Goal: Contribute content: Contribute content

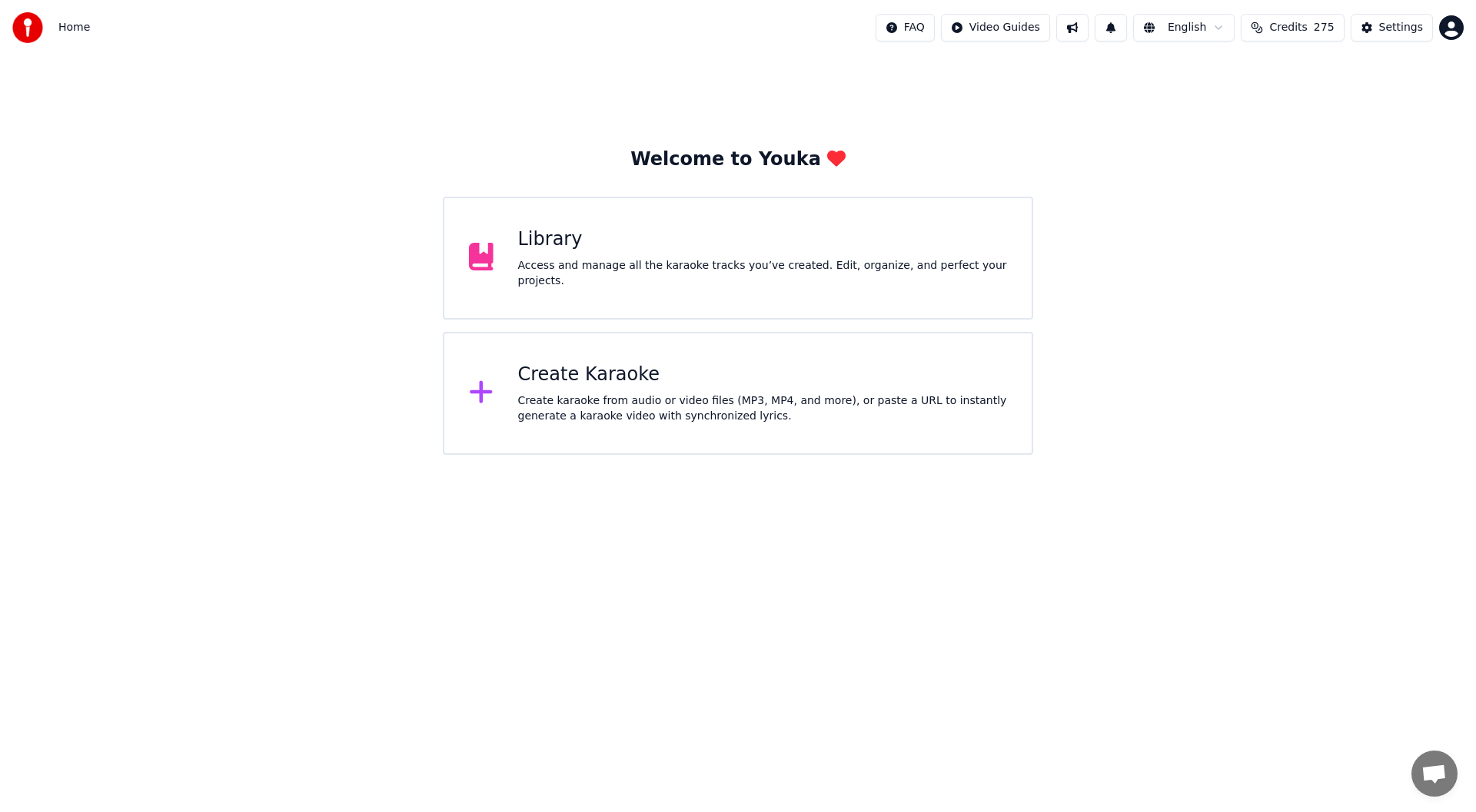
click at [652, 268] on div "Access and manage all the karaoke tracks you’ve created. Edit, organize, and pe…" at bounding box center [762, 273] width 490 height 31
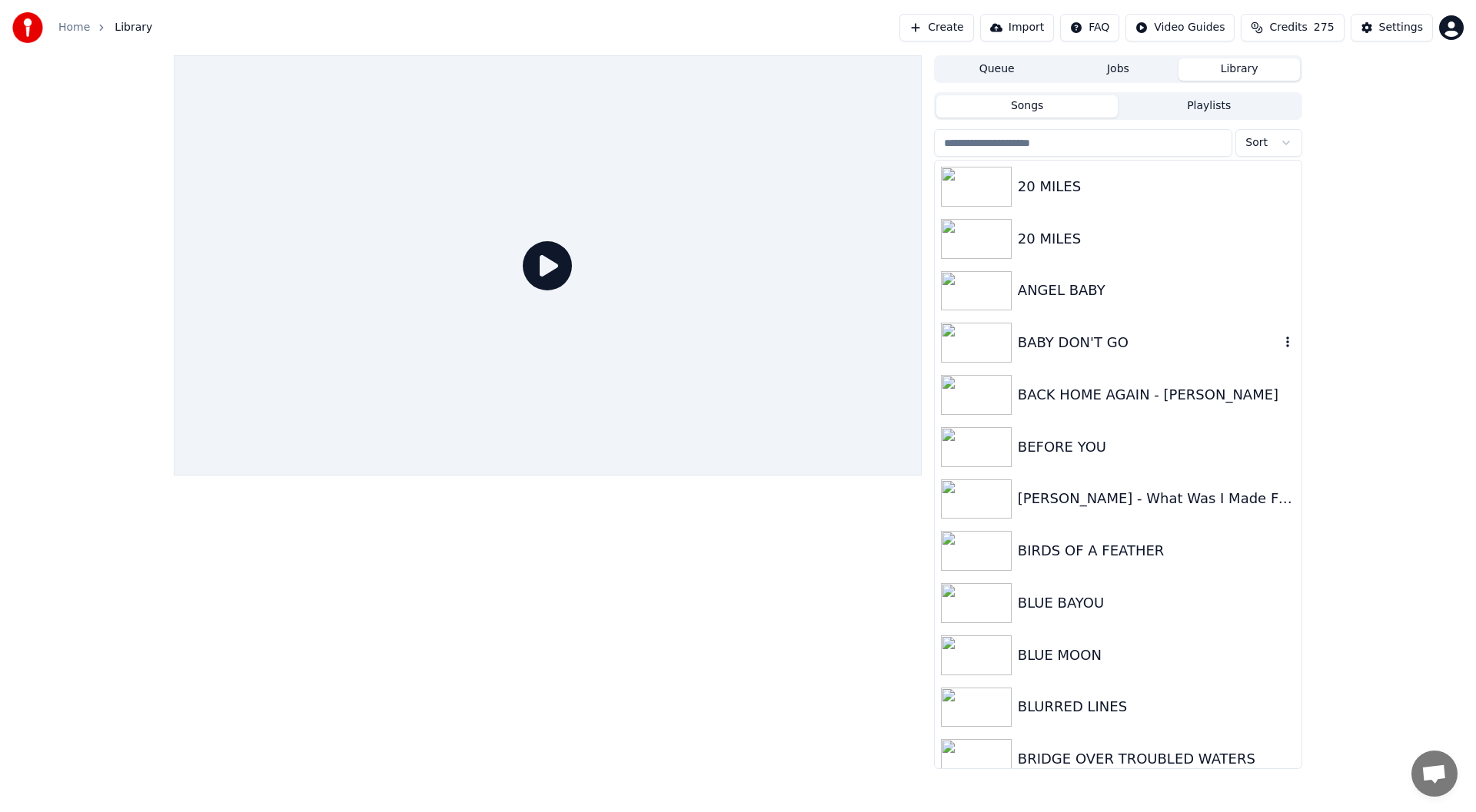
click at [1065, 342] on div "BABY DON'T GO" at bounding box center [1149, 343] width 263 height 22
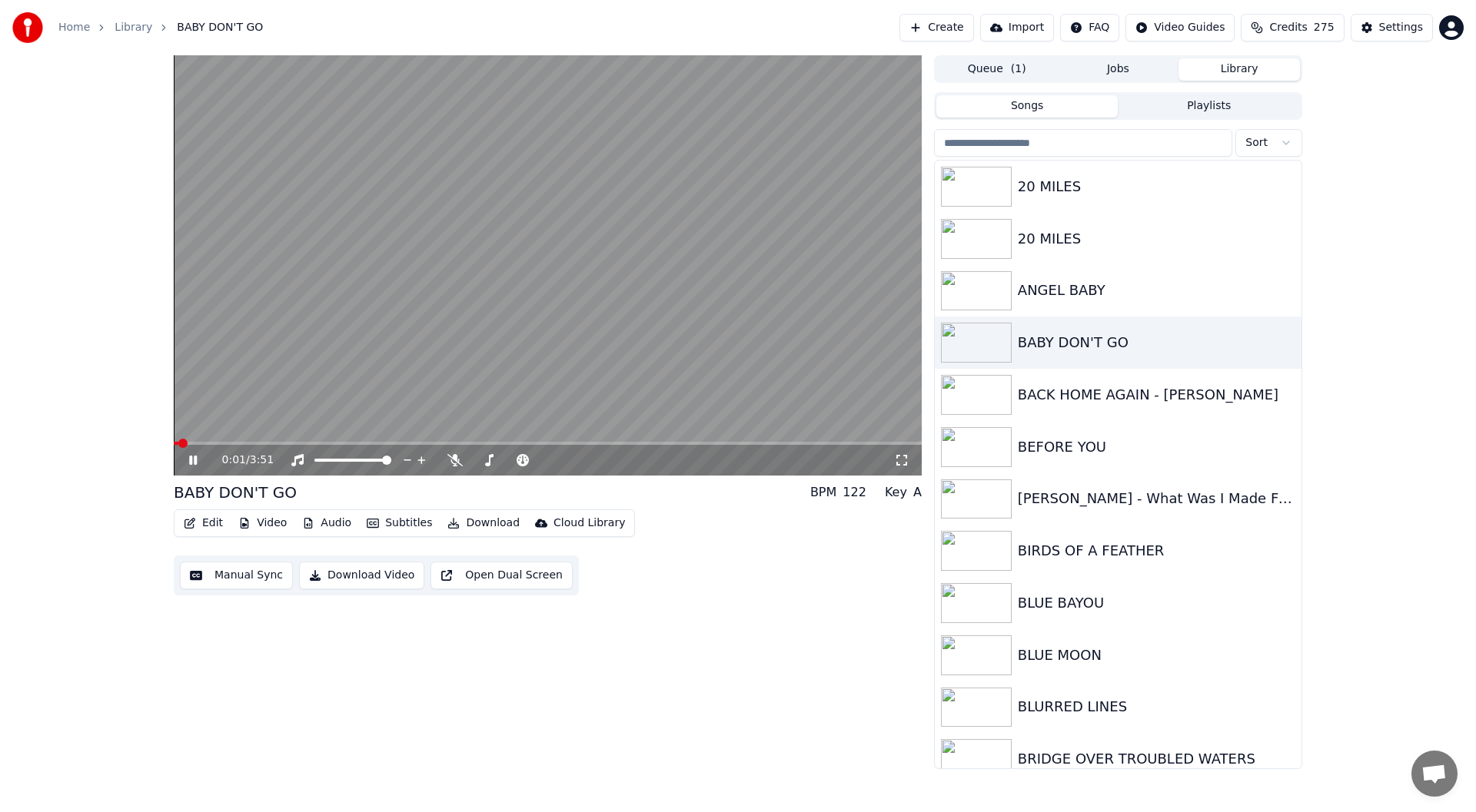
click at [897, 456] on icon at bounding box center [902, 461] width 11 height 11
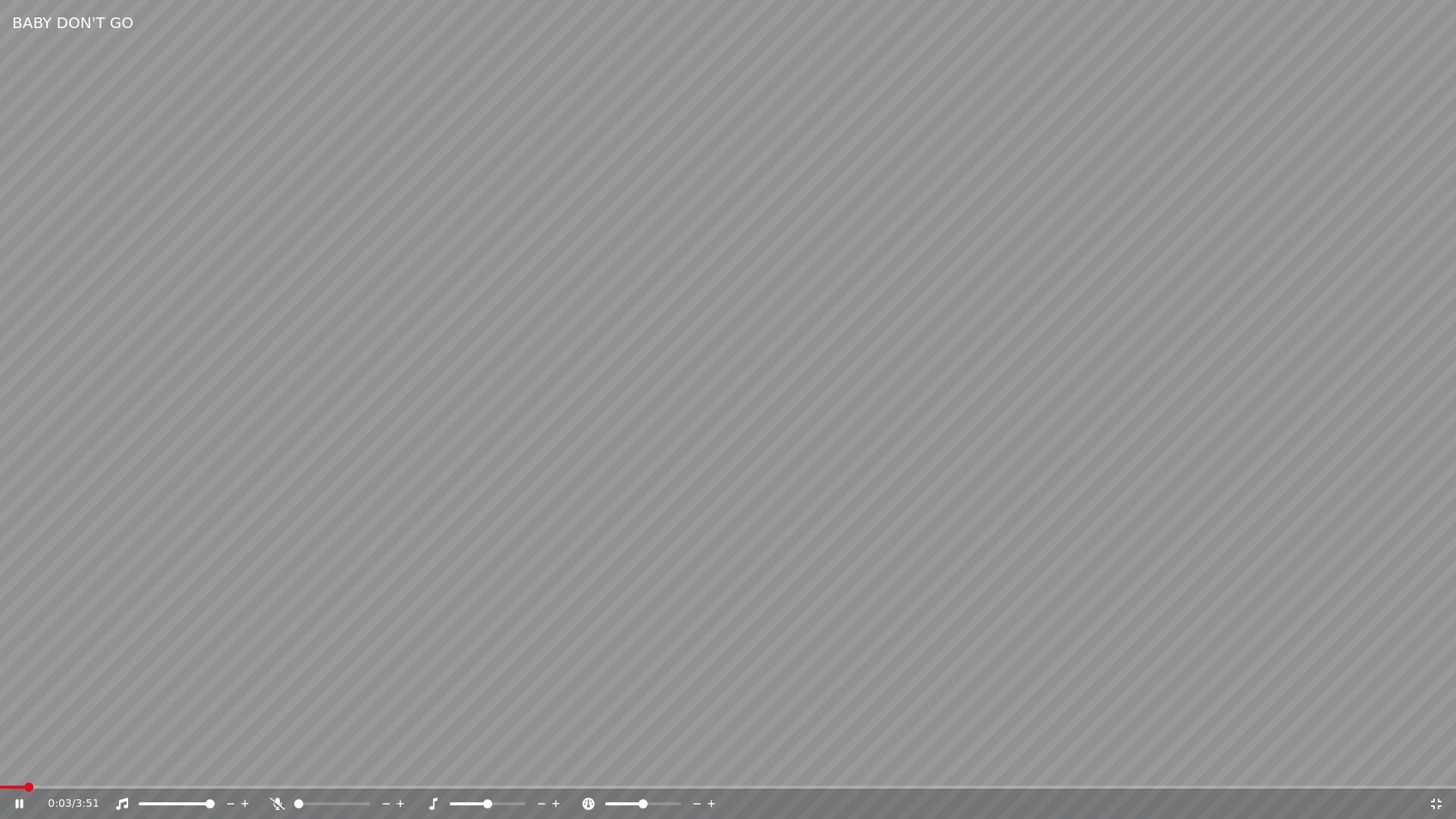
click at [1440, 799] on icon at bounding box center [1436, 804] width 11 height 11
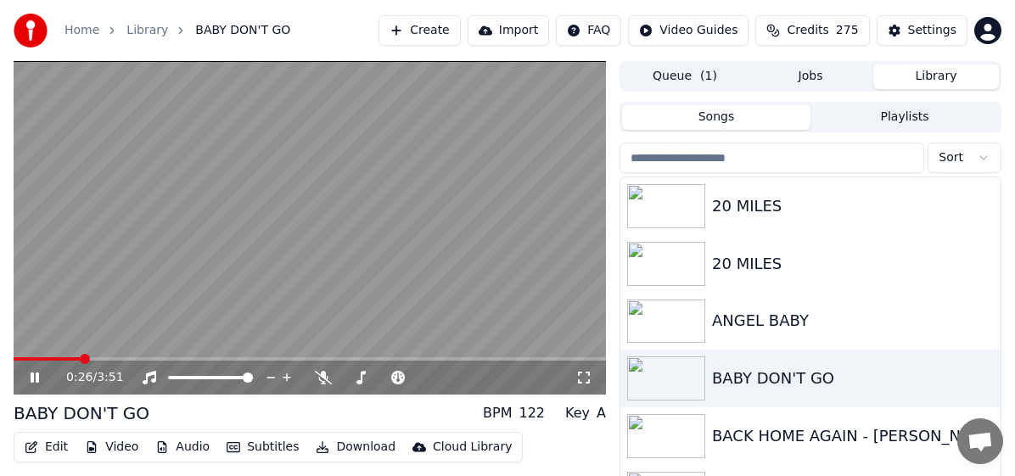
click at [33, 377] on icon at bounding box center [35, 378] width 8 height 10
click at [65, 361] on span at bounding box center [69, 359] width 10 height 10
click at [56, 363] on span at bounding box center [61, 359] width 10 height 10
click at [36, 374] on icon at bounding box center [35, 378] width 10 height 12
click at [326, 376] on icon at bounding box center [323, 378] width 17 height 14
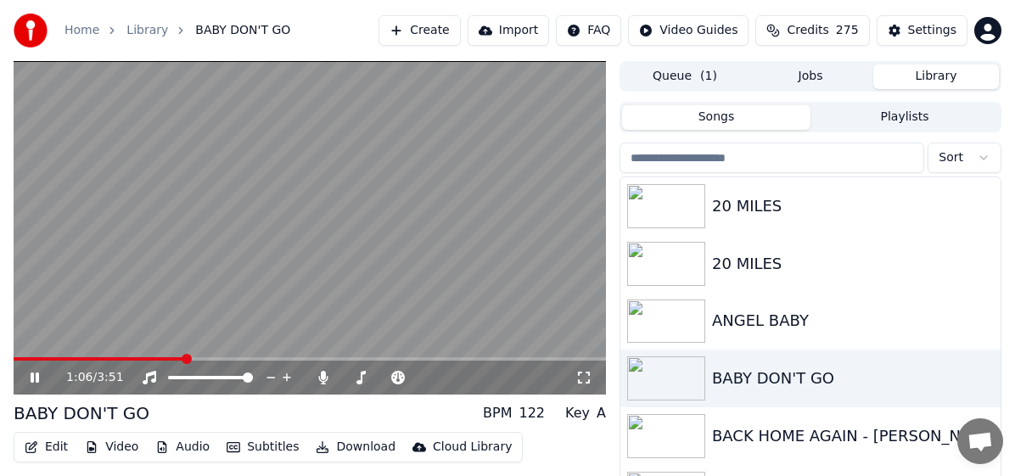
click at [32, 374] on icon at bounding box center [35, 378] width 8 height 10
click at [32, 374] on icon at bounding box center [35, 378] width 10 height 12
click at [32, 374] on icon at bounding box center [35, 378] width 8 height 10
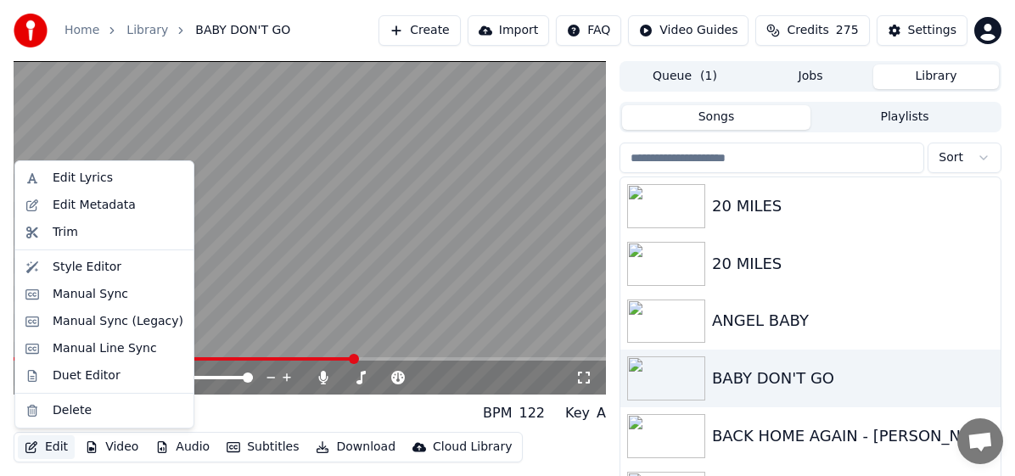
click at [50, 447] on button "Edit" at bounding box center [46, 448] width 57 height 24
click at [98, 321] on div "Manual Sync (Legacy)" at bounding box center [118, 321] width 131 height 17
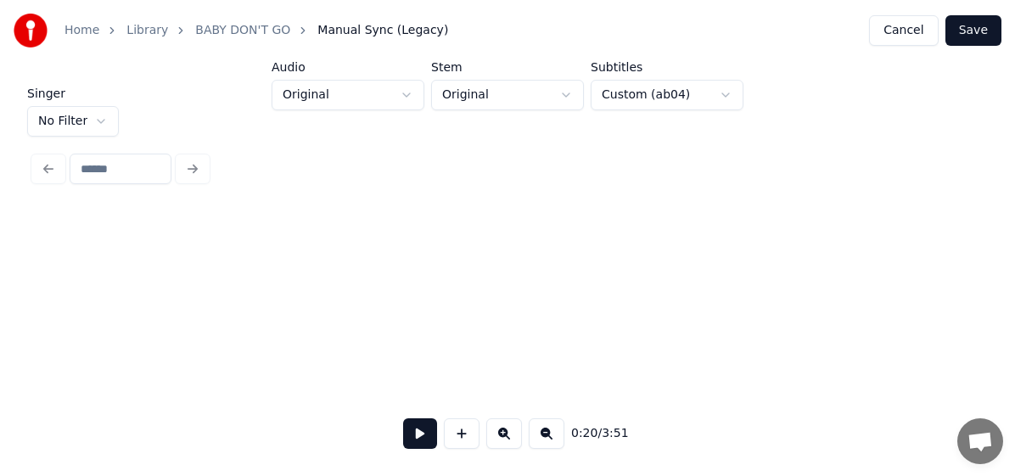
scroll to position [0, 3546]
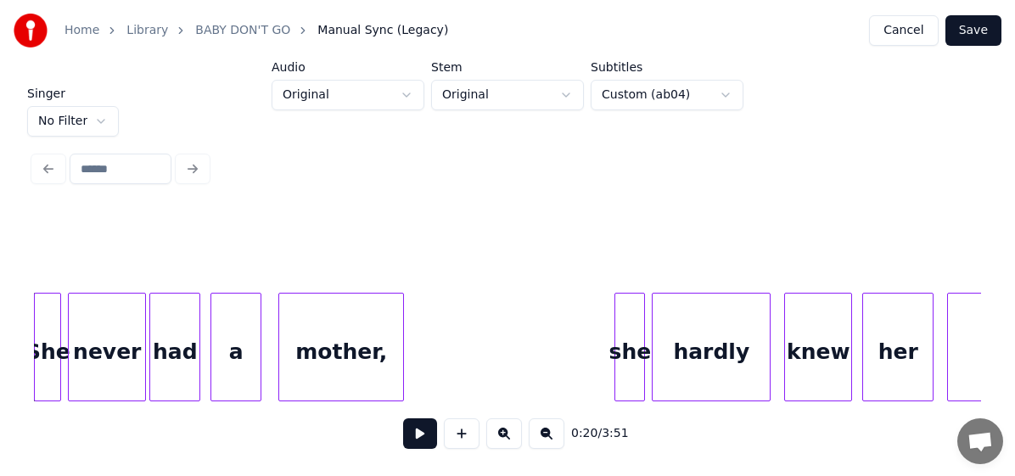
click at [43, 364] on div "She" at bounding box center [47, 351] width 25 height 115
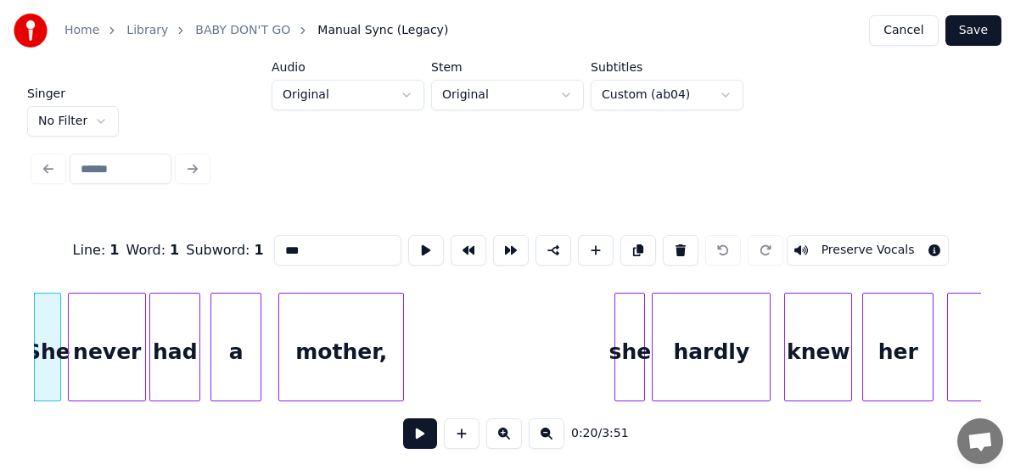
click at [411, 440] on button at bounding box center [420, 434] width 34 height 31
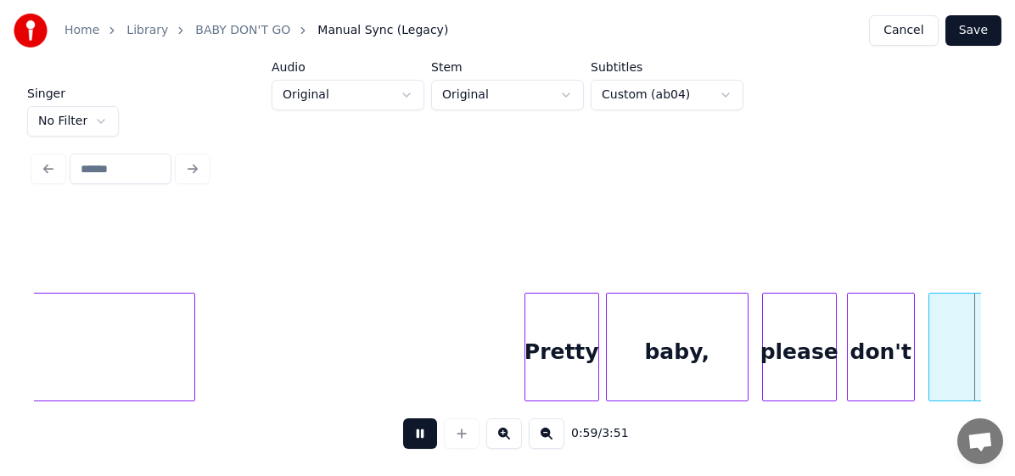
scroll to position [0, 10186]
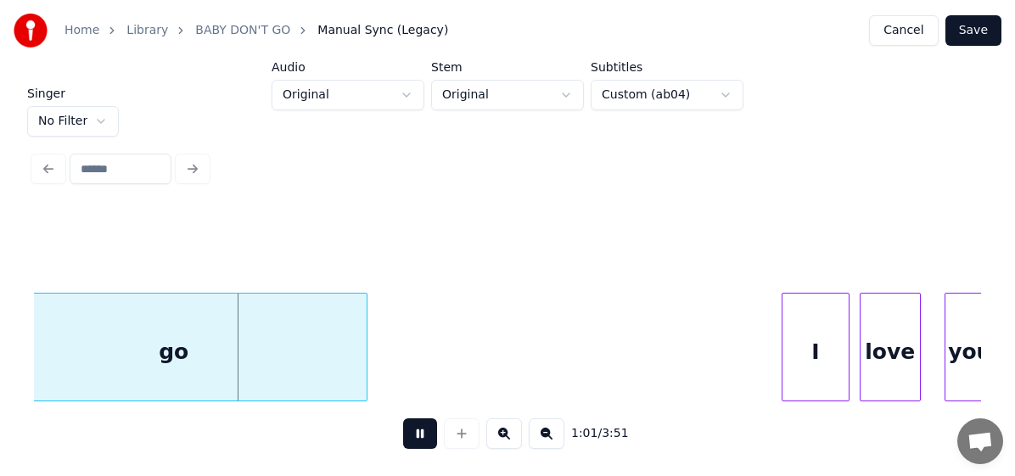
click at [419, 440] on button at bounding box center [420, 434] width 34 height 31
click at [413, 436] on button at bounding box center [420, 434] width 34 height 31
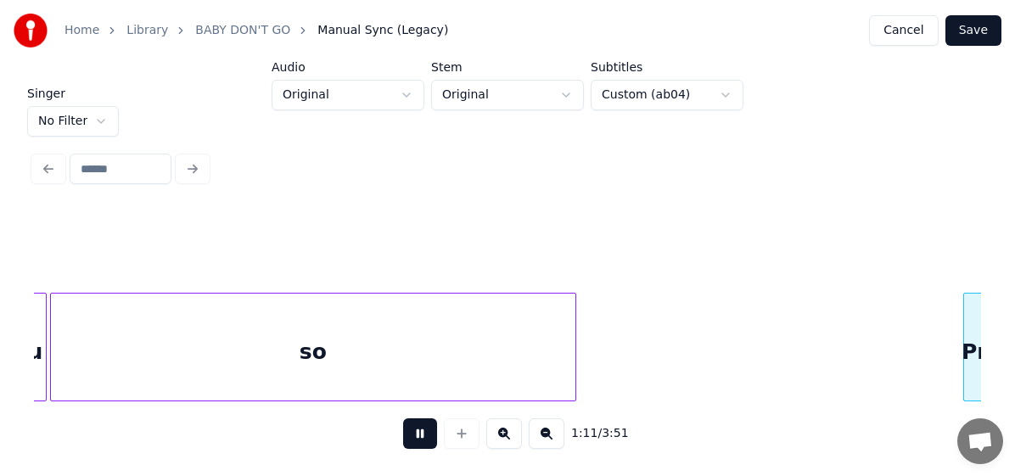
scroll to position [0, 12085]
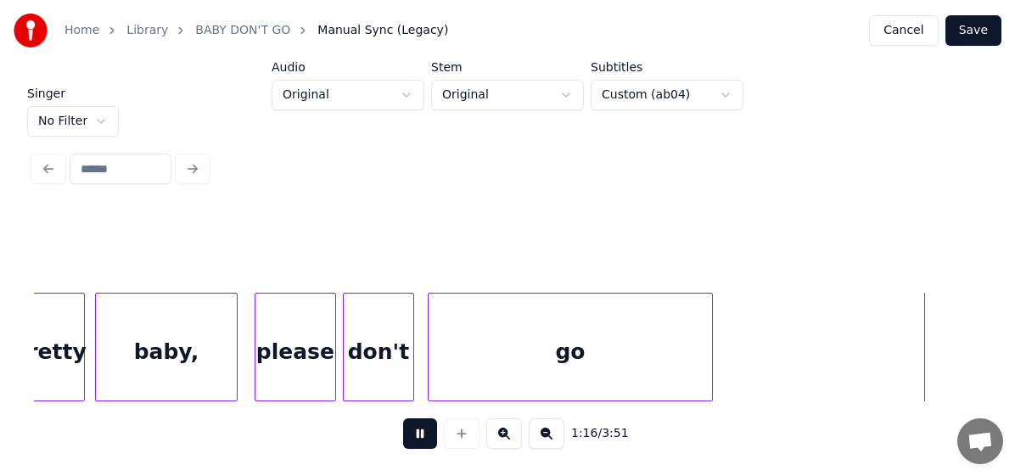
click at [415, 438] on button at bounding box center [420, 434] width 34 height 31
click at [971, 24] on button "Save" at bounding box center [974, 30] width 56 height 31
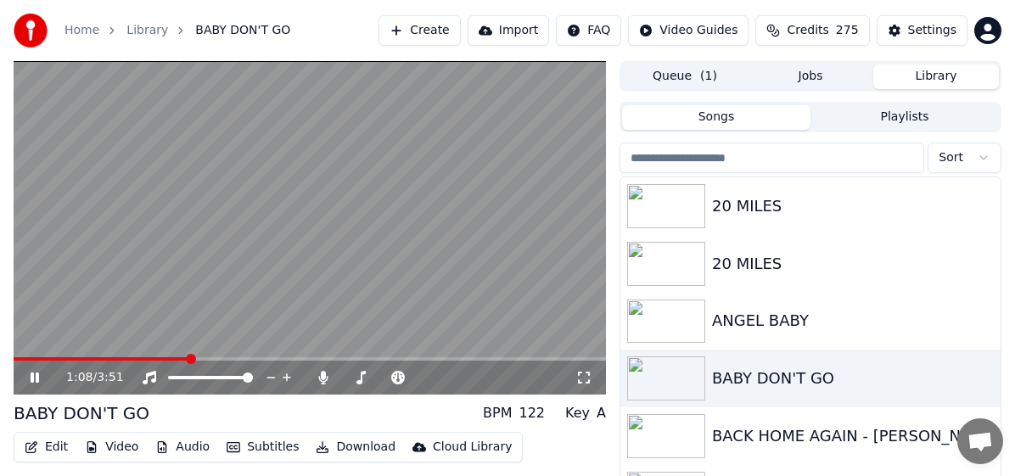
click at [34, 374] on icon at bounding box center [35, 378] width 8 height 10
click at [213, 357] on span at bounding box center [215, 359] width 10 height 10
click at [209, 358] on span at bounding box center [210, 359] width 10 height 10
click at [200, 358] on span at bounding box center [203, 359] width 10 height 10
click at [186, 359] on span at bounding box center [188, 359] width 10 height 10
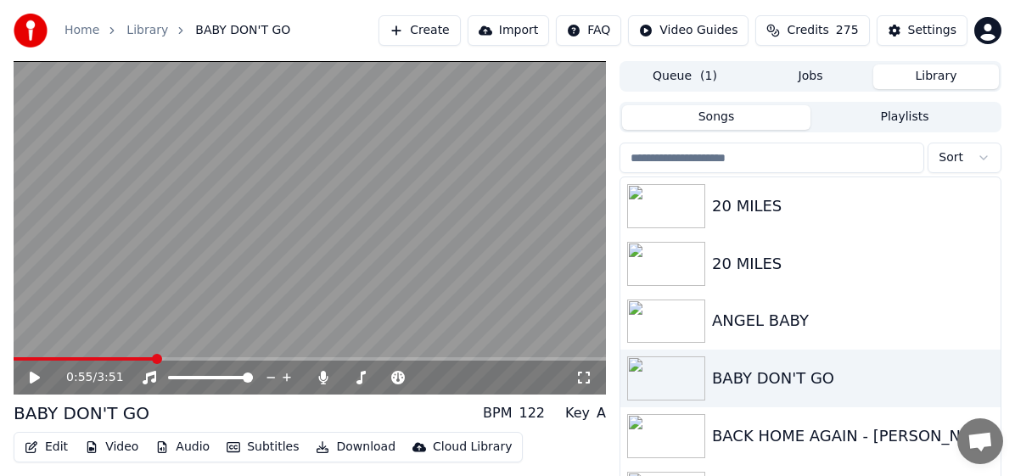
click at [154, 363] on span at bounding box center [157, 359] width 10 height 10
click at [32, 382] on icon at bounding box center [35, 378] width 10 height 12
click at [31, 375] on icon at bounding box center [35, 378] width 8 height 10
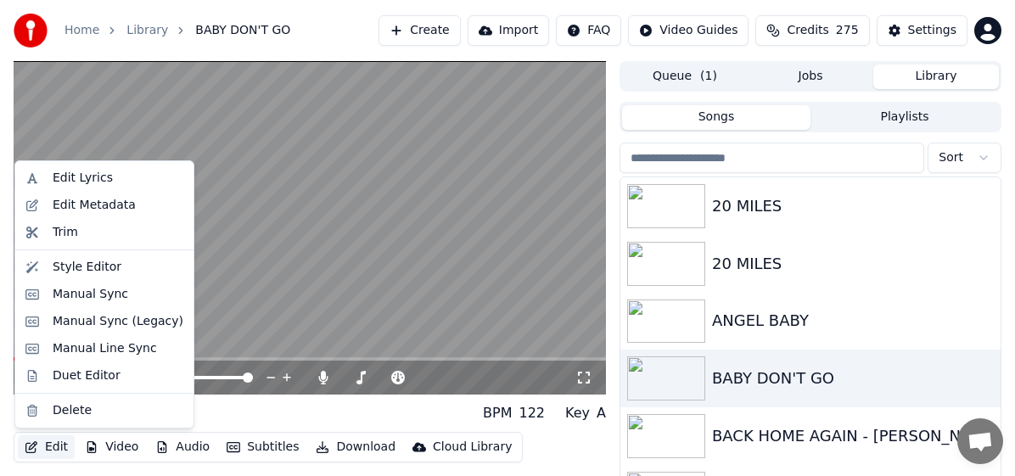
click at [49, 446] on button "Edit" at bounding box center [46, 448] width 57 height 24
click at [71, 374] on div "Duet Editor" at bounding box center [87, 376] width 68 height 17
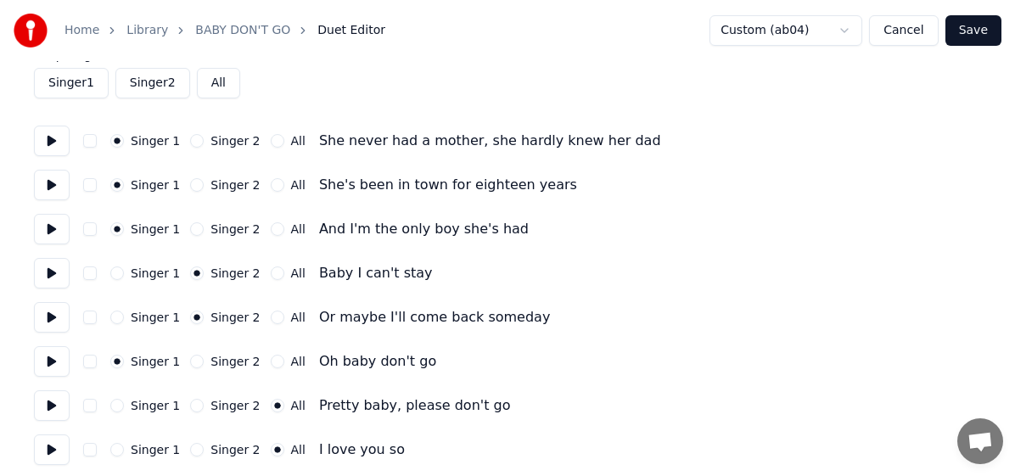
scroll to position [170, 0]
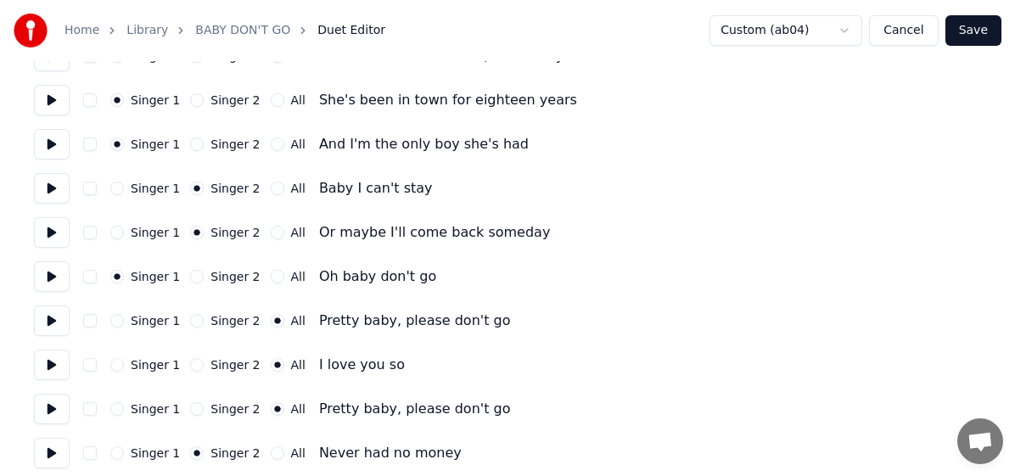
click at [116, 317] on button "Singer 1" at bounding box center [117, 321] width 14 height 14
click at [117, 364] on button "Singer 1" at bounding box center [117, 365] width 14 height 14
click at [116, 408] on button "Singer 1" at bounding box center [117, 409] width 14 height 14
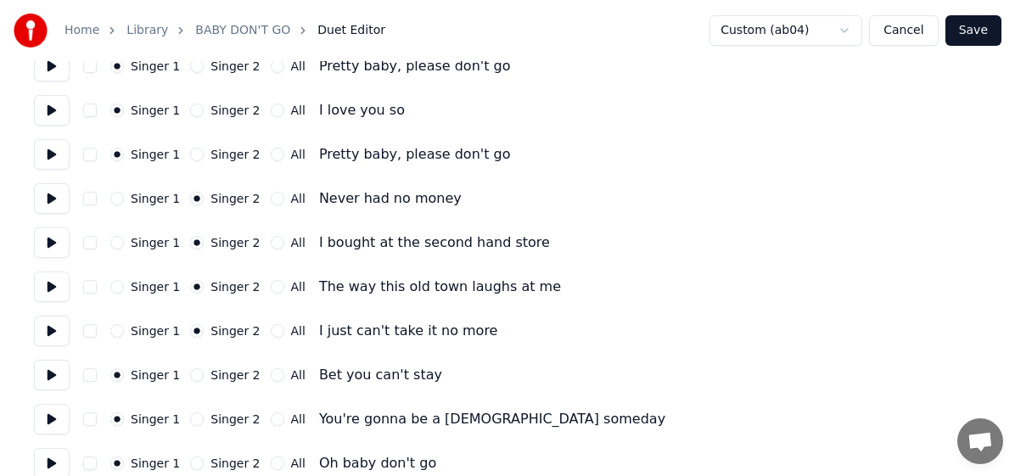
scroll to position [509, 0]
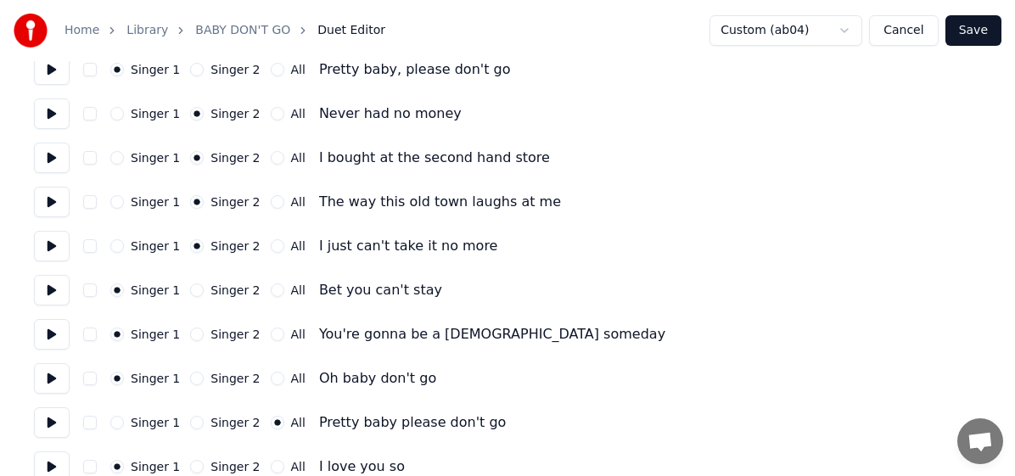
click at [472, 460] on div "Singer 1 Singer 2 All I love you so" at bounding box center [508, 467] width 948 height 31
click at [115, 420] on button "Singer 1" at bounding box center [117, 423] width 14 height 14
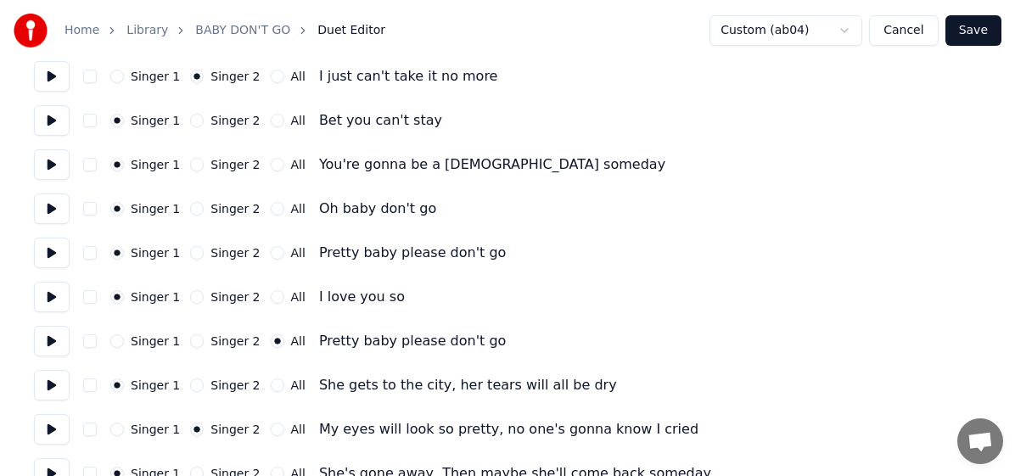
scroll to position [764, 0]
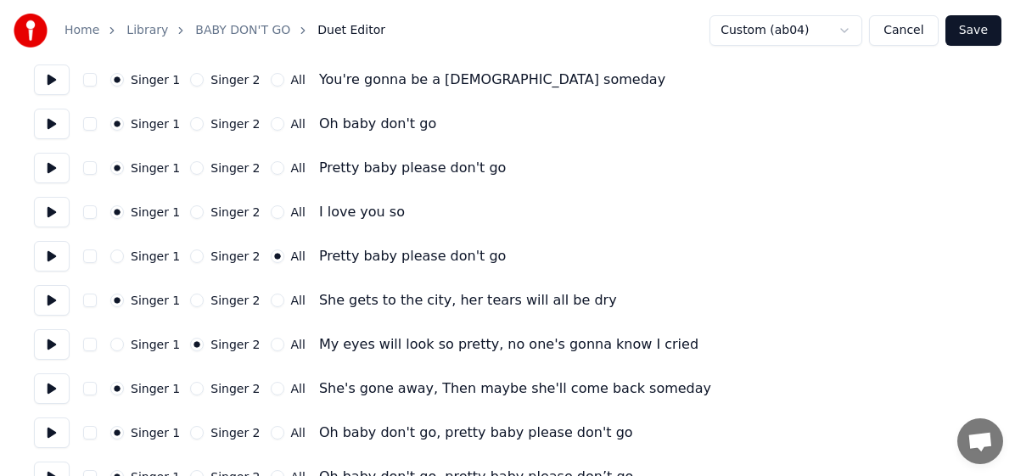
click at [115, 254] on button "Singer 1" at bounding box center [117, 257] width 14 height 14
click at [405, 209] on div "Singer 1 Singer 2 All I love you so" at bounding box center [508, 212] width 948 height 31
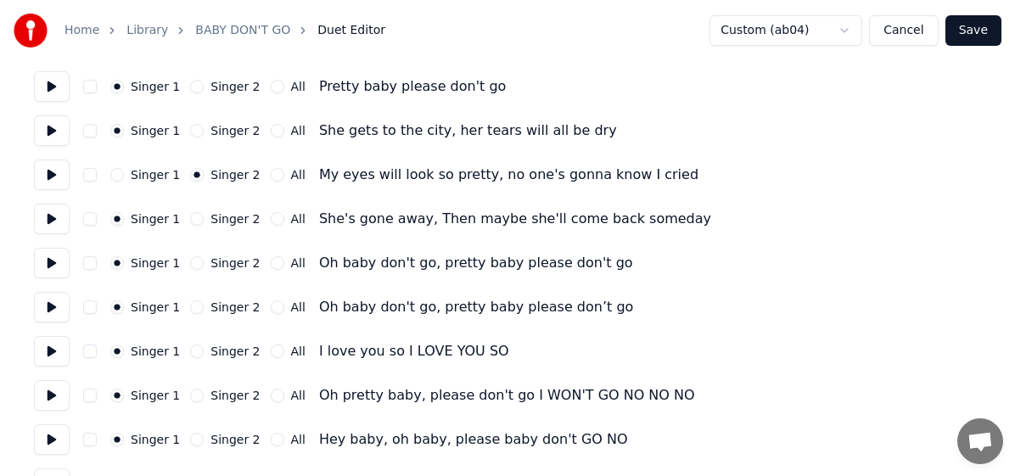
scroll to position [1019, 0]
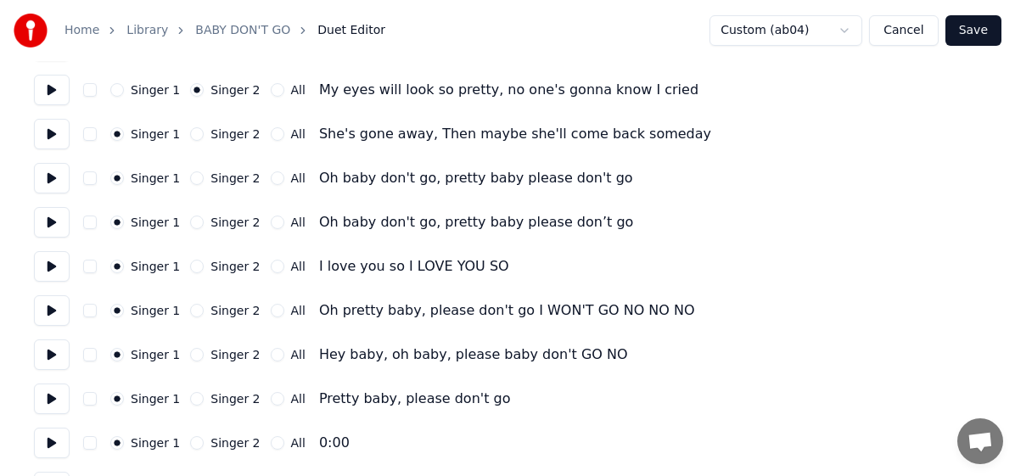
click at [976, 25] on button "Save" at bounding box center [974, 30] width 56 height 31
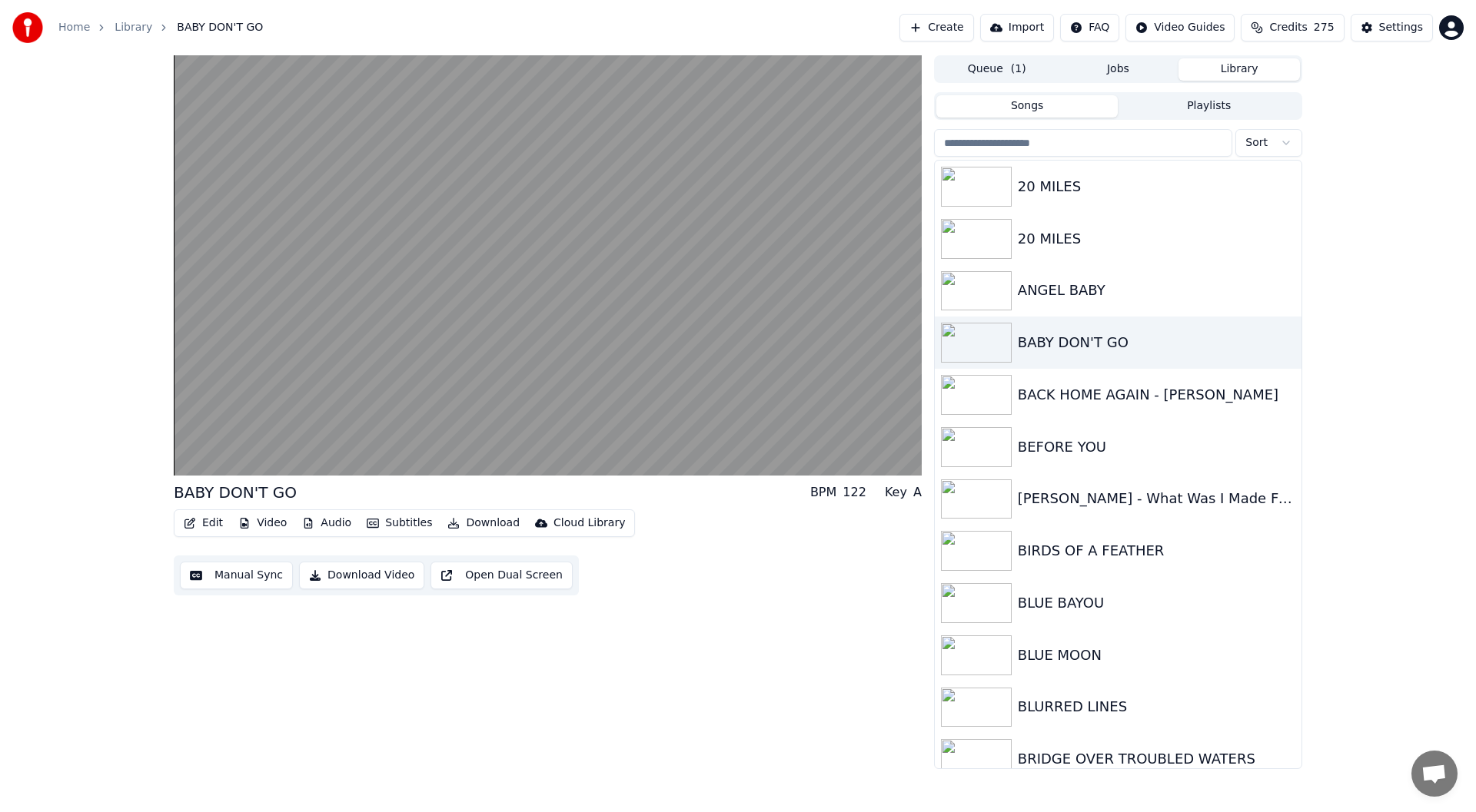
click at [203, 521] on button "Edit" at bounding box center [203, 523] width 52 height 22
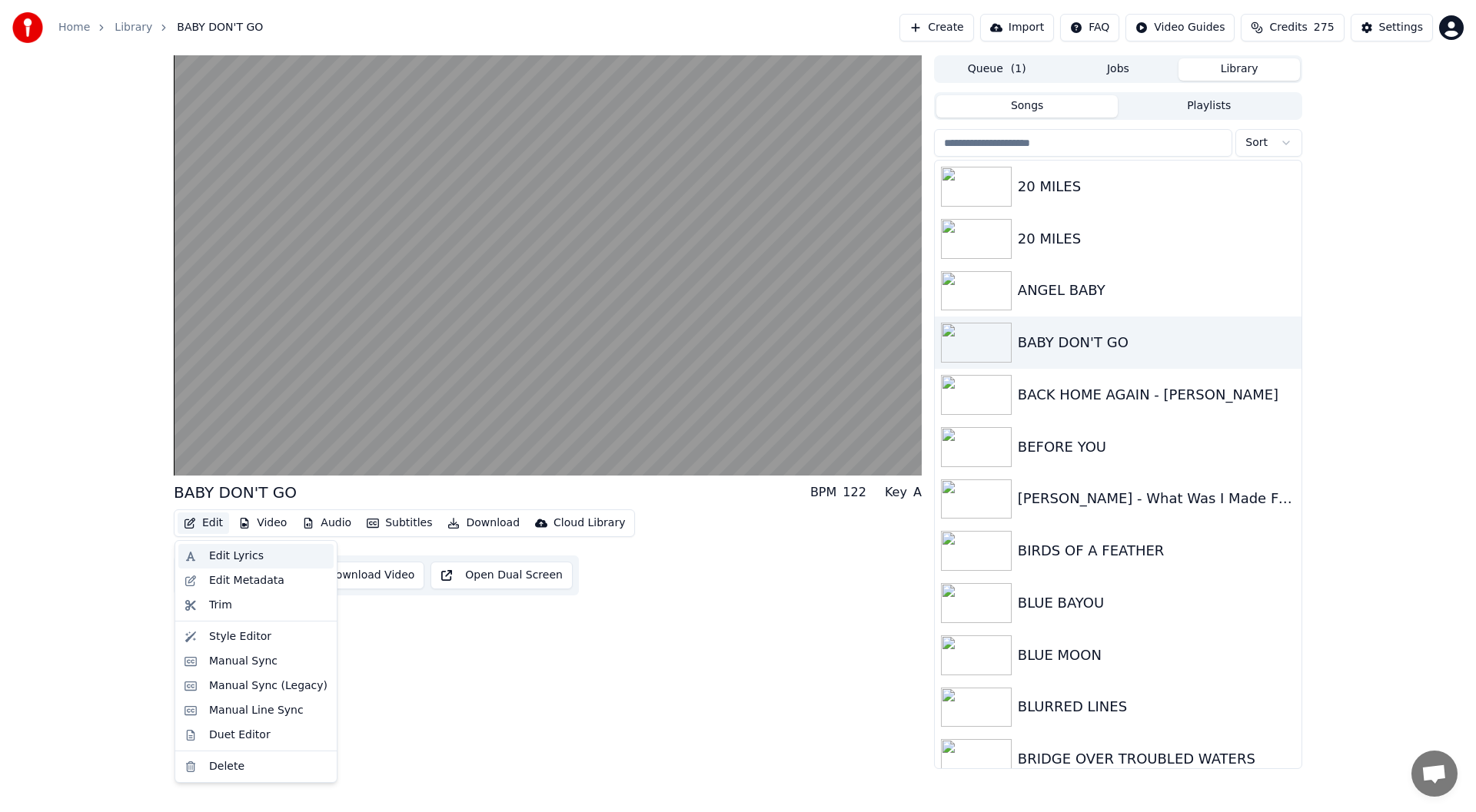
click at [236, 555] on div "Edit Lyrics" at bounding box center [236, 556] width 54 height 15
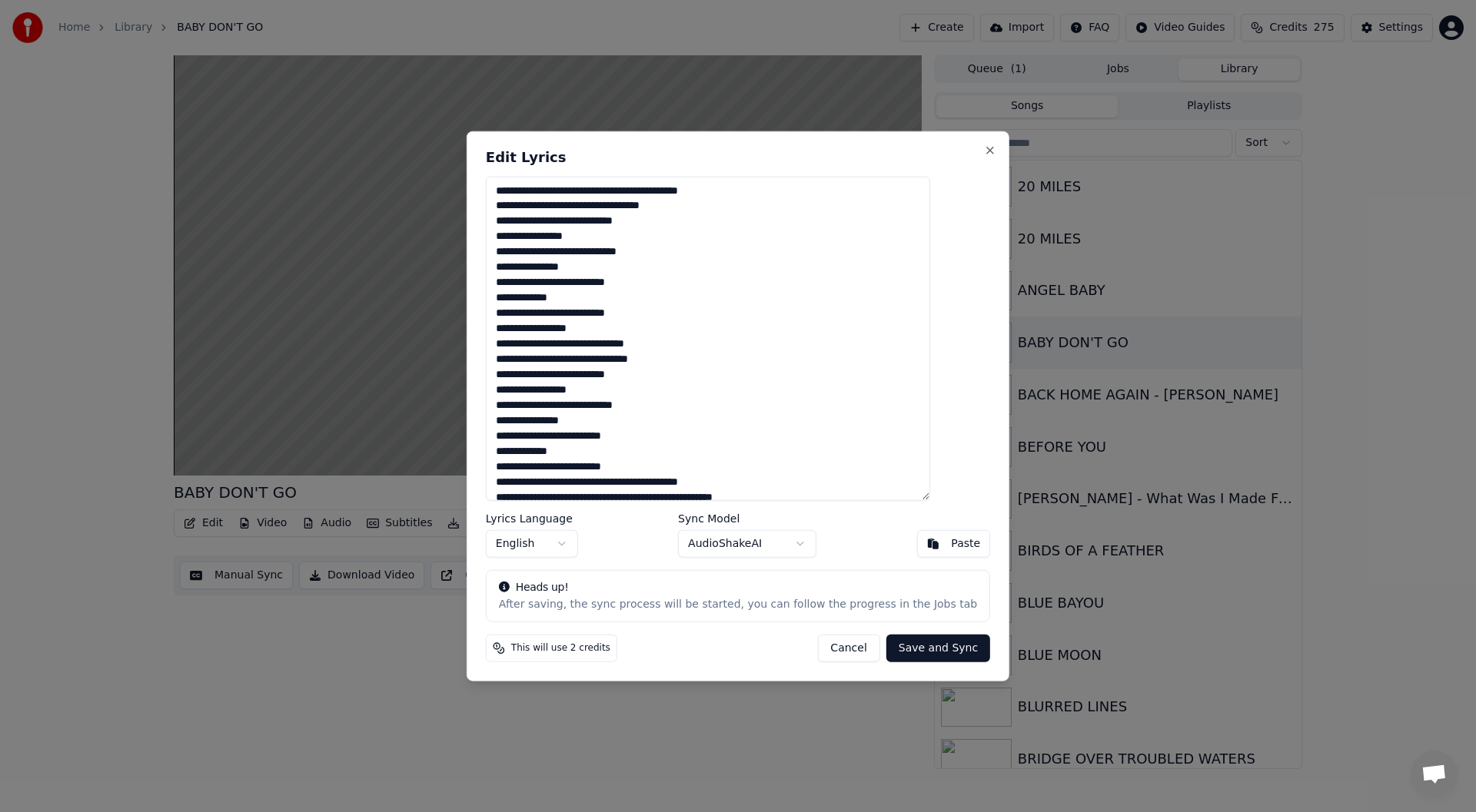
click at [822, 651] on button "Cancel" at bounding box center [848, 648] width 62 height 28
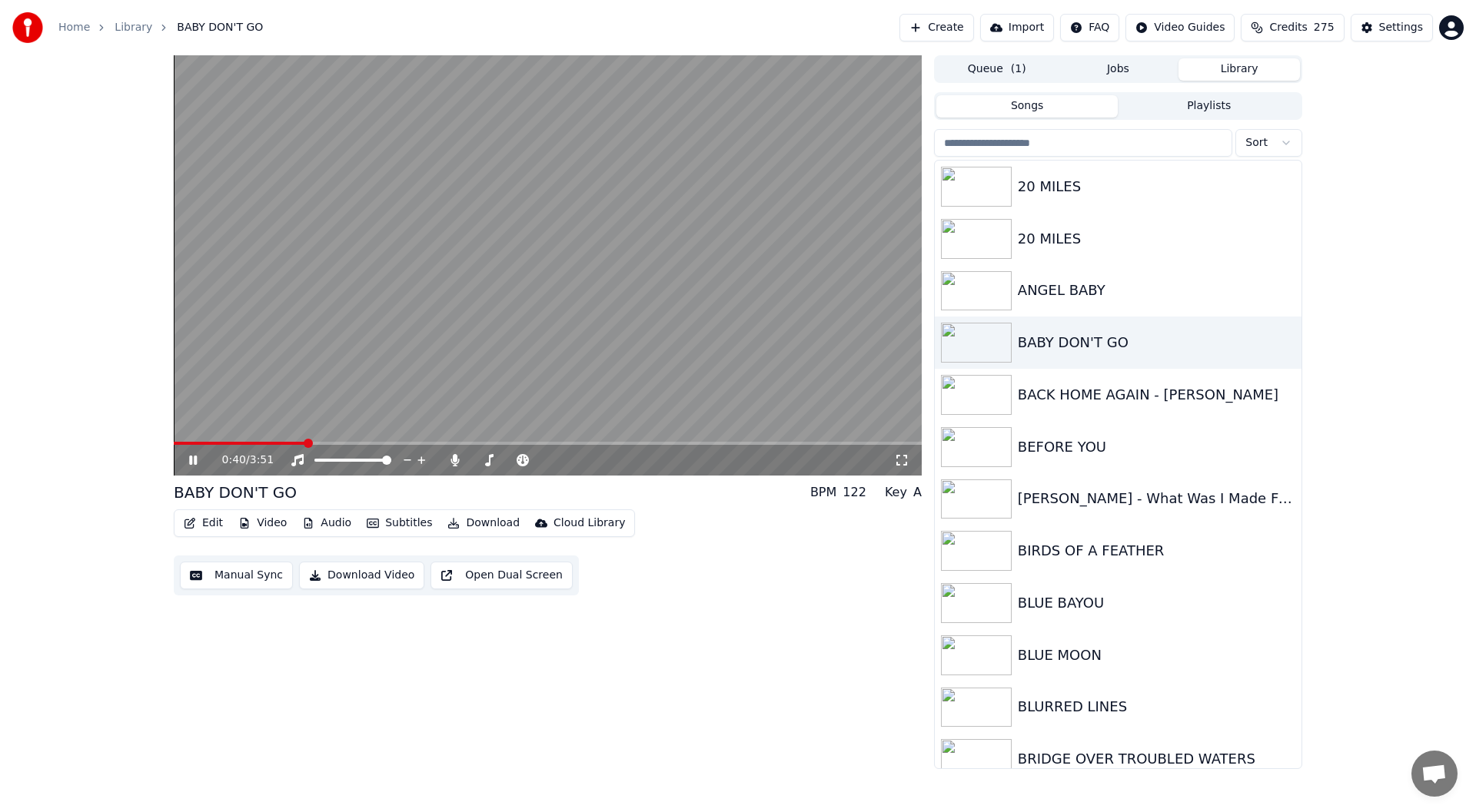
click at [190, 458] on icon at bounding box center [193, 461] width 7 height 9
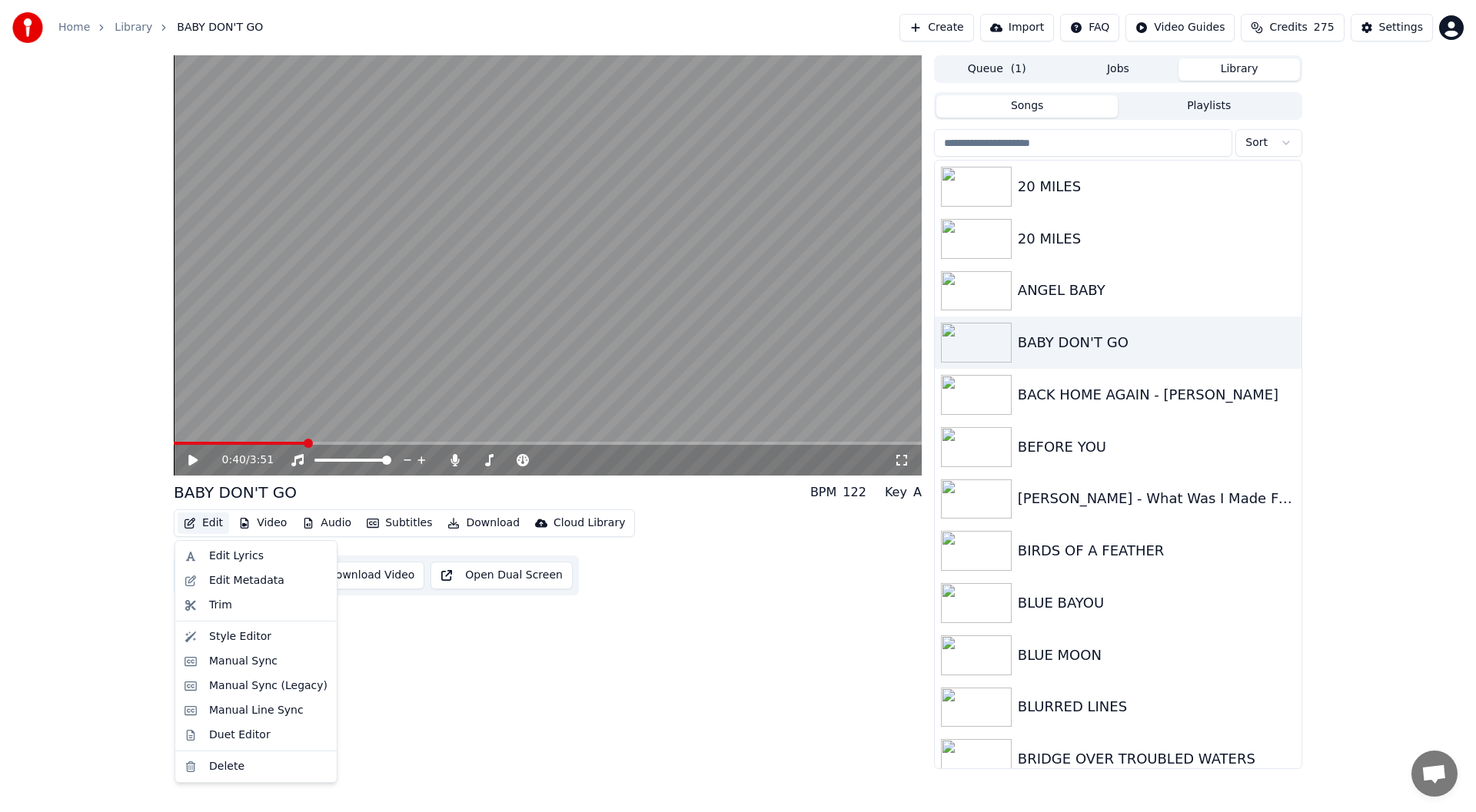
click at [210, 519] on button "Edit" at bounding box center [203, 523] width 52 height 22
click at [214, 554] on div "Edit Lyrics" at bounding box center [236, 556] width 54 height 15
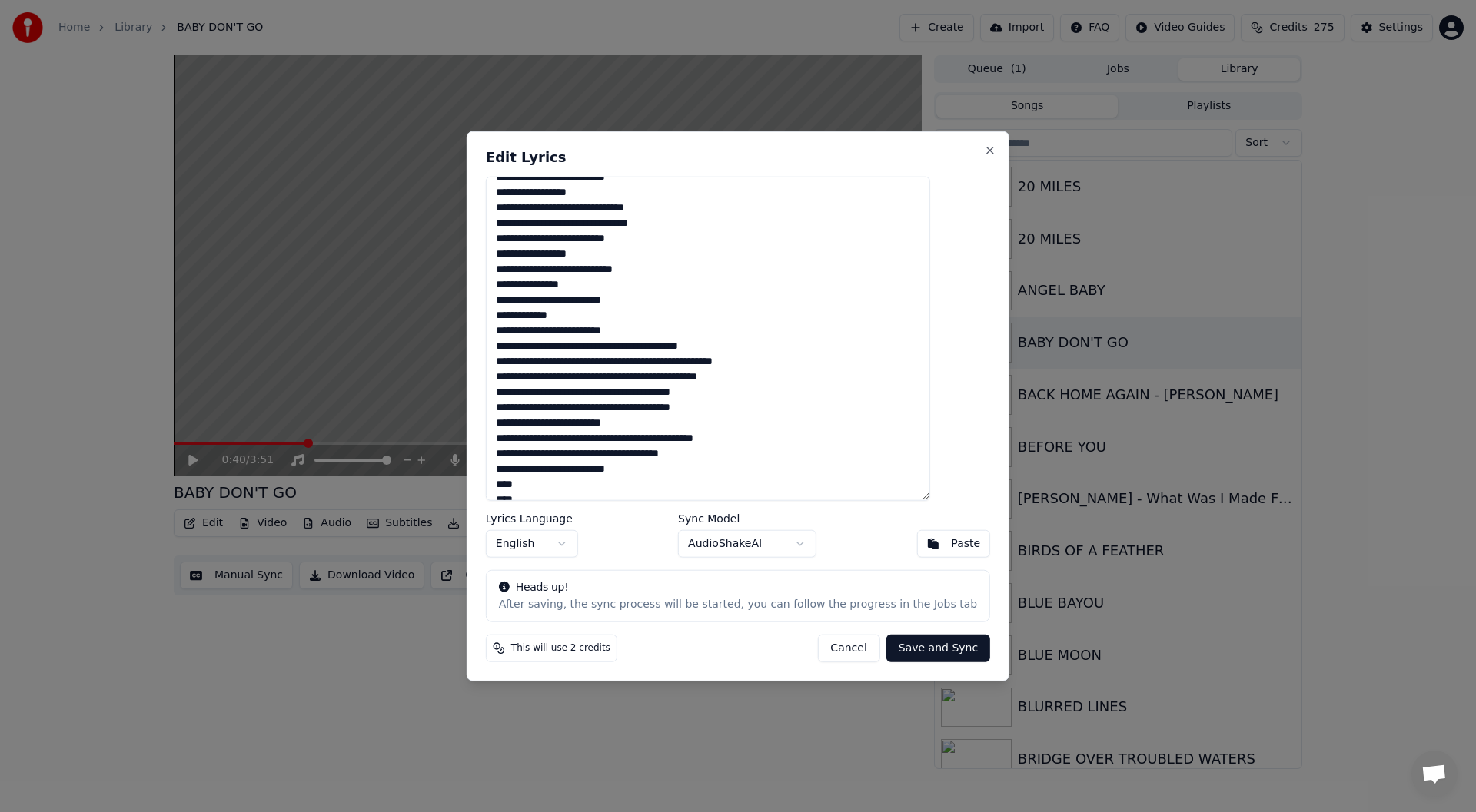
scroll to position [150, 0]
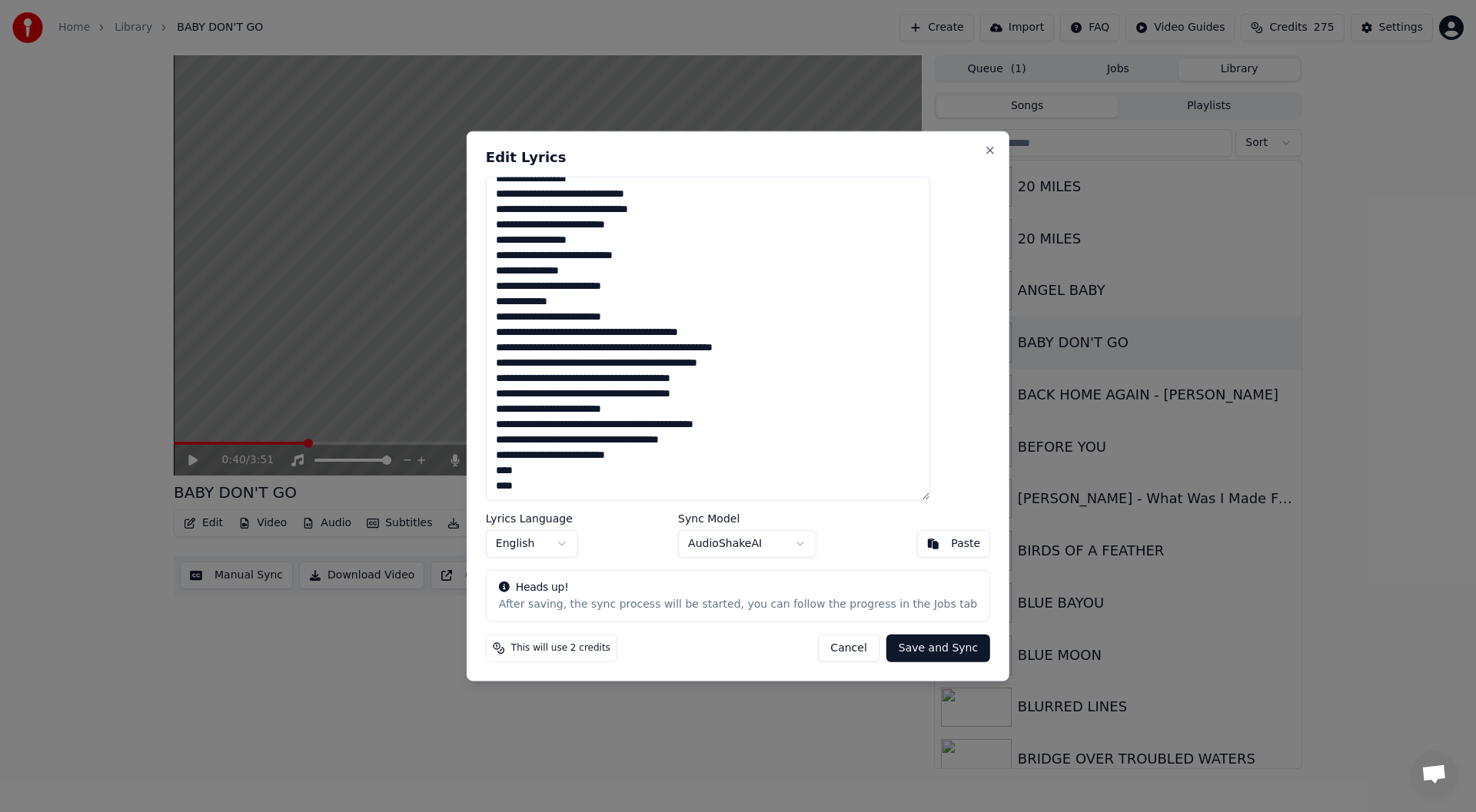
click at [542, 482] on textarea "**********" at bounding box center [708, 338] width 445 height 325
type textarea "*"
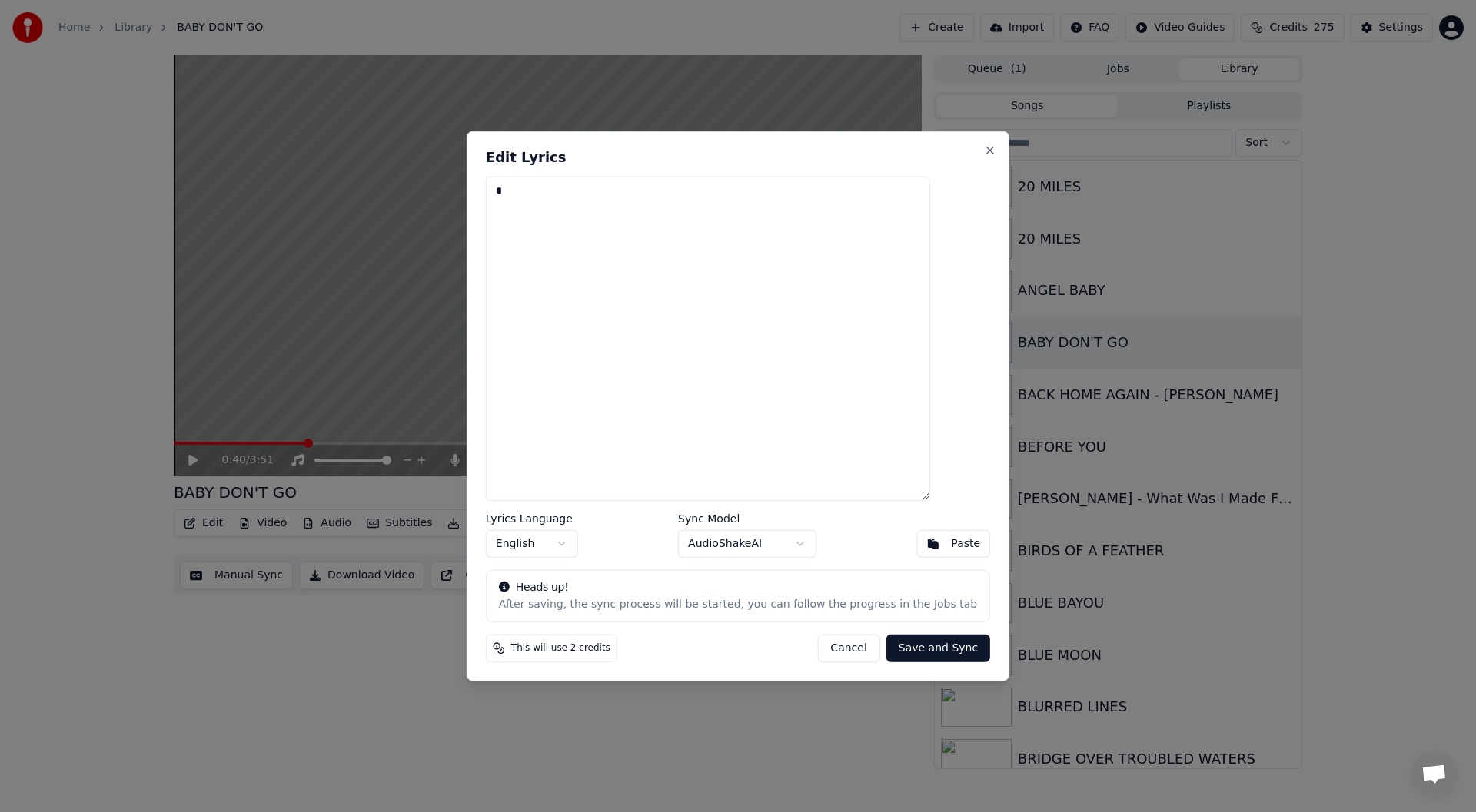
scroll to position [0, 0]
click at [527, 188] on textarea "*" at bounding box center [708, 338] width 445 height 325
click at [951, 537] on div "Paste" at bounding box center [965, 544] width 29 height 15
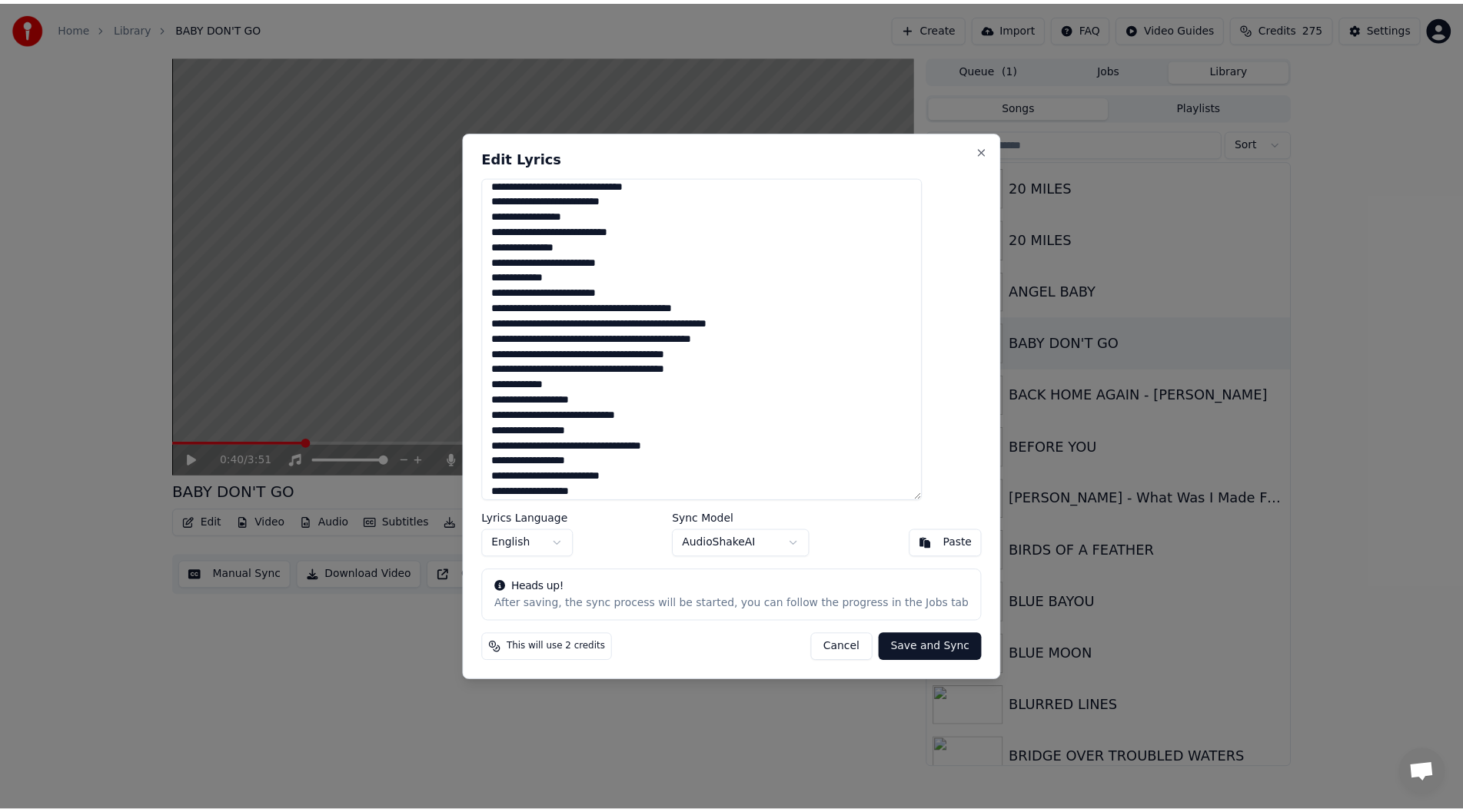
scroll to position [181, 0]
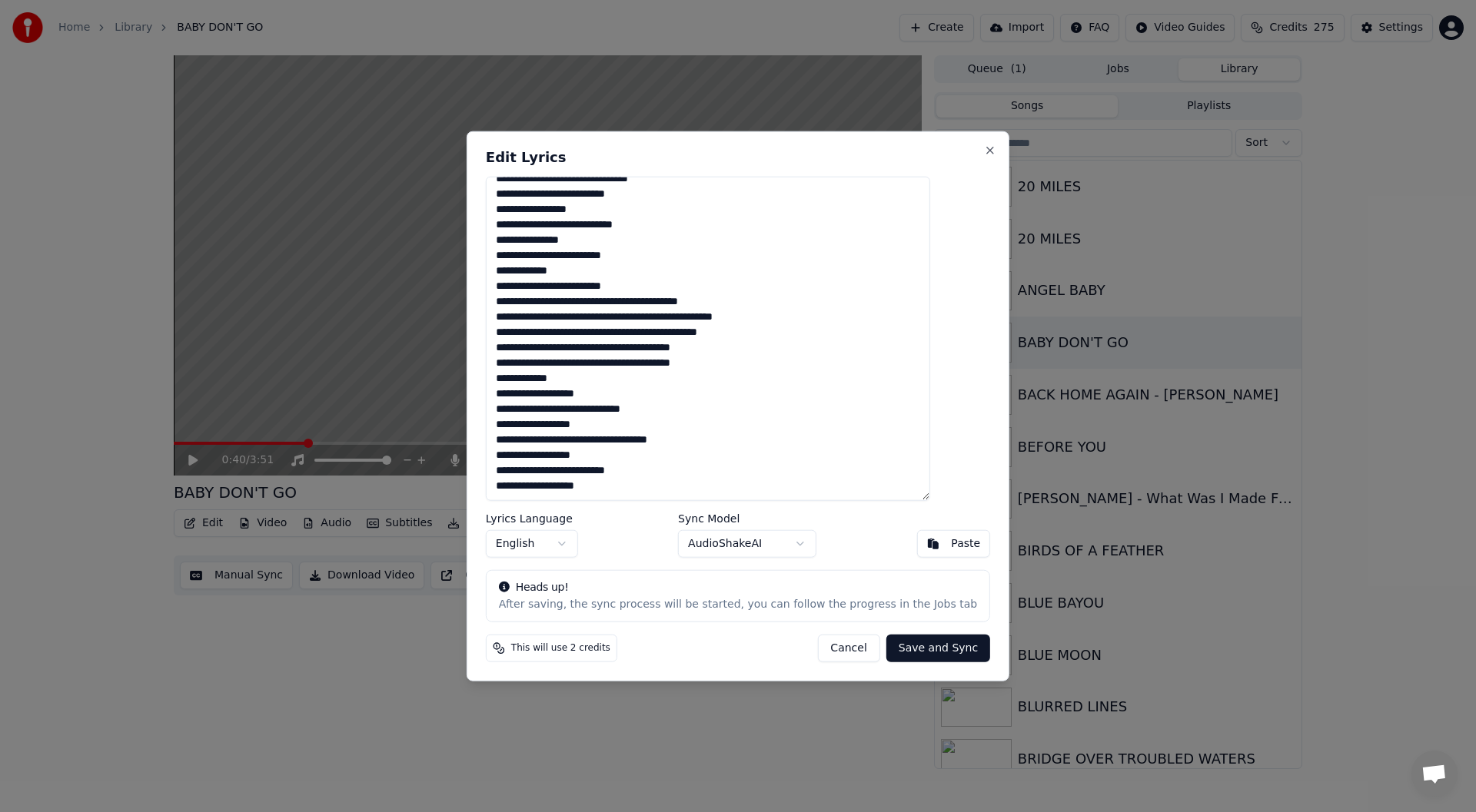
click at [902, 649] on button "Save and Sync" at bounding box center [938, 648] width 104 height 28
type textarea "**********"
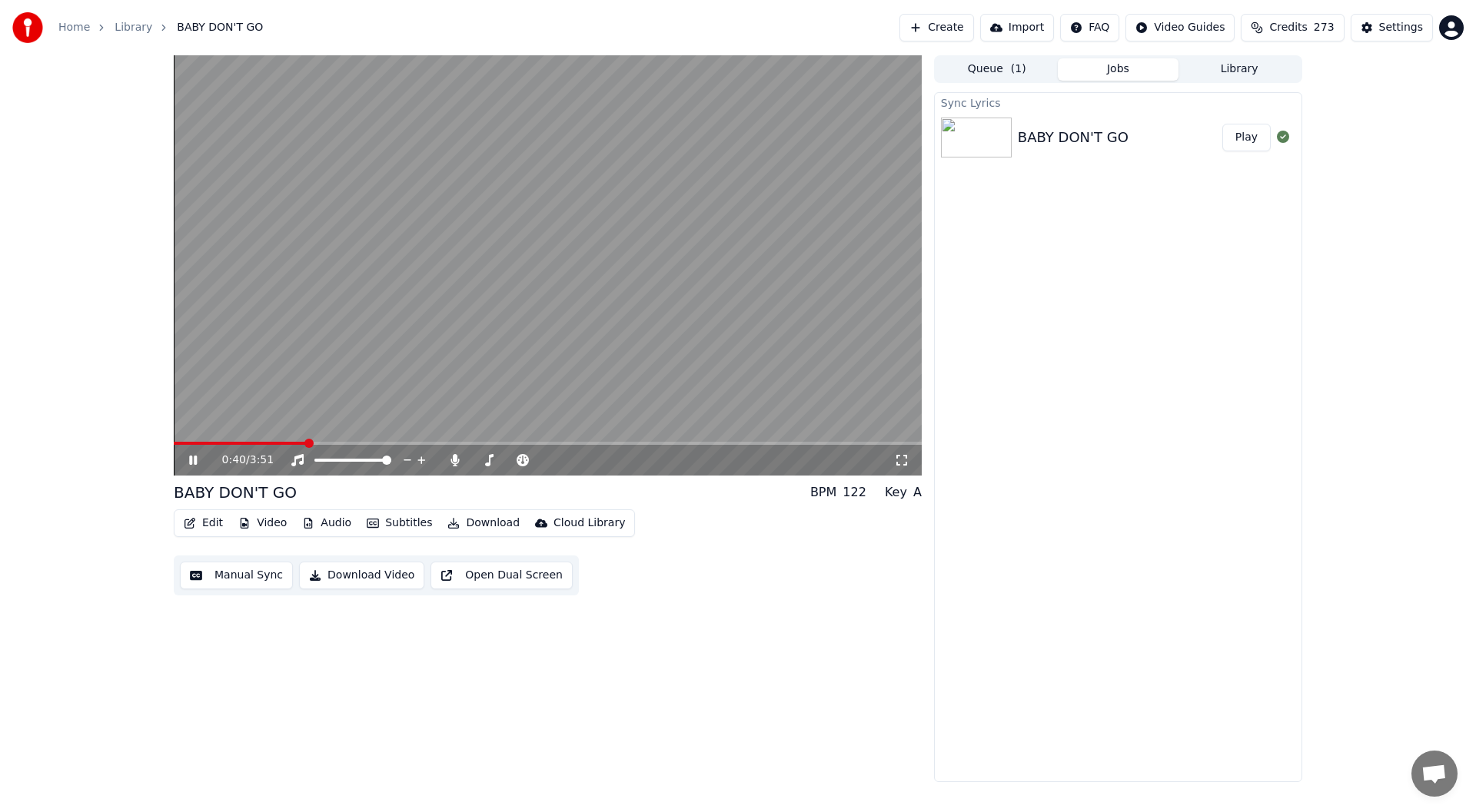
click at [190, 460] on icon at bounding box center [193, 461] width 7 height 9
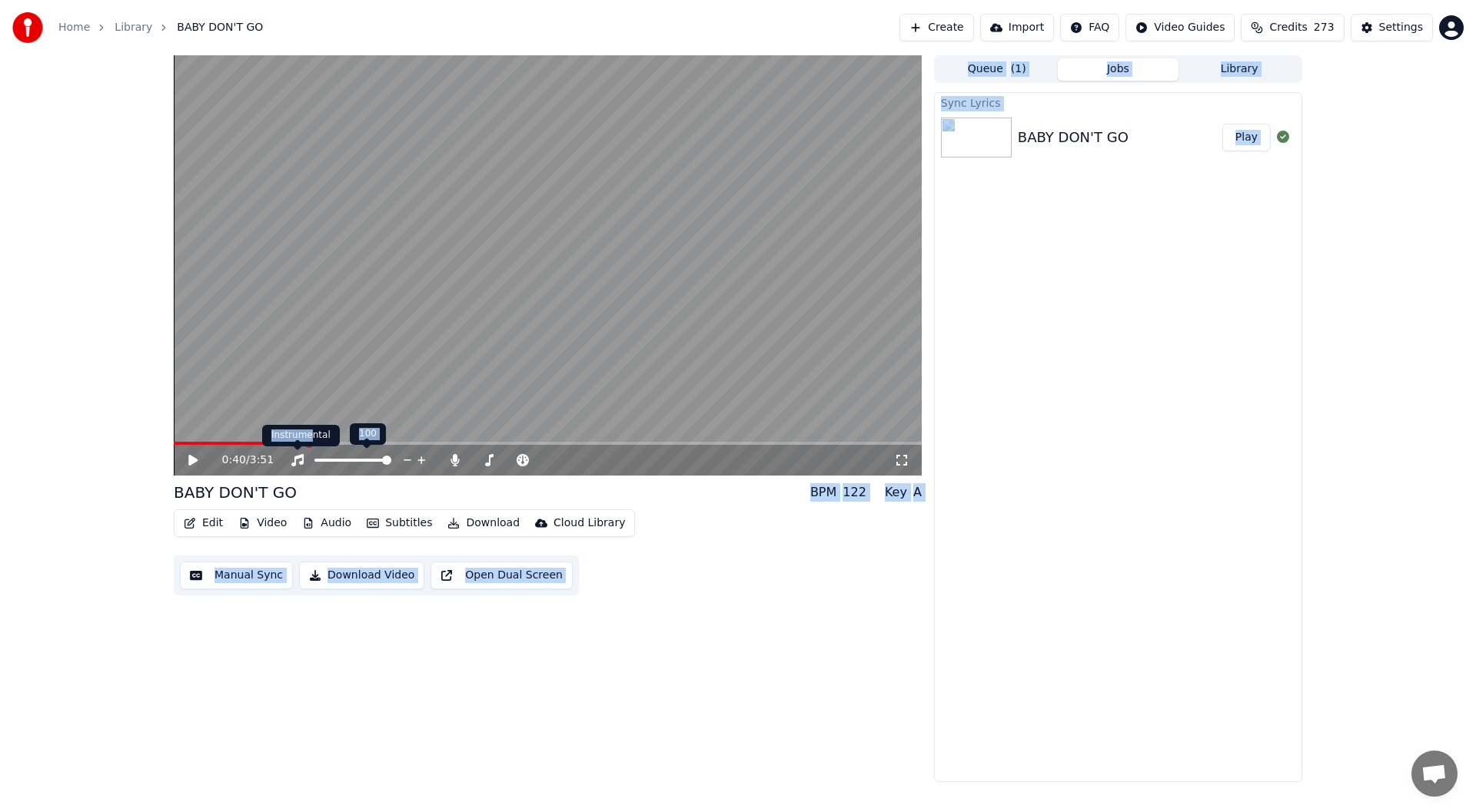
drag, startPoint x: 308, startPoint y: 445, endPoint x: 290, endPoint y: 448, distance: 18.2
click at [290, 448] on body "Home Library BABY DON'T GO Create Import FAQ Video Guides Credits 273 Settings …" at bounding box center [738, 406] width 1476 height 812
click at [331, 383] on video at bounding box center [548, 265] width 748 height 420
click at [180, 442] on span at bounding box center [185, 444] width 9 height 9
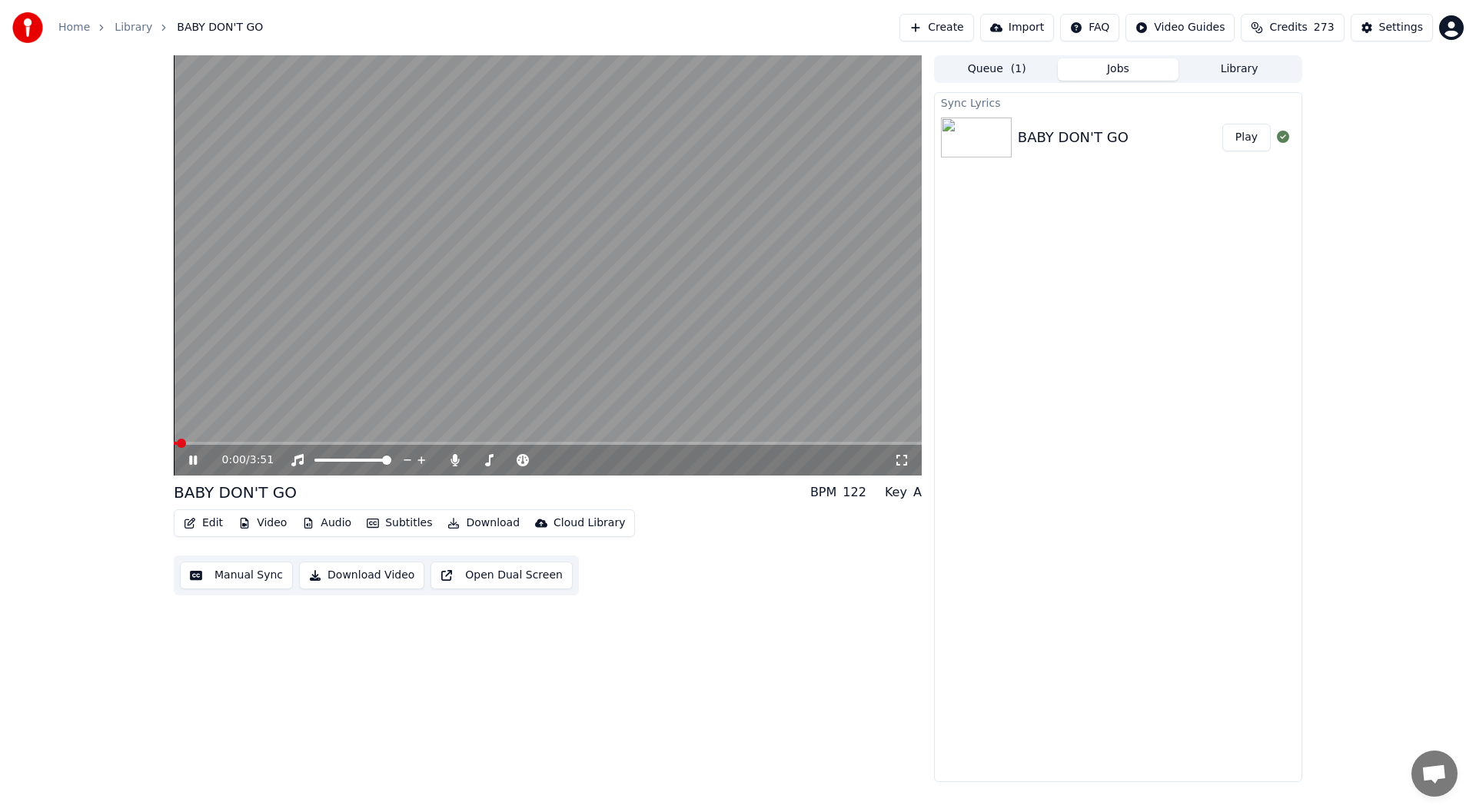
click at [190, 456] on icon at bounding box center [193, 461] width 7 height 9
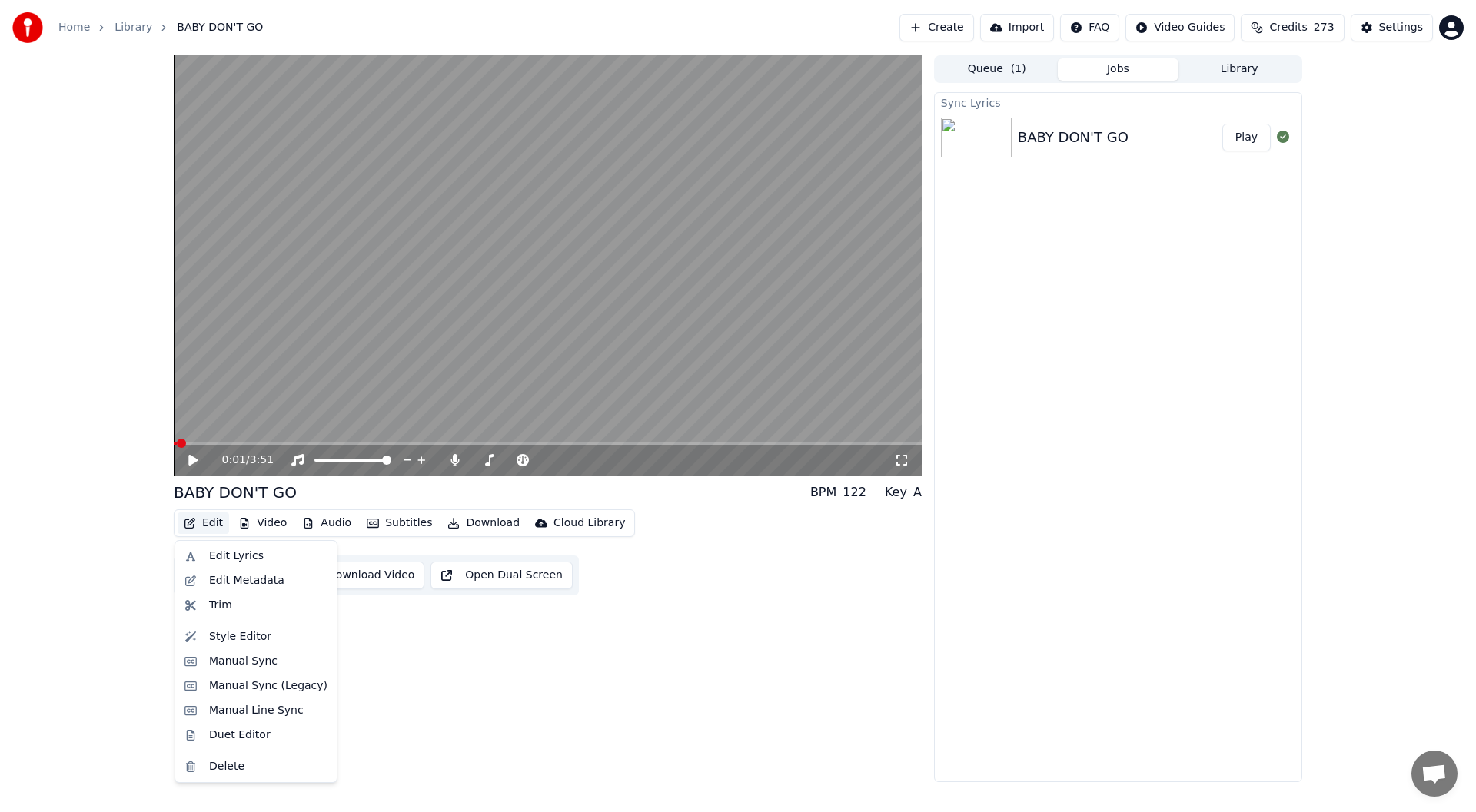
click at [204, 524] on button "Edit" at bounding box center [203, 523] width 52 height 22
click at [243, 735] on div "Duet Editor" at bounding box center [240, 735] width 62 height 15
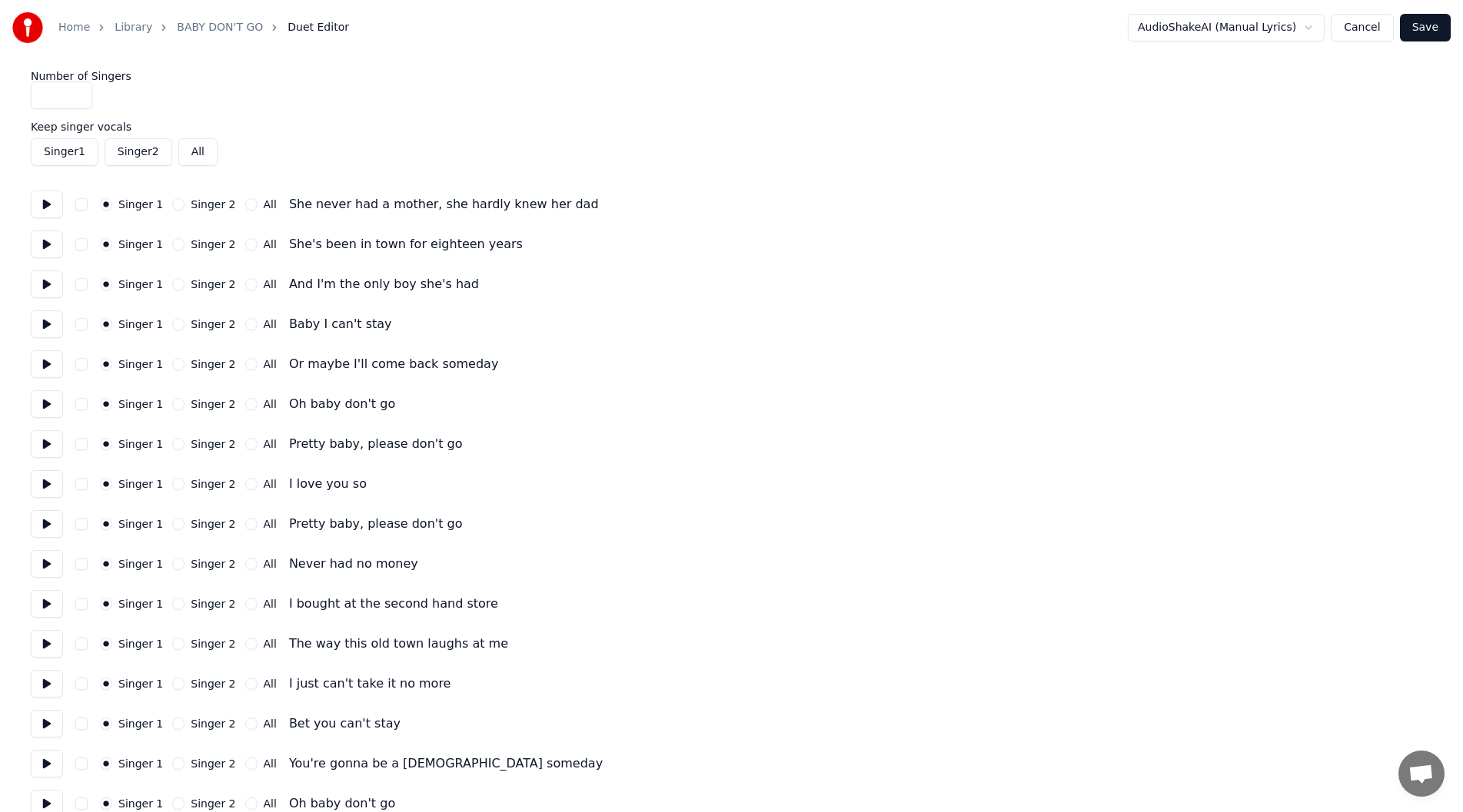
click at [44, 279] on button at bounding box center [47, 284] width 33 height 28
click at [43, 320] on button at bounding box center [47, 324] width 33 height 28
click at [172, 321] on button "Singer 2" at bounding box center [178, 325] width 13 height 13
click at [42, 359] on button at bounding box center [47, 364] width 33 height 28
click at [172, 360] on button "Singer 2" at bounding box center [178, 365] width 13 height 13
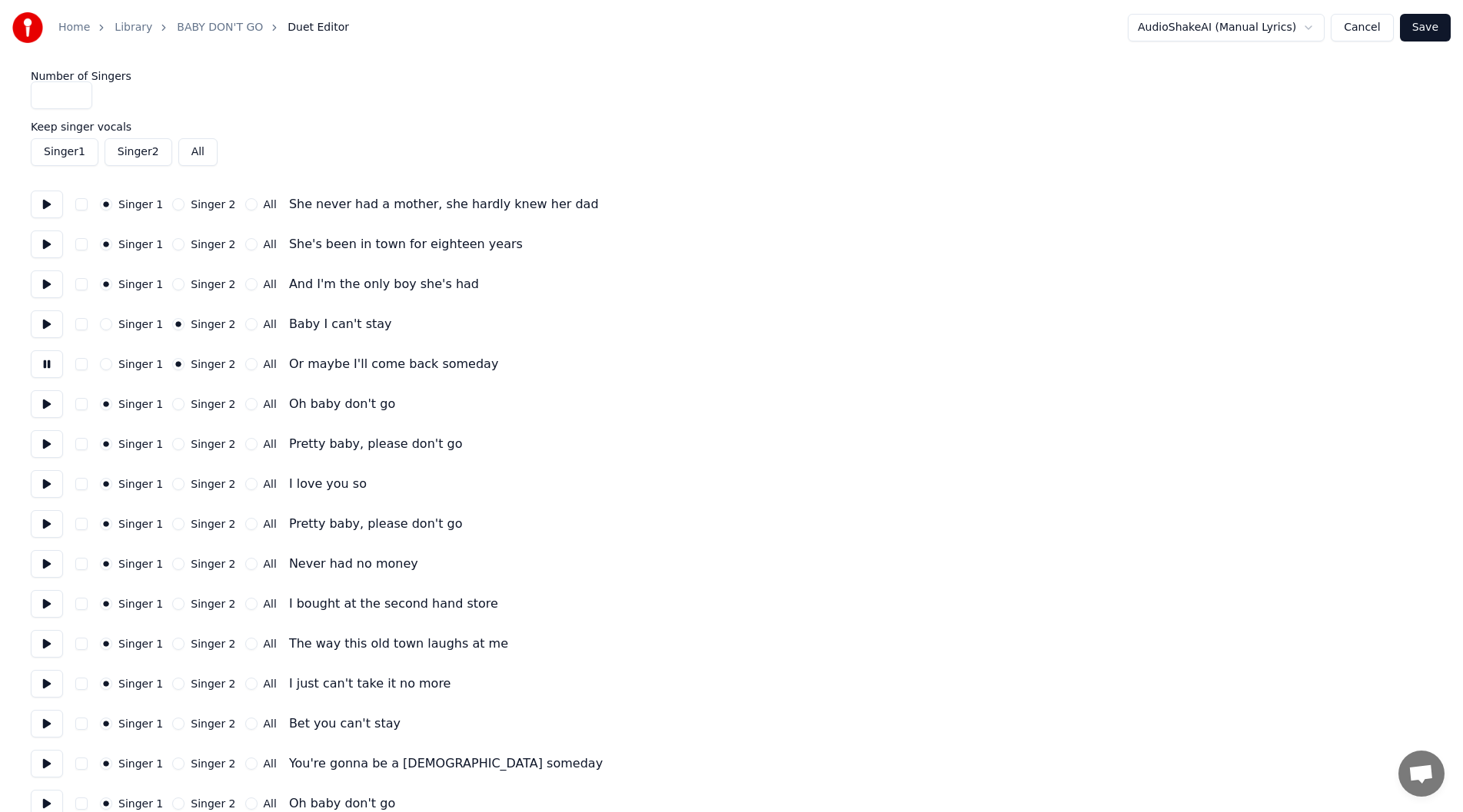
click at [36, 400] on button at bounding box center [47, 404] width 33 height 28
click at [38, 444] on button at bounding box center [47, 444] width 33 height 28
click at [45, 430] on button at bounding box center [47, 444] width 33 height 28
click at [43, 479] on button at bounding box center [47, 484] width 33 height 28
click at [43, 520] on button at bounding box center [47, 524] width 33 height 28
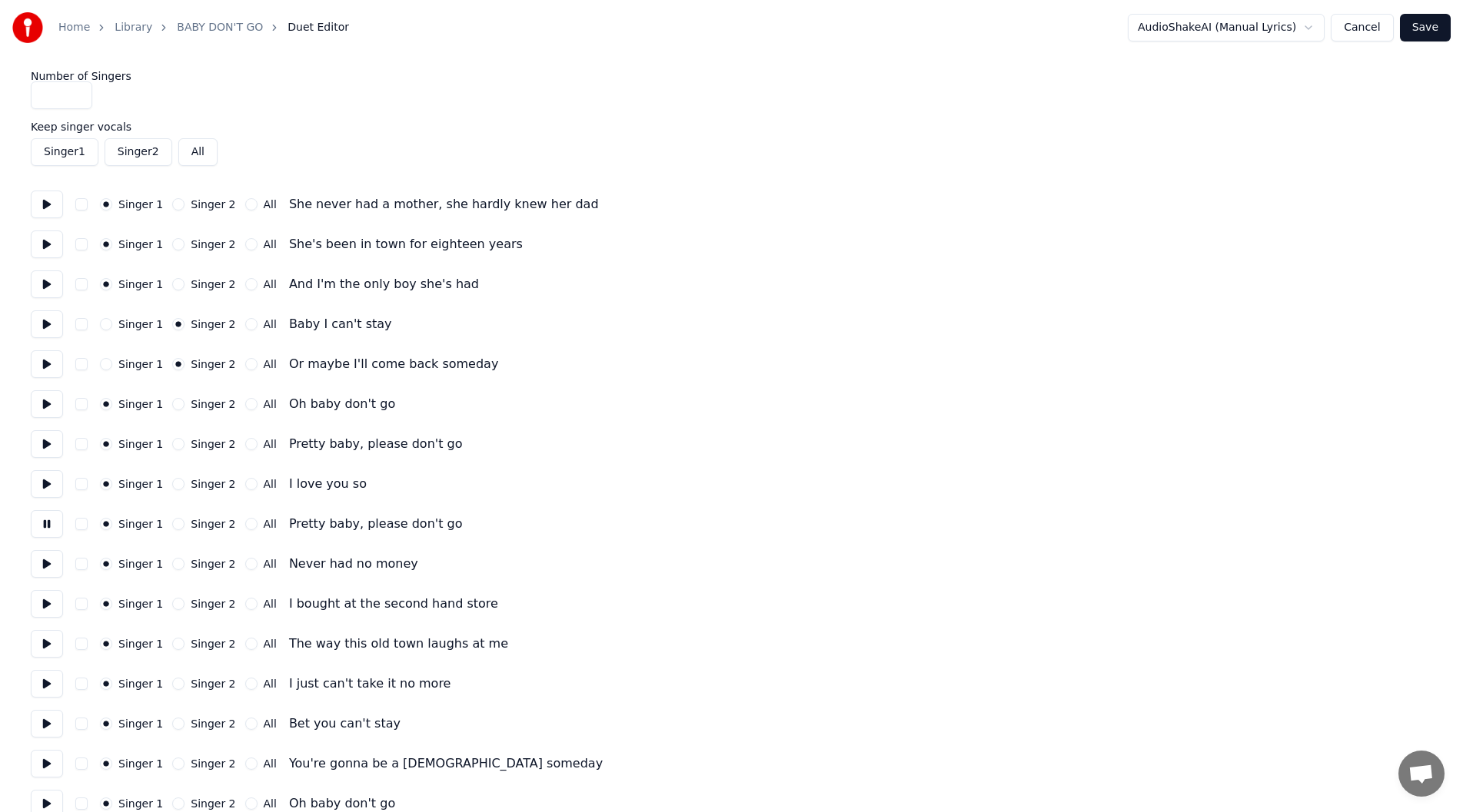
click at [45, 563] on button at bounding box center [47, 564] width 33 height 28
click at [172, 564] on button "Singer 2" at bounding box center [178, 564] width 13 height 13
click at [172, 606] on button "Singer 2" at bounding box center [178, 605] width 13 height 13
click at [38, 604] on button at bounding box center [47, 604] width 33 height 28
click at [44, 639] on button at bounding box center [47, 644] width 33 height 28
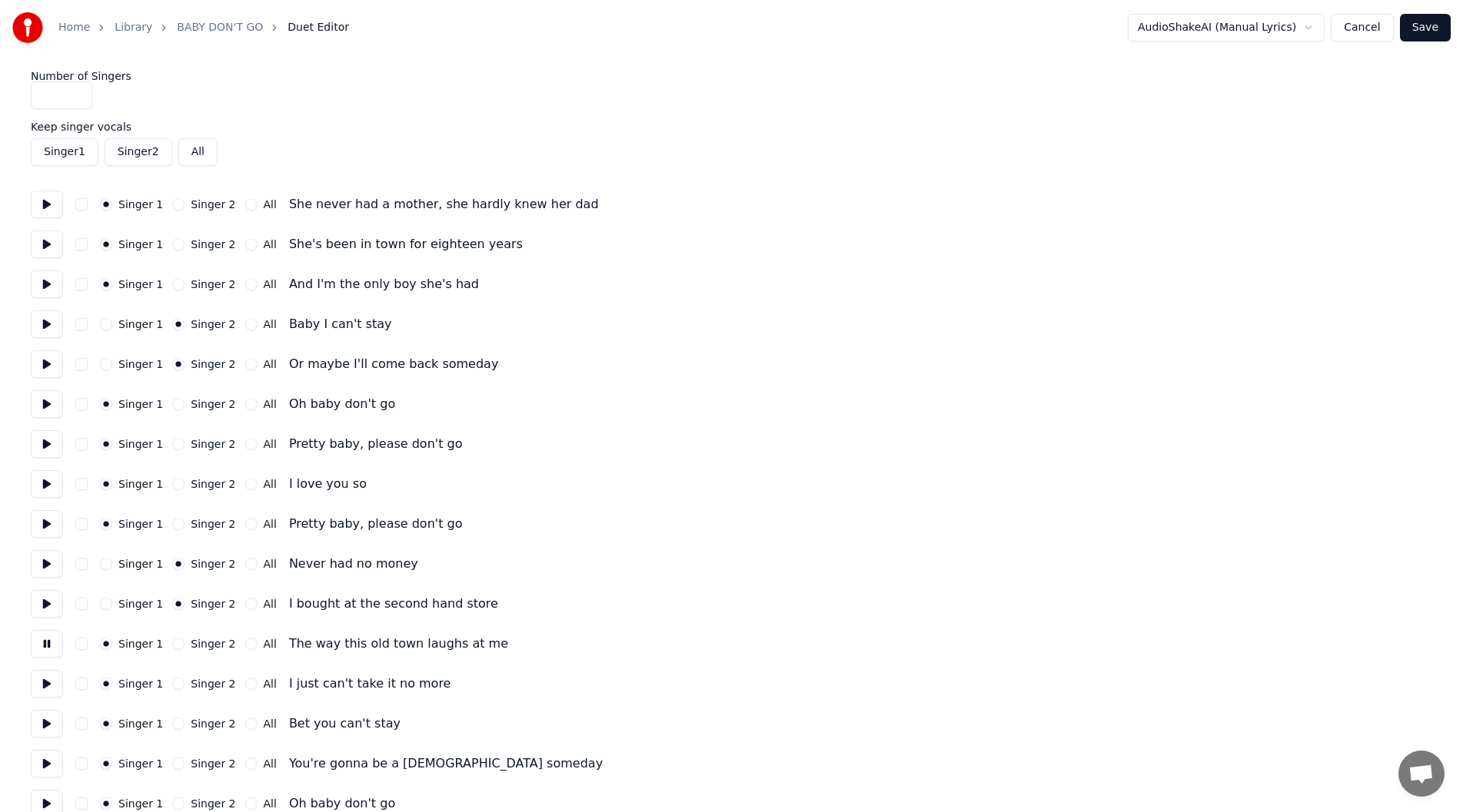
click at [172, 642] on button "Singer 2" at bounding box center [178, 645] width 13 height 13
click at [45, 685] on button at bounding box center [47, 683] width 33 height 28
click at [173, 683] on button "Singer 2" at bounding box center [178, 684] width 13 height 13
click at [49, 722] on button at bounding box center [47, 724] width 33 height 28
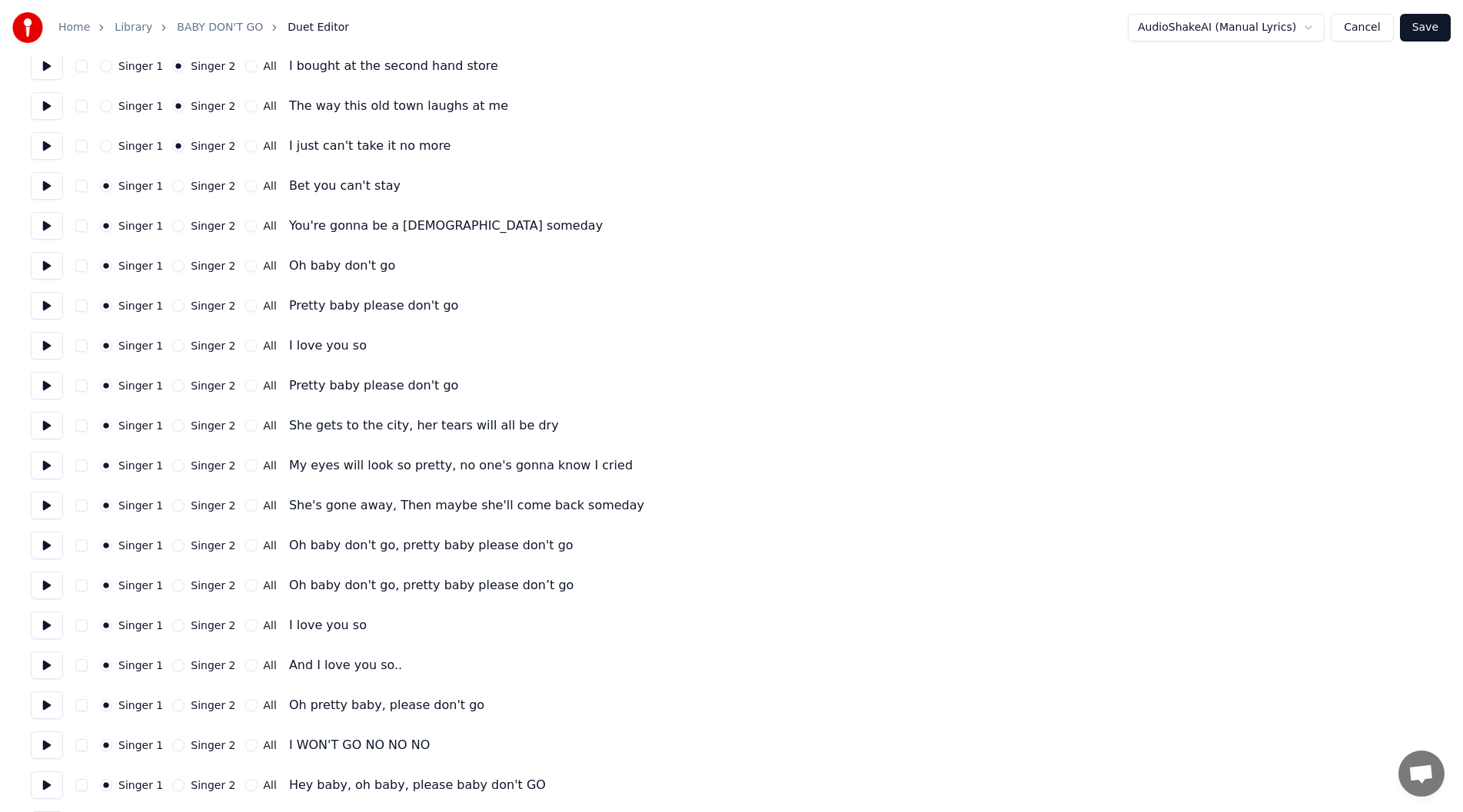
scroll to position [461, 0]
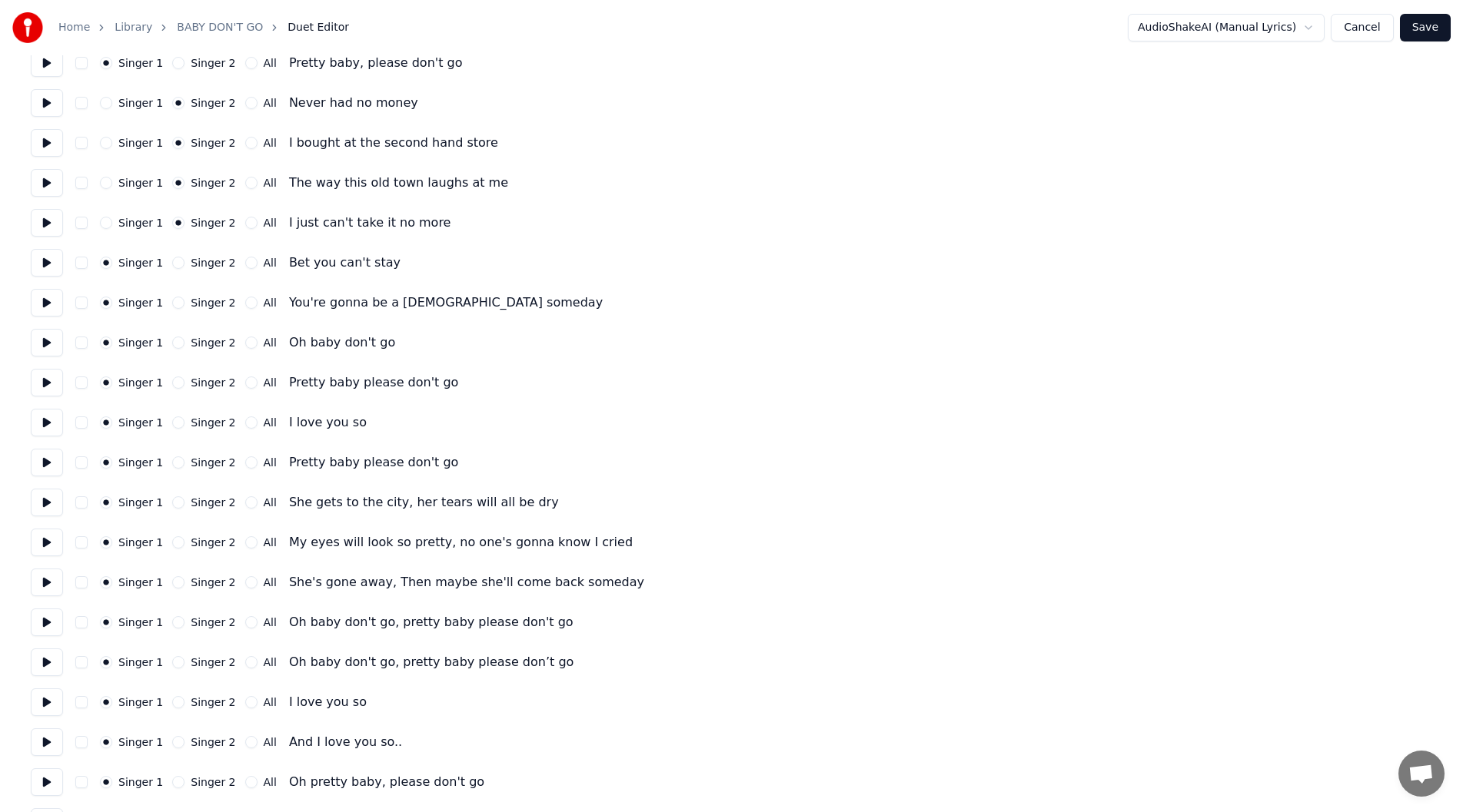
click at [40, 256] on button at bounding box center [47, 263] width 33 height 28
click at [45, 300] on button at bounding box center [47, 302] width 33 height 28
click at [42, 339] on button at bounding box center [47, 342] width 33 height 28
click at [43, 382] on button at bounding box center [47, 383] width 33 height 28
click at [43, 420] on button at bounding box center [47, 423] width 33 height 28
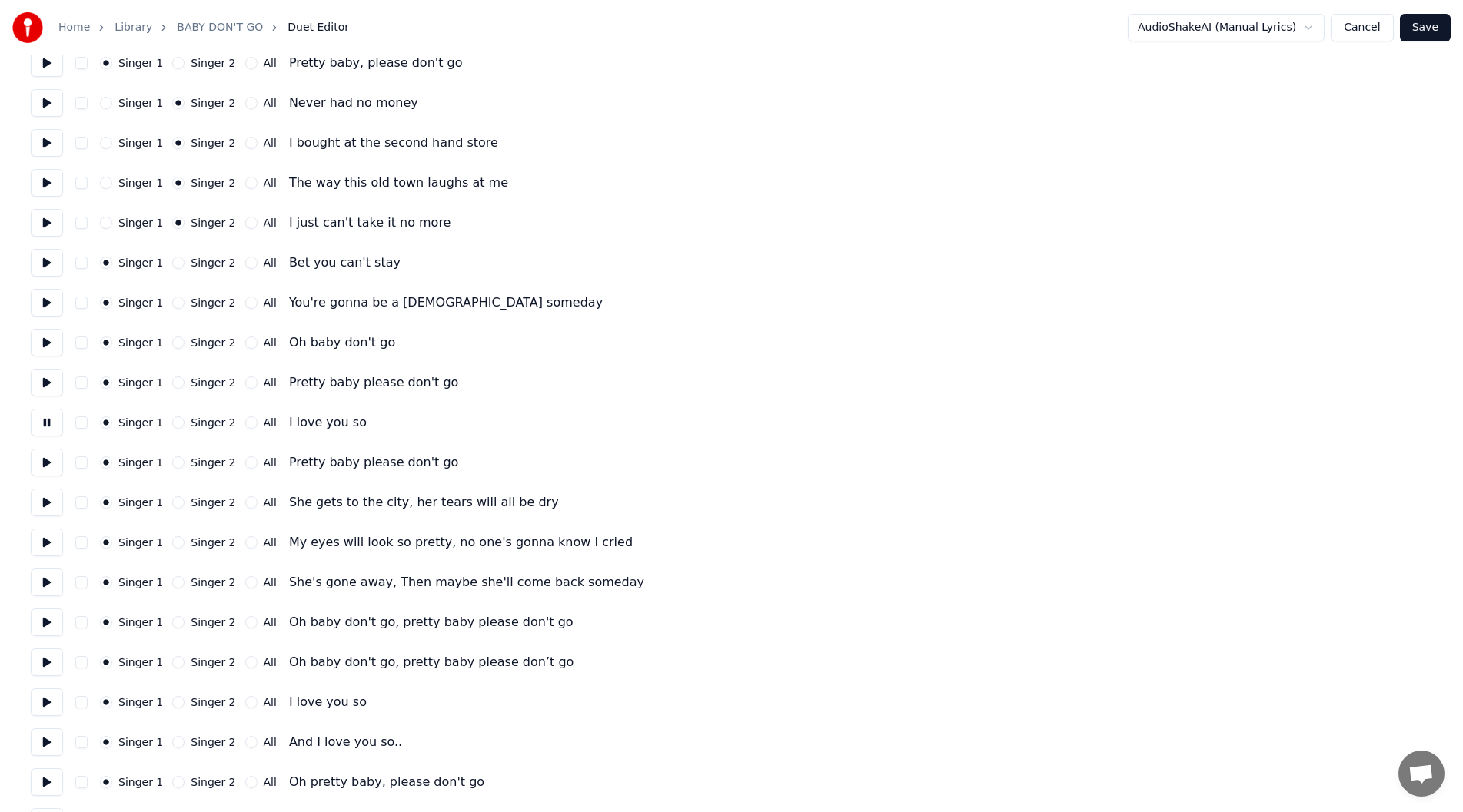
click at [43, 463] on button at bounding box center [47, 463] width 33 height 28
click at [43, 502] on button at bounding box center [47, 502] width 33 height 28
click at [172, 541] on button "Singer 2" at bounding box center [178, 543] width 13 height 13
click at [38, 536] on button at bounding box center [47, 542] width 33 height 28
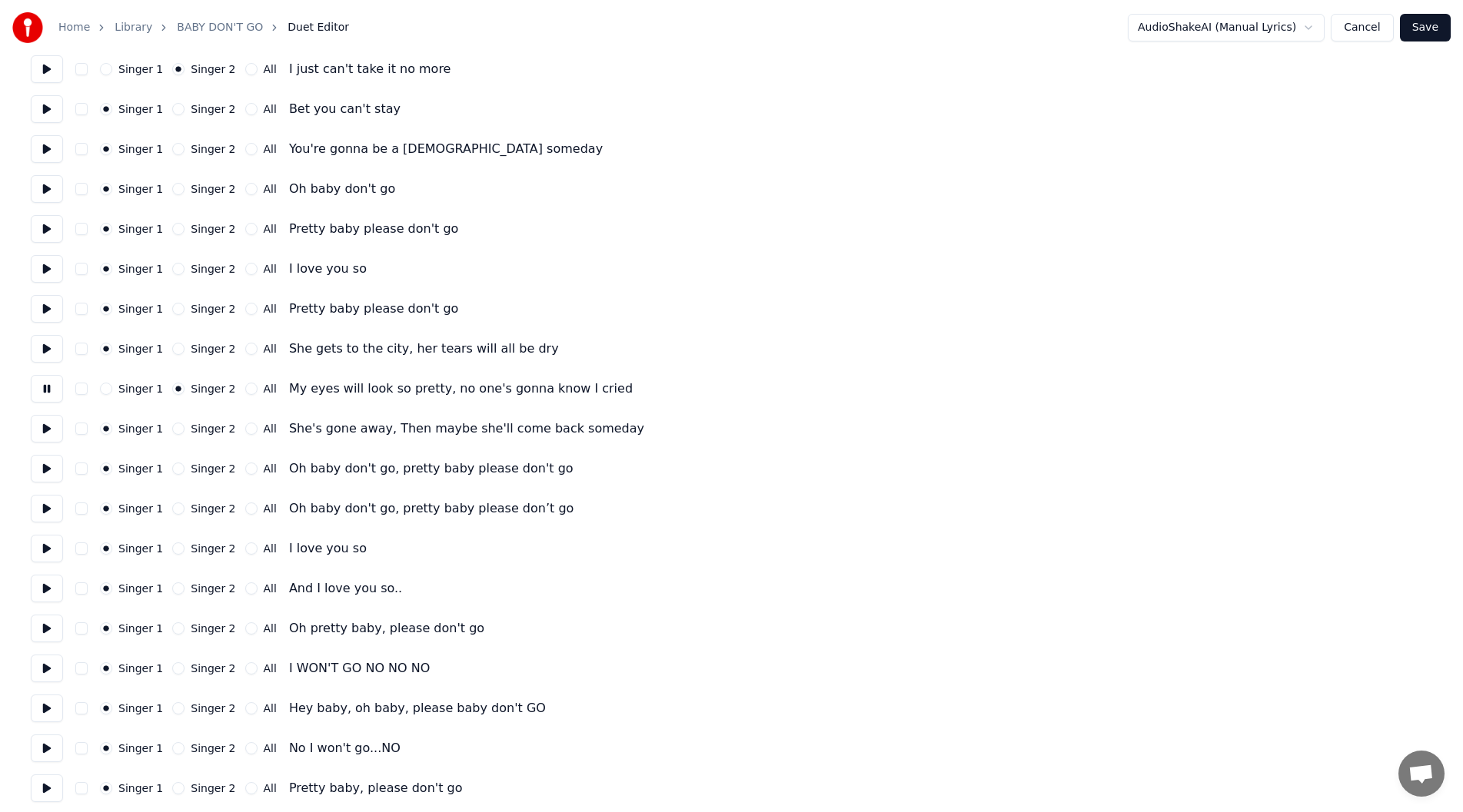
scroll to position [660, 0]
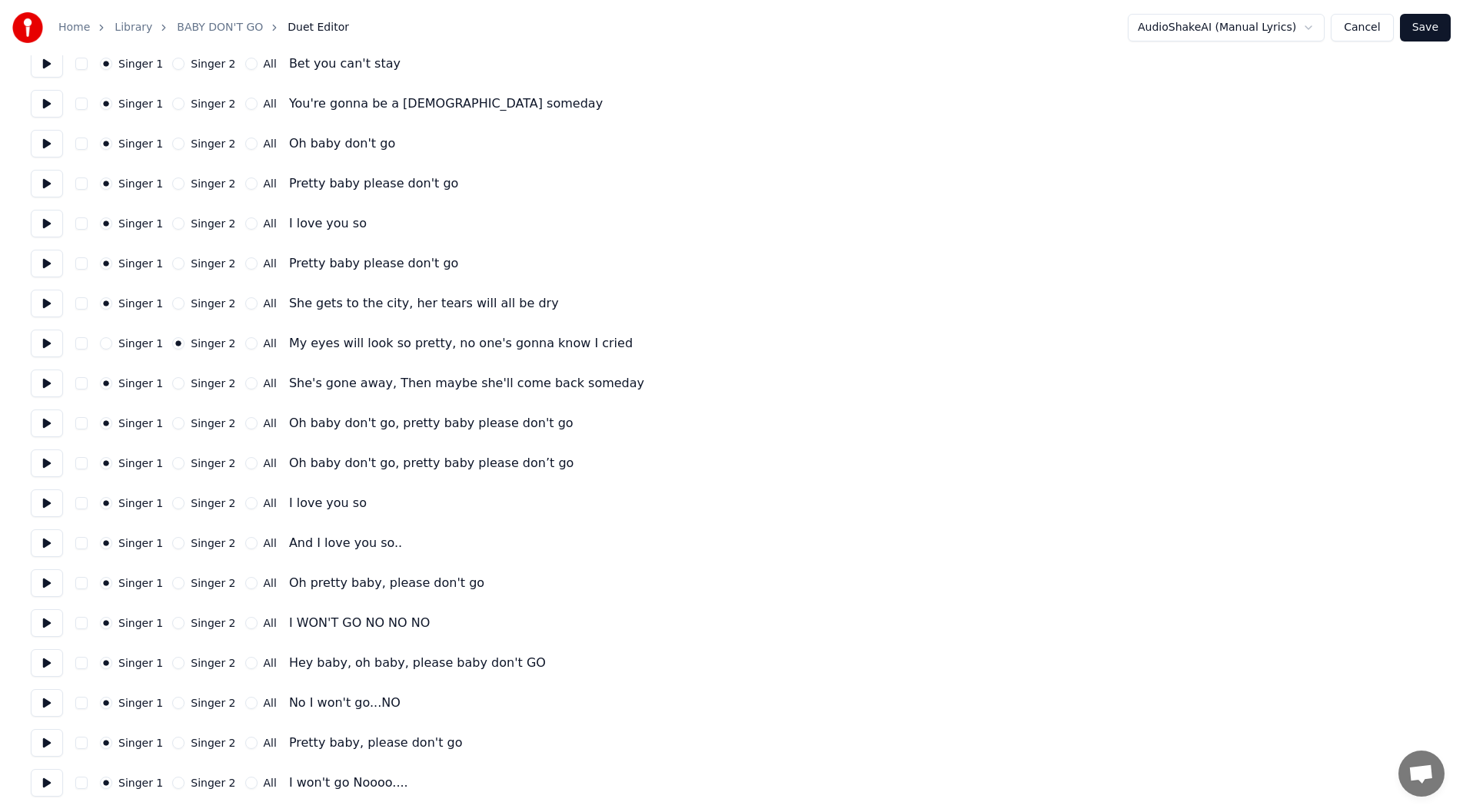
click at [40, 378] on button at bounding box center [47, 383] width 33 height 28
click at [42, 418] on button at bounding box center [47, 424] width 33 height 28
click at [38, 459] on button at bounding box center [47, 463] width 33 height 28
click at [40, 462] on button at bounding box center [47, 463] width 33 height 28
click at [41, 373] on button at bounding box center [47, 383] width 33 height 28
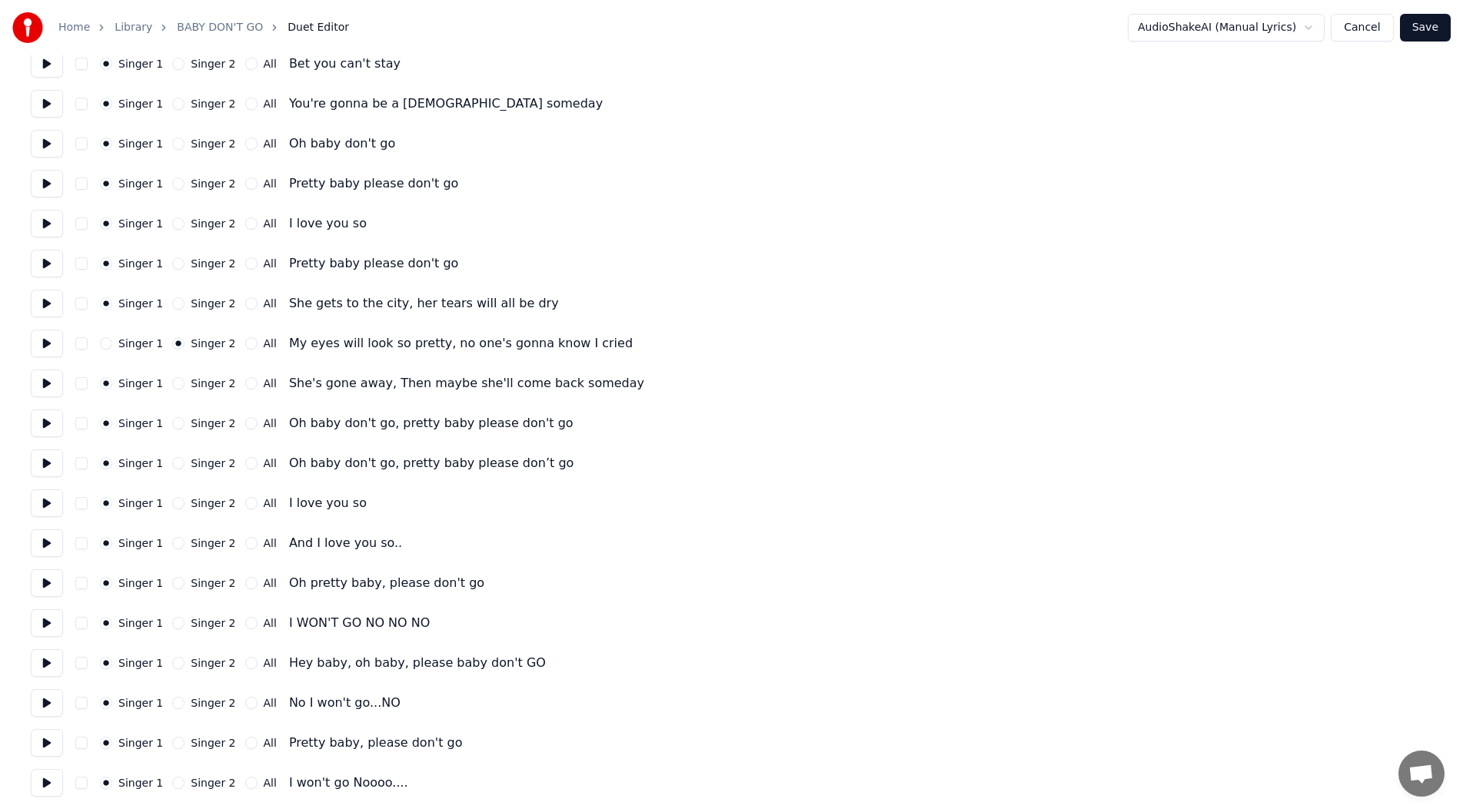
click at [44, 424] on button at bounding box center [47, 424] width 33 height 28
click at [44, 462] on button at bounding box center [47, 463] width 33 height 28
click at [44, 506] on button at bounding box center [47, 503] width 33 height 28
click at [49, 542] on button at bounding box center [47, 543] width 33 height 28
click at [42, 578] on button at bounding box center [47, 583] width 33 height 28
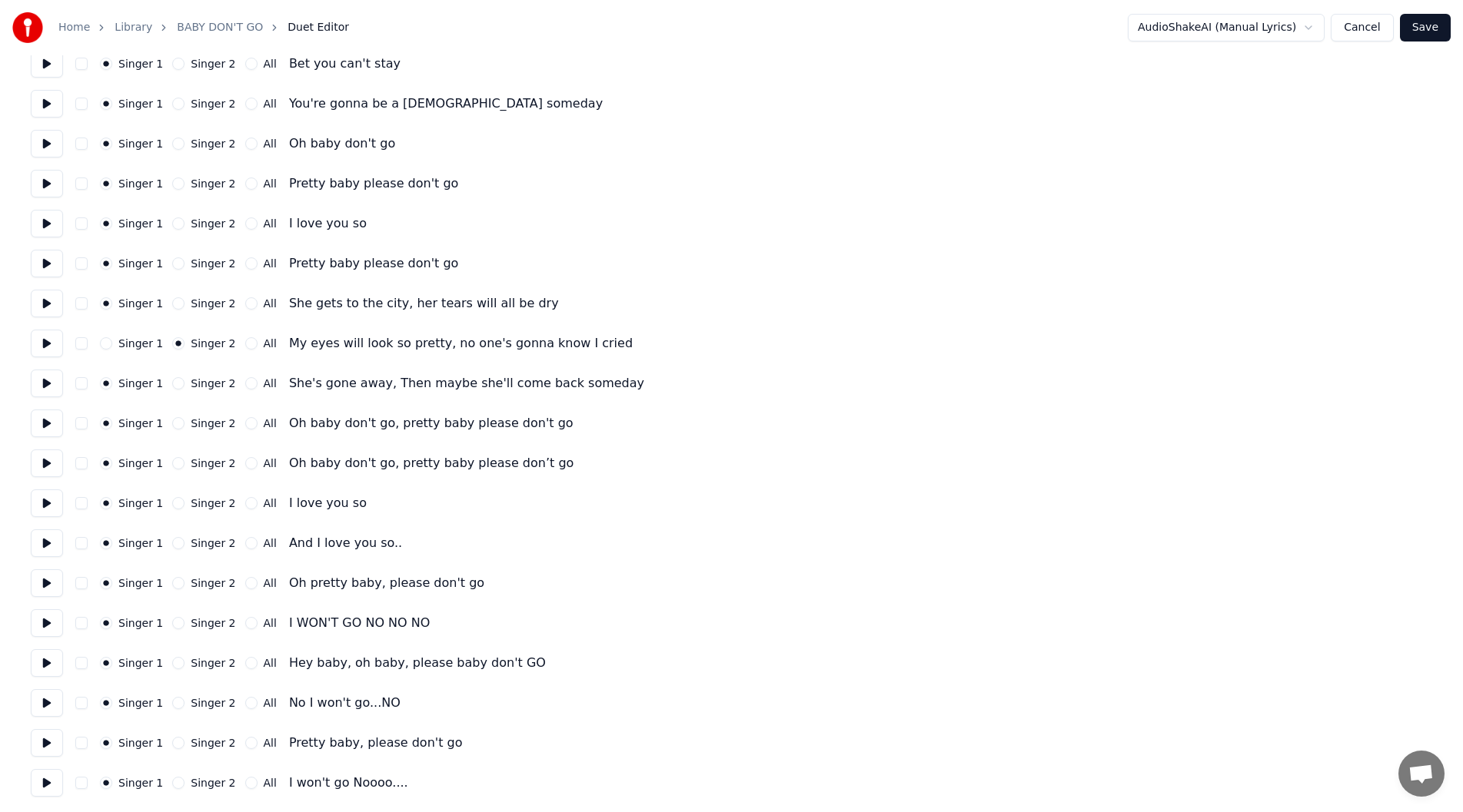
click at [43, 625] on button at bounding box center [47, 623] width 33 height 28
click at [175, 624] on button "Singer 2" at bounding box center [178, 624] width 13 height 13
click at [33, 664] on button at bounding box center [47, 663] width 33 height 28
click at [48, 702] on button at bounding box center [47, 703] width 33 height 28
click at [172, 702] on button "Singer 2" at bounding box center [178, 703] width 13 height 13
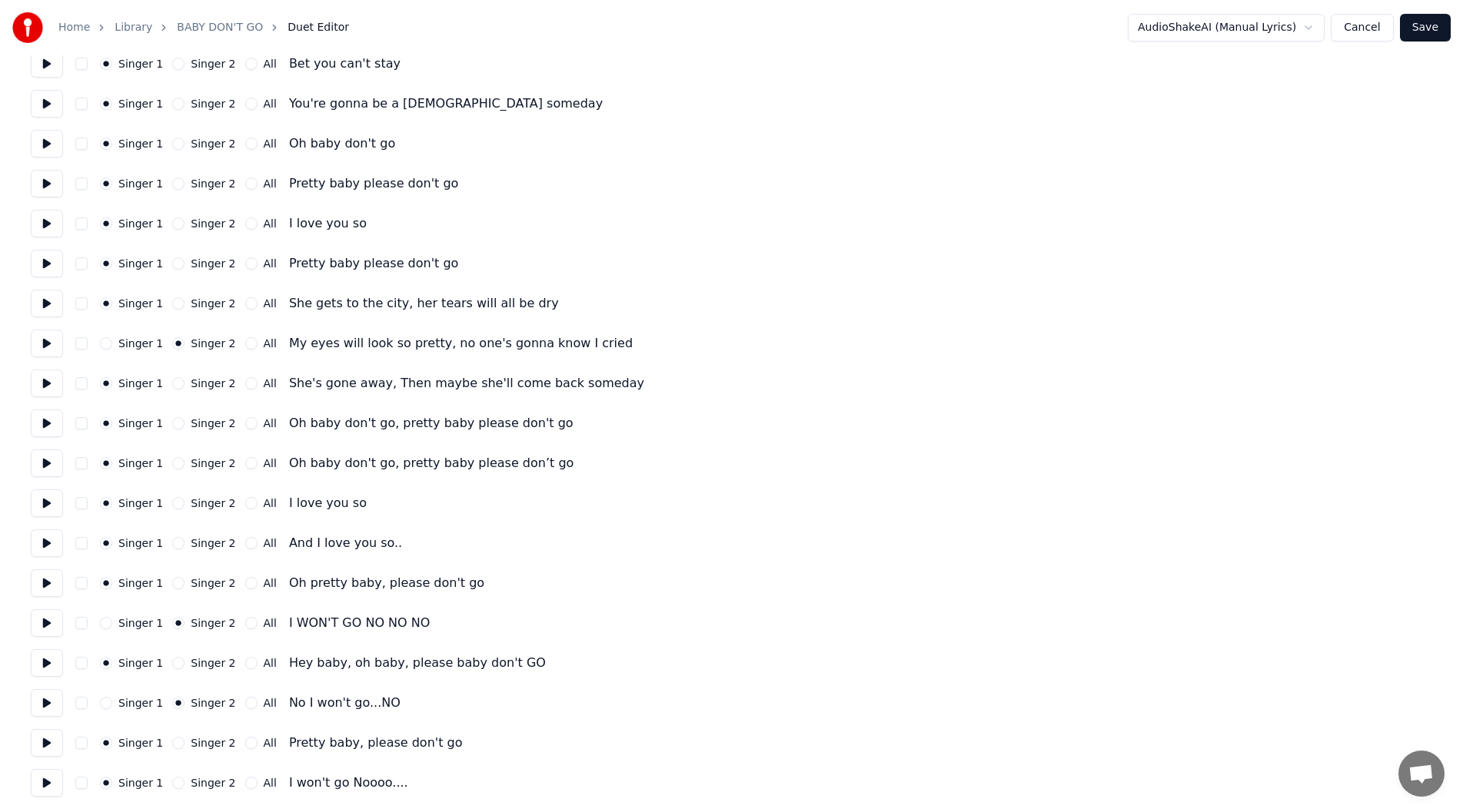
click at [42, 738] on button at bounding box center [47, 743] width 33 height 28
click at [173, 782] on button "Singer 2" at bounding box center [178, 783] width 13 height 13
click at [39, 782] on button at bounding box center [47, 783] width 33 height 28
click at [1429, 17] on button "Save" at bounding box center [1425, 27] width 51 height 28
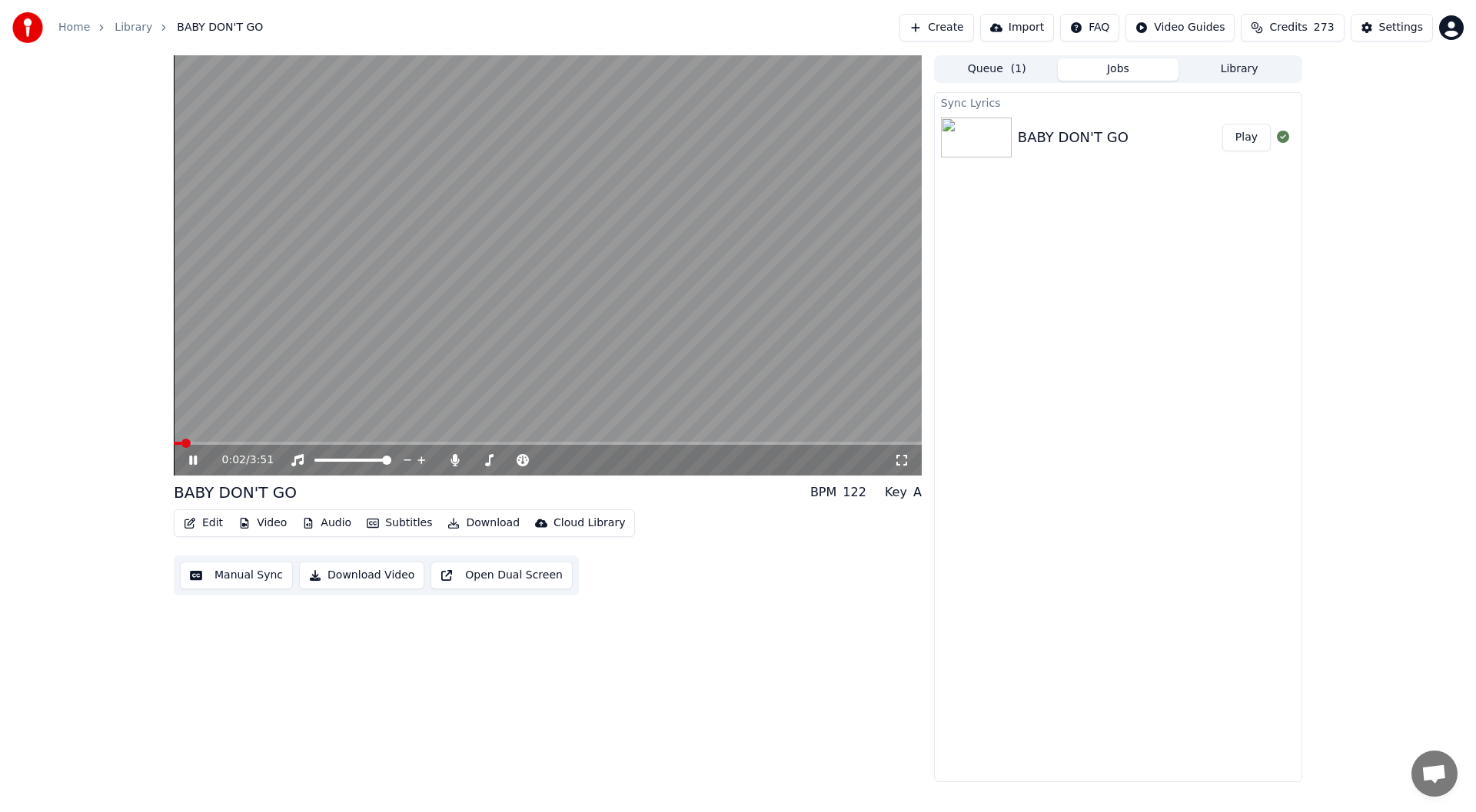
click at [902, 461] on icon at bounding box center [901, 461] width 15 height 13
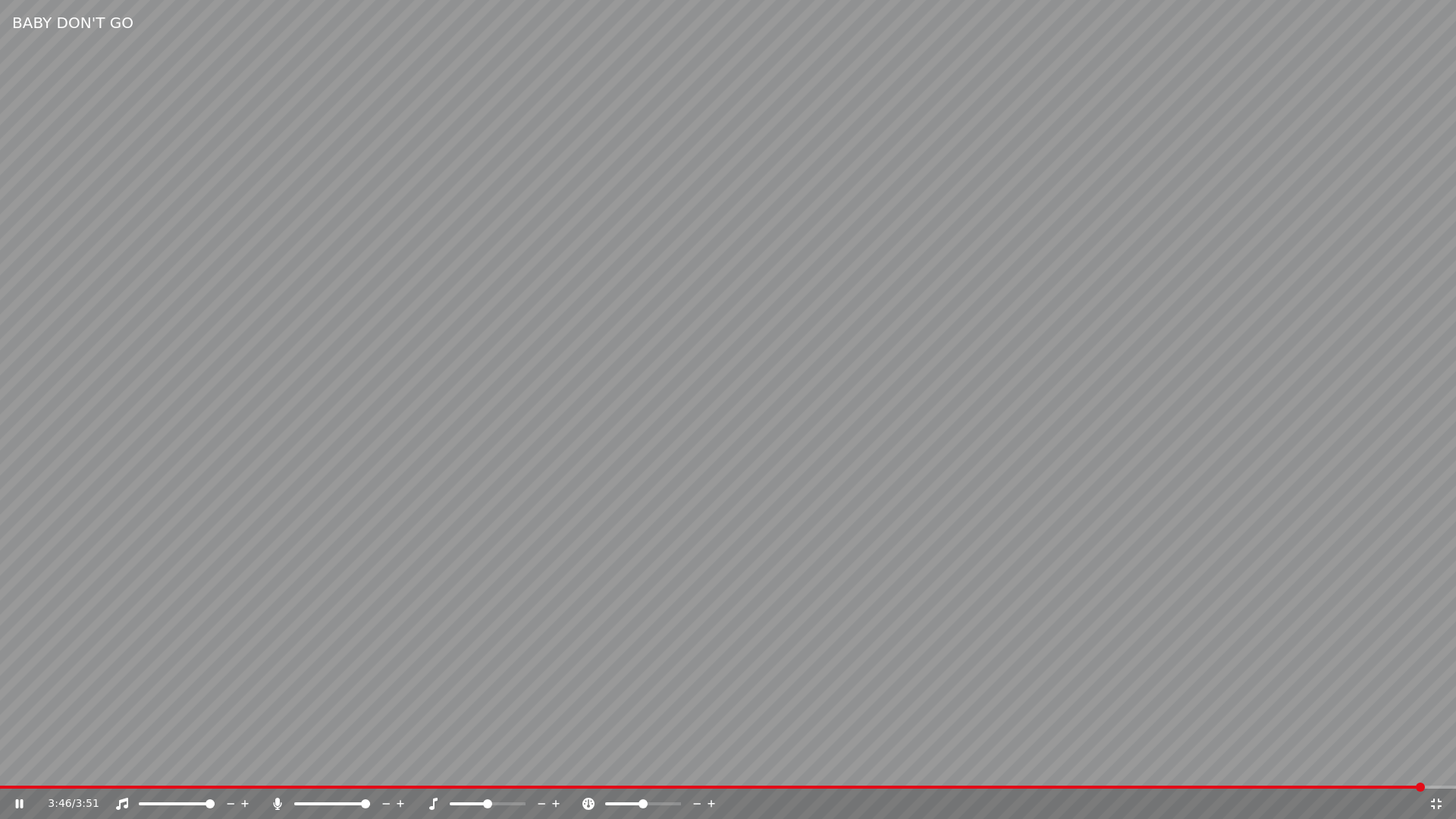
click at [1435, 801] on icon at bounding box center [1436, 804] width 11 height 11
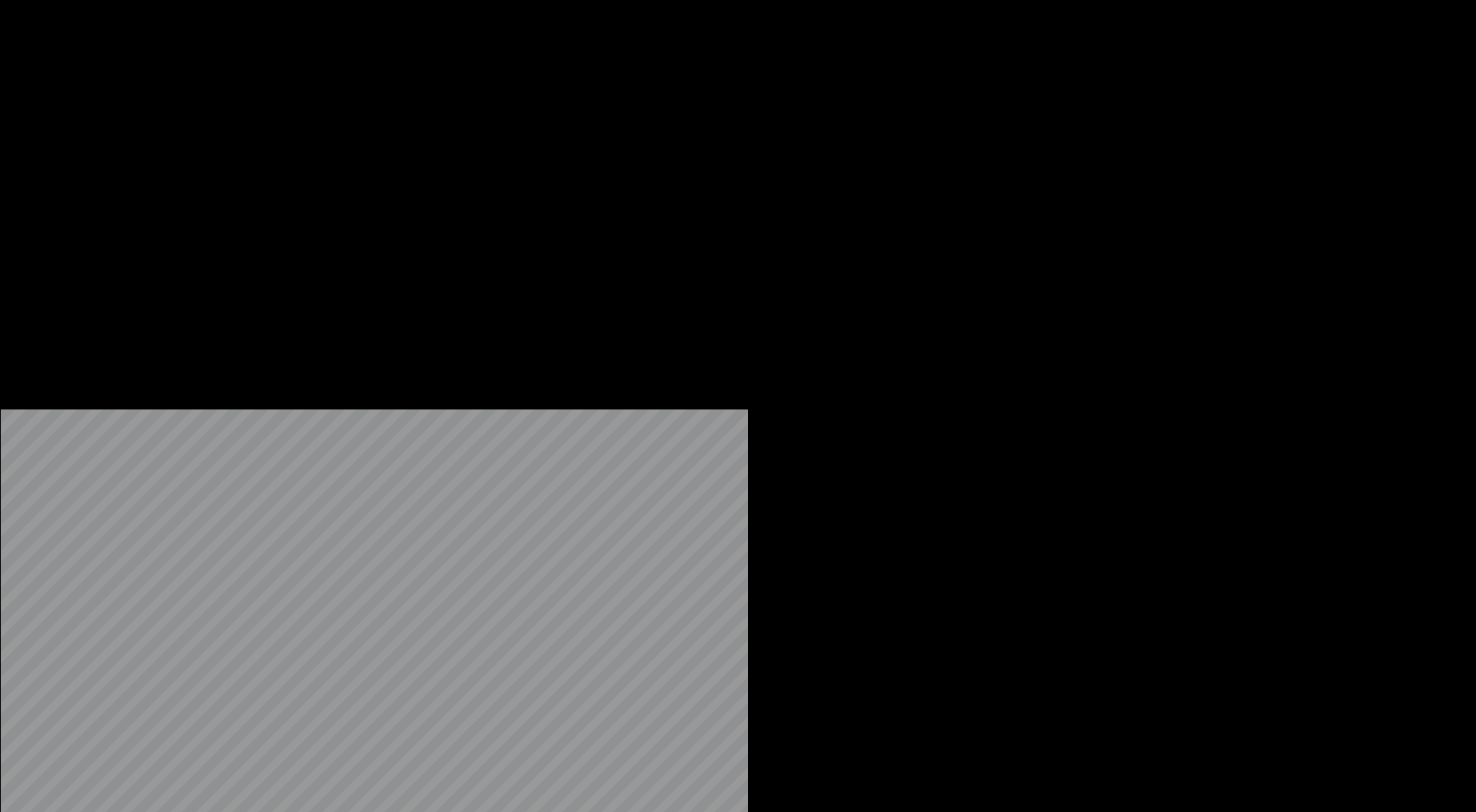
click at [204, 114] on button "Edit" at bounding box center [203, 103] width 52 height 22
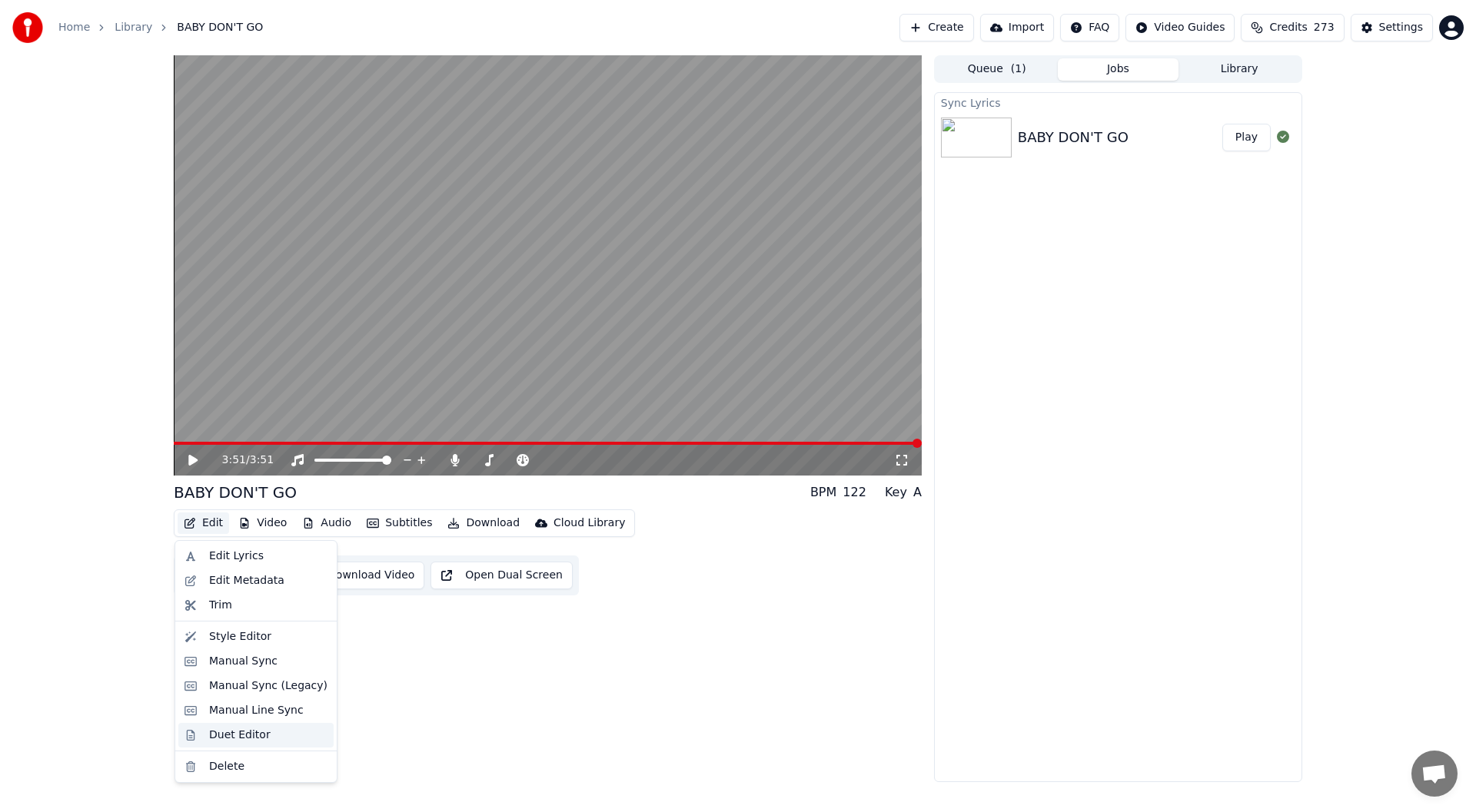
click at [242, 731] on div "Duet Editor" at bounding box center [240, 735] width 62 height 15
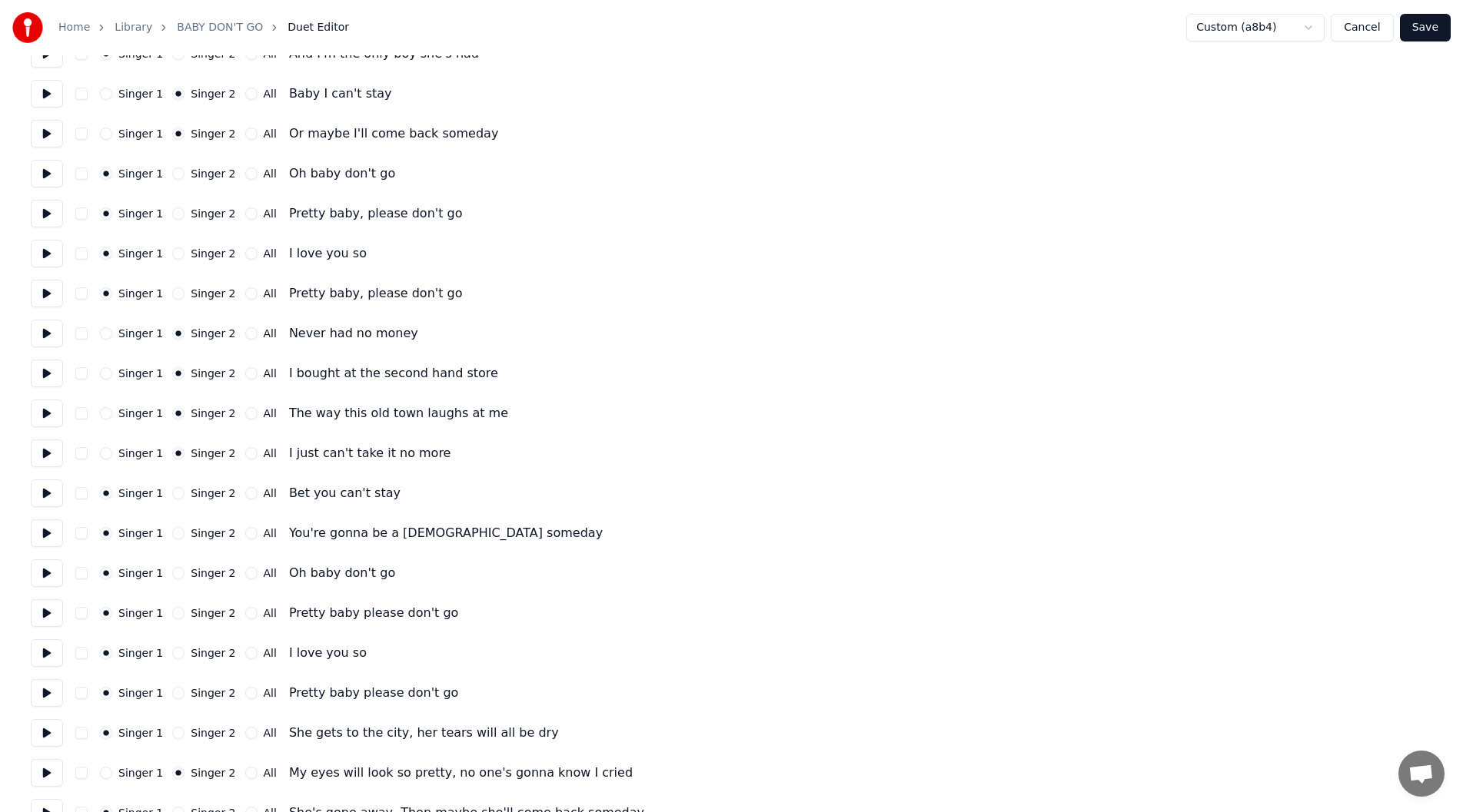
scroll to position [308, 0]
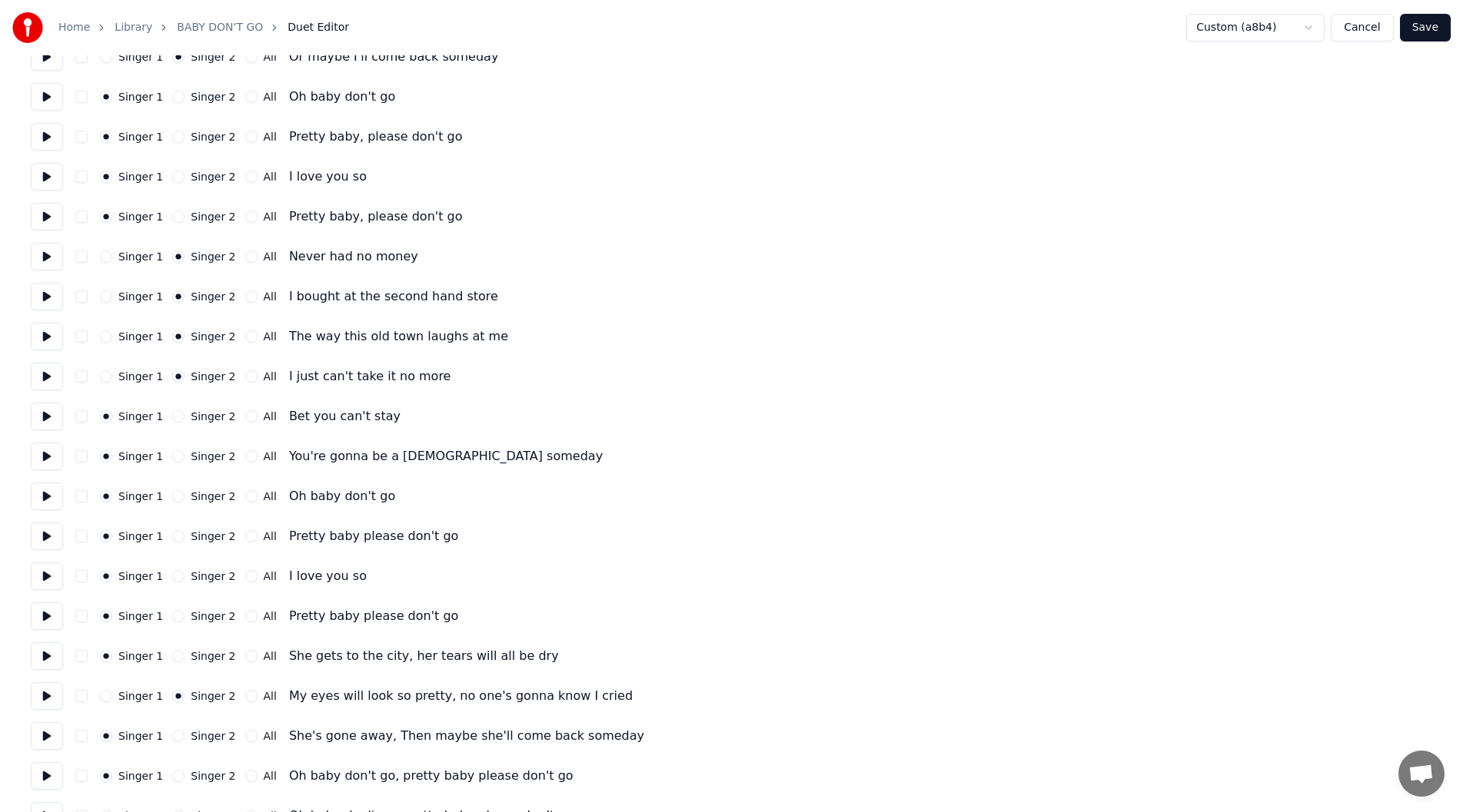
click at [43, 535] on button at bounding box center [47, 536] width 33 height 28
click at [44, 578] on button at bounding box center [47, 577] width 33 height 28
click at [42, 614] on button at bounding box center [47, 616] width 33 height 28
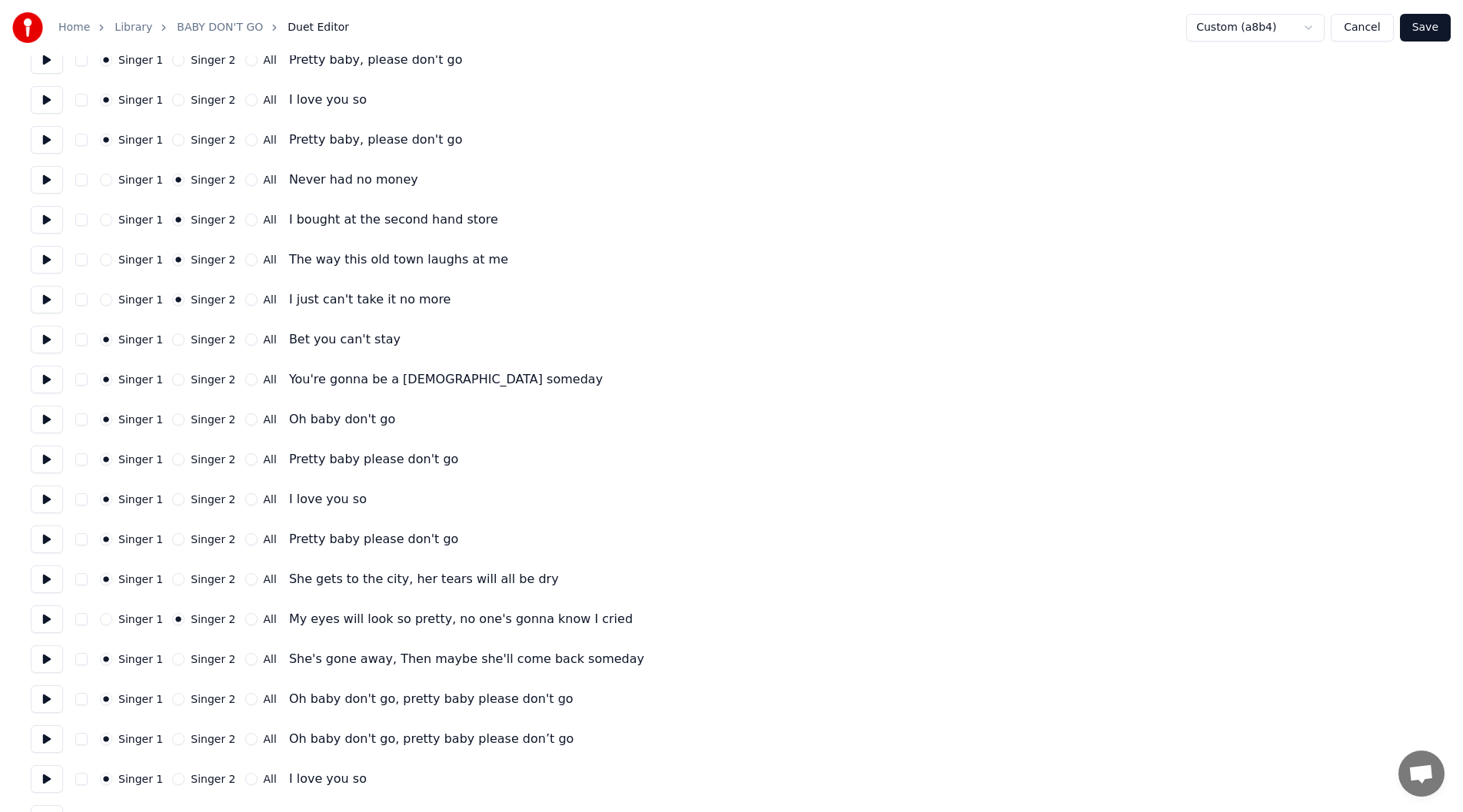
scroll to position [461, 0]
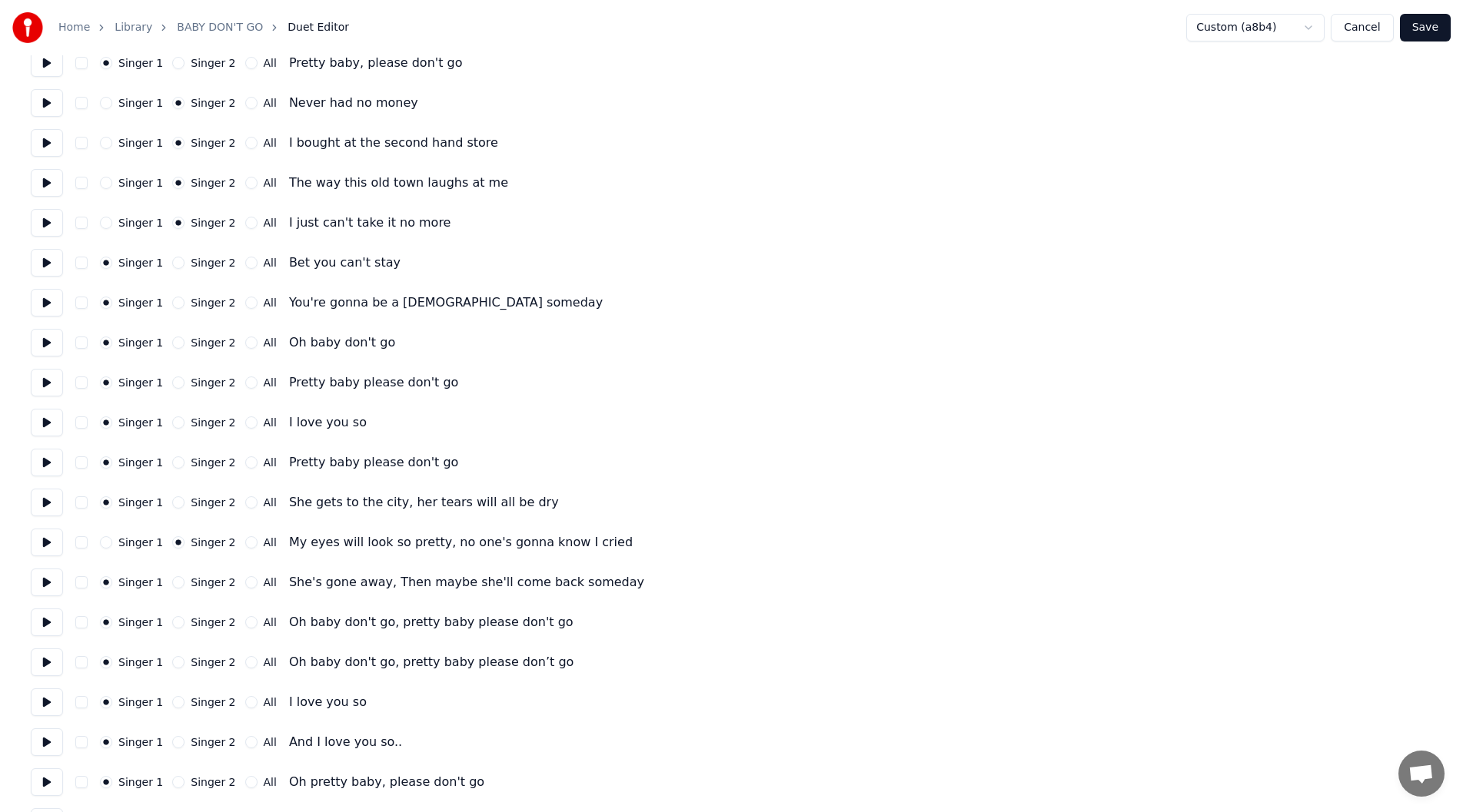
click at [38, 740] on button at bounding box center [47, 742] width 33 height 28
click at [172, 742] on button "Singer 2" at bounding box center [178, 742] width 13 height 13
click at [1426, 21] on button "Save" at bounding box center [1425, 27] width 51 height 28
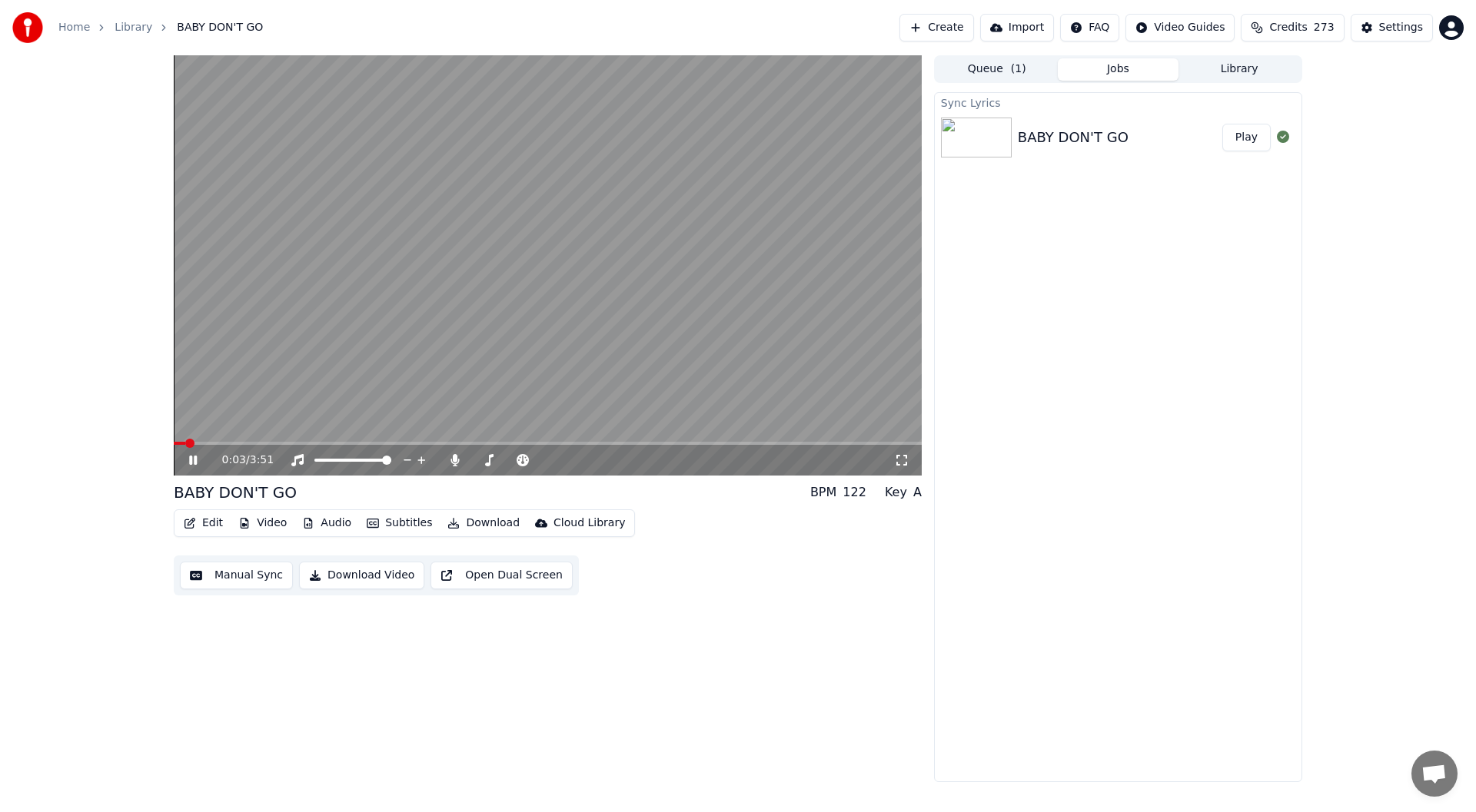
click at [899, 460] on icon at bounding box center [901, 461] width 15 height 13
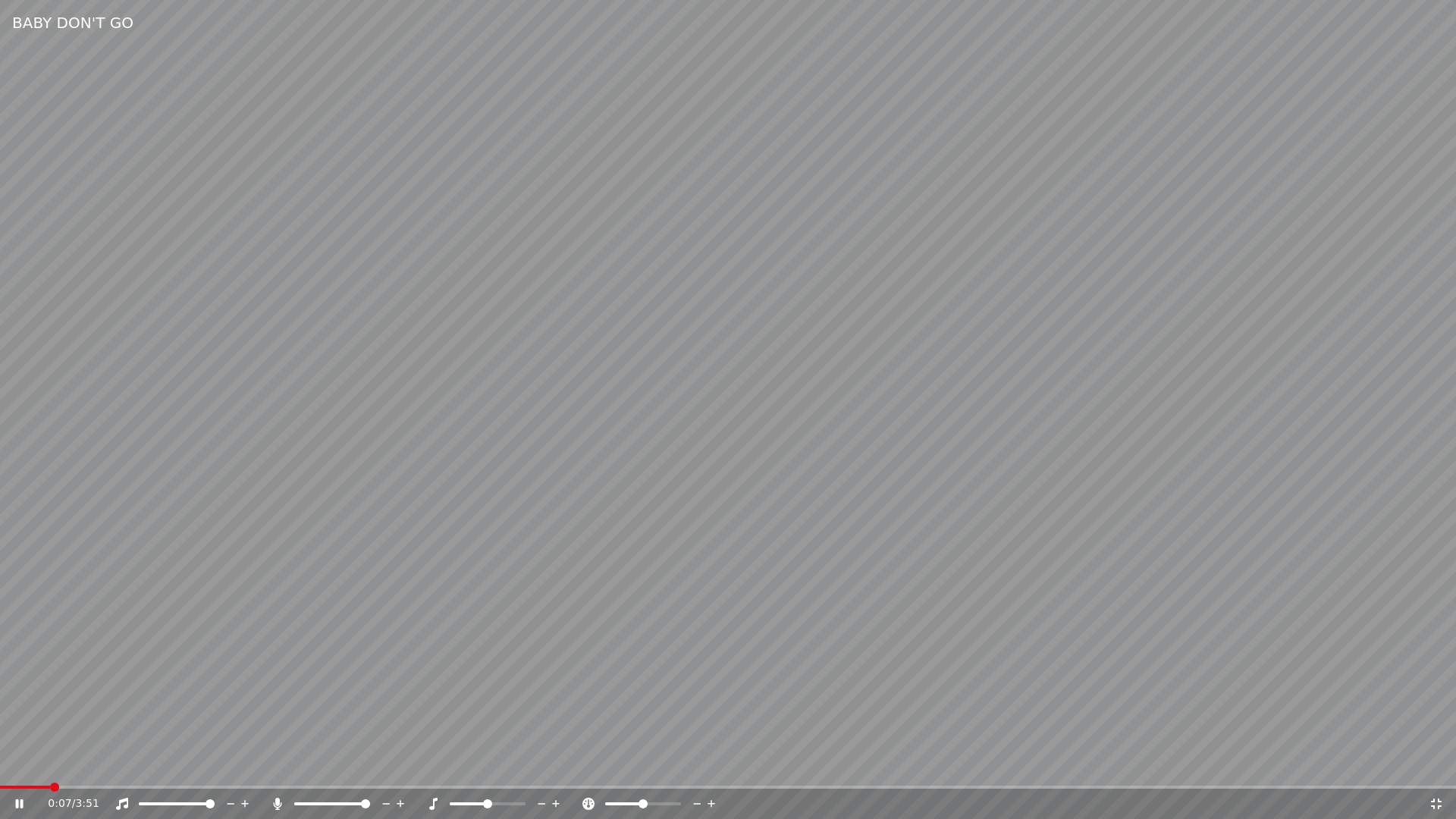
click at [816, 785] on video at bounding box center [728, 409] width 1456 height 819
click at [812, 790] on div "0:08 / 3:51" at bounding box center [728, 804] width 1456 height 30
click at [812, 788] on span at bounding box center [728, 787] width 1456 height 3
click at [21, 801] on icon at bounding box center [20, 804] width 9 height 11
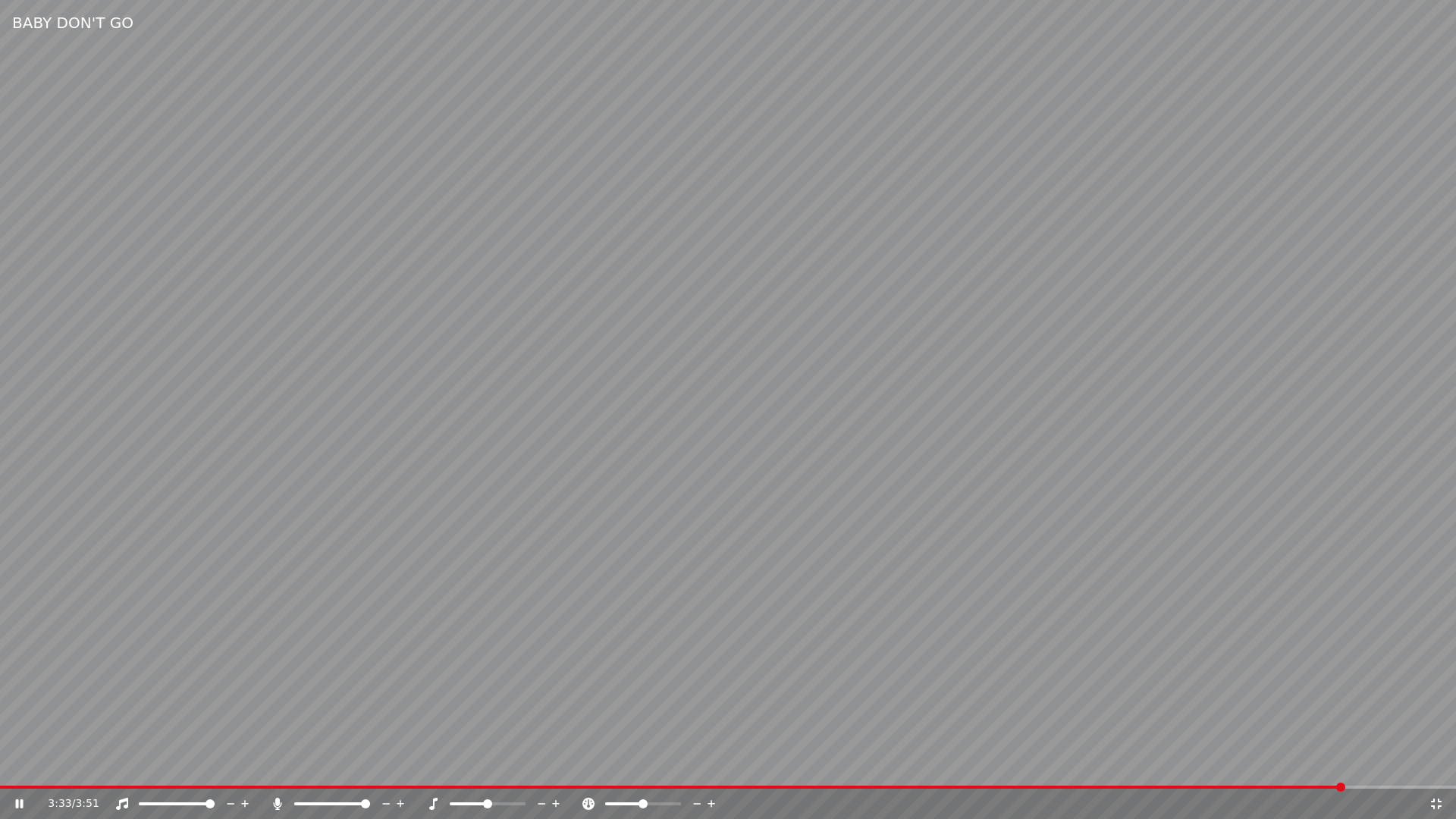
click at [1438, 801] on icon at bounding box center [1436, 804] width 11 height 11
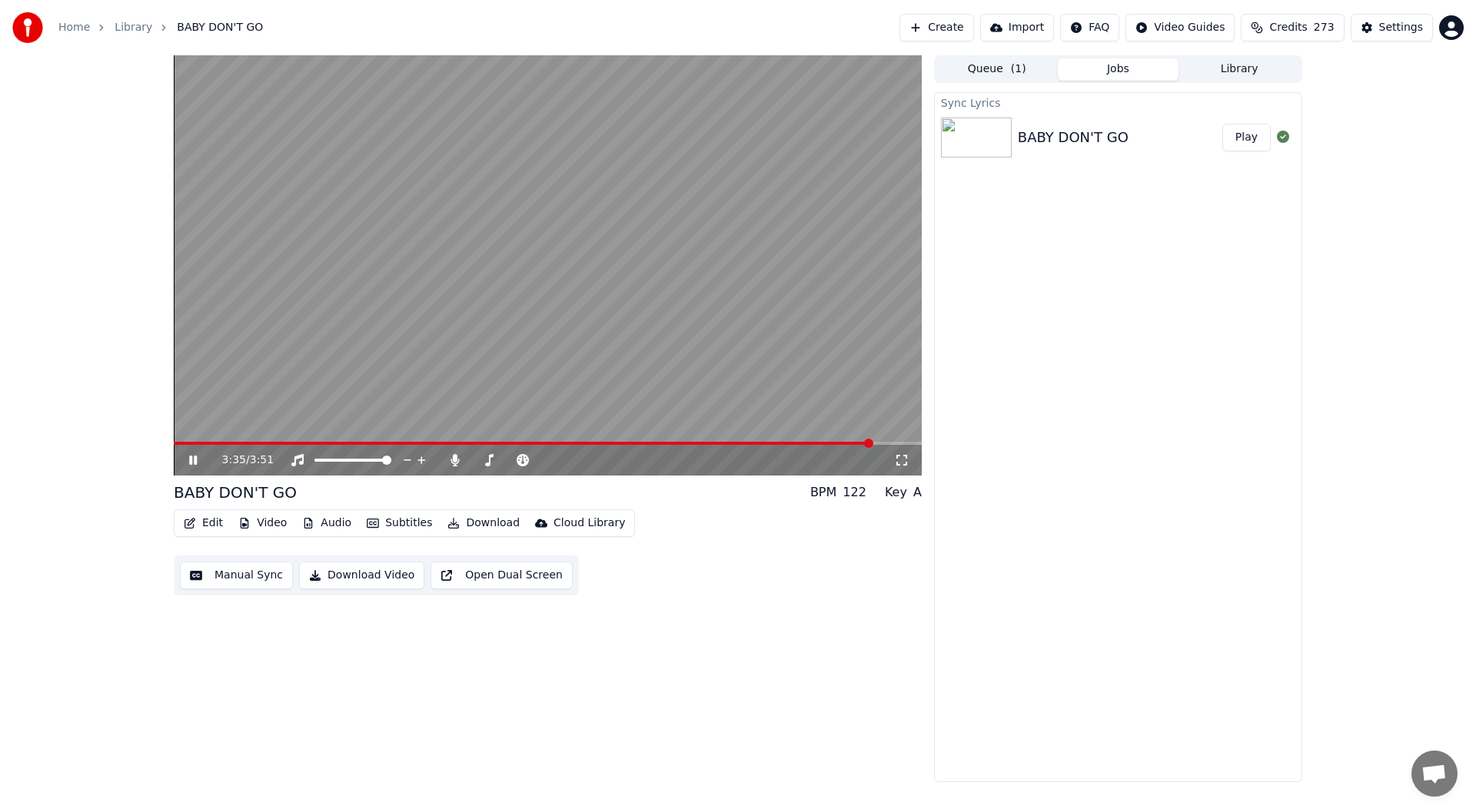
click at [189, 456] on icon at bounding box center [204, 461] width 36 height 13
click at [901, 457] on icon at bounding box center [901, 461] width 15 height 13
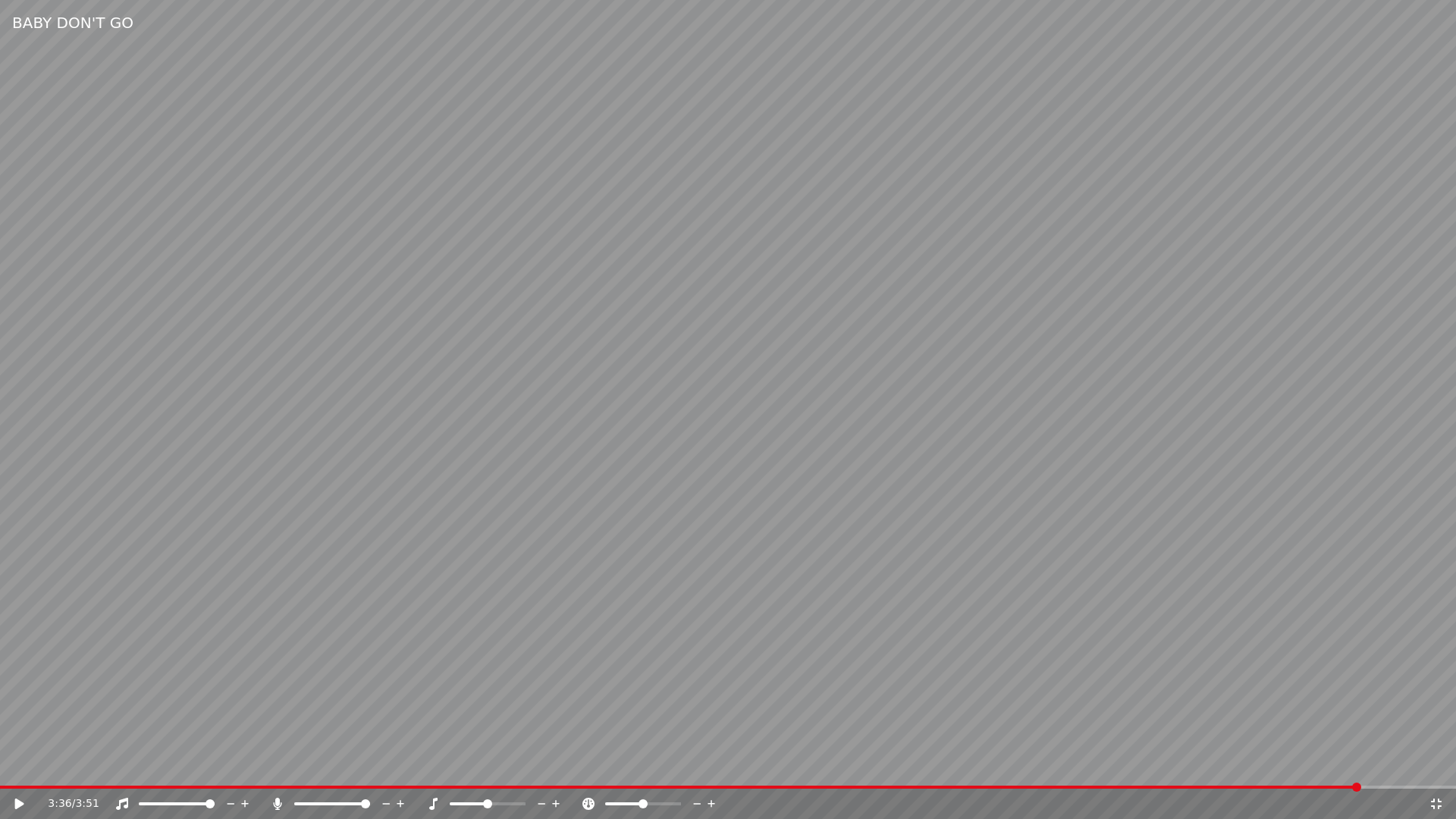
click at [7, 786] on span at bounding box center [680, 787] width 1360 height 3
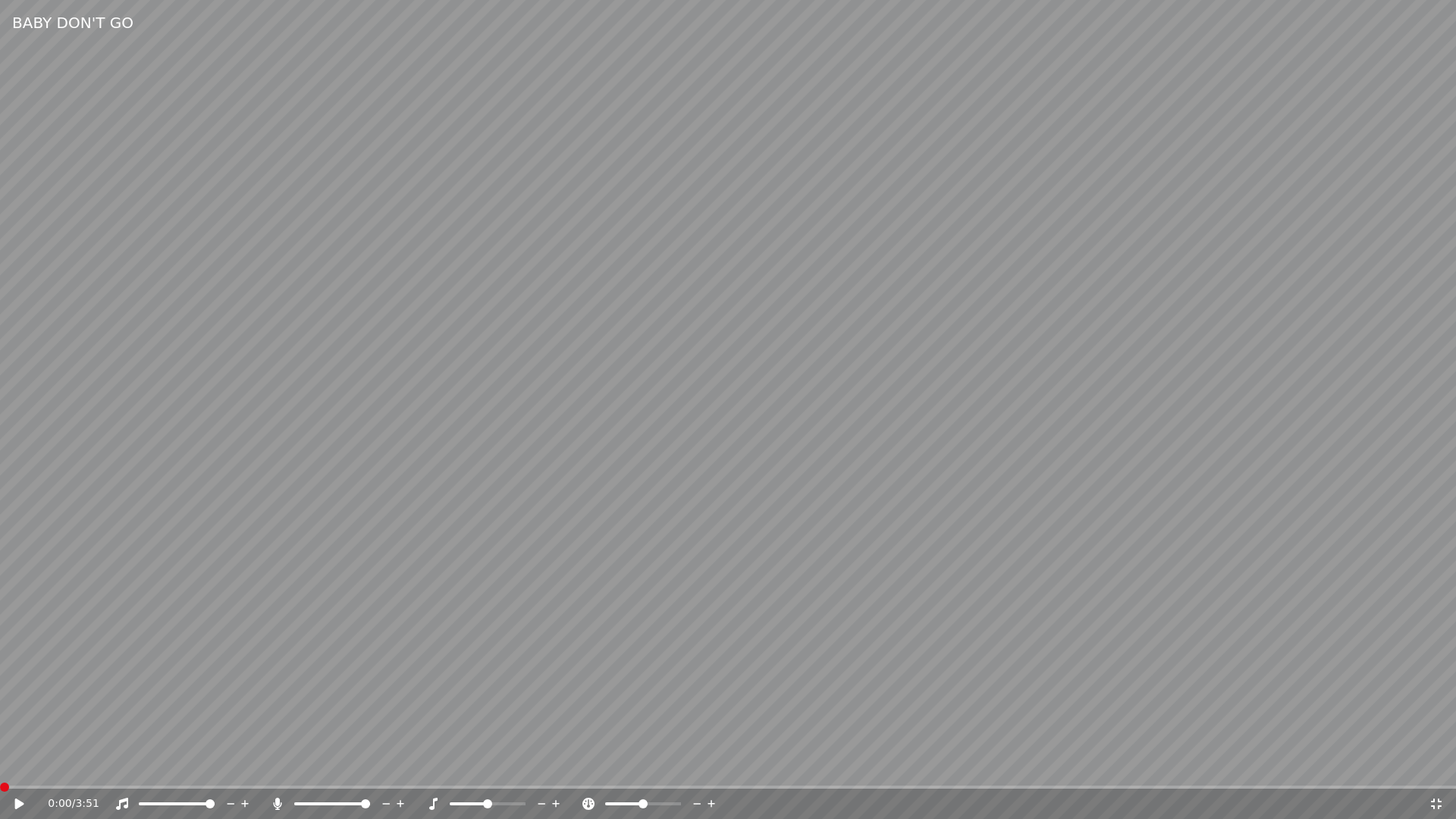
click at [3, 789] on span at bounding box center [4, 787] width 9 height 9
click at [21, 801] on icon at bounding box center [20, 804] width 9 height 11
click at [1434, 799] on icon at bounding box center [1436, 804] width 11 height 11
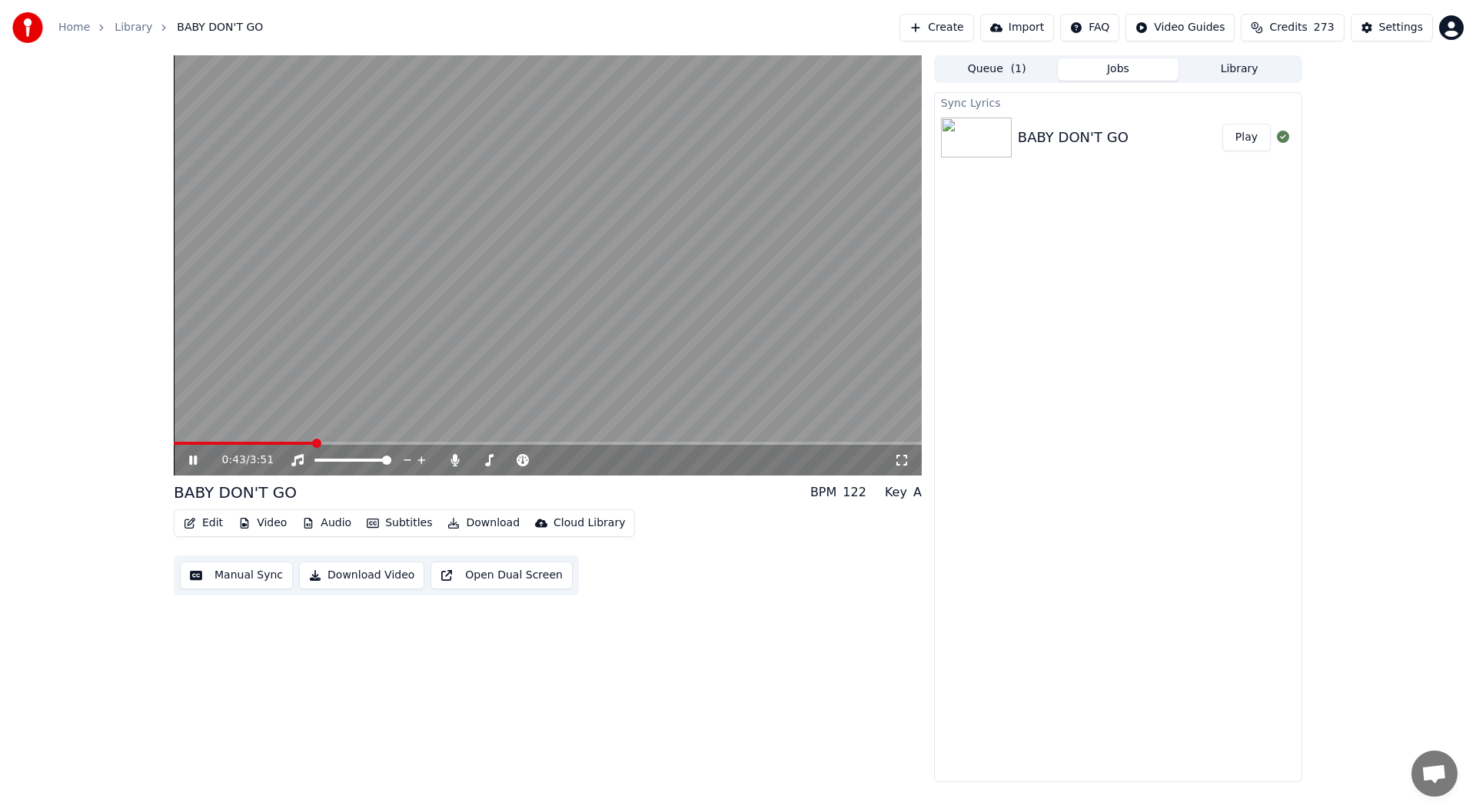
click at [191, 456] on icon at bounding box center [193, 461] width 7 height 9
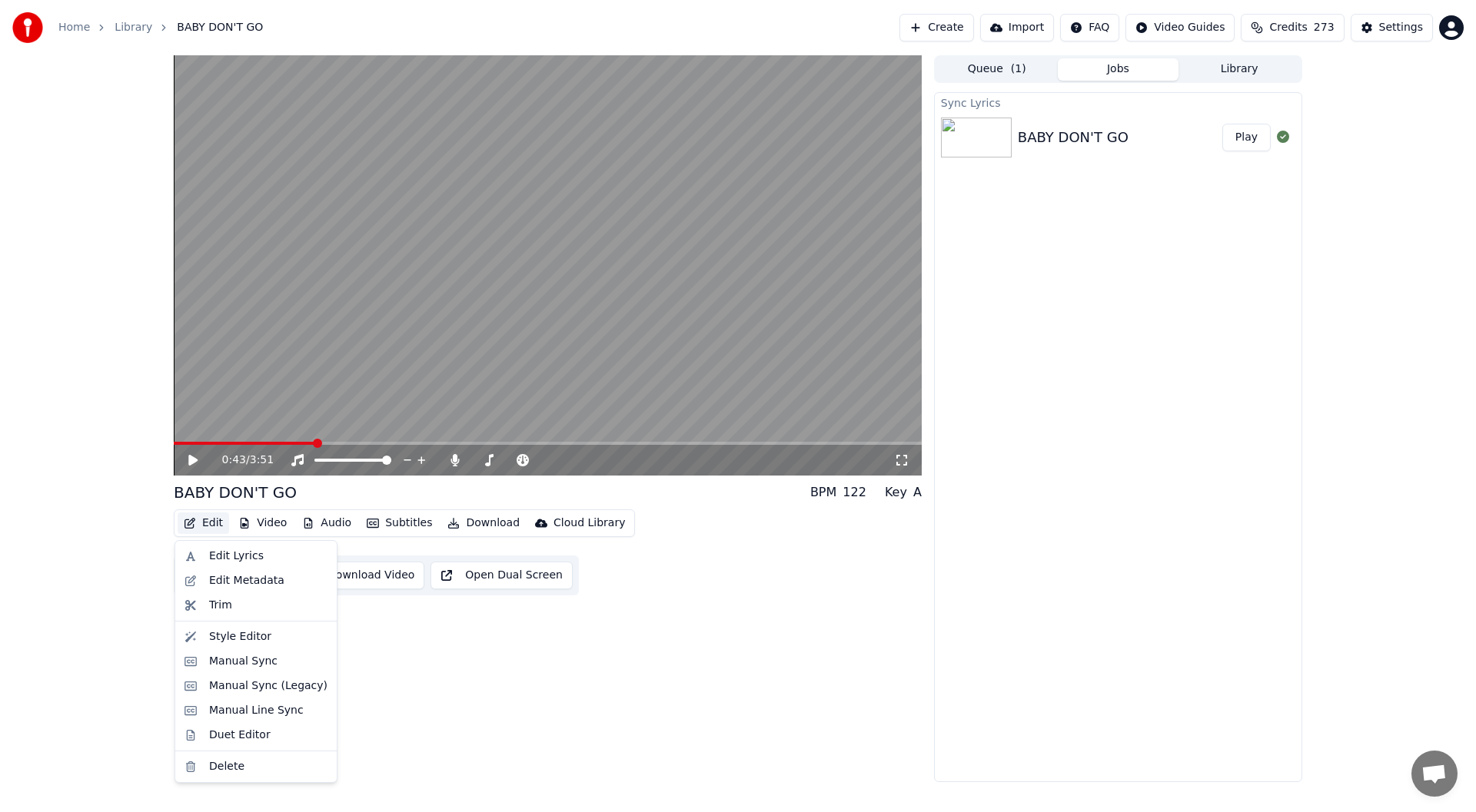
click at [199, 518] on button "Edit" at bounding box center [203, 523] width 52 height 22
click at [275, 688] on div "Manual Sync (Legacy)" at bounding box center [268, 686] width 119 height 15
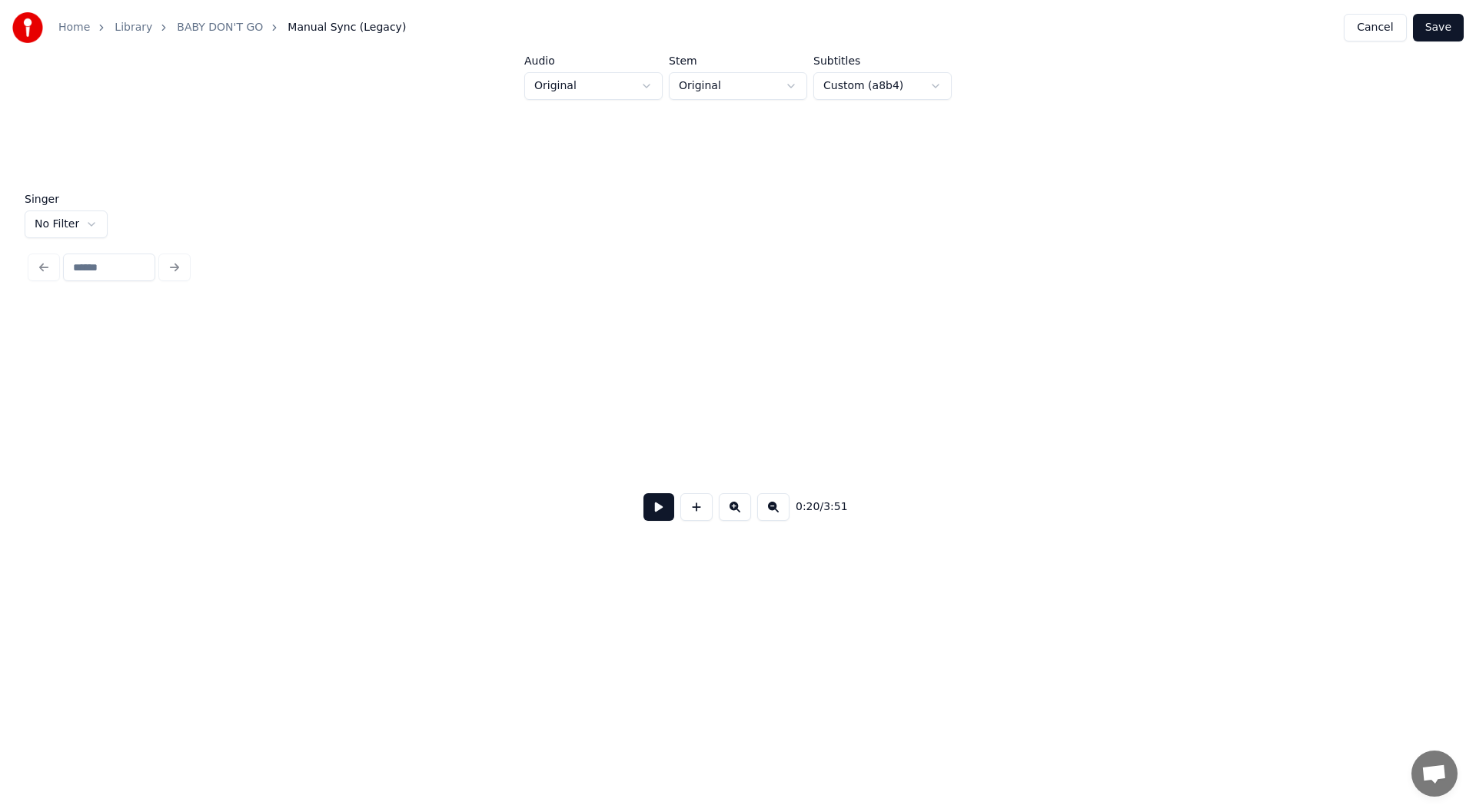
scroll to position [0, 3211]
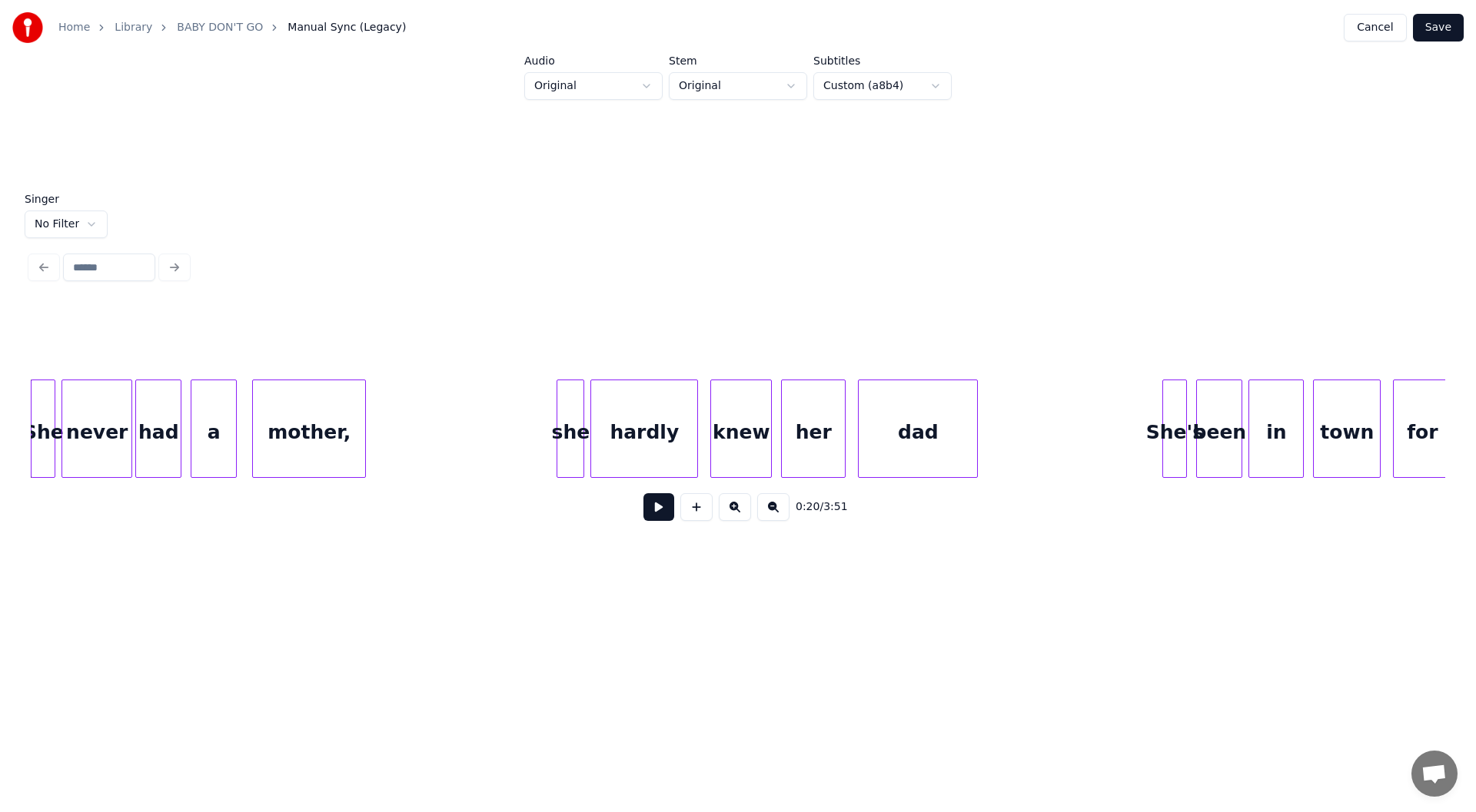
click at [567, 422] on div "she" at bounding box center [570, 432] width 26 height 104
click at [654, 517] on button at bounding box center [659, 507] width 31 height 28
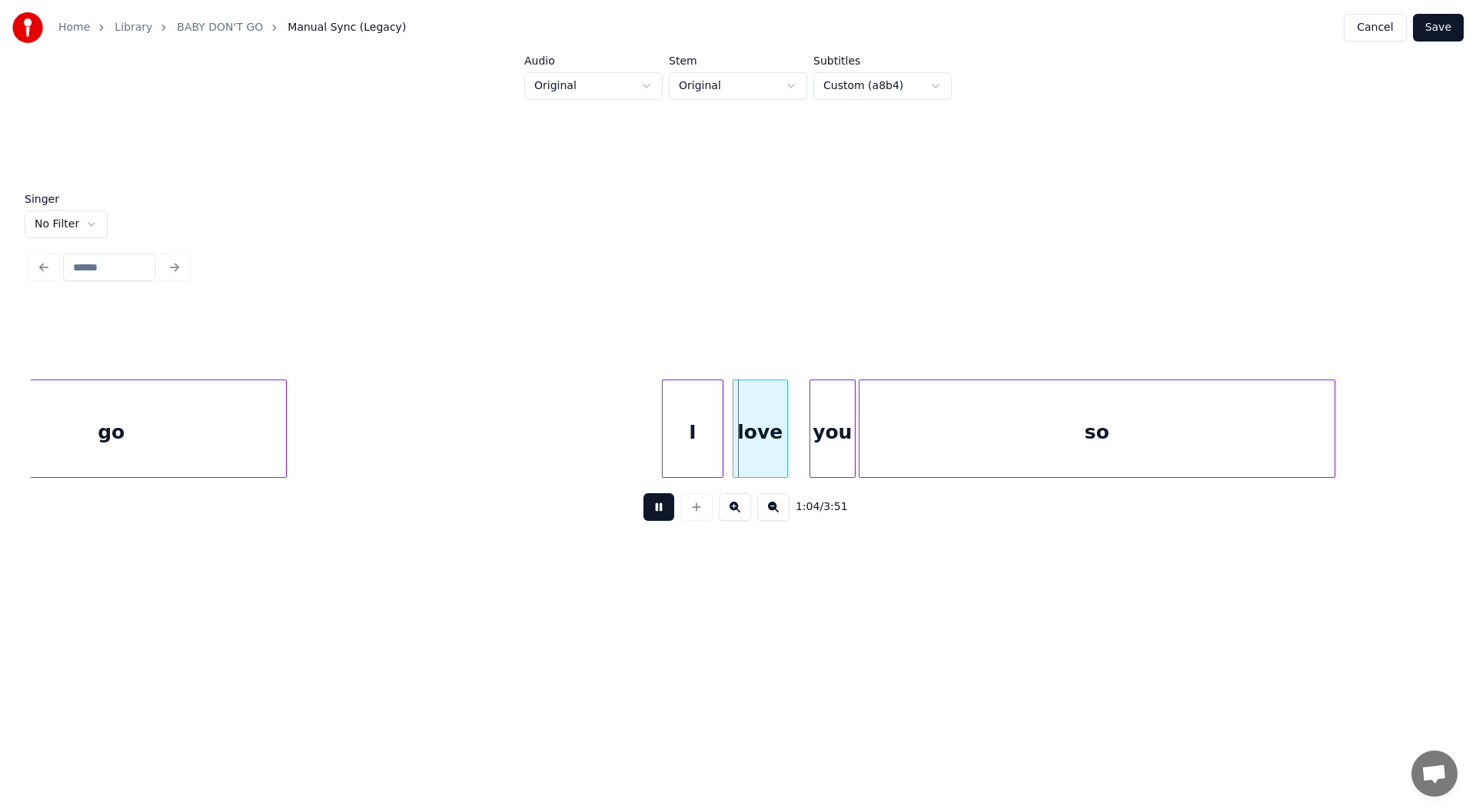
scroll to position [0, 9300]
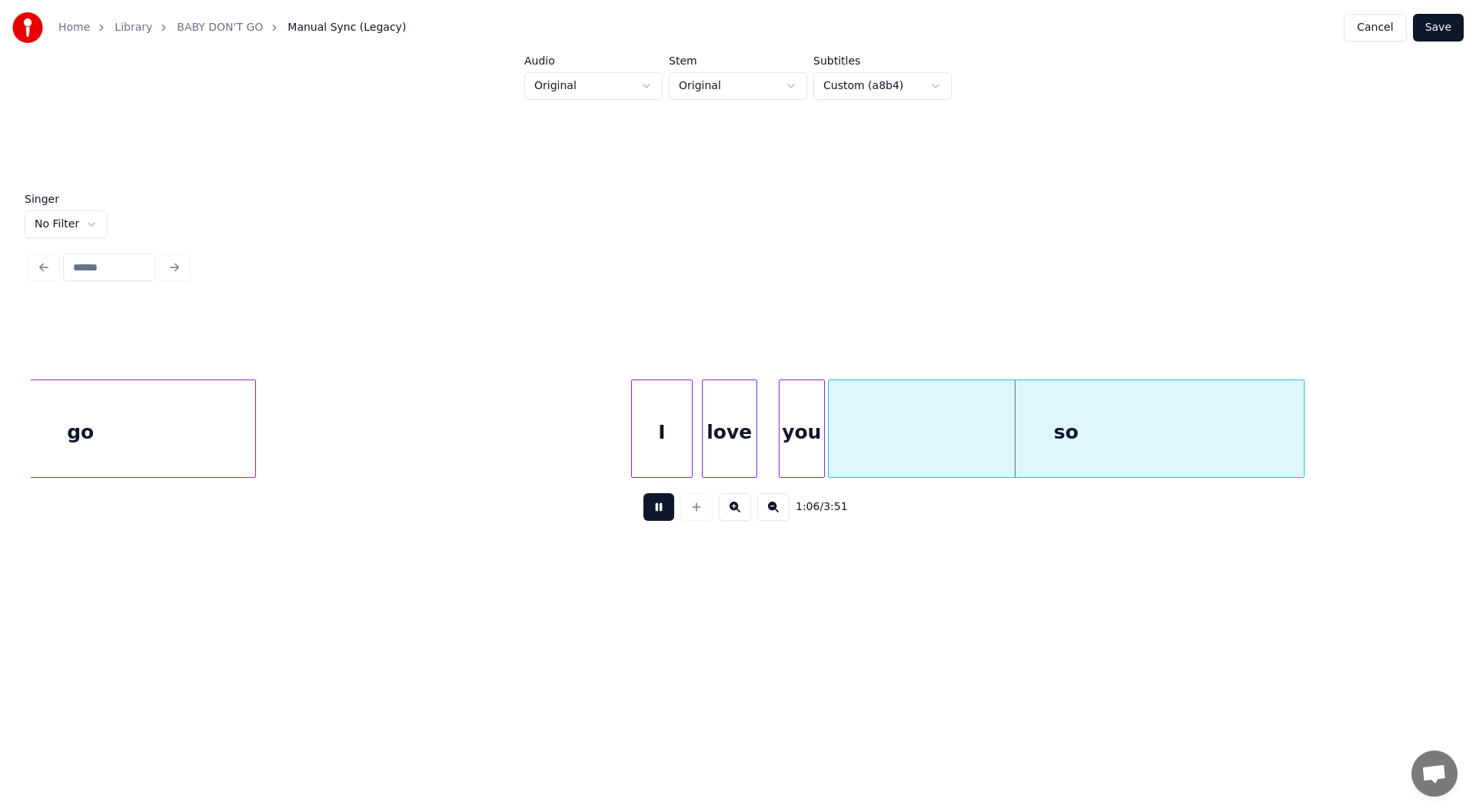
click at [666, 509] on button at bounding box center [659, 507] width 31 height 28
click at [596, 446] on div at bounding box center [597, 428] width 5 height 97
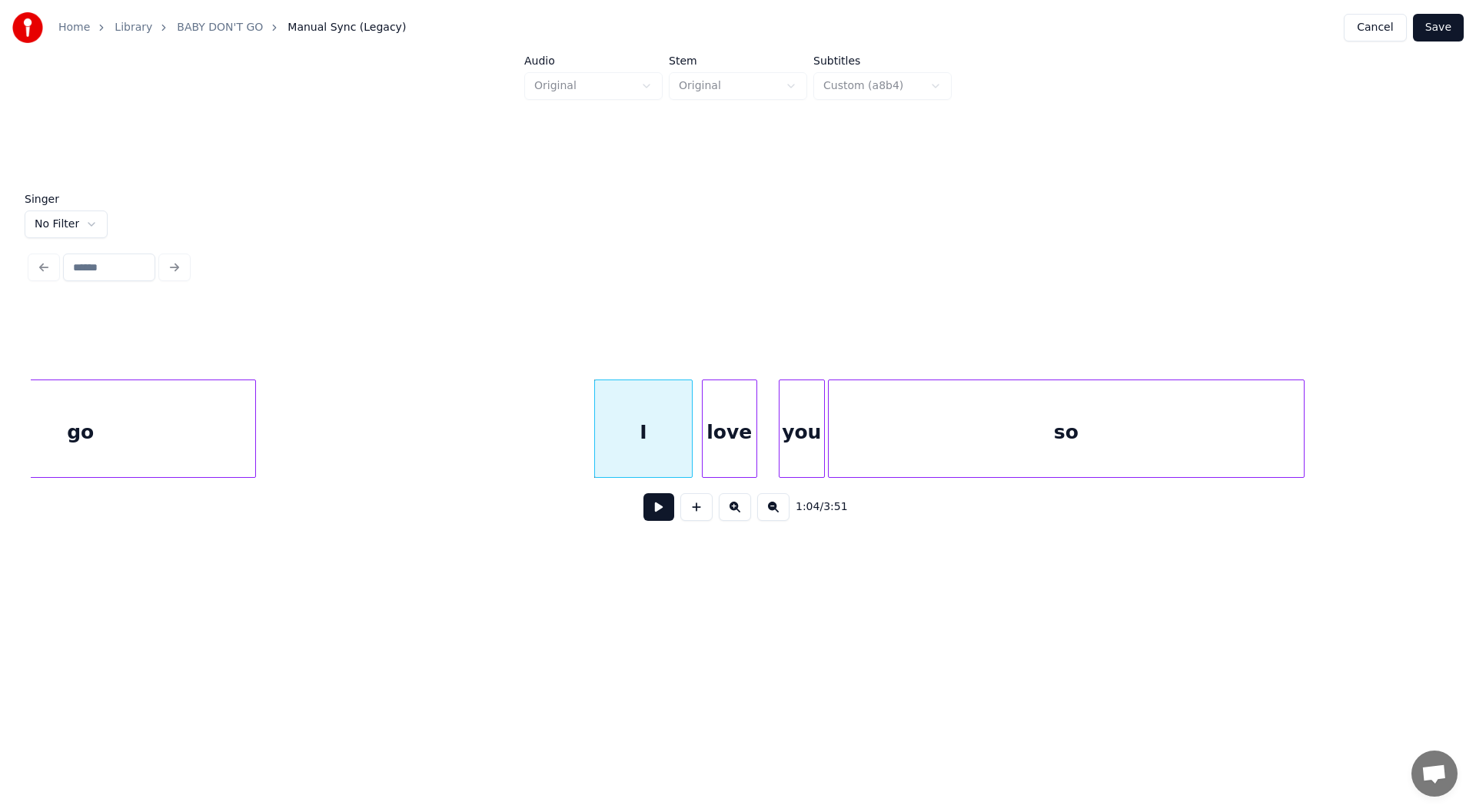
click at [657, 507] on button at bounding box center [659, 507] width 31 height 28
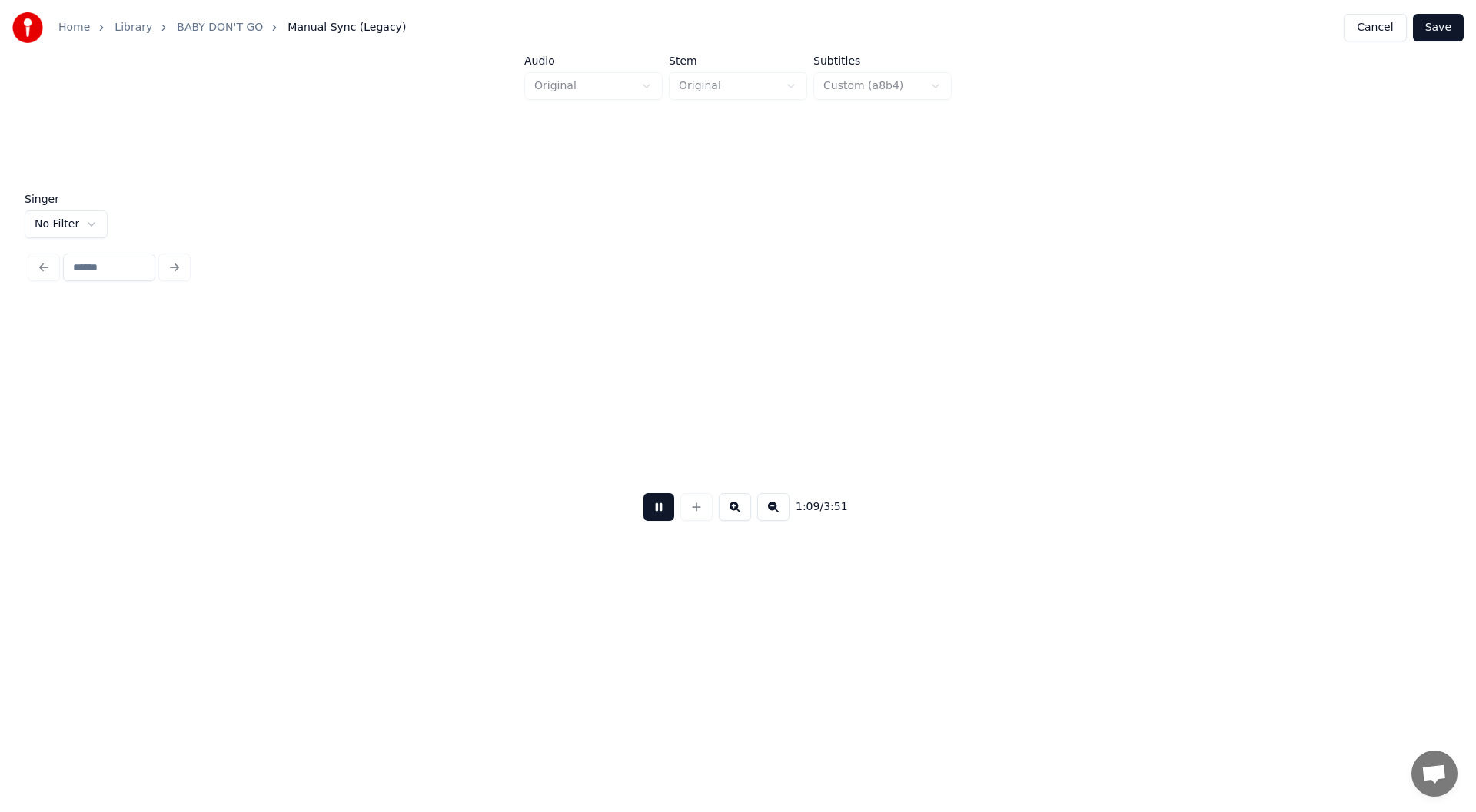
scroll to position [0, 10746]
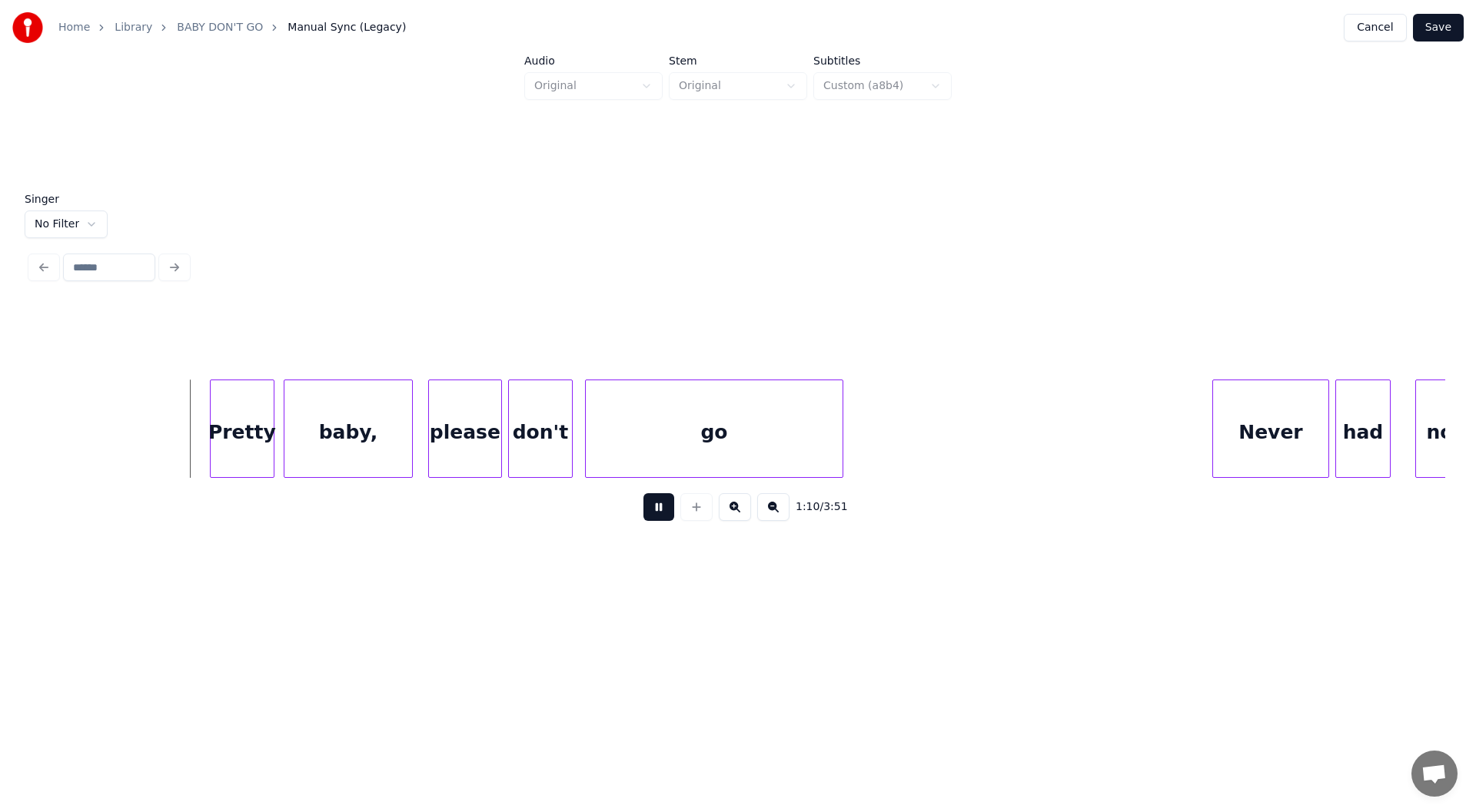
click at [670, 509] on button at bounding box center [659, 507] width 31 height 28
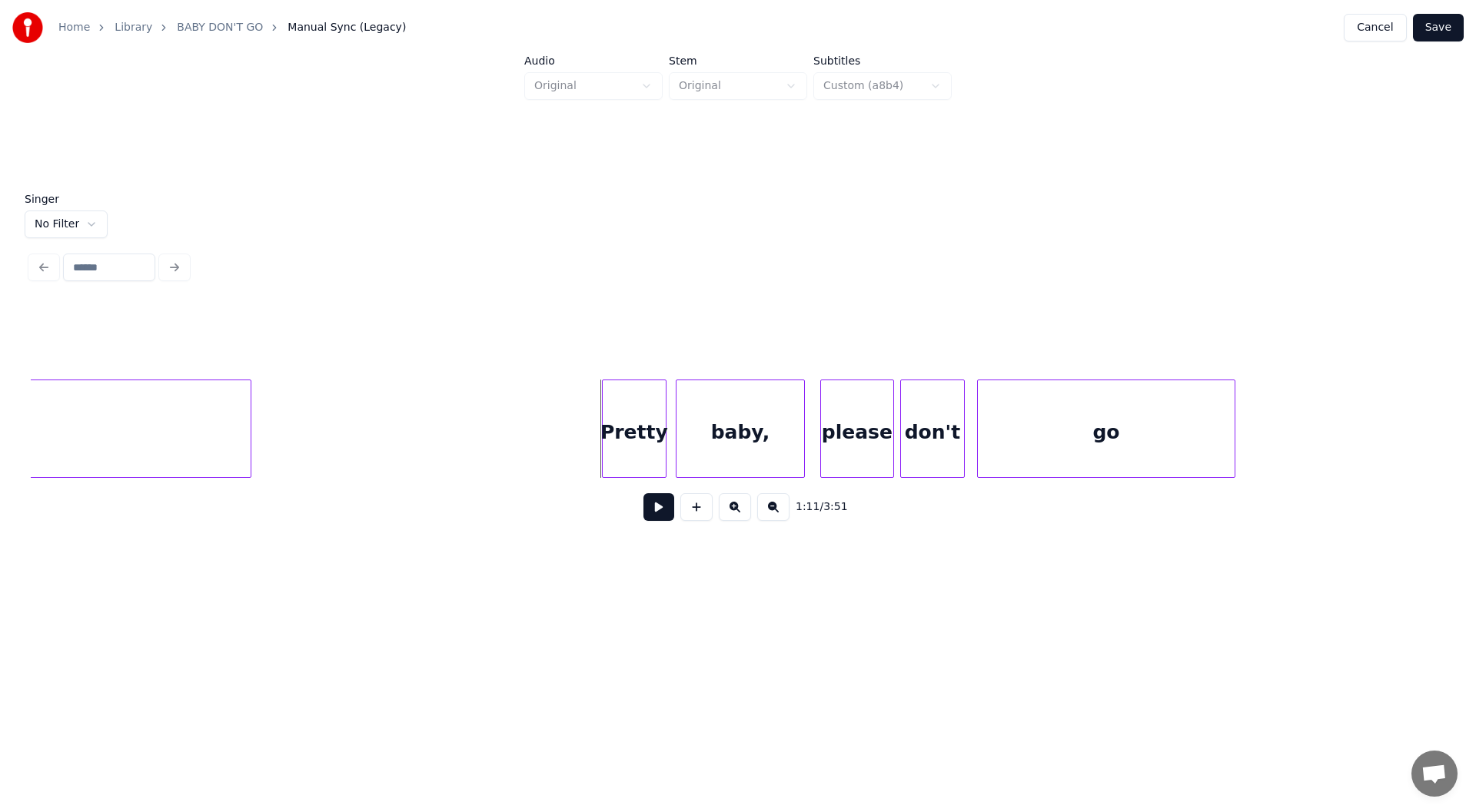
scroll to position [0, 10217]
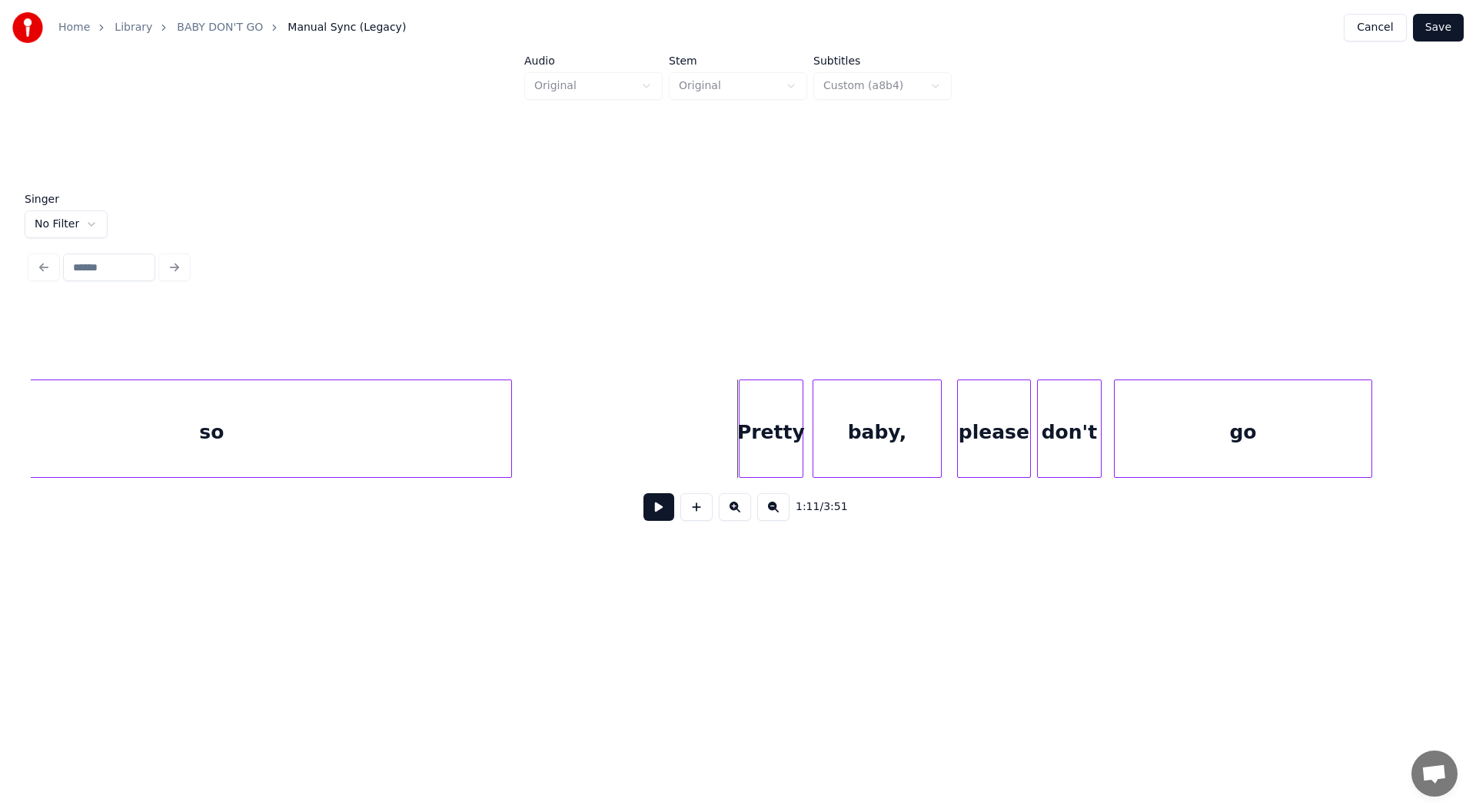
click at [510, 455] on div at bounding box center [509, 428] width 5 height 97
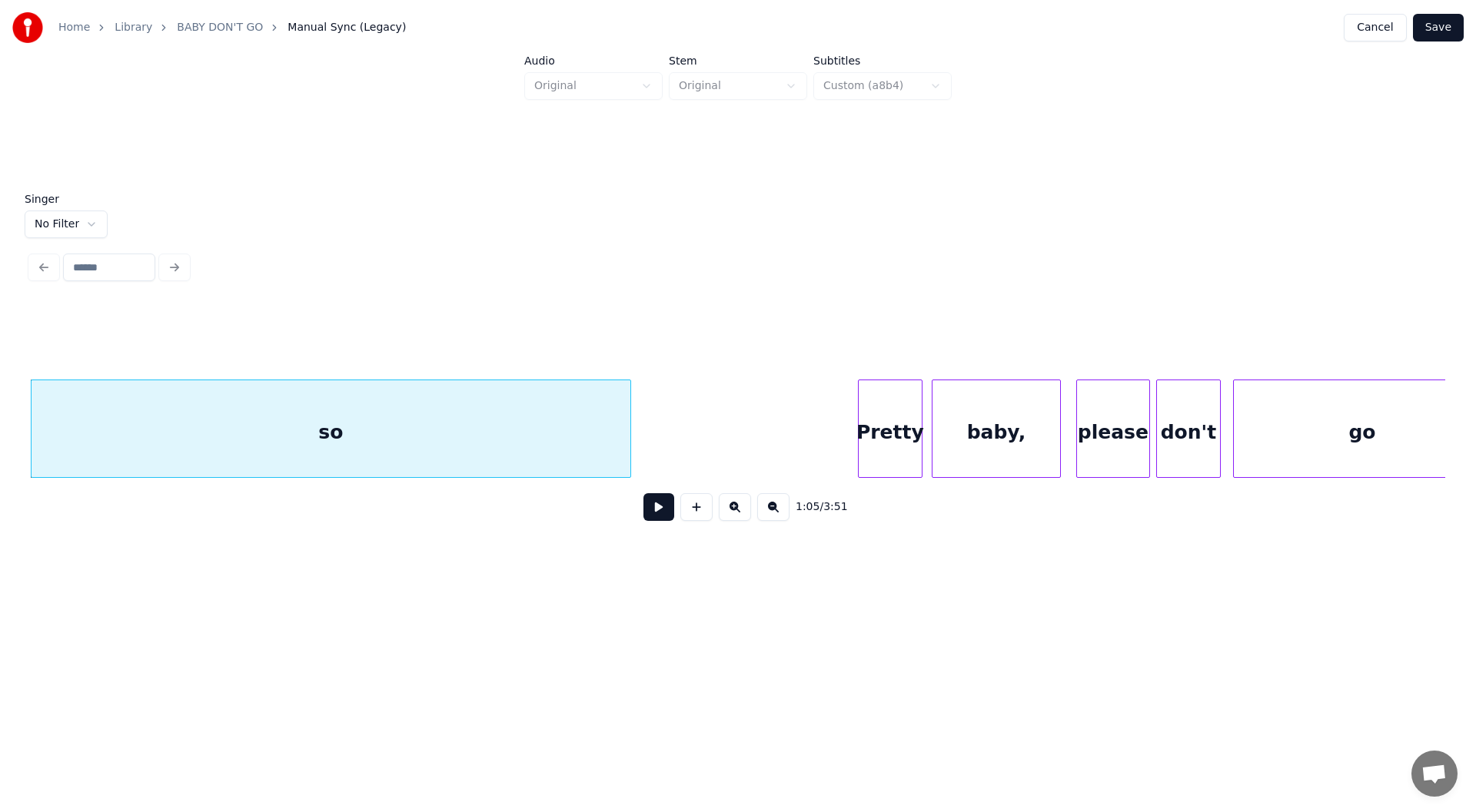
click at [654, 511] on button at bounding box center [659, 507] width 31 height 28
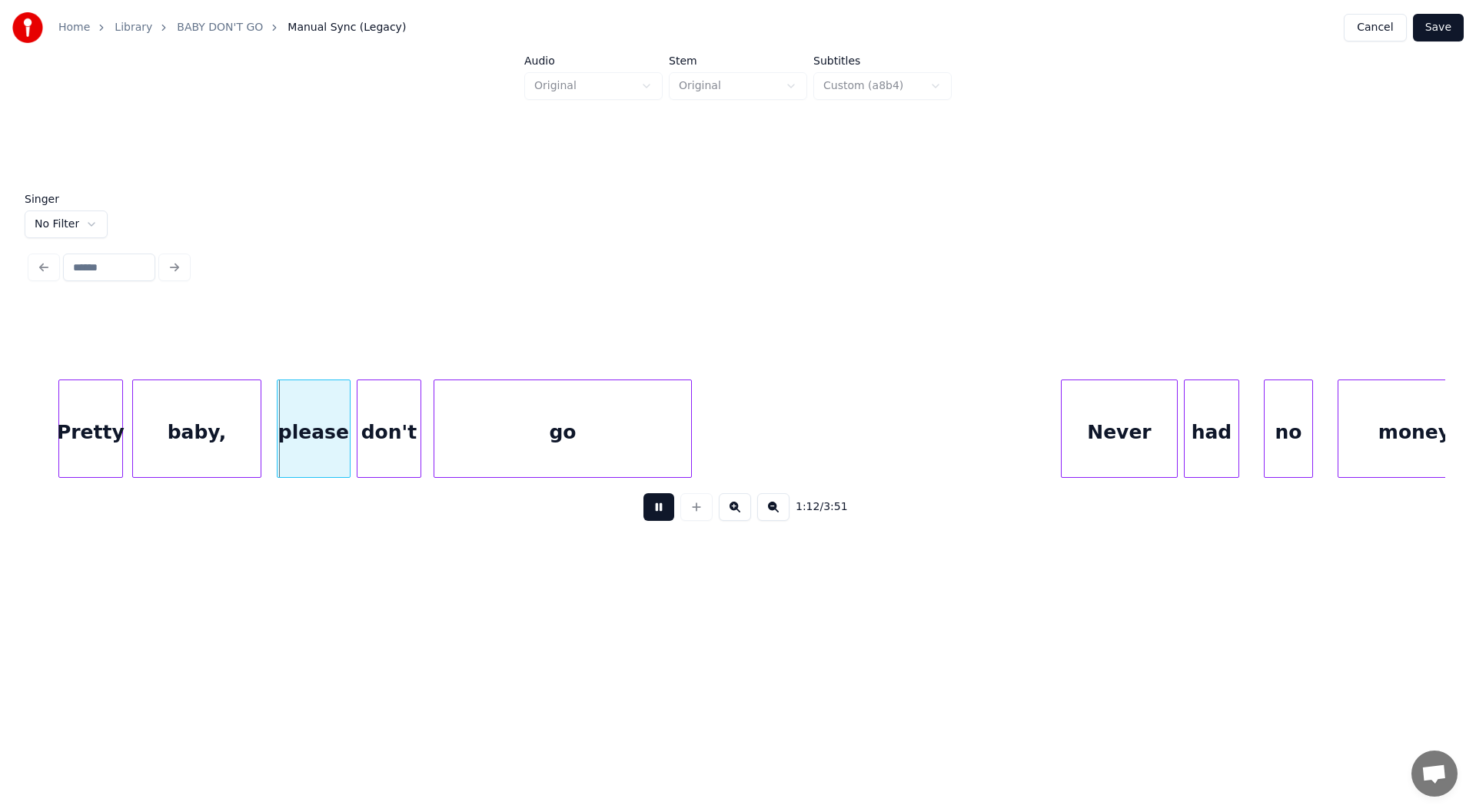
scroll to position [0, 10989]
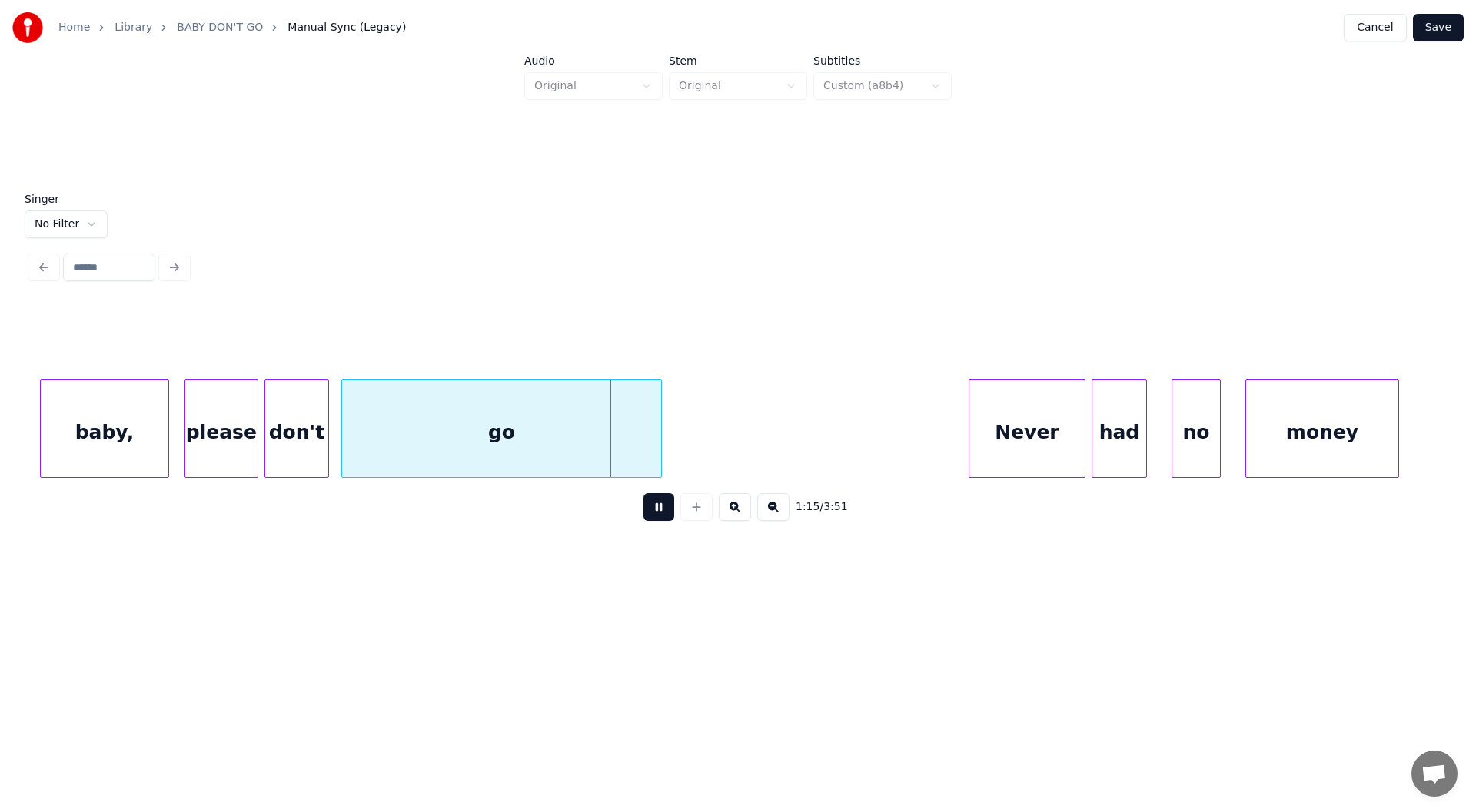
click at [657, 454] on div at bounding box center [658, 428] width 5 height 97
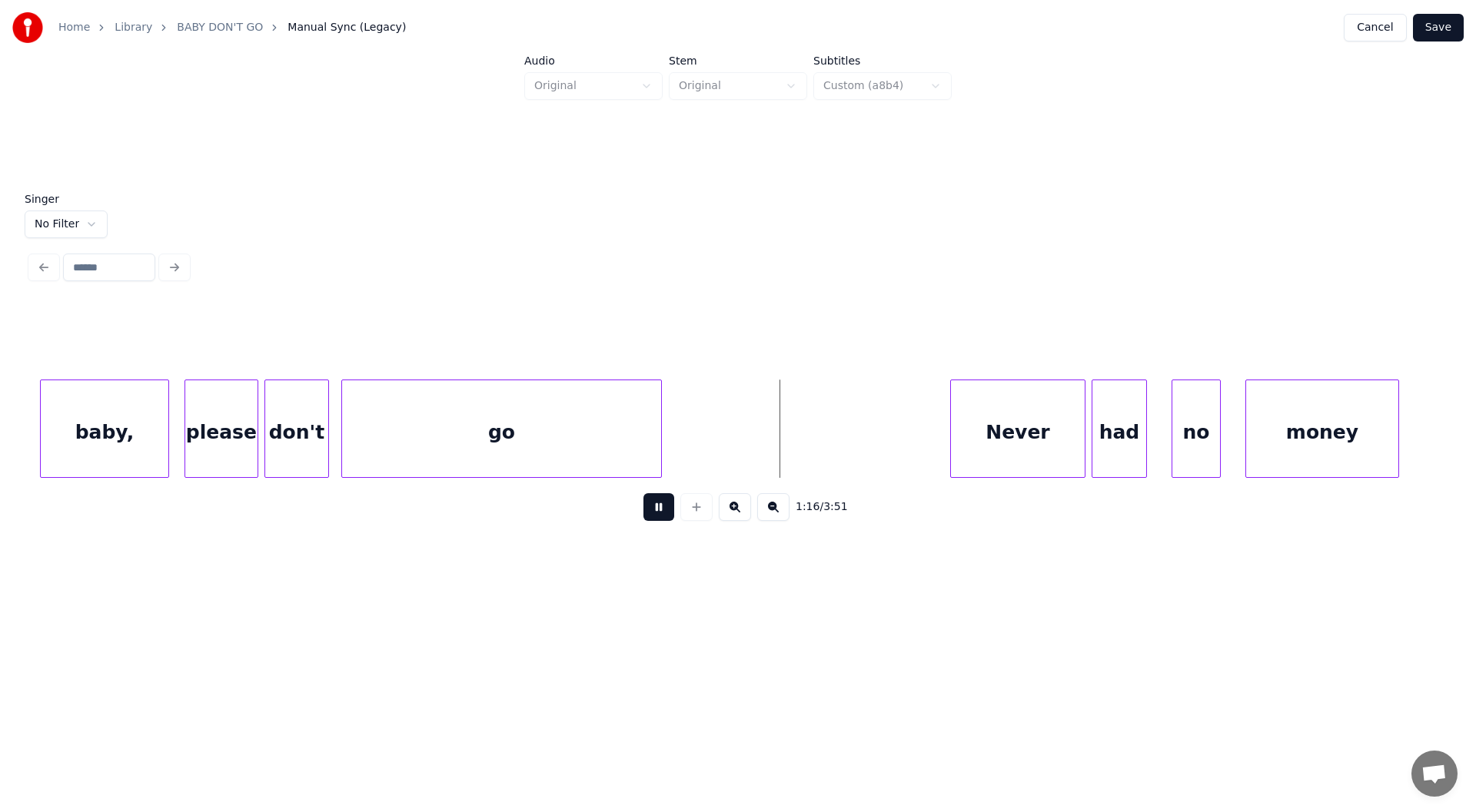
click at [951, 436] on div at bounding box center [953, 428] width 5 height 97
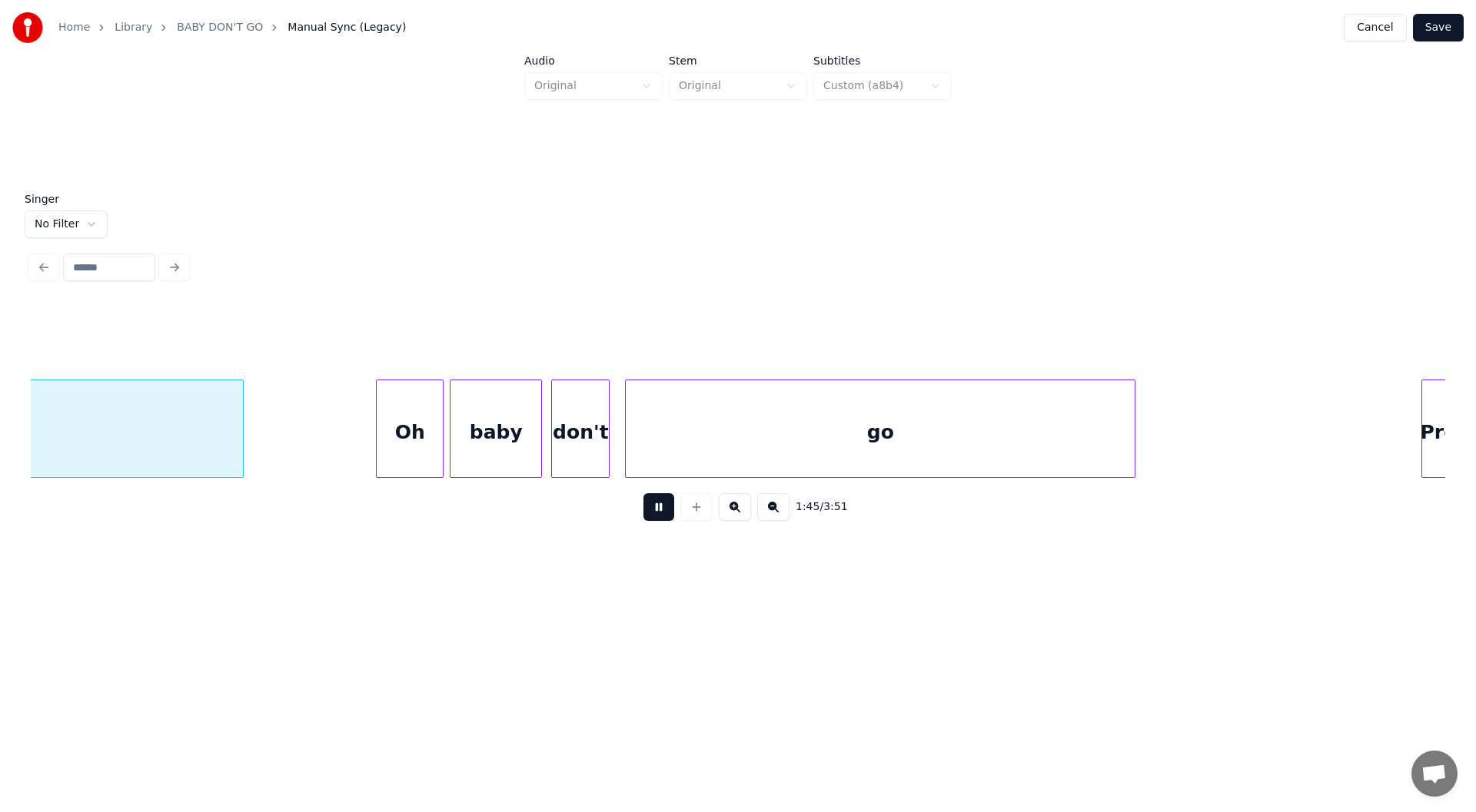
scroll to position [0, 16190]
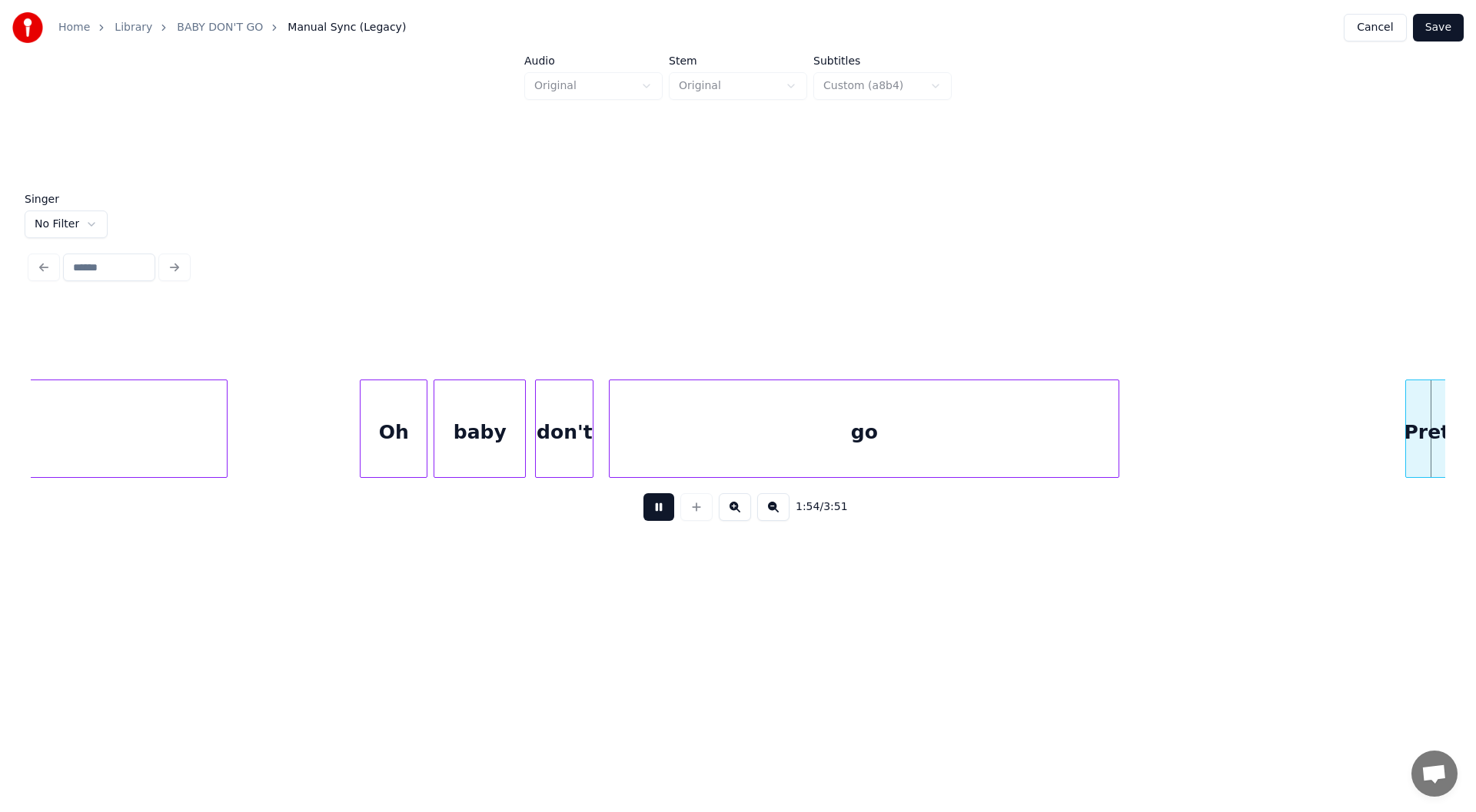
click at [644, 515] on div "1:54 / 3:51" at bounding box center [738, 507] width 1390 height 33
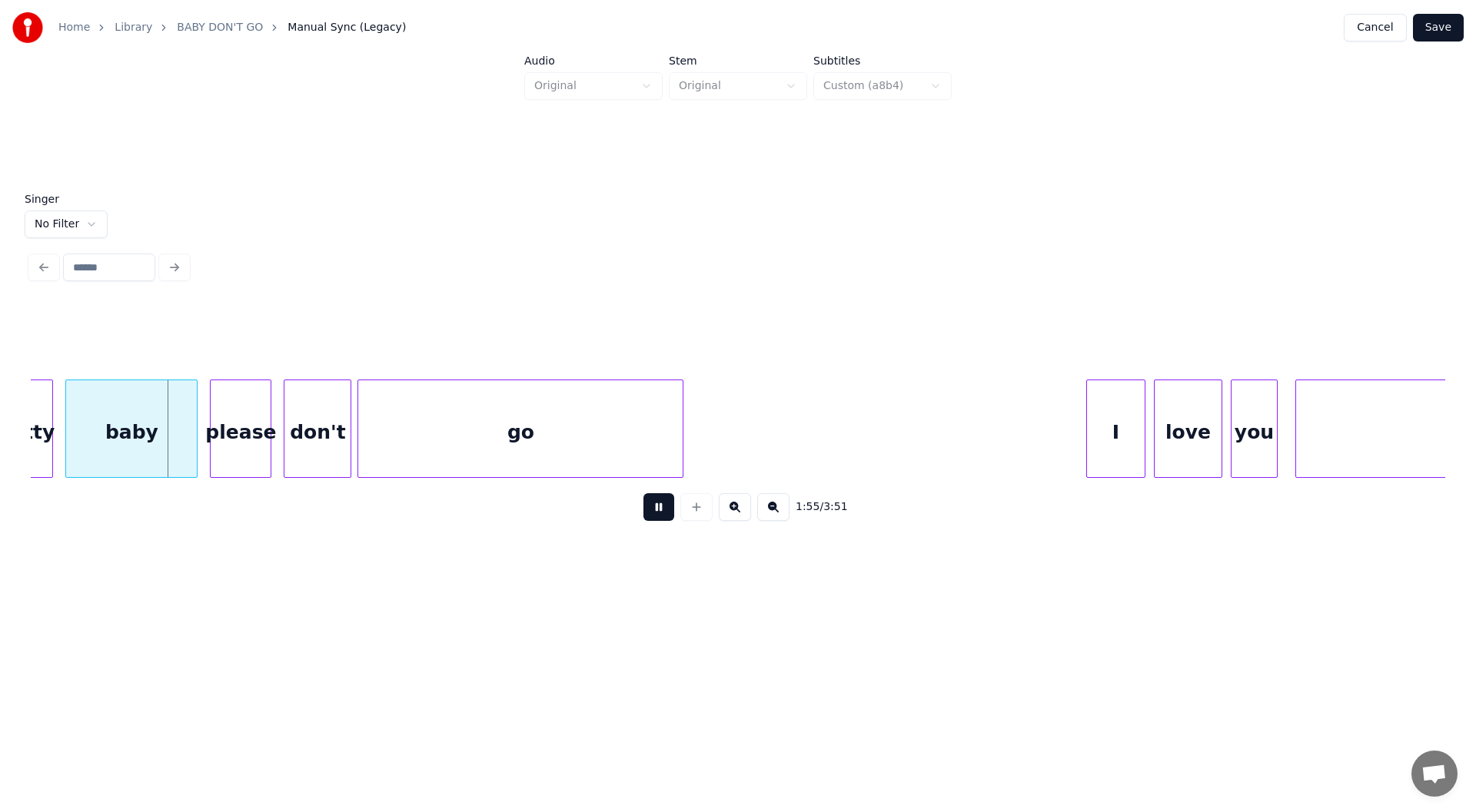
click at [653, 517] on button at bounding box center [659, 507] width 31 height 28
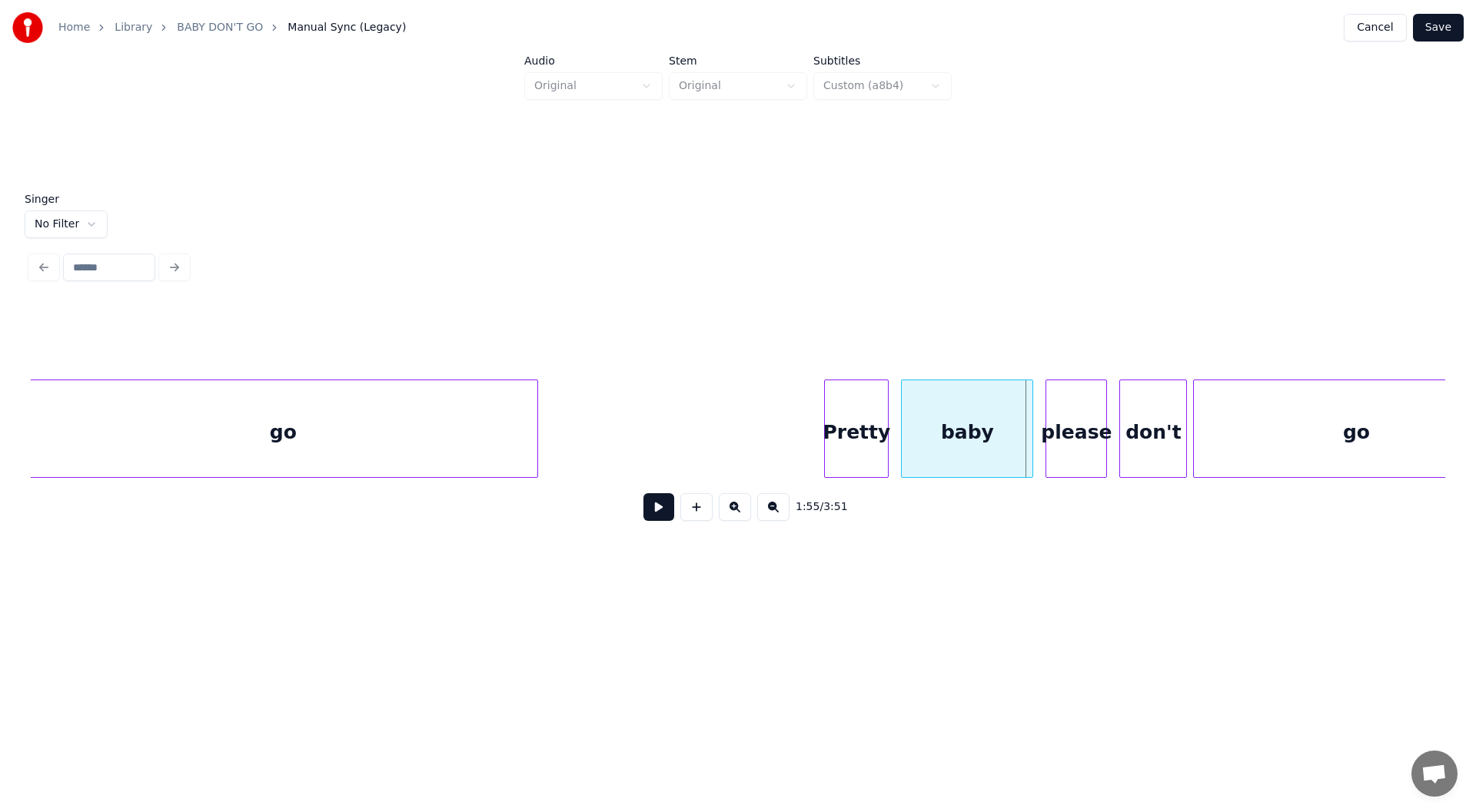
scroll to position [0, 16595]
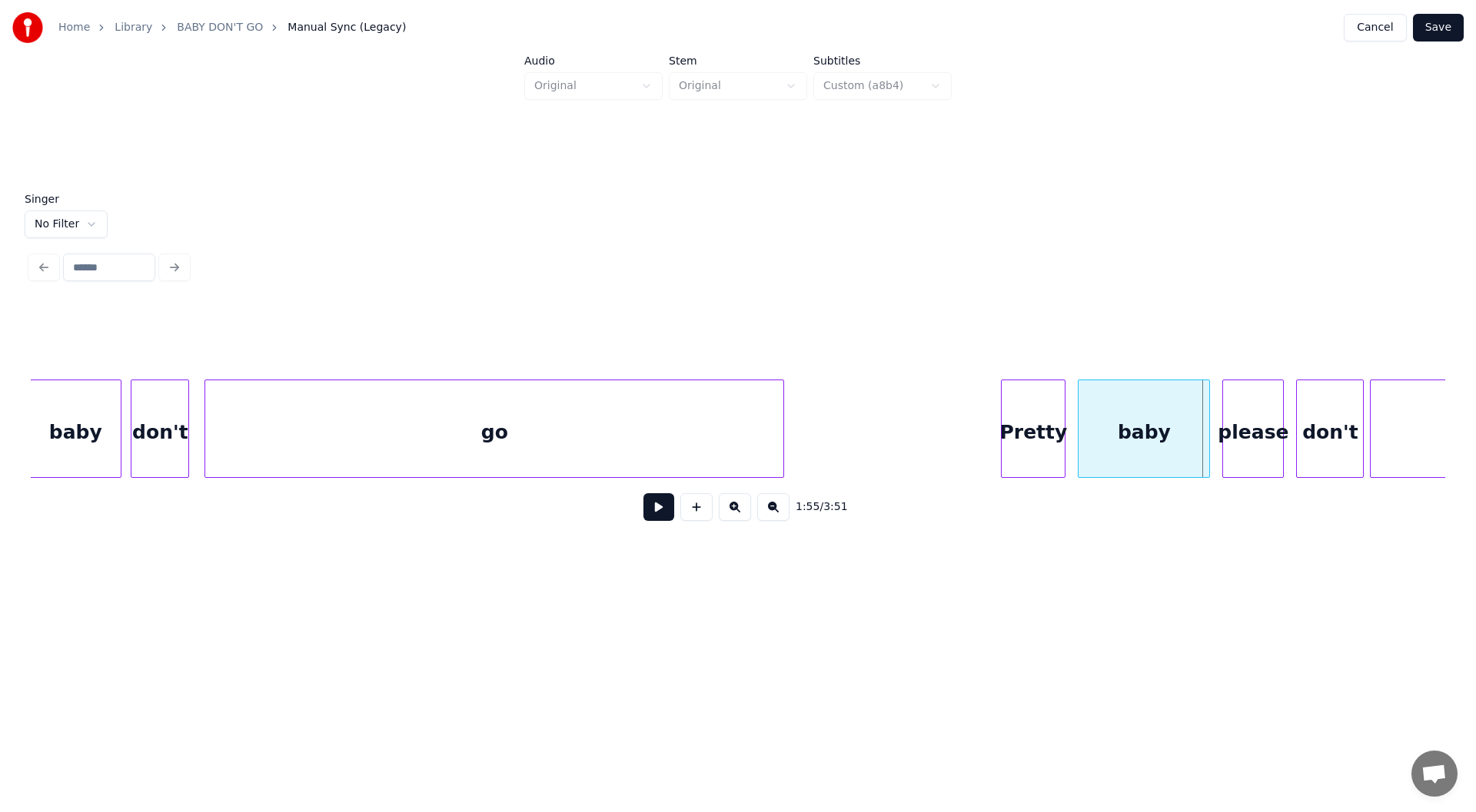
click at [782, 445] on div at bounding box center [781, 428] width 5 height 97
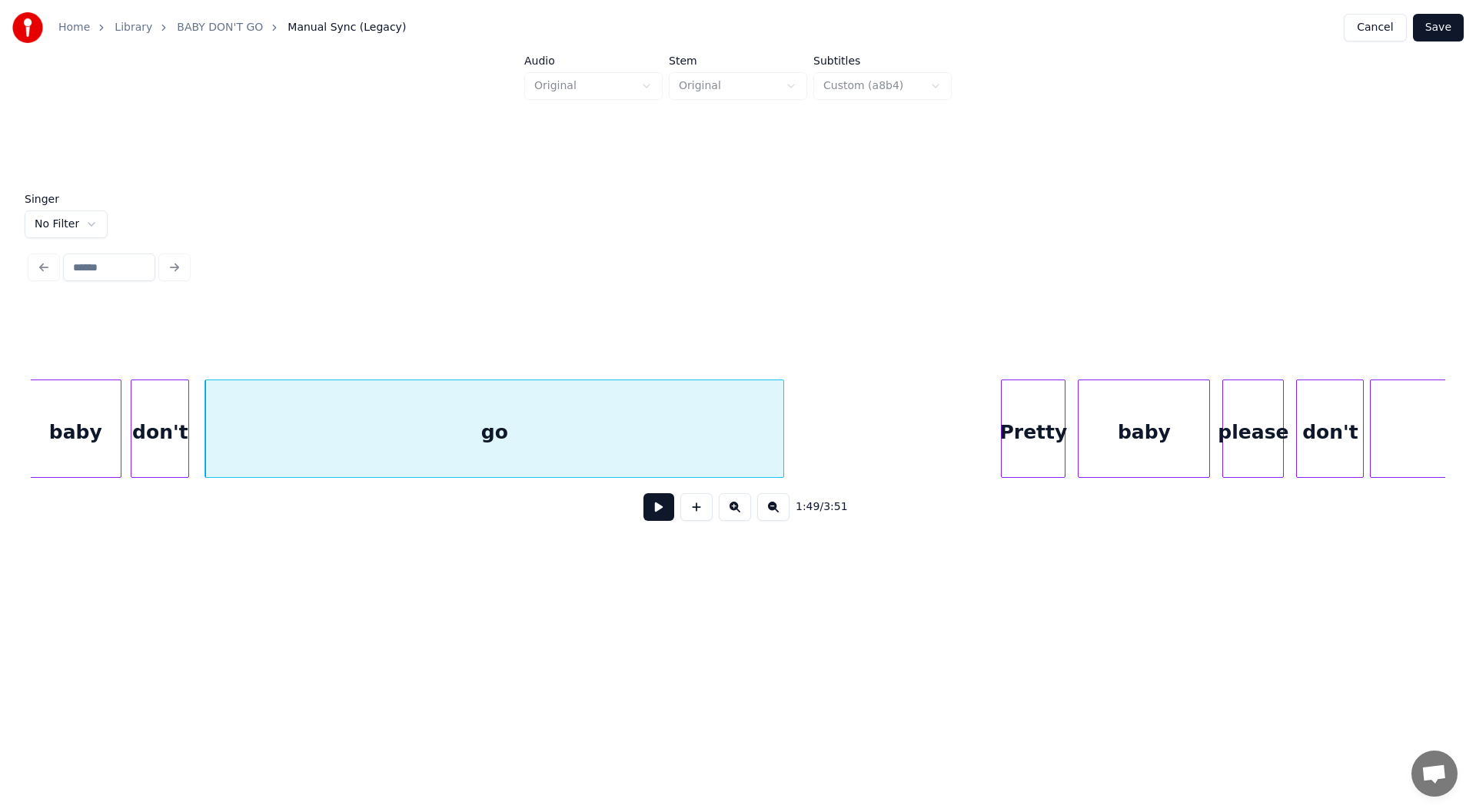
click at [658, 511] on button at bounding box center [659, 507] width 31 height 28
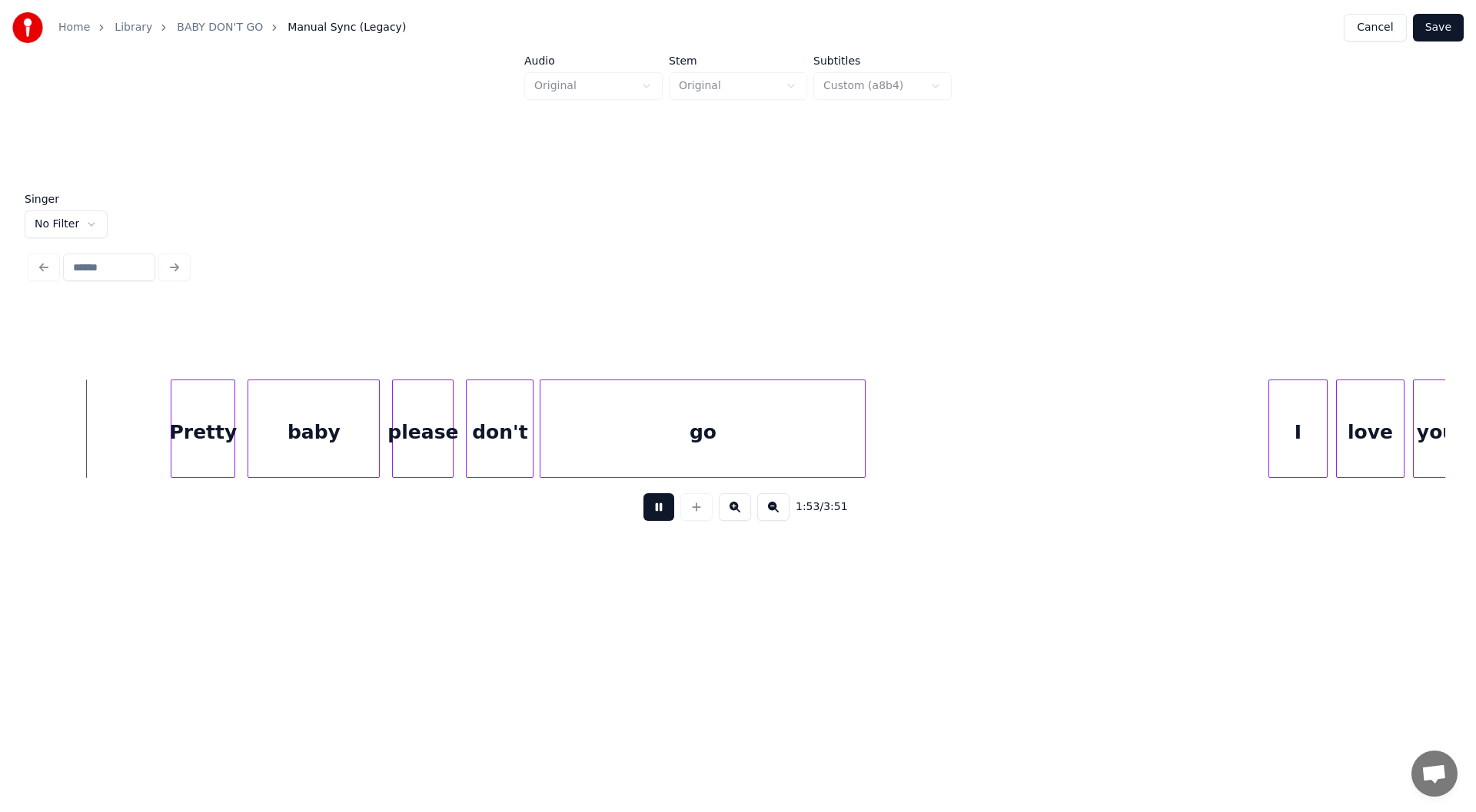
scroll to position [0, 17456]
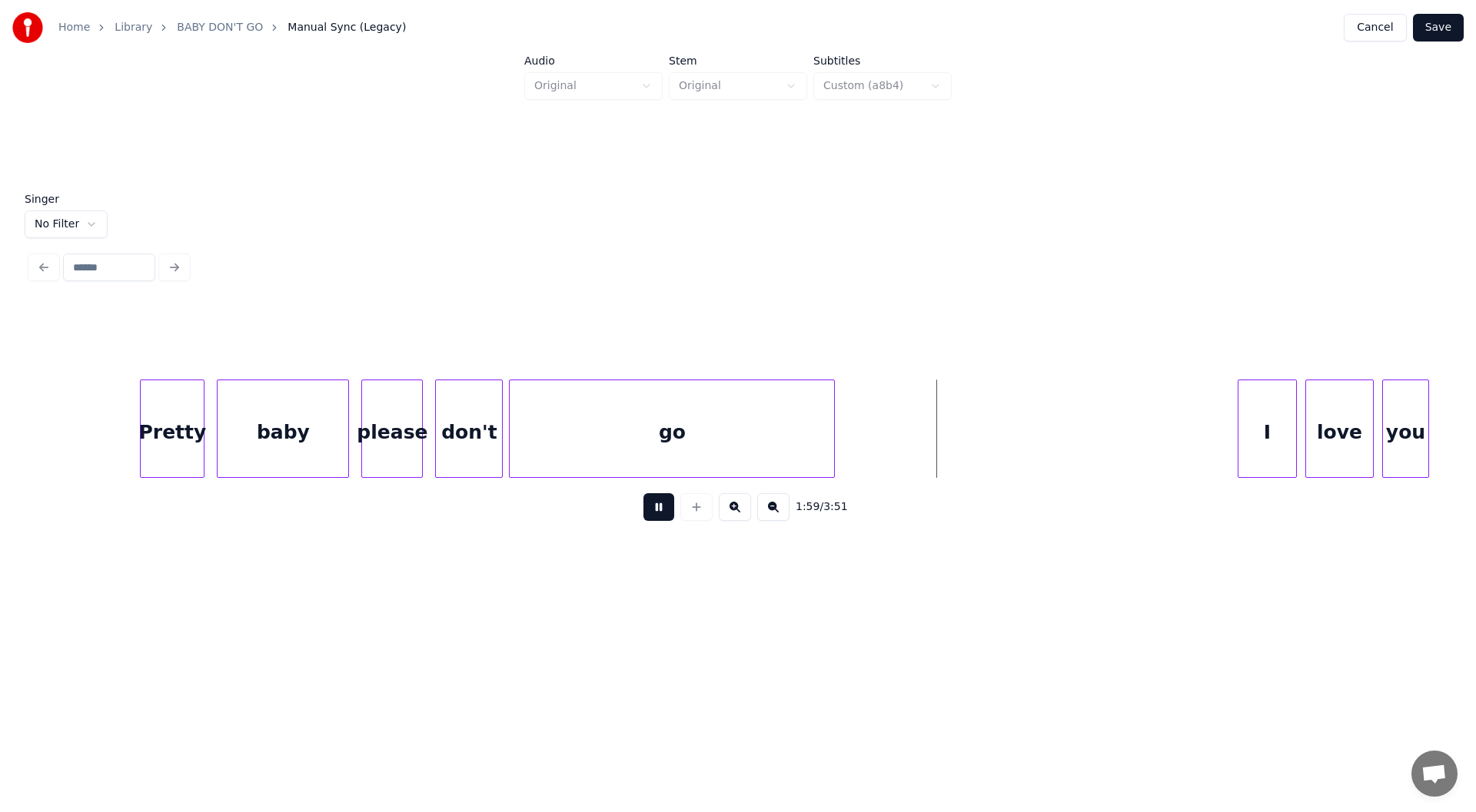
click at [654, 510] on button at bounding box center [659, 507] width 31 height 28
click at [914, 441] on div at bounding box center [911, 428] width 5 height 97
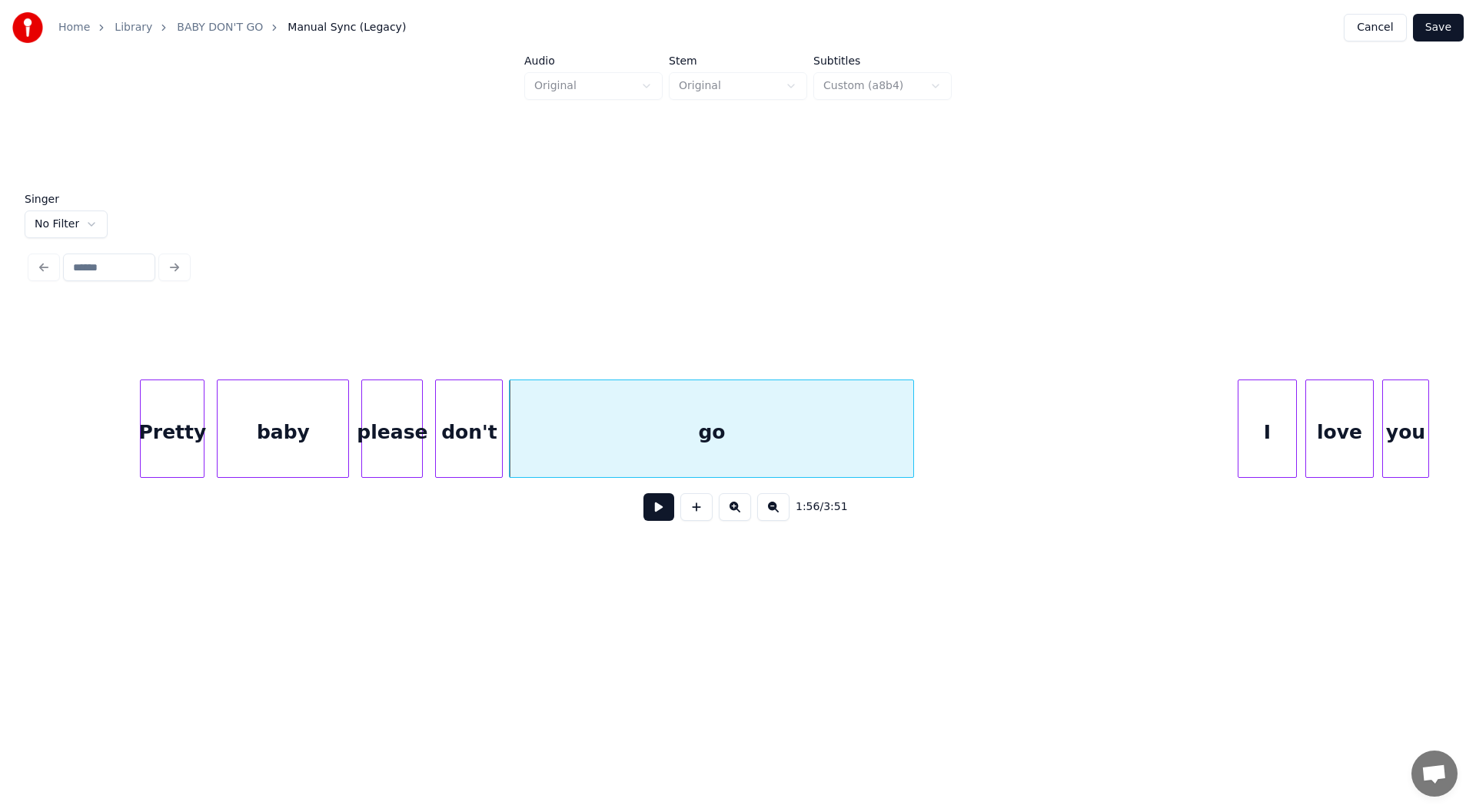
click at [654, 512] on button at bounding box center [659, 507] width 31 height 28
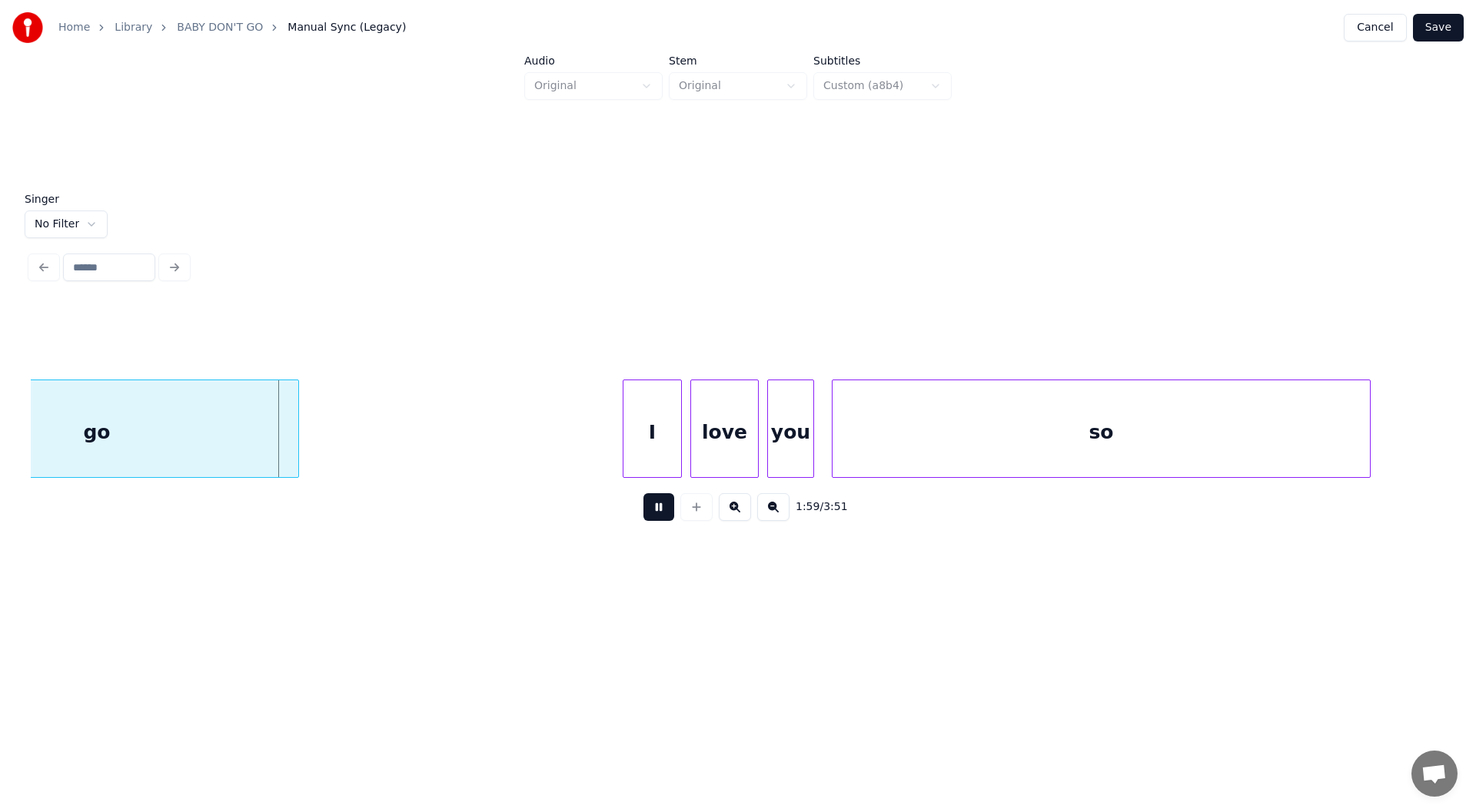
scroll to position [0, 18101]
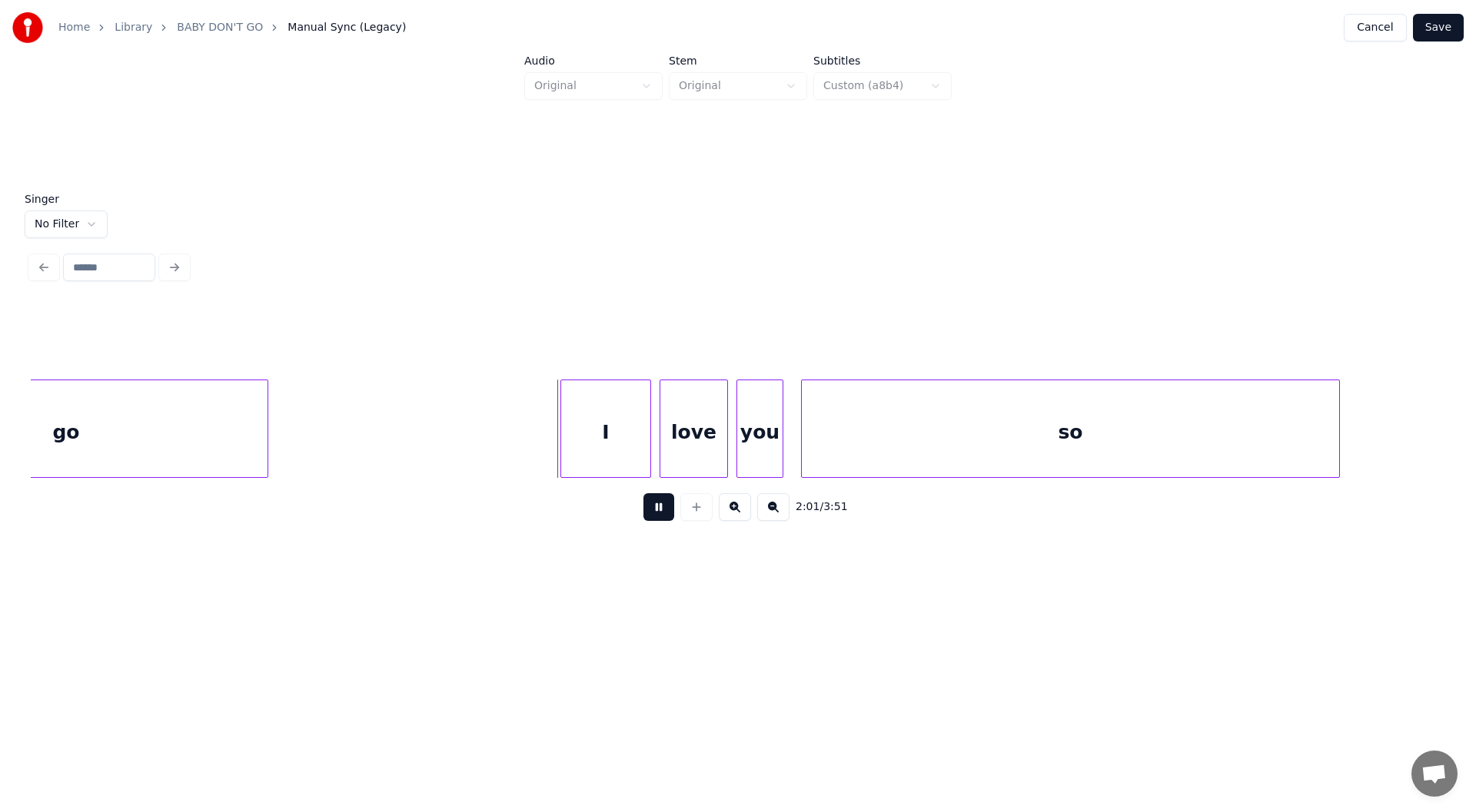
click at [566, 445] on div at bounding box center [563, 428] width 5 height 97
click at [1377, 425] on div at bounding box center [1377, 428] width 5 height 97
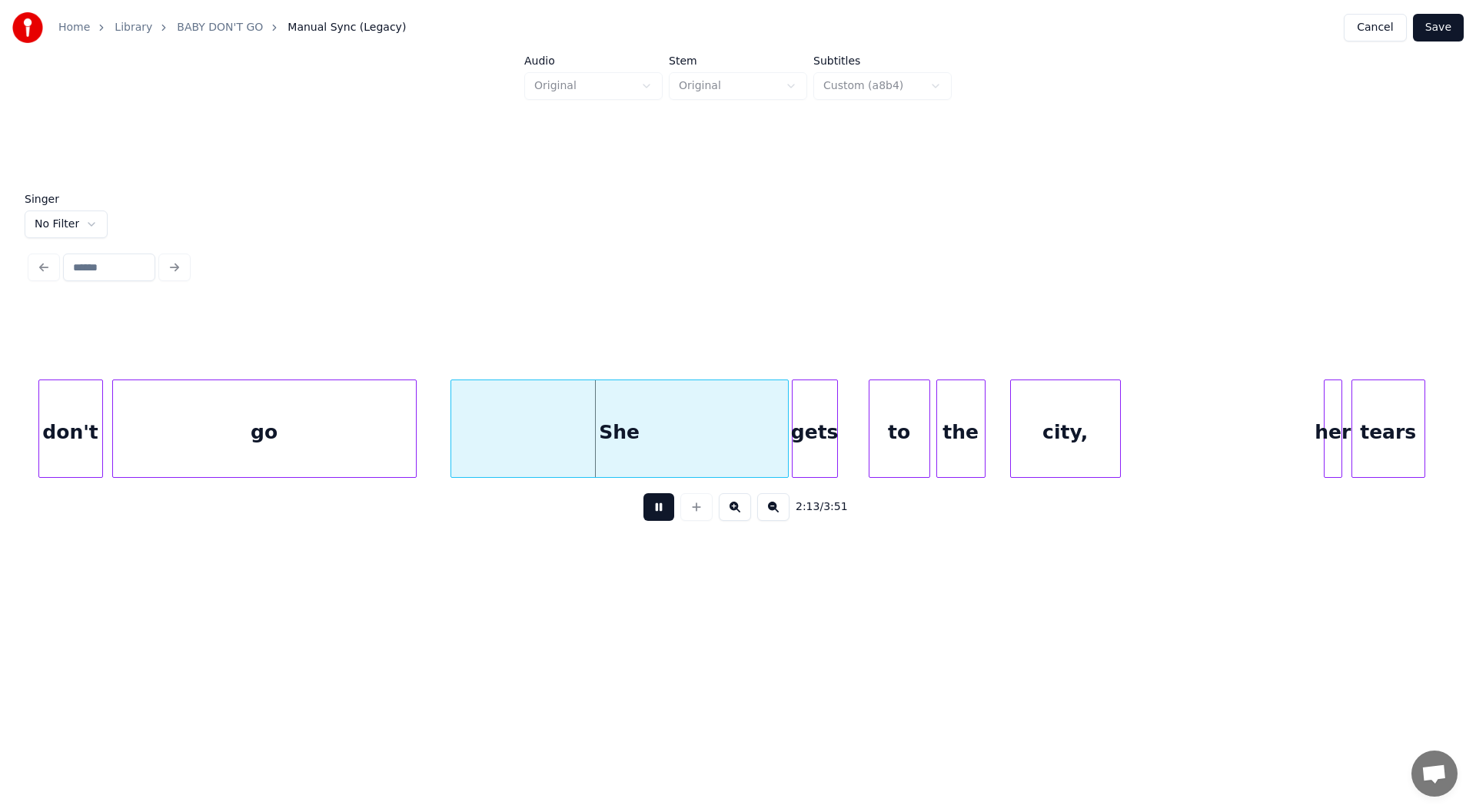
scroll to position [0, 20039]
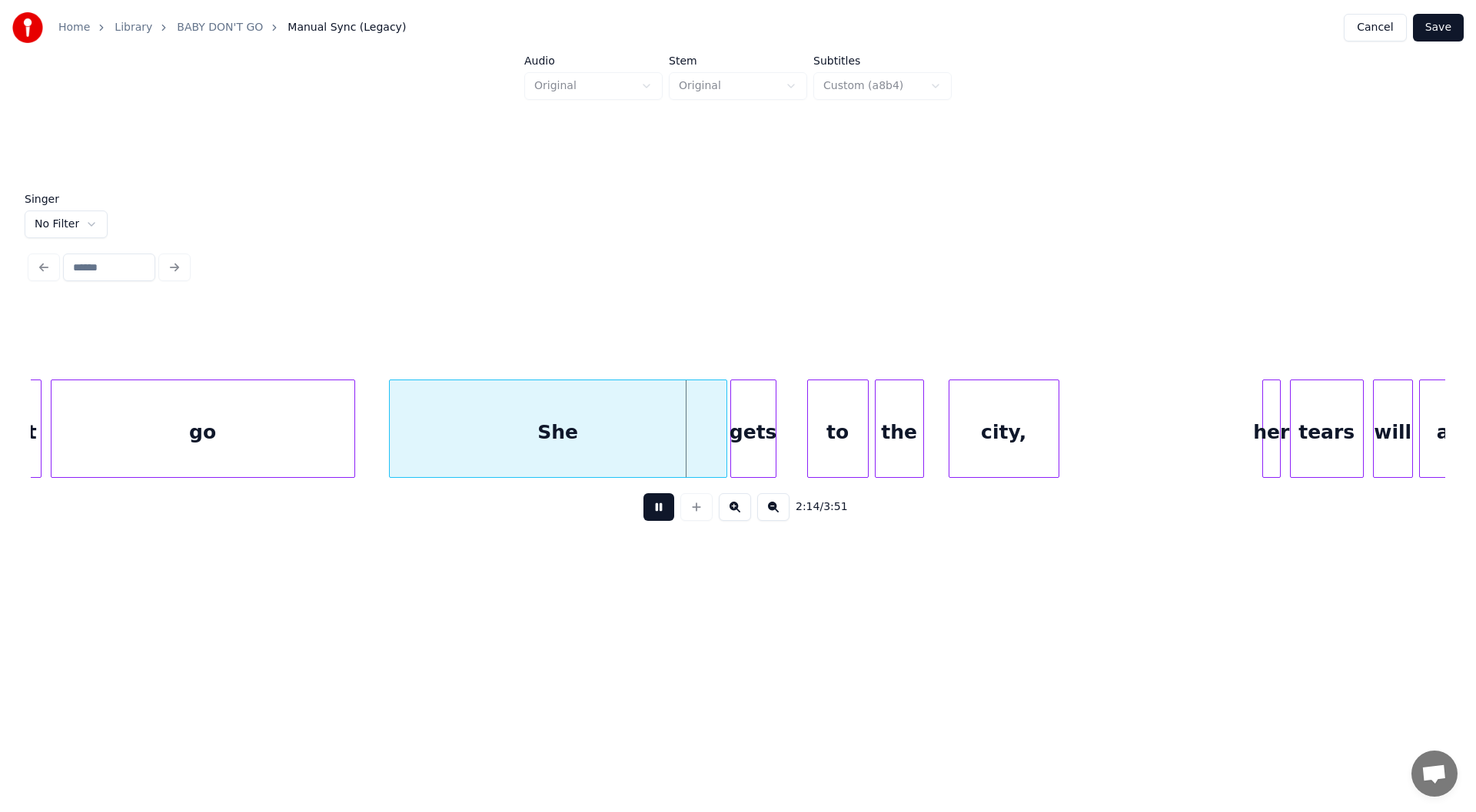
click at [642, 503] on div "2:14 / 3:51" at bounding box center [738, 507] width 1390 height 33
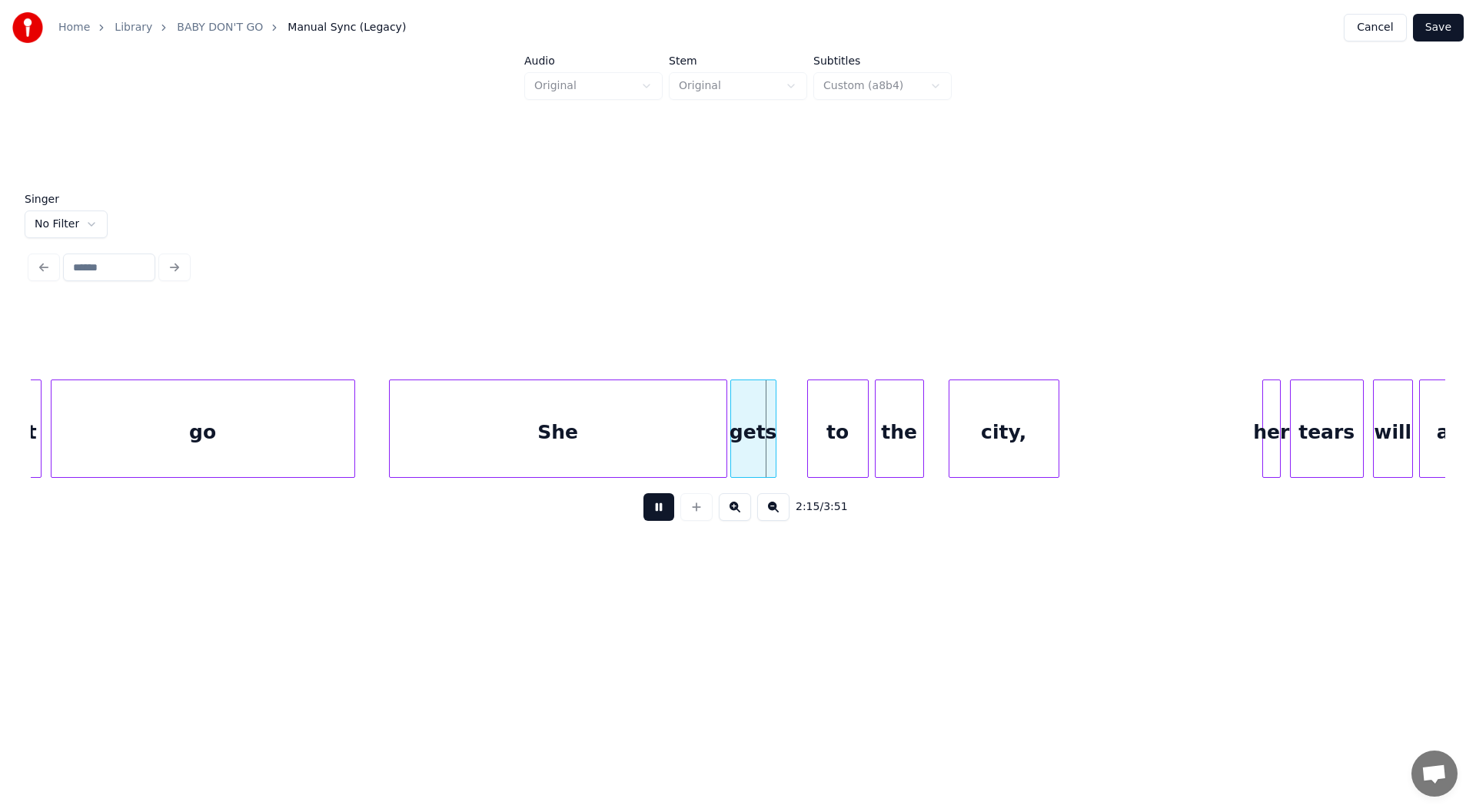
click at [657, 511] on button at bounding box center [659, 507] width 31 height 28
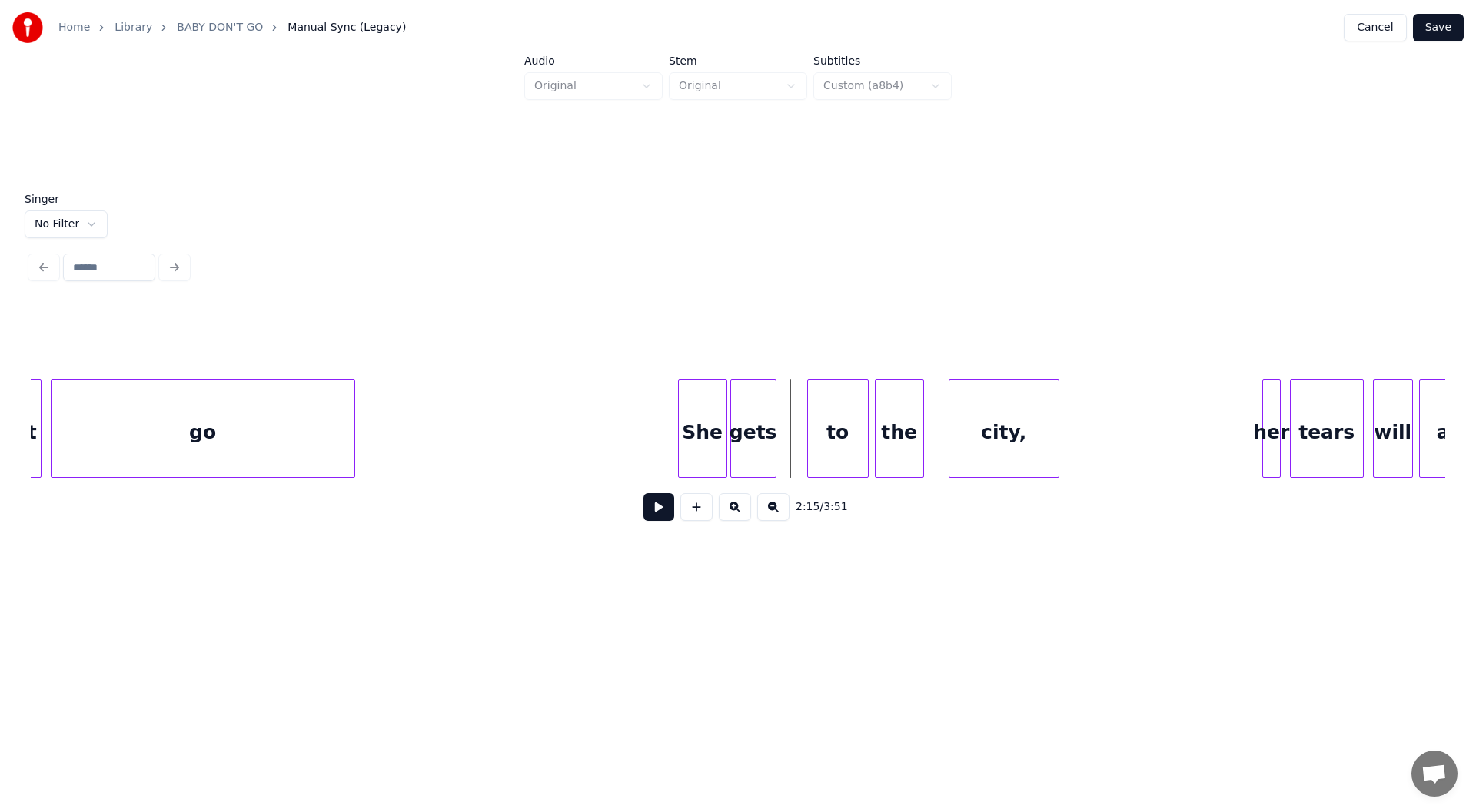
click at [679, 456] on div at bounding box center [681, 428] width 5 height 97
click at [408, 442] on div at bounding box center [407, 428] width 5 height 97
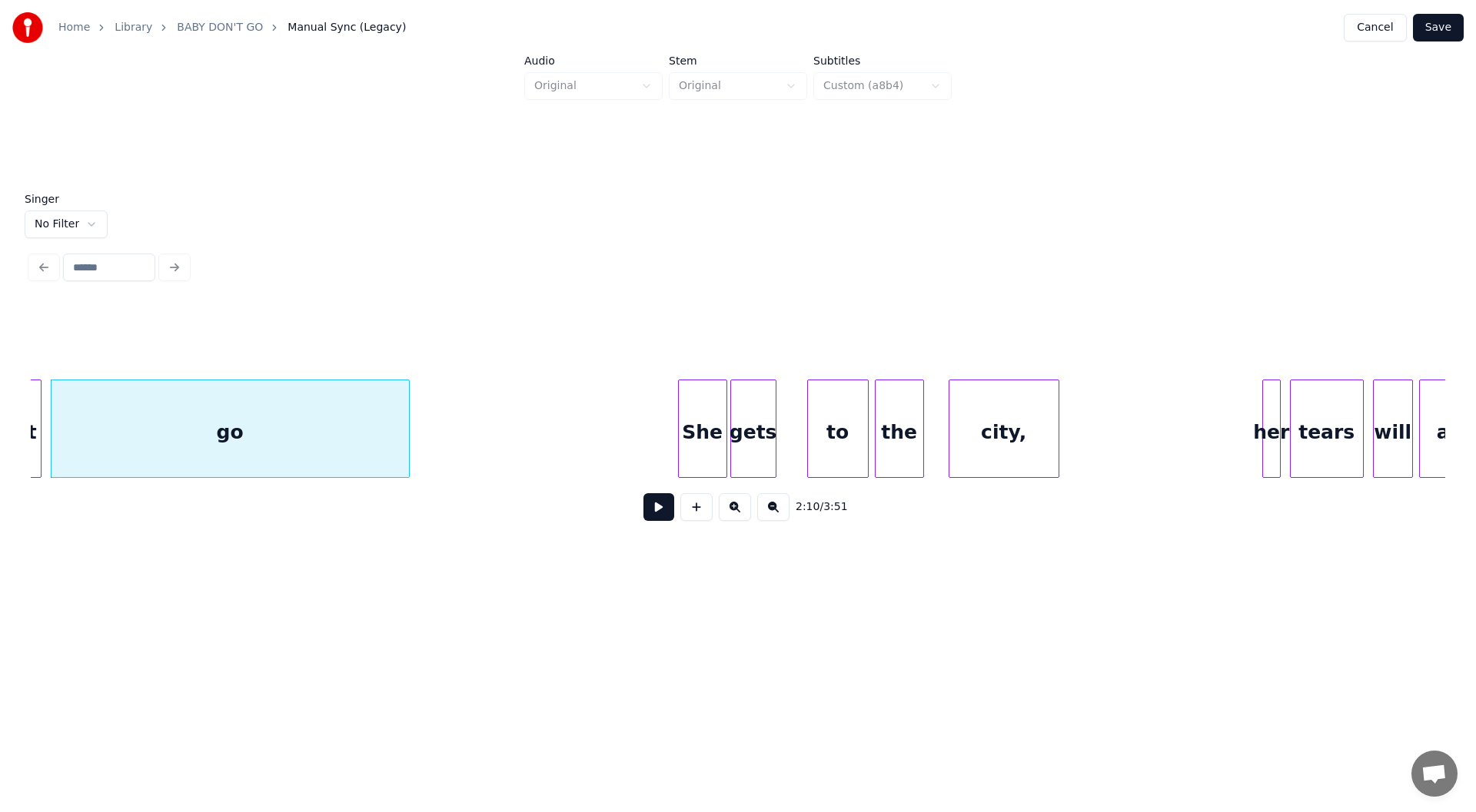
click at [660, 511] on button at bounding box center [659, 507] width 31 height 28
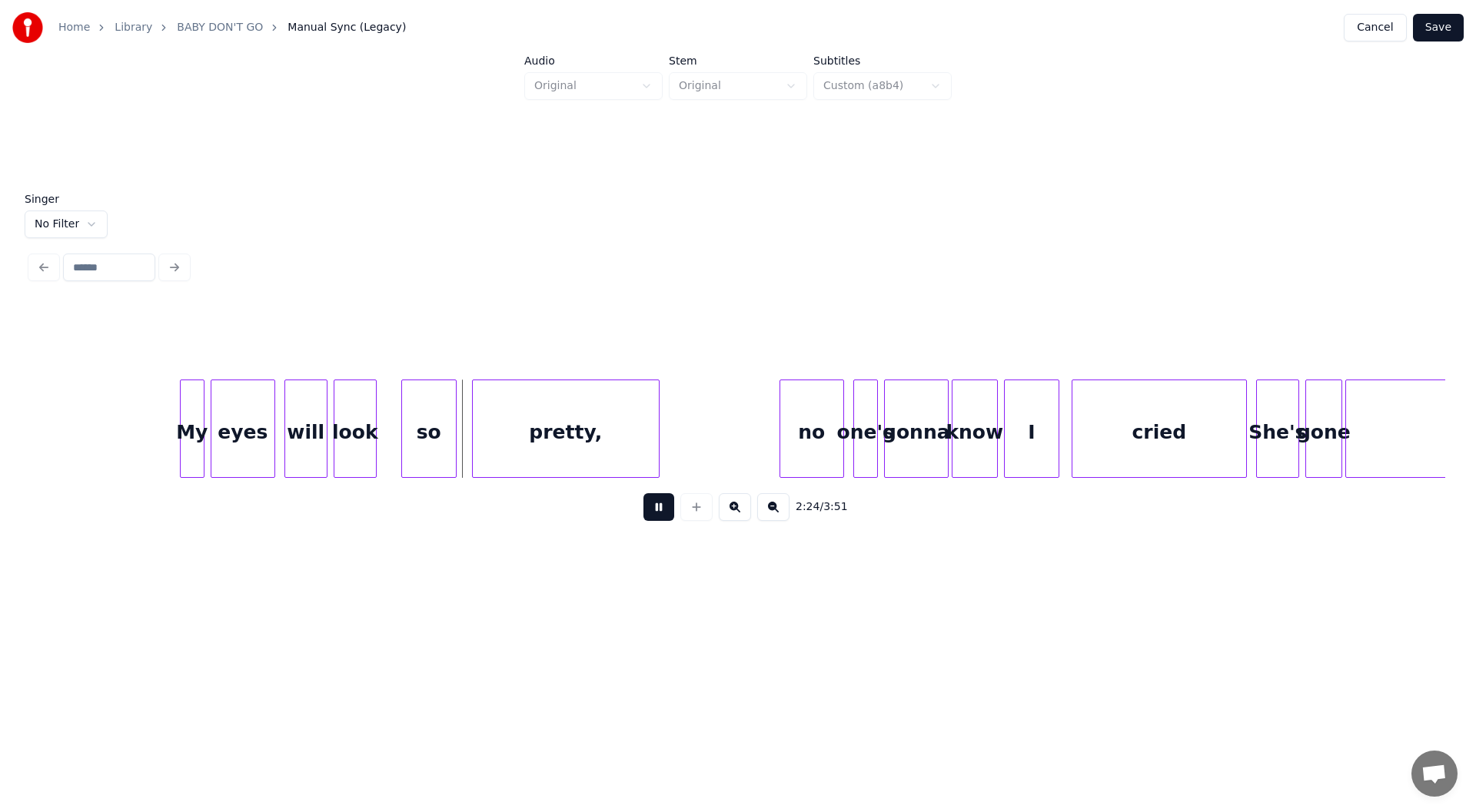
scroll to position [0, 21792]
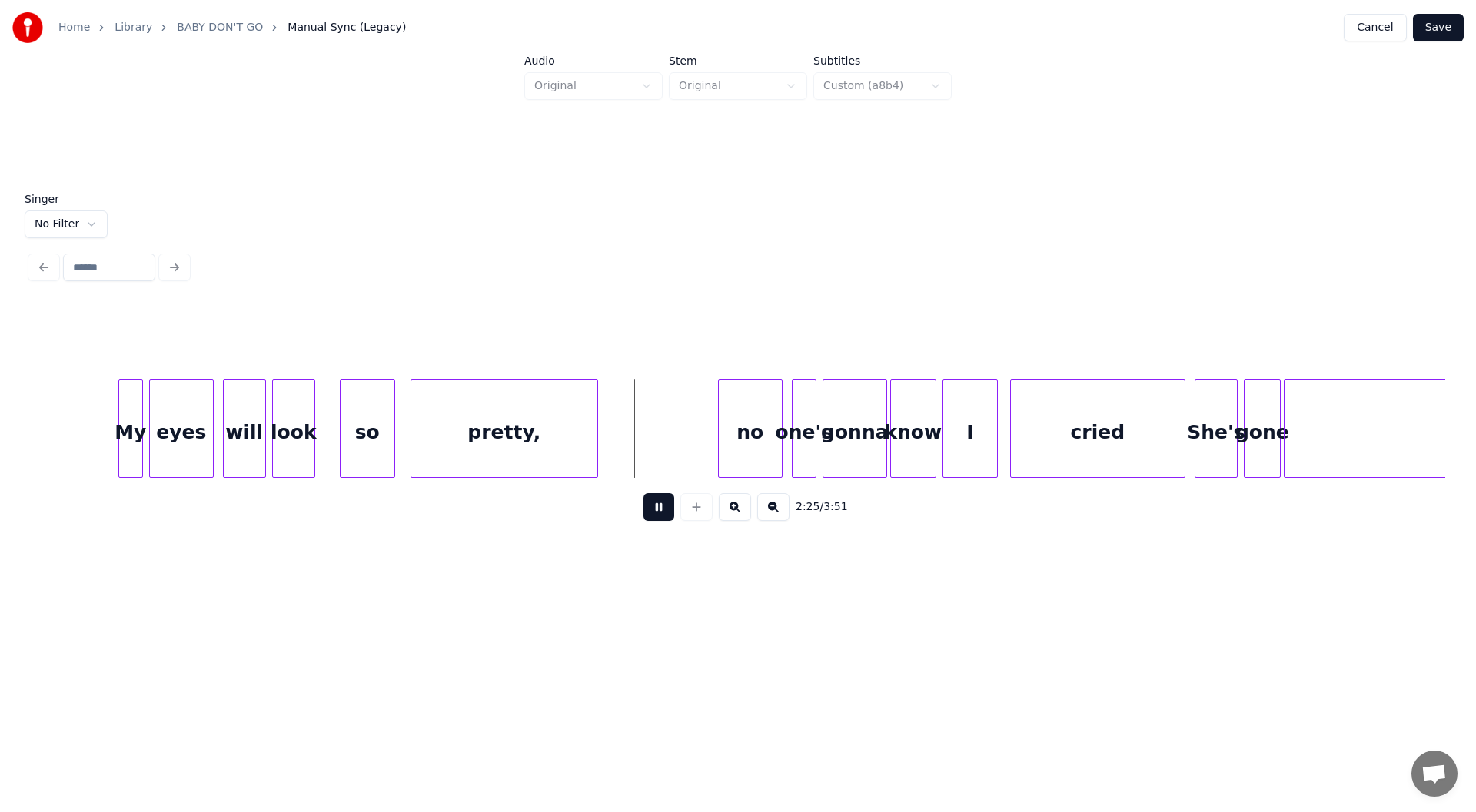
click at [657, 509] on button at bounding box center [659, 507] width 31 height 28
click at [618, 441] on div at bounding box center [619, 428] width 5 height 97
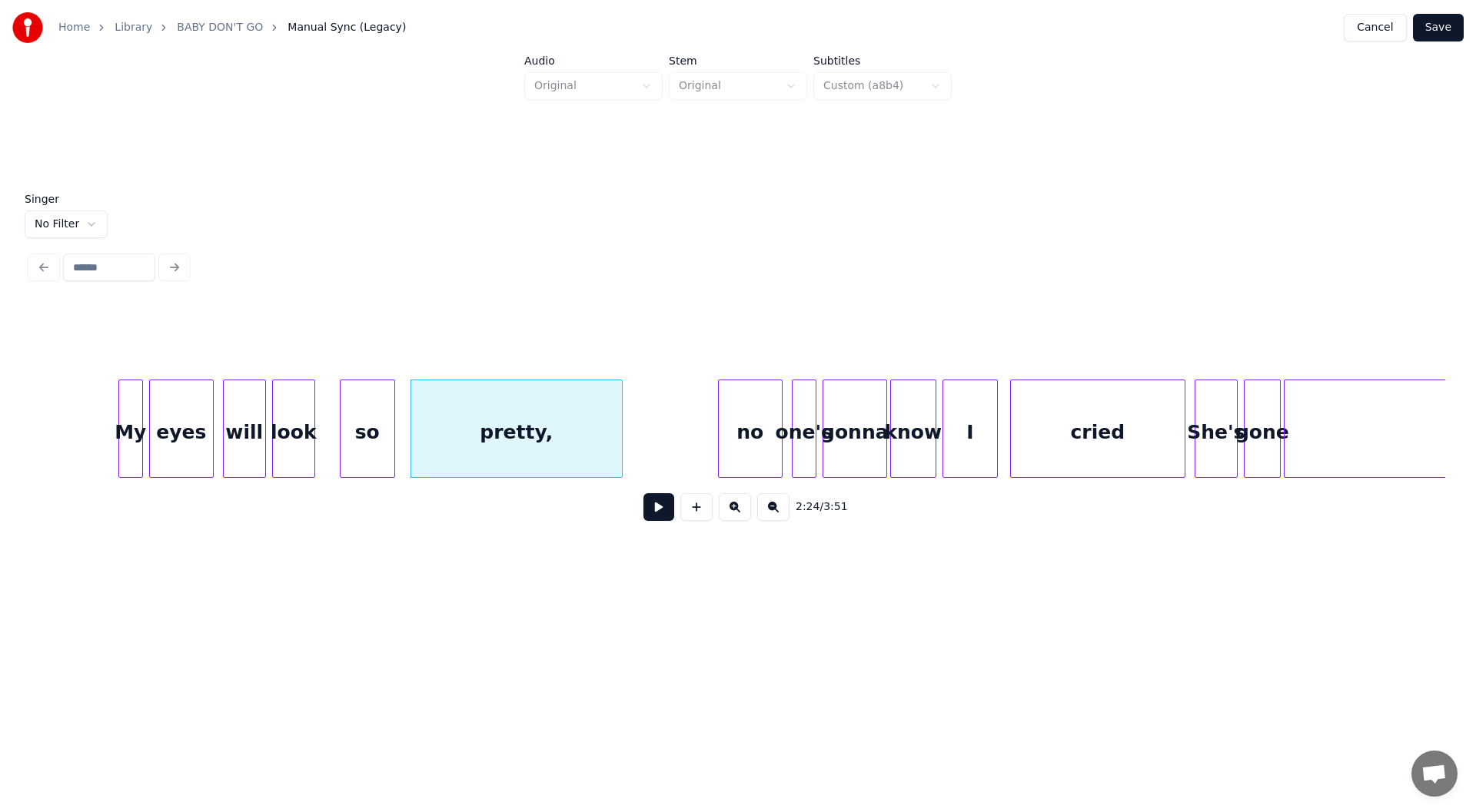
click at [657, 512] on button at bounding box center [659, 507] width 31 height 28
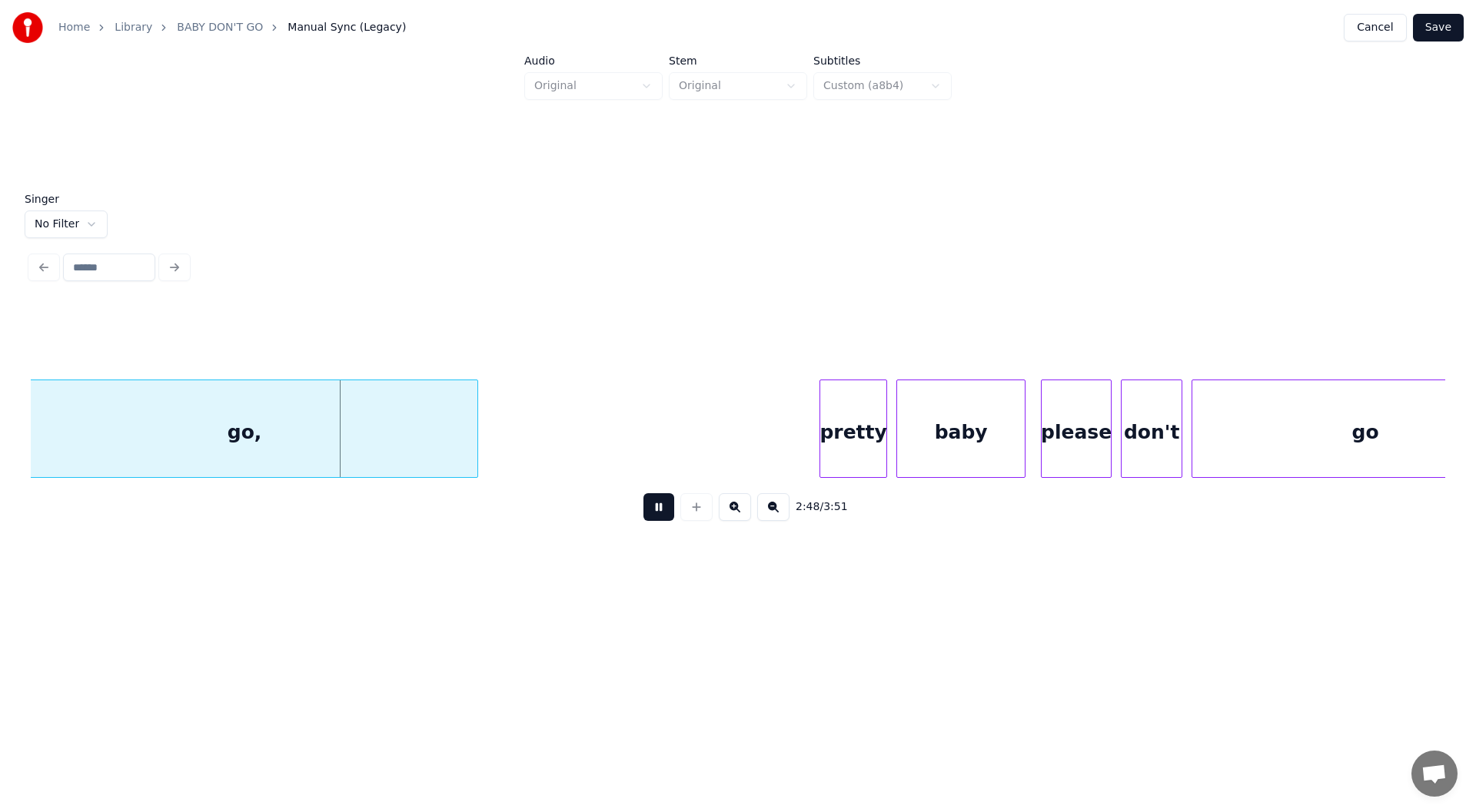
scroll to position [0, 25606]
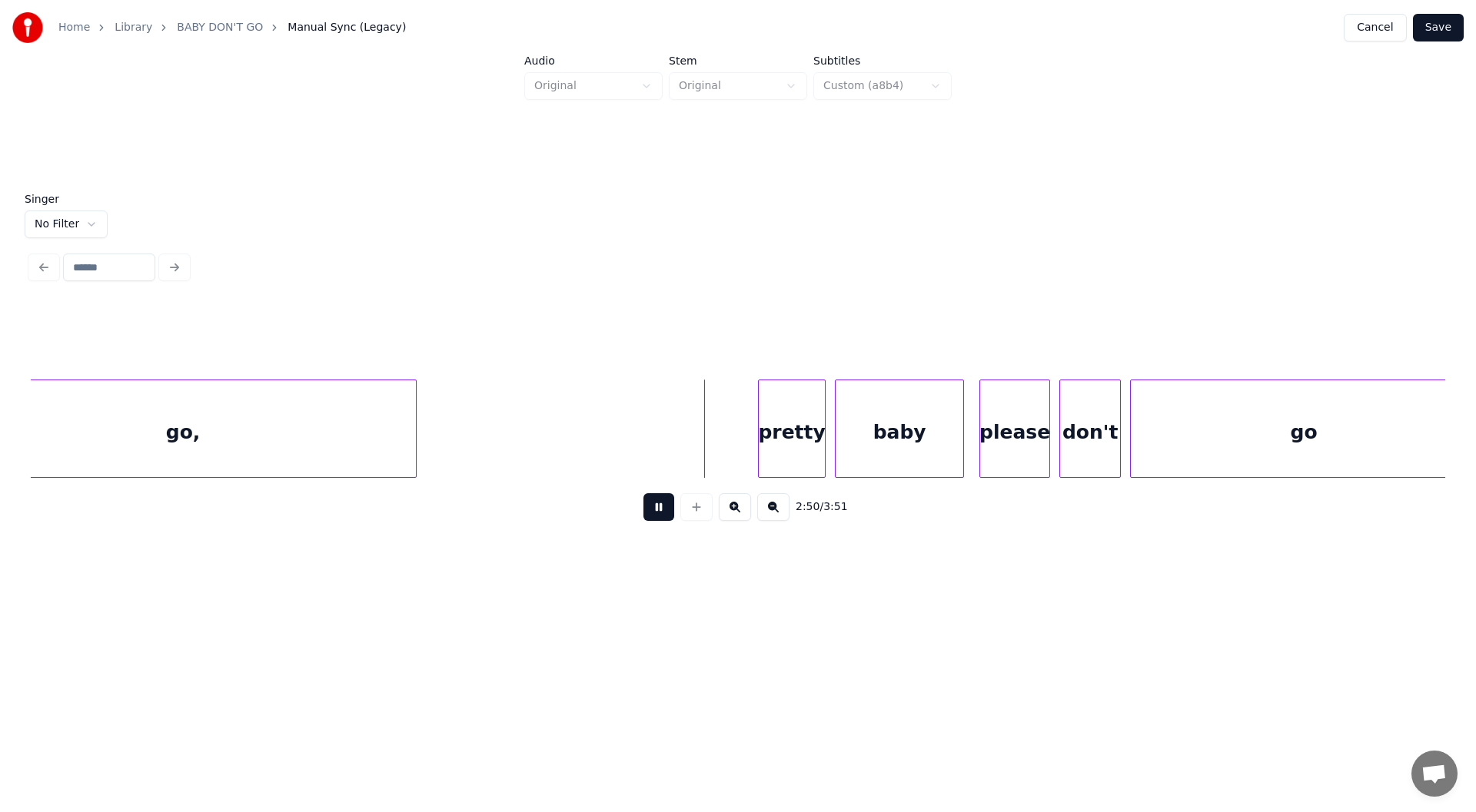
click at [649, 511] on button at bounding box center [659, 507] width 31 height 28
click at [482, 437] on div at bounding box center [483, 428] width 5 height 97
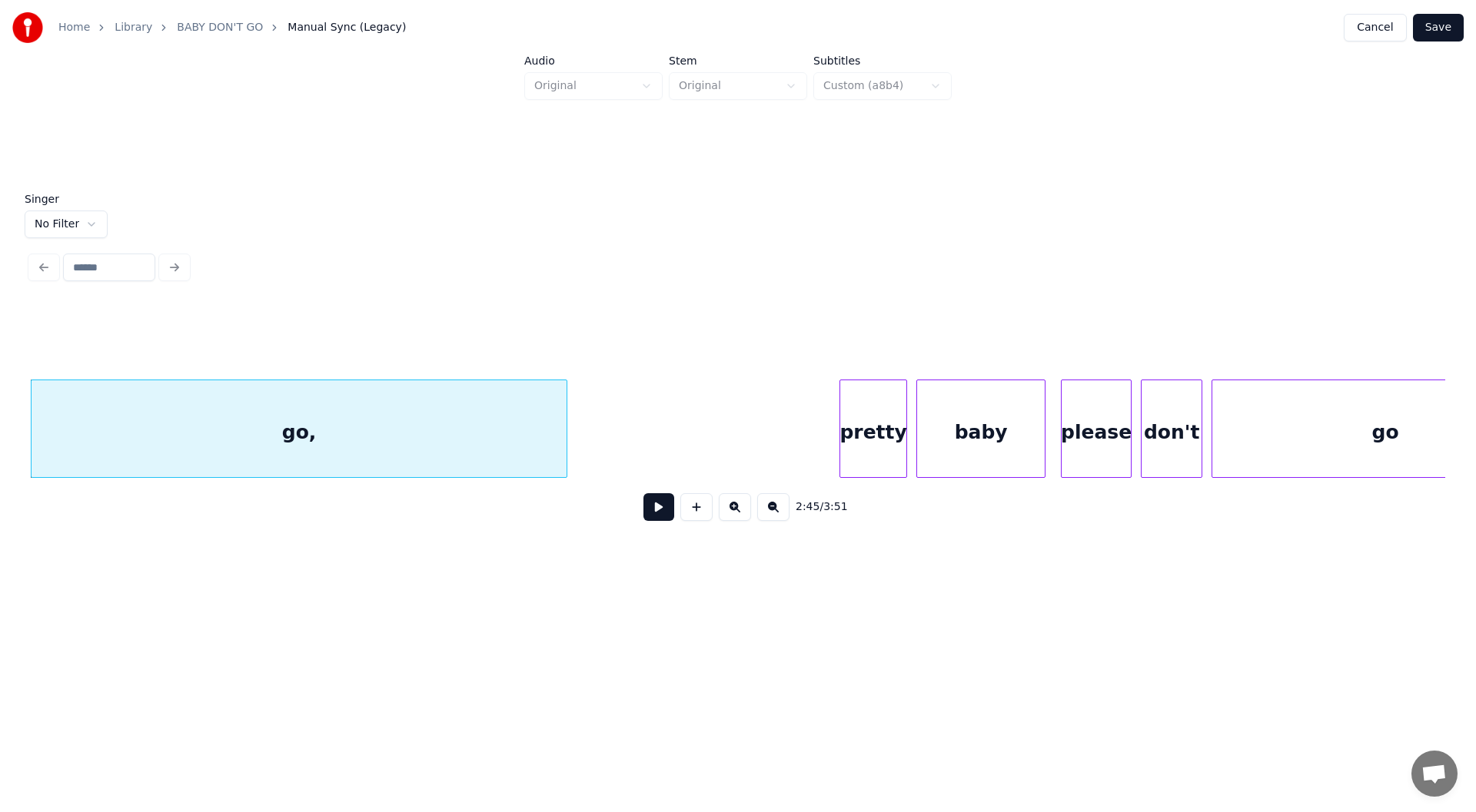
click at [655, 512] on button at bounding box center [659, 507] width 31 height 28
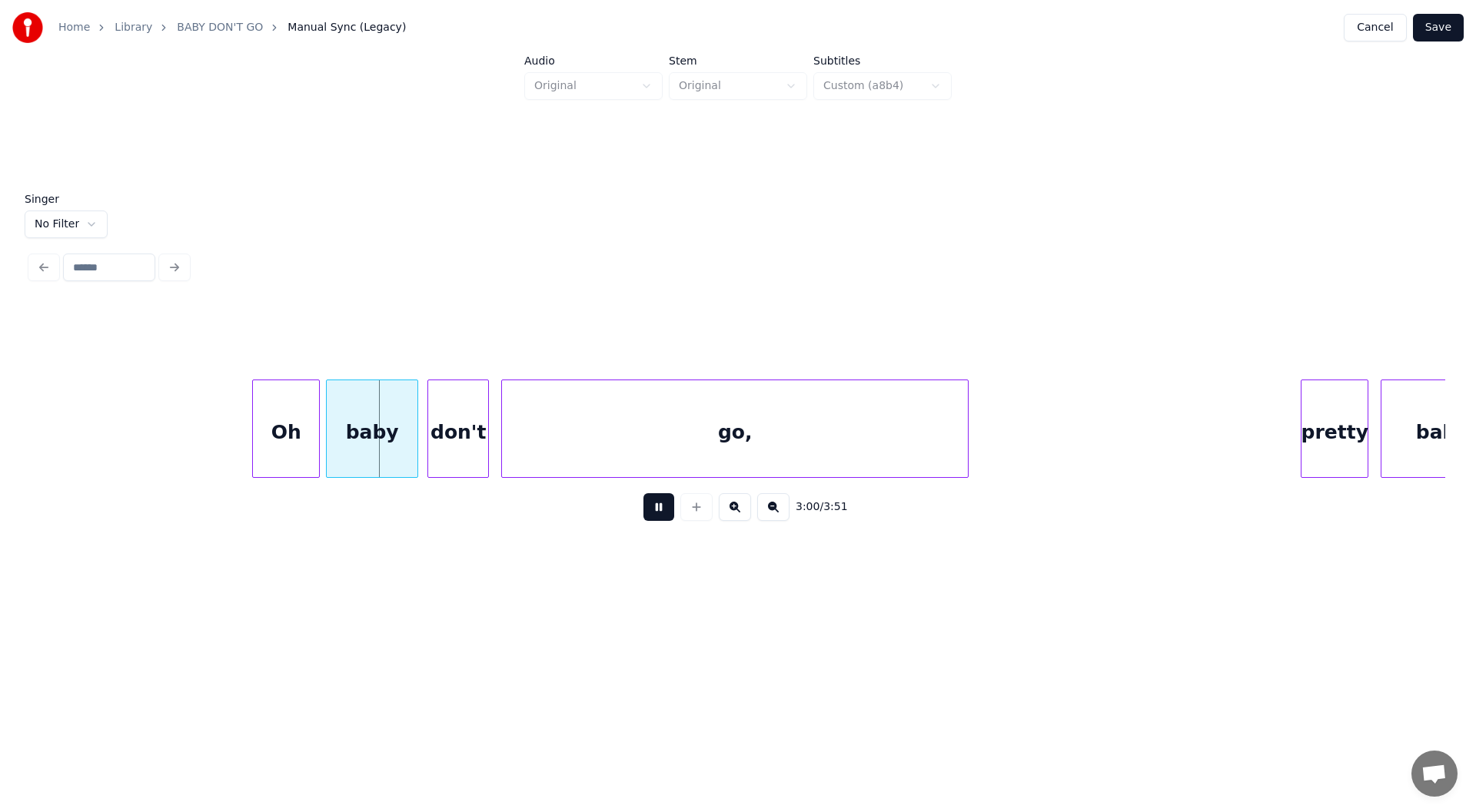
scroll to position [0, 27573]
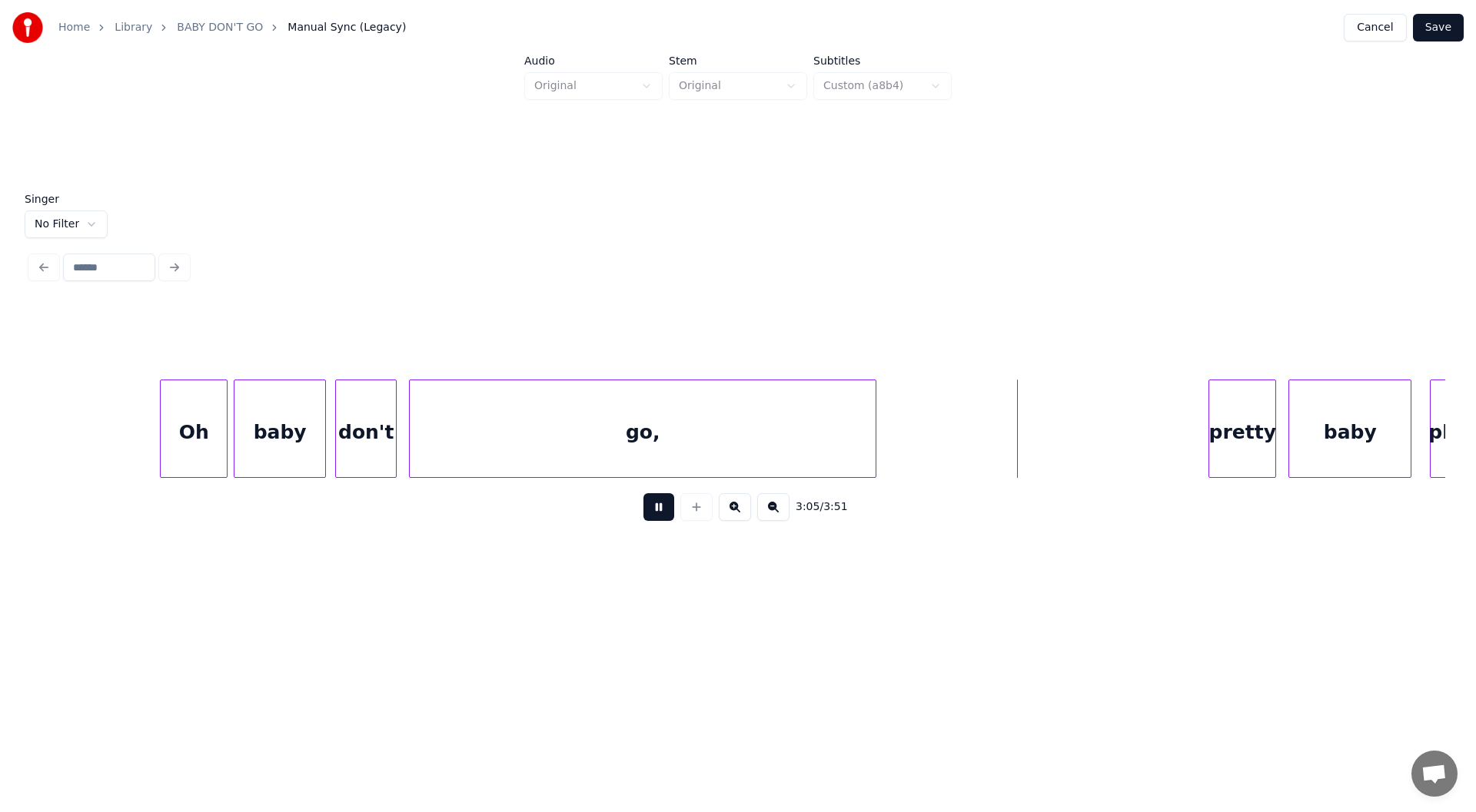
click at [657, 511] on button at bounding box center [659, 507] width 31 height 28
click at [1010, 451] on div at bounding box center [1009, 428] width 5 height 97
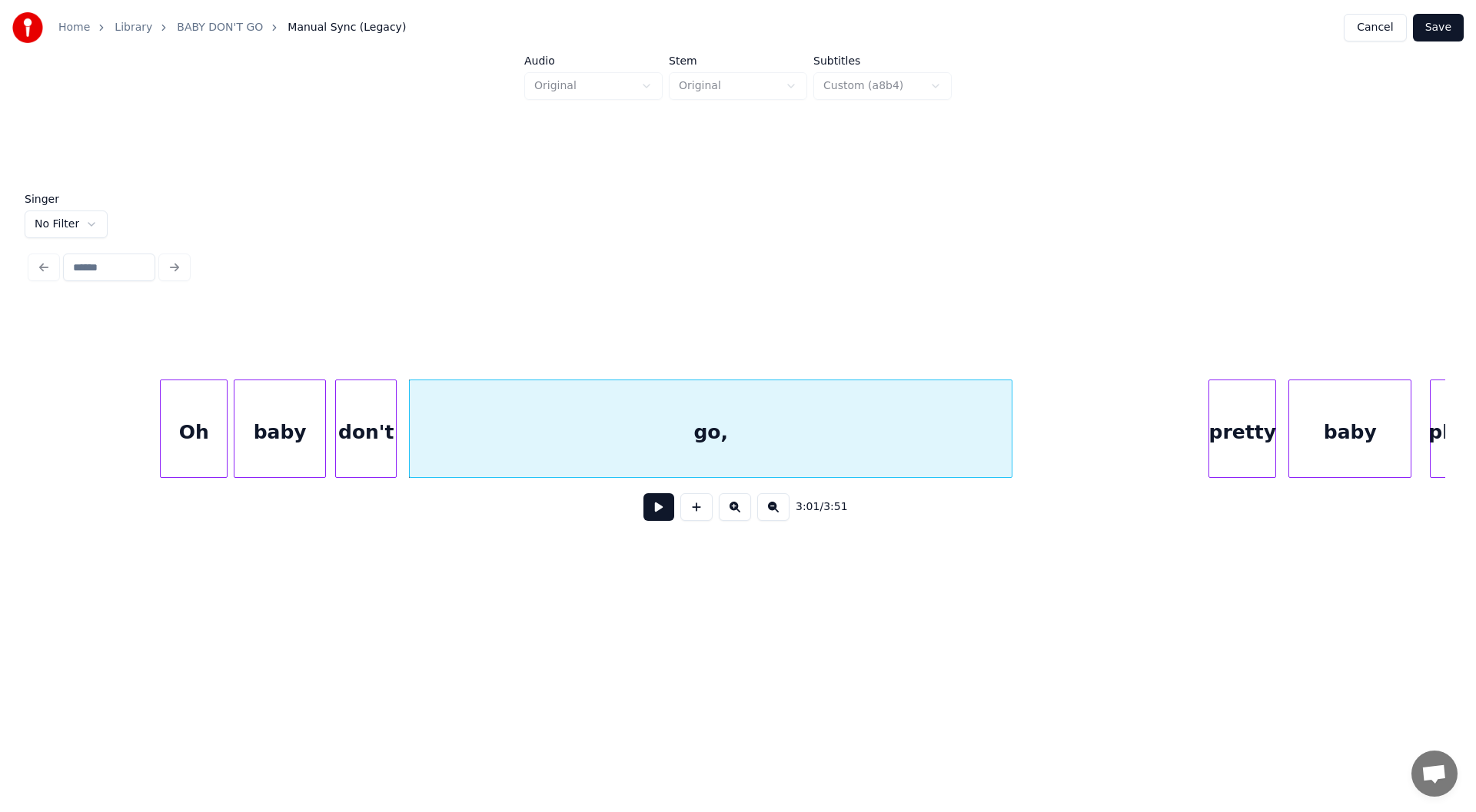
click at [660, 511] on button at bounding box center [659, 507] width 31 height 28
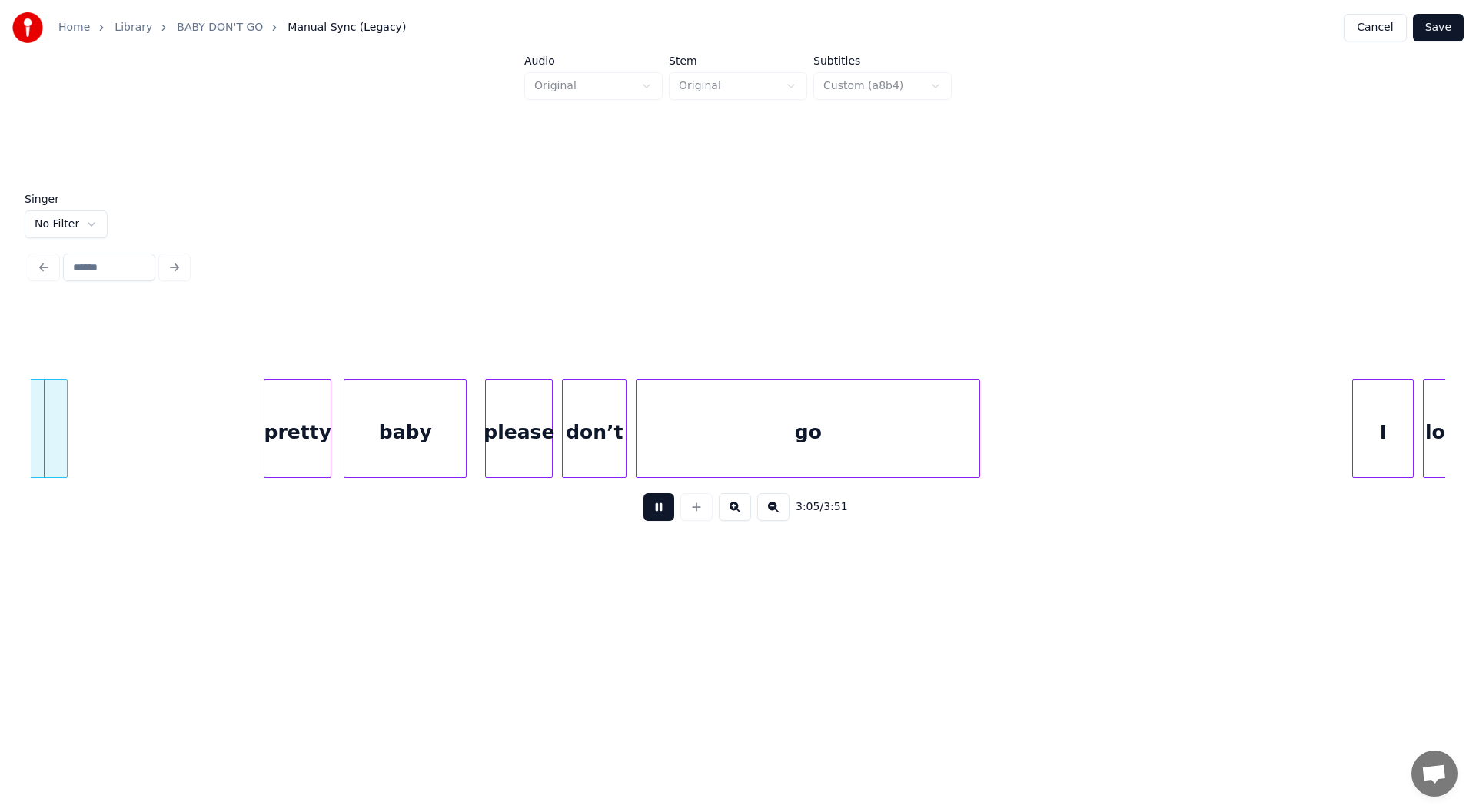
scroll to position [0, 28525]
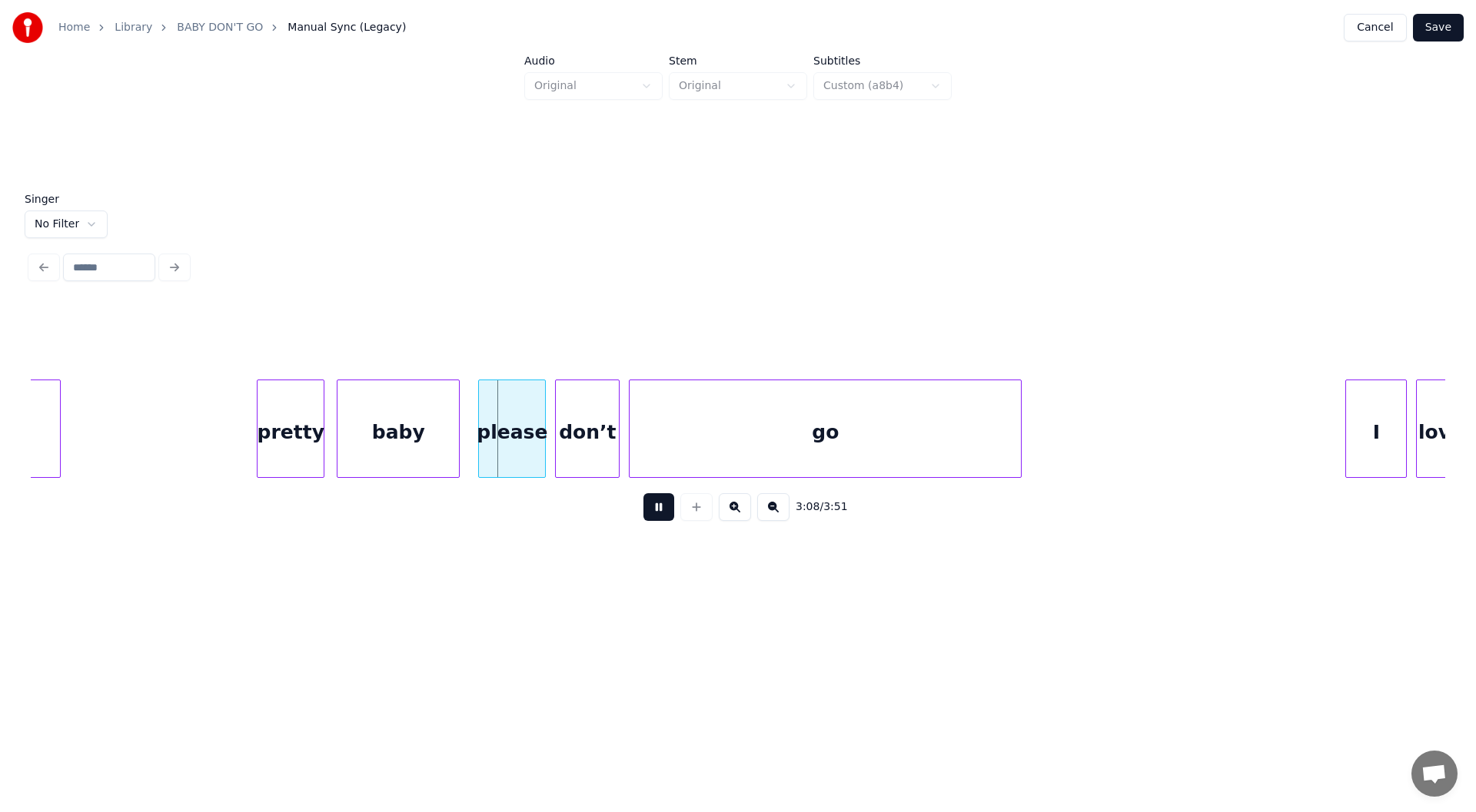
click at [1021, 437] on div at bounding box center [1018, 428] width 5 height 97
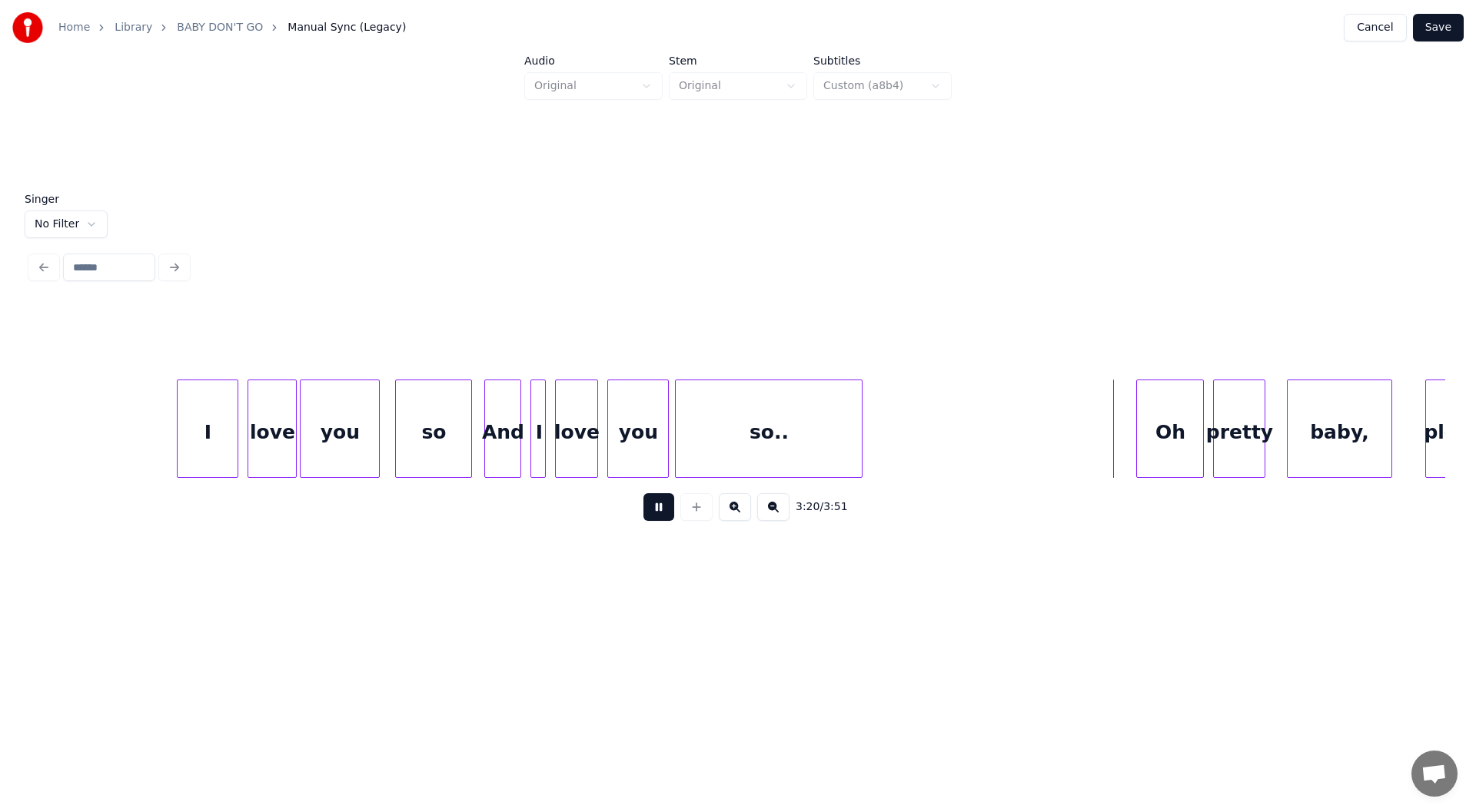
scroll to position [0, 29724]
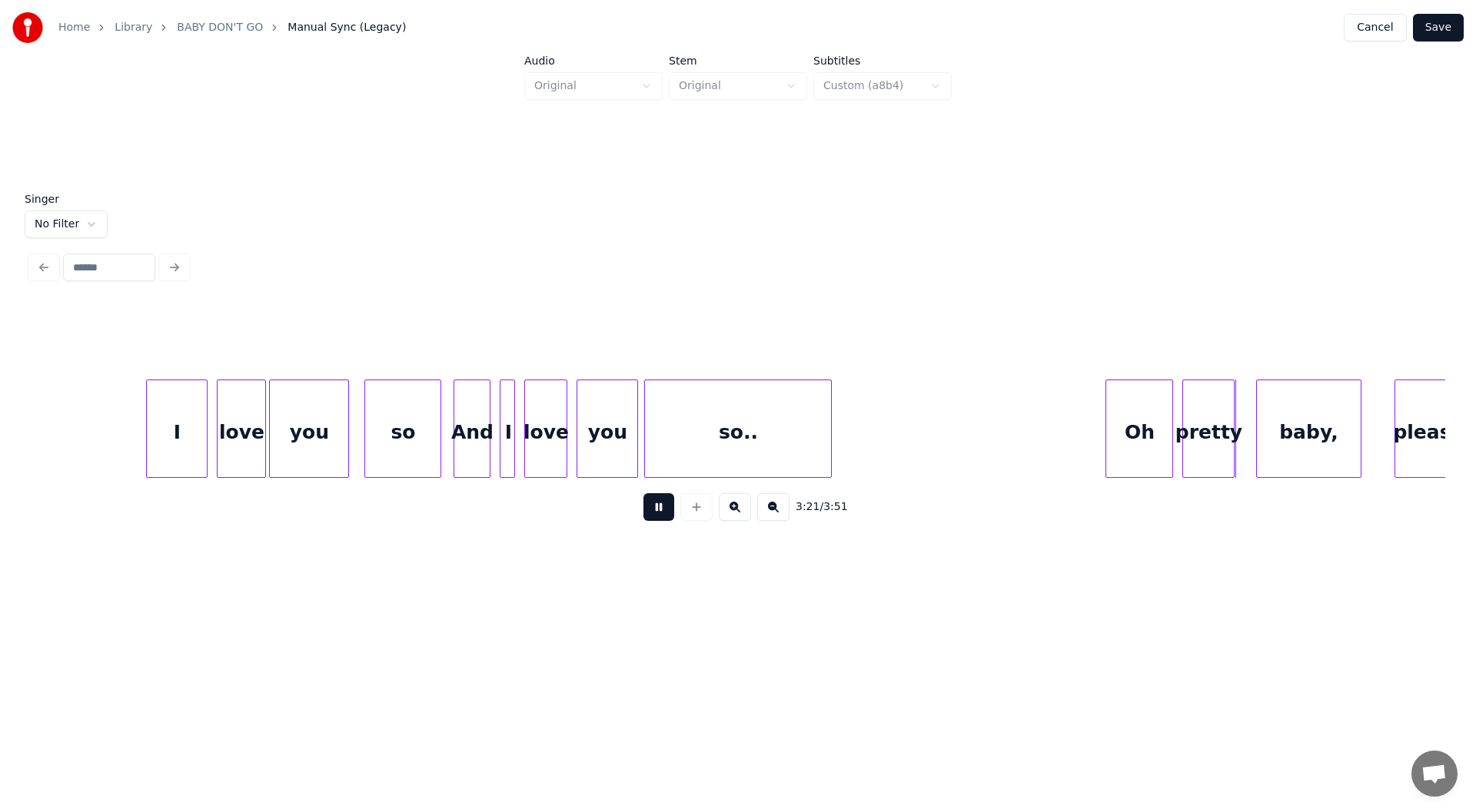
click at [662, 512] on button at bounding box center [659, 507] width 31 height 28
click at [910, 436] on div at bounding box center [910, 428] width 5 height 97
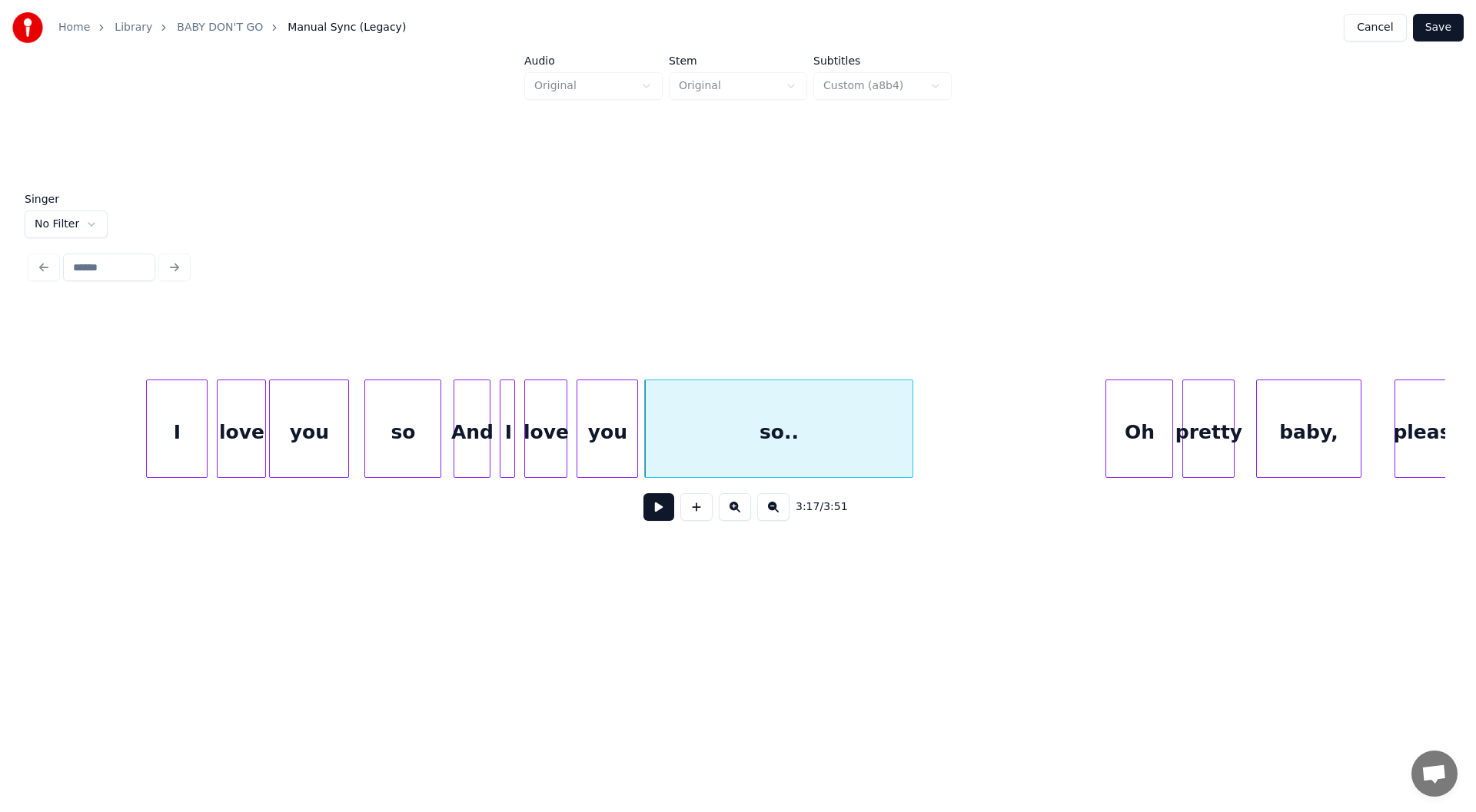
click at [176, 446] on div "I" at bounding box center [177, 432] width 60 height 104
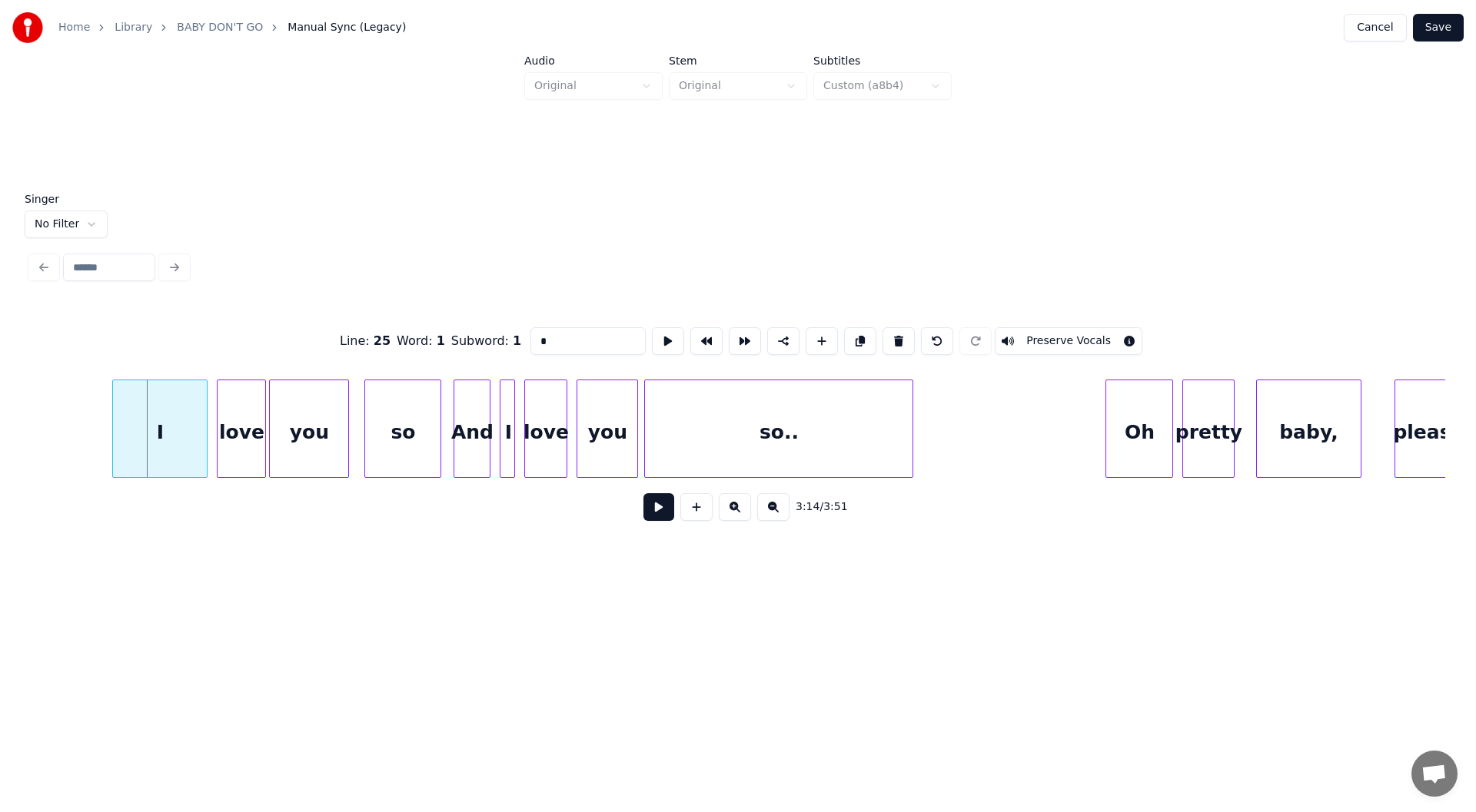
click at [114, 445] on div at bounding box center [115, 428] width 5 height 97
click at [657, 510] on button at bounding box center [659, 507] width 31 height 28
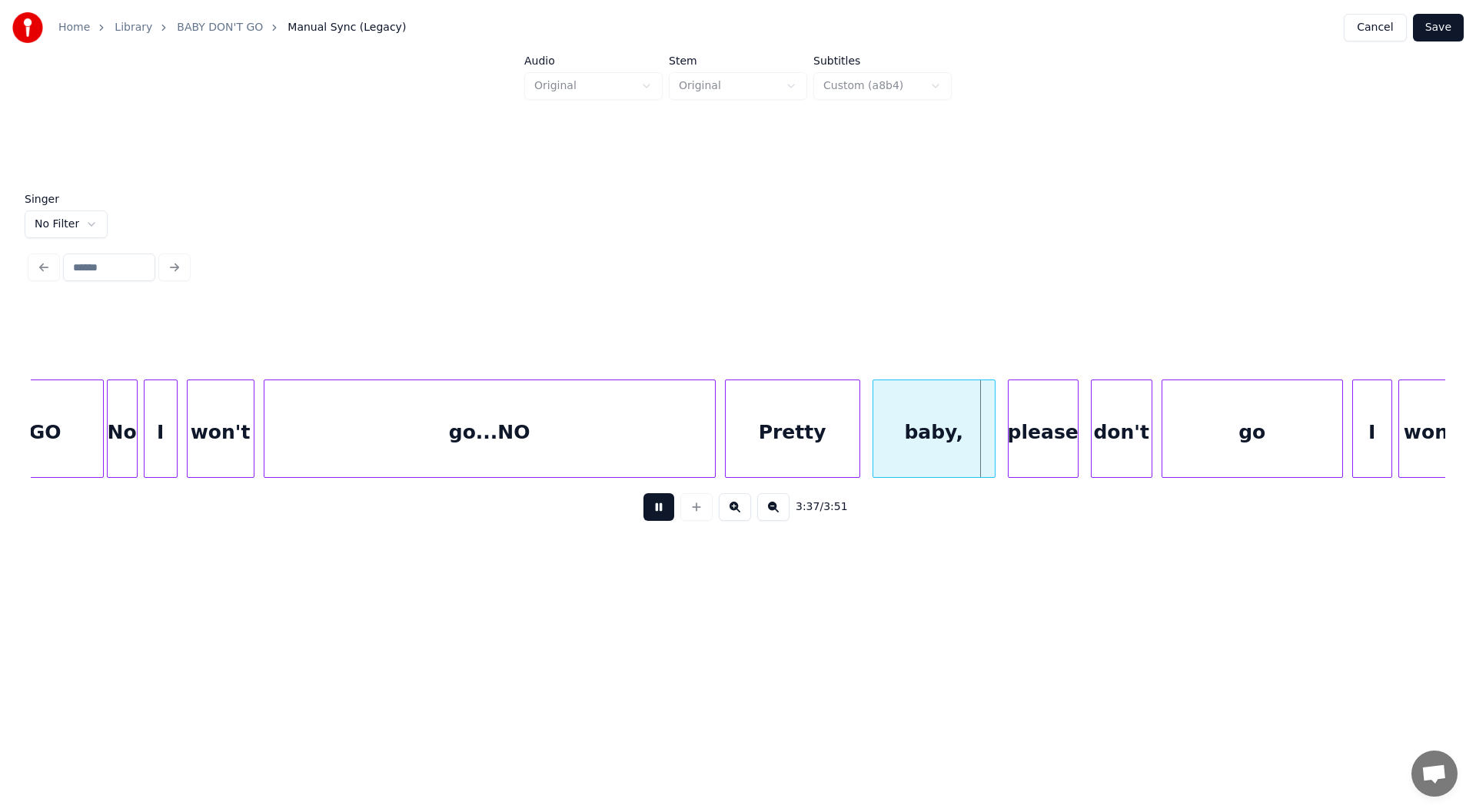
scroll to position [0, 32553]
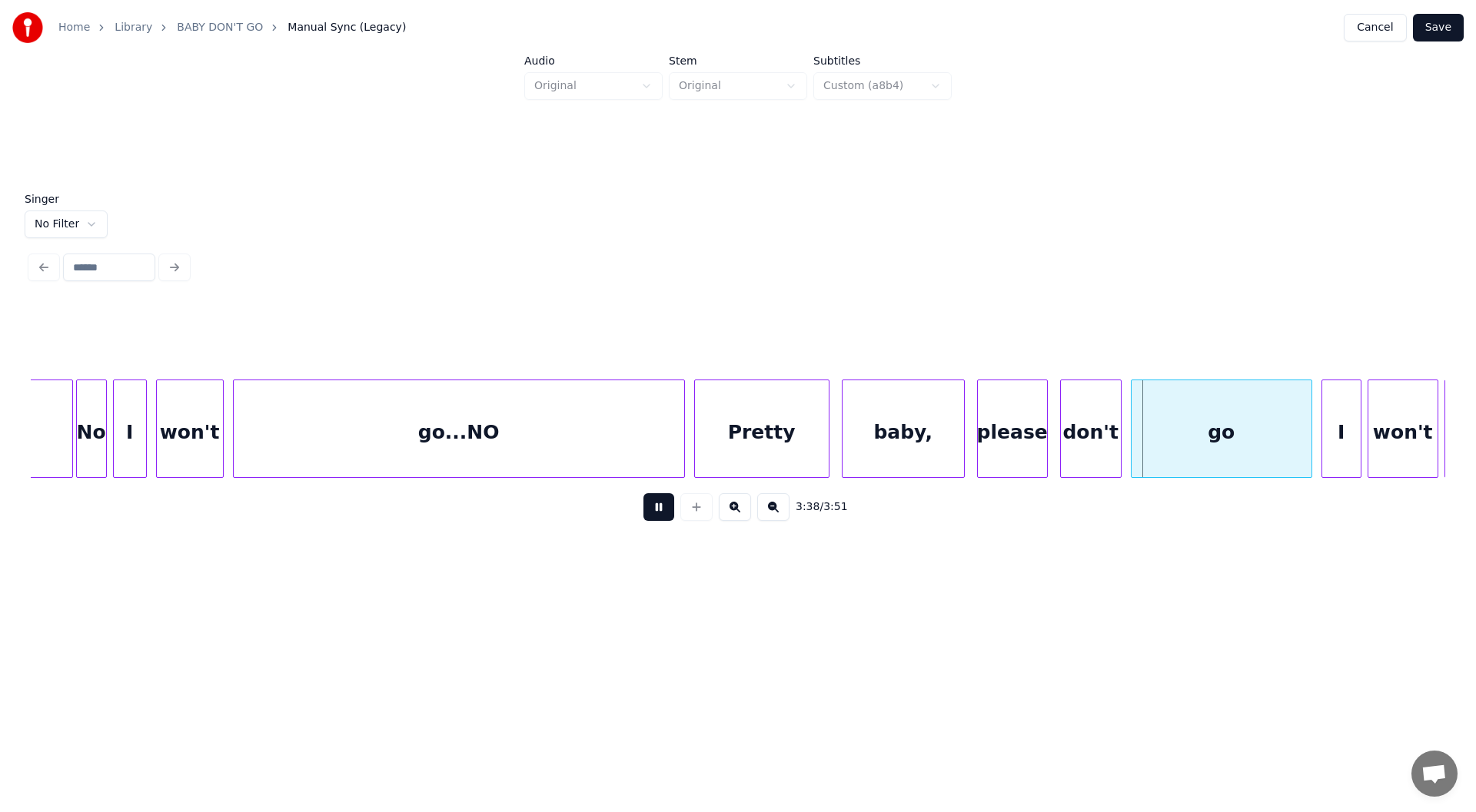
click at [668, 512] on button at bounding box center [659, 507] width 31 height 28
click at [466, 441] on div "go...NO" at bounding box center [459, 432] width 451 height 104
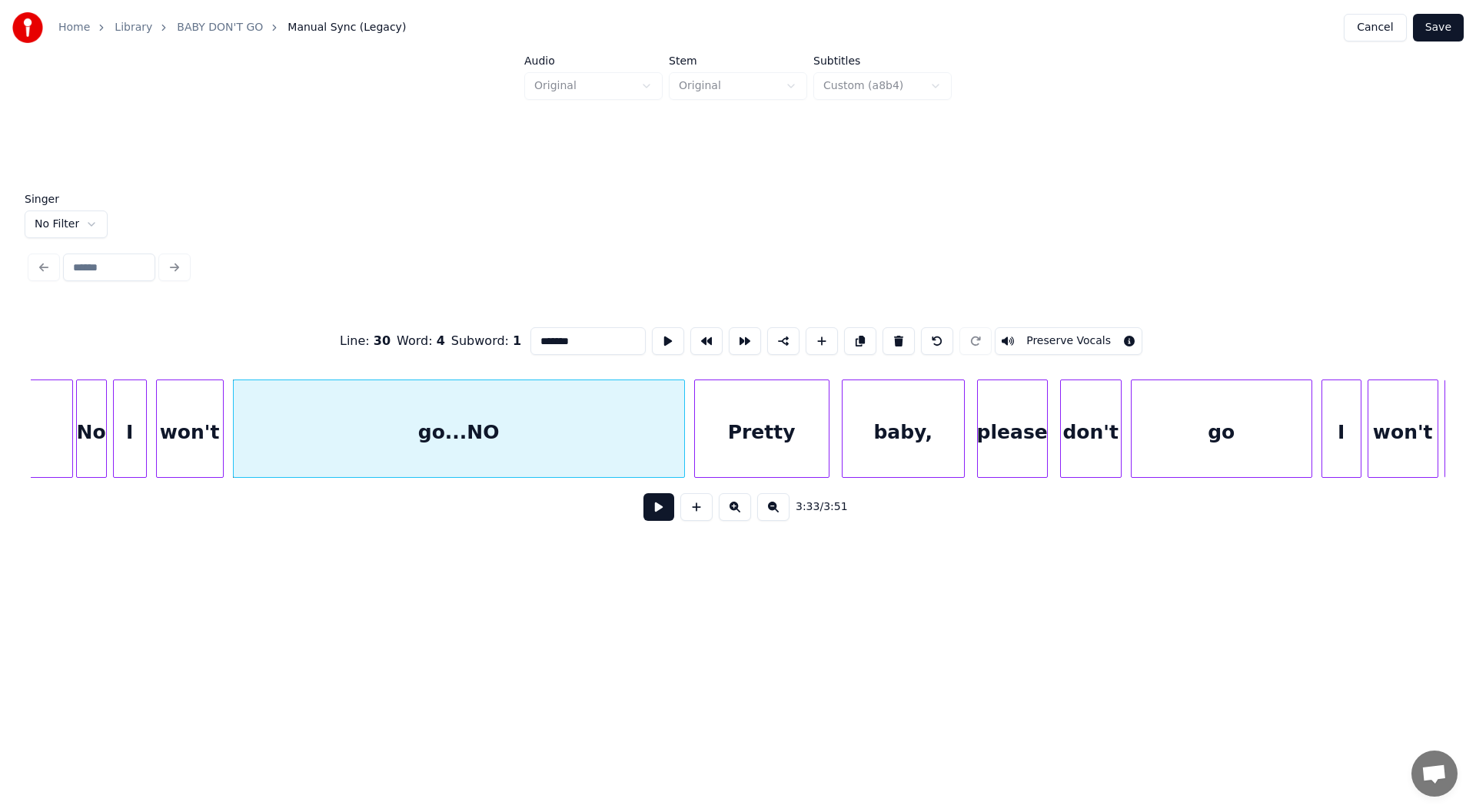
drag, startPoint x: 546, startPoint y: 335, endPoint x: 581, endPoint y: 339, distance: 35.2
click at [581, 339] on input "*******" at bounding box center [588, 341] width 115 height 28
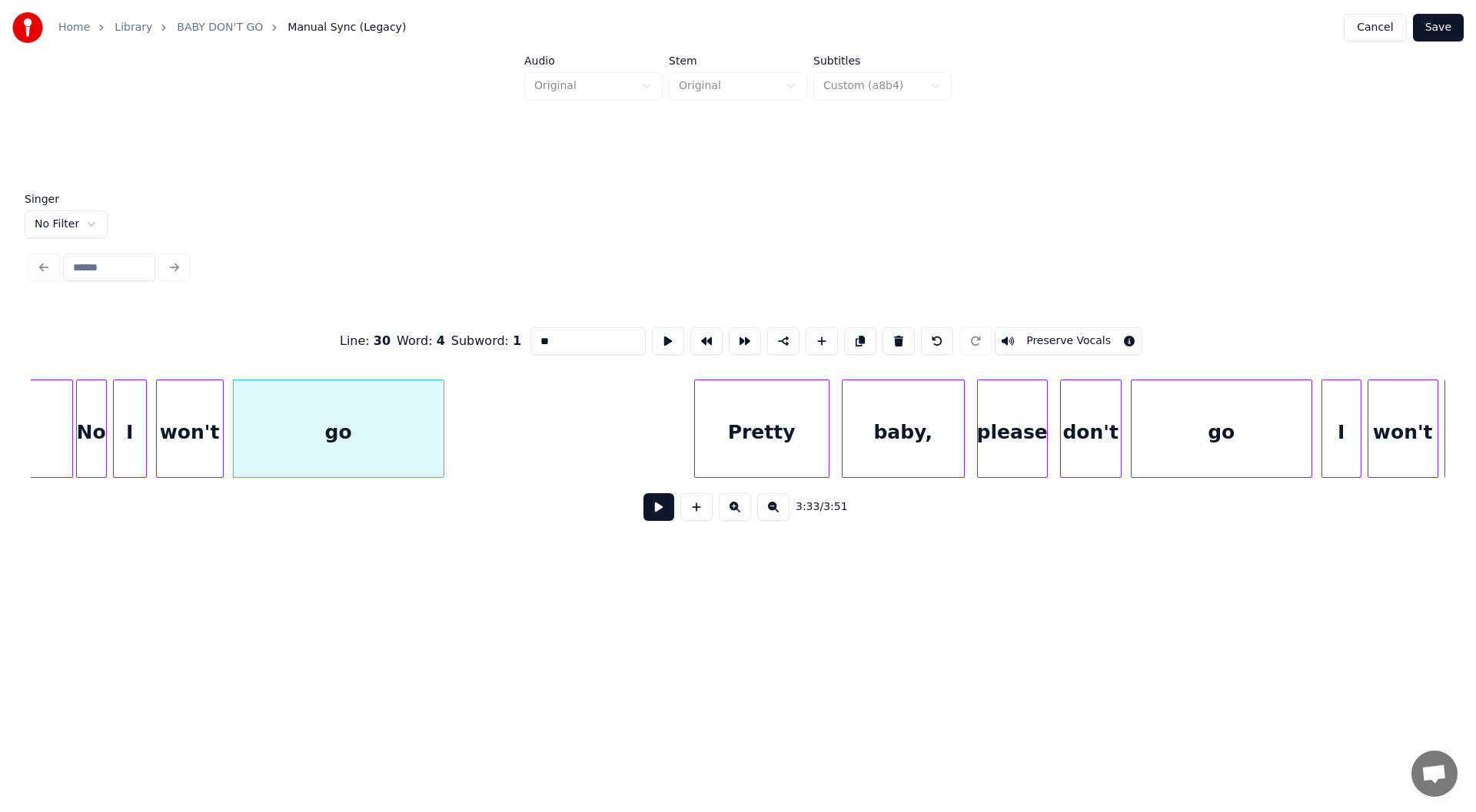
click at [441, 425] on div at bounding box center [441, 428] width 5 height 97
type input "**"
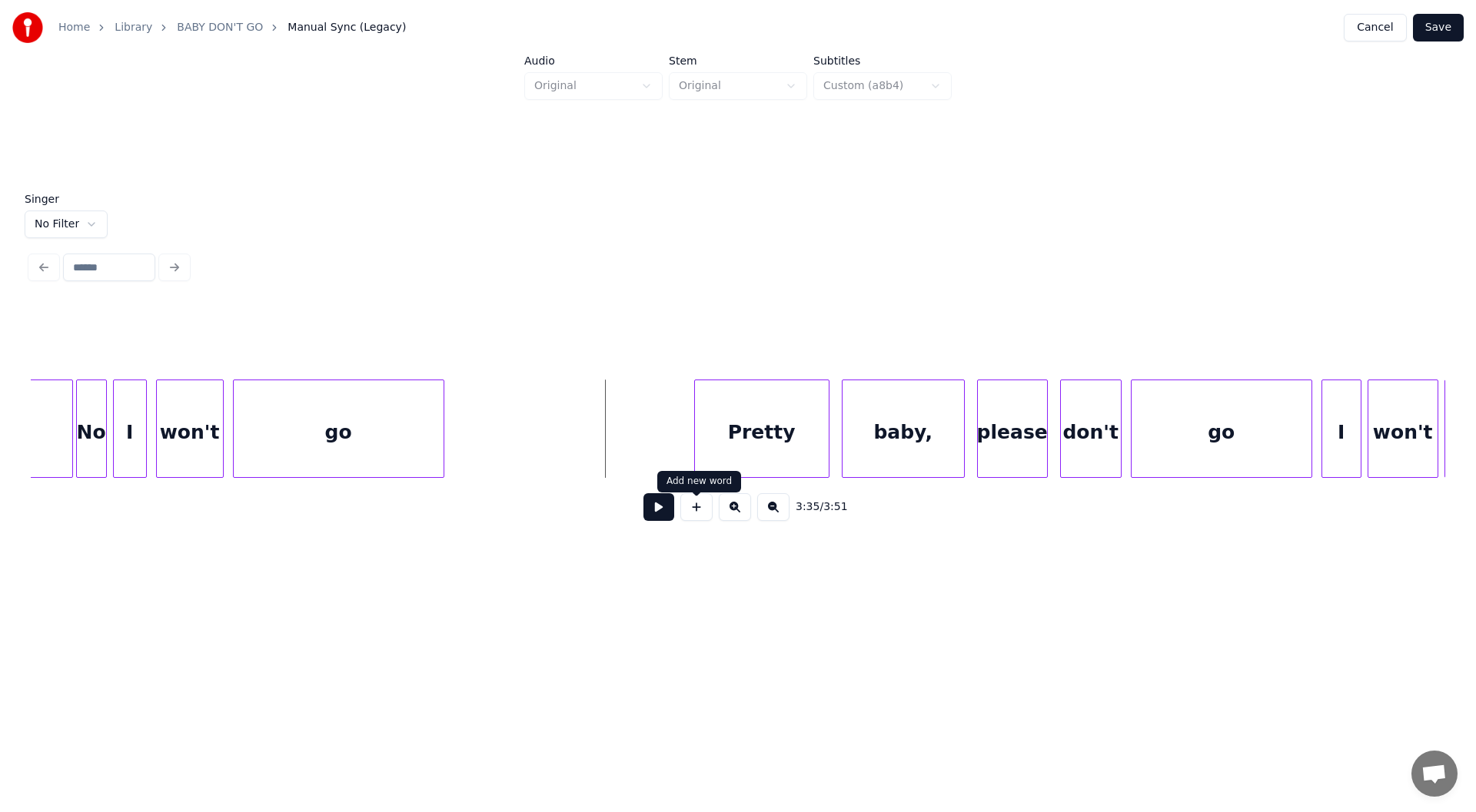
click at [695, 513] on button at bounding box center [696, 507] width 33 height 28
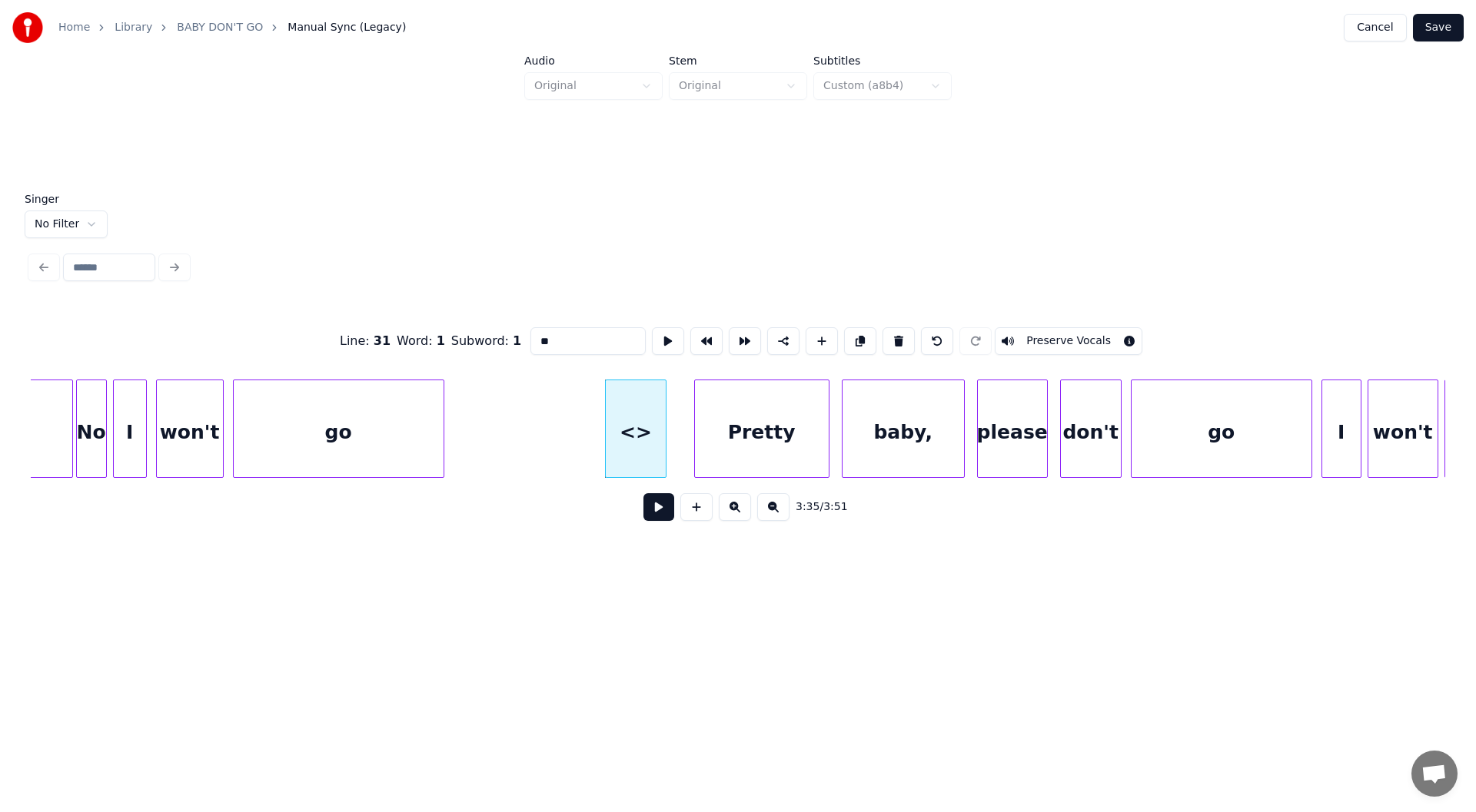
drag, startPoint x: 525, startPoint y: 333, endPoint x: 497, endPoint y: 328, distance: 28.4
click at [497, 328] on div "Line : 31 Word : 1 Subword : 1 ** Preserve Vocals" at bounding box center [738, 341] width 1414 height 77
click at [86, 430] on div "No" at bounding box center [91, 432] width 29 height 104
type input "**"
click at [655, 513] on button at bounding box center [659, 507] width 31 height 28
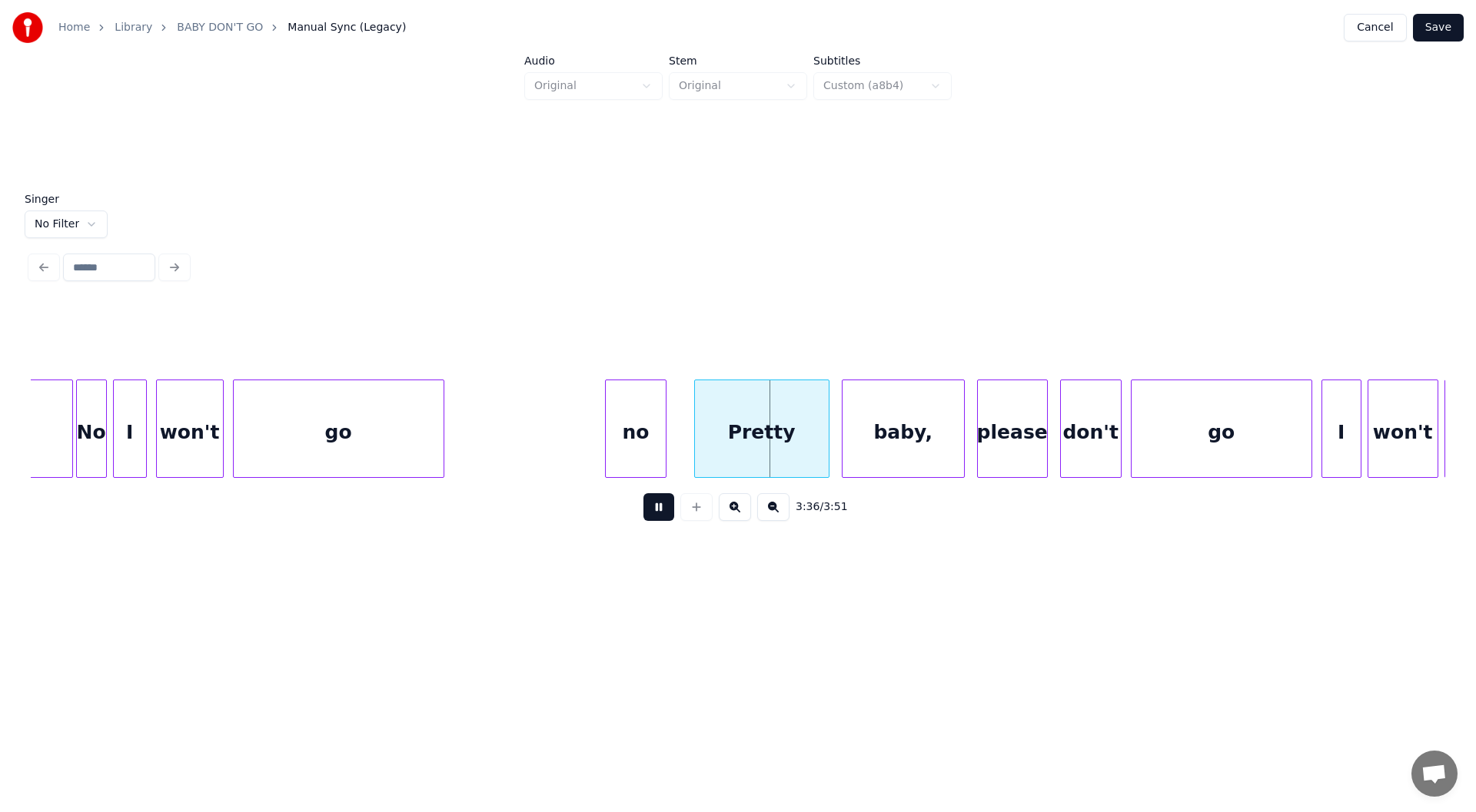
click at [660, 512] on button at bounding box center [659, 507] width 31 height 28
click at [755, 451] on div at bounding box center [754, 428] width 5 height 97
click at [714, 449] on div at bounding box center [712, 428] width 5 height 97
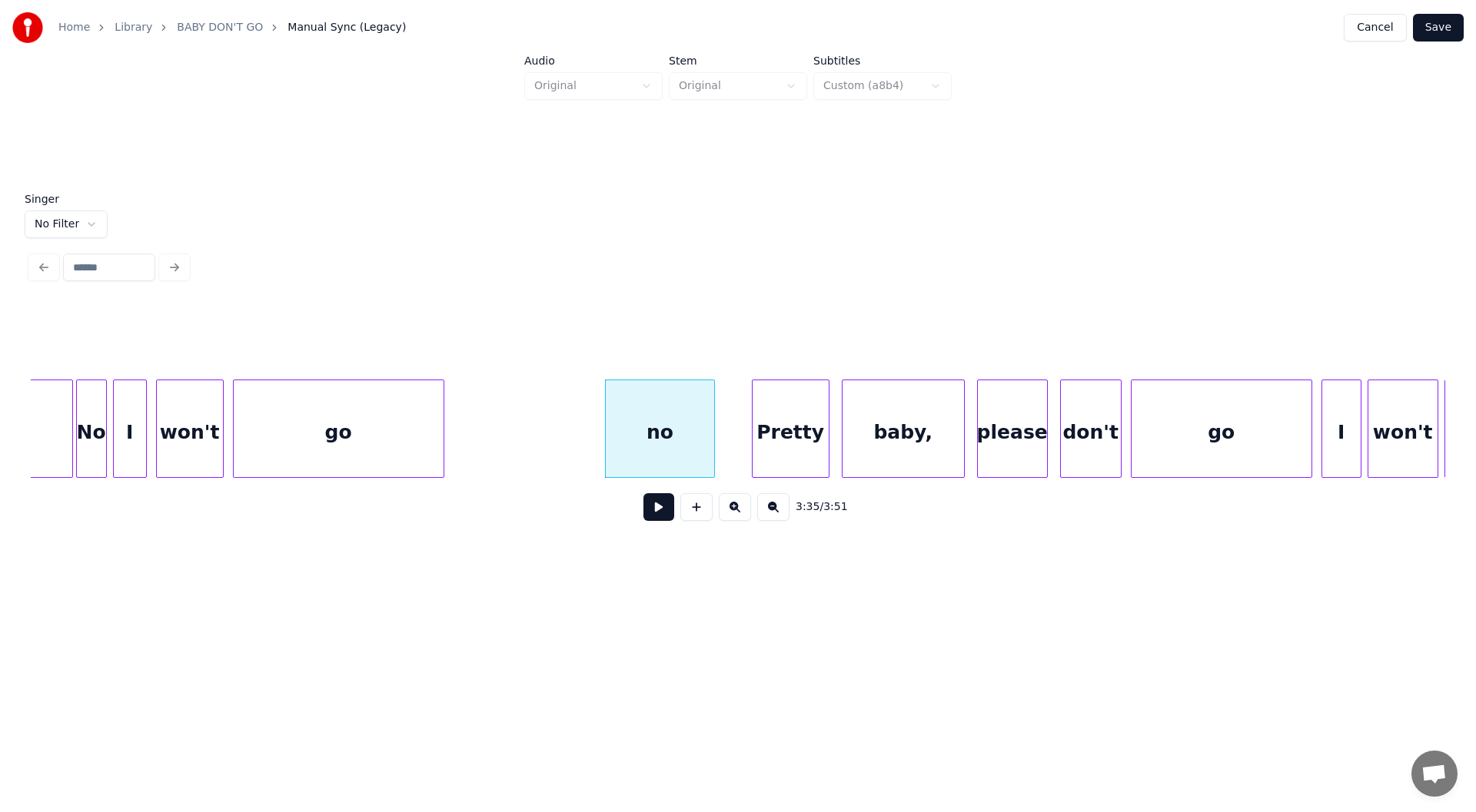
click at [311, 416] on div "go" at bounding box center [339, 432] width 210 height 104
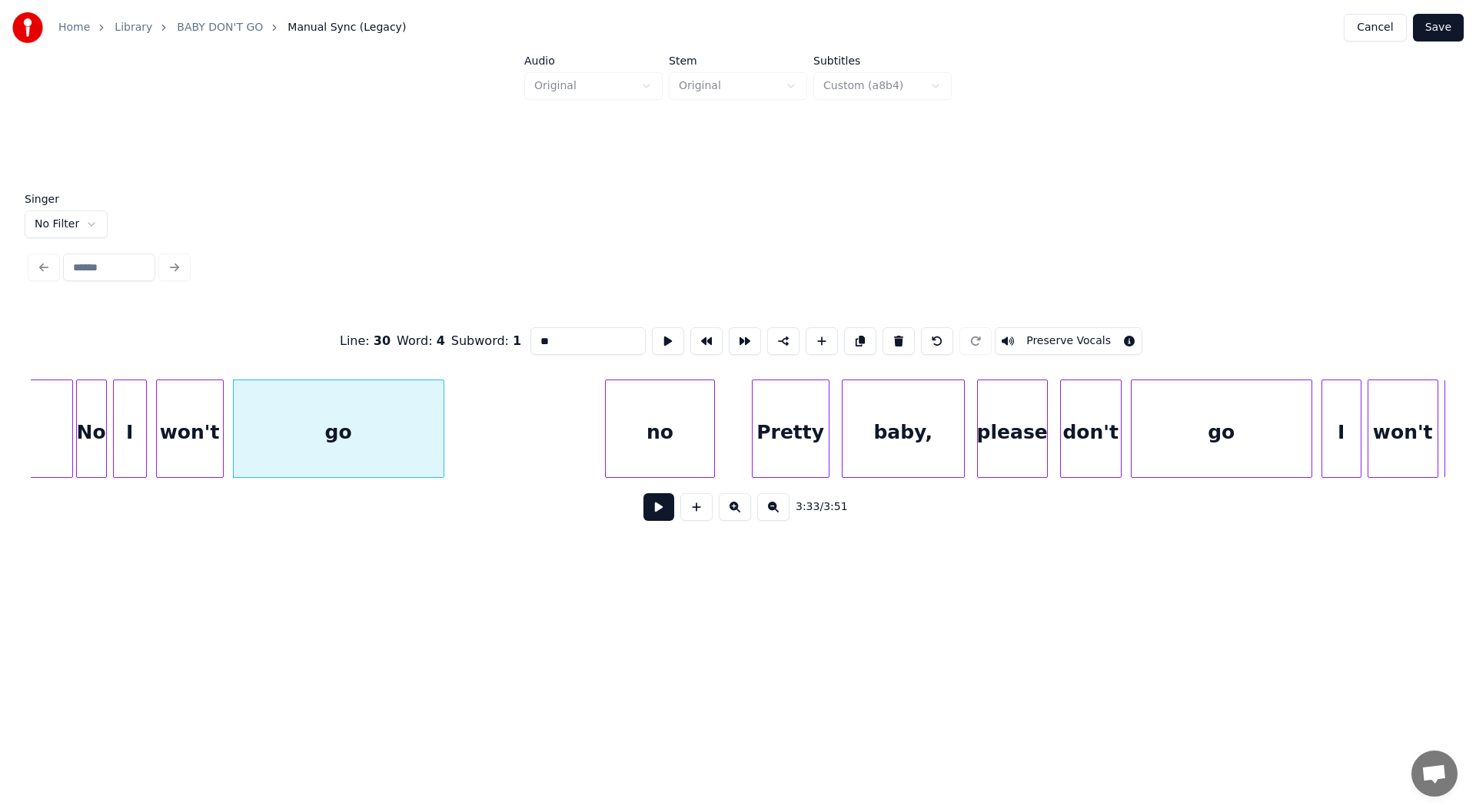
click at [654, 516] on button at bounding box center [659, 507] width 31 height 28
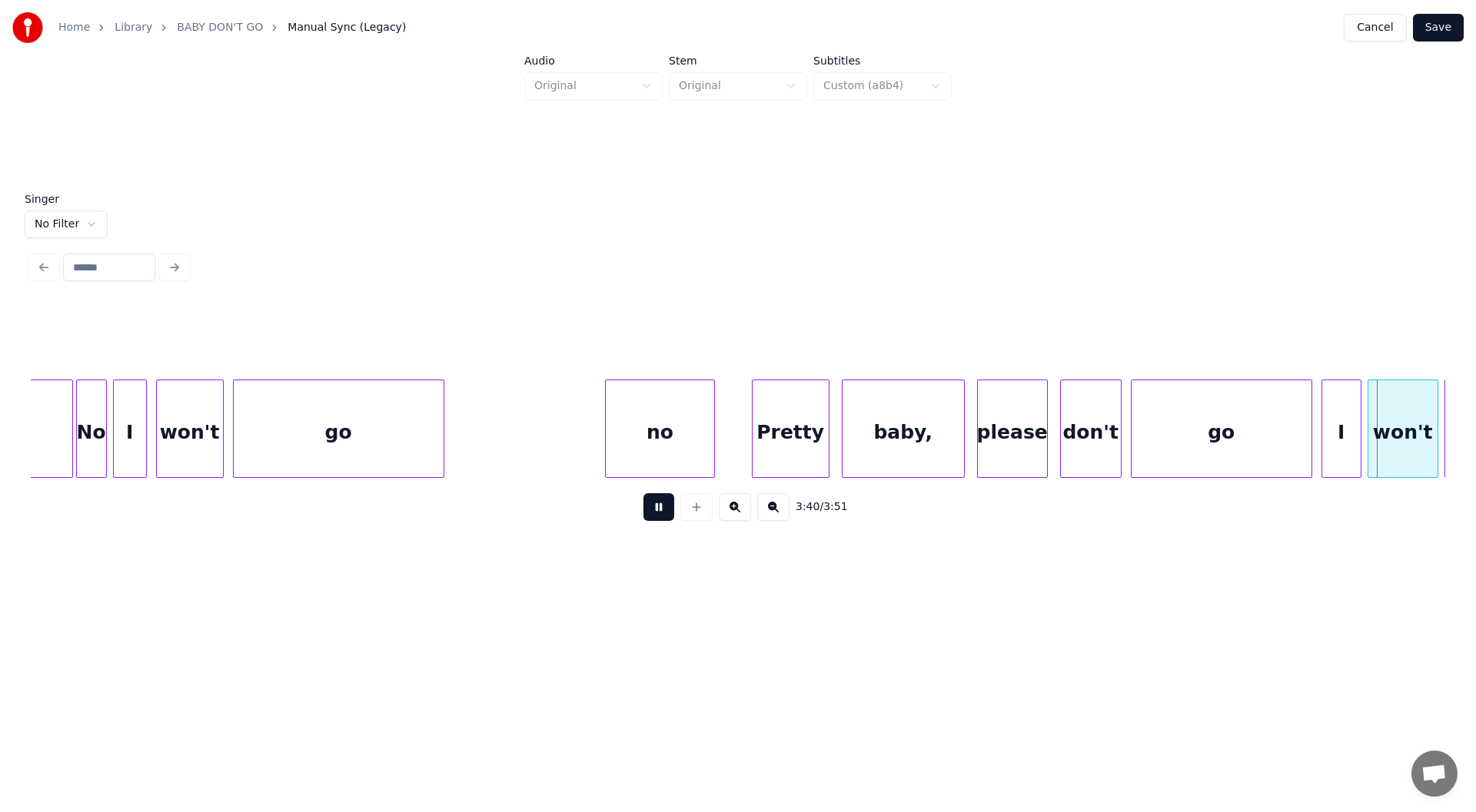
click at [657, 511] on button at bounding box center [659, 507] width 31 height 28
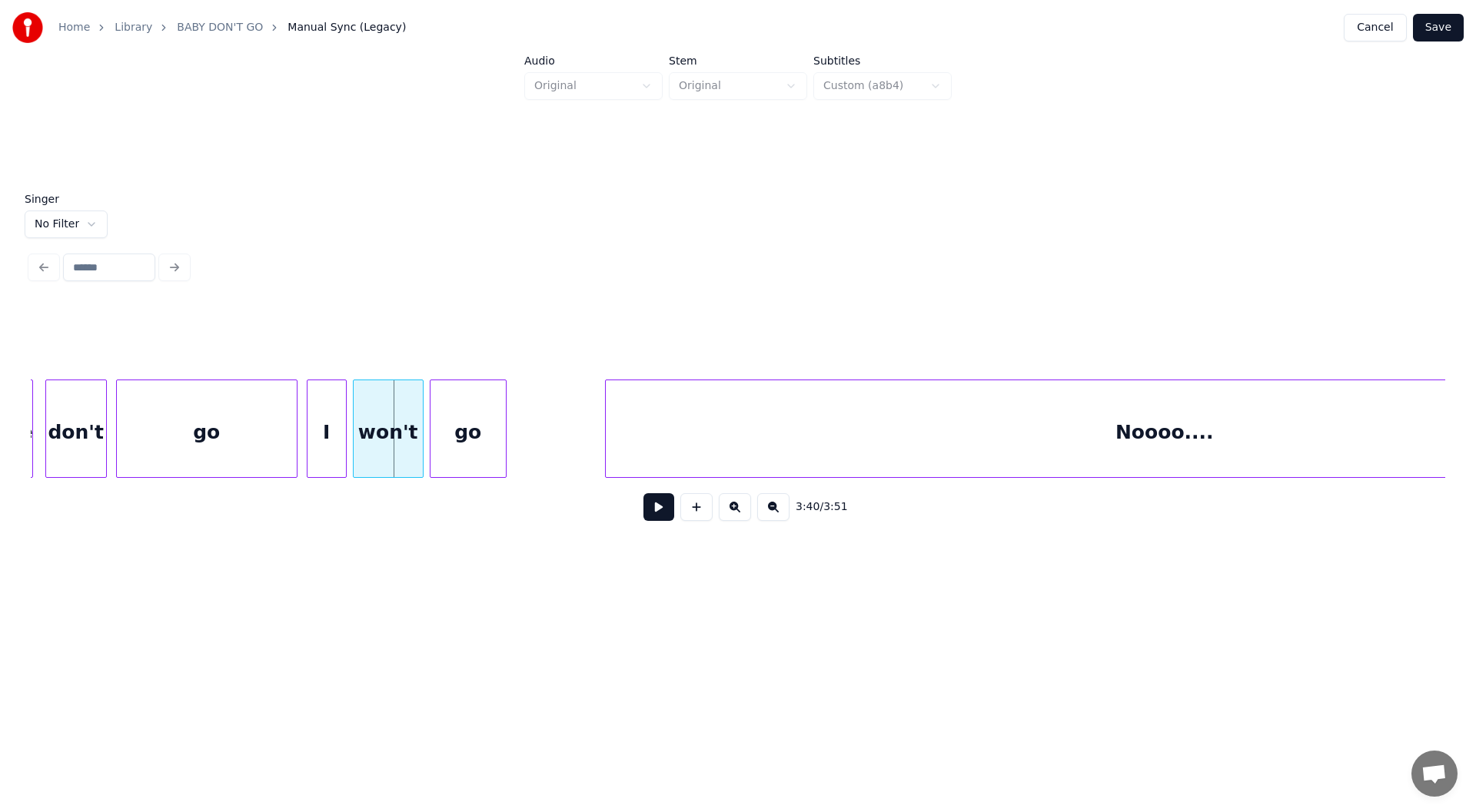
scroll to position [0, 33661]
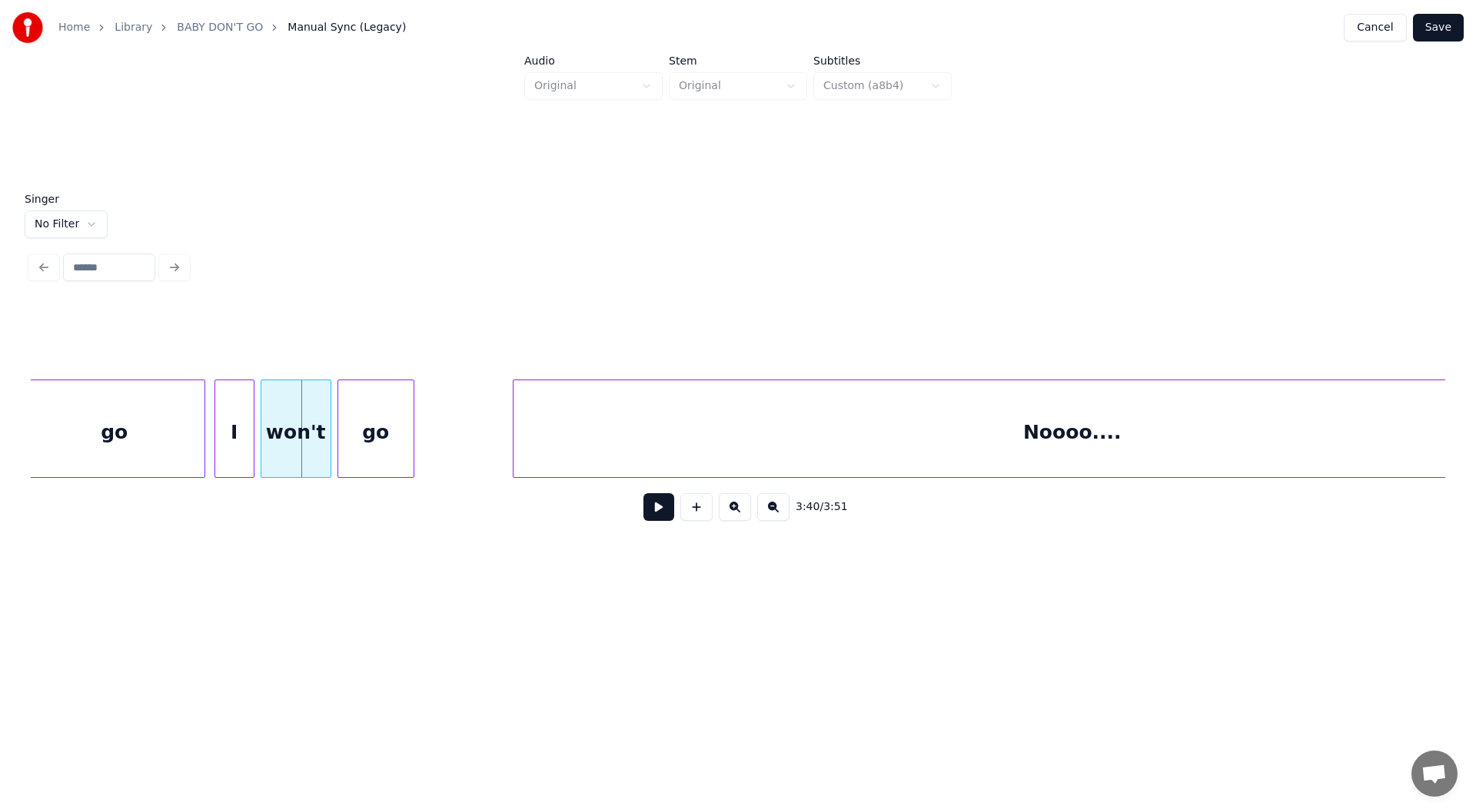
click at [660, 506] on button at bounding box center [659, 507] width 31 height 28
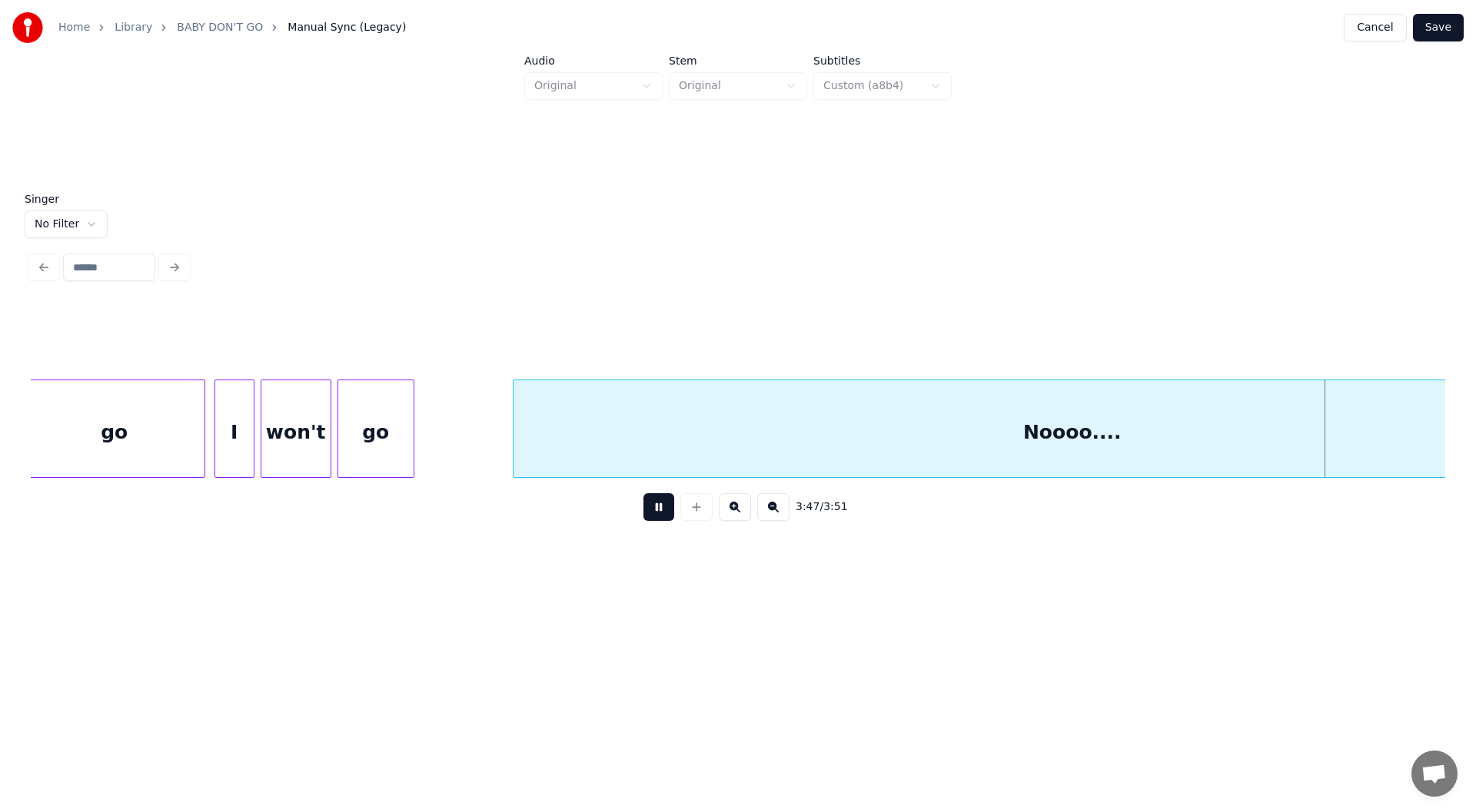
click at [655, 510] on button at bounding box center [659, 507] width 31 height 28
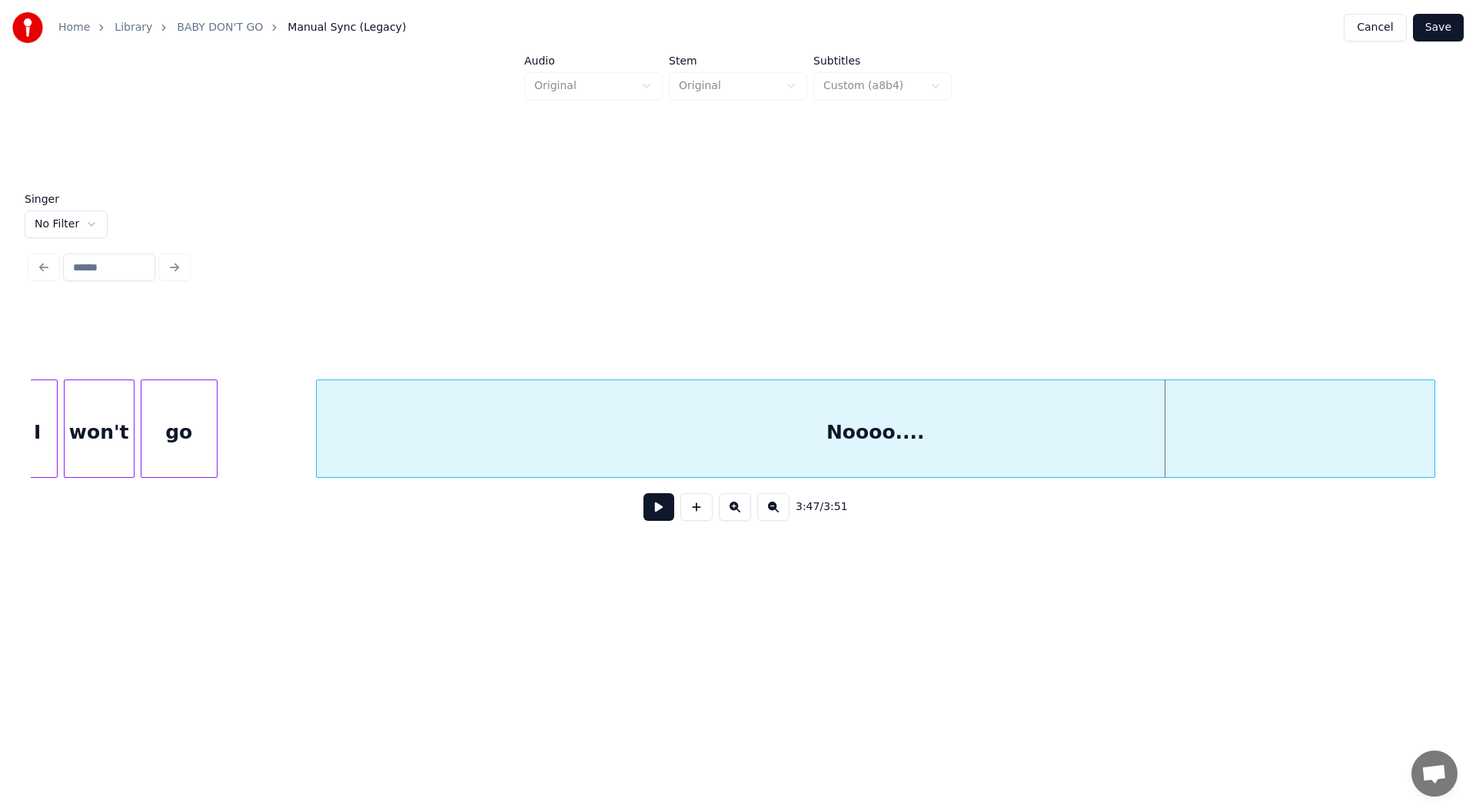
scroll to position [0, 34133]
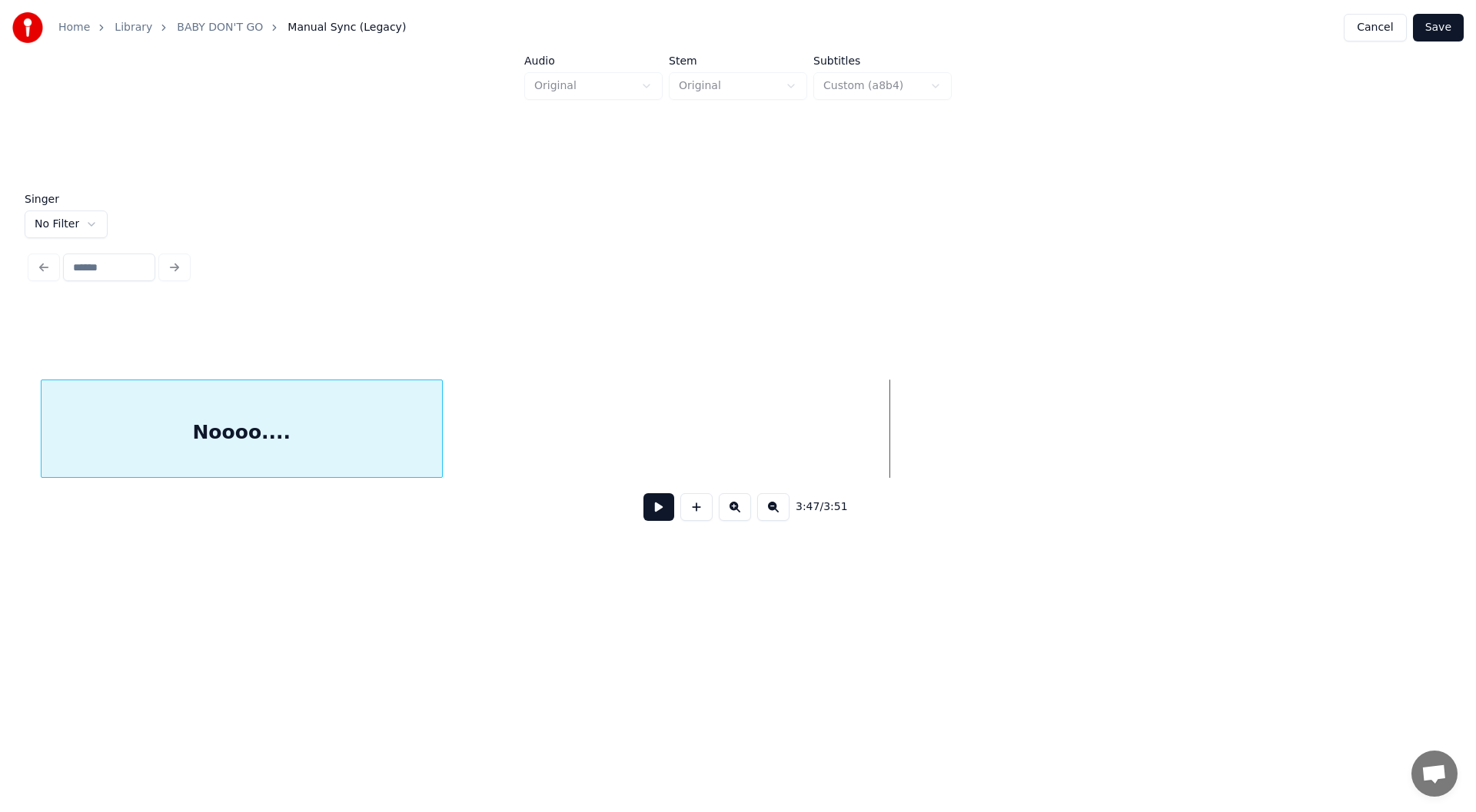
click at [439, 463] on div at bounding box center [439, 428] width 5 height 97
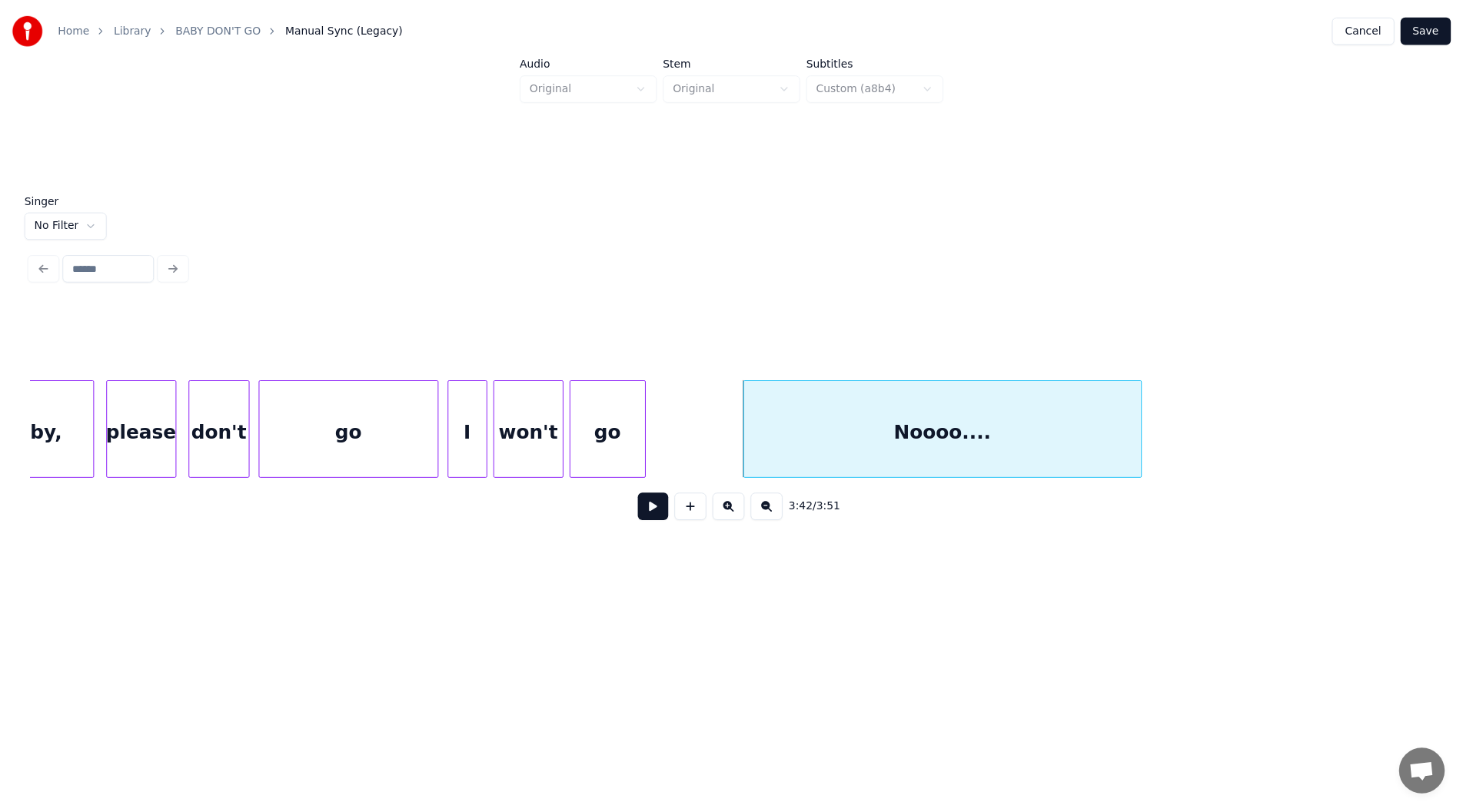
scroll to position [0, 33338]
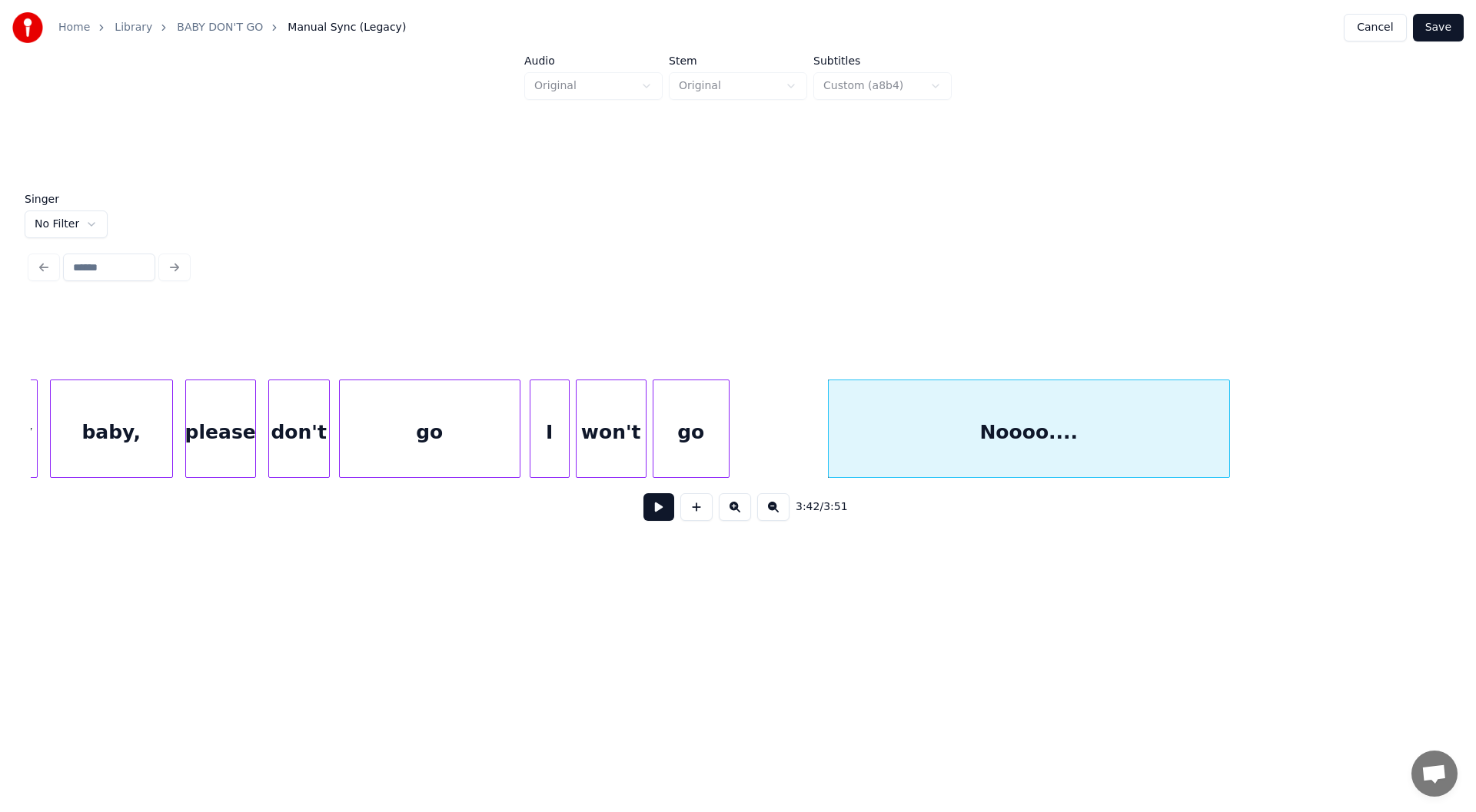
click at [451, 441] on div "go" at bounding box center [429, 432] width 180 height 104
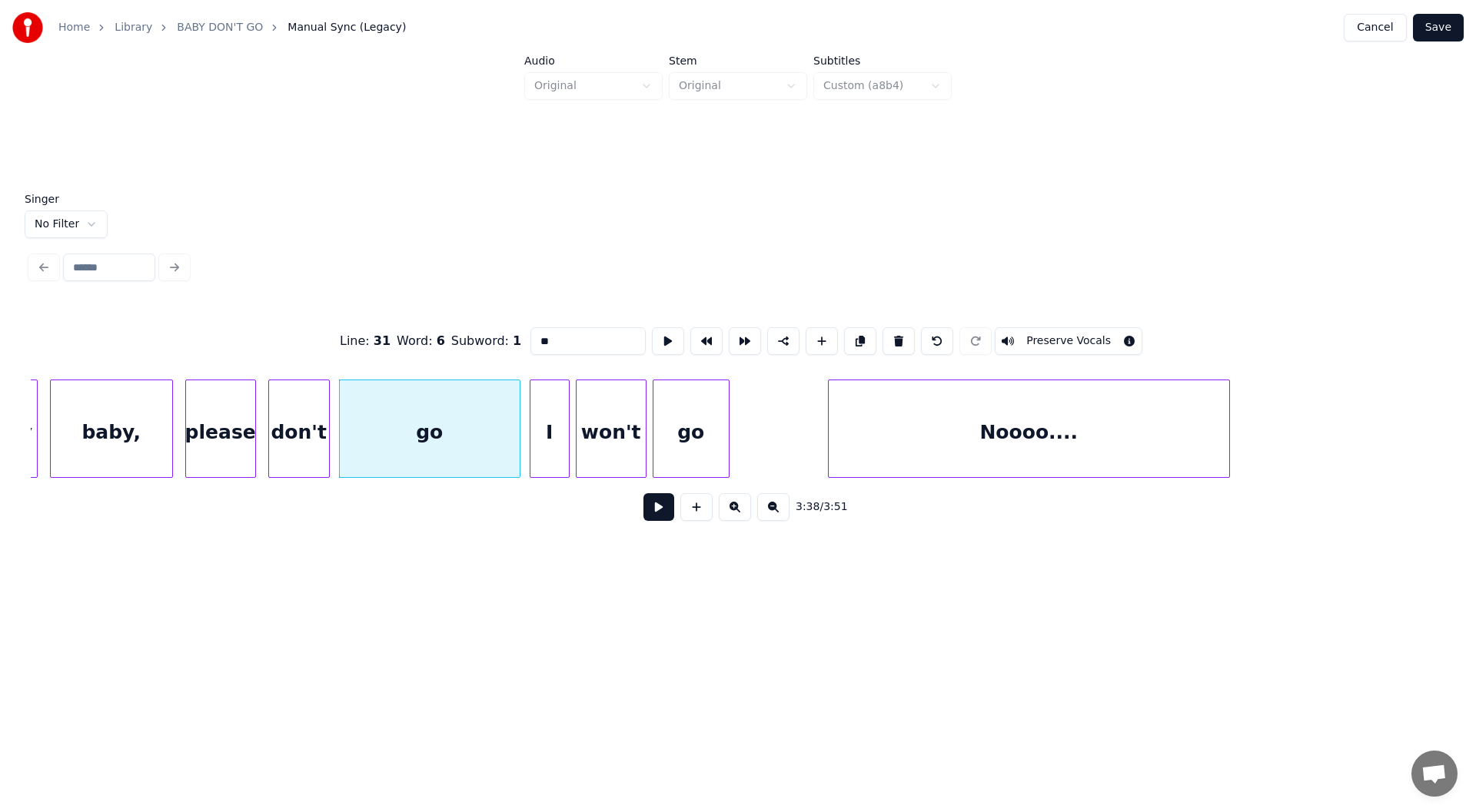
click at [654, 512] on button at bounding box center [659, 507] width 31 height 28
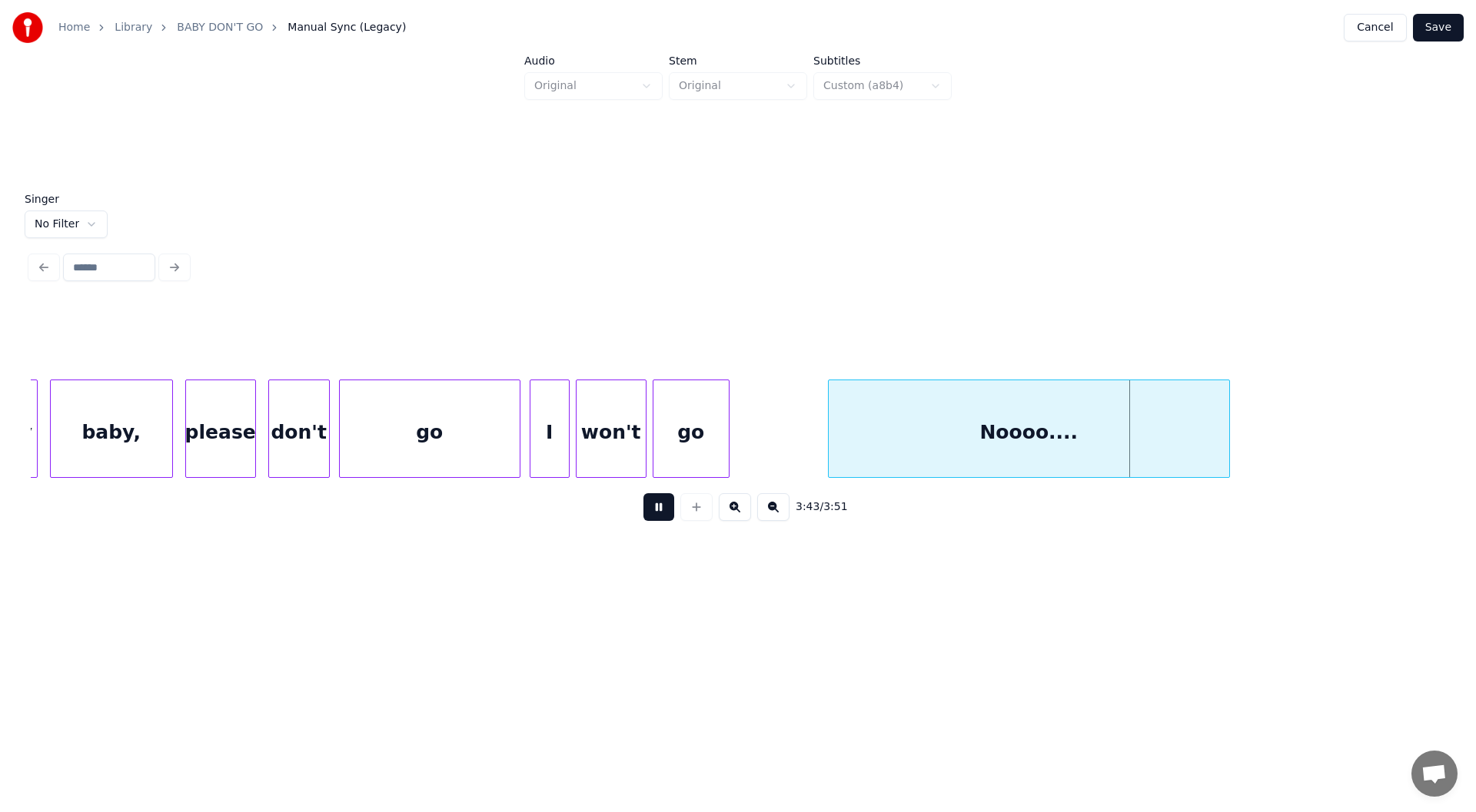
click at [652, 513] on button at bounding box center [659, 507] width 31 height 28
click at [1130, 455] on div at bounding box center [1131, 428] width 5 height 97
click at [1452, 16] on button "Save" at bounding box center [1439, 27] width 51 height 28
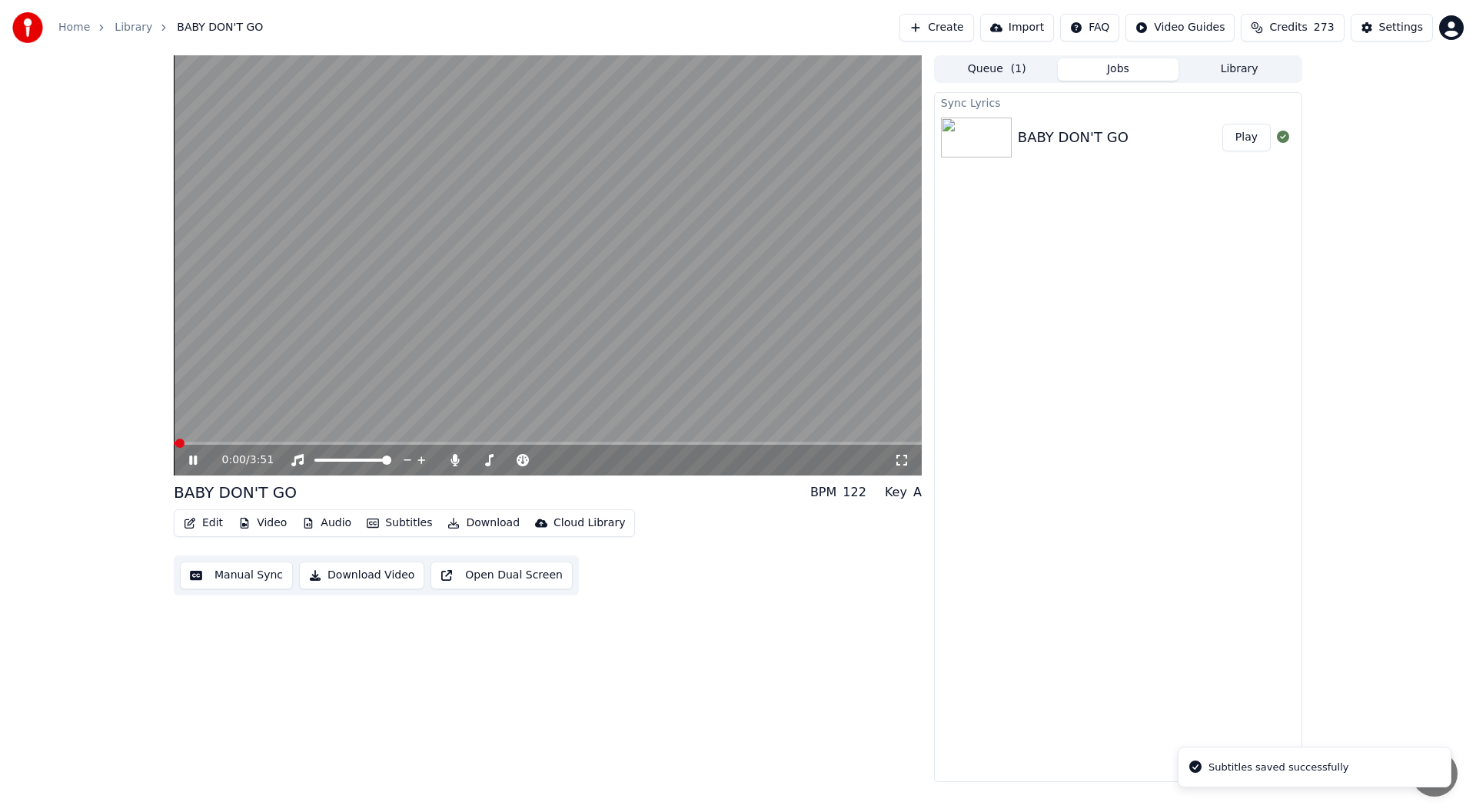
drag, startPoint x: 901, startPoint y: 461, endPoint x: 925, endPoint y: 581, distance: 122.4
click at [900, 461] on icon at bounding box center [901, 461] width 15 height 13
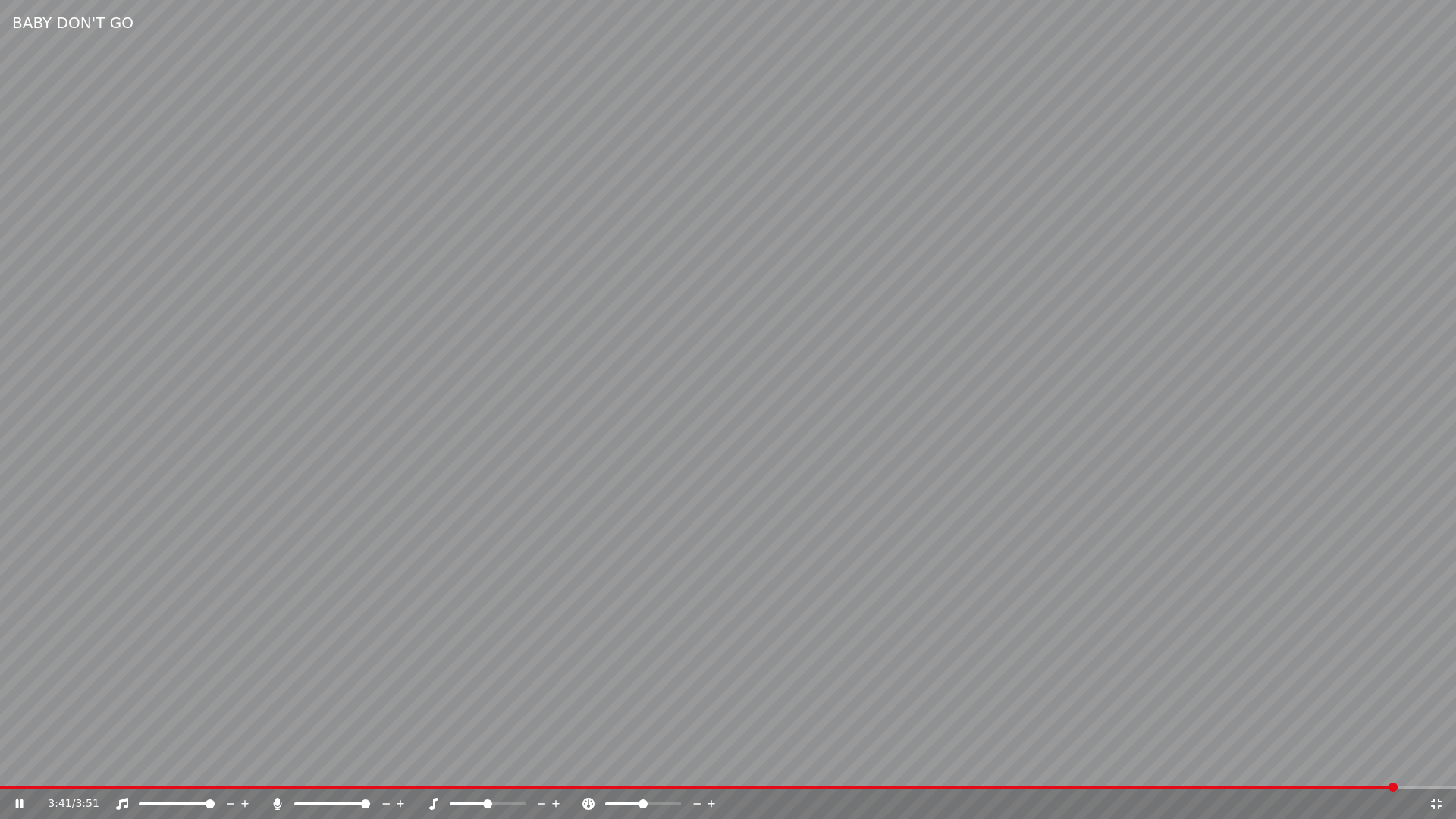
click at [18, 798] on icon at bounding box center [30, 804] width 36 height 13
click at [1318, 785] on video at bounding box center [728, 409] width 1456 height 819
click at [1326, 785] on video at bounding box center [728, 409] width 1456 height 819
click at [1322, 787] on span at bounding box center [661, 787] width 1323 height 3
click at [1259, 786] on span at bounding box center [630, 787] width 1259 height 3
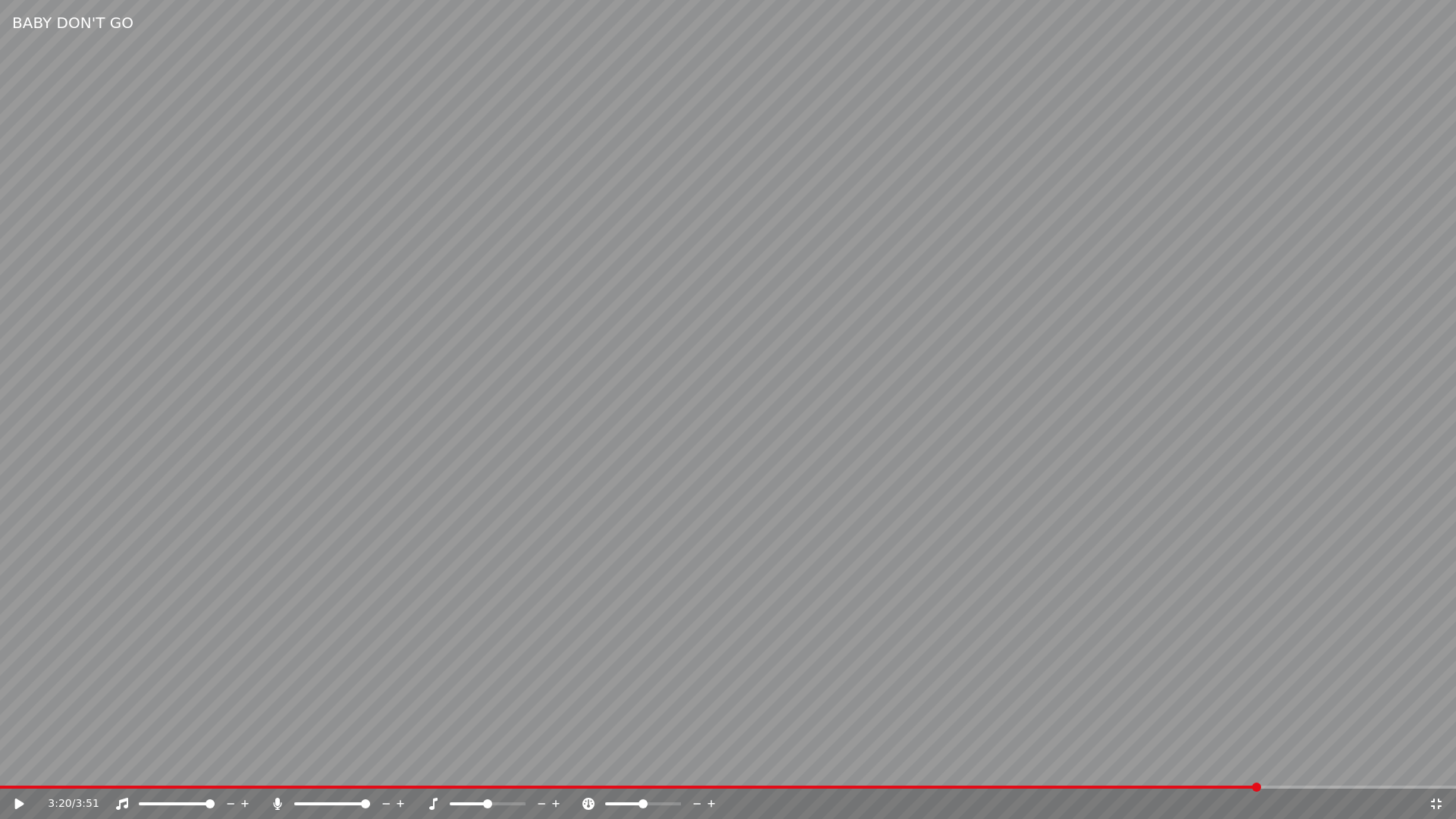
click at [15, 801] on icon at bounding box center [20, 804] width 9 height 11
click at [21, 801] on icon at bounding box center [20, 804] width 7 height 9
click at [21, 801] on icon at bounding box center [20, 804] width 9 height 11
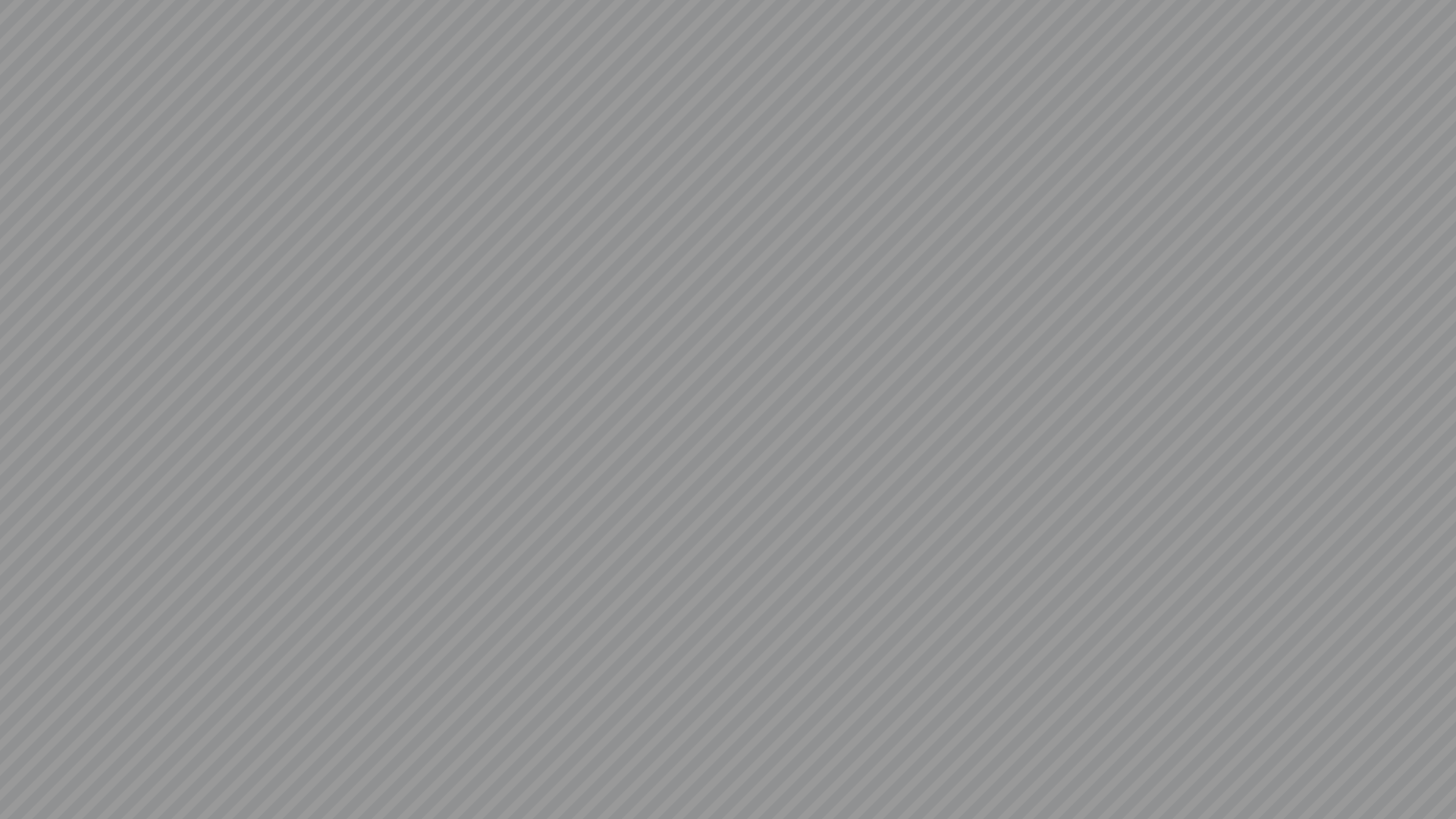
click at [21, 801] on video at bounding box center [728, 409] width 1456 height 819
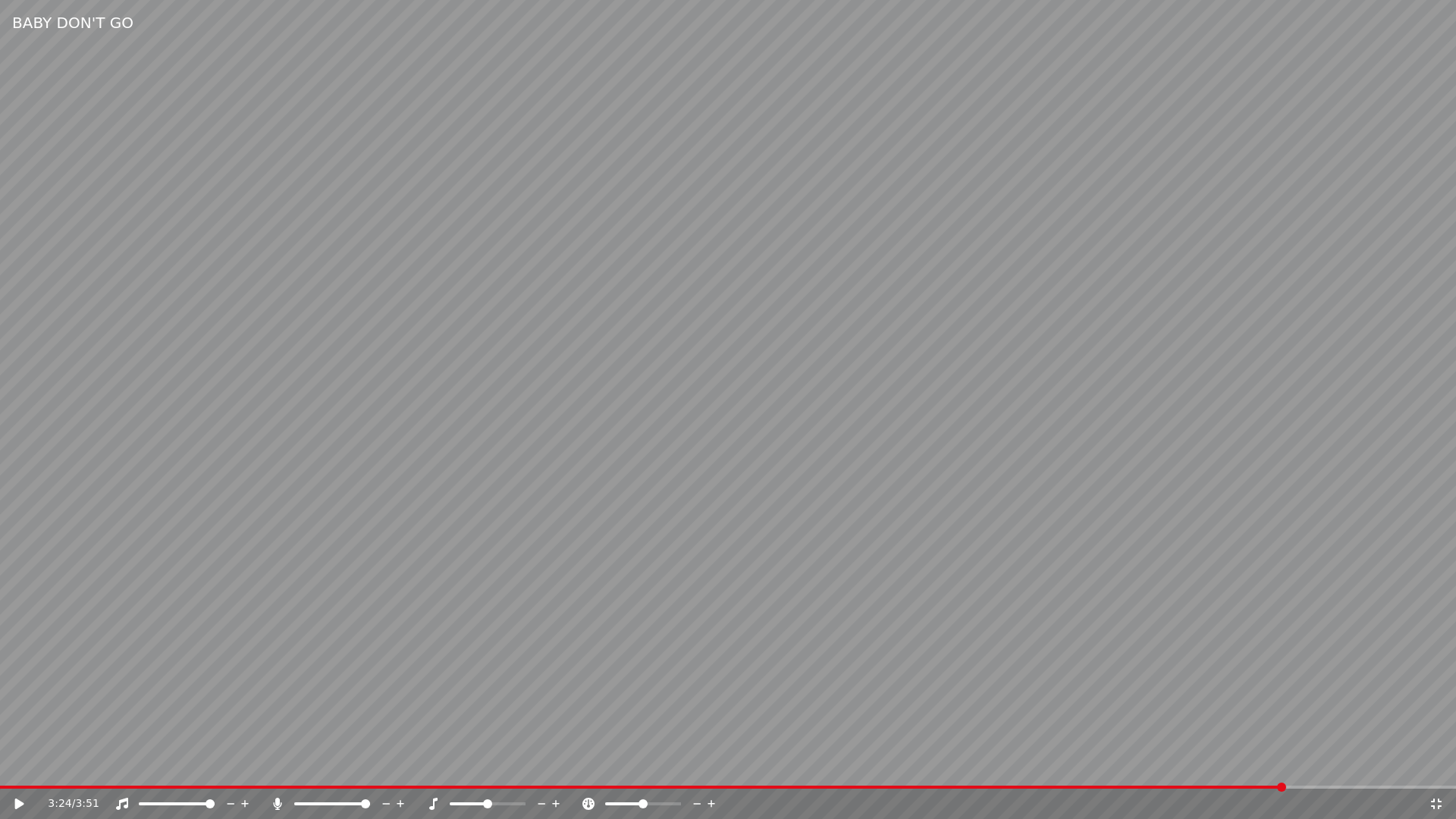
click at [1284, 788] on span at bounding box center [642, 787] width 1284 height 3
click at [13, 801] on icon at bounding box center [30, 804] width 36 height 13
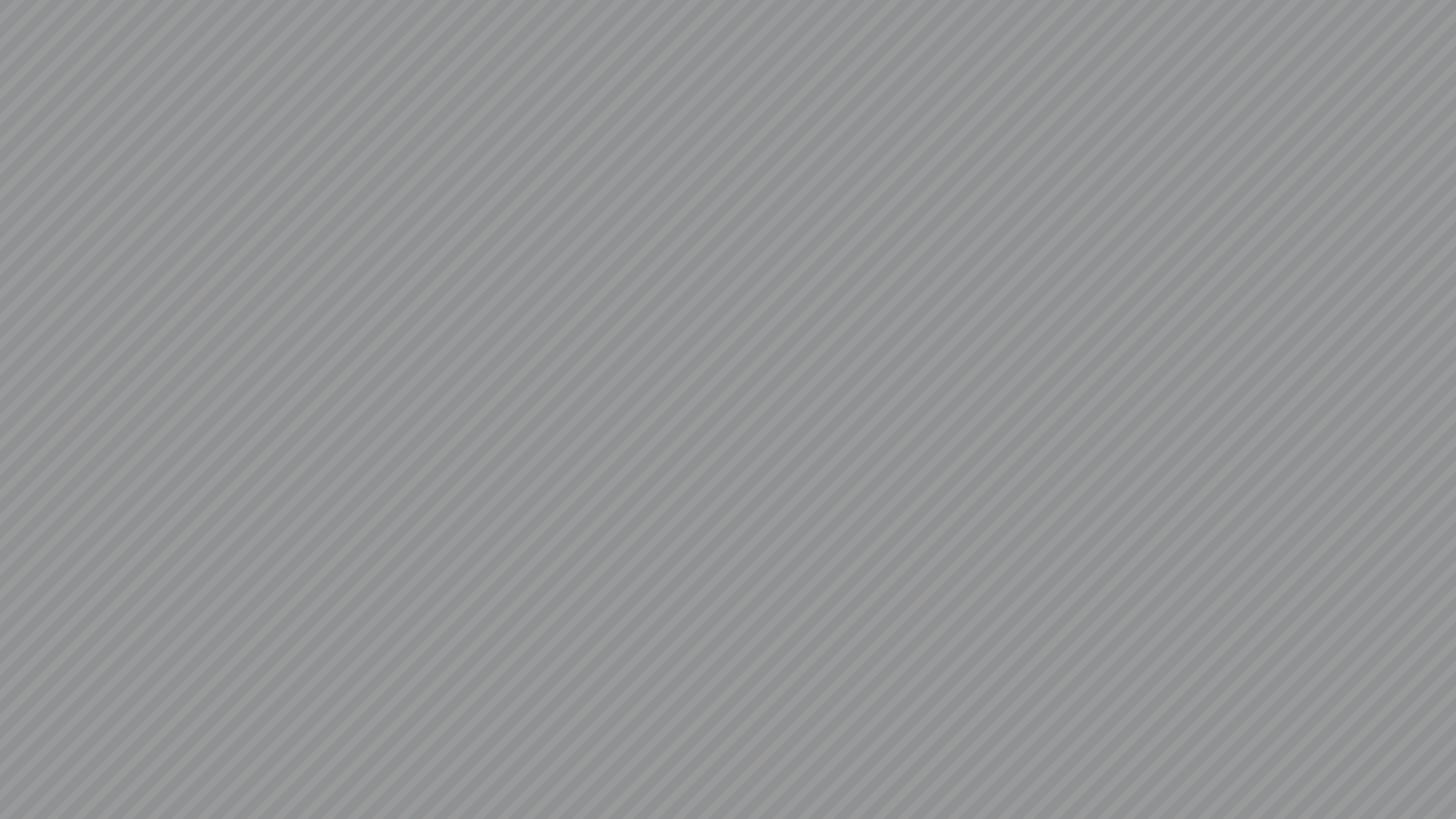
click at [15, 801] on video at bounding box center [728, 409] width 1456 height 819
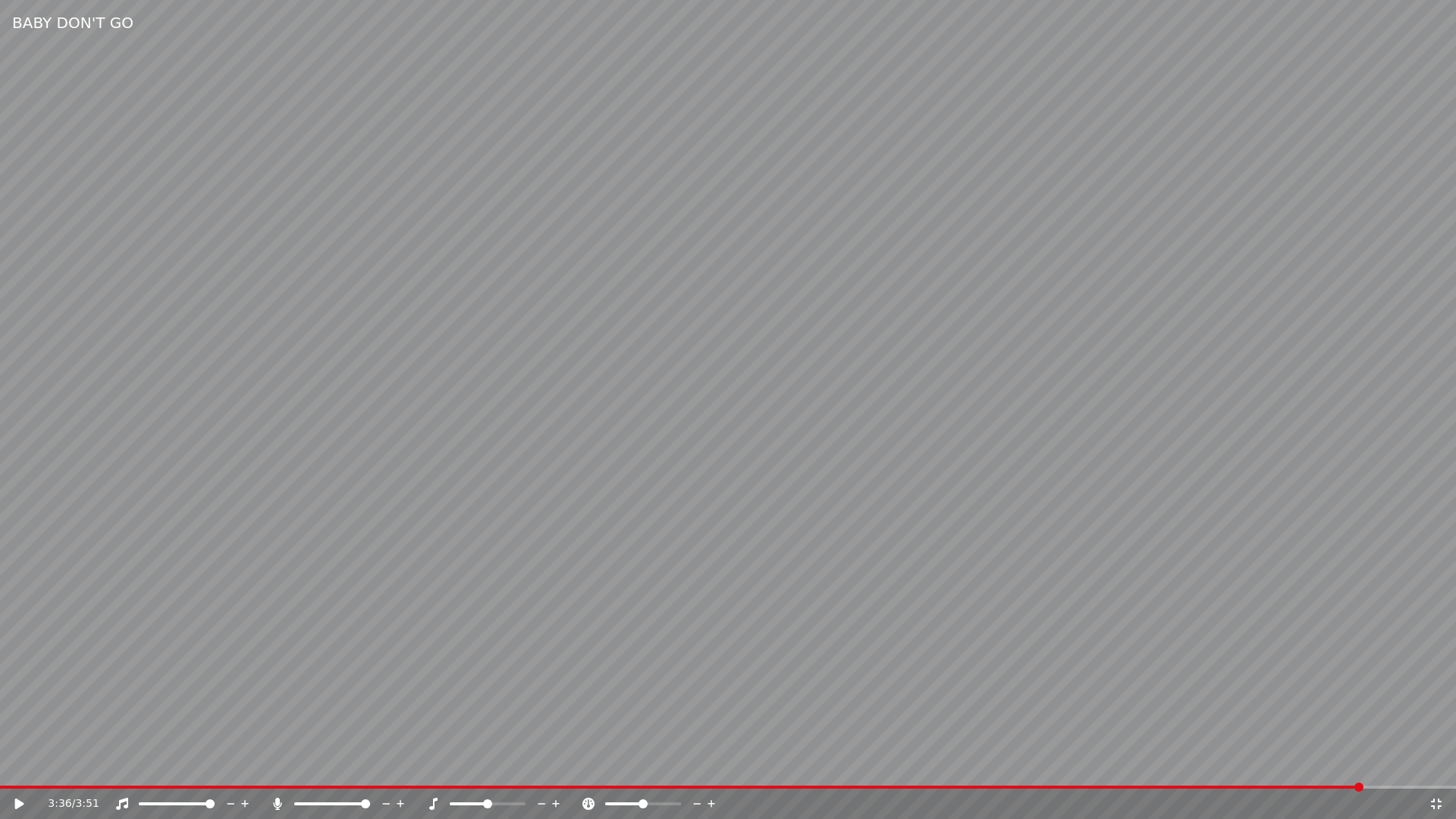
click at [15, 801] on icon at bounding box center [20, 804] width 9 height 11
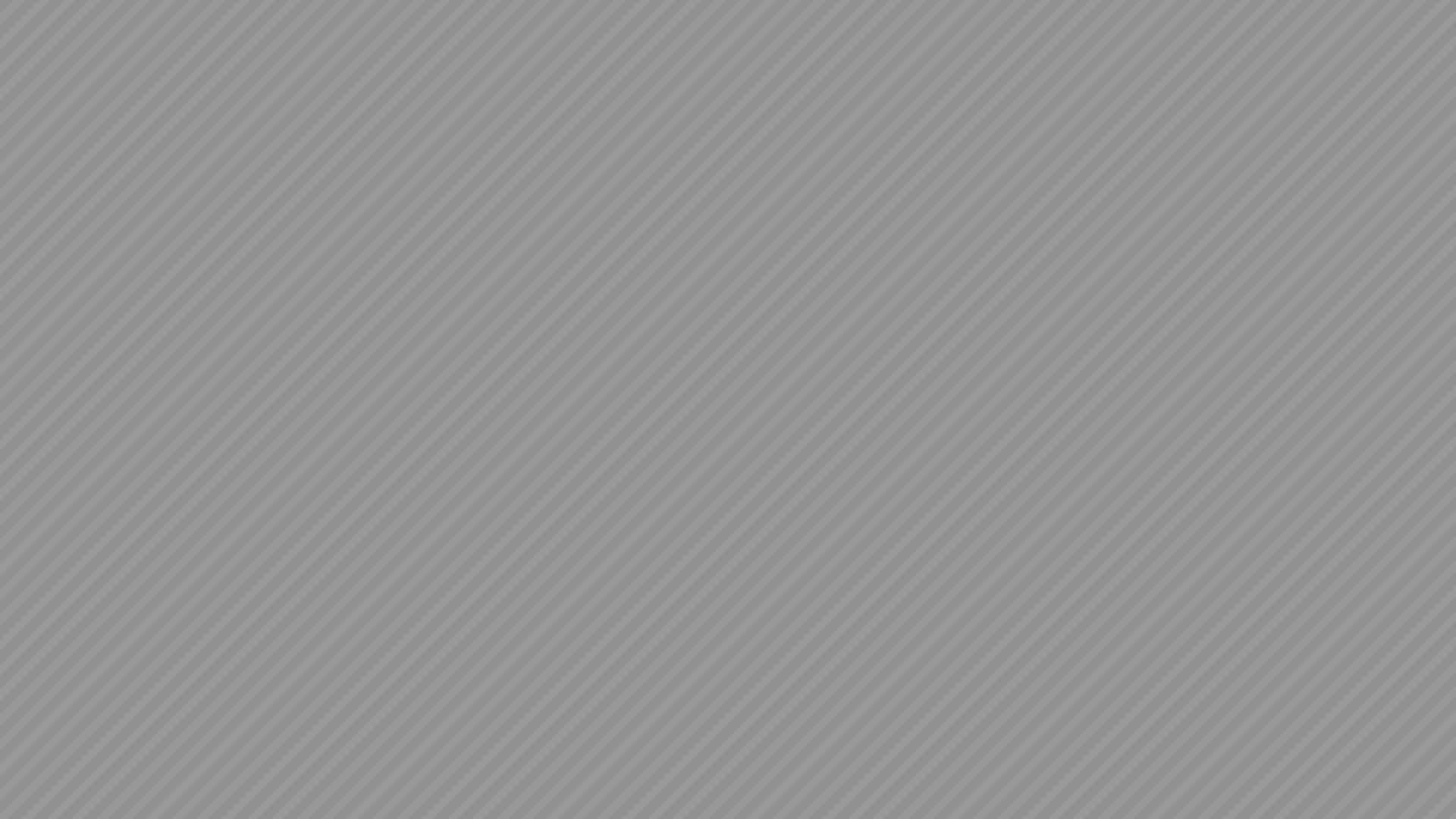
click at [16, 801] on div at bounding box center [728, 409] width 1456 height 819
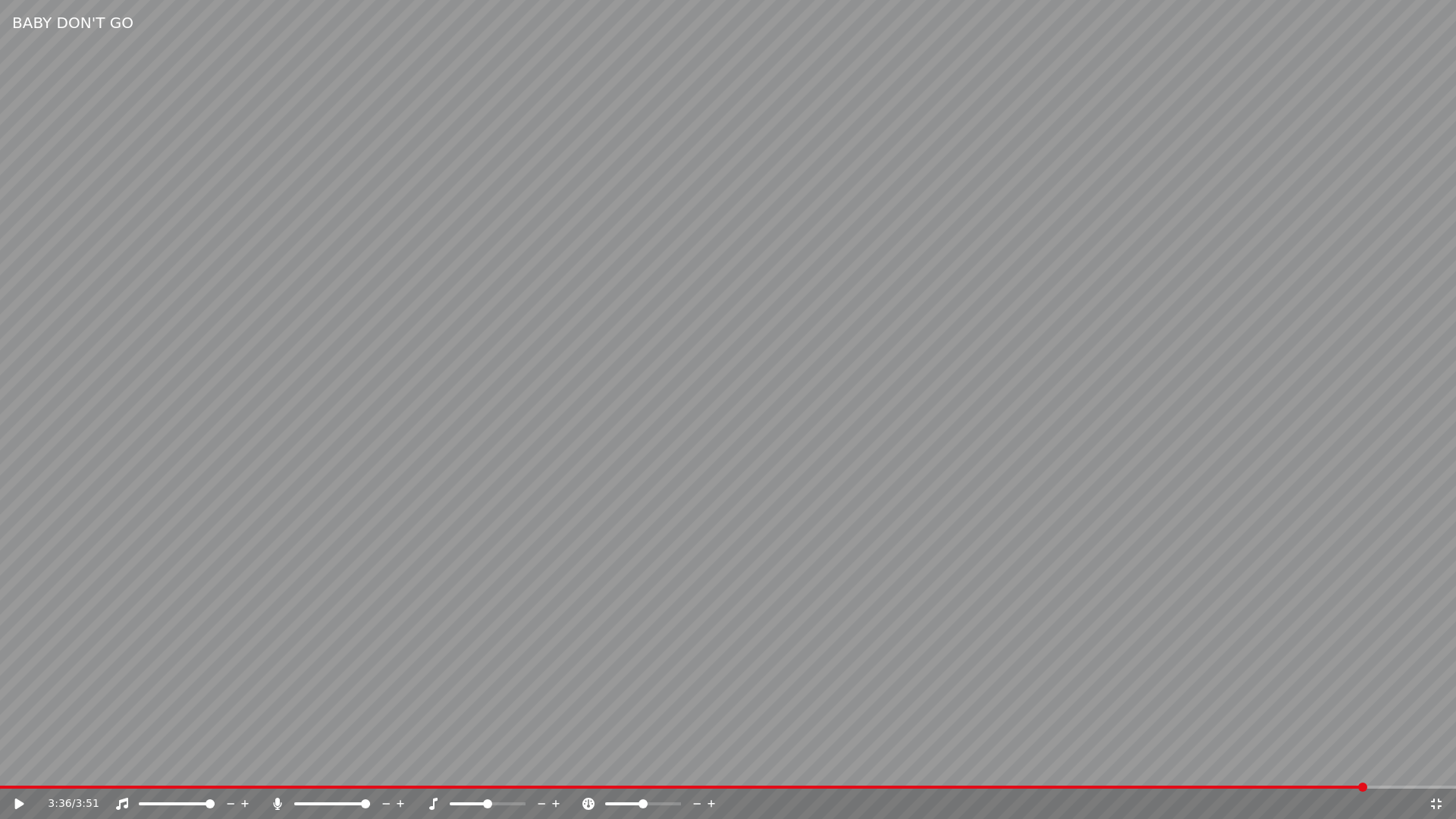
click at [1436, 801] on icon at bounding box center [1436, 804] width 15 height 13
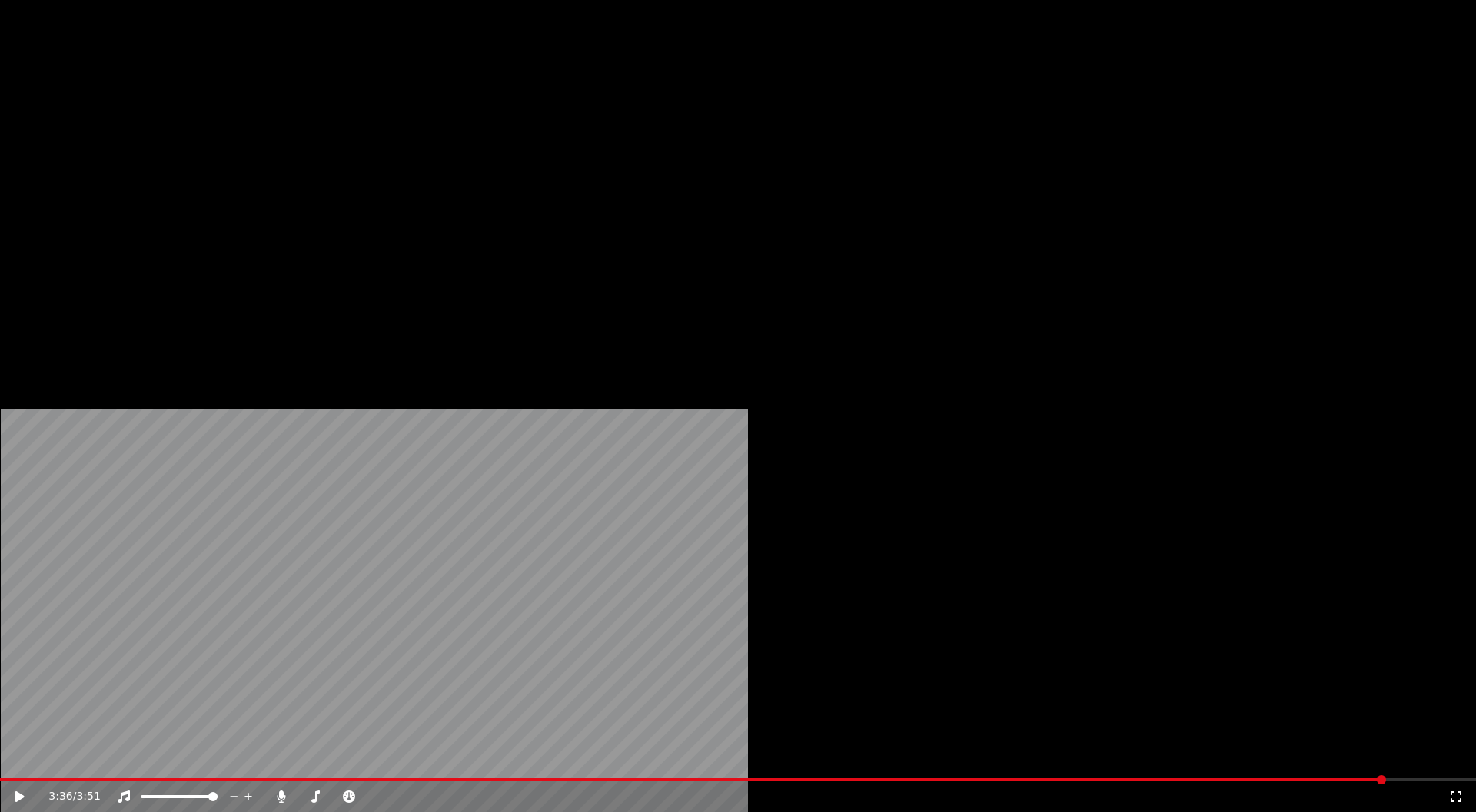
click at [209, 114] on button "Edit" at bounding box center [203, 103] width 52 height 22
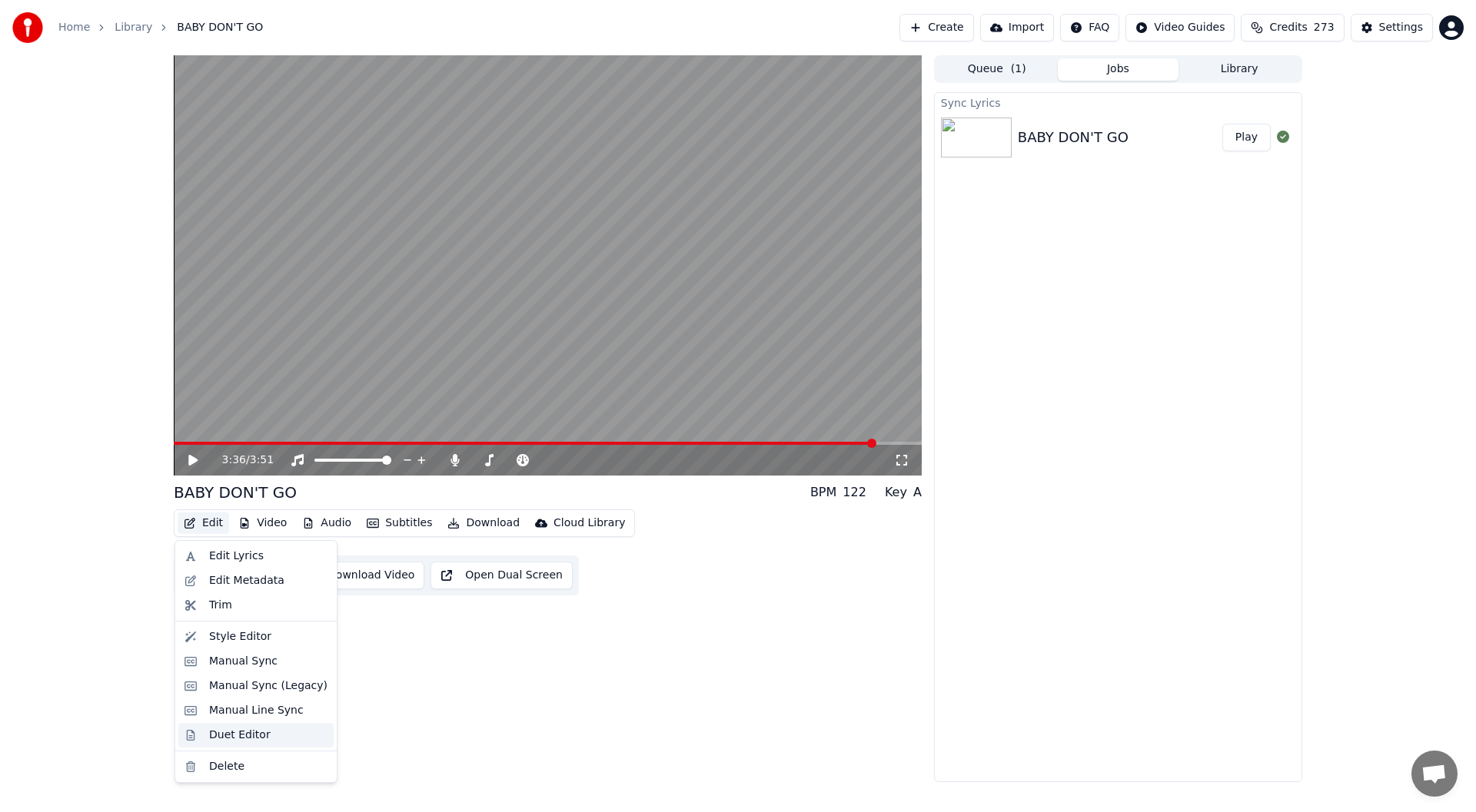
click at [236, 736] on div "Duet Editor" at bounding box center [240, 735] width 62 height 15
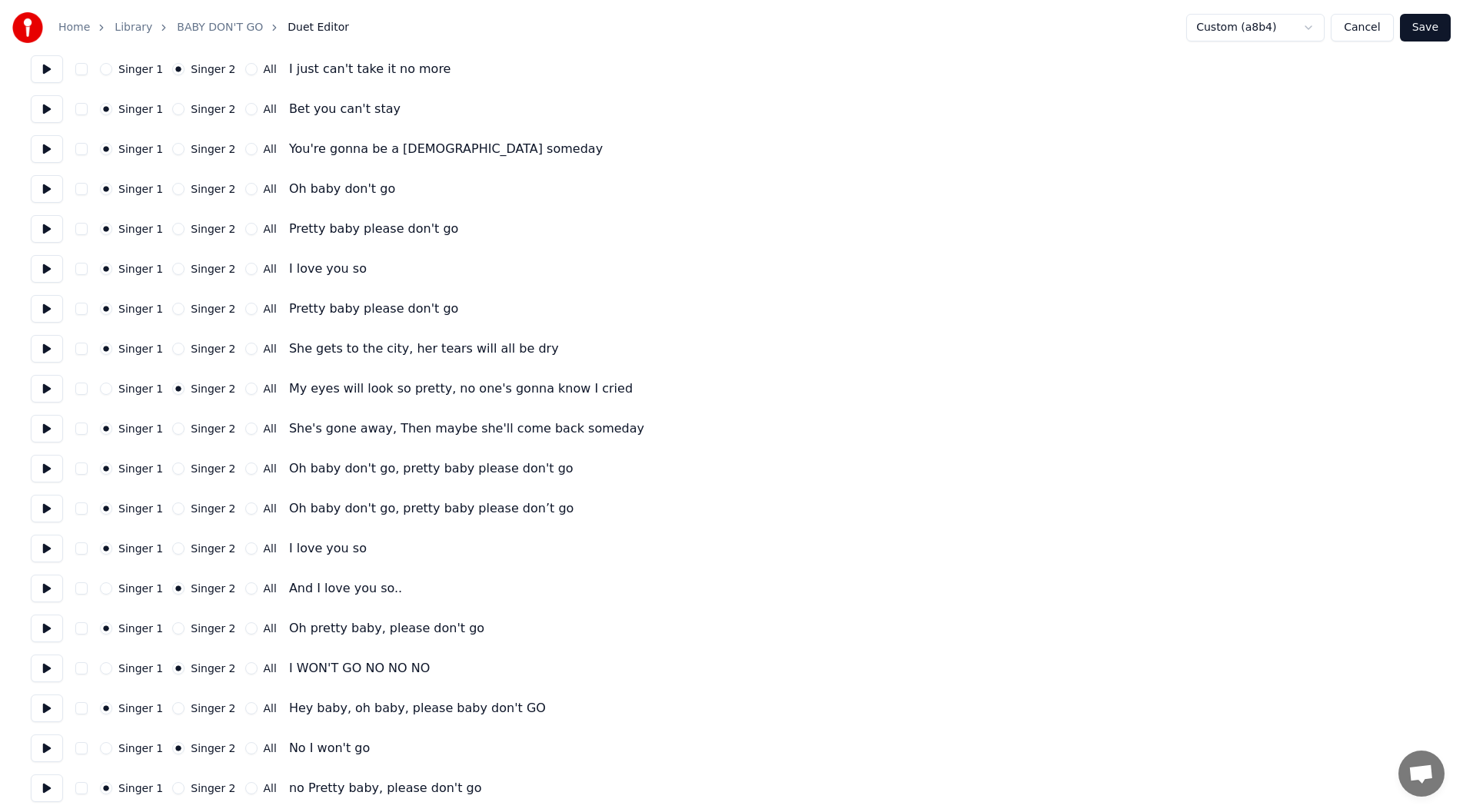
scroll to position [660, 0]
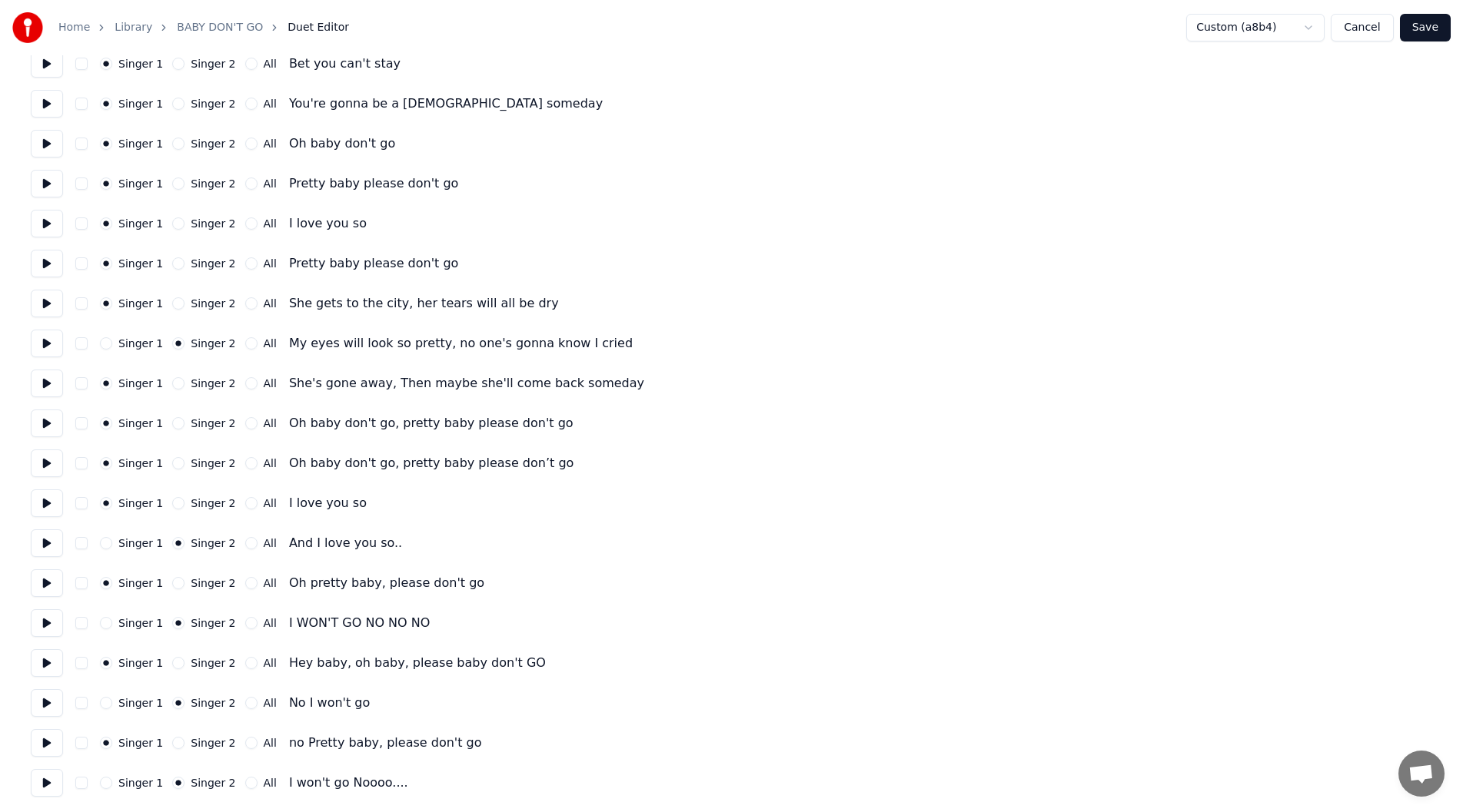
click at [41, 697] on button at bounding box center [47, 703] width 33 height 28
click at [44, 741] on button at bounding box center [47, 743] width 33 height 28
click at [45, 704] on button at bounding box center [47, 703] width 33 height 28
drag, startPoint x: 290, startPoint y: 743, endPoint x: 278, endPoint y: 741, distance: 12.2
click at [289, 741] on div "no Pretty baby, please don't go" at bounding box center [385, 743] width 193 height 18
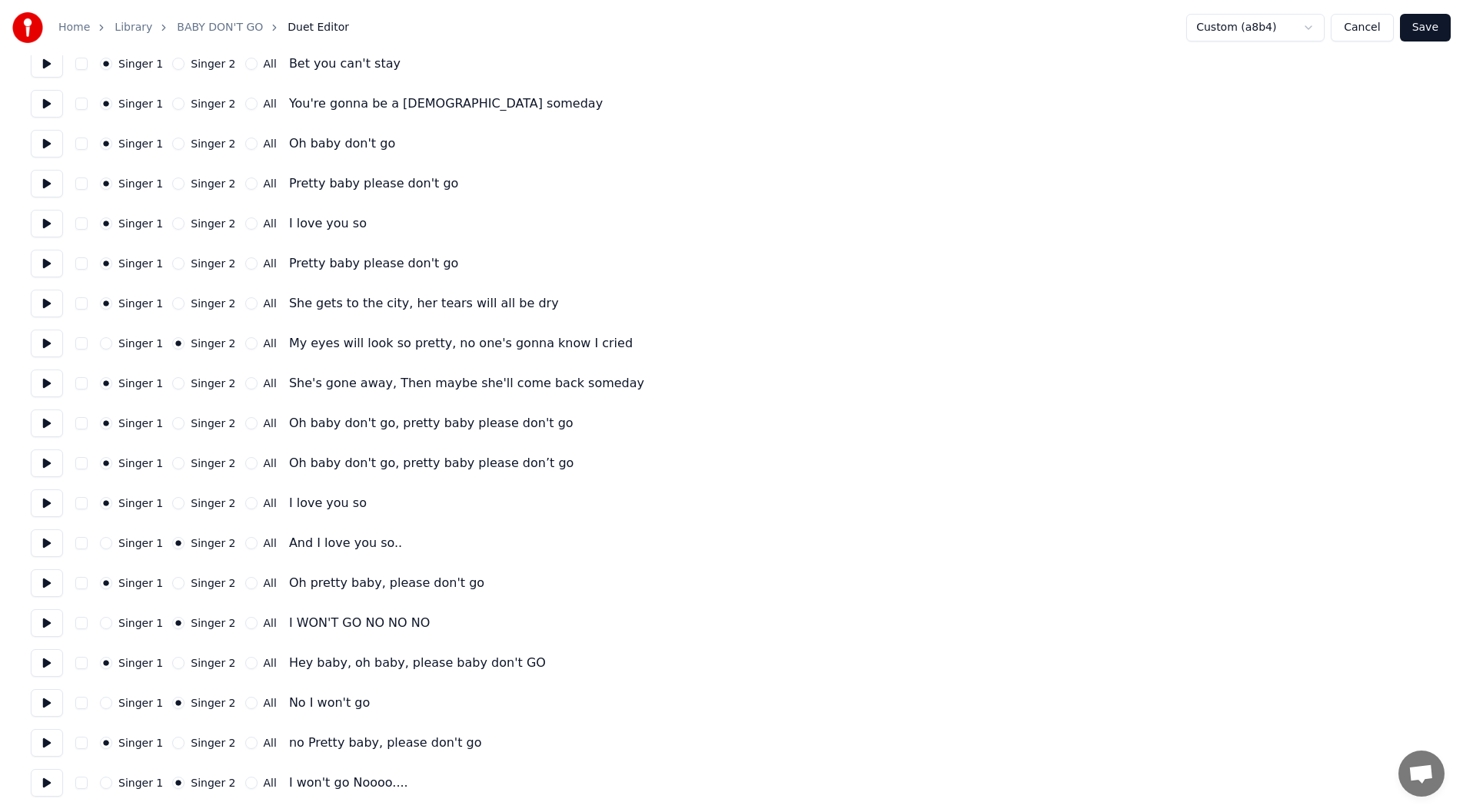
click at [596, 664] on div "Singer 1 Singer 2 All Hey baby, oh baby, please baby don't GO" at bounding box center [732, 663] width 1401 height 28
click at [1430, 24] on button "Save" at bounding box center [1425, 27] width 51 height 28
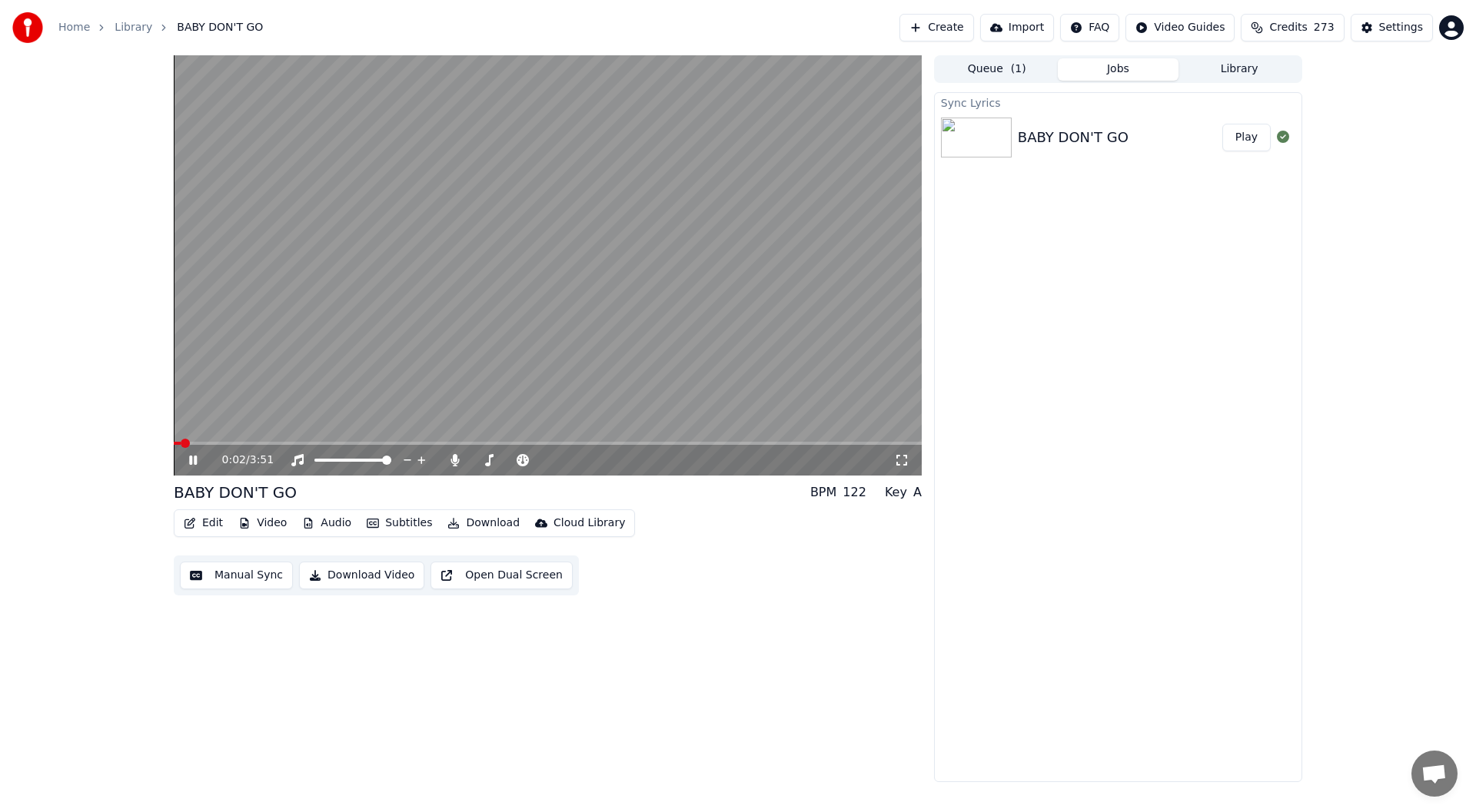
click at [190, 459] on icon at bounding box center [193, 461] width 7 height 9
click at [203, 522] on button "Edit" at bounding box center [203, 523] width 52 height 22
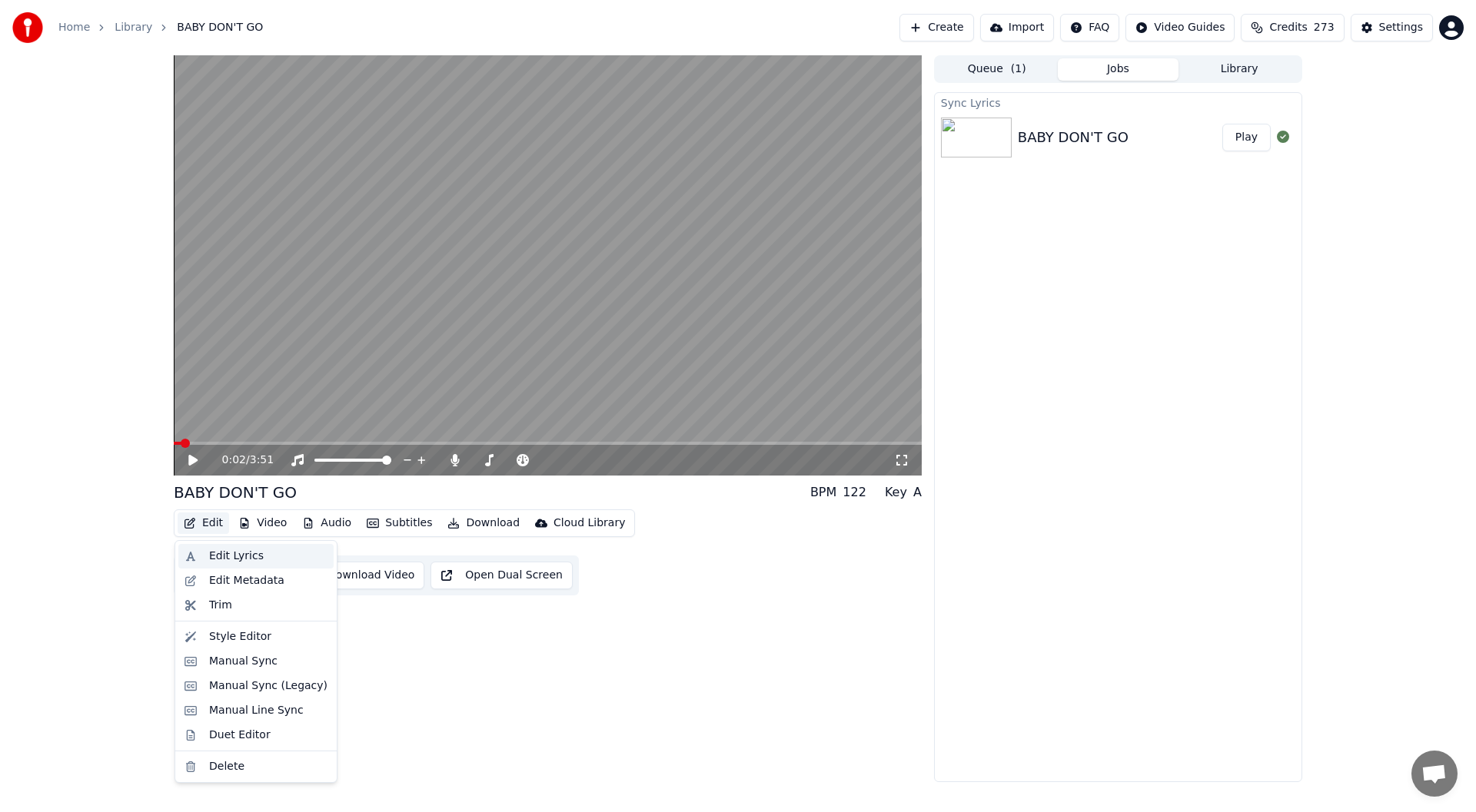
click at [233, 552] on div "Edit Lyrics" at bounding box center [236, 556] width 54 height 15
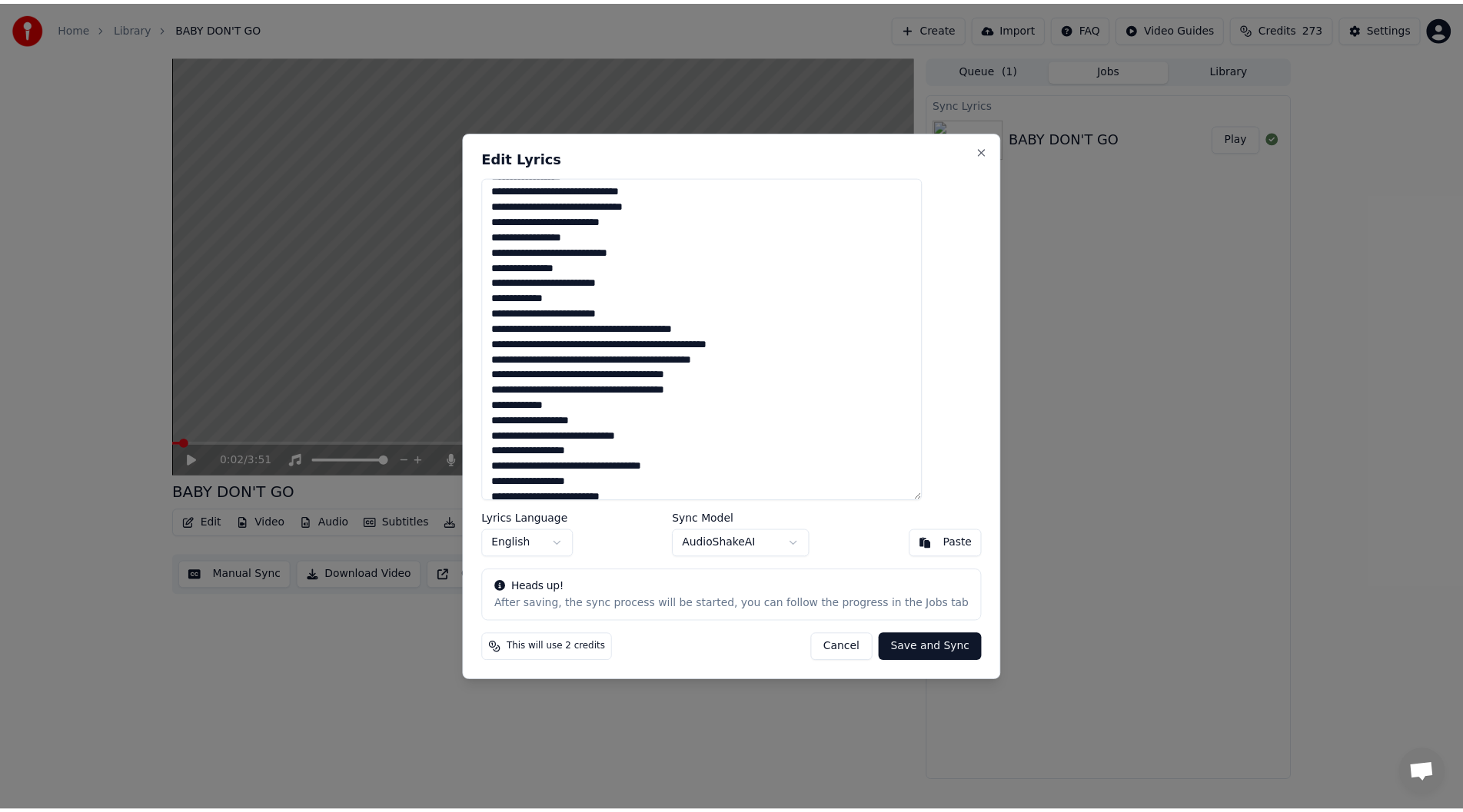
scroll to position [181, 0]
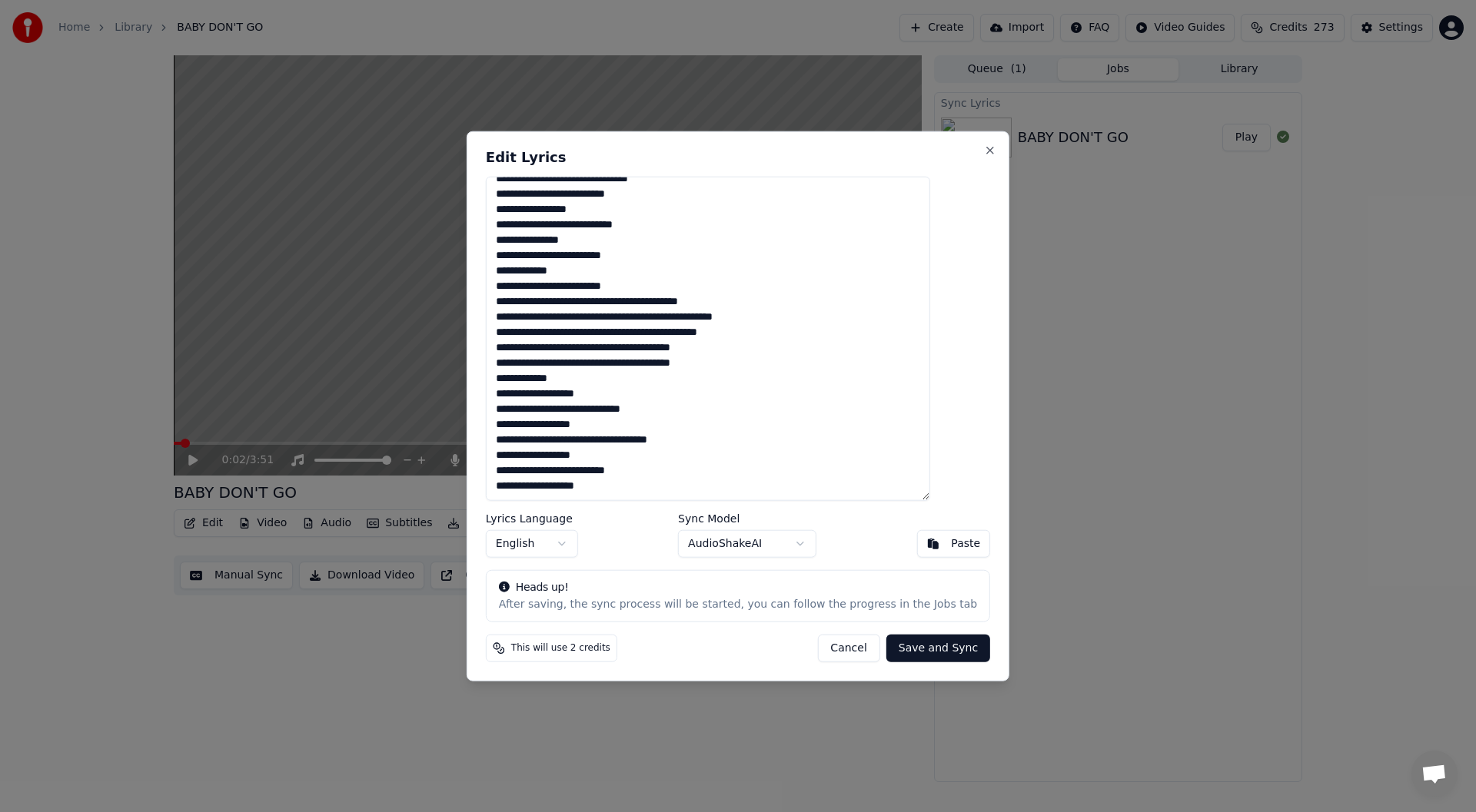
drag, startPoint x: 829, startPoint y: 148, endPoint x: 890, endPoint y: 140, distance: 61.5
click at [890, 140] on div "**********" at bounding box center [737, 406] width 542 height 551
drag, startPoint x: 877, startPoint y: 144, endPoint x: 894, endPoint y: 152, distance: 18.8
click at [894, 152] on div "**********" at bounding box center [737, 406] width 542 height 551
click at [984, 148] on button "Close" at bounding box center [991, 150] width 13 height 13
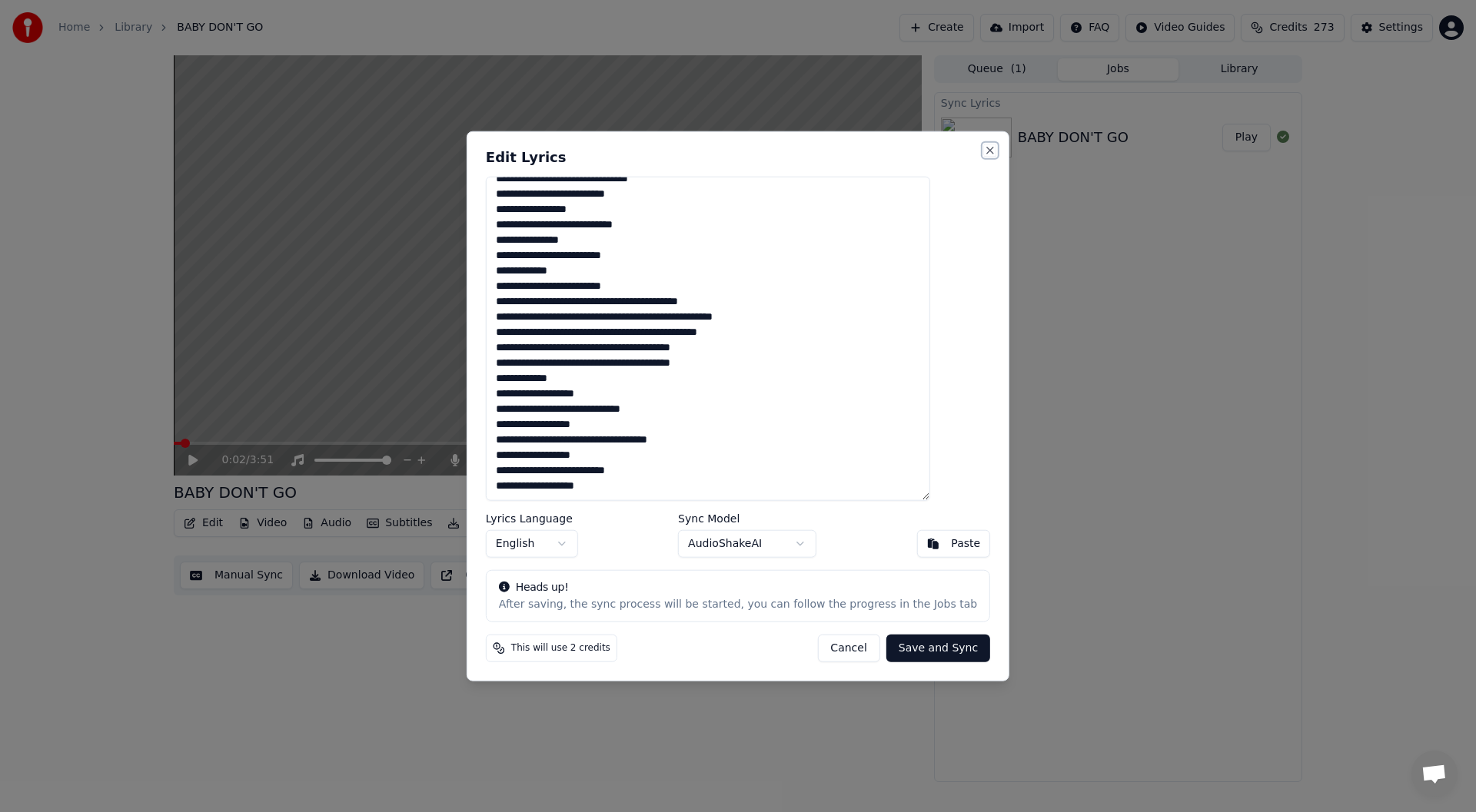
type textarea "**********"
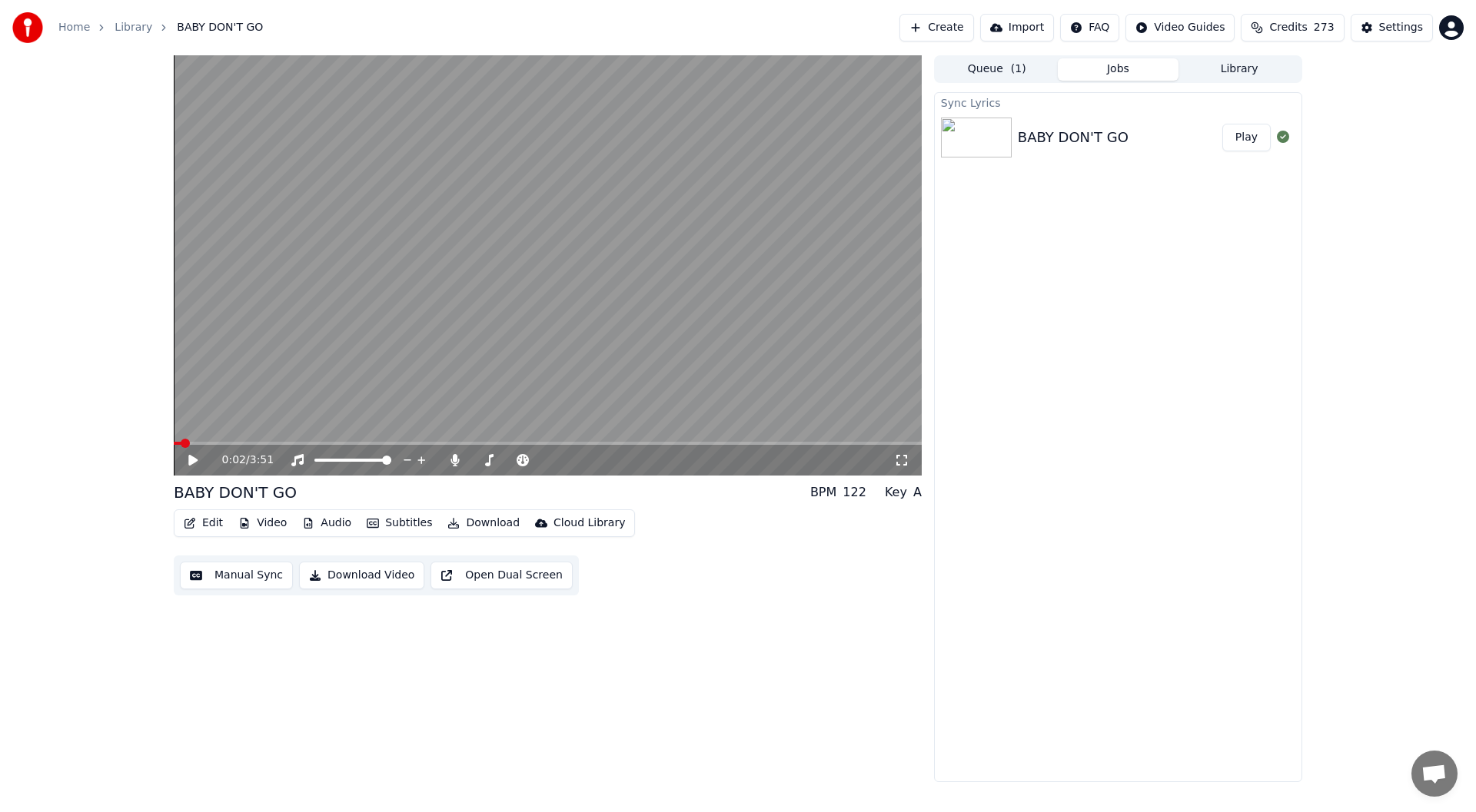
click at [211, 521] on button "Edit" at bounding box center [203, 523] width 52 height 22
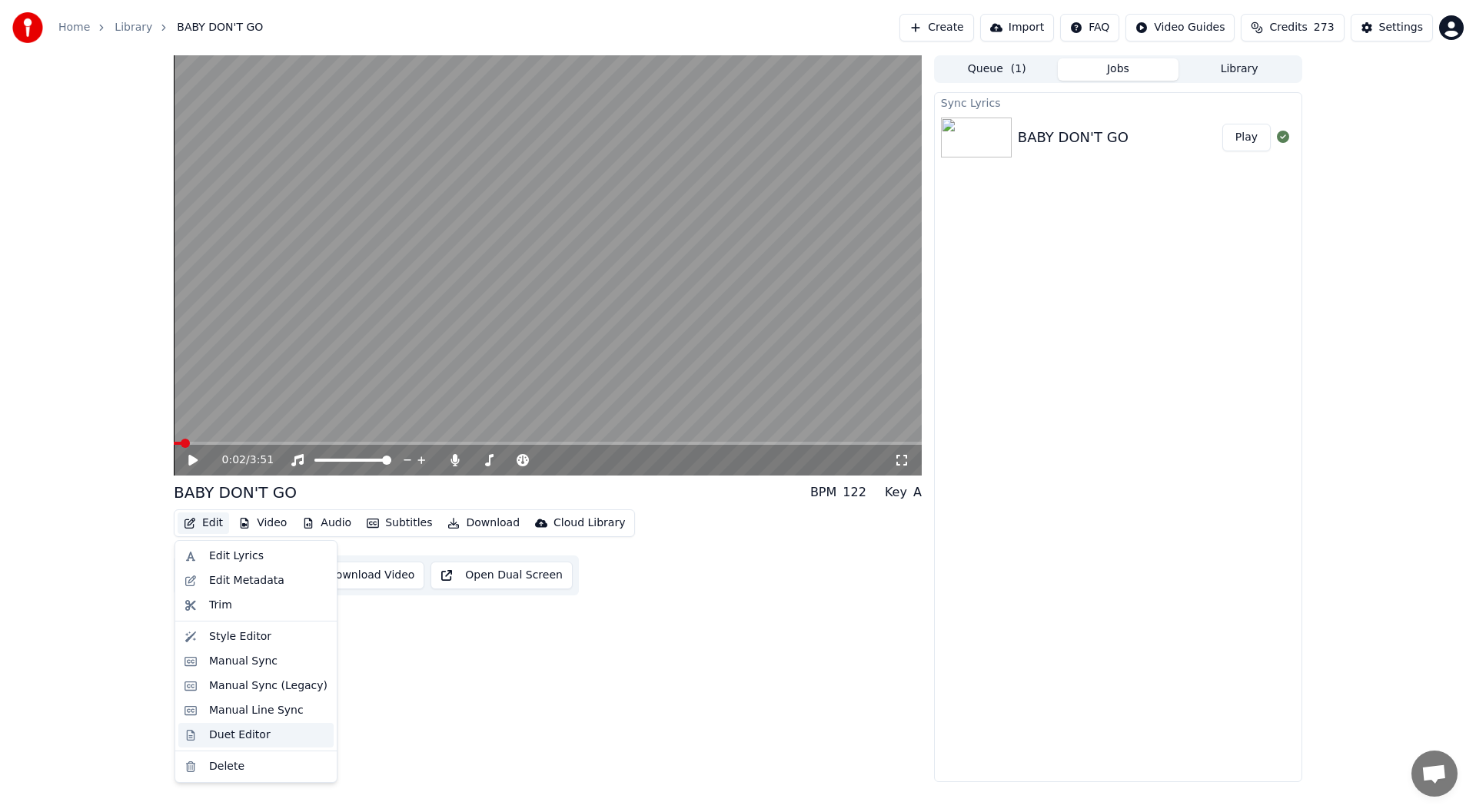
click at [219, 736] on div "Duet Editor" at bounding box center [240, 735] width 62 height 15
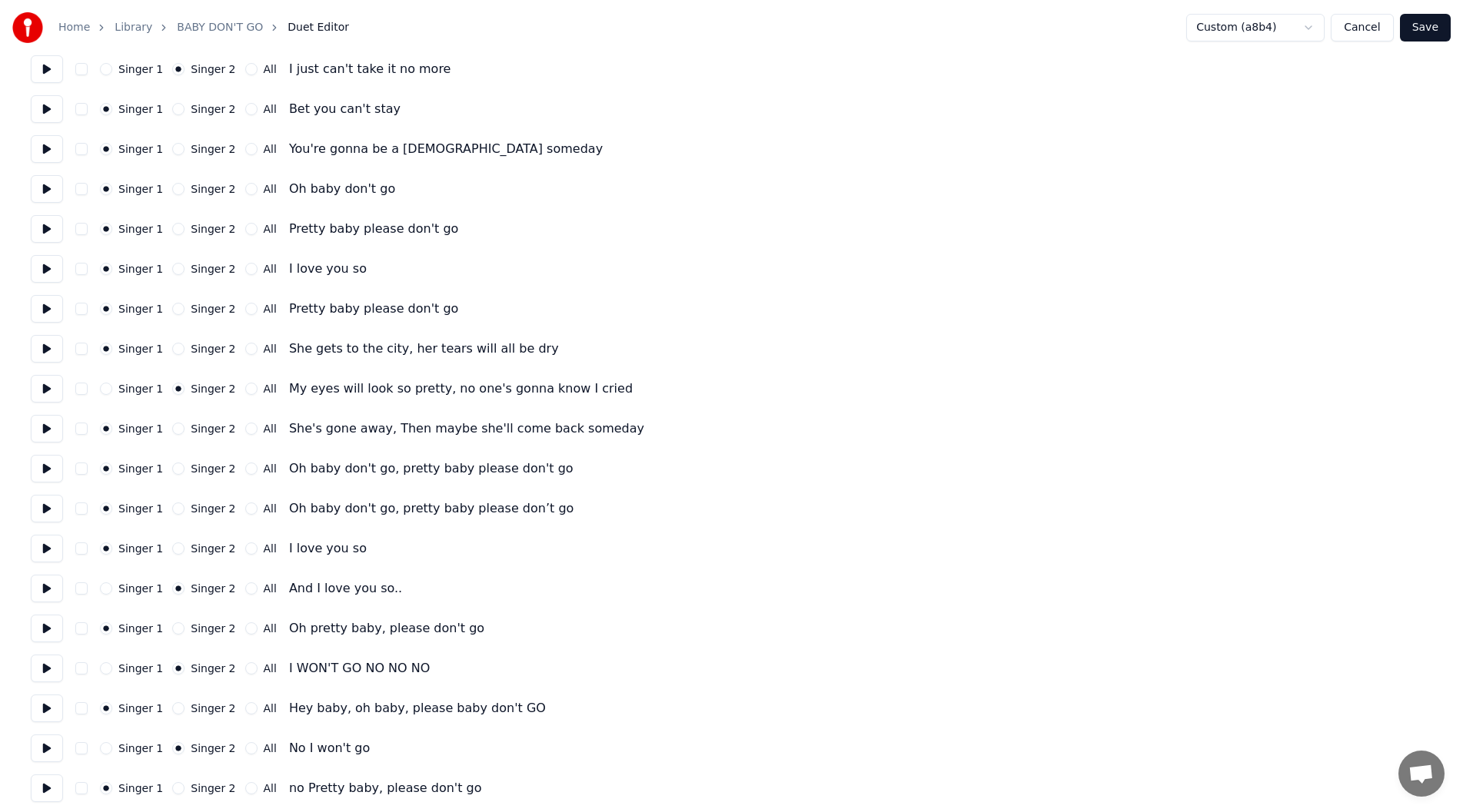
scroll to position [660, 0]
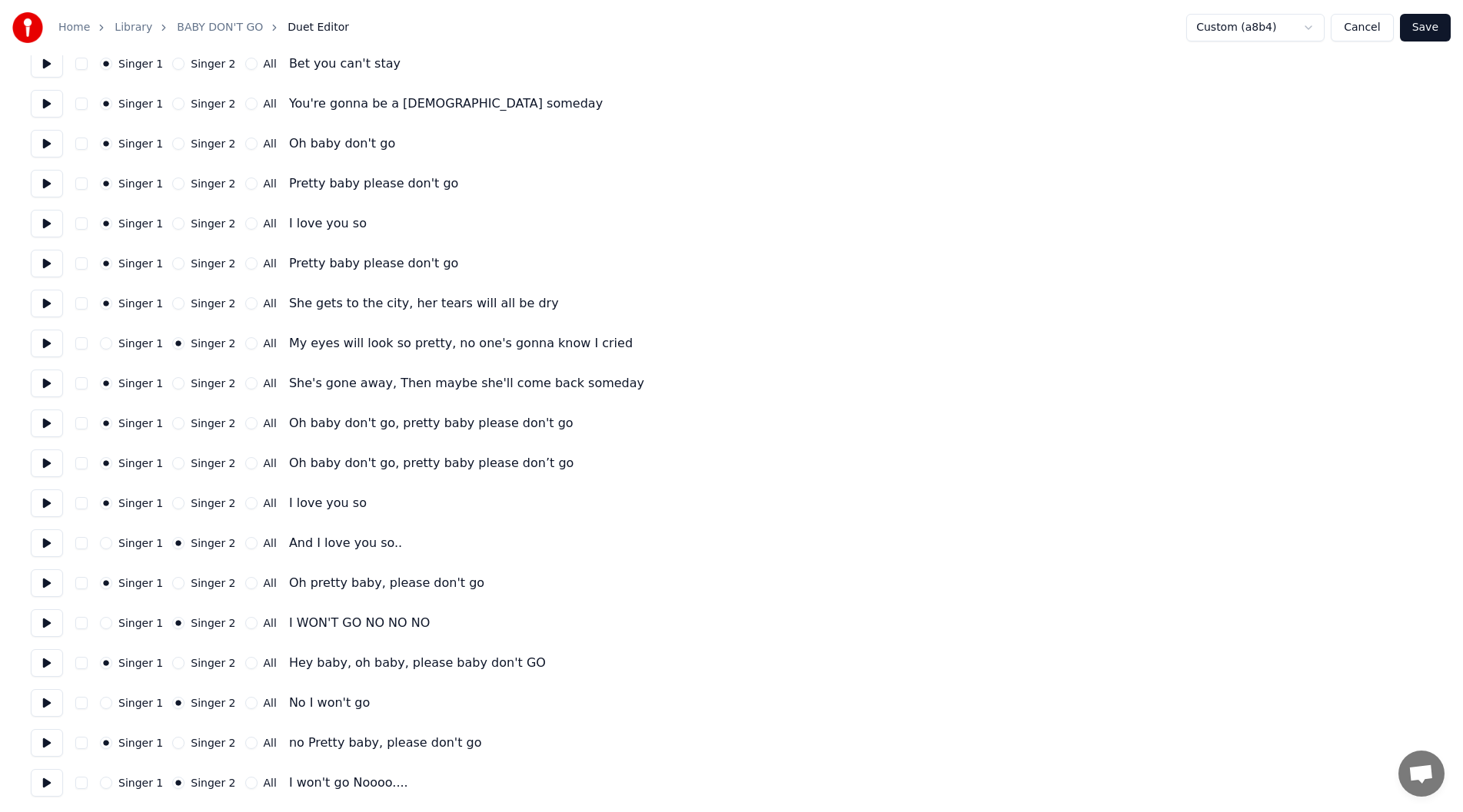
click at [1433, 19] on button "Save" at bounding box center [1425, 27] width 51 height 28
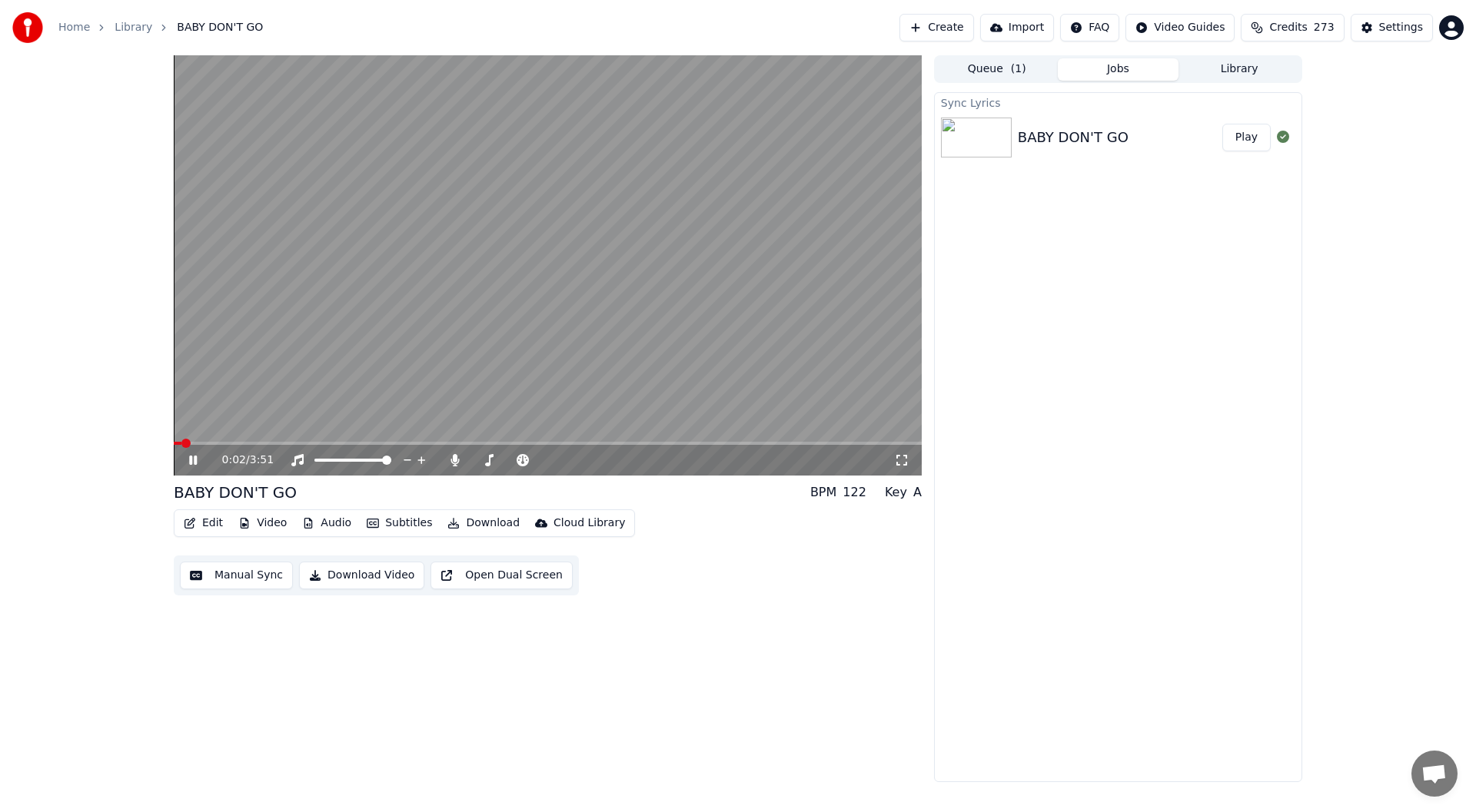
click at [817, 444] on span at bounding box center [548, 443] width 748 height 3
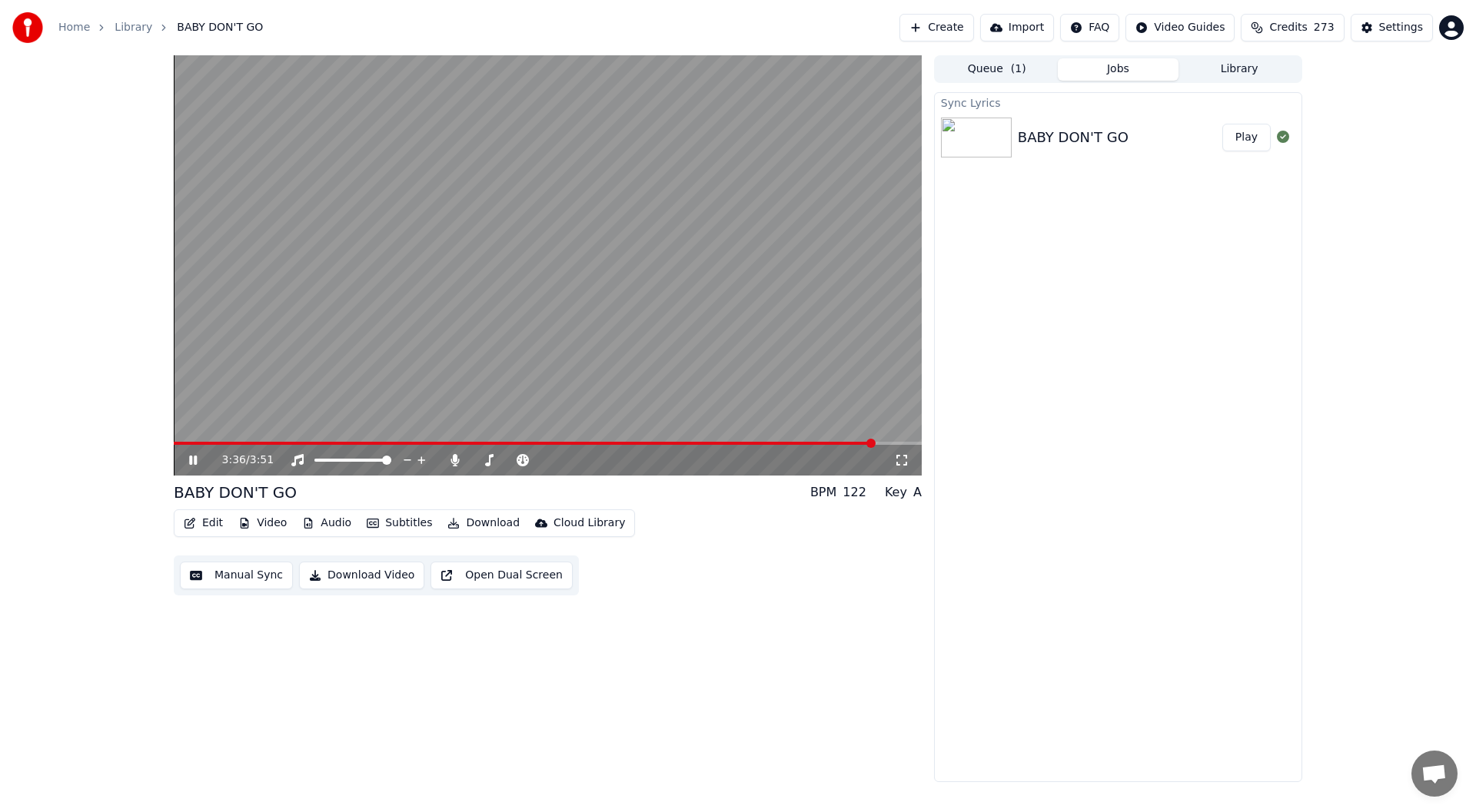
click at [190, 459] on icon at bounding box center [193, 461] width 7 height 9
click at [206, 521] on button "Edit" at bounding box center [203, 523] width 52 height 22
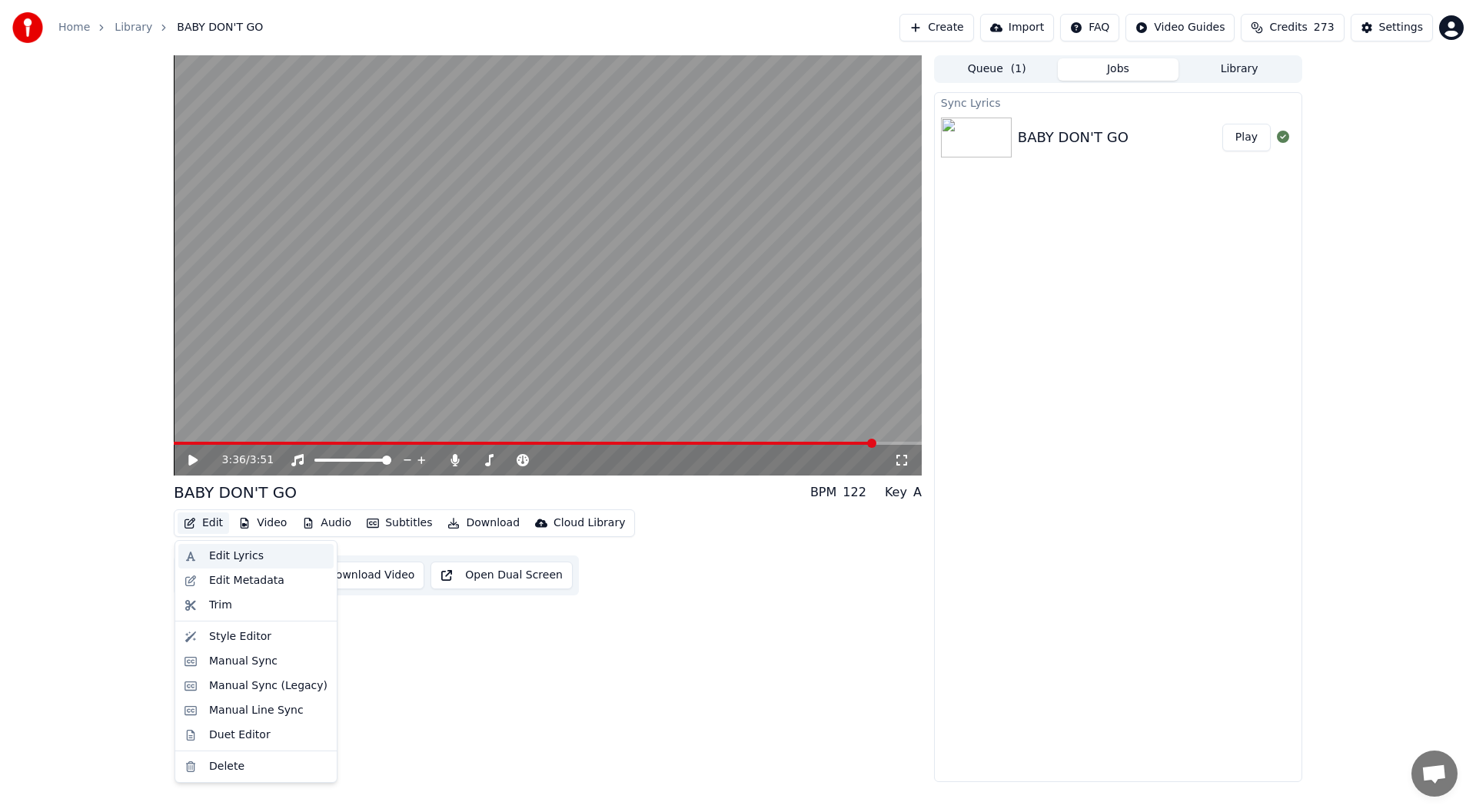
click at [226, 554] on div "Edit Lyrics" at bounding box center [236, 556] width 54 height 15
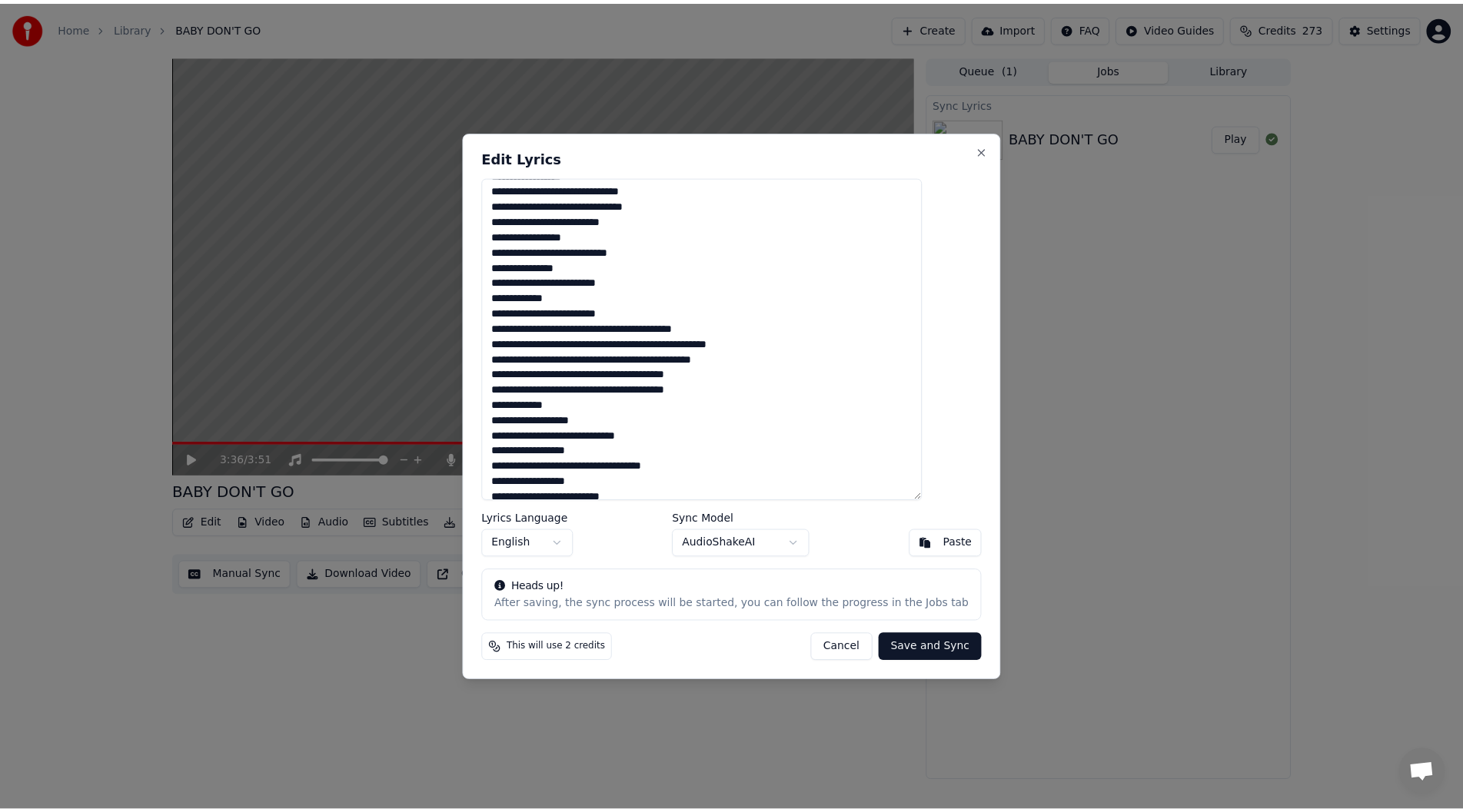
scroll to position [181, 0]
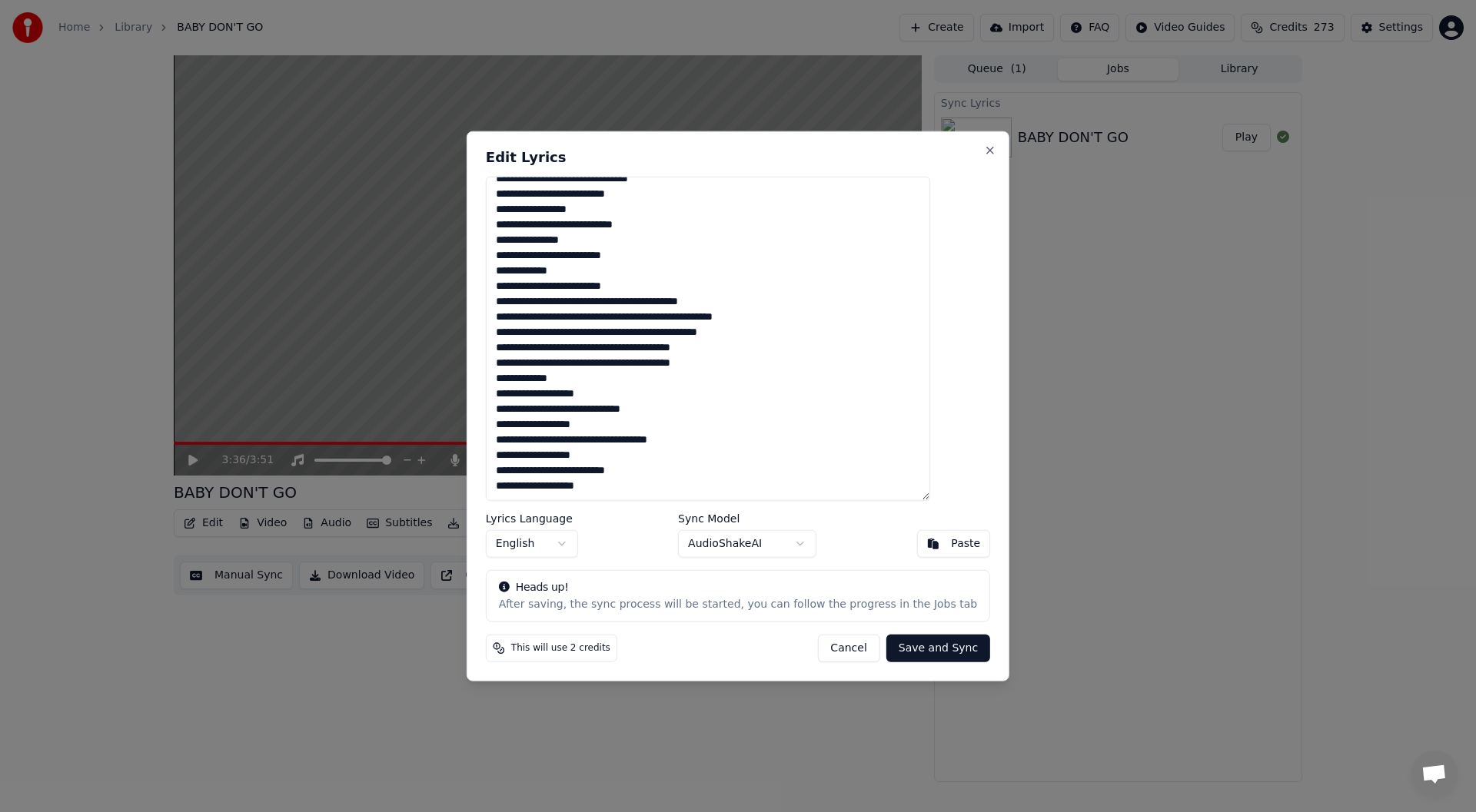
click at [830, 648] on button "Cancel" at bounding box center [848, 648] width 62 height 28
type textarea "**********"
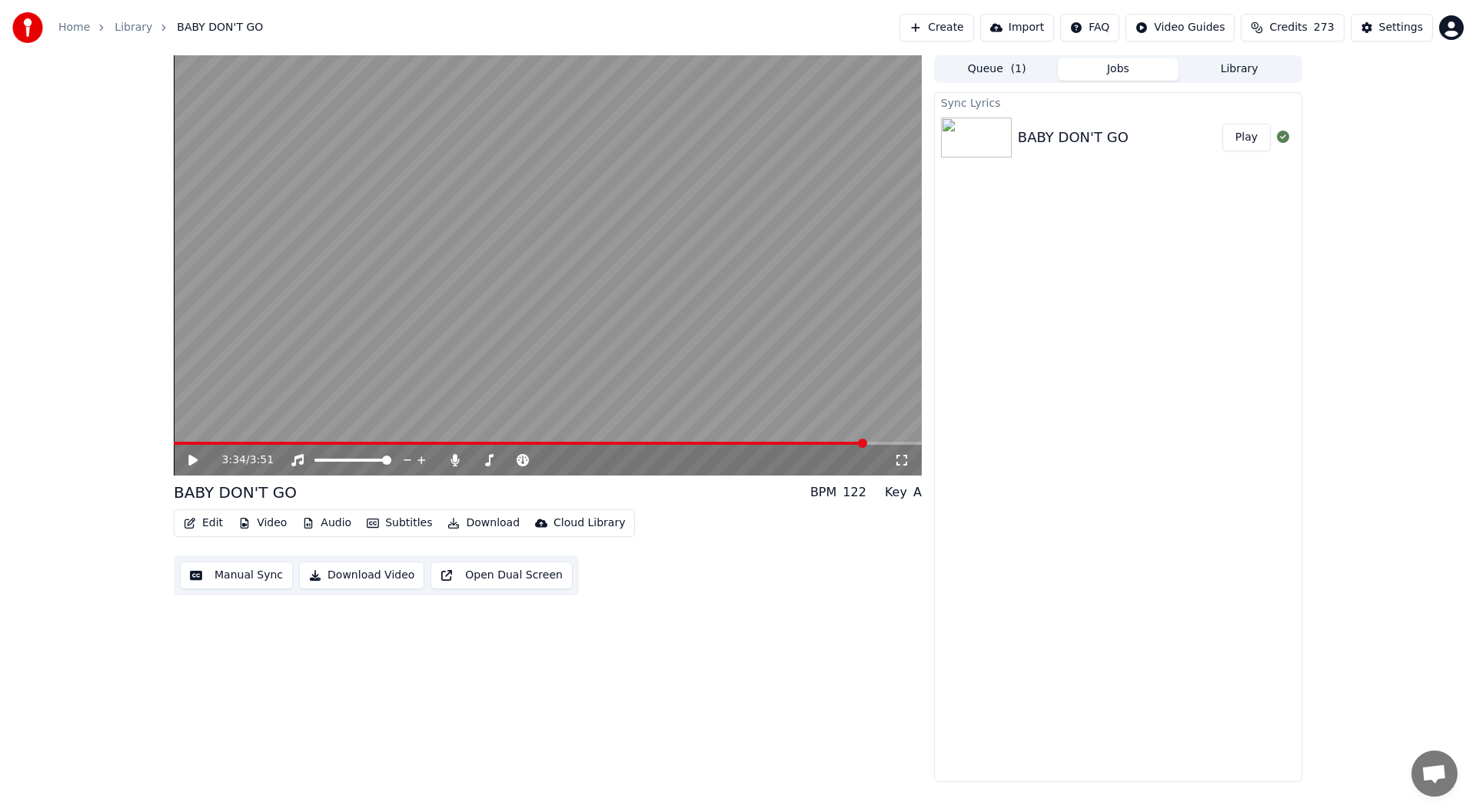
click at [867, 442] on span at bounding box center [863, 444] width 9 height 9
click at [190, 458] on icon at bounding box center [193, 461] width 9 height 11
click at [190, 458] on icon at bounding box center [193, 461] width 7 height 9
click at [841, 442] on span at bounding box center [526, 443] width 705 height 3
click at [190, 461] on icon at bounding box center [193, 461] width 9 height 11
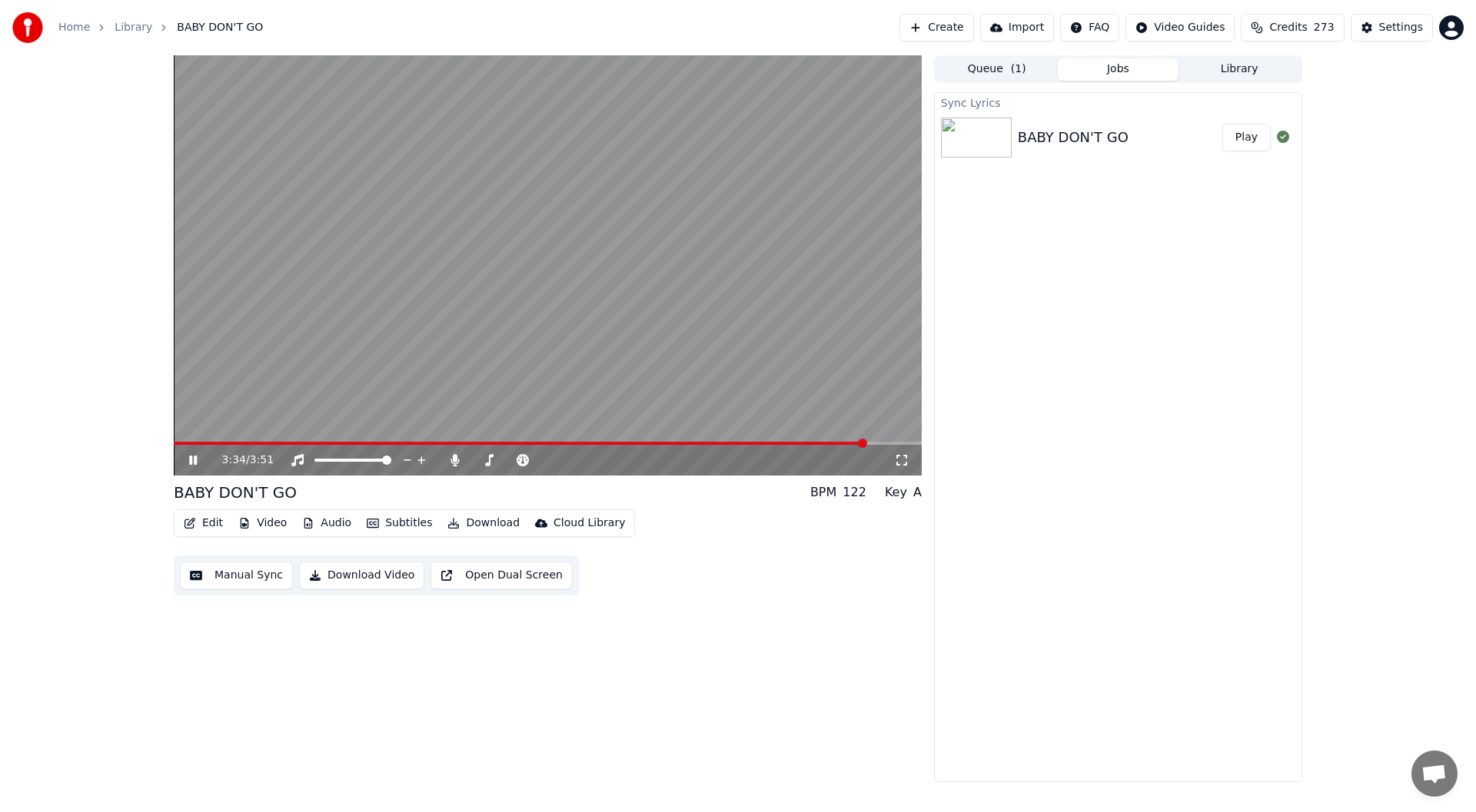
click at [190, 460] on icon at bounding box center [193, 461] width 7 height 9
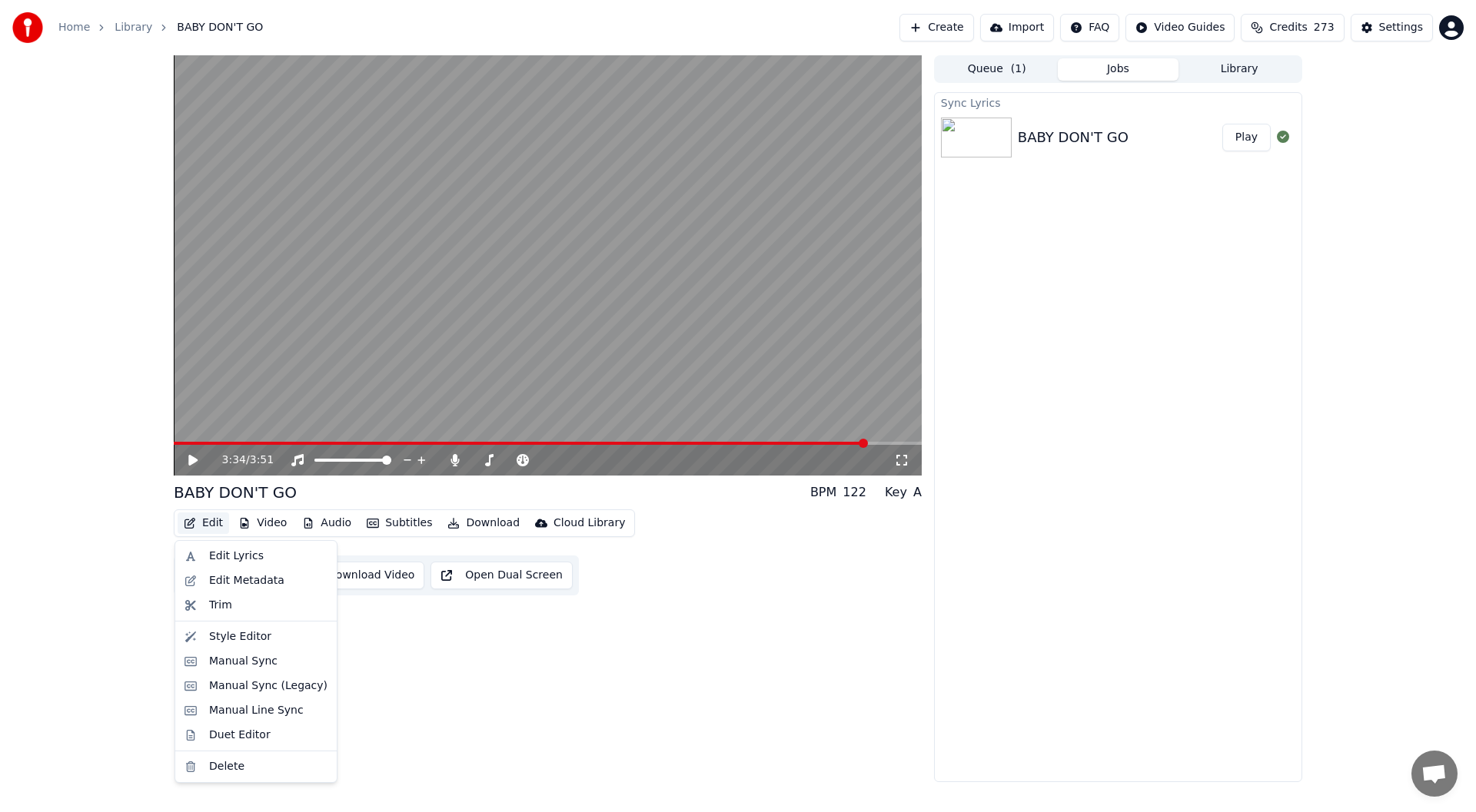
click at [206, 523] on button "Edit" at bounding box center [203, 523] width 52 height 22
click at [227, 732] on div "Duet Editor" at bounding box center [240, 735] width 62 height 15
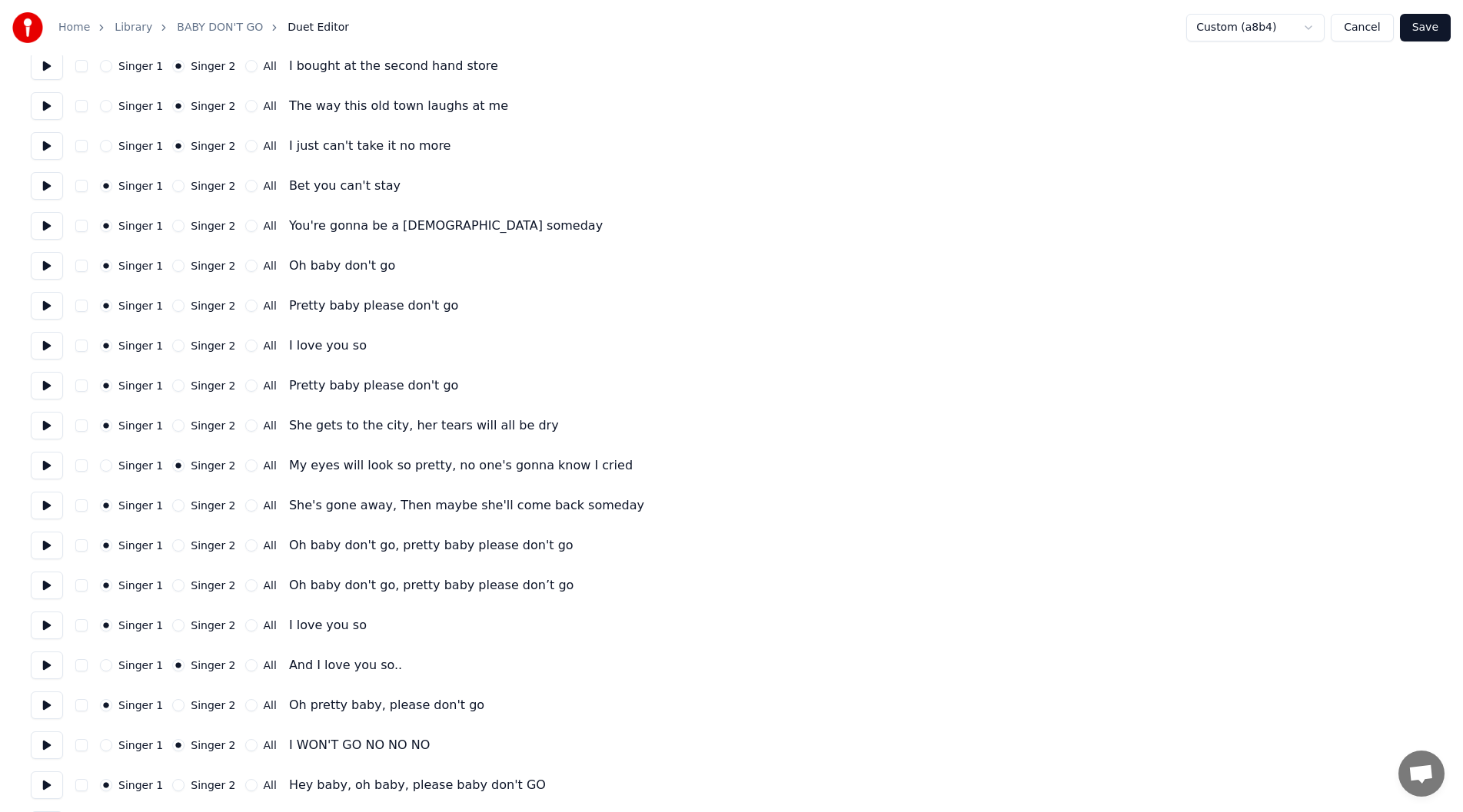
scroll to position [660, 0]
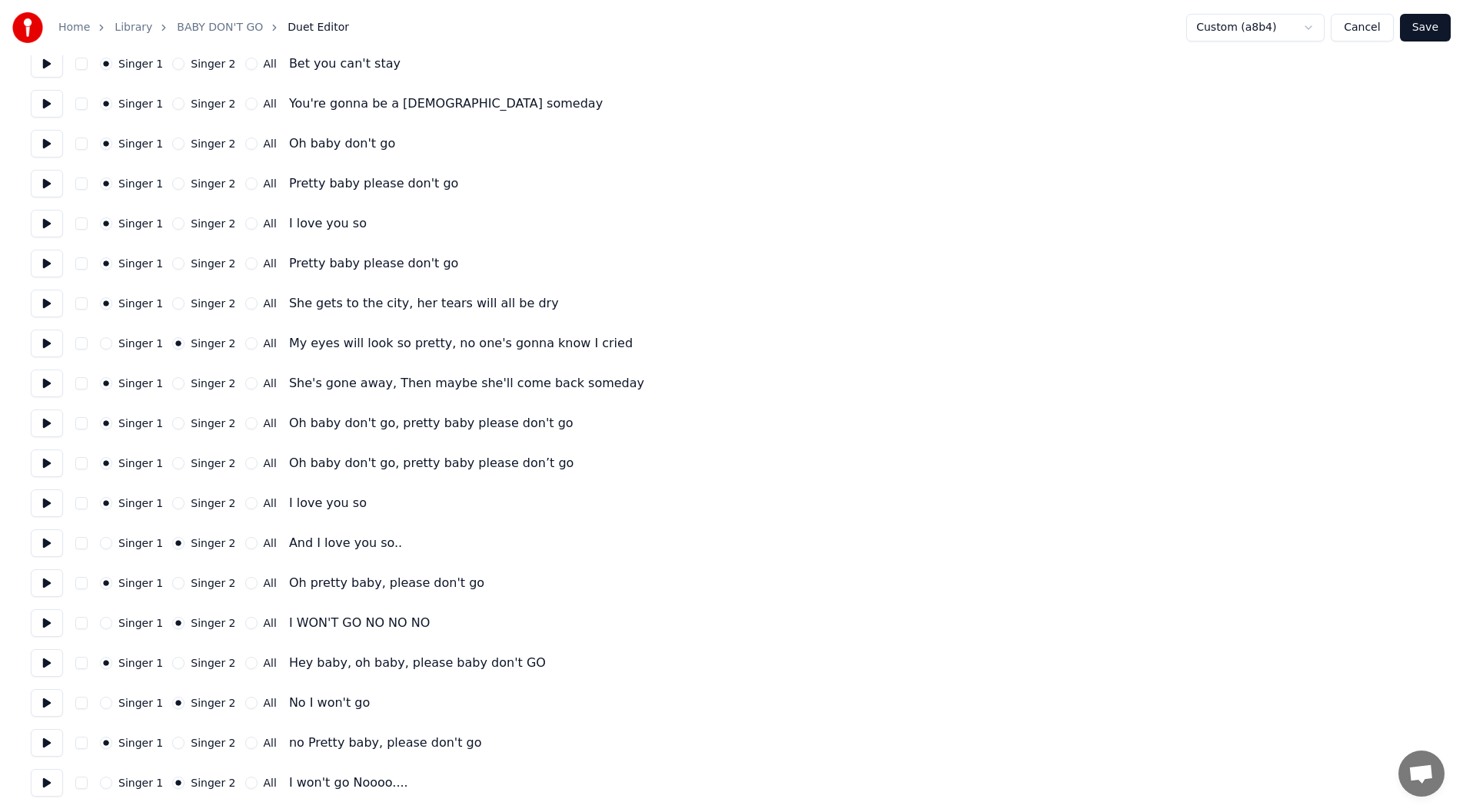
click at [40, 698] on button at bounding box center [47, 703] width 33 height 28
click at [44, 701] on button at bounding box center [47, 703] width 33 height 28
click at [1363, 25] on button "Cancel" at bounding box center [1362, 27] width 62 height 28
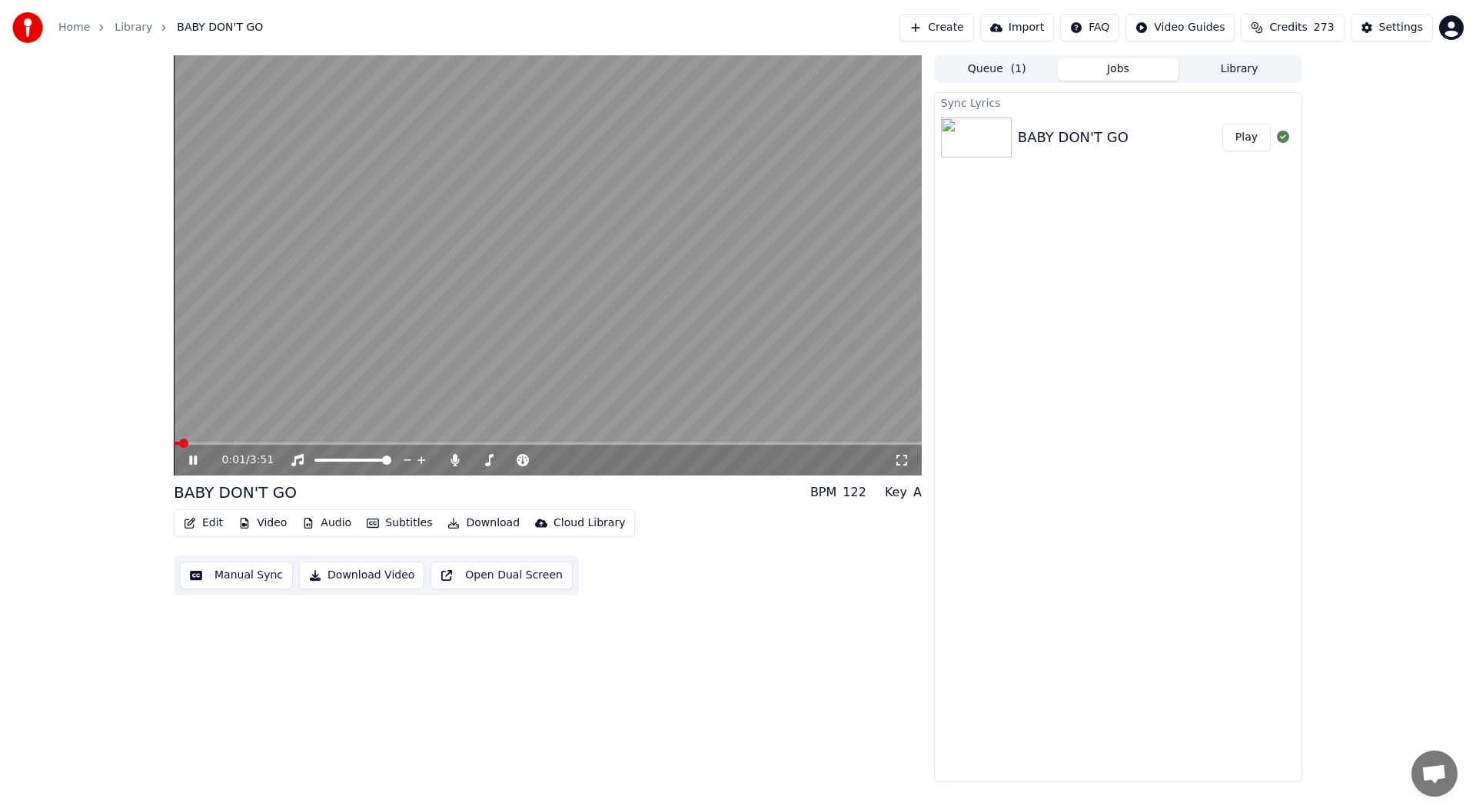
click at [196, 457] on icon at bounding box center [193, 461] width 7 height 9
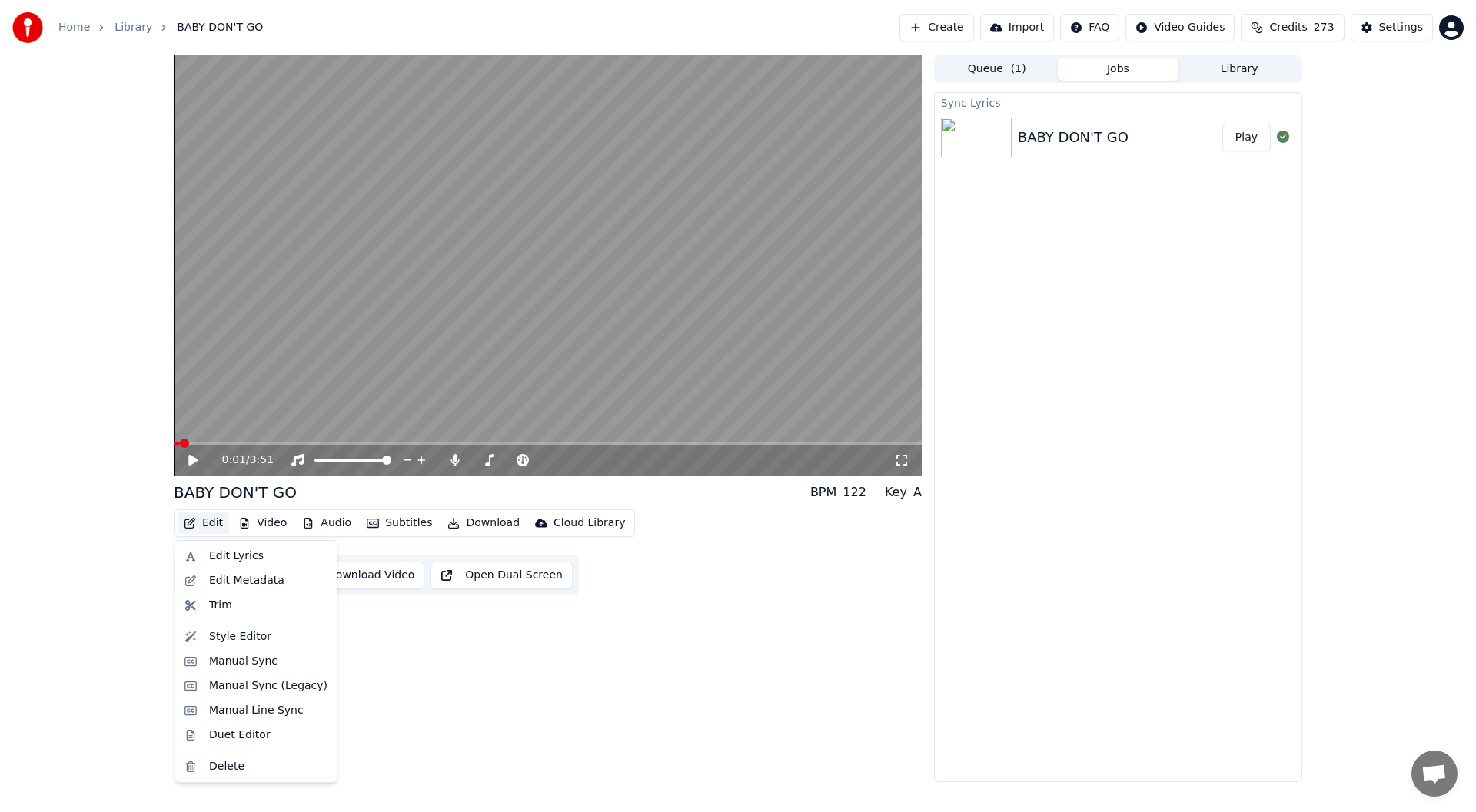
click at [208, 517] on button "Edit" at bounding box center [203, 523] width 52 height 22
click at [218, 733] on div "Duet Editor" at bounding box center [240, 735] width 62 height 15
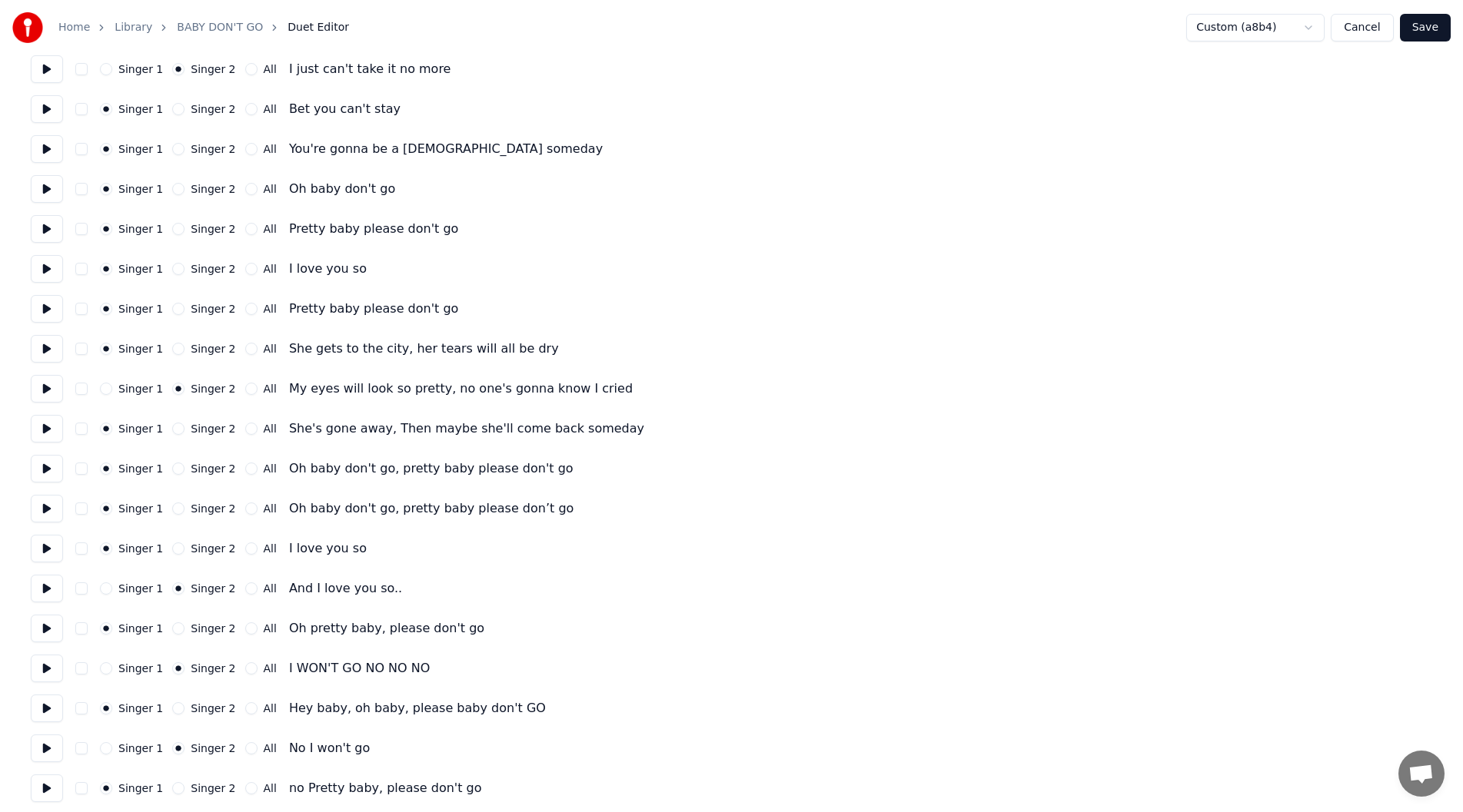
scroll to position [660, 0]
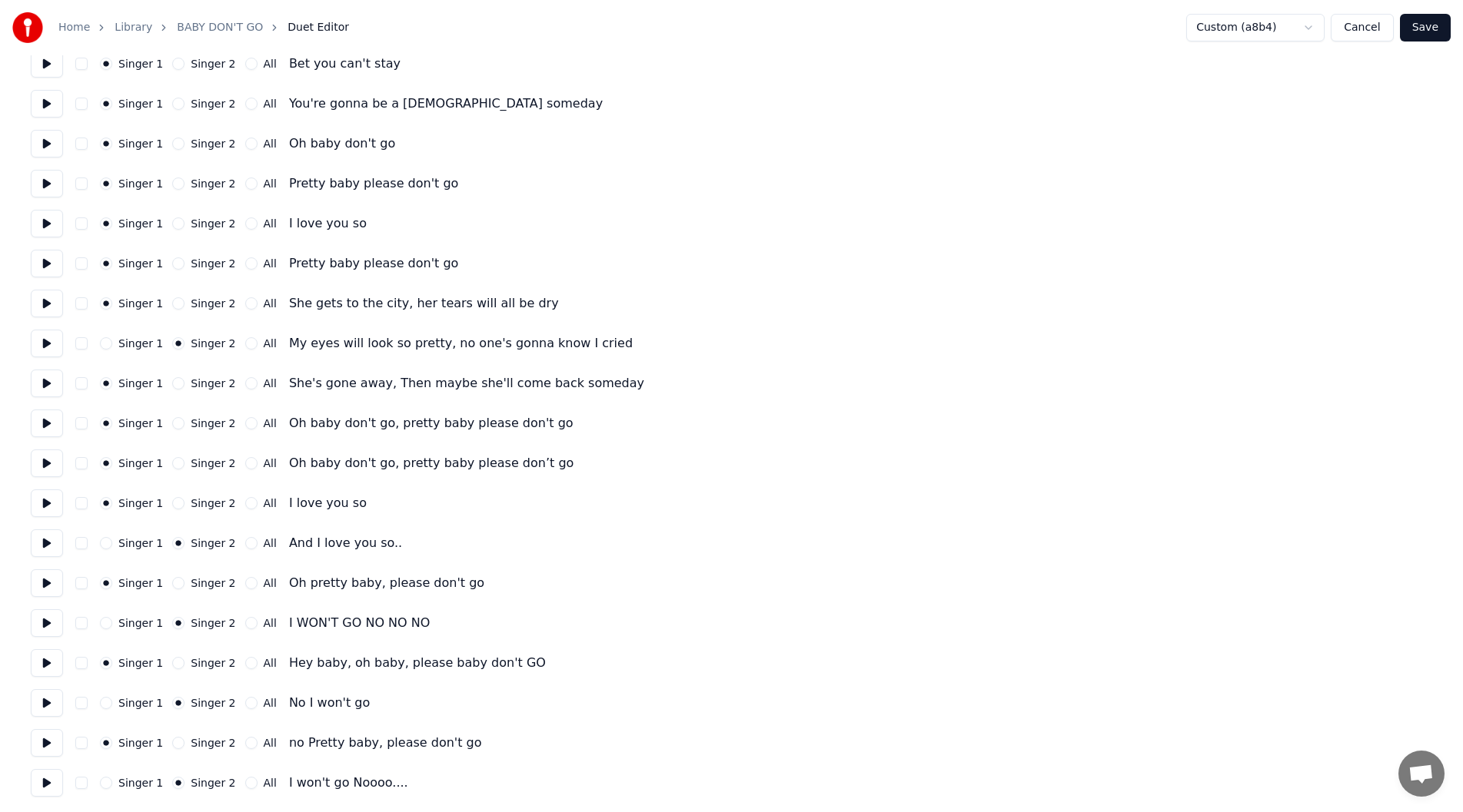
click at [354, 705] on div "Singer 1 Singer 2 All No I won't go" at bounding box center [732, 703] width 1401 height 28
click at [1364, 24] on button "Cancel" at bounding box center [1362, 27] width 62 height 28
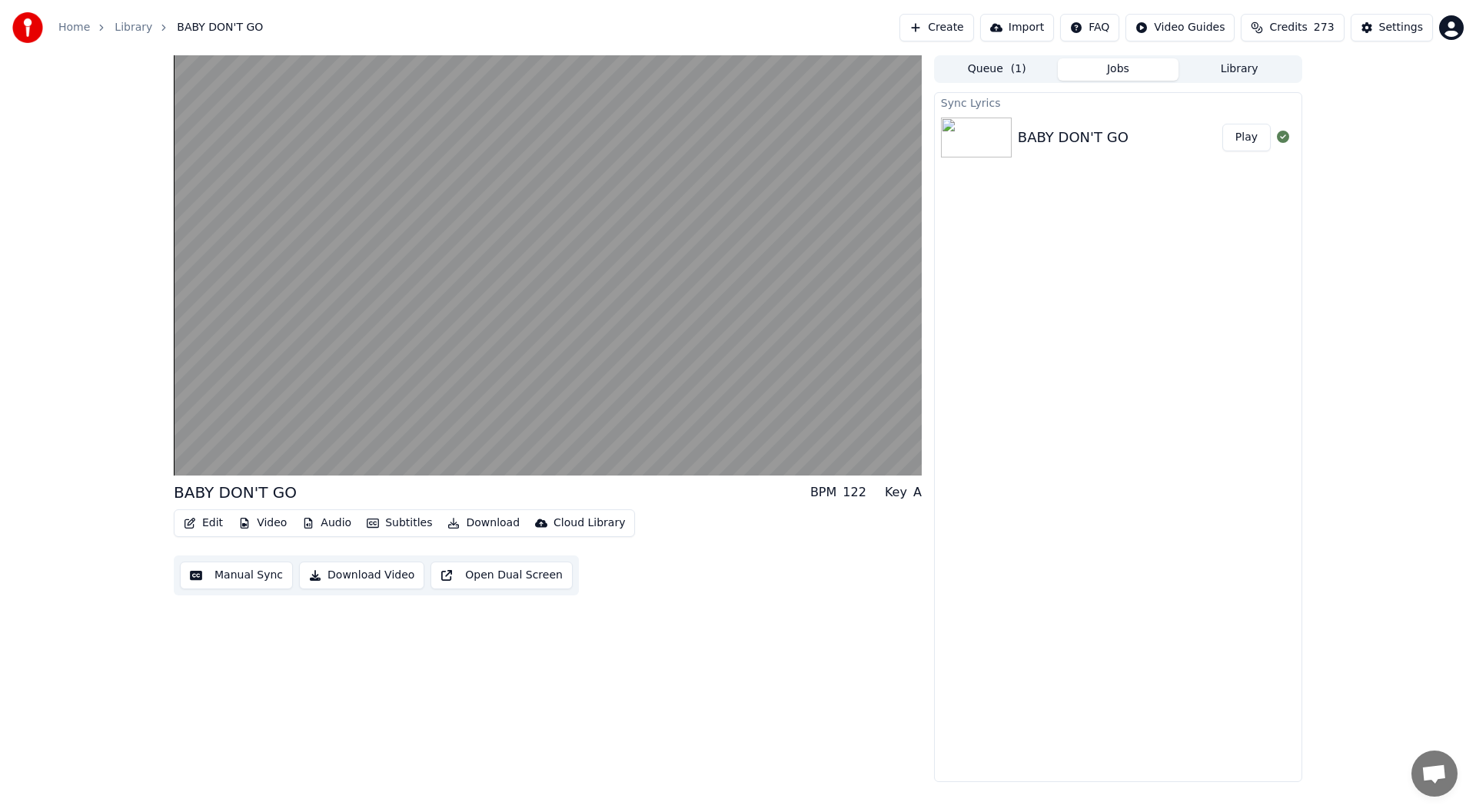
click at [211, 521] on button "Edit" at bounding box center [203, 523] width 52 height 22
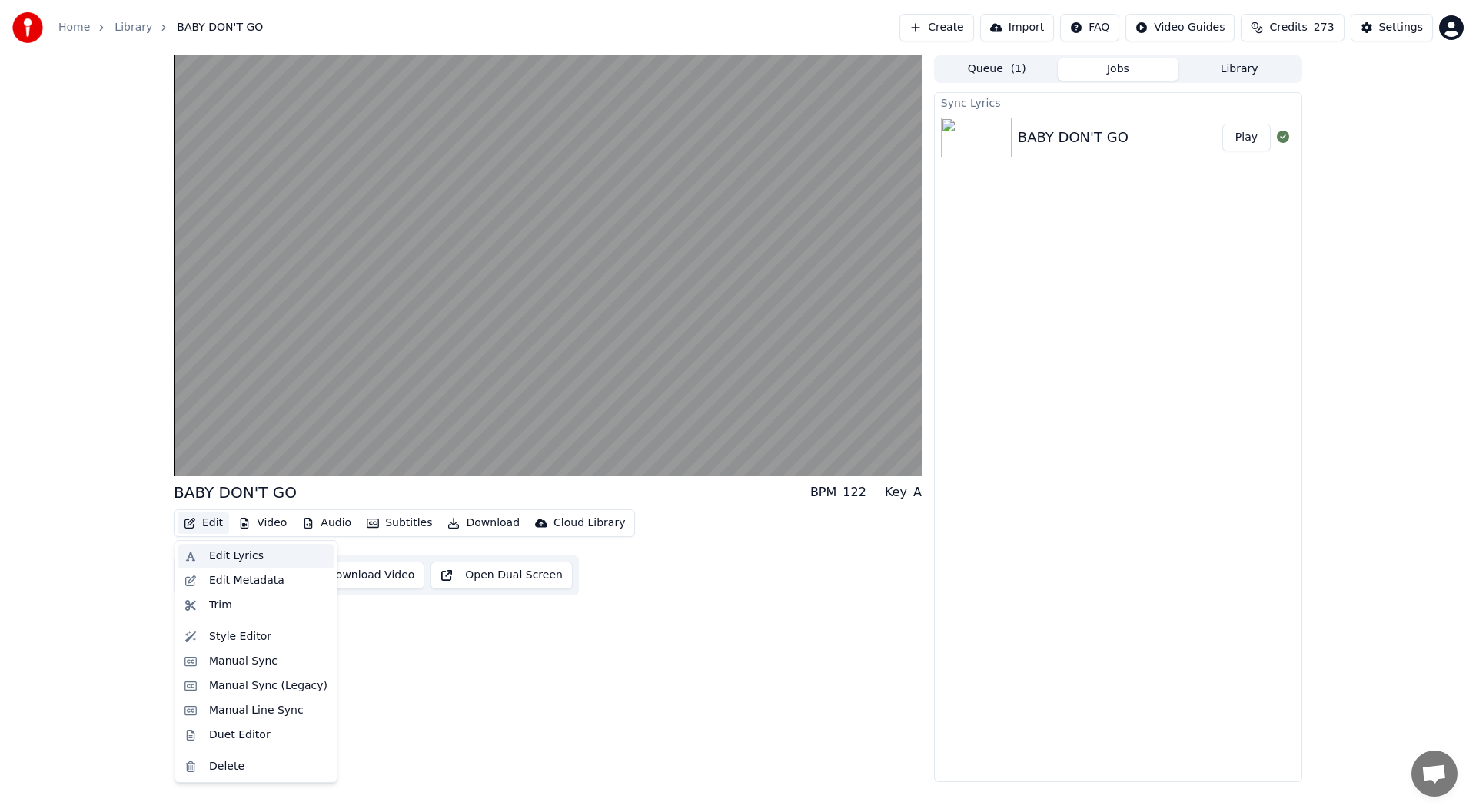
click at [221, 549] on div "Edit Lyrics" at bounding box center [236, 556] width 54 height 15
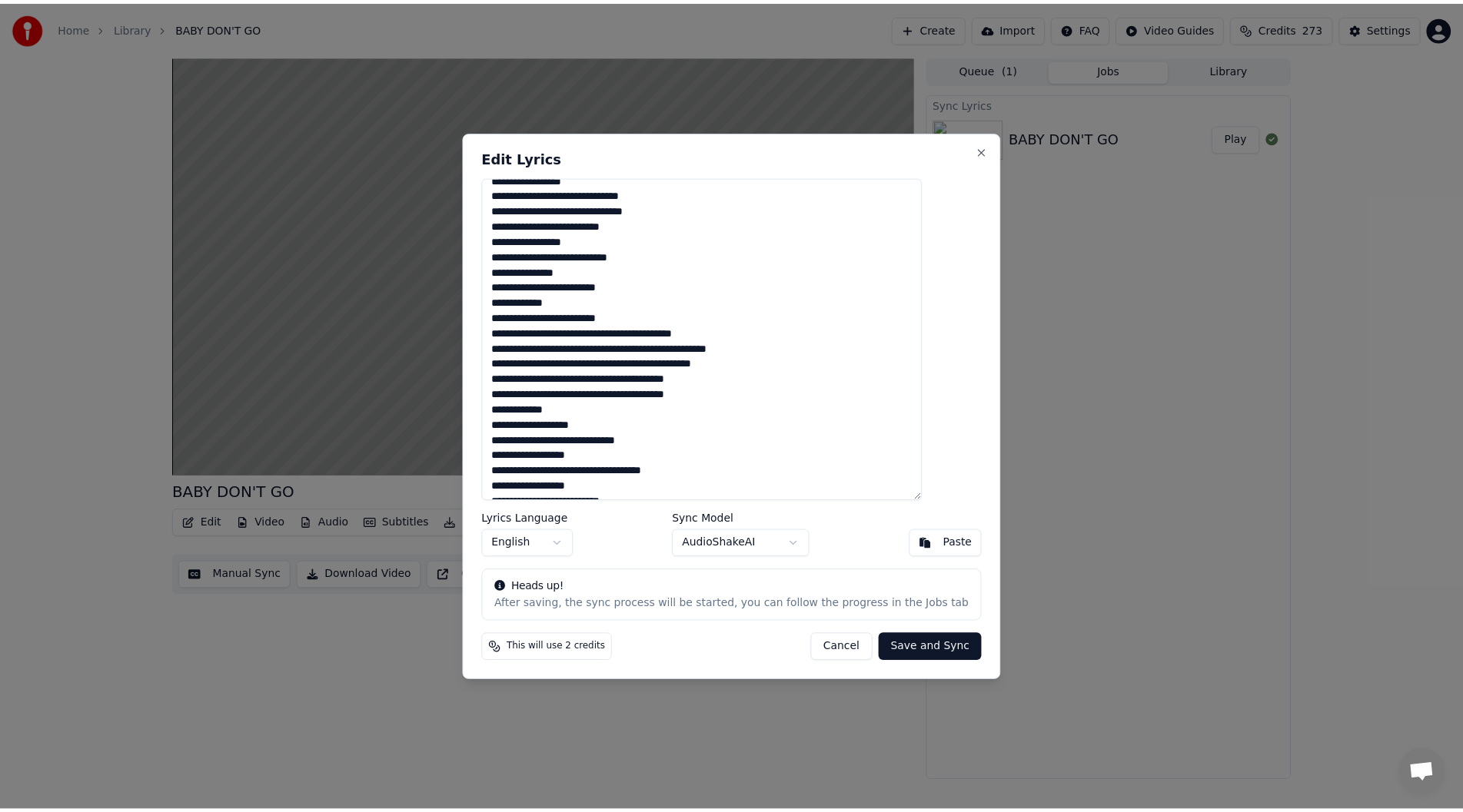
scroll to position [181, 0]
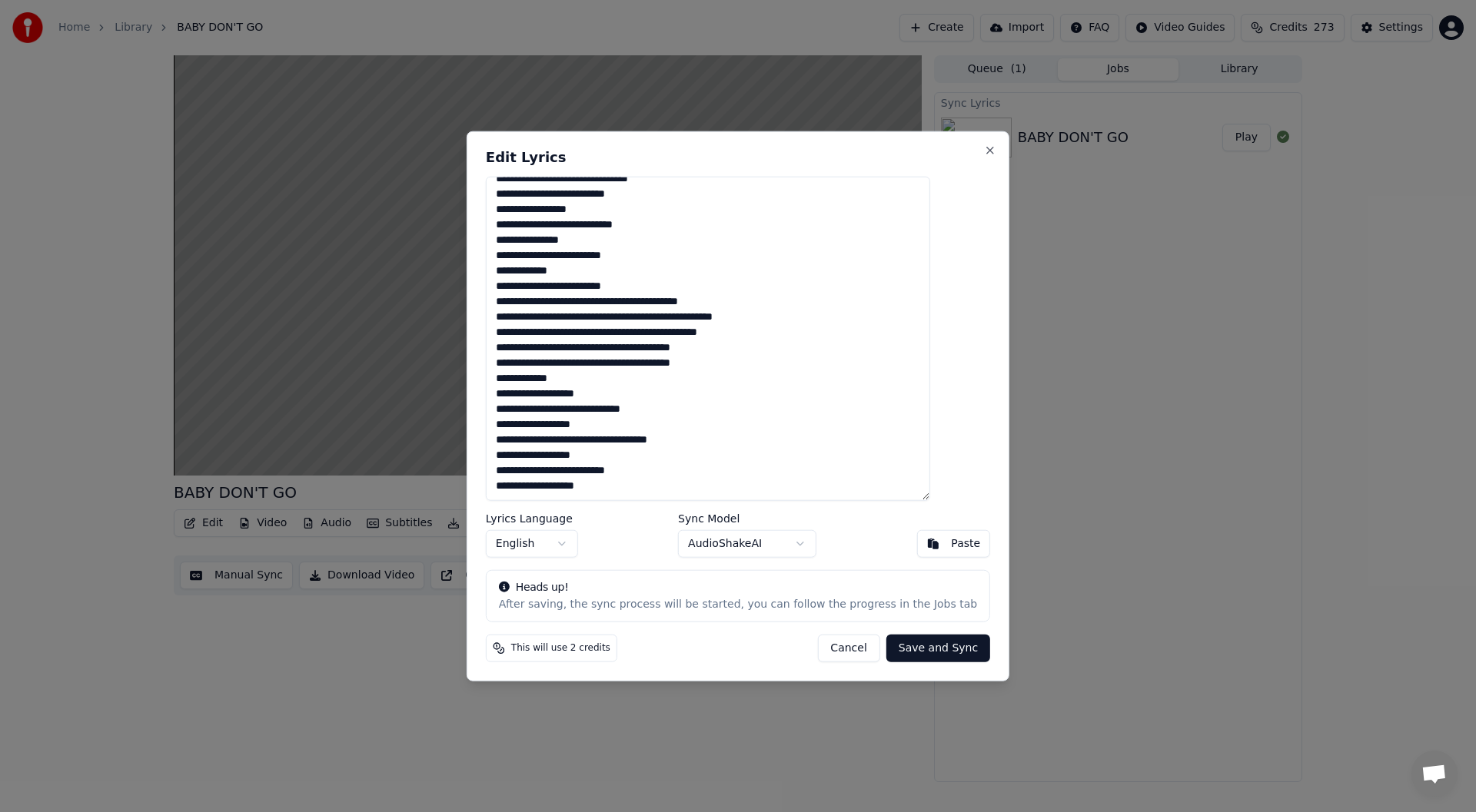
drag, startPoint x: 589, startPoint y: 454, endPoint x: 691, endPoint y: 454, distance: 102.0
click at [691, 454] on textarea "**********" at bounding box center [708, 338] width 445 height 325
type textarea "**********"
click at [915, 645] on button "Save and Sync" at bounding box center [938, 648] width 104 height 28
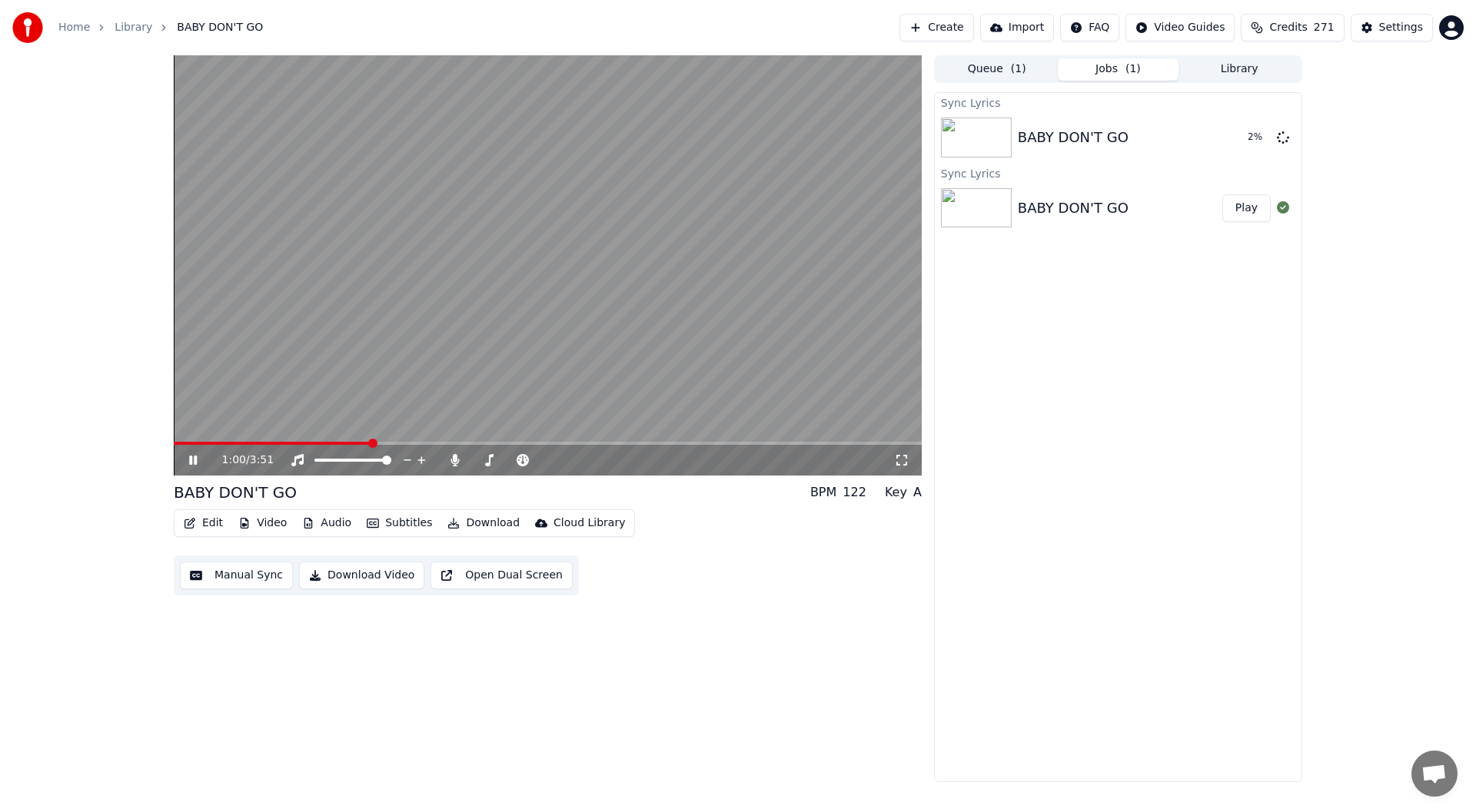
click at [187, 456] on icon at bounding box center [204, 461] width 36 height 13
click at [792, 444] on span at bounding box center [548, 443] width 748 height 3
click at [905, 455] on icon at bounding box center [901, 461] width 15 height 13
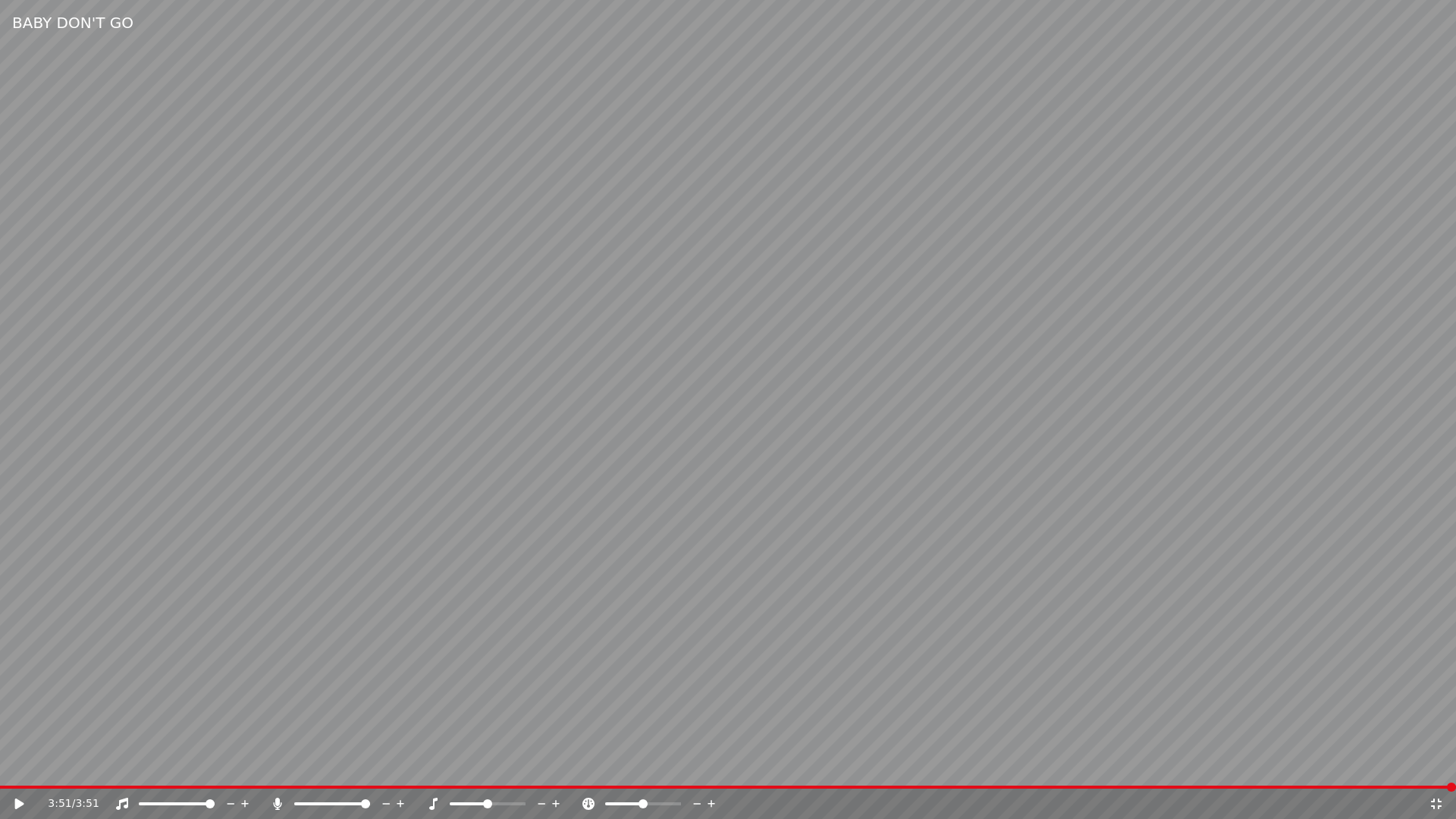
click at [1435, 798] on icon at bounding box center [1436, 804] width 15 height 13
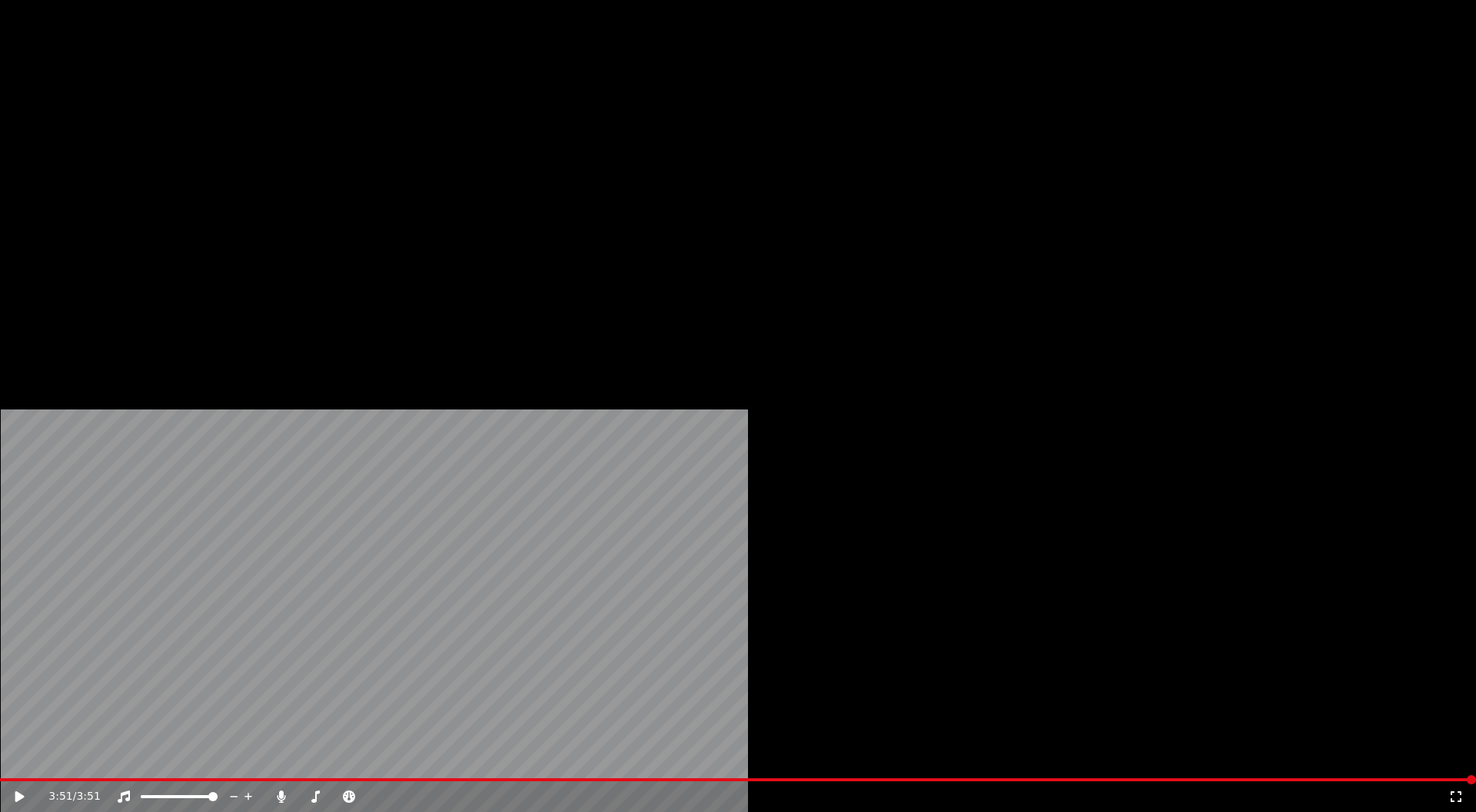
click at [205, 114] on button "Edit" at bounding box center [203, 103] width 52 height 22
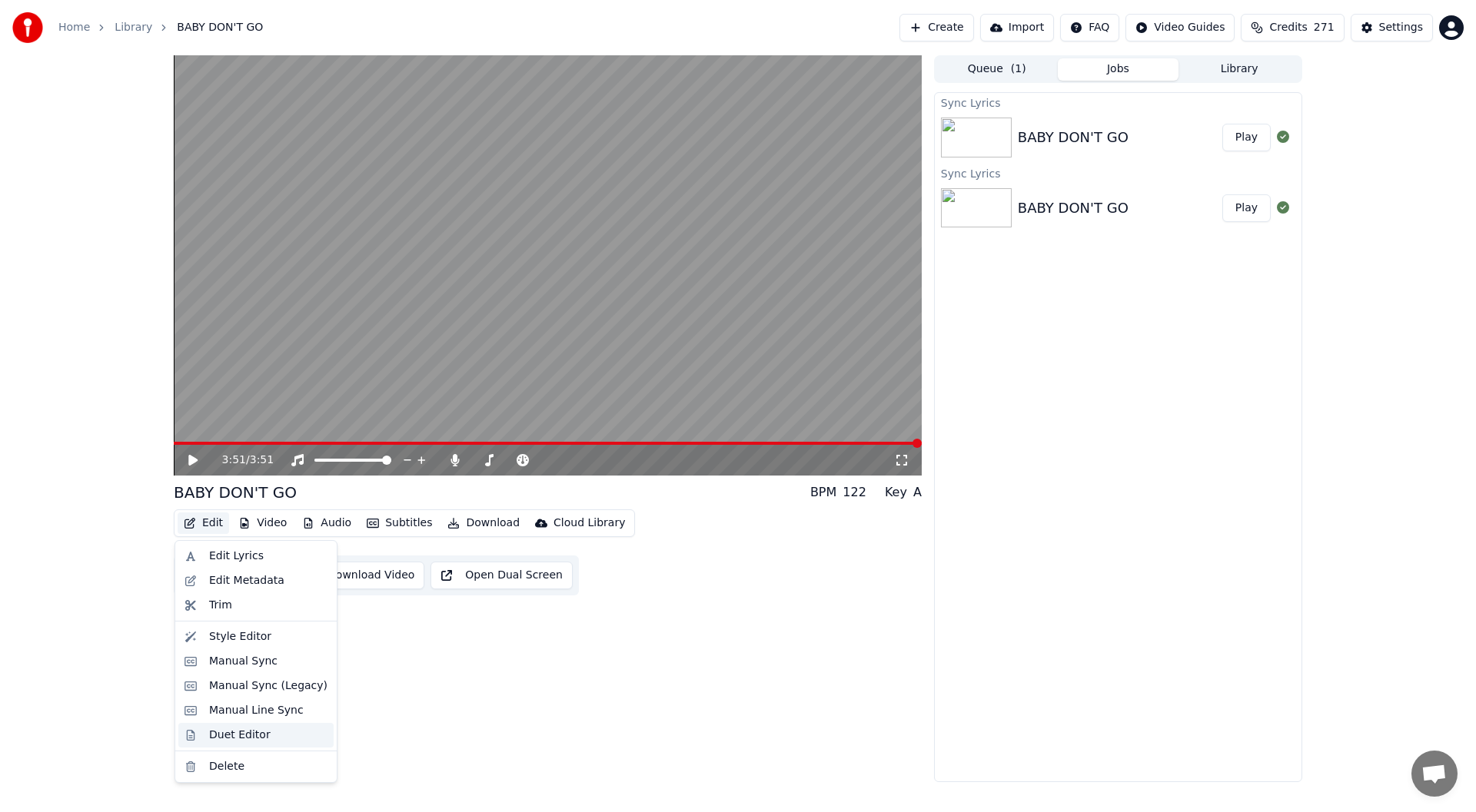
click at [244, 731] on div "Duet Editor" at bounding box center [240, 735] width 62 height 15
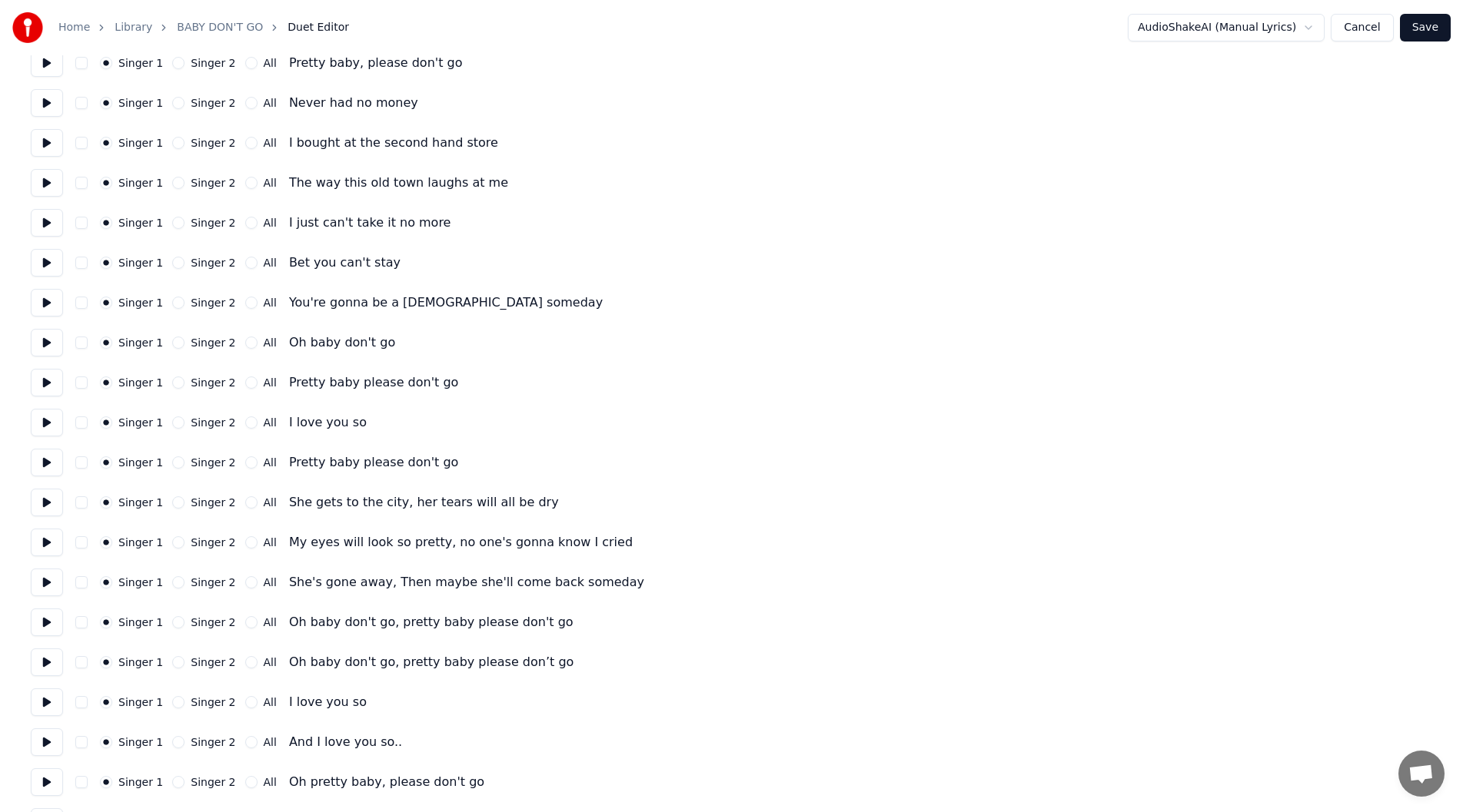
scroll to position [660, 0]
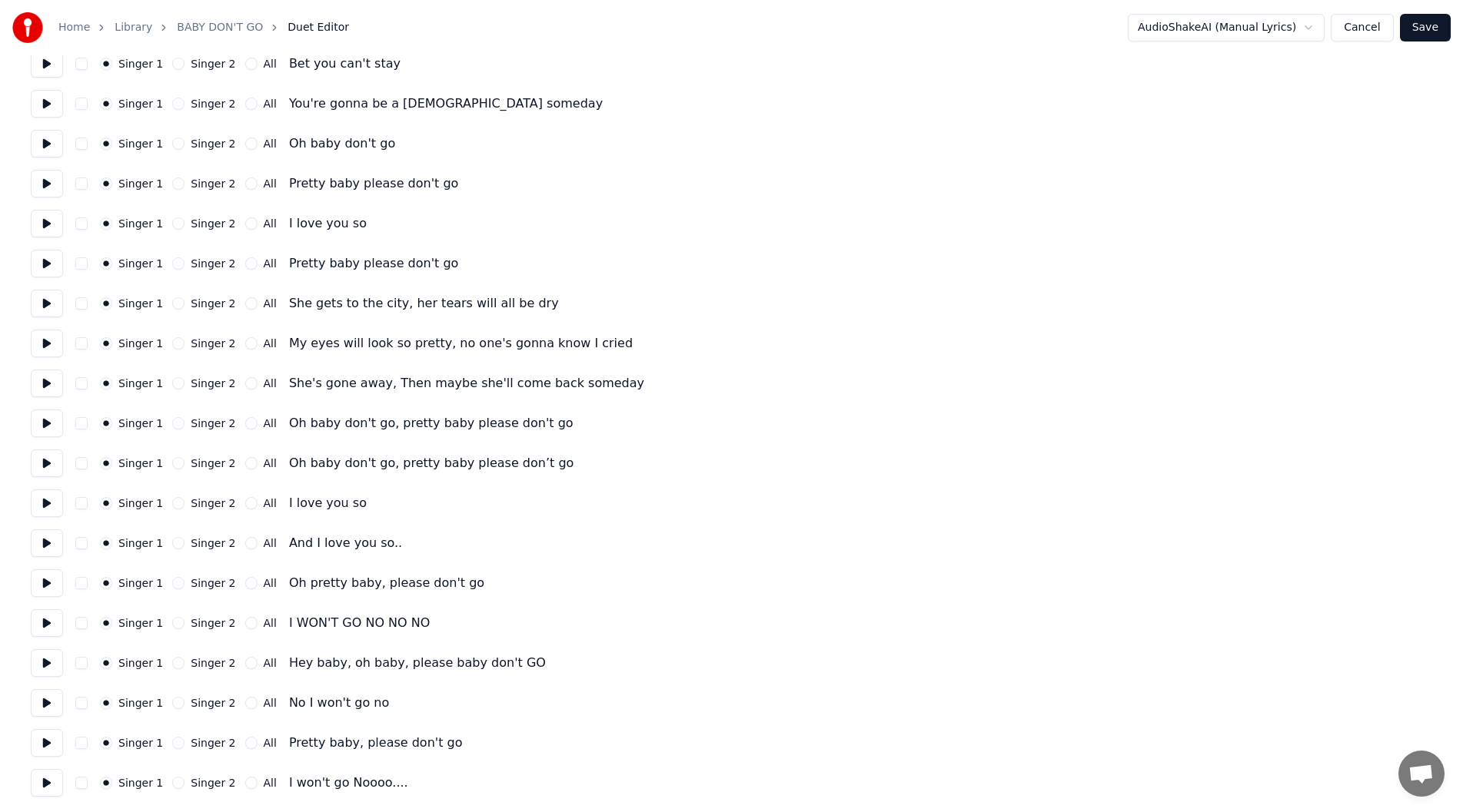
click at [1420, 23] on button "Save" at bounding box center [1425, 27] width 51 height 28
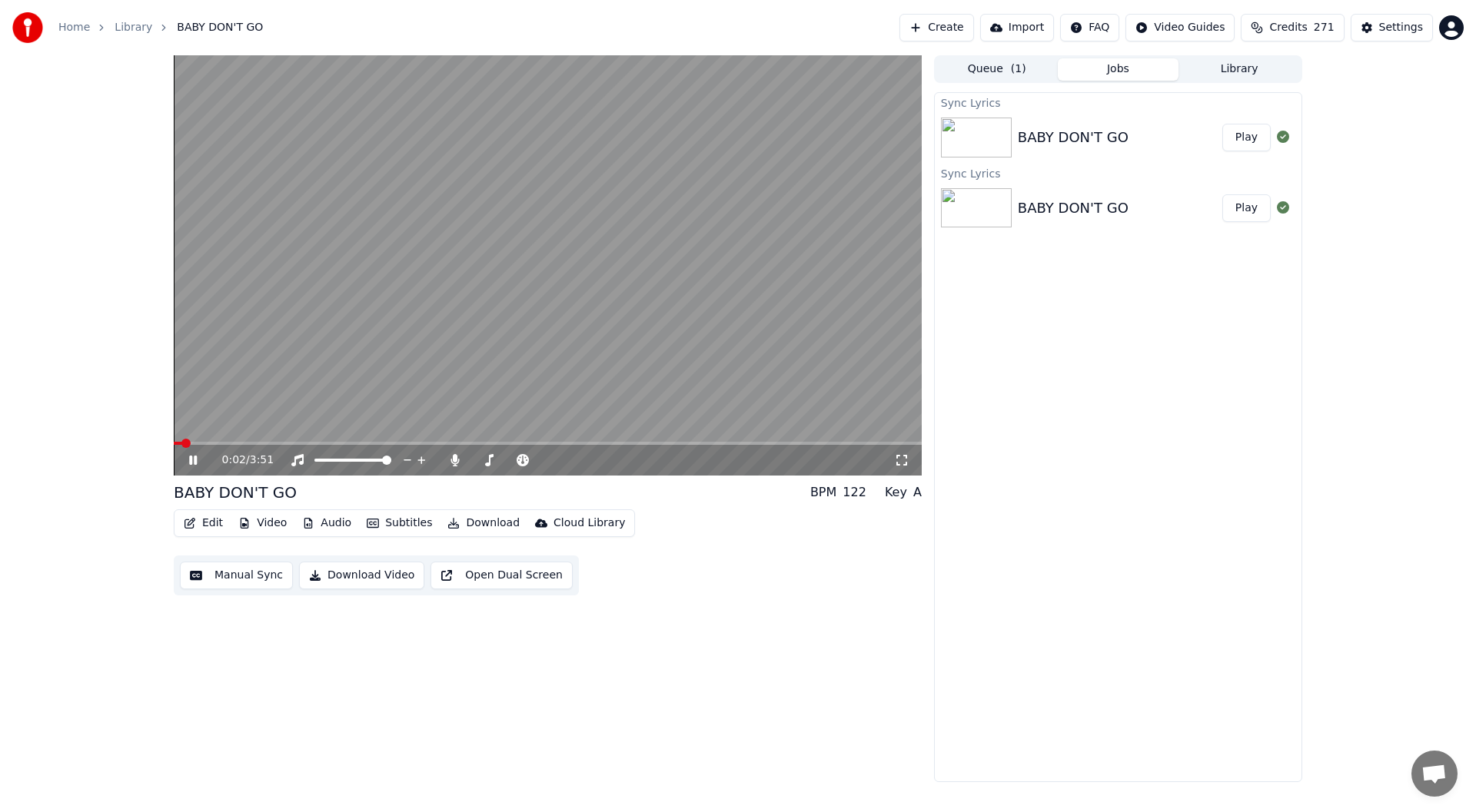
click at [904, 456] on icon at bounding box center [901, 461] width 15 height 13
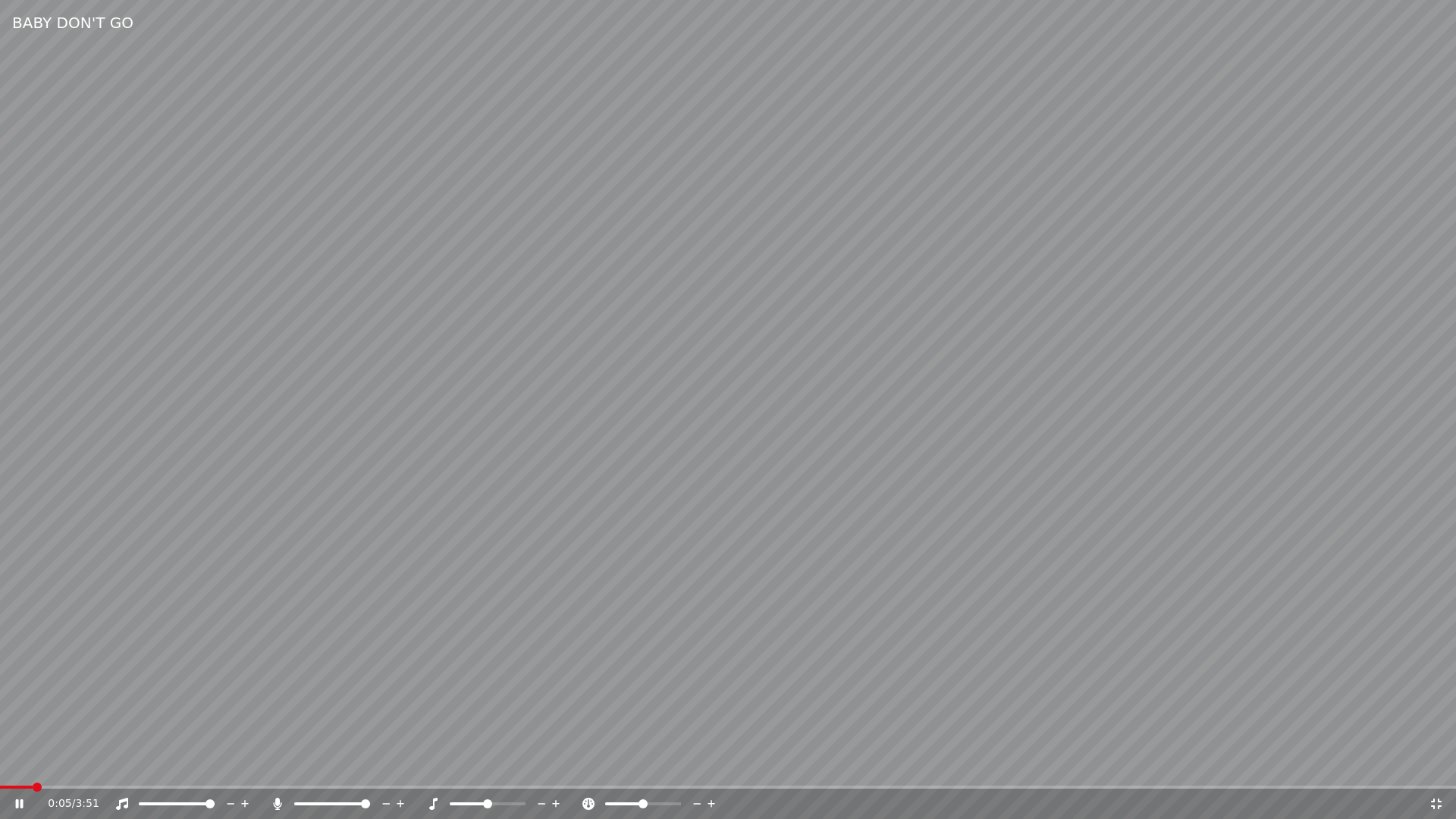
click at [961, 786] on span at bounding box center [728, 787] width 1456 height 3
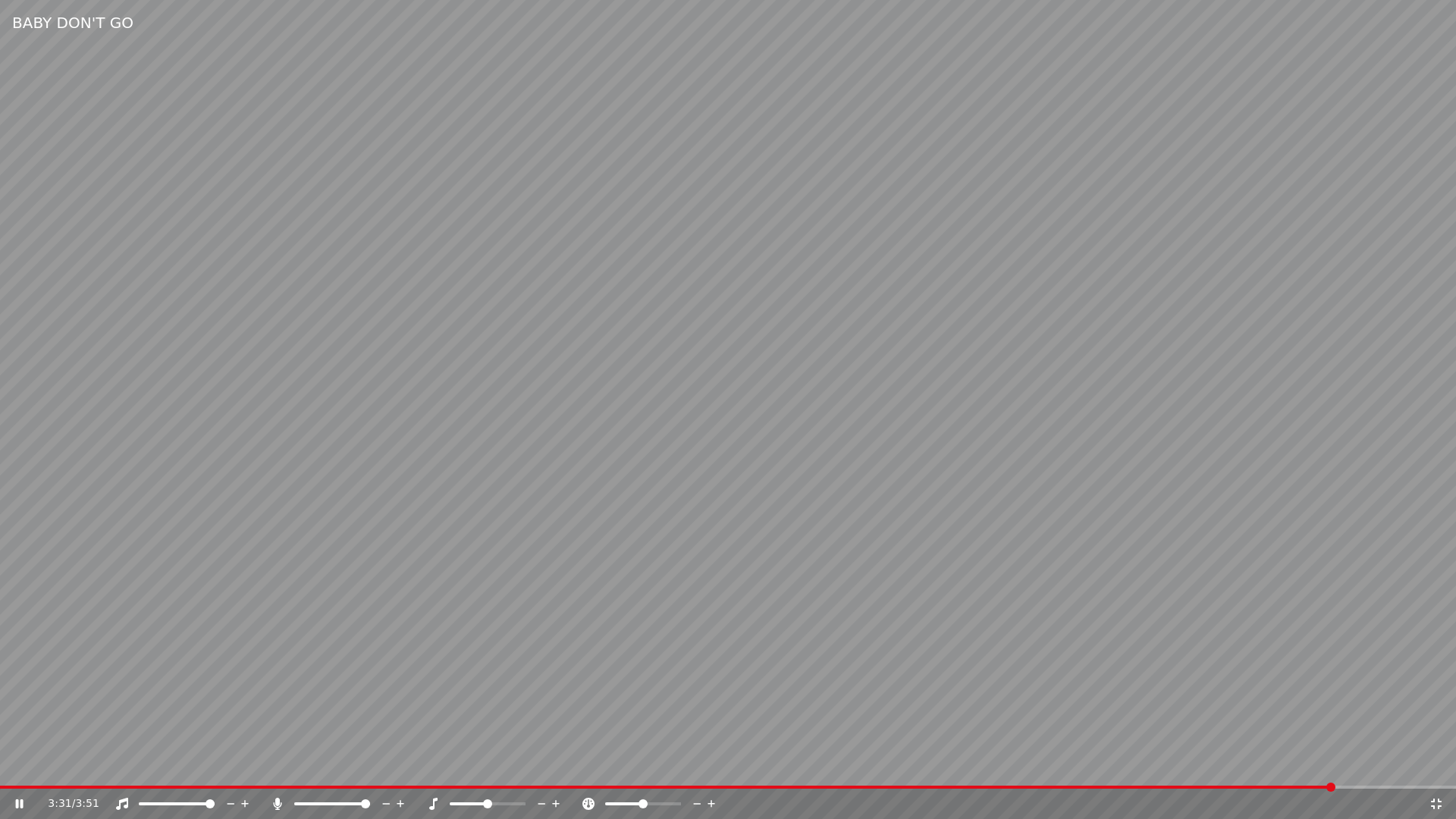
click at [1438, 801] on icon at bounding box center [1436, 804] width 15 height 13
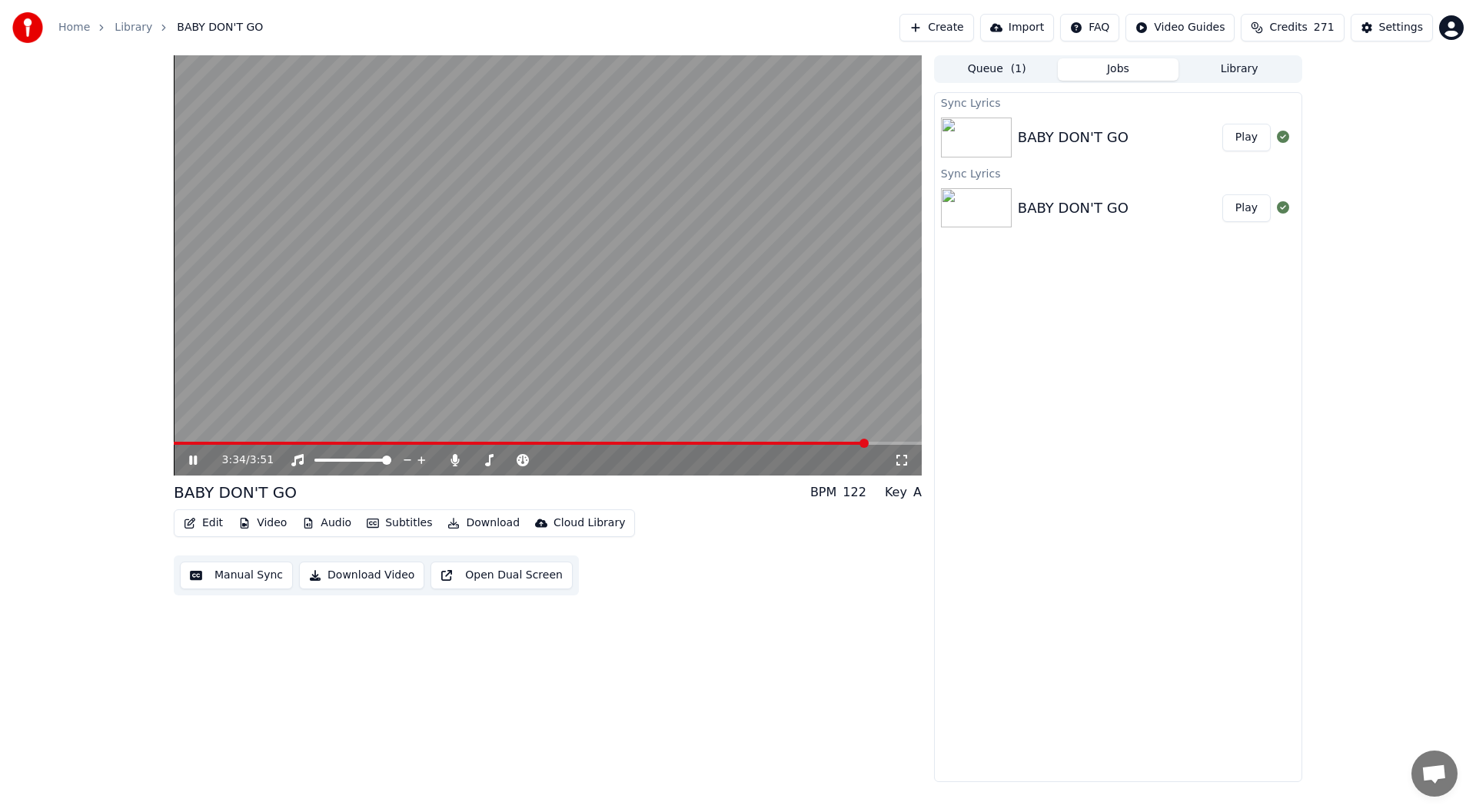
click at [189, 458] on icon at bounding box center [204, 461] width 36 height 13
click at [211, 523] on button "Edit" at bounding box center [203, 523] width 52 height 22
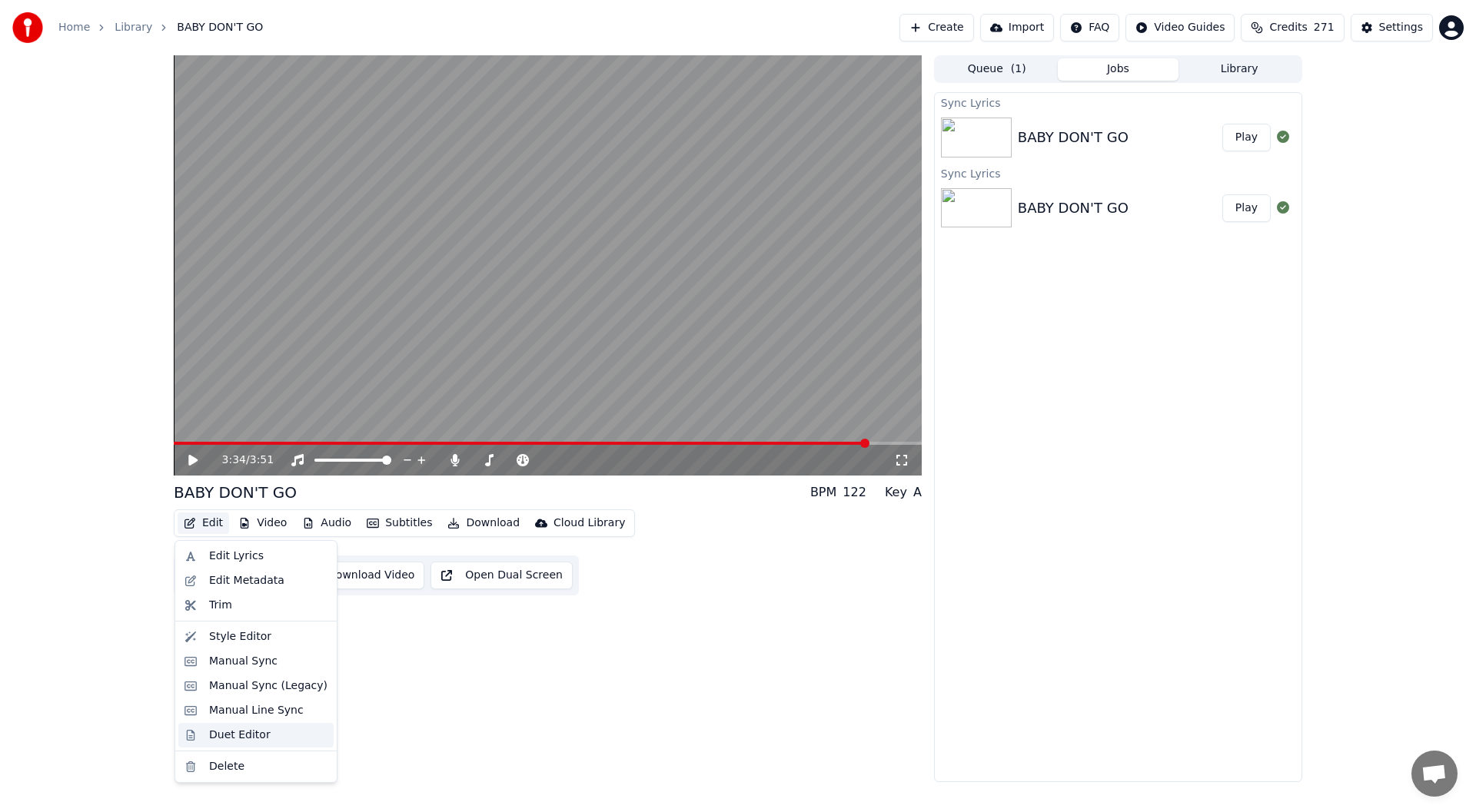
click at [237, 736] on div "Duet Editor" at bounding box center [240, 735] width 62 height 15
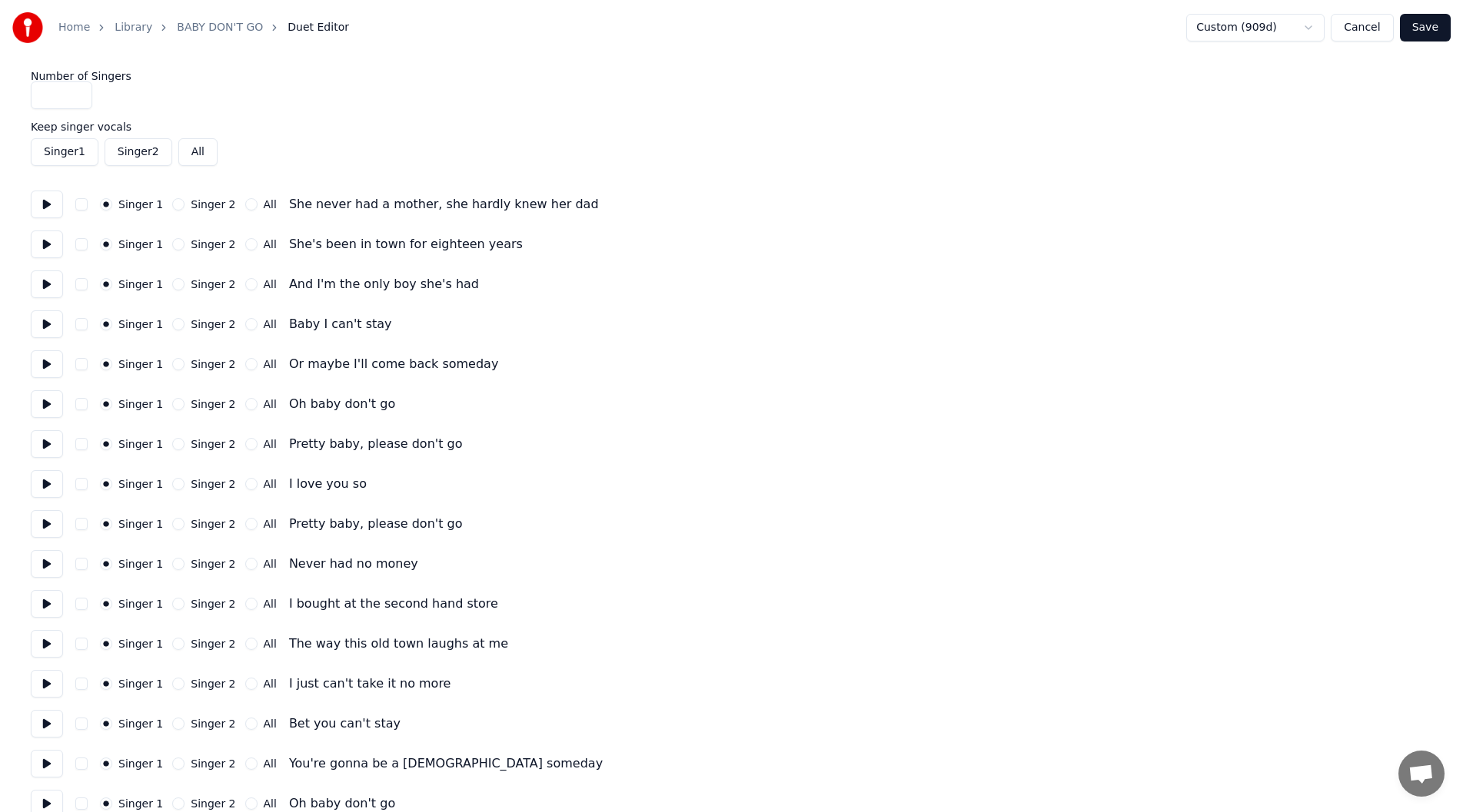
click at [43, 320] on button at bounding box center [47, 324] width 33 height 28
click at [172, 321] on button "Singer 2" at bounding box center [178, 325] width 13 height 13
click at [172, 364] on button "Singer 2" at bounding box center [178, 365] width 13 height 13
click at [33, 367] on button at bounding box center [47, 364] width 33 height 28
click at [44, 400] on button at bounding box center [47, 404] width 33 height 28
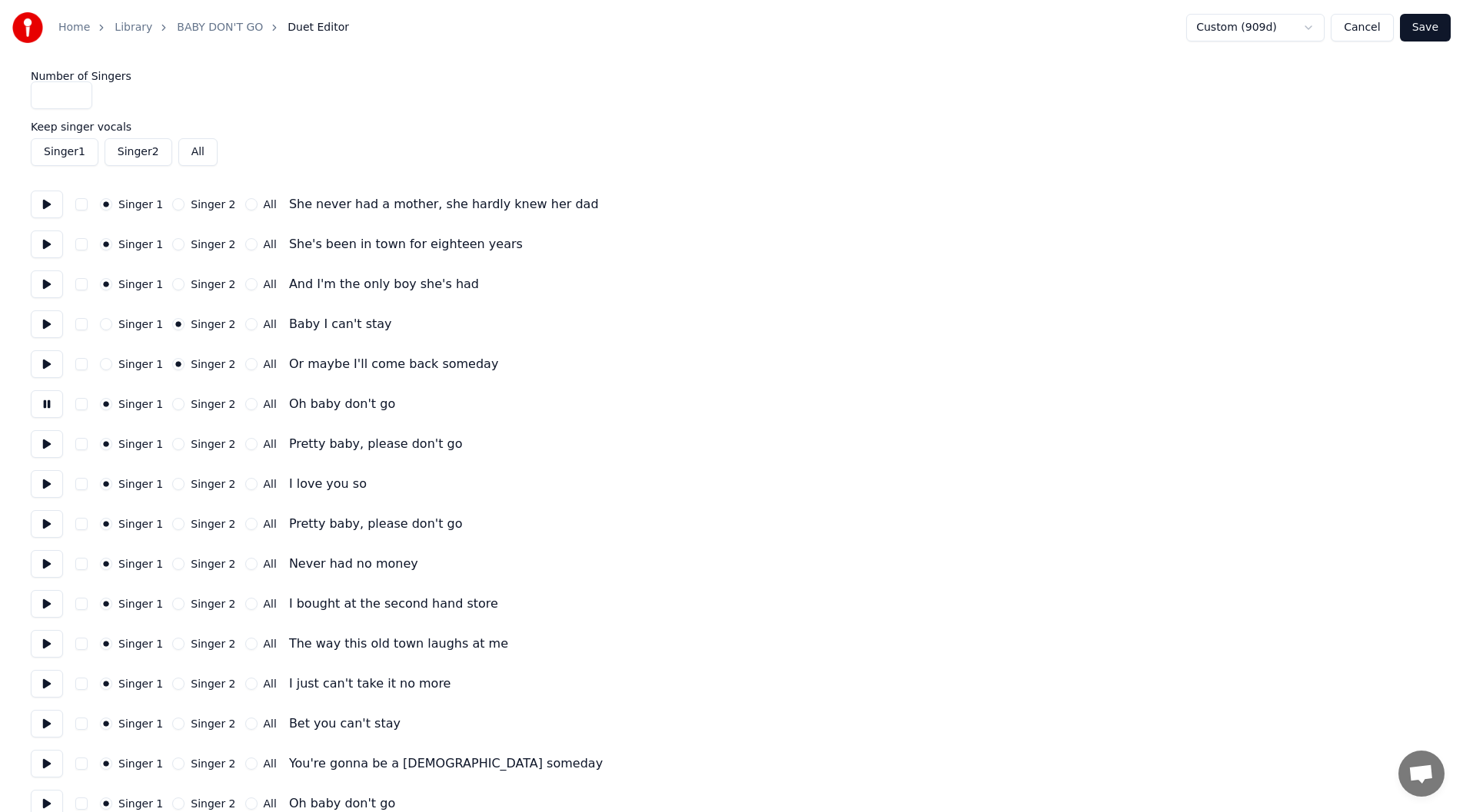
click at [40, 437] on button at bounding box center [47, 444] width 33 height 28
click at [37, 479] on button at bounding box center [47, 484] width 33 height 28
click at [46, 522] on button at bounding box center [47, 524] width 33 height 28
click at [36, 565] on button at bounding box center [47, 564] width 33 height 28
click at [176, 563] on button "Singer 2" at bounding box center [178, 564] width 13 height 13
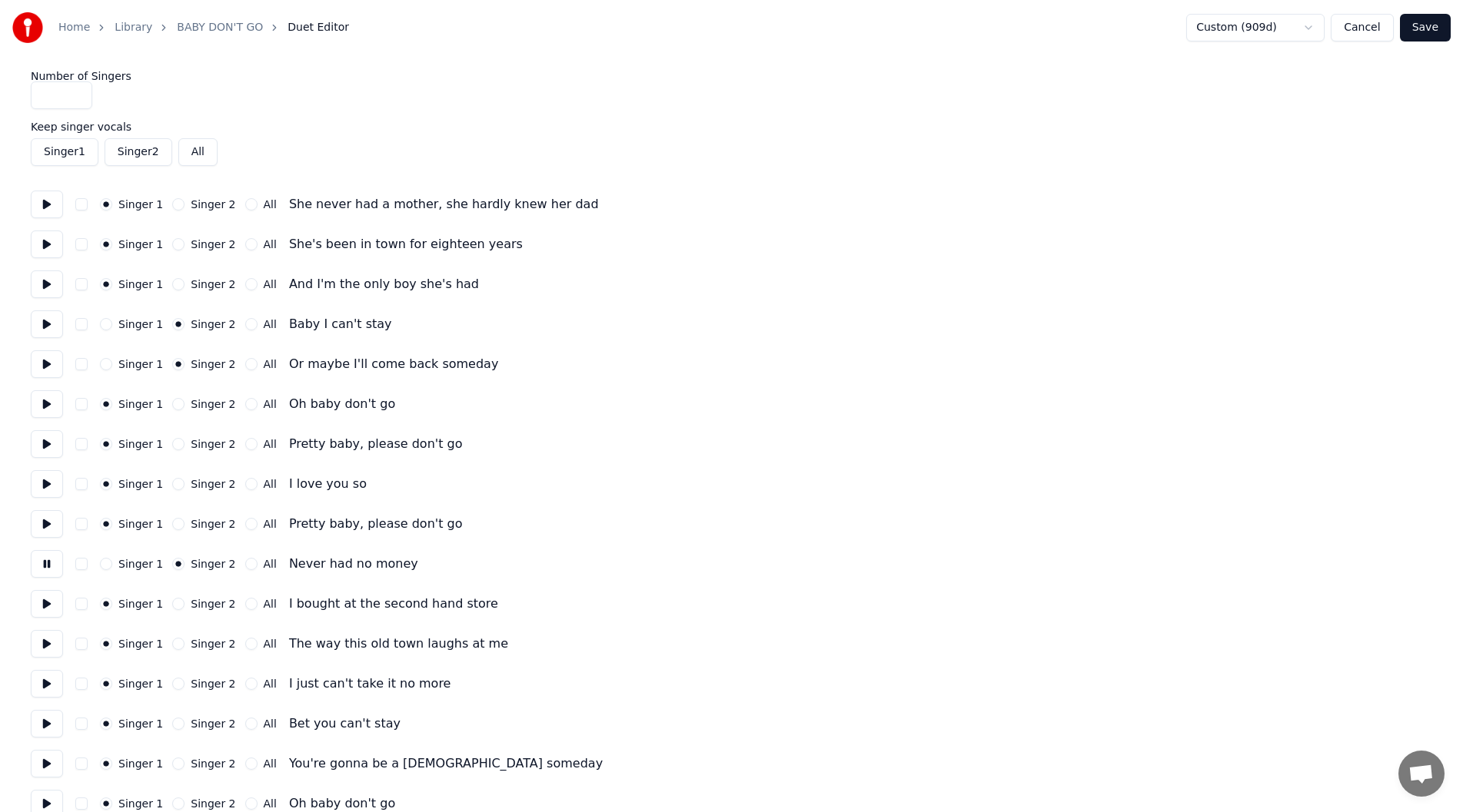
click at [40, 595] on button at bounding box center [47, 604] width 33 height 28
click at [172, 601] on button "Singer 2" at bounding box center [178, 605] width 13 height 13
click at [44, 641] on button at bounding box center [47, 644] width 33 height 28
click at [172, 645] on button "Singer 2" at bounding box center [178, 645] width 13 height 13
click at [41, 685] on button at bounding box center [47, 683] width 33 height 28
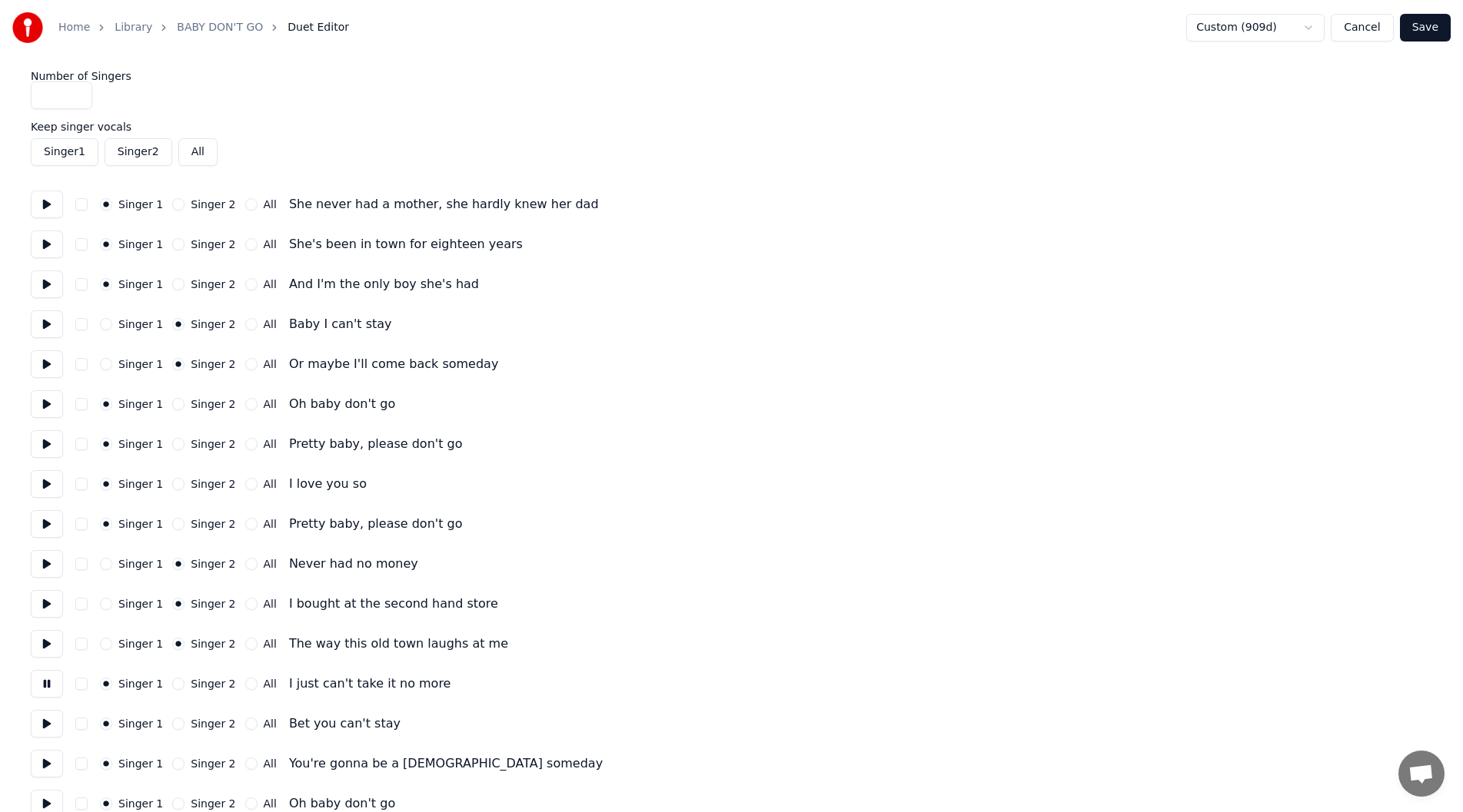
click at [175, 680] on button "Singer 2" at bounding box center [178, 684] width 13 height 13
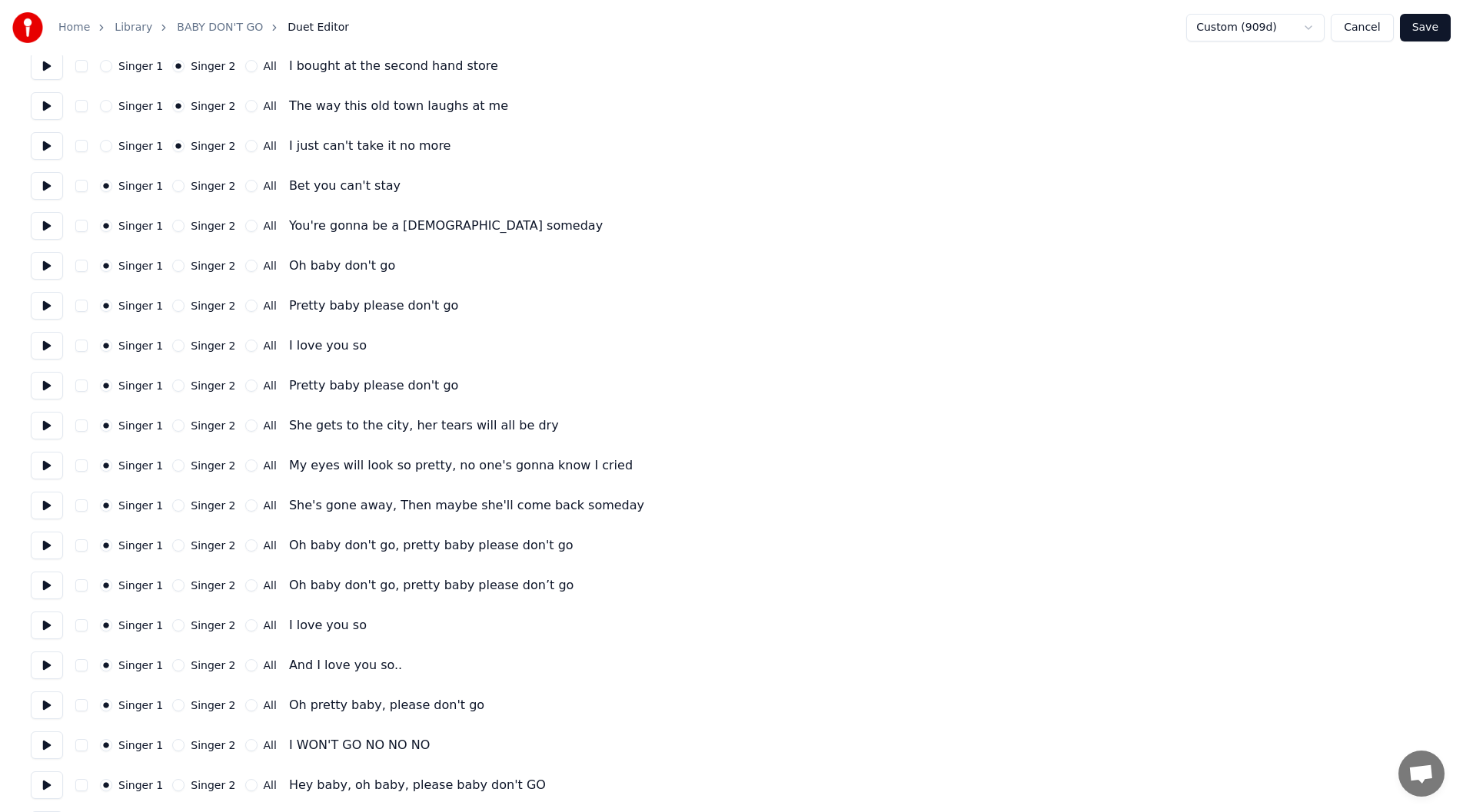
scroll to position [615, 0]
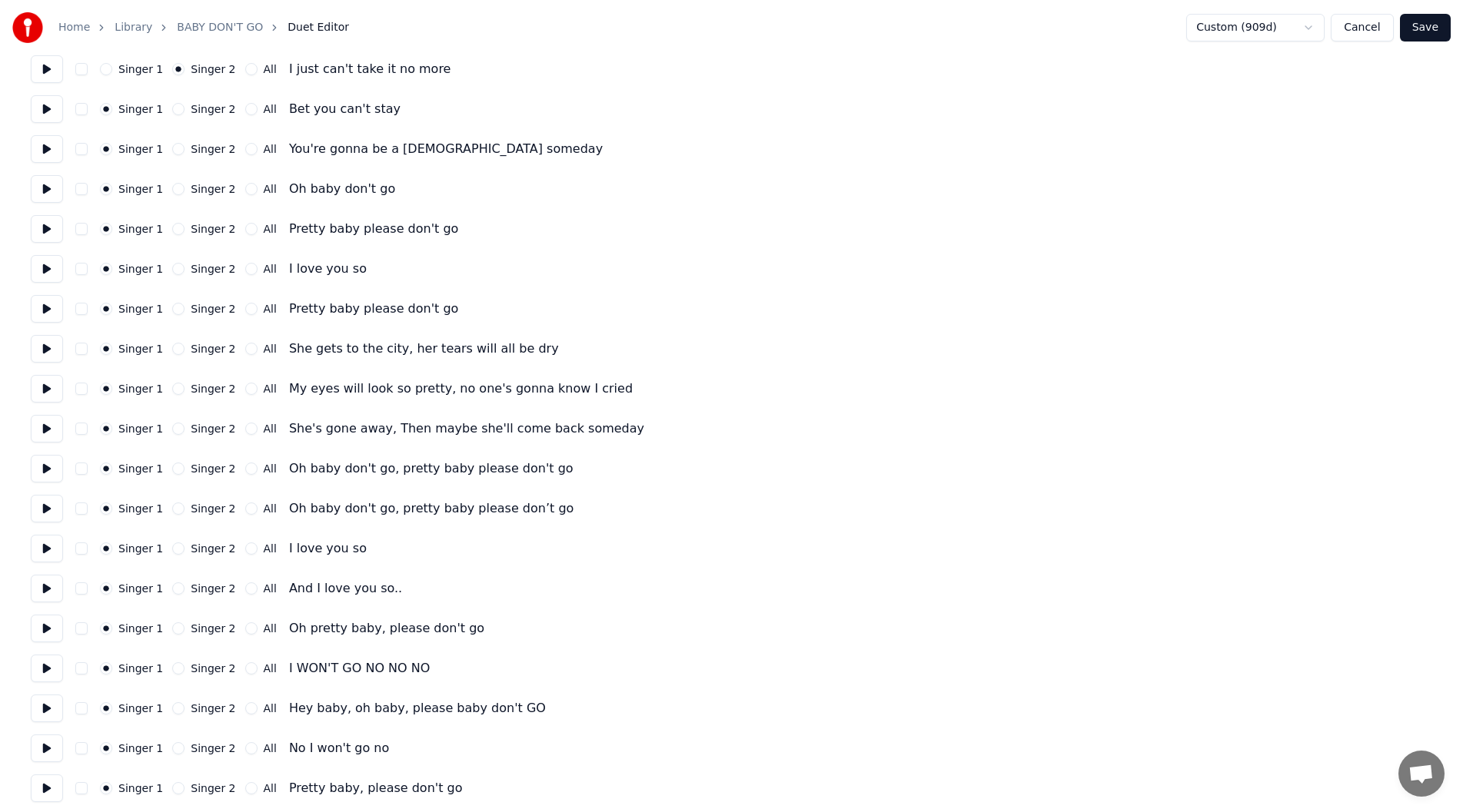
click at [43, 106] on button at bounding box center [47, 109] width 33 height 28
click at [43, 144] on button at bounding box center [47, 148] width 33 height 28
click at [36, 185] on button at bounding box center [47, 189] width 33 height 28
click at [50, 229] on button at bounding box center [47, 229] width 33 height 28
click at [46, 272] on button at bounding box center [47, 269] width 33 height 28
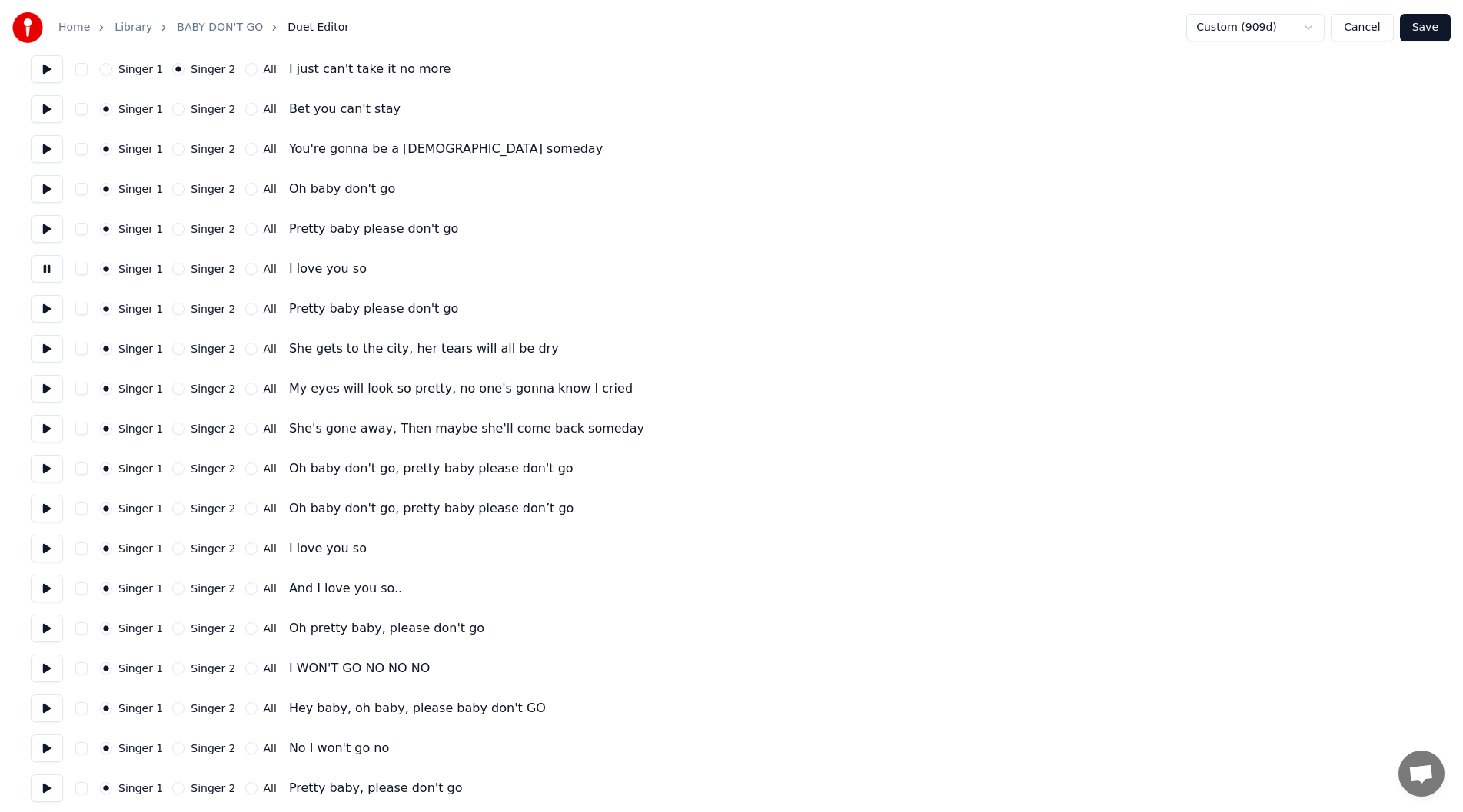
click at [35, 298] on button at bounding box center [47, 309] width 33 height 28
click at [46, 342] on button at bounding box center [47, 349] width 33 height 28
click at [172, 387] on button "Singer 2" at bounding box center [178, 389] width 13 height 13
click at [38, 383] on button at bounding box center [47, 388] width 33 height 28
click at [46, 425] on button at bounding box center [47, 429] width 33 height 28
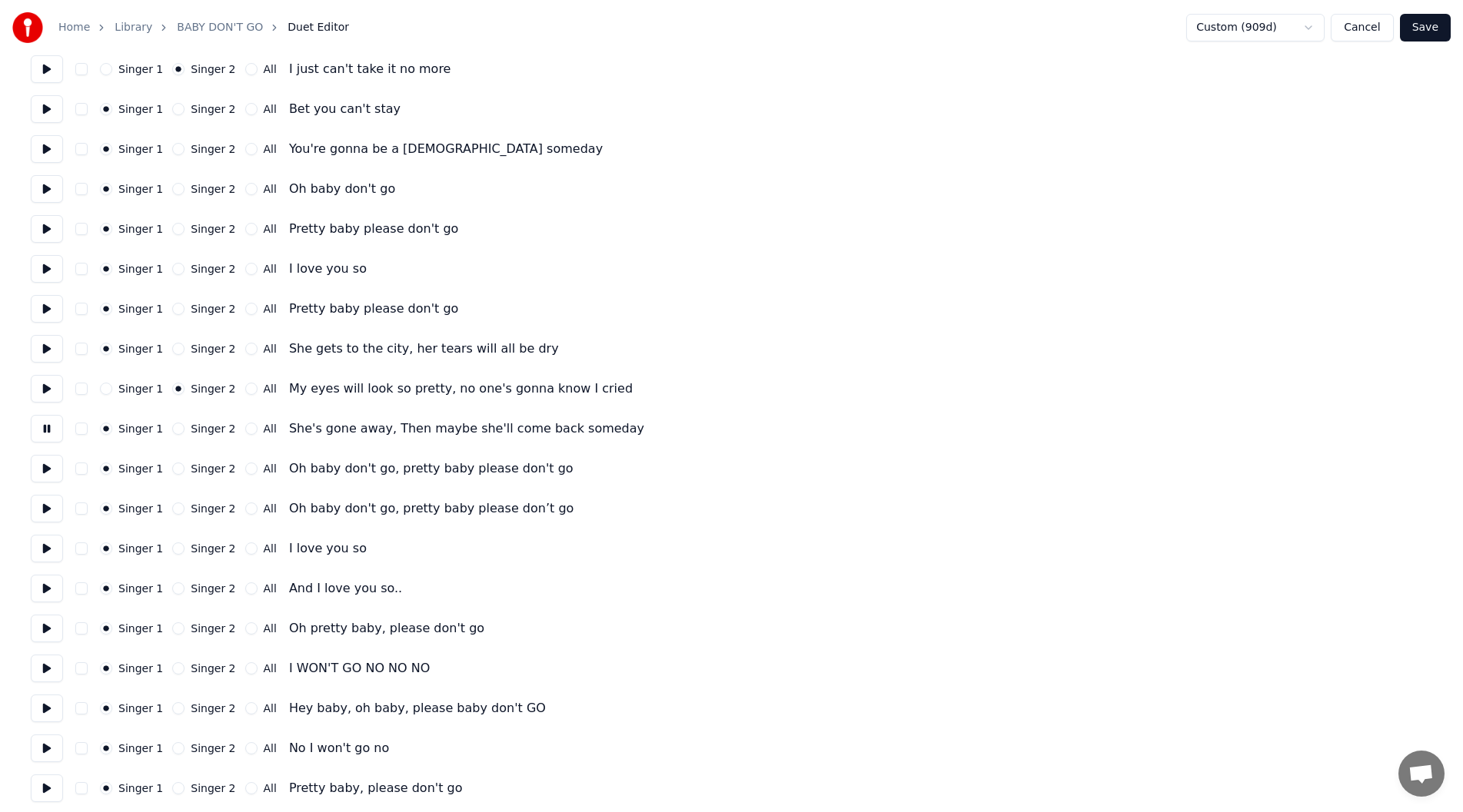
click at [33, 468] on button at bounding box center [47, 469] width 33 height 28
click at [46, 505] on button at bounding box center [47, 509] width 33 height 28
click at [45, 549] on button at bounding box center [47, 549] width 33 height 28
click at [172, 587] on button "Singer 2" at bounding box center [178, 589] width 13 height 13
click at [43, 588] on button at bounding box center [47, 588] width 33 height 28
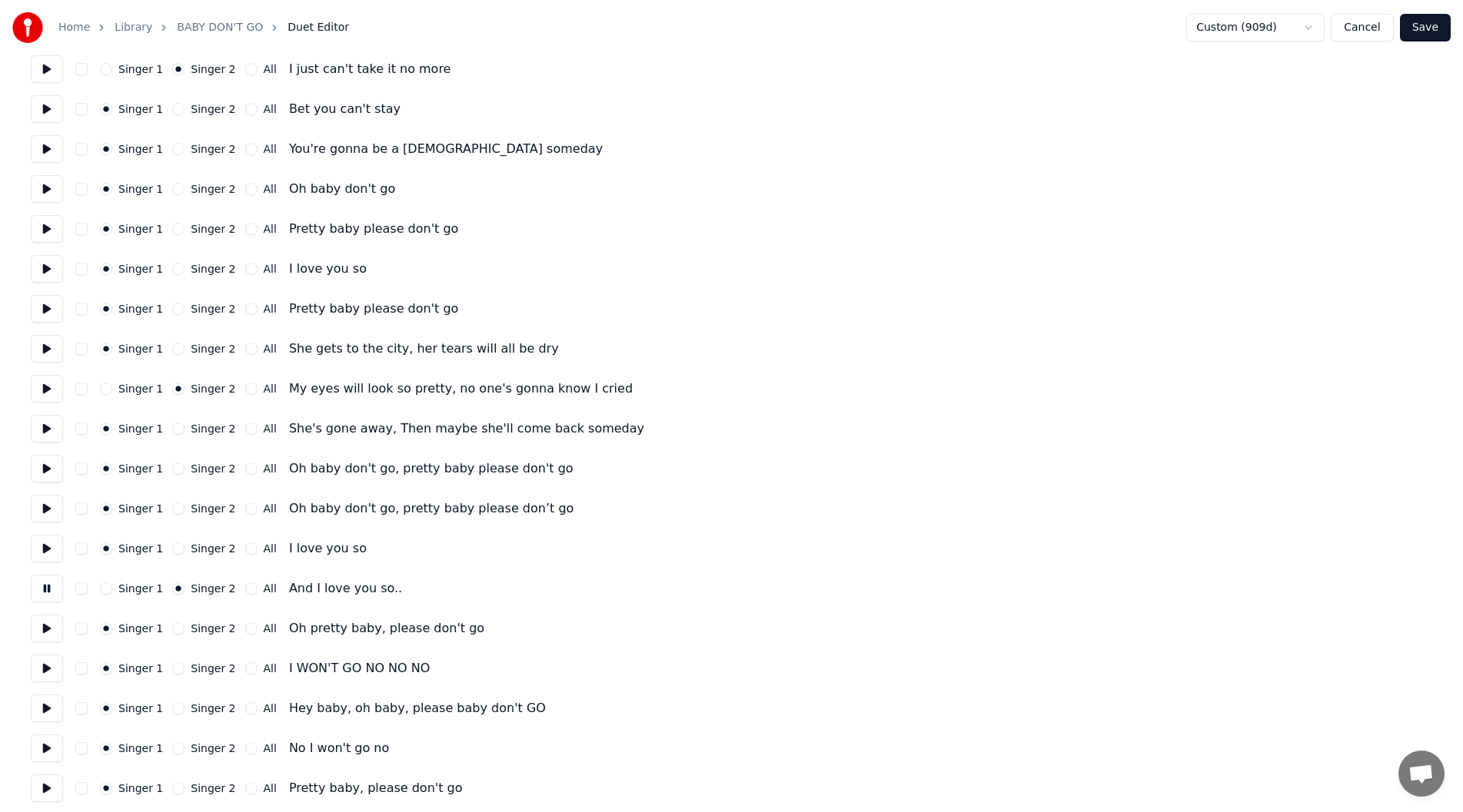
scroll to position [660, 0]
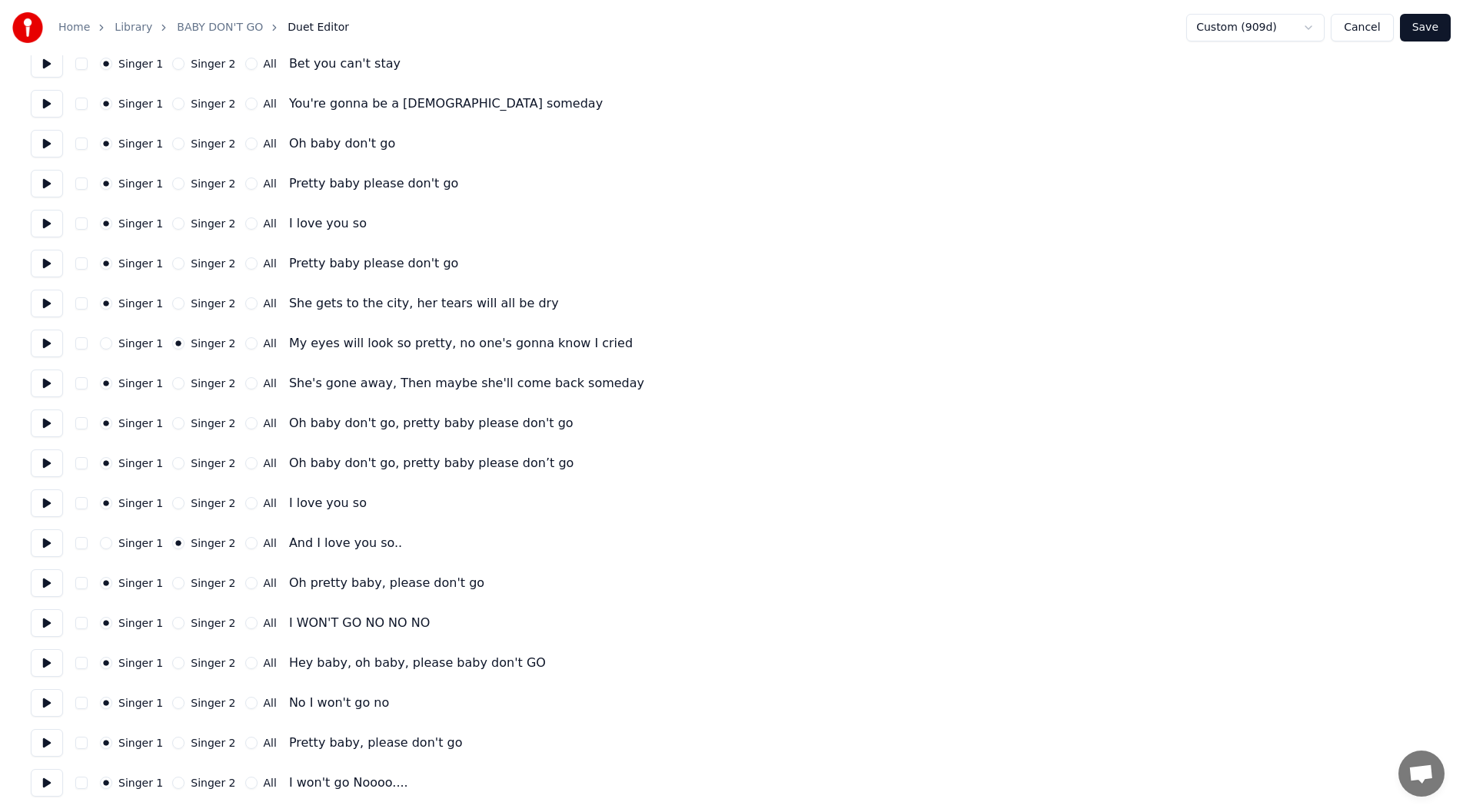
click at [37, 574] on button at bounding box center [47, 583] width 33 height 28
click at [175, 624] on button "Singer 2" at bounding box center [178, 624] width 13 height 13
click at [32, 621] on button at bounding box center [47, 623] width 33 height 28
click at [44, 654] on button at bounding box center [47, 663] width 33 height 28
click at [47, 701] on button at bounding box center [47, 703] width 33 height 28
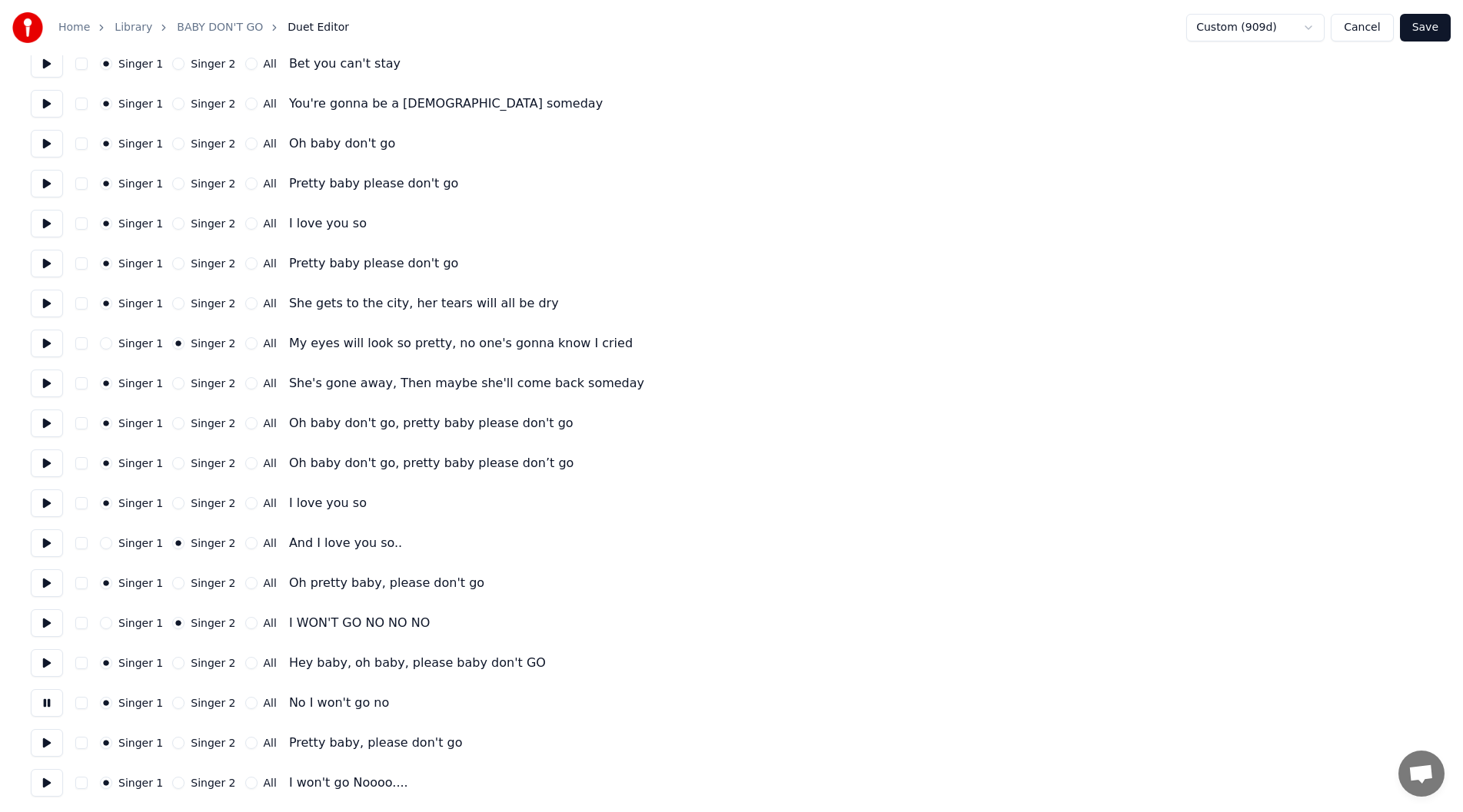
click at [172, 702] on button "Singer 2" at bounding box center [178, 703] width 13 height 13
click at [47, 702] on button at bounding box center [47, 703] width 33 height 28
click at [43, 741] on button at bounding box center [47, 743] width 33 height 28
click at [45, 783] on button at bounding box center [47, 783] width 33 height 28
click at [172, 782] on button "Singer 2" at bounding box center [178, 783] width 13 height 13
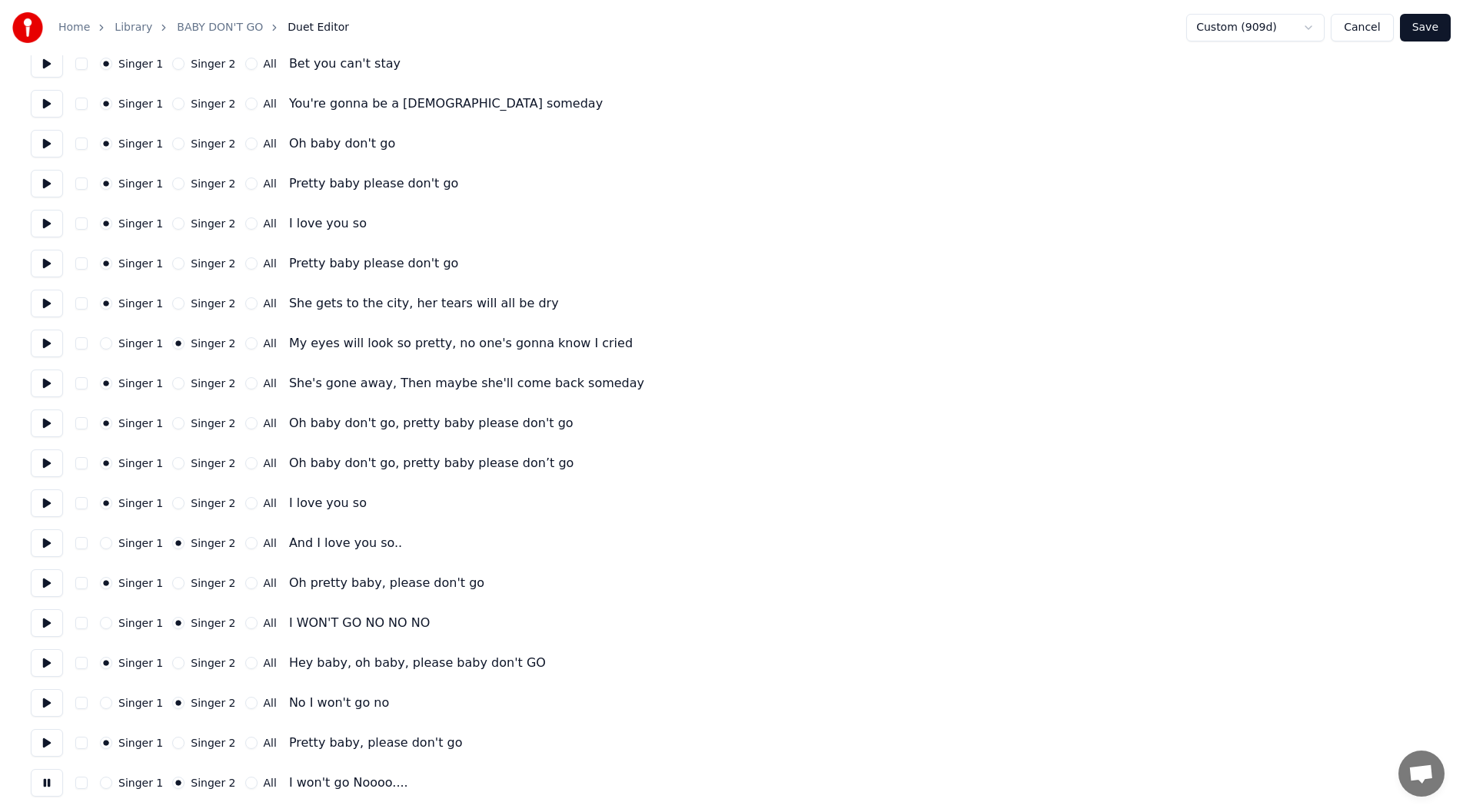
click at [1435, 18] on button "Save" at bounding box center [1425, 27] width 51 height 28
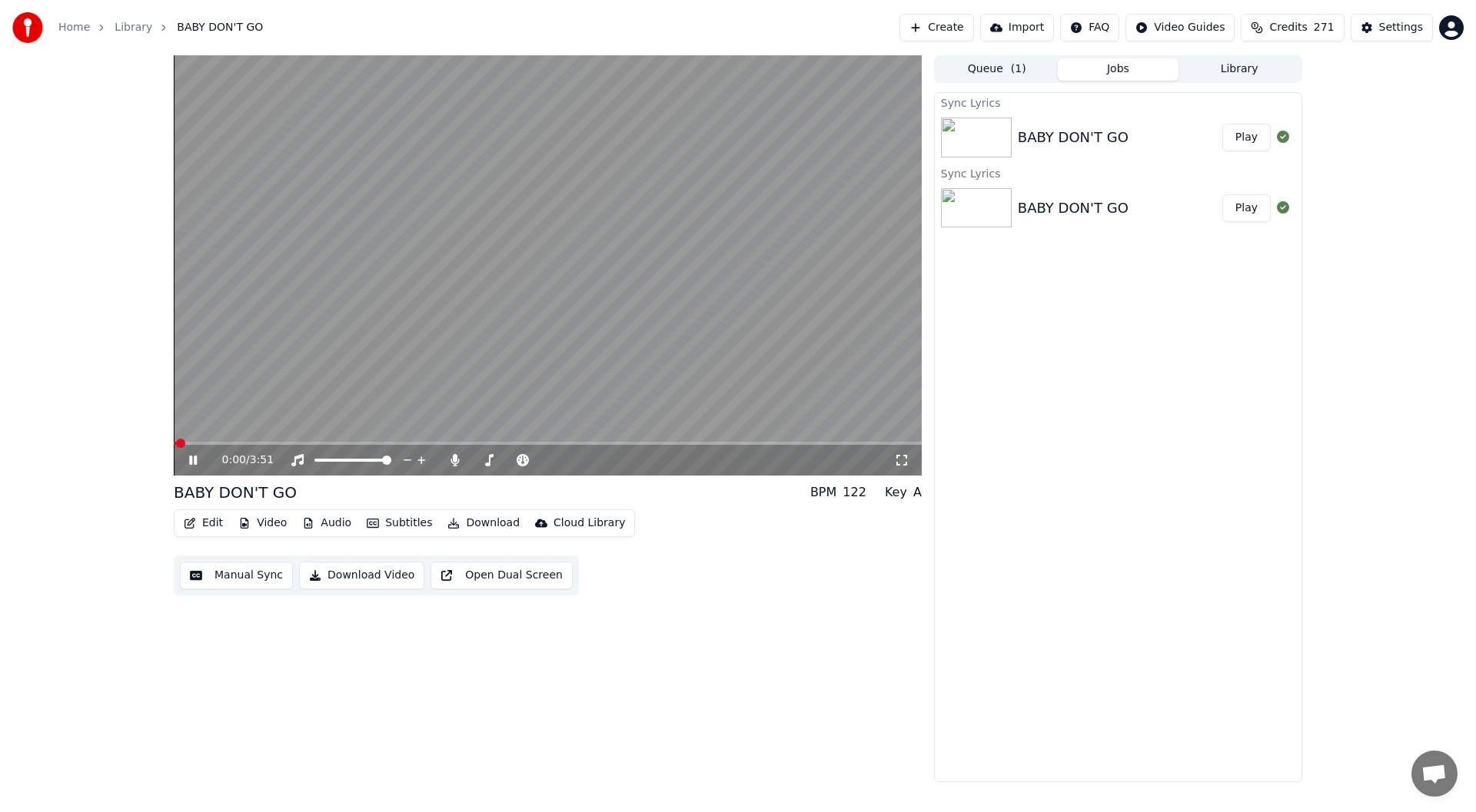
drag, startPoint x: 899, startPoint y: 456, endPoint x: 900, endPoint y: 475, distance: 19.0
click at [899, 457] on icon at bounding box center [901, 461] width 15 height 13
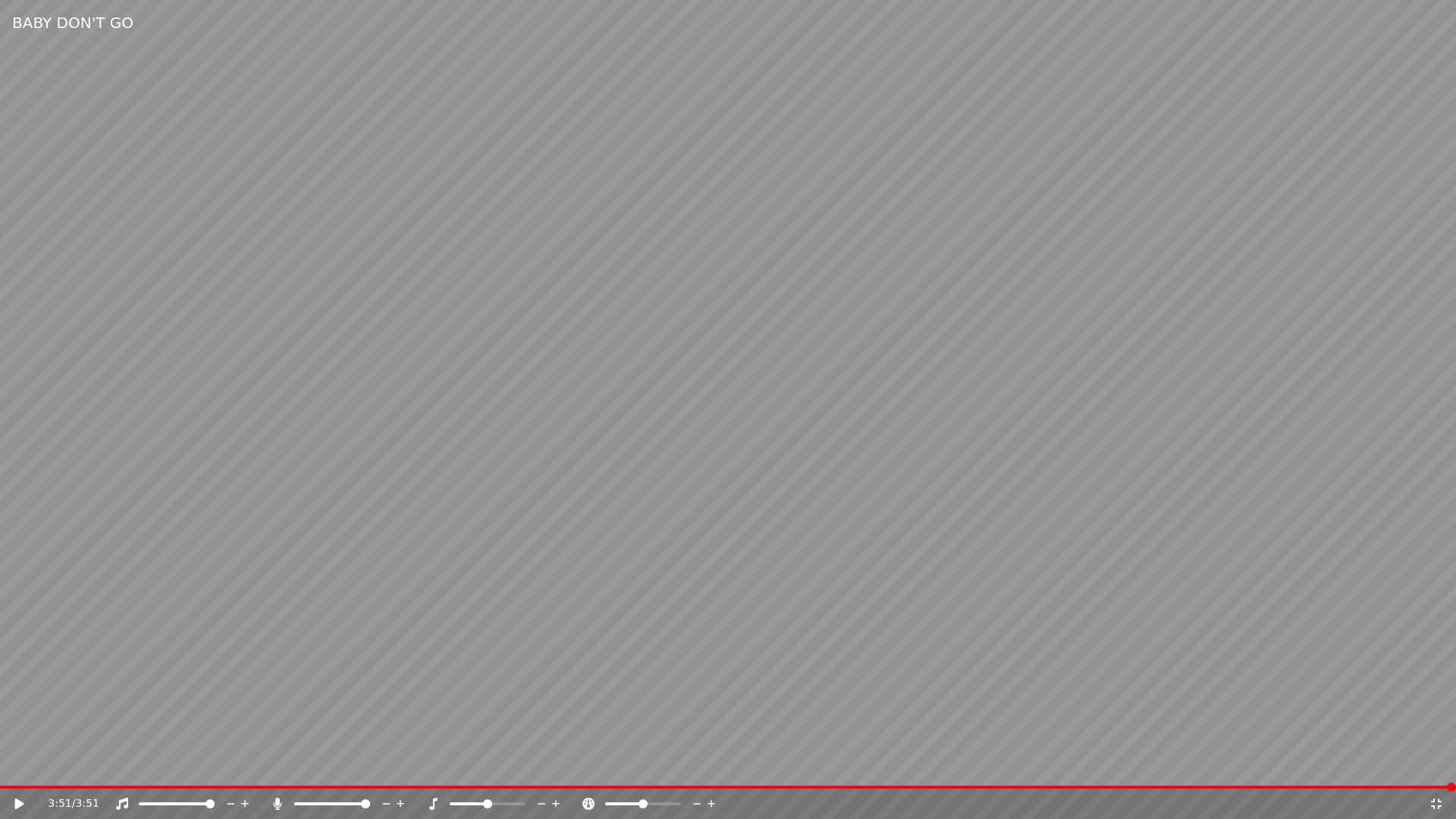
click at [1374, 782] on video at bounding box center [728, 409] width 1456 height 819
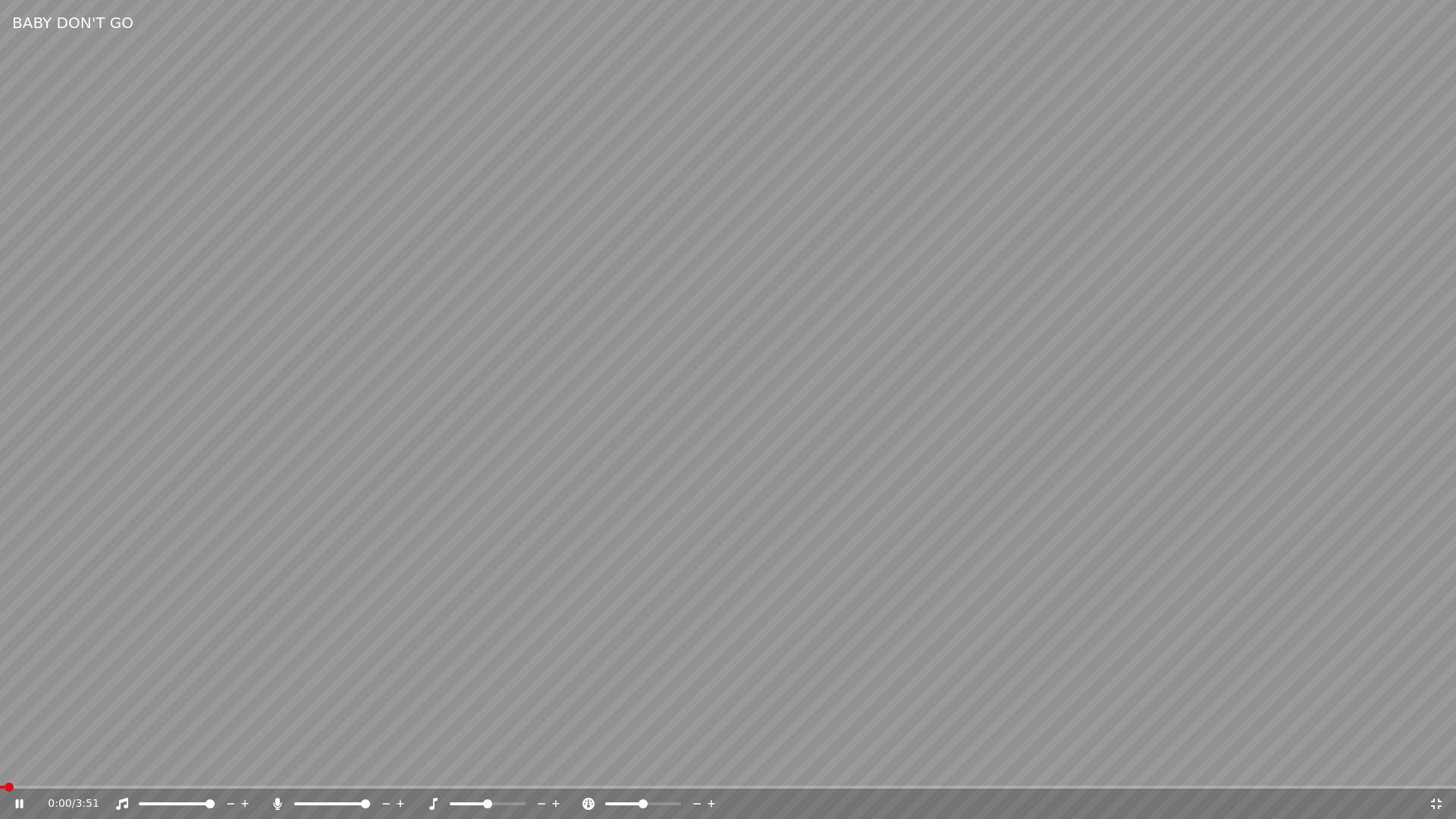
click at [1377, 789] on div "0:00 / 3:51" at bounding box center [728, 804] width 1456 height 30
click at [1381, 785] on video at bounding box center [728, 409] width 1456 height 819
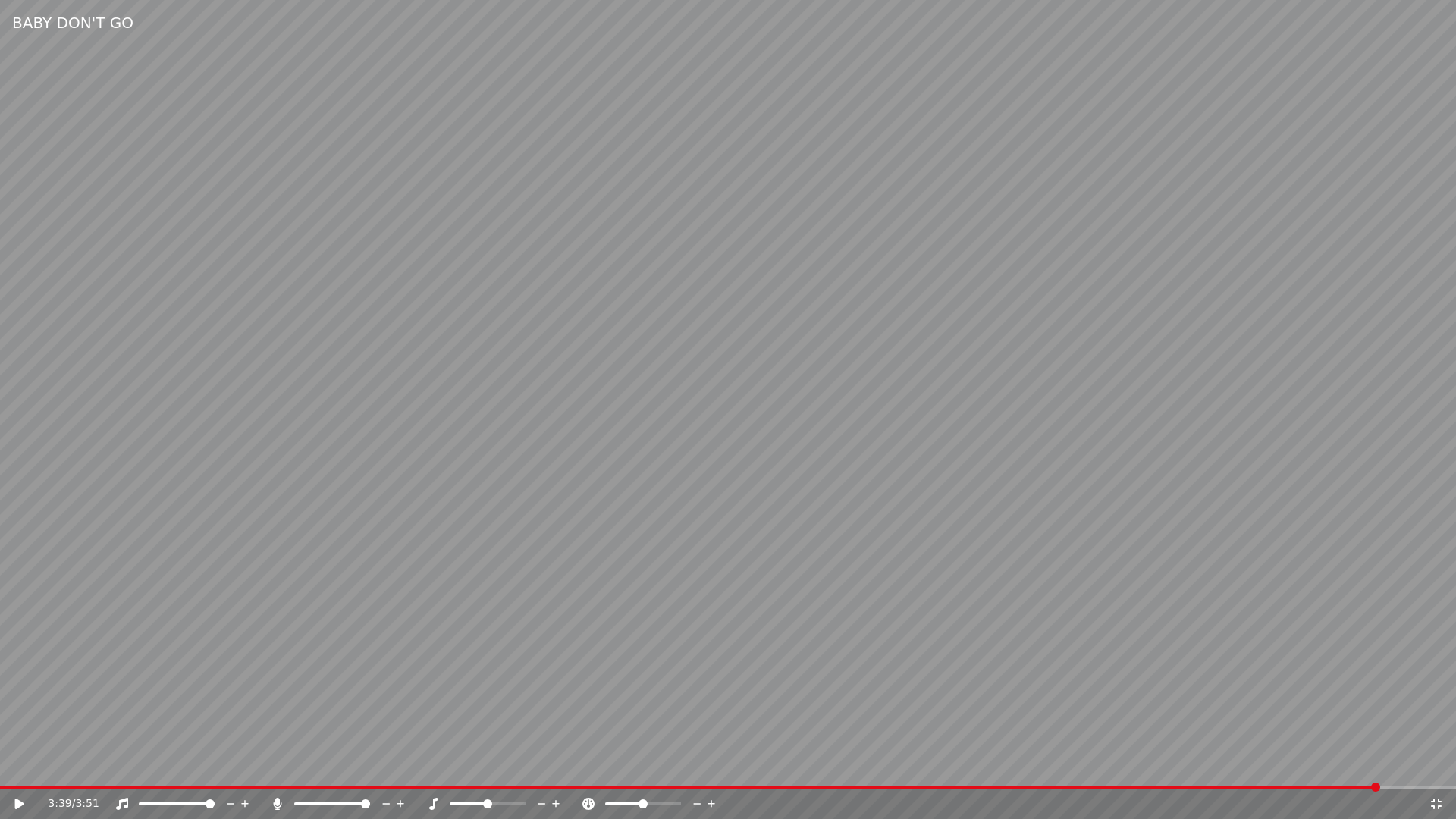
click at [1381, 786] on span at bounding box center [728, 787] width 1456 height 3
click at [13, 801] on icon at bounding box center [30, 804] width 36 height 13
click at [1435, 800] on icon at bounding box center [1436, 804] width 15 height 13
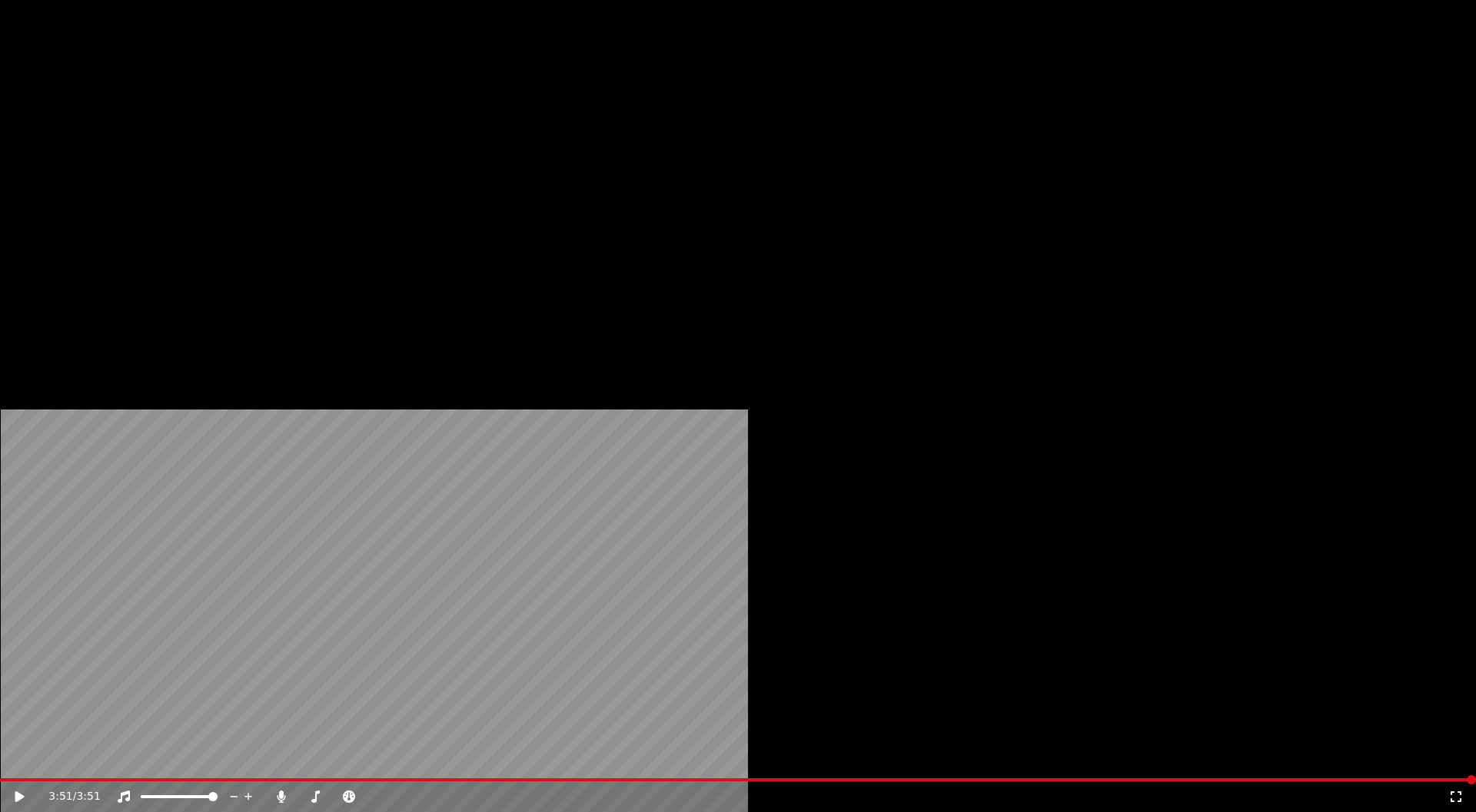
click at [207, 114] on button "Edit" at bounding box center [203, 103] width 52 height 22
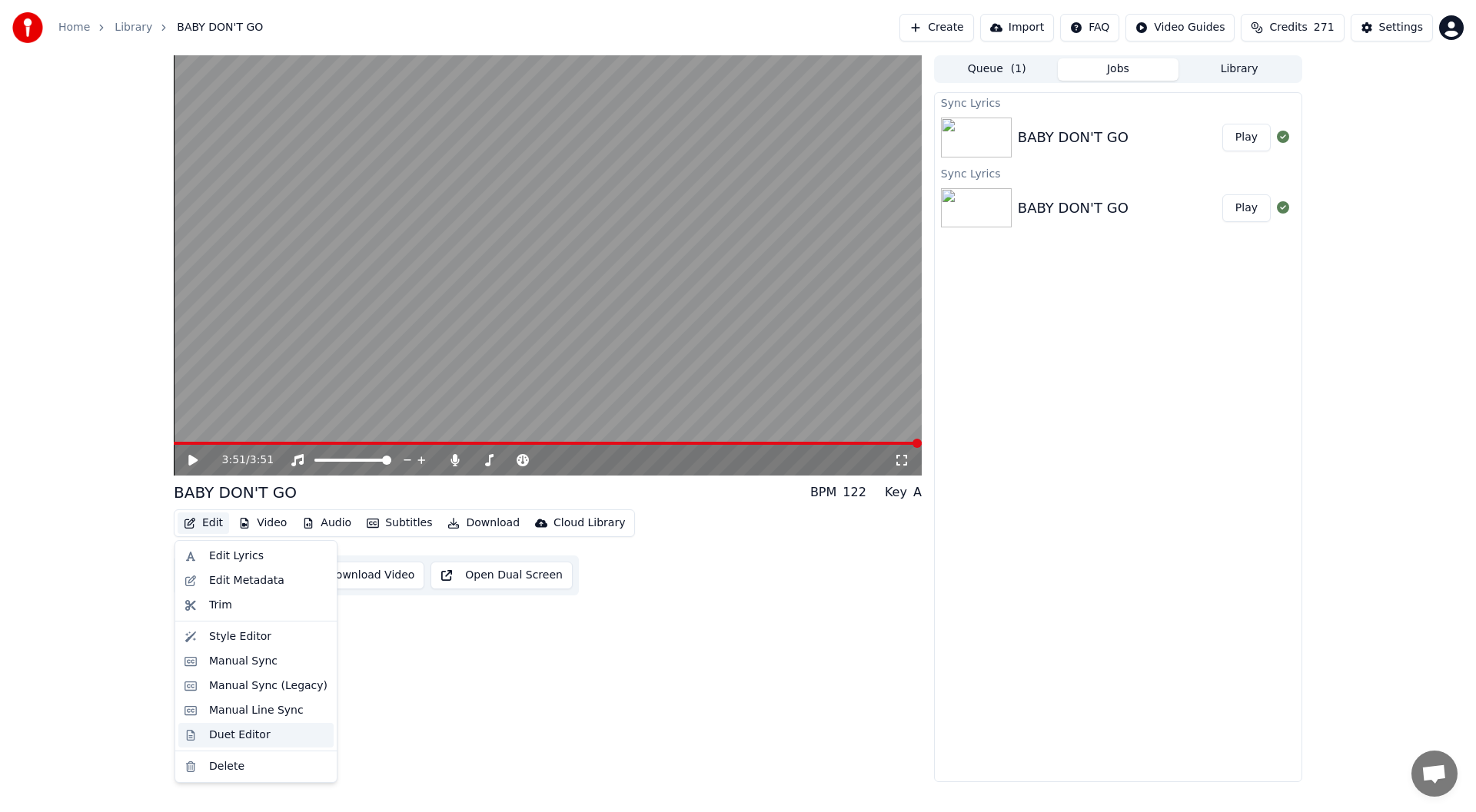
click at [242, 733] on div "Duet Editor" at bounding box center [240, 735] width 62 height 15
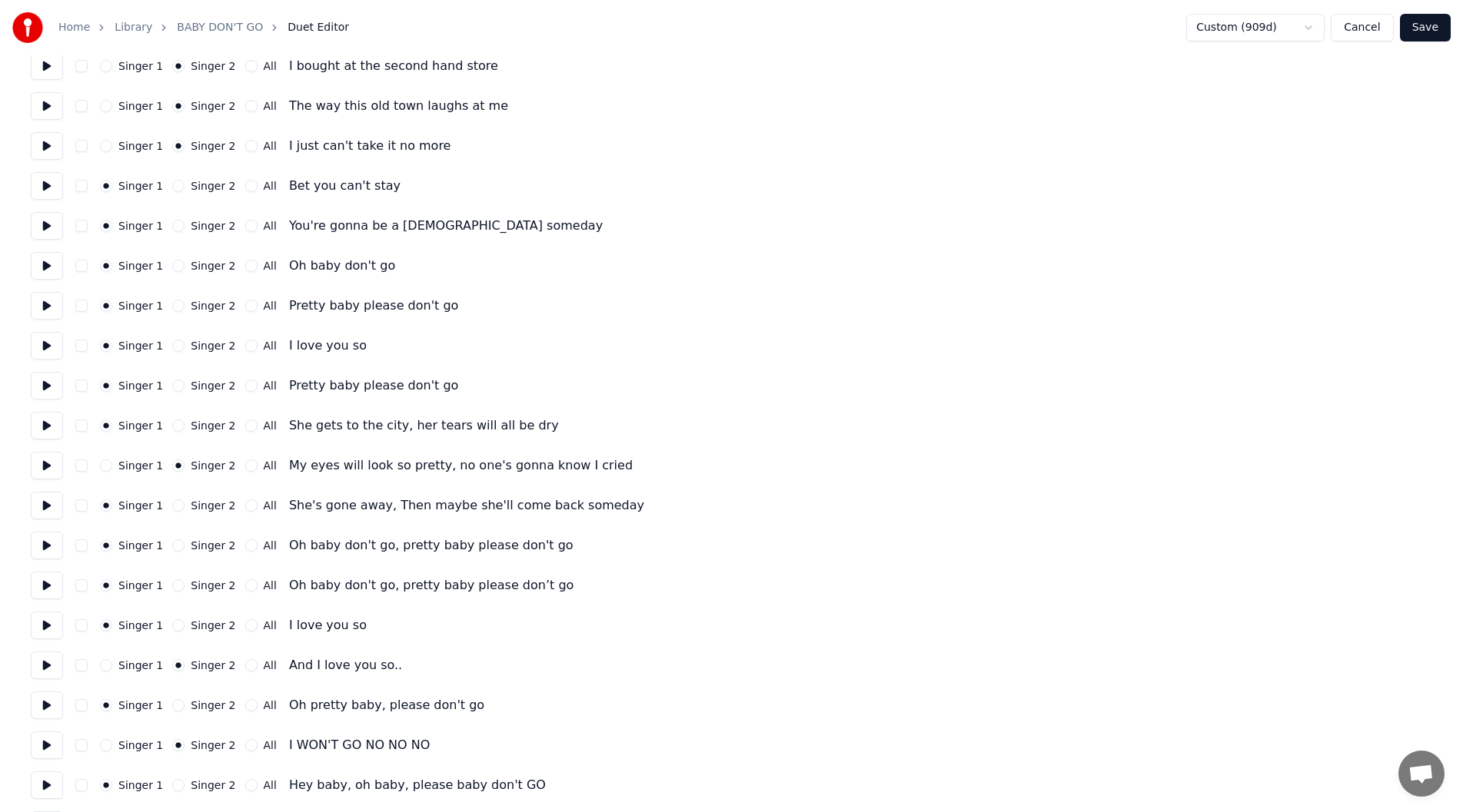
scroll to position [660, 0]
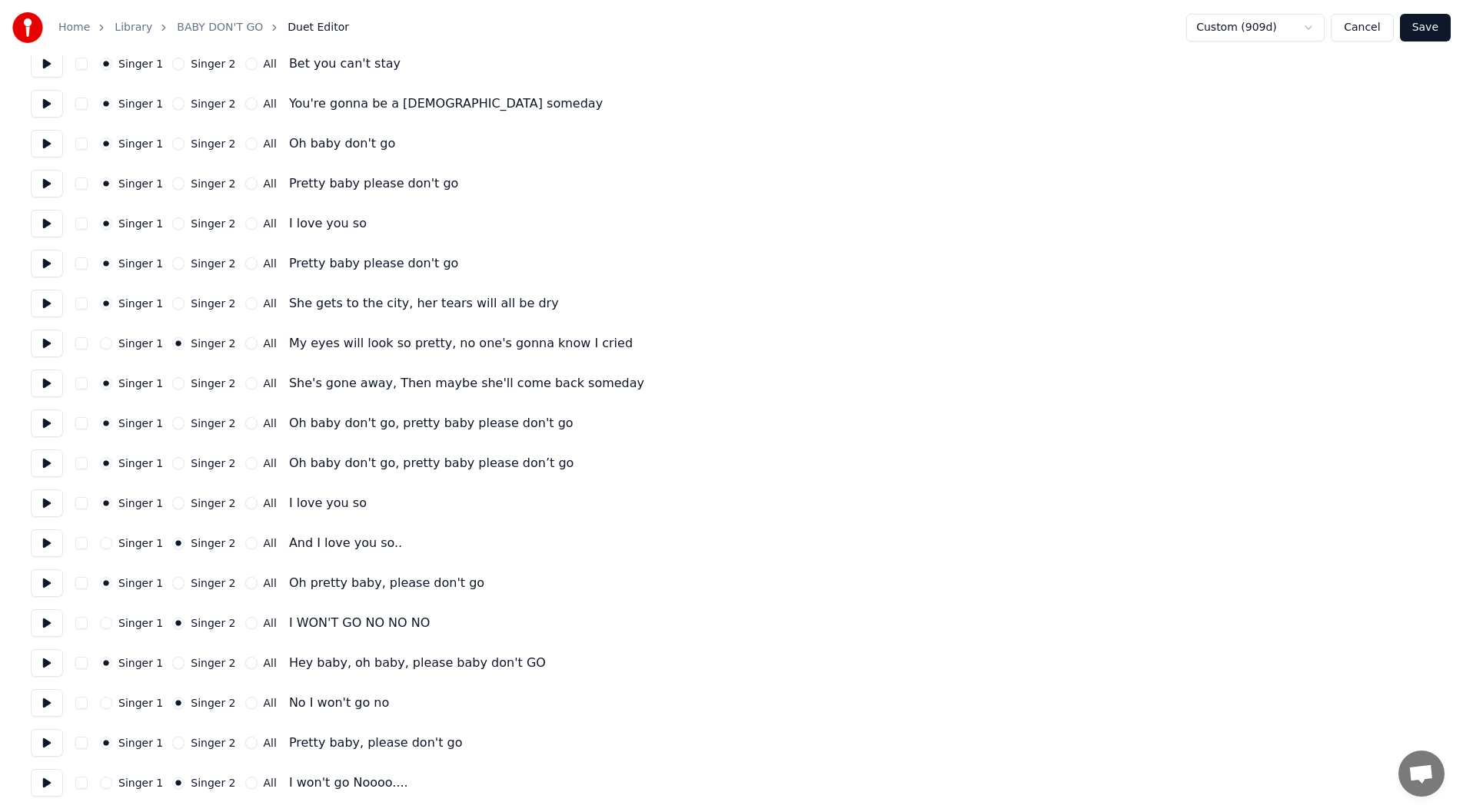
click at [1366, 26] on button "Cancel" at bounding box center [1362, 27] width 62 height 28
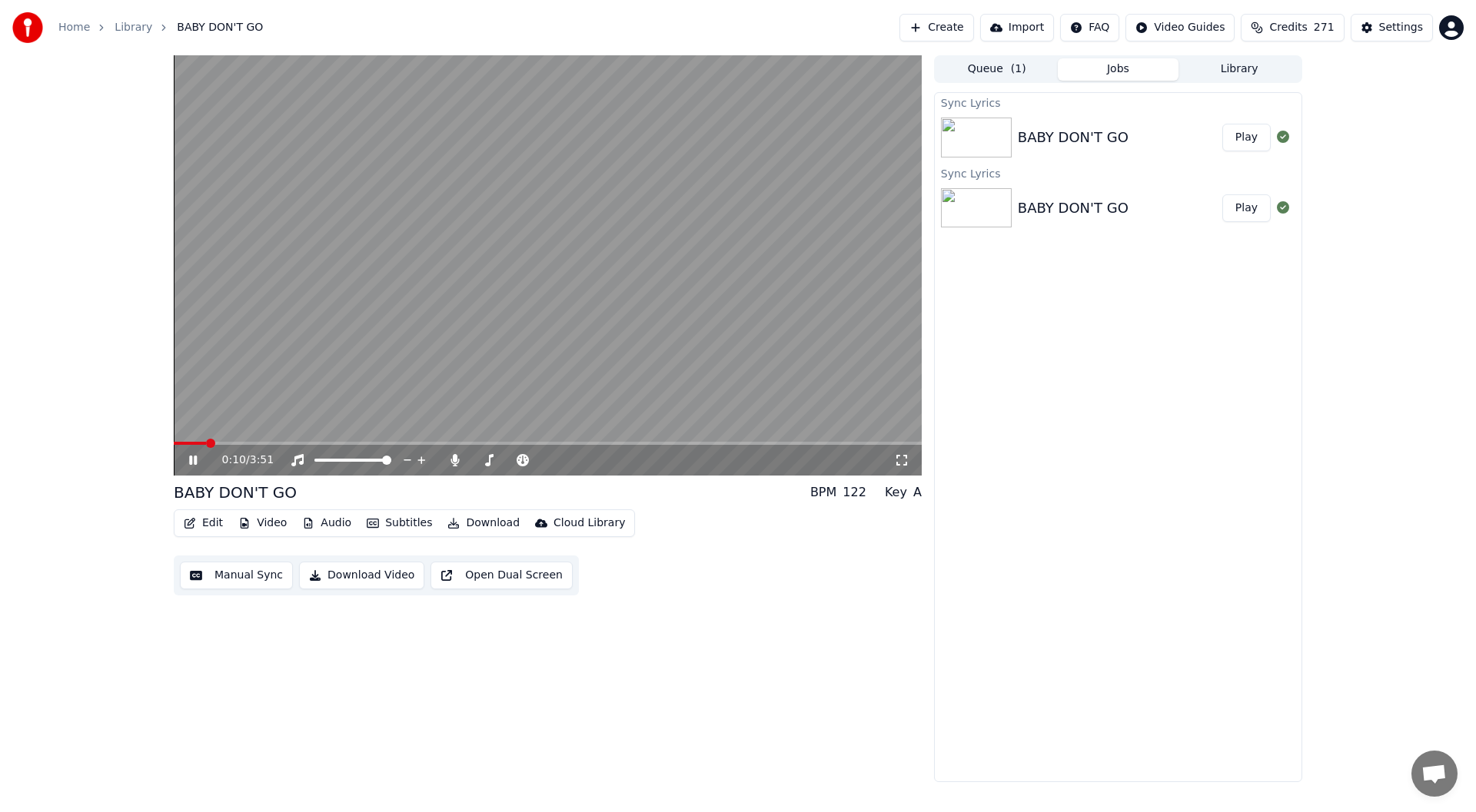
click at [196, 461] on icon at bounding box center [193, 461] width 7 height 9
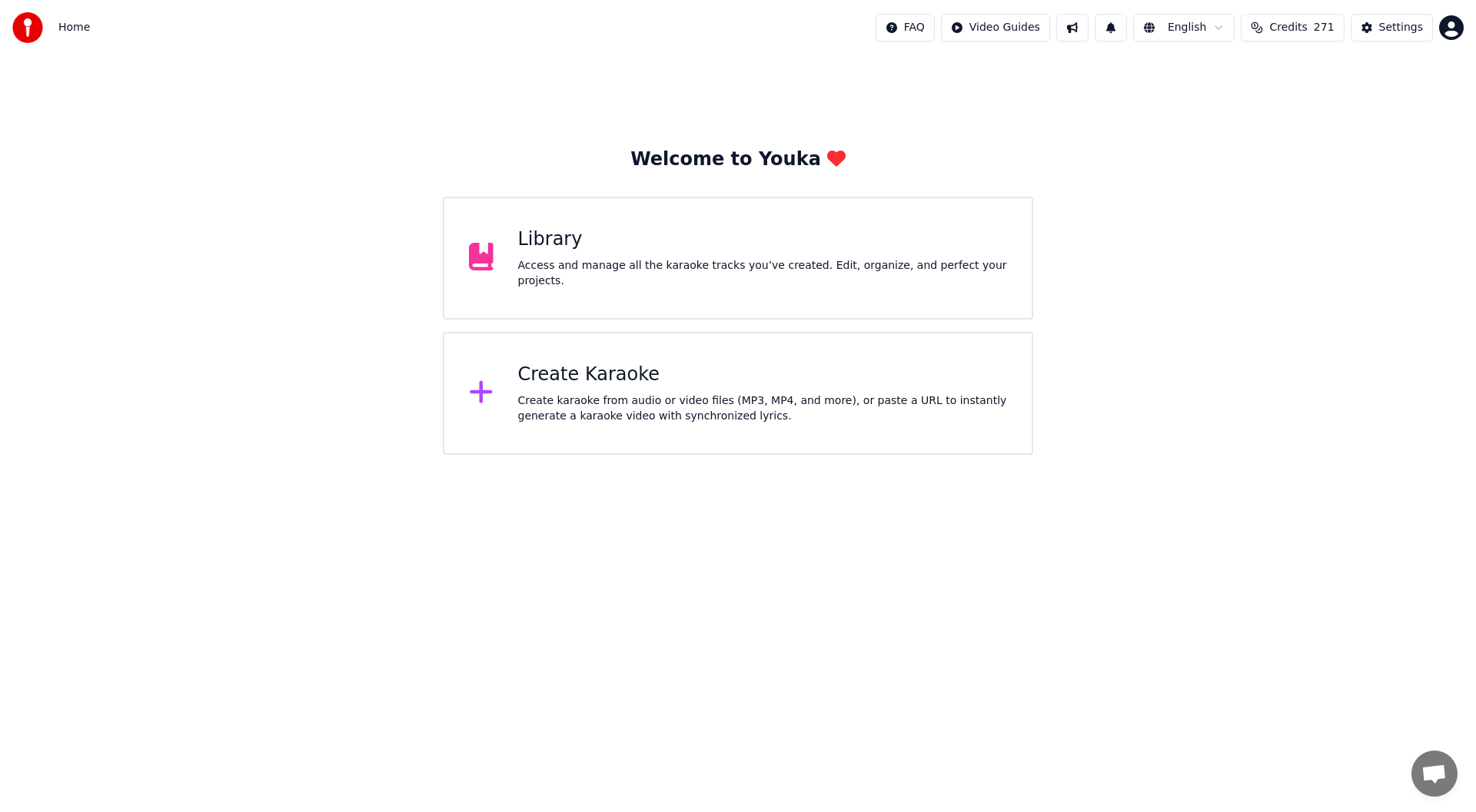
click at [765, 382] on div "Create Karaoke" at bounding box center [762, 375] width 490 height 24
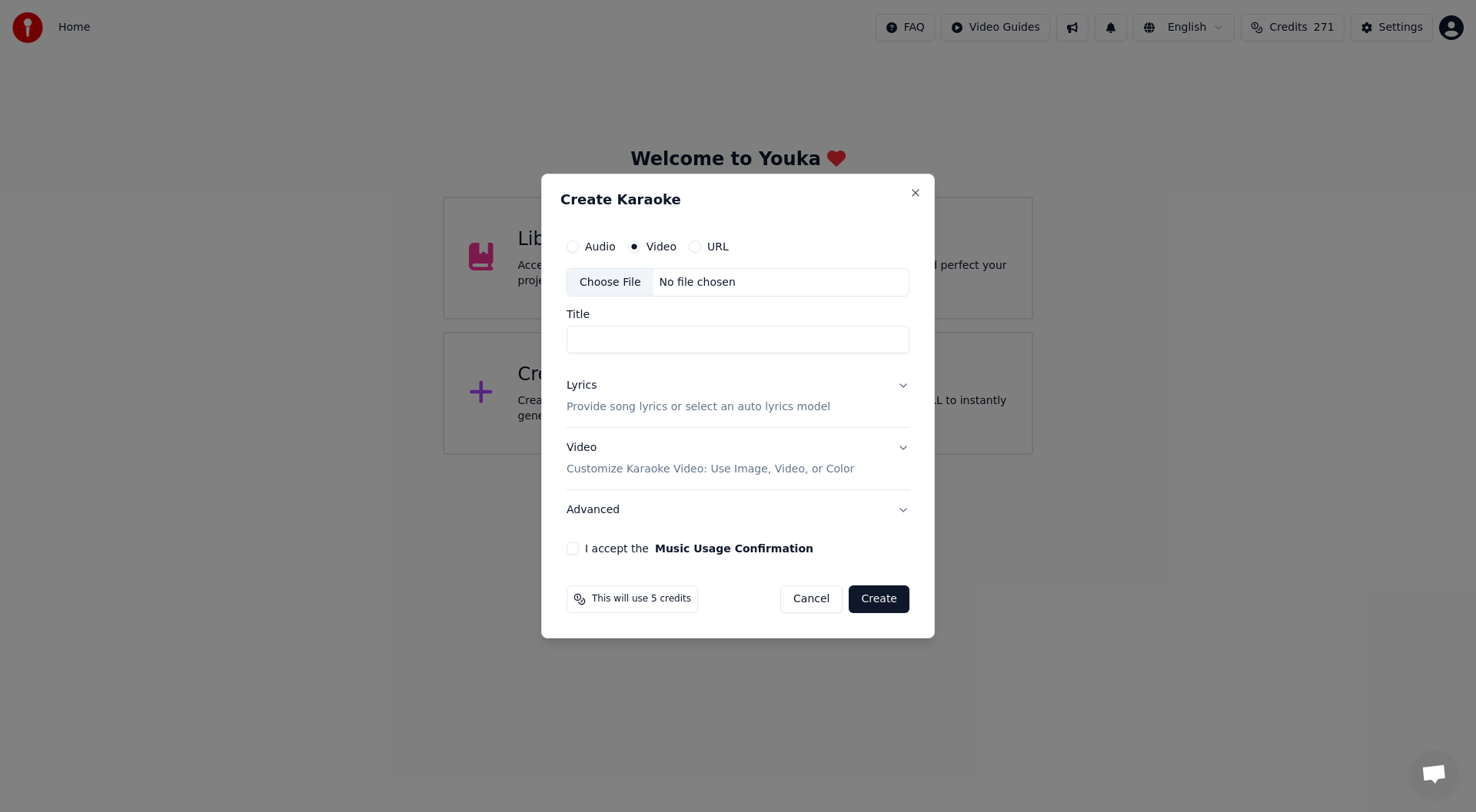
click at [604, 273] on div "Choose File" at bounding box center [610, 282] width 86 height 28
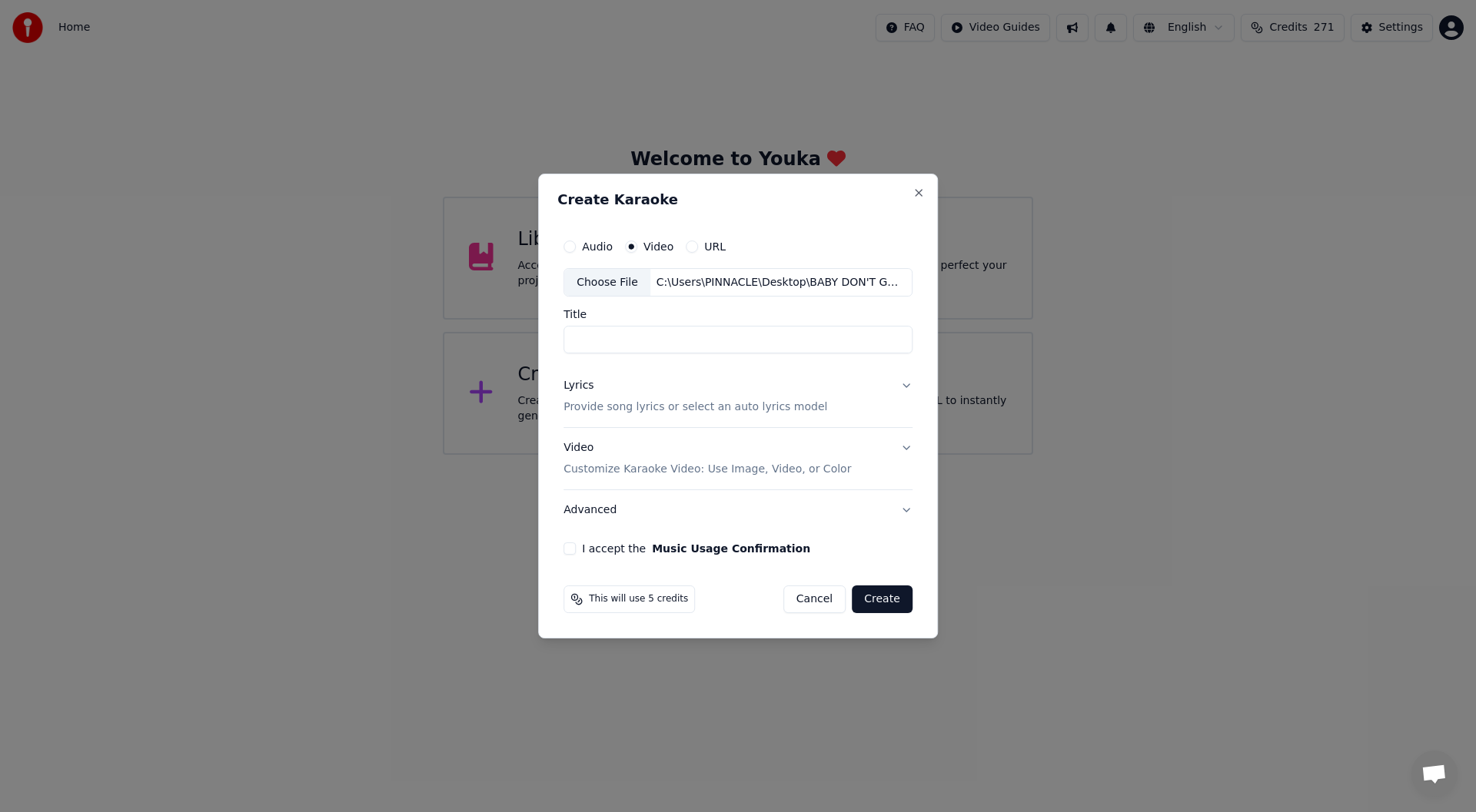
type input "**********"
click at [571, 380] on div "Lyrics" at bounding box center [578, 387] width 30 height 15
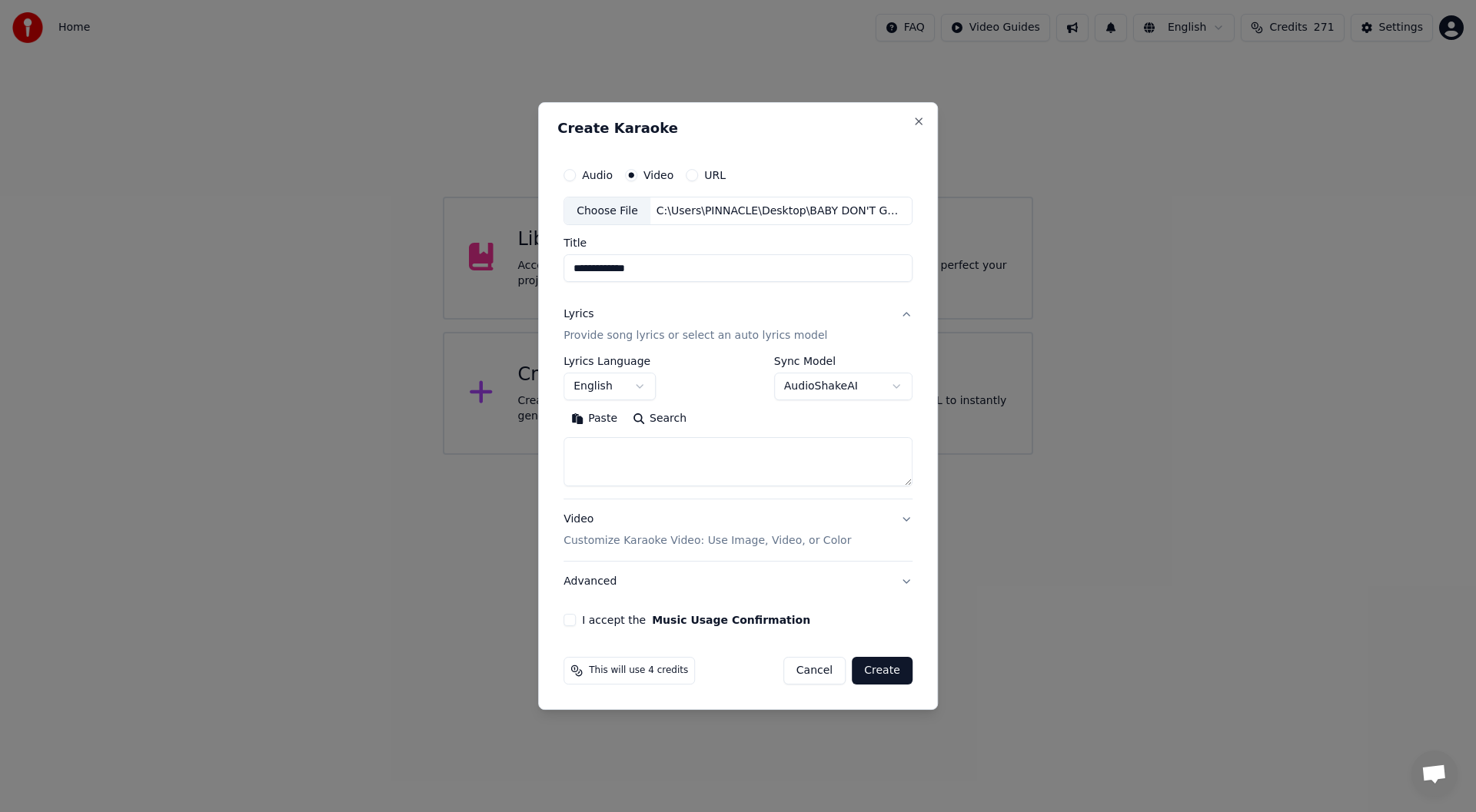
click at [591, 417] on button "Paste" at bounding box center [594, 419] width 62 height 24
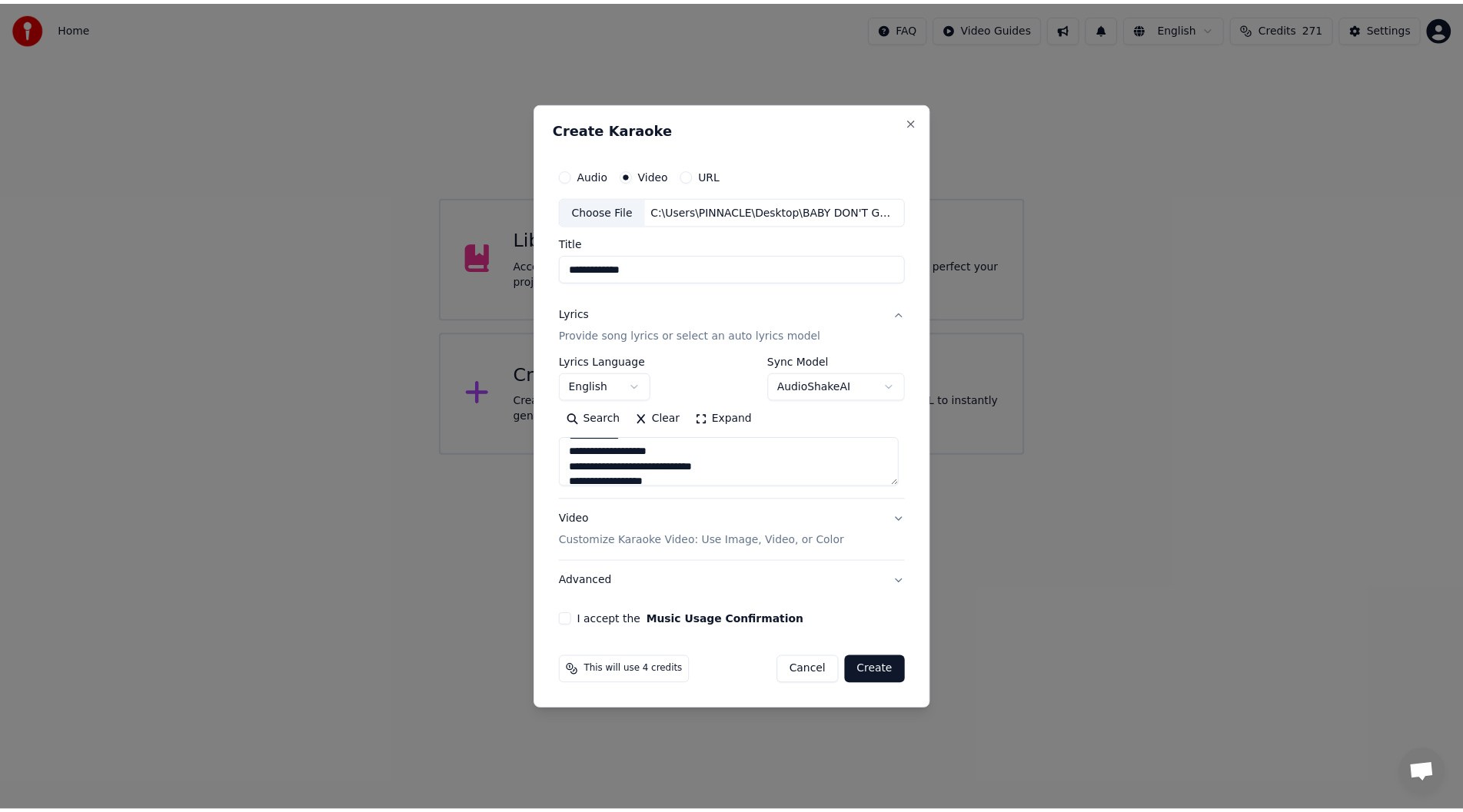
scroll to position [461, 0]
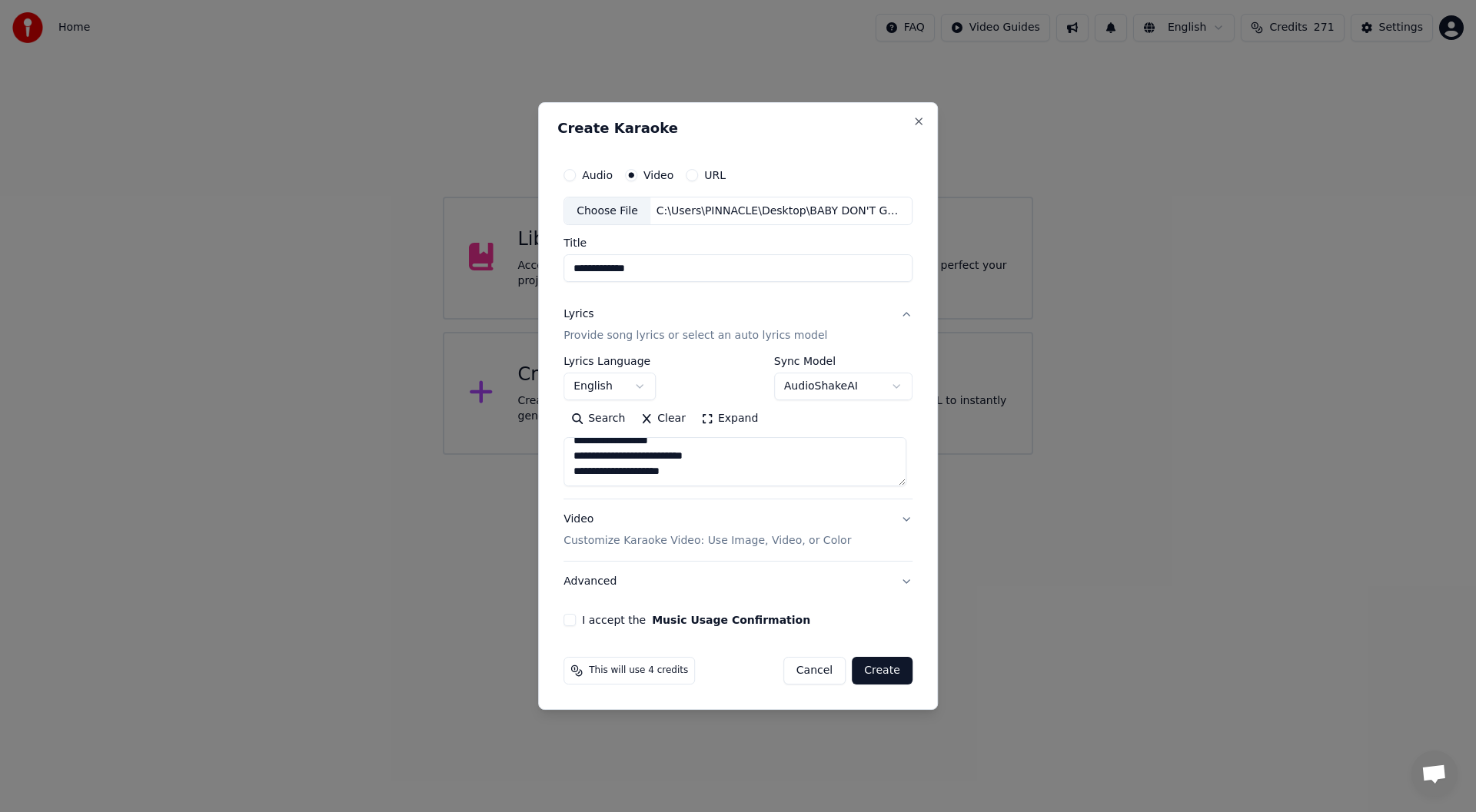
click at [572, 619] on button "I accept the Music Usage Confirmation" at bounding box center [570, 620] width 13 height 13
click at [881, 665] on button "Create" at bounding box center [882, 671] width 61 height 28
type textarea "**********"
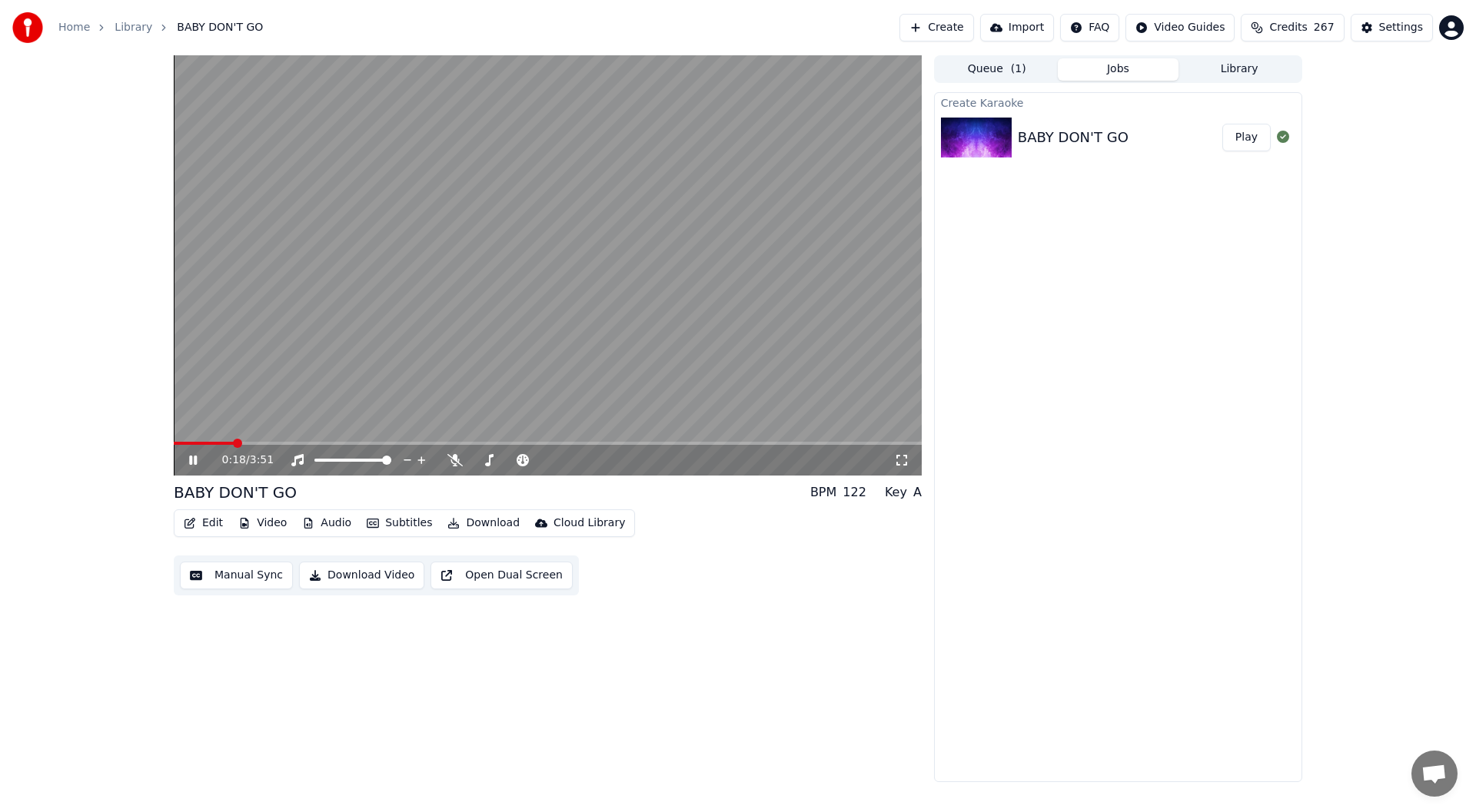
click at [192, 457] on icon at bounding box center [204, 461] width 36 height 13
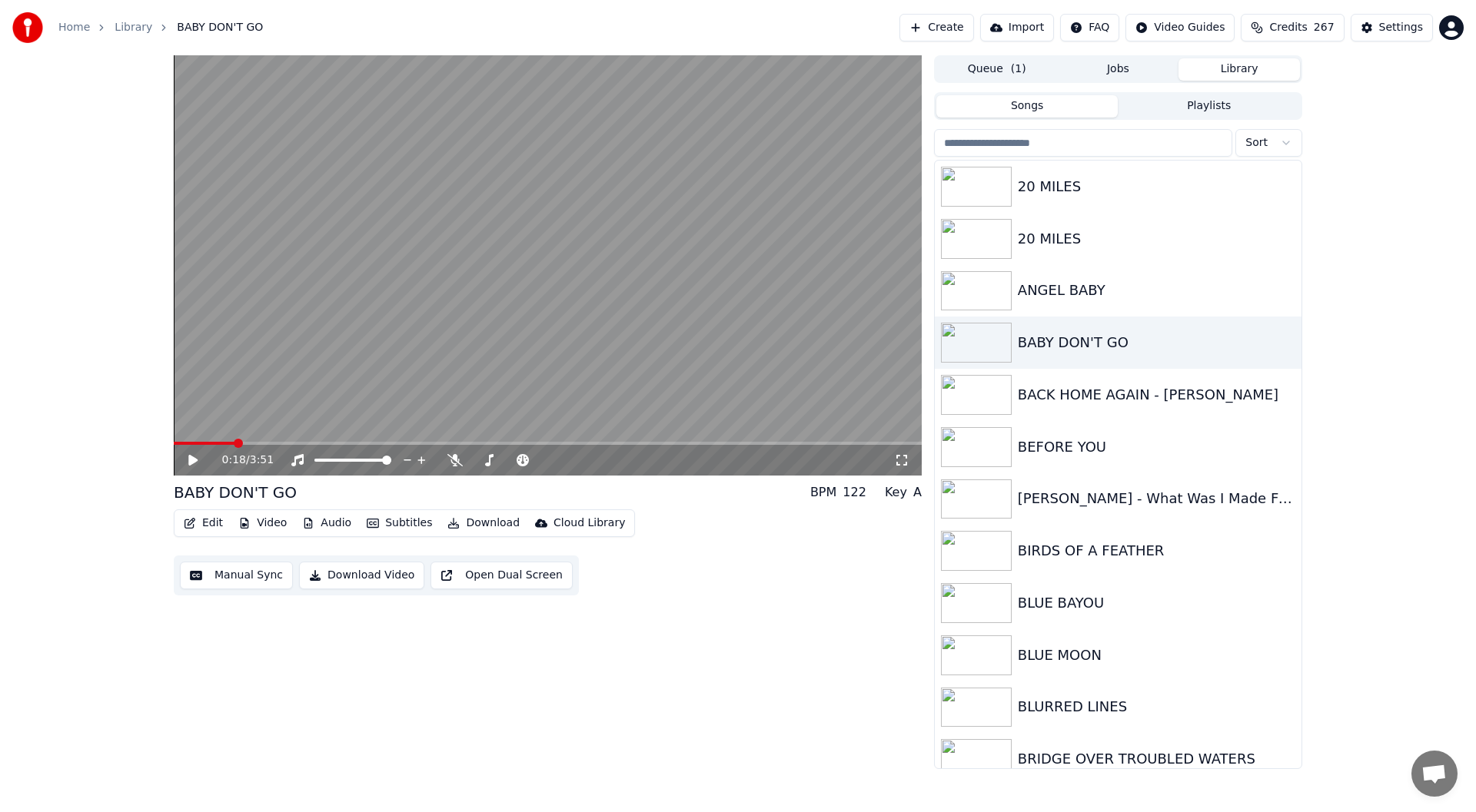
click at [1245, 63] on button "Library" at bounding box center [1240, 70] width 121 height 23
click at [1280, 340] on icon "button" at bounding box center [1288, 342] width 15 height 13
click at [1280, 339] on icon "button" at bounding box center [1288, 342] width 15 height 13
click at [1276, 471] on div "Delete" at bounding box center [1279, 469] width 119 height 24
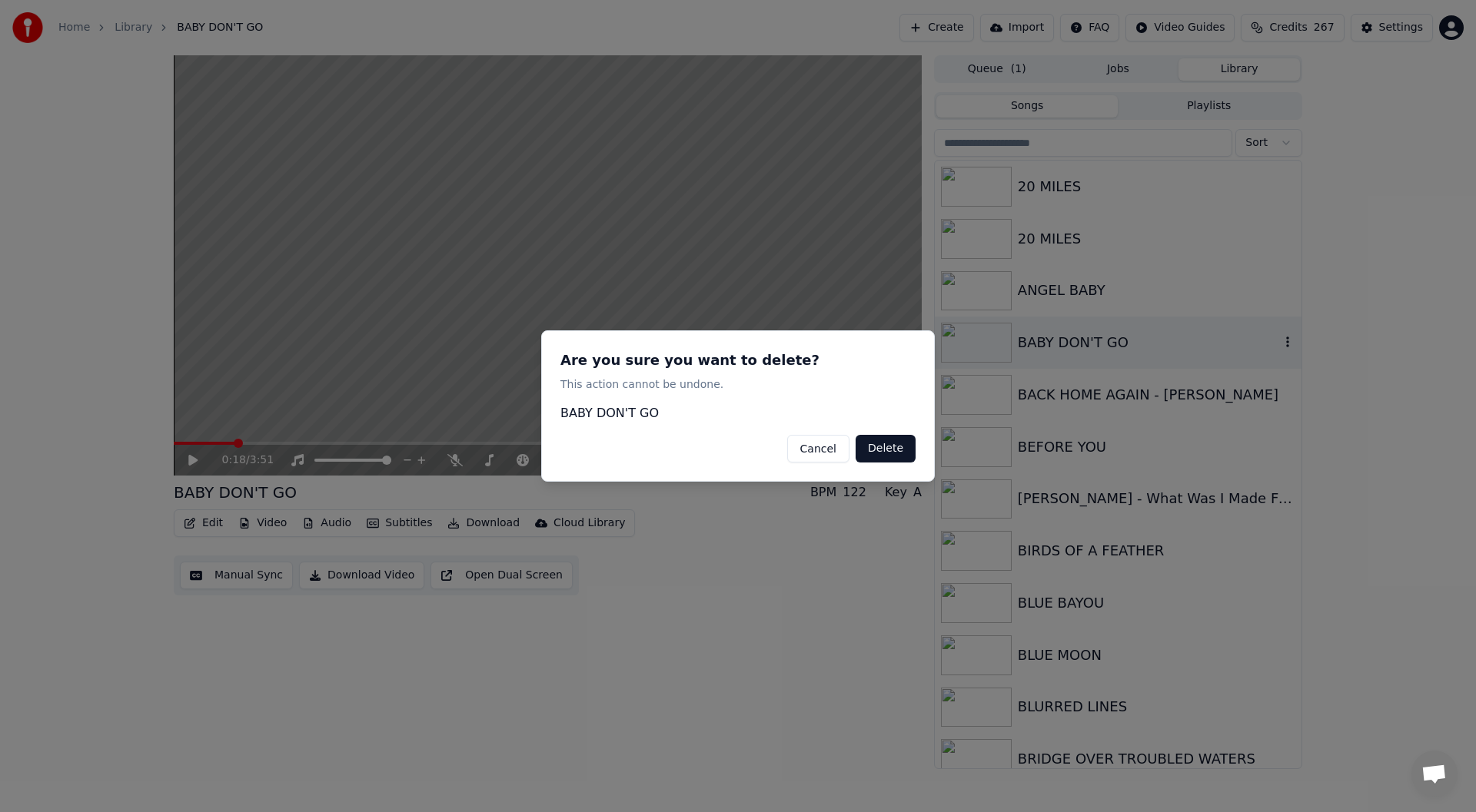
click at [875, 446] on button "Delete" at bounding box center [886, 449] width 60 height 28
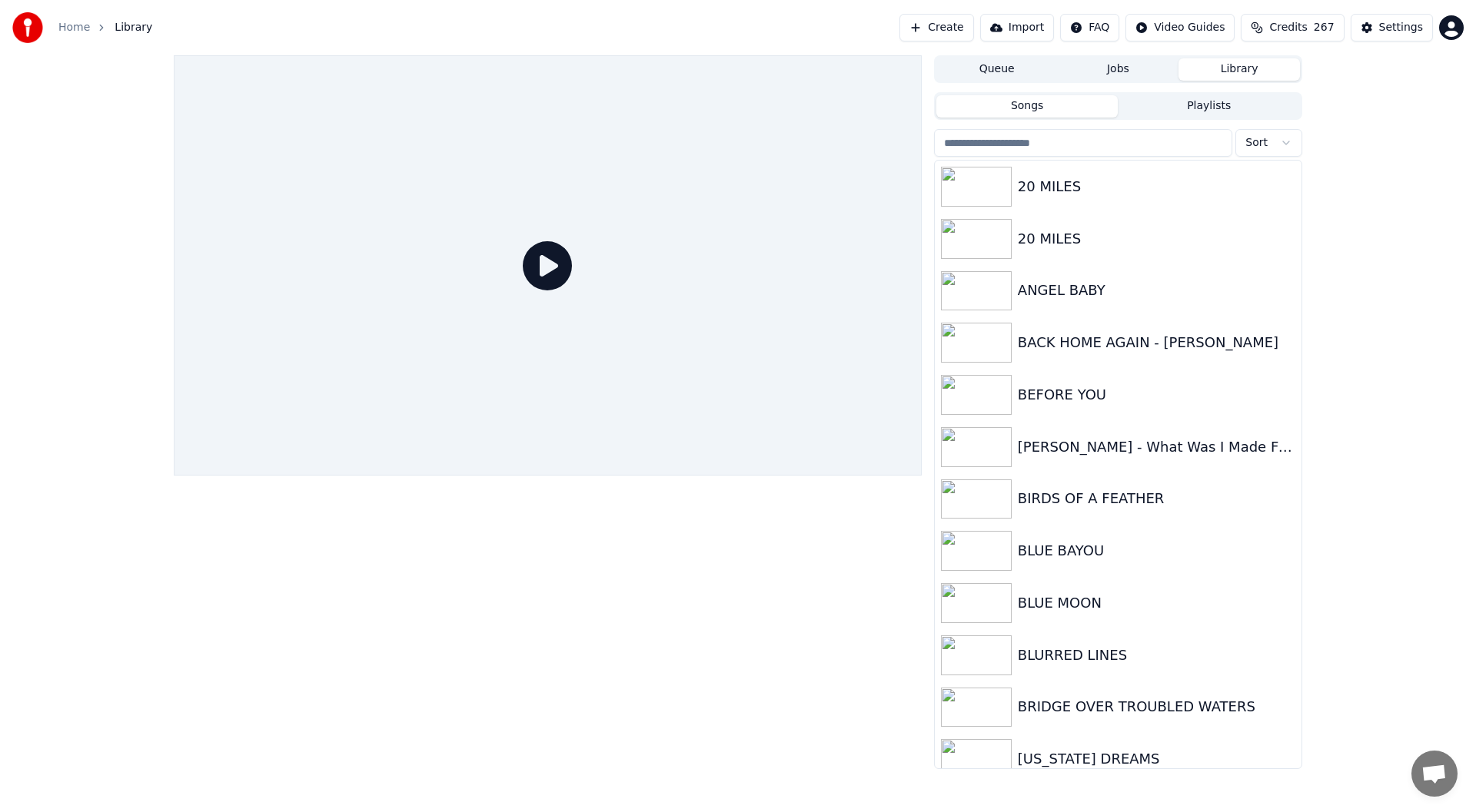
click at [960, 25] on button "Create" at bounding box center [936, 27] width 74 height 28
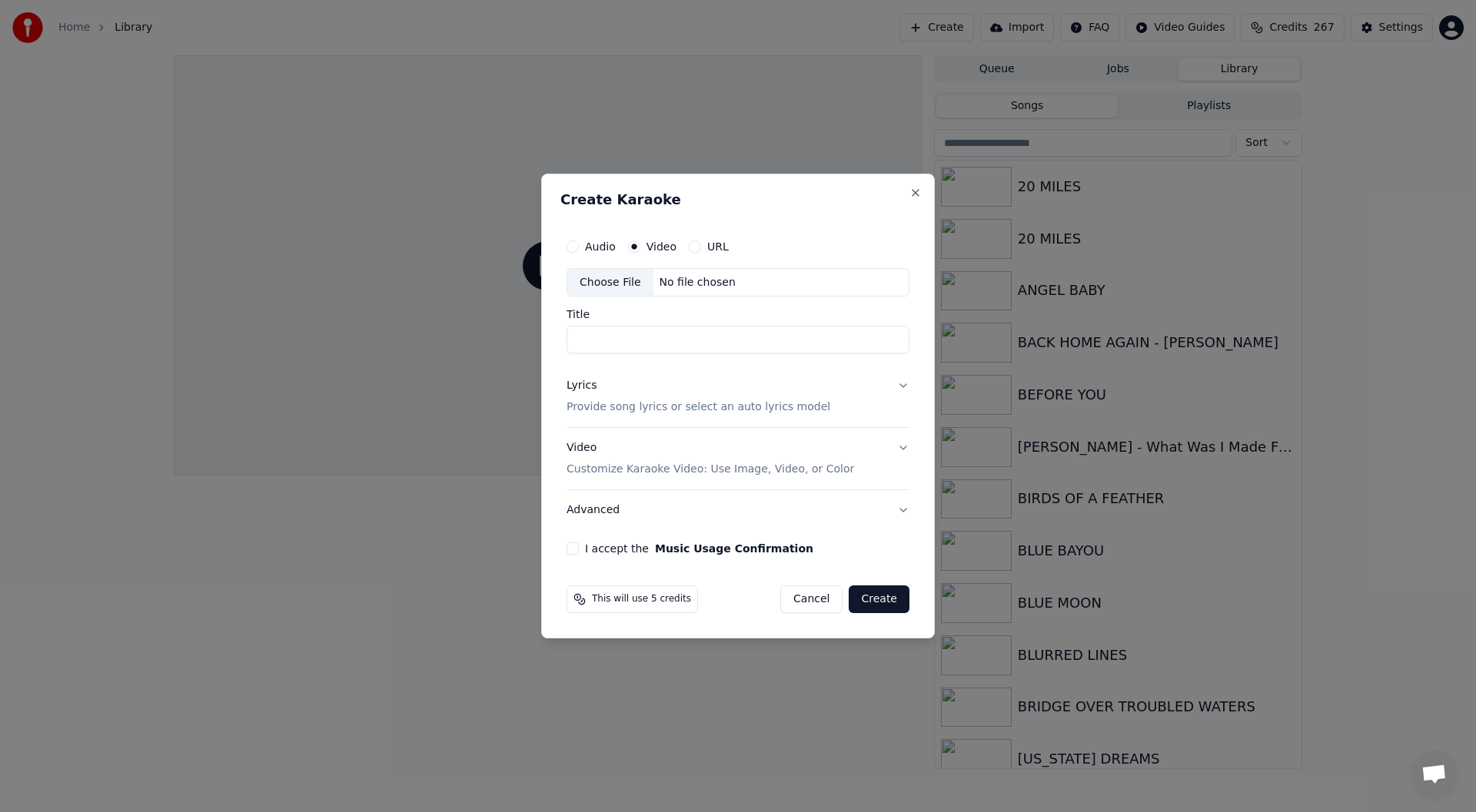
click at [605, 282] on div "Choose File" at bounding box center [610, 282] width 86 height 28
type input "**********"
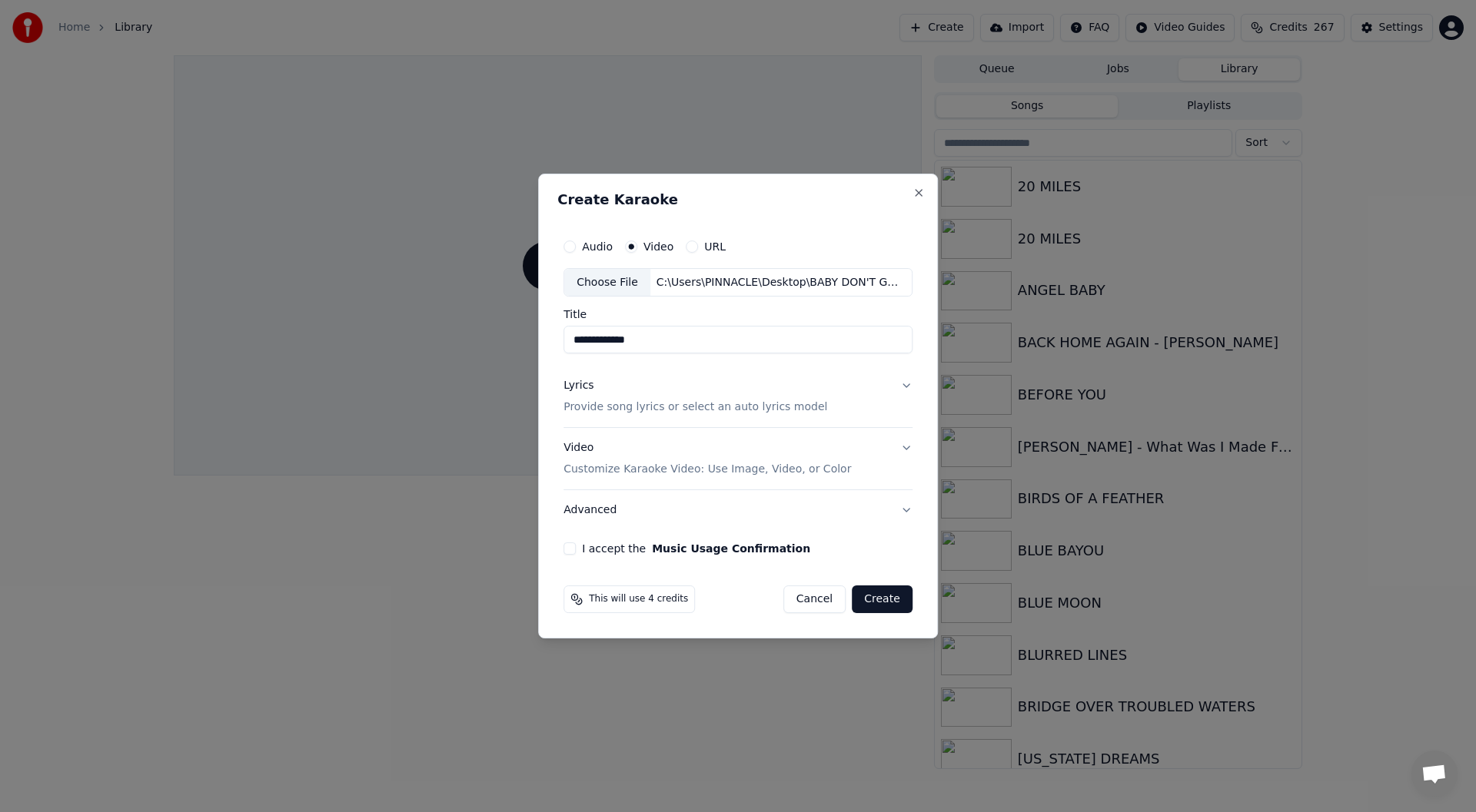
click at [568, 548] on button "I accept the Music Usage Confirmation" at bounding box center [570, 549] width 13 height 13
click at [579, 389] on div "Lyrics" at bounding box center [578, 387] width 30 height 15
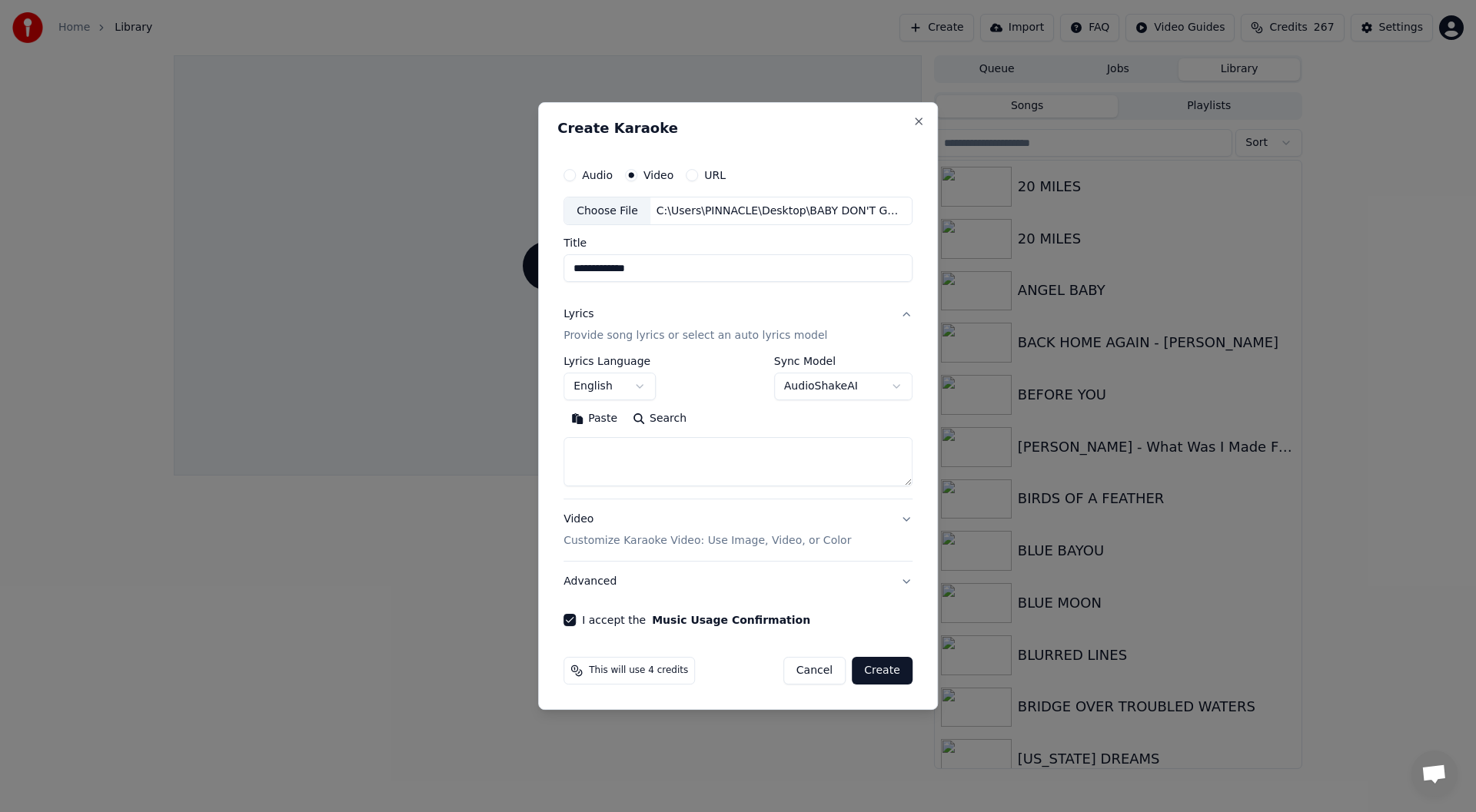
click at [599, 414] on button "Paste" at bounding box center [594, 419] width 62 height 24
click at [884, 668] on button "Create" at bounding box center [882, 671] width 61 height 28
type textarea "**********"
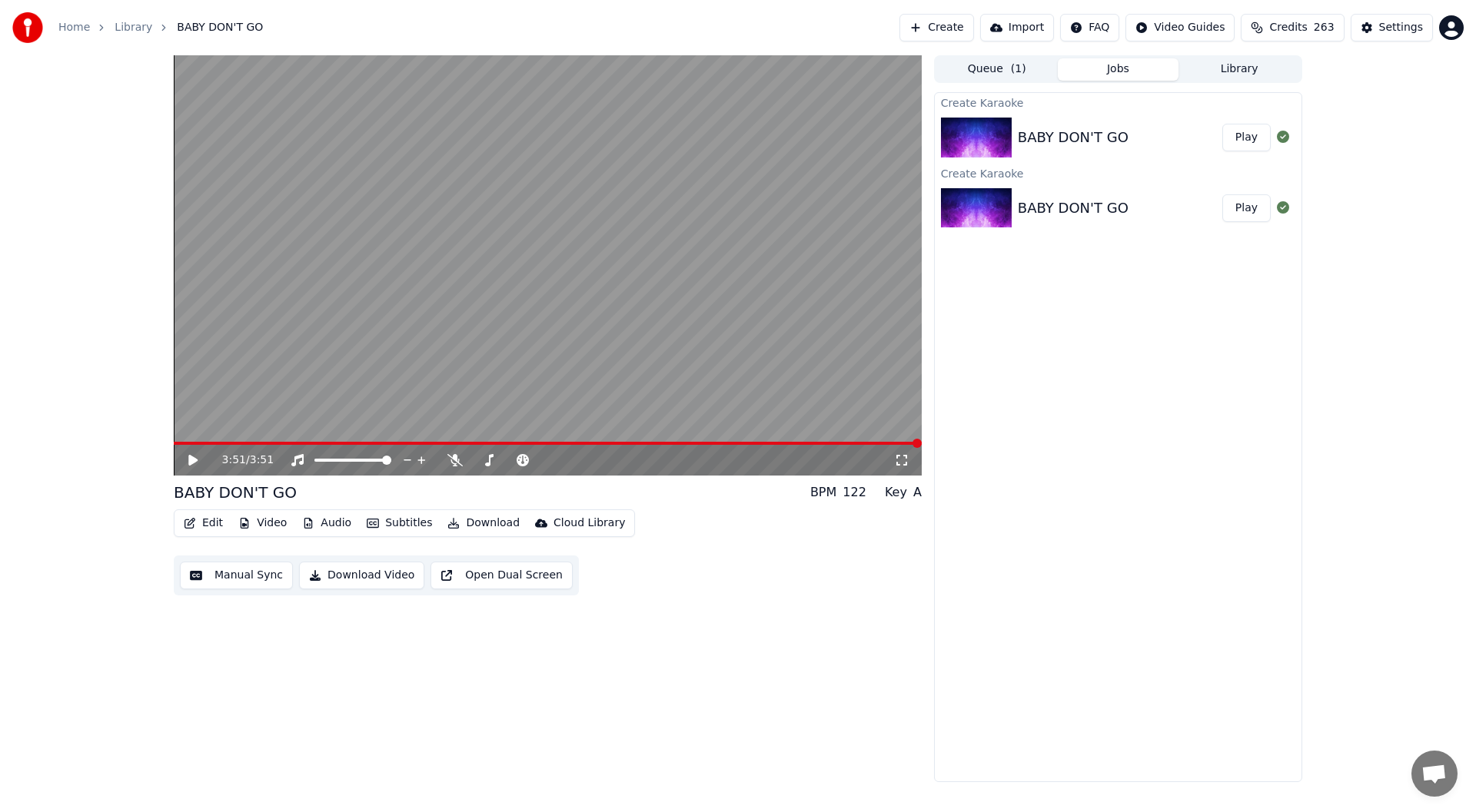
click at [191, 459] on icon at bounding box center [193, 461] width 9 height 11
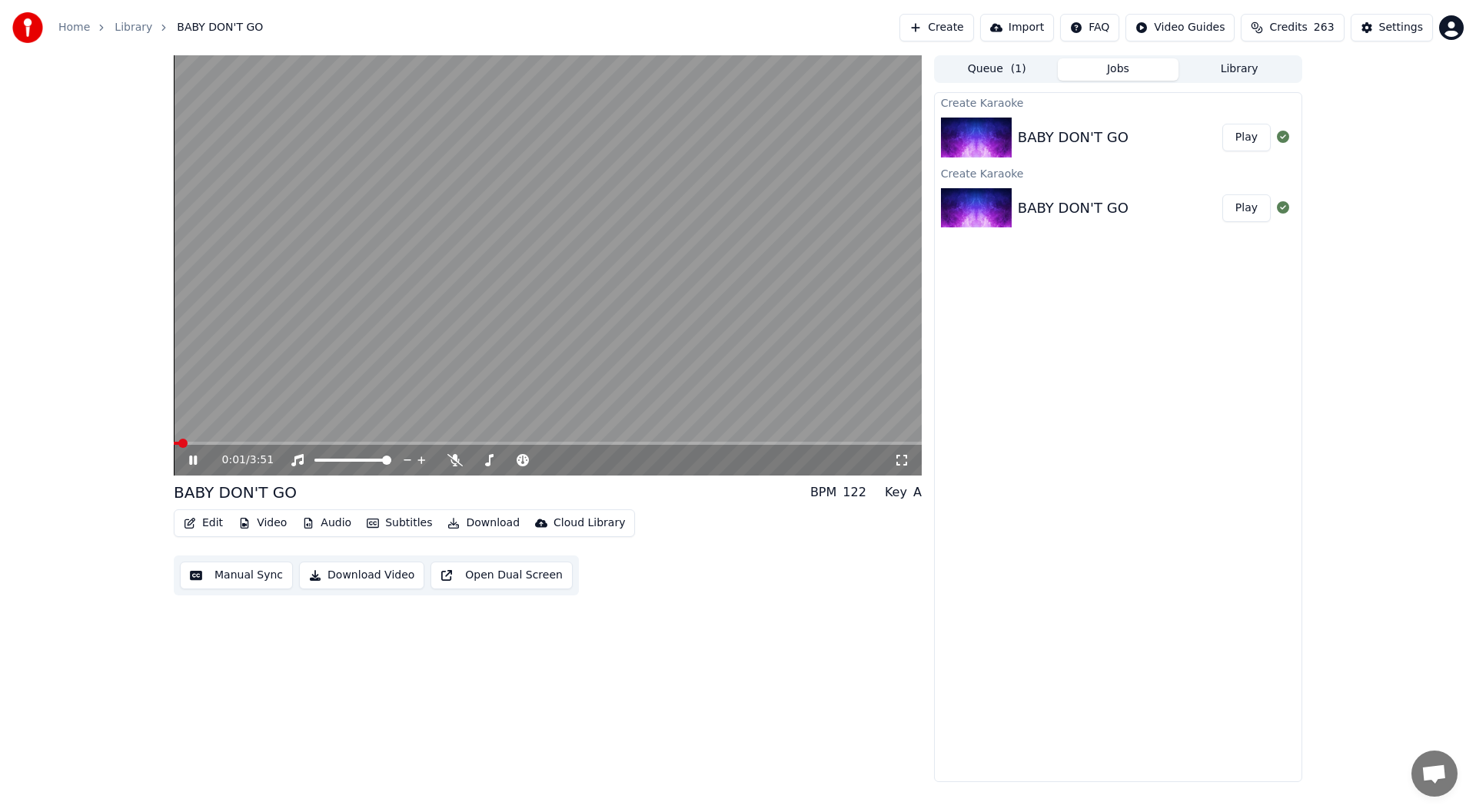
click at [901, 457] on icon at bounding box center [901, 461] width 15 height 13
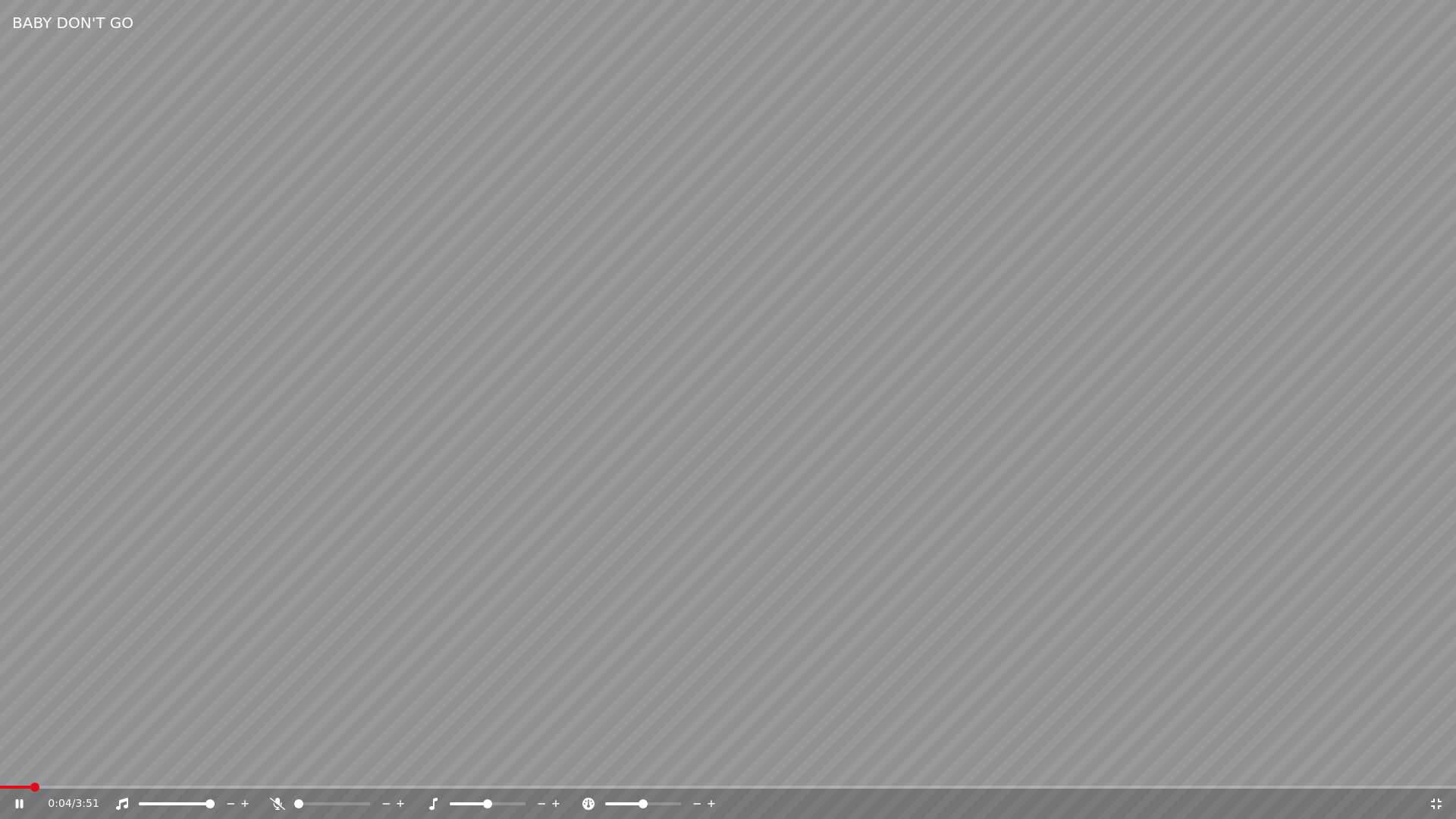
click at [21, 801] on icon at bounding box center [30, 804] width 36 height 13
click at [1430, 801] on icon at bounding box center [1436, 804] width 15 height 13
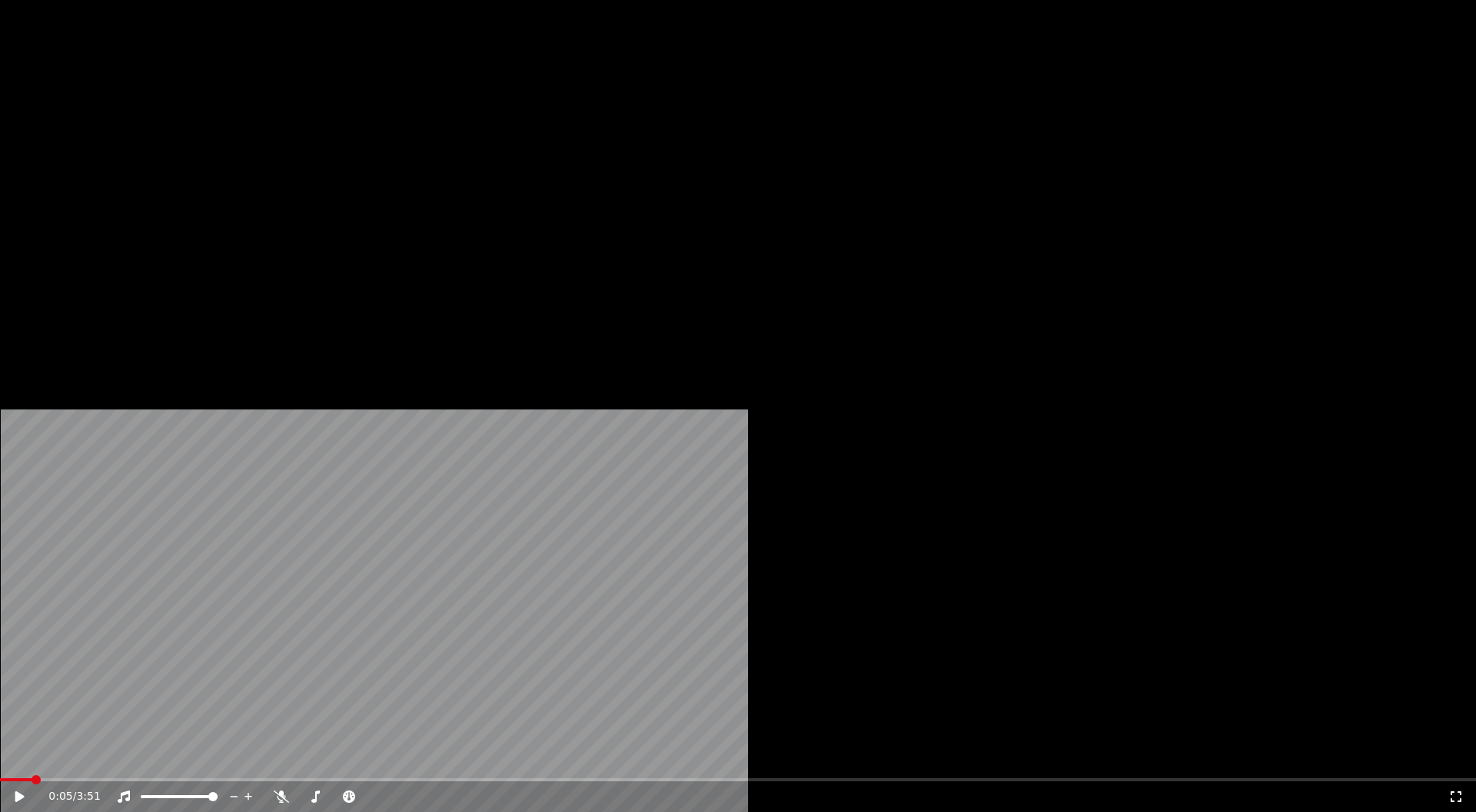
click at [208, 114] on button "Edit" at bounding box center [203, 103] width 52 height 22
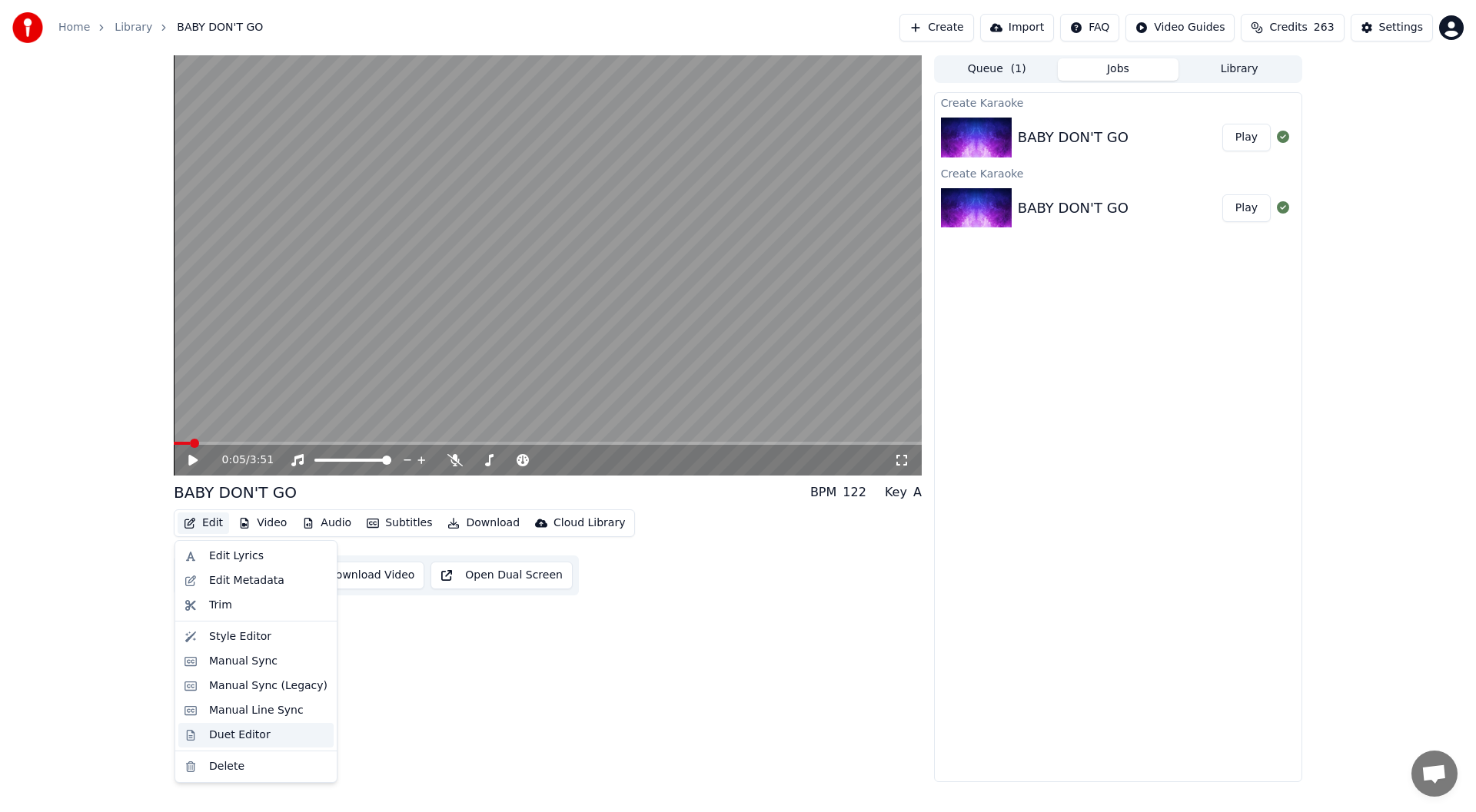
click at [224, 734] on div "Duet Editor" at bounding box center [240, 735] width 62 height 15
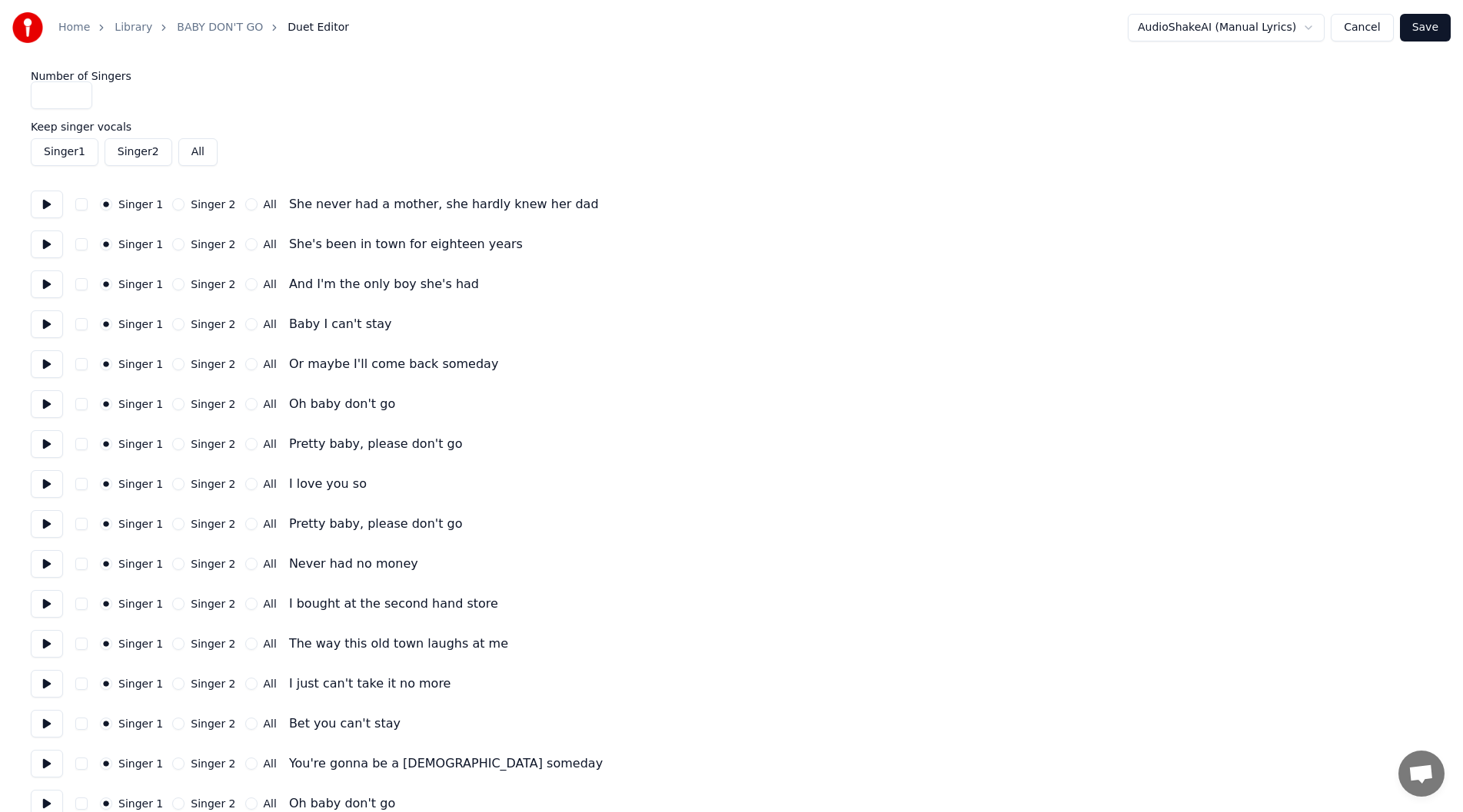
click at [172, 322] on button "Singer 2" at bounding box center [178, 325] width 13 height 13
click at [172, 361] on button "Singer 2" at bounding box center [178, 365] width 13 height 13
click at [245, 562] on button "All" at bounding box center [252, 564] width 13 height 13
click at [245, 565] on button "All" at bounding box center [252, 564] width 13 height 13
click at [248, 563] on circle "button" at bounding box center [251, 565] width 5 height 5
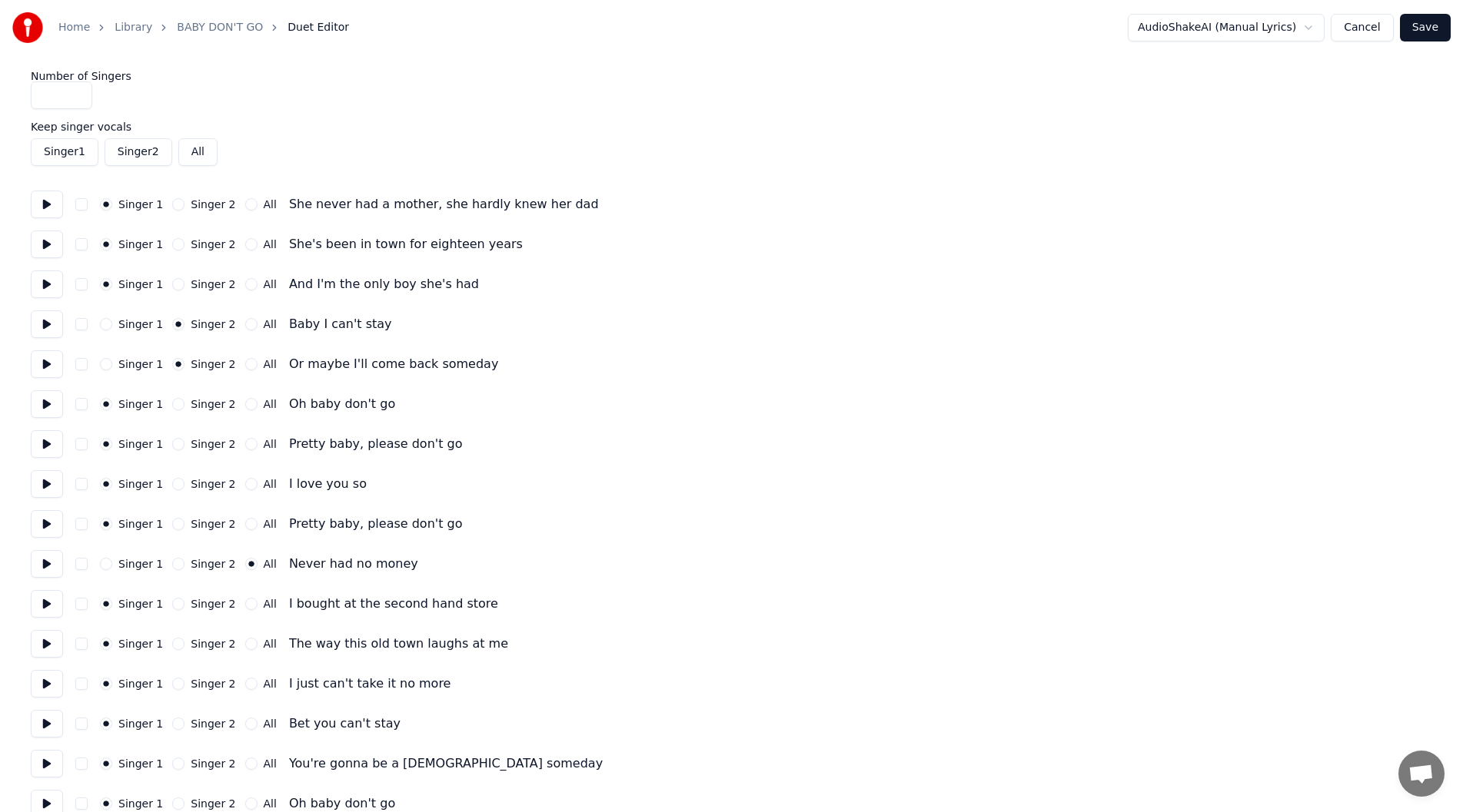
click at [172, 564] on button "Singer 2" at bounding box center [178, 564] width 13 height 13
click at [172, 600] on button "Singer 2" at bounding box center [178, 605] width 13 height 13
click at [172, 644] on button "Singer 2" at bounding box center [178, 645] width 13 height 13
click at [177, 683] on button "Singer 2" at bounding box center [178, 684] width 13 height 13
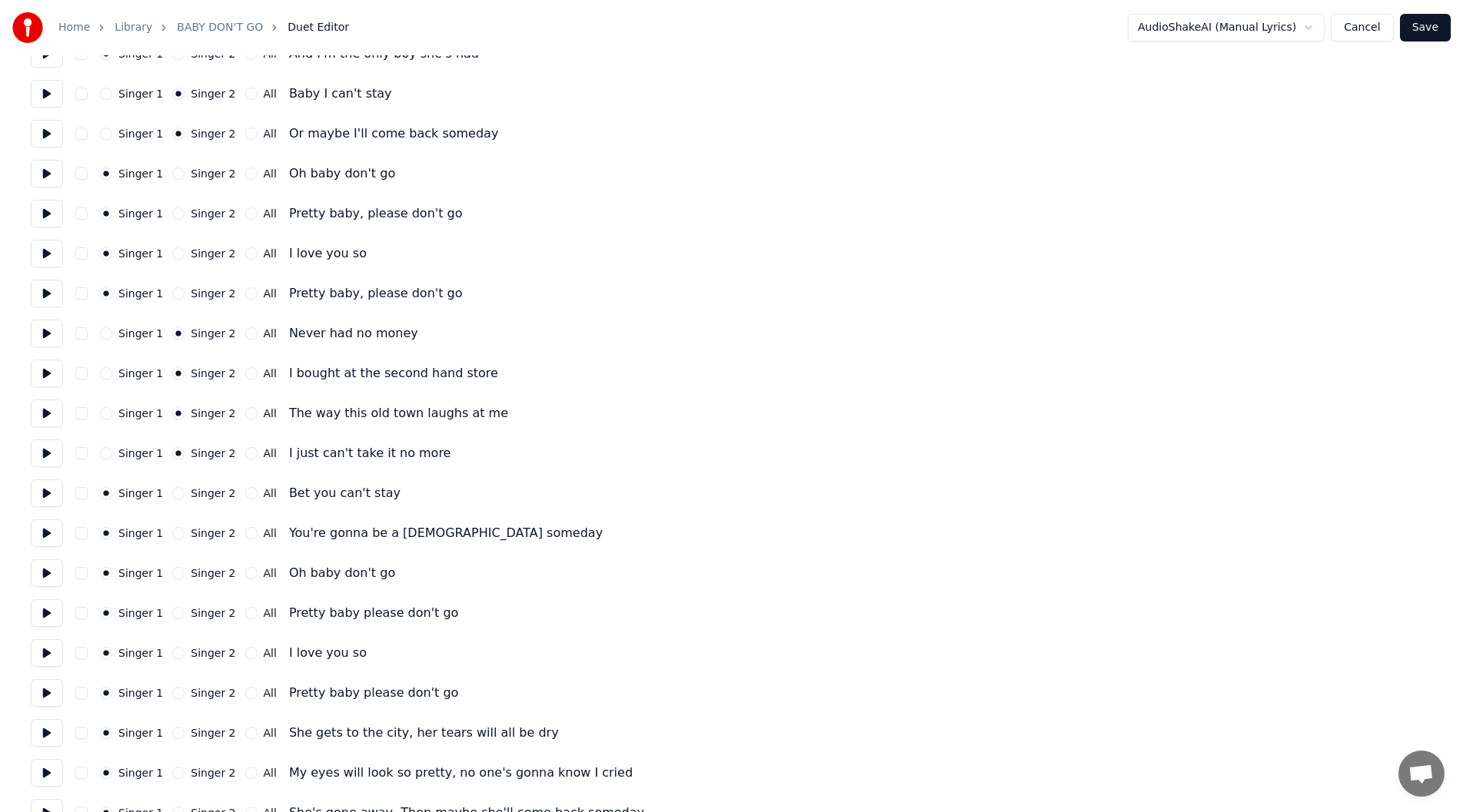
scroll to position [308, 0]
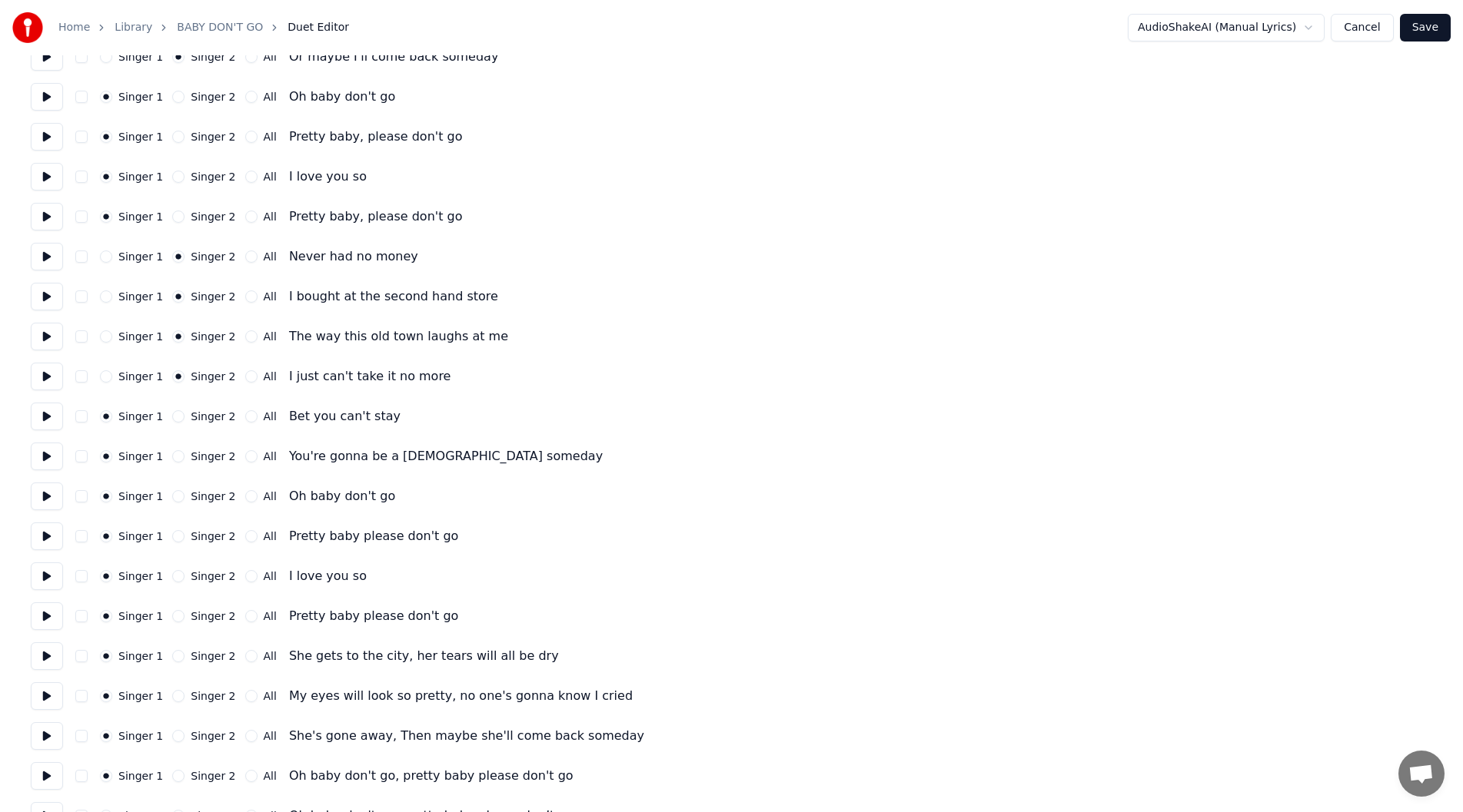
click at [46, 573] on button at bounding box center [47, 577] width 33 height 28
click at [43, 615] on button at bounding box center [47, 616] width 33 height 28
click at [47, 649] on button at bounding box center [47, 656] width 33 height 28
click at [48, 695] on button at bounding box center [47, 696] width 33 height 28
click at [172, 695] on button "Singer 2" at bounding box center [178, 696] width 13 height 13
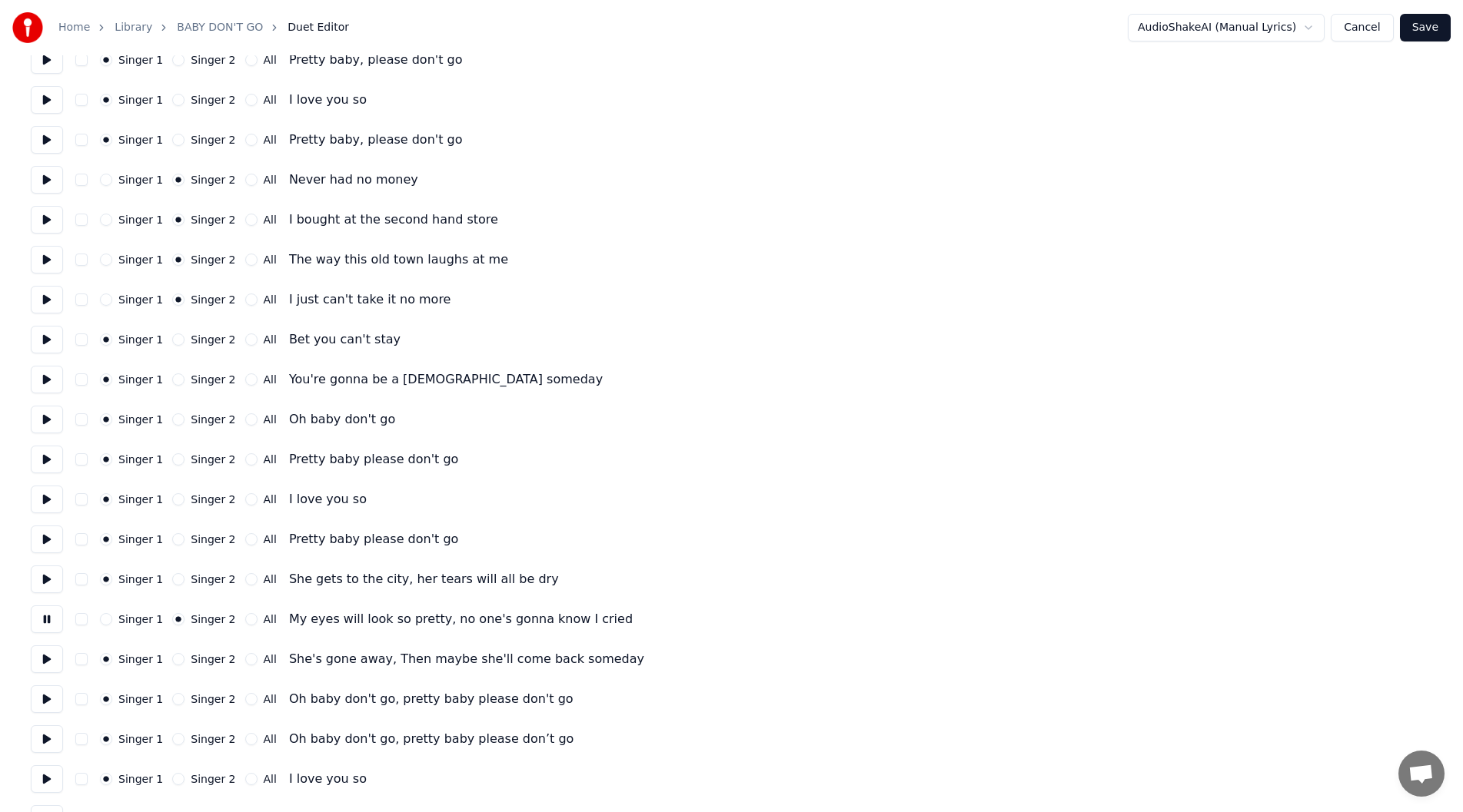
scroll to position [461, 0]
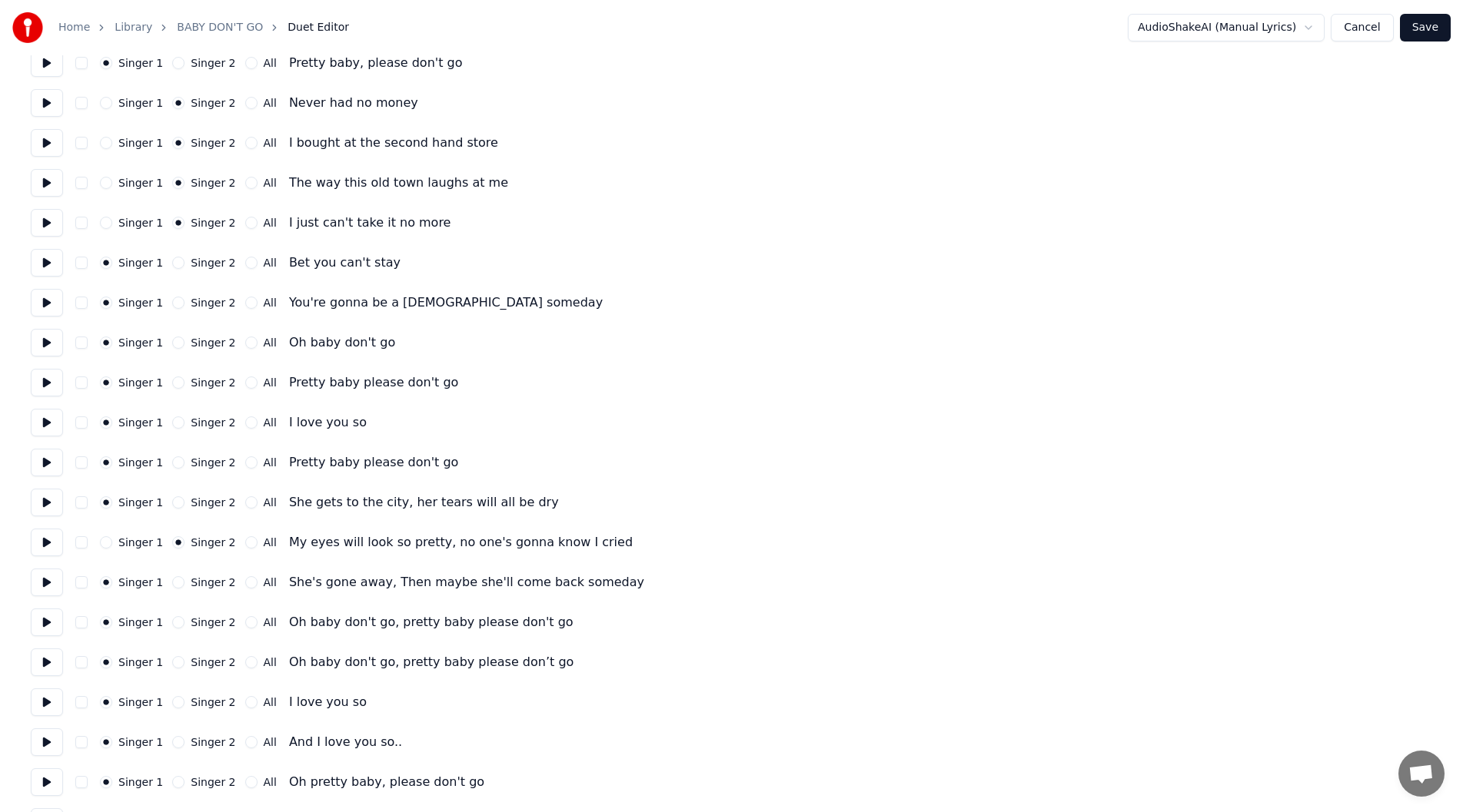
click at [42, 581] on button at bounding box center [47, 582] width 33 height 28
click at [46, 620] on button at bounding box center [47, 622] width 33 height 28
click at [44, 660] on button at bounding box center [47, 663] width 33 height 28
click at [43, 698] on button at bounding box center [47, 702] width 33 height 28
click at [39, 736] on button at bounding box center [47, 742] width 33 height 28
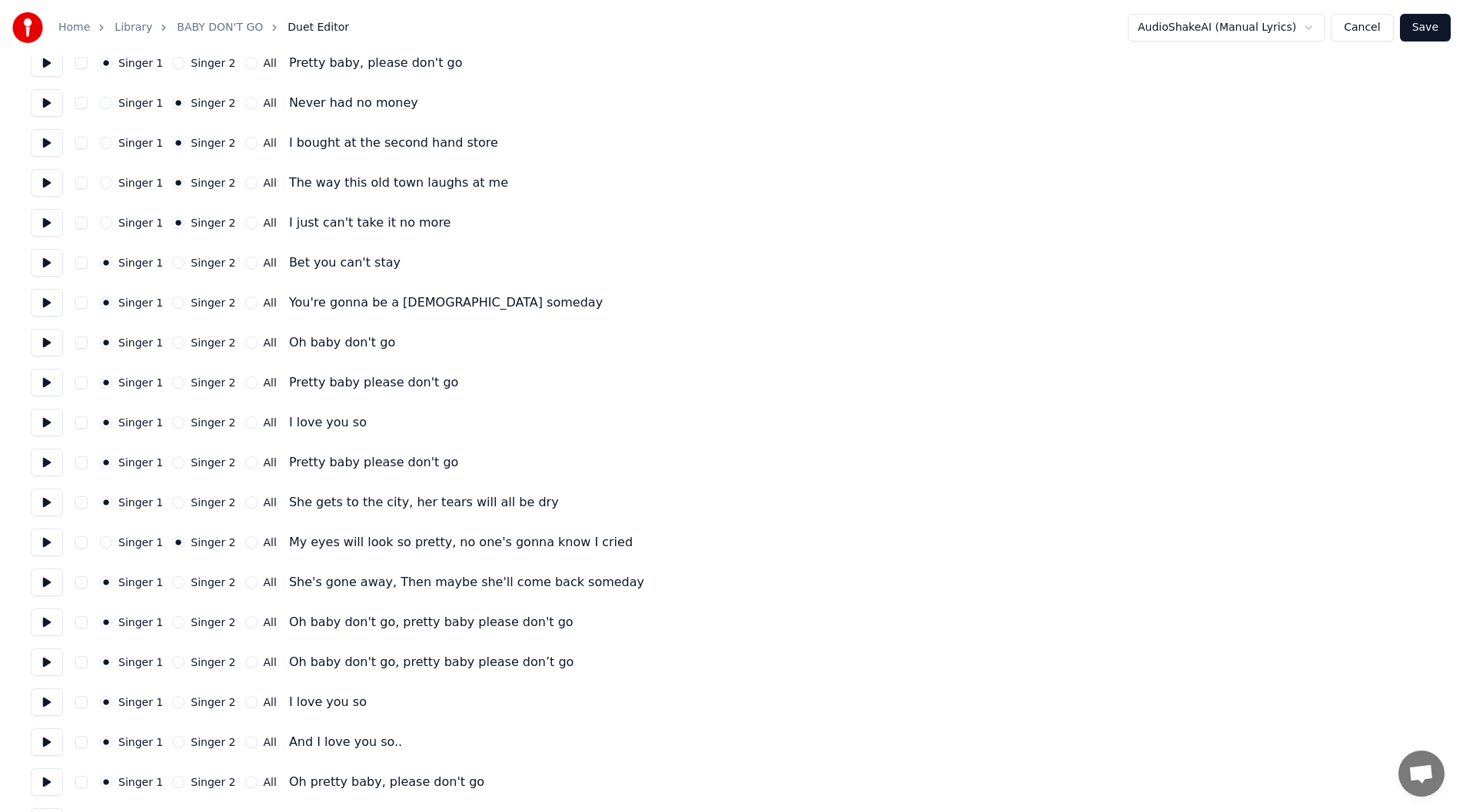
click at [172, 740] on button "Singer 2" at bounding box center [178, 742] width 13 height 13
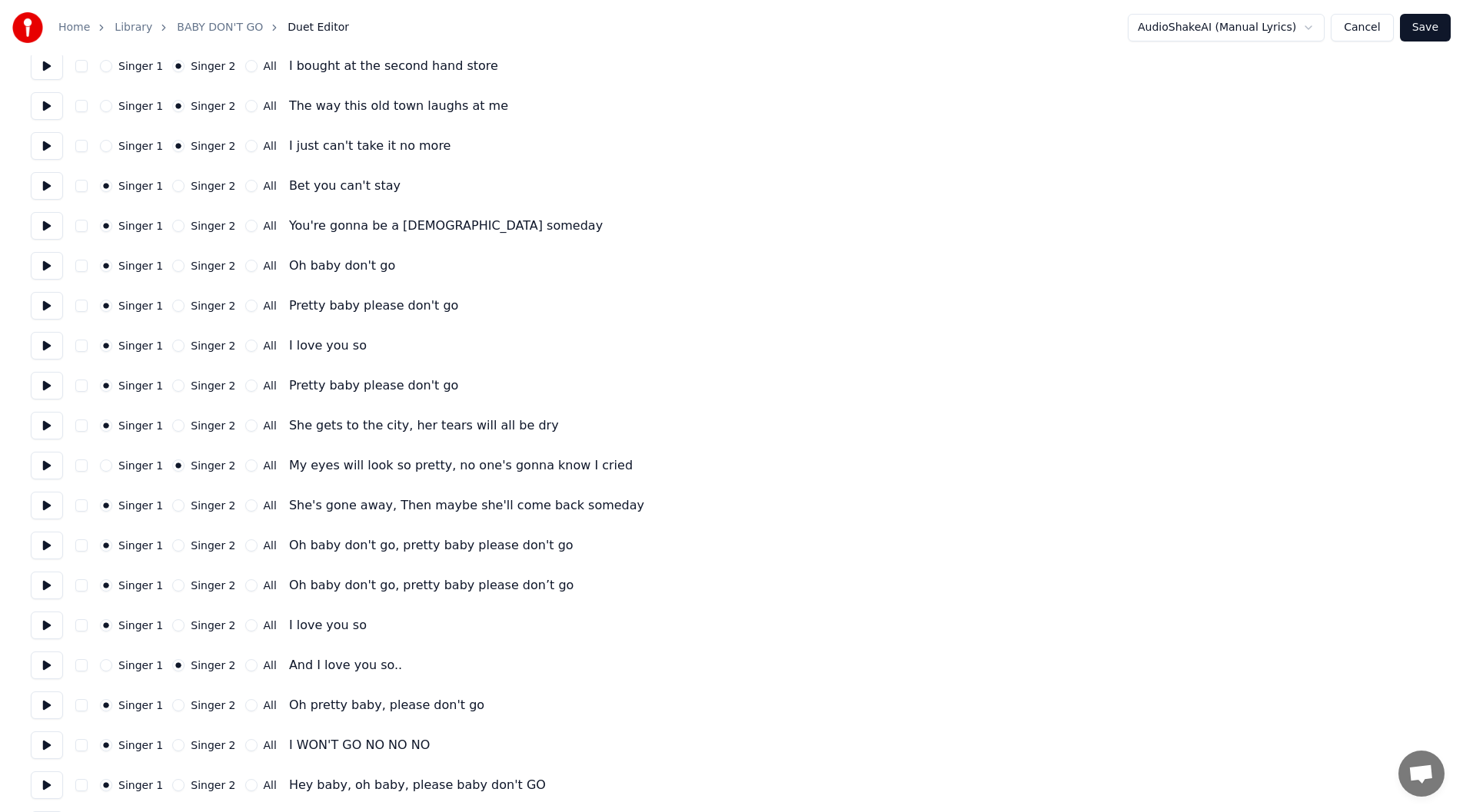
scroll to position [660, 0]
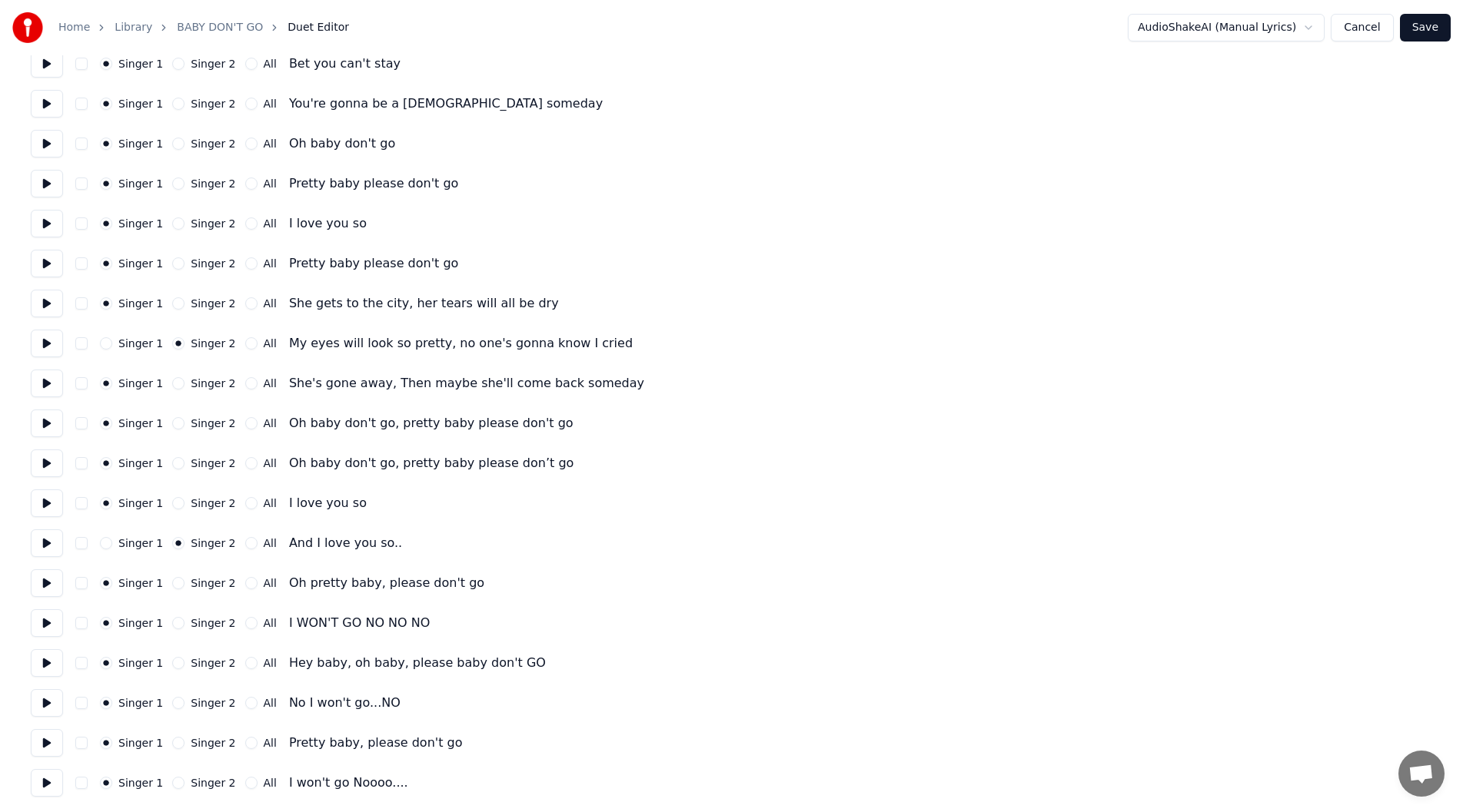
click at [43, 578] on button at bounding box center [47, 583] width 33 height 28
click at [172, 620] on button "Singer 2" at bounding box center [178, 624] width 13 height 13
click at [43, 616] on button at bounding box center [47, 623] width 33 height 28
click at [40, 662] on button at bounding box center [47, 663] width 33 height 28
click at [43, 697] on button at bounding box center [47, 703] width 33 height 28
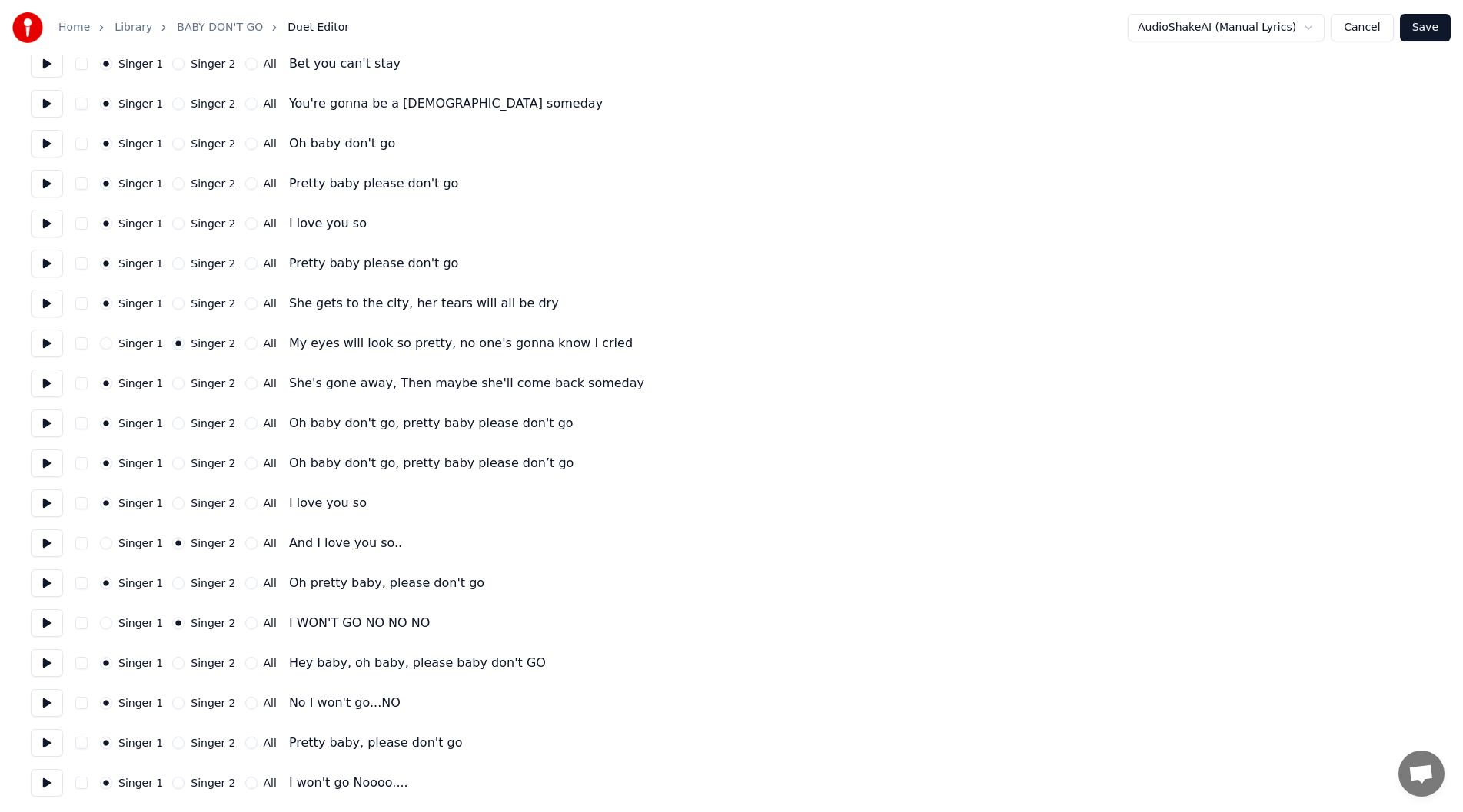
click at [45, 740] on button at bounding box center [47, 743] width 33 height 28
click at [172, 701] on button "Singer 2" at bounding box center [178, 703] width 13 height 13
click at [172, 782] on button "Singer 2" at bounding box center [178, 783] width 13 height 13
click at [39, 778] on button at bounding box center [47, 783] width 33 height 28
click at [1427, 24] on button "Save" at bounding box center [1425, 27] width 51 height 28
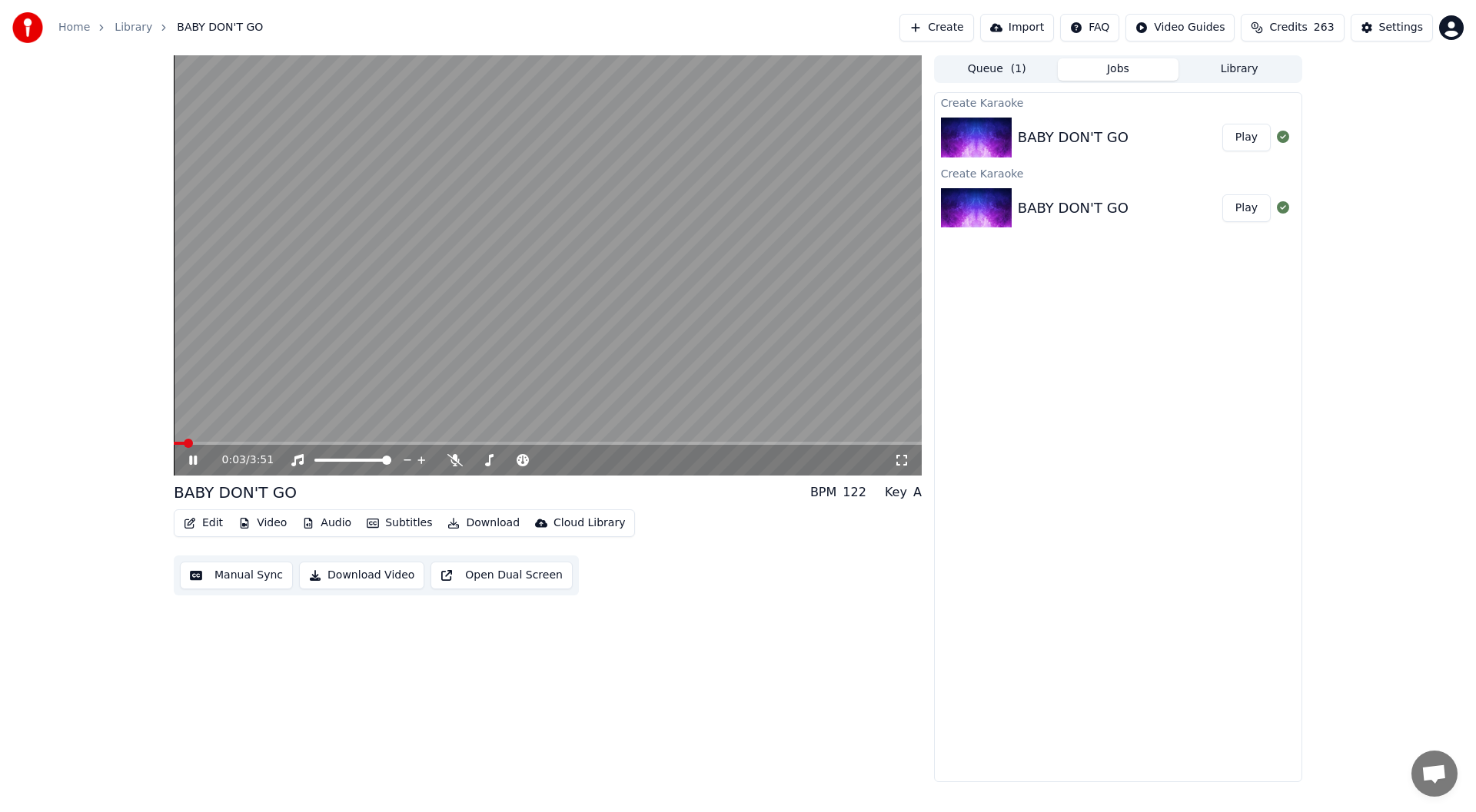
click at [899, 456] on icon at bounding box center [902, 461] width 11 height 11
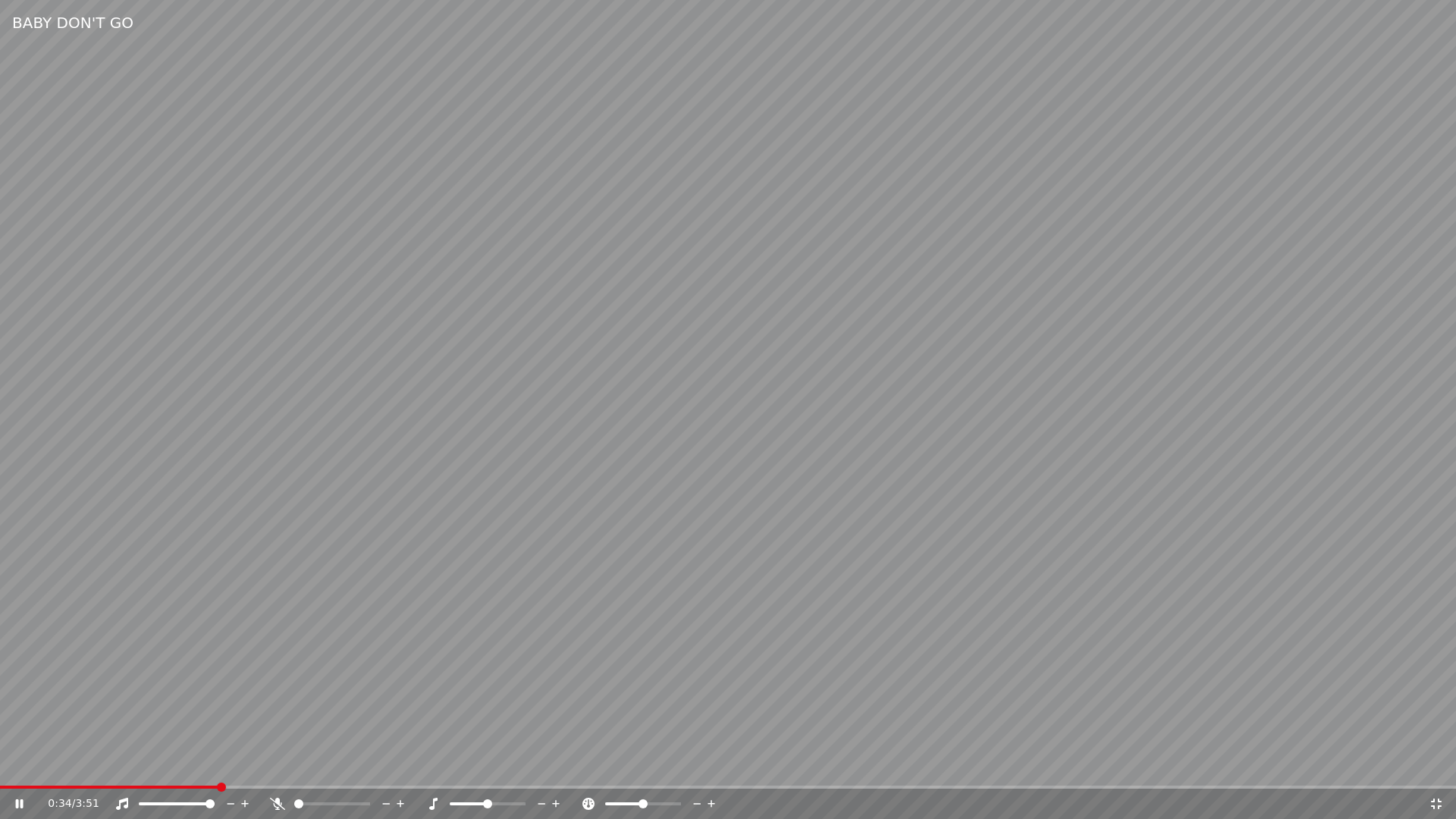
click at [274, 801] on icon at bounding box center [277, 804] width 15 height 13
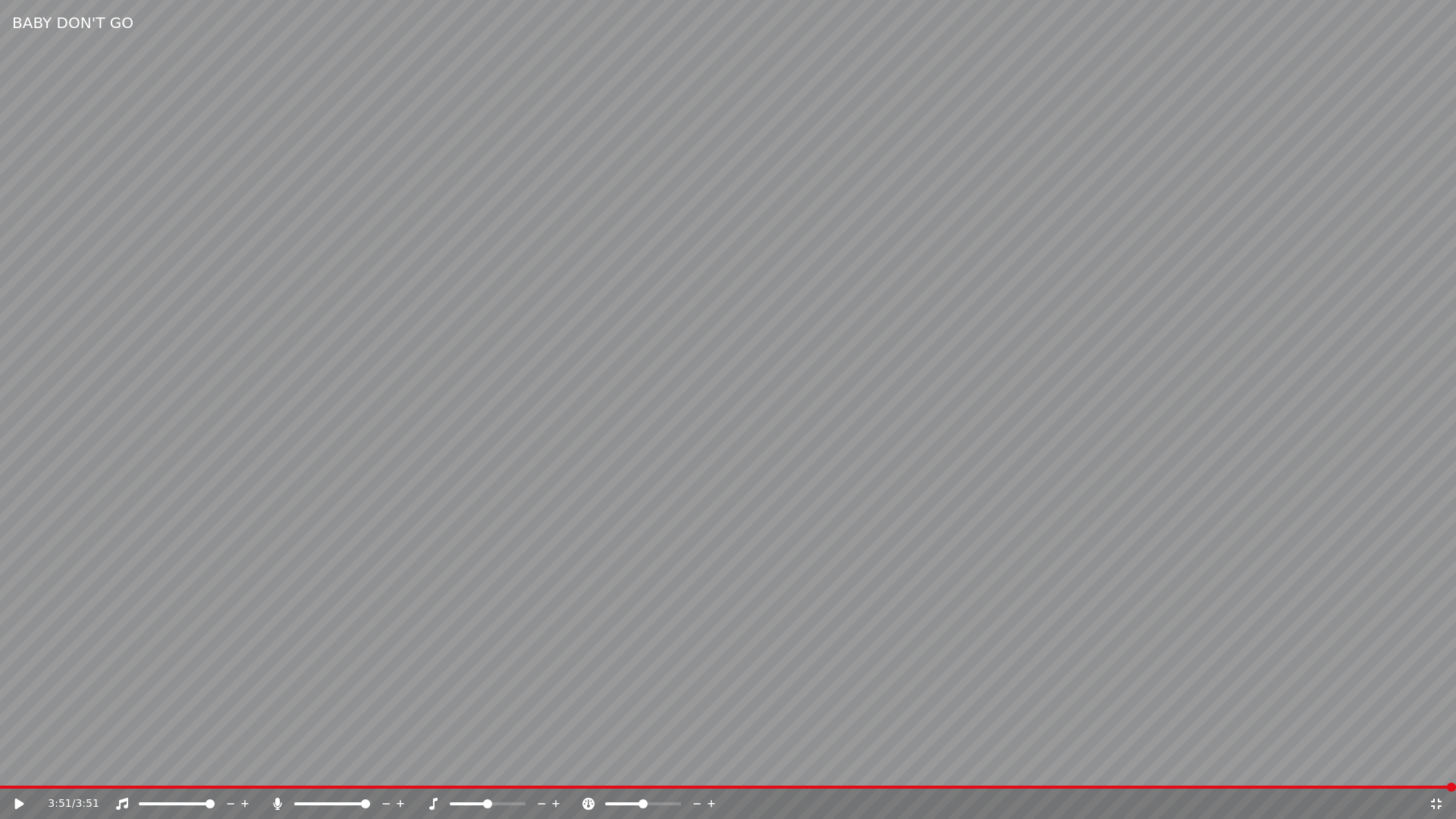
drag, startPoint x: 1437, startPoint y: 802, endPoint x: 1438, endPoint y: 786, distance: 16.0
click at [1438, 801] on icon at bounding box center [1436, 804] width 15 height 13
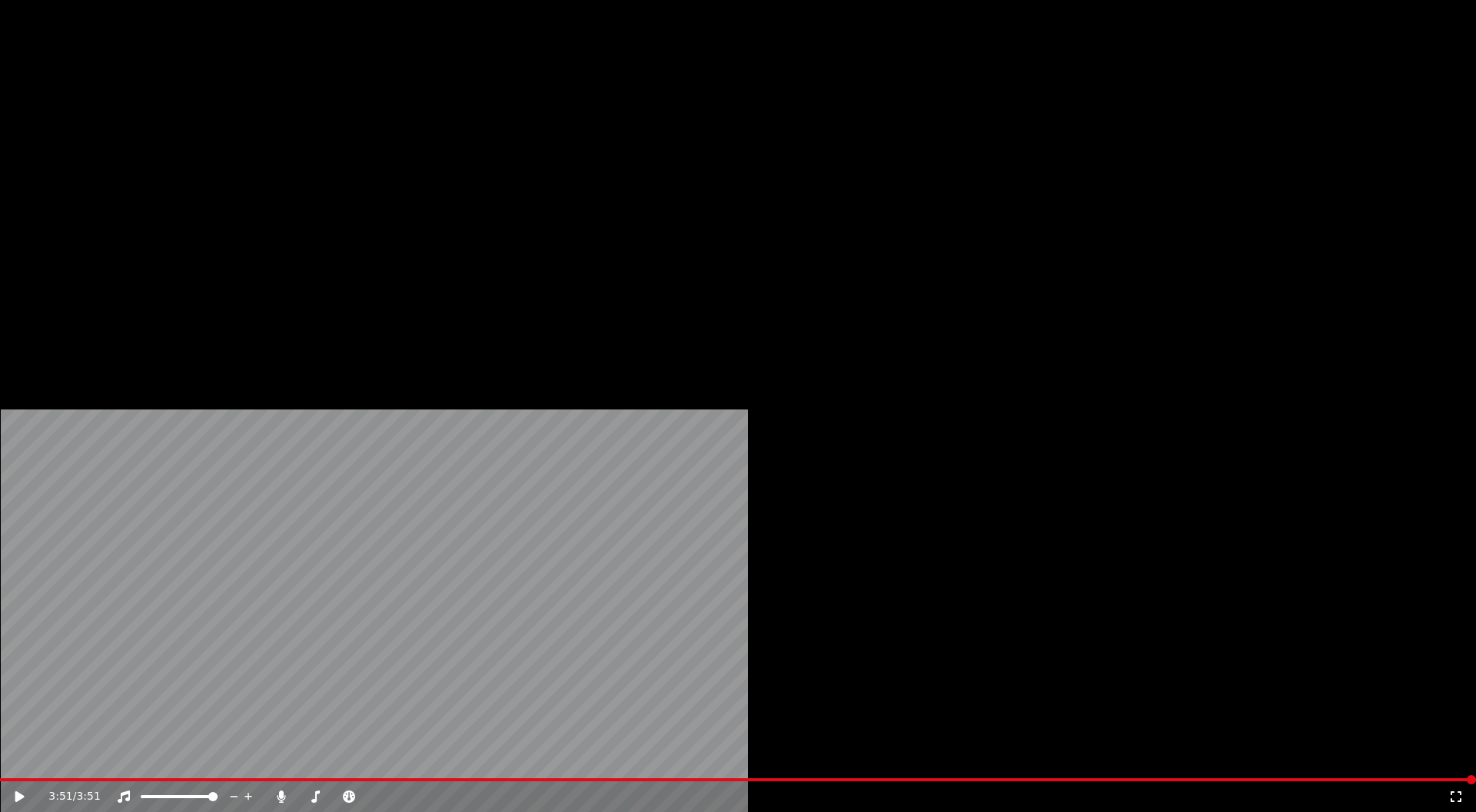
click at [200, 114] on button "Edit" at bounding box center [203, 103] width 52 height 22
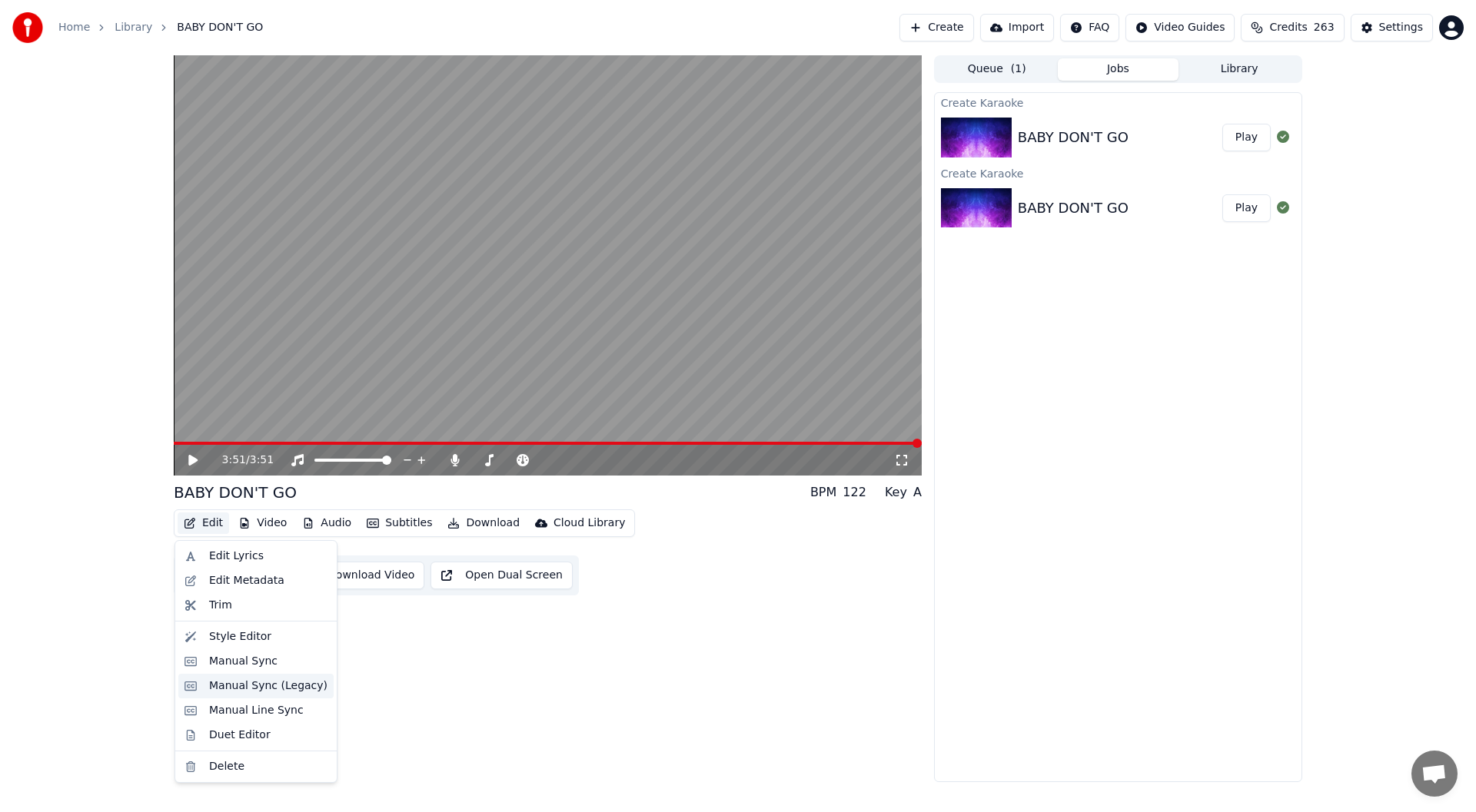
click at [278, 685] on div "Manual Sync (Legacy)" at bounding box center [268, 686] width 119 height 15
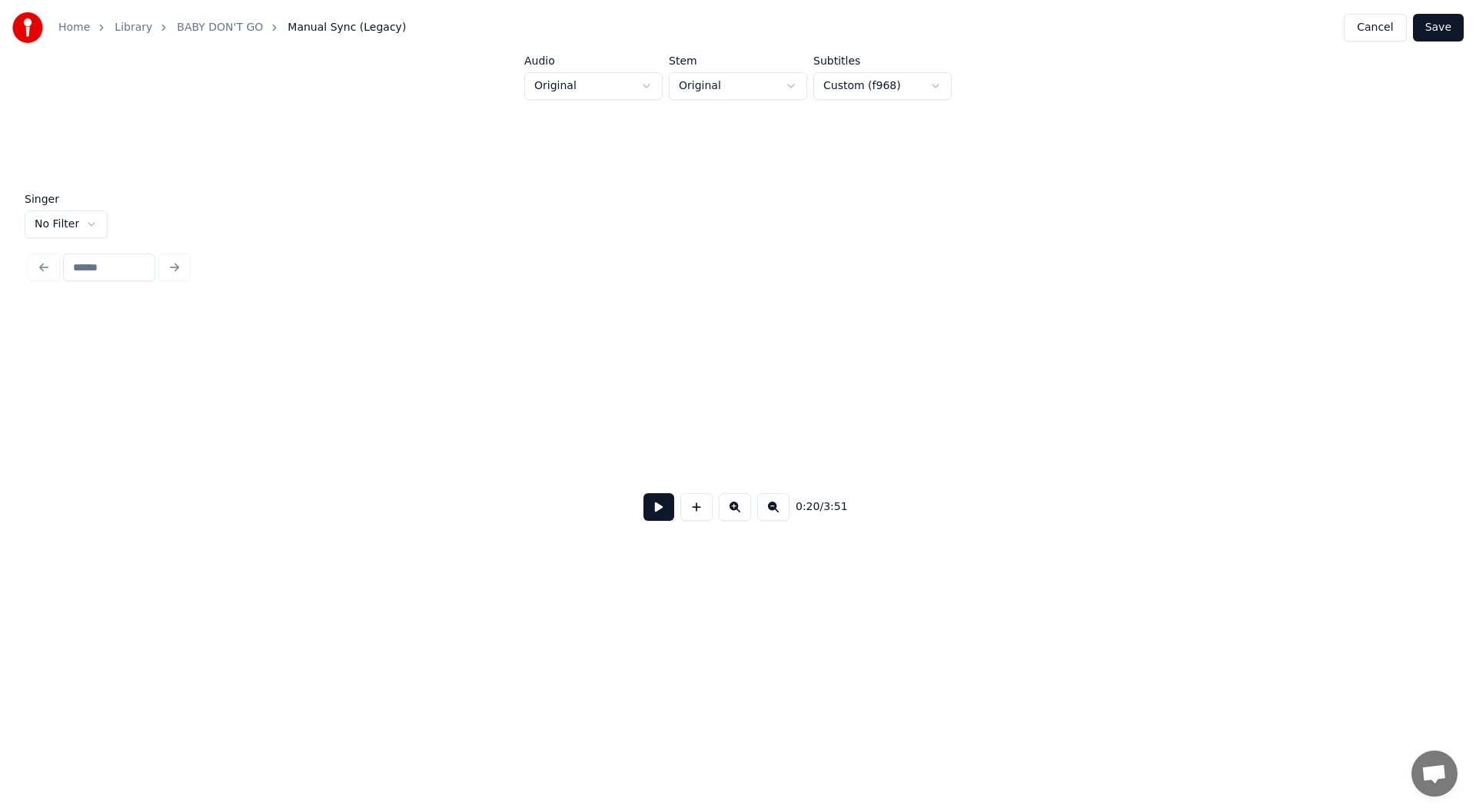
scroll to position [0, 3211]
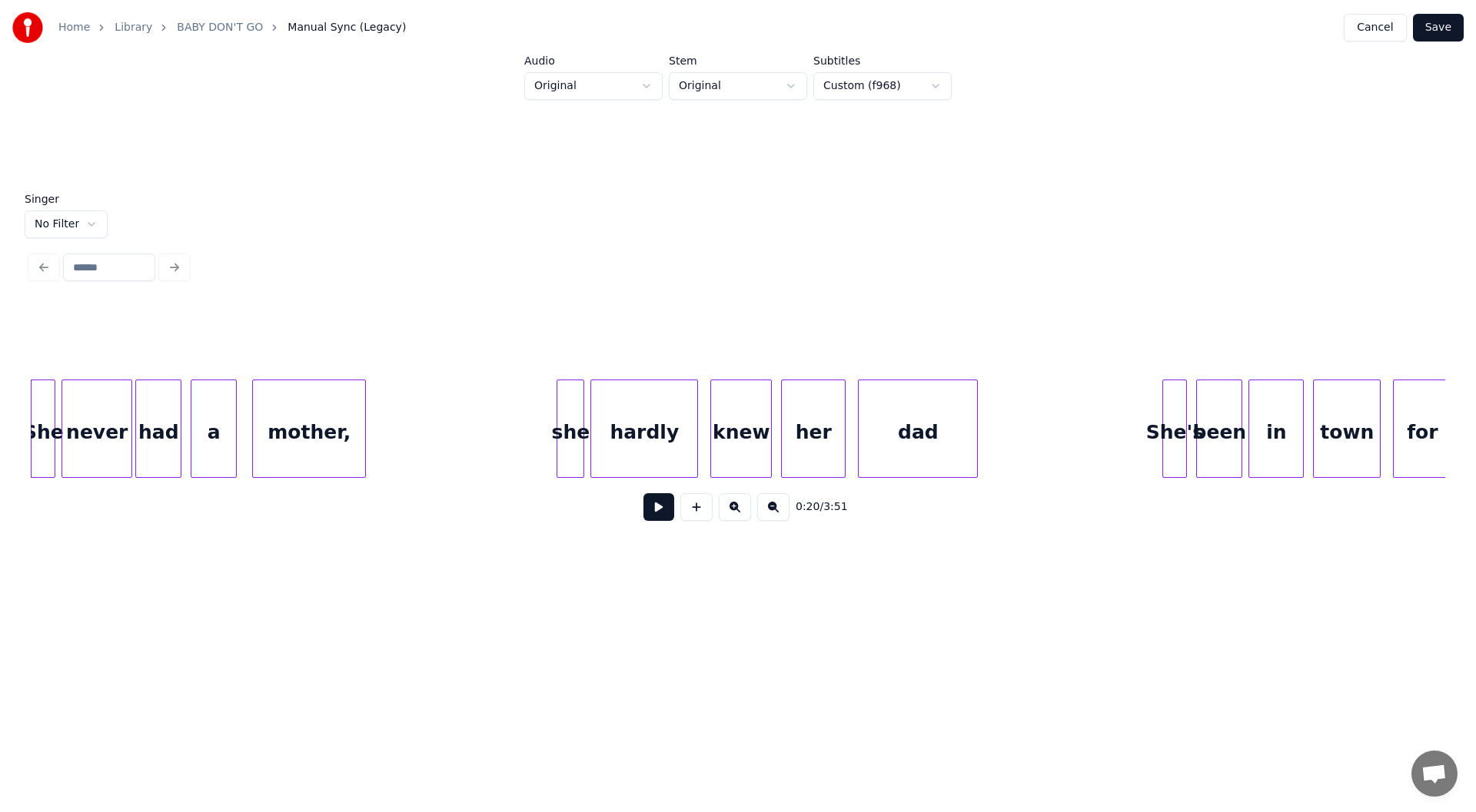
click at [34, 441] on div at bounding box center [34, 428] width 5 height 97
click at [654, 511] on button at bounding box center [659, 507] width 31 height 28
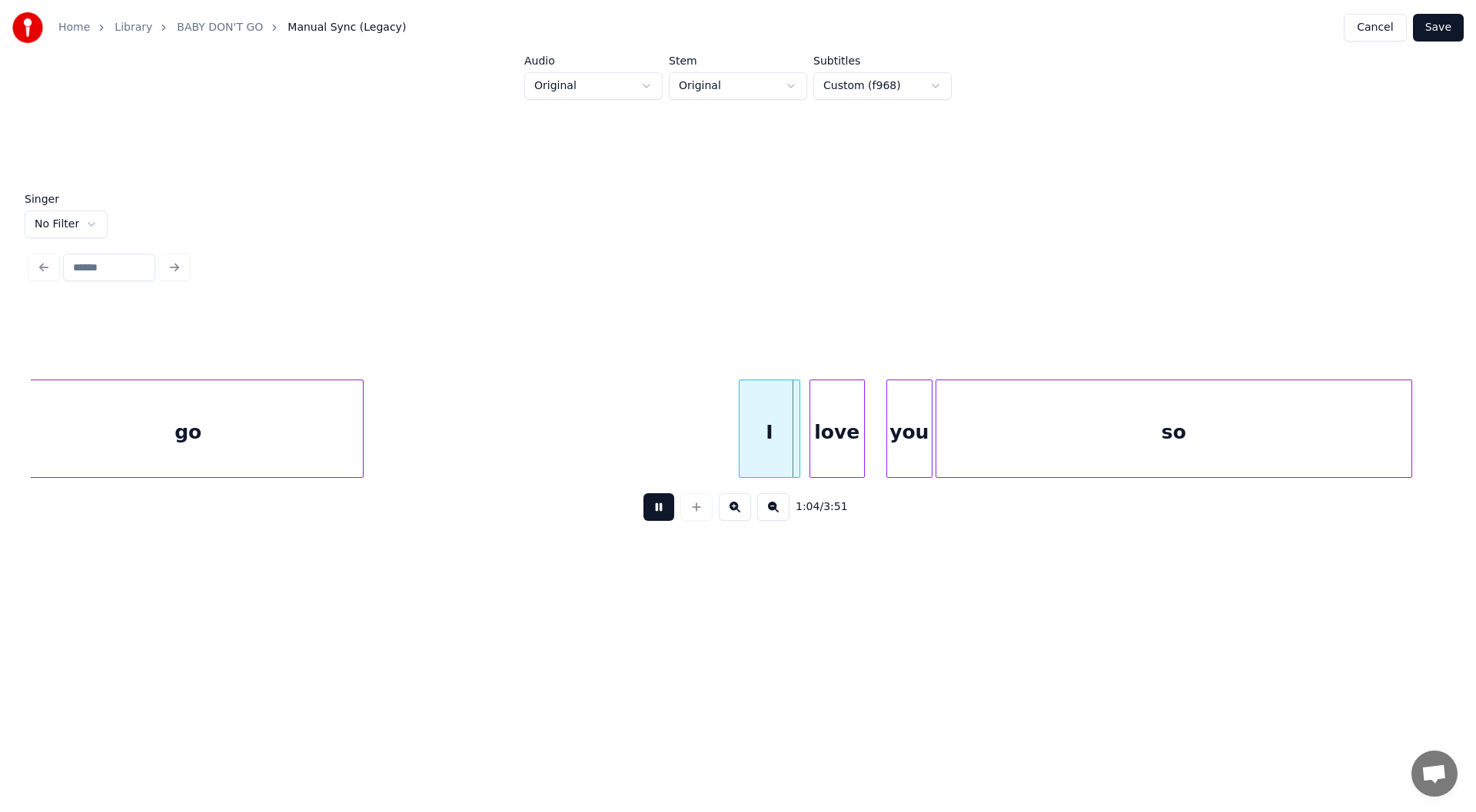
scroll to position [0, 9224]
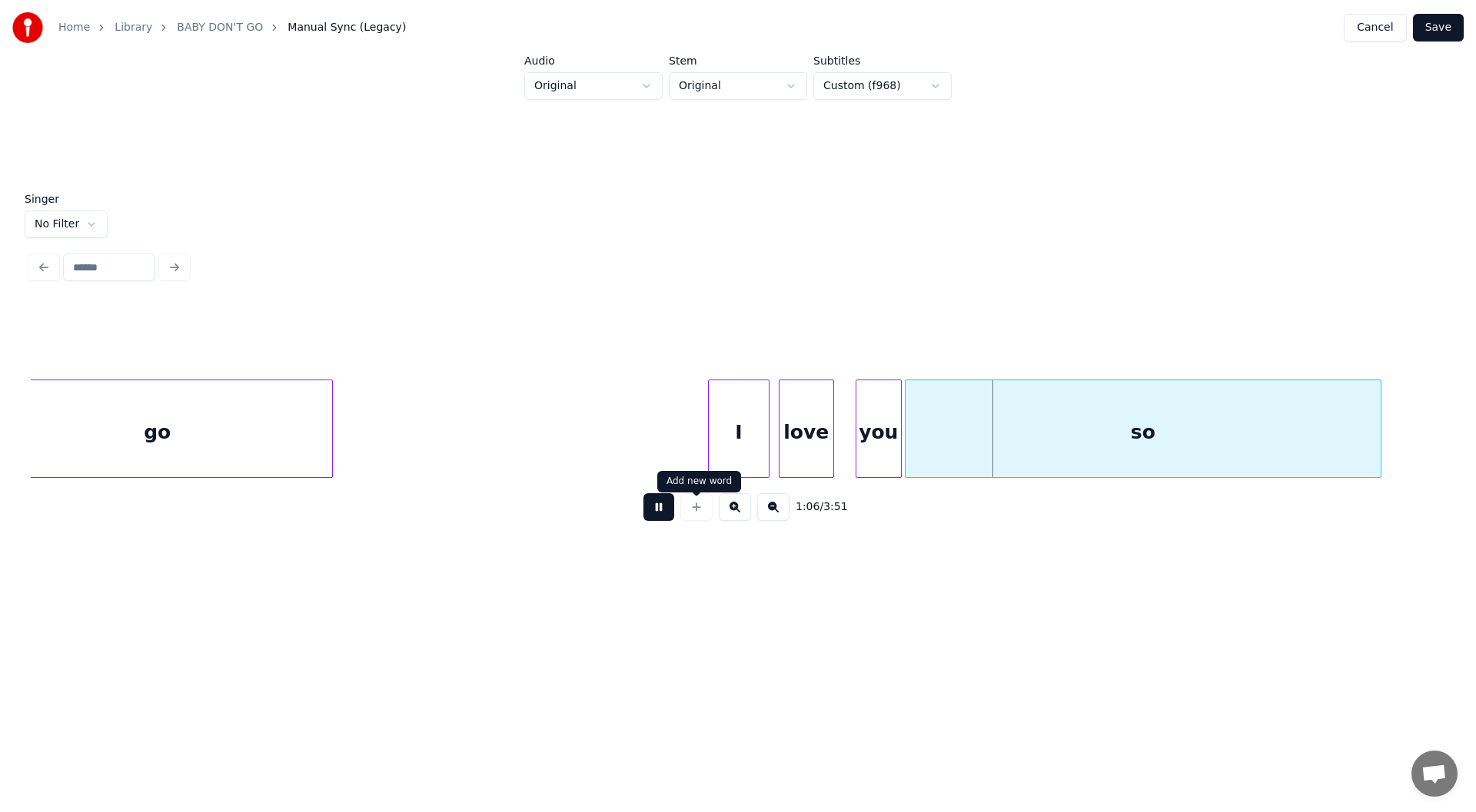
click at [655, 511] on button at bounding box center [659, 507] width 31 height 28
click at [671, 450] on div at bounding box center [673, 428] width 5 height 97
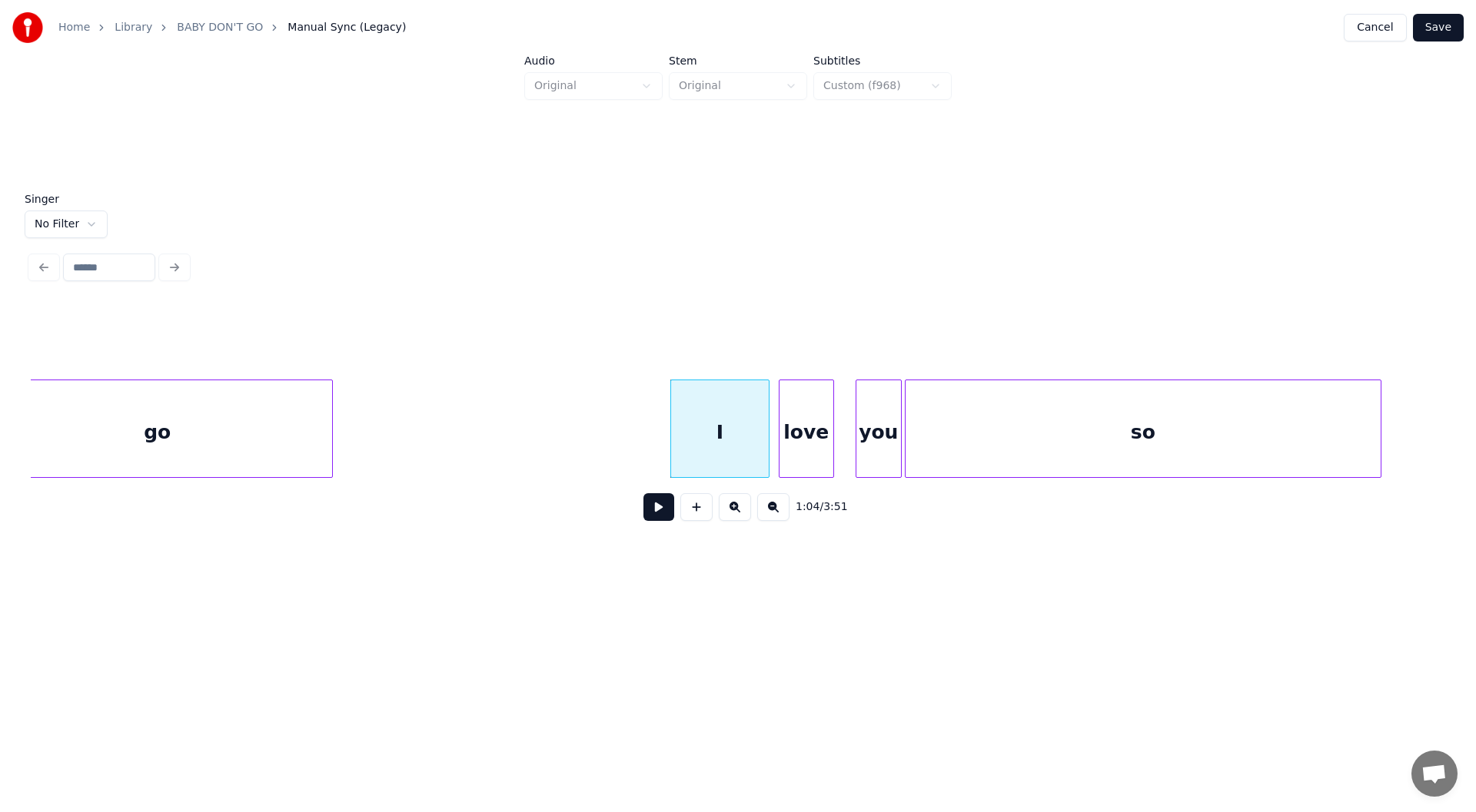
click at [660, 514] on button at bounding box center [659, 507] width 31 height 28
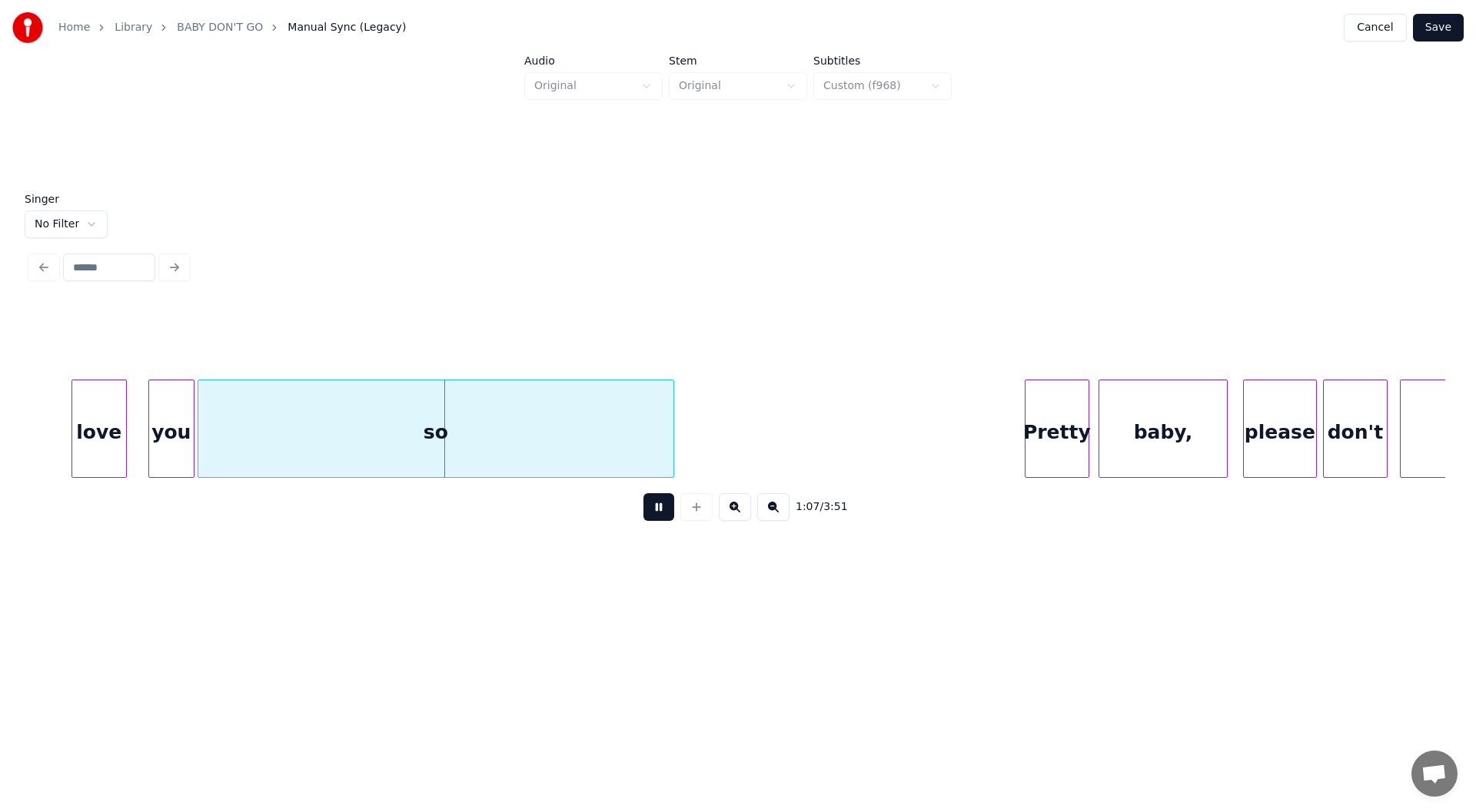
scroll to position [0, 9992]
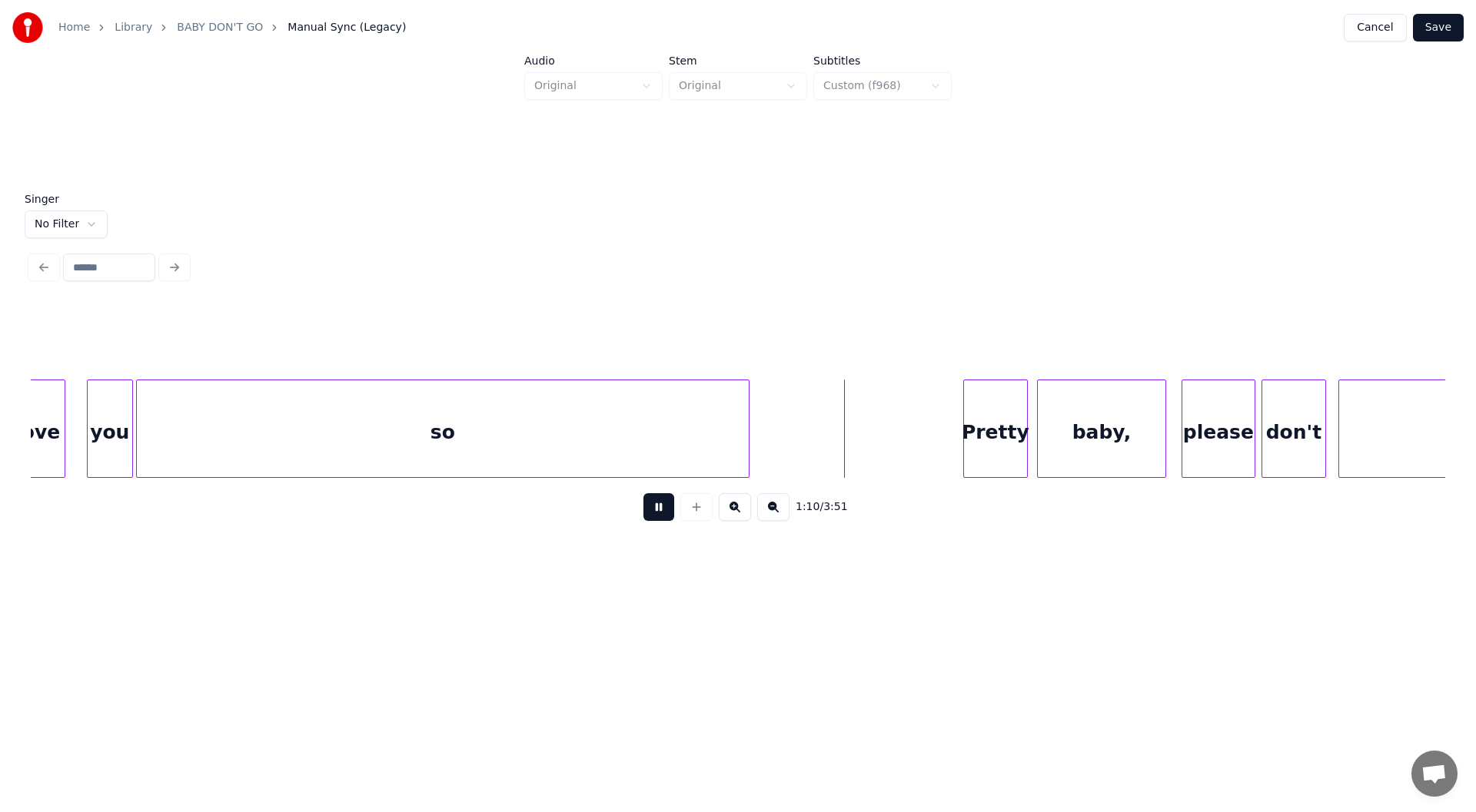
click at [747, 445] on div at bounding box center [746, 428] width 5 height 97
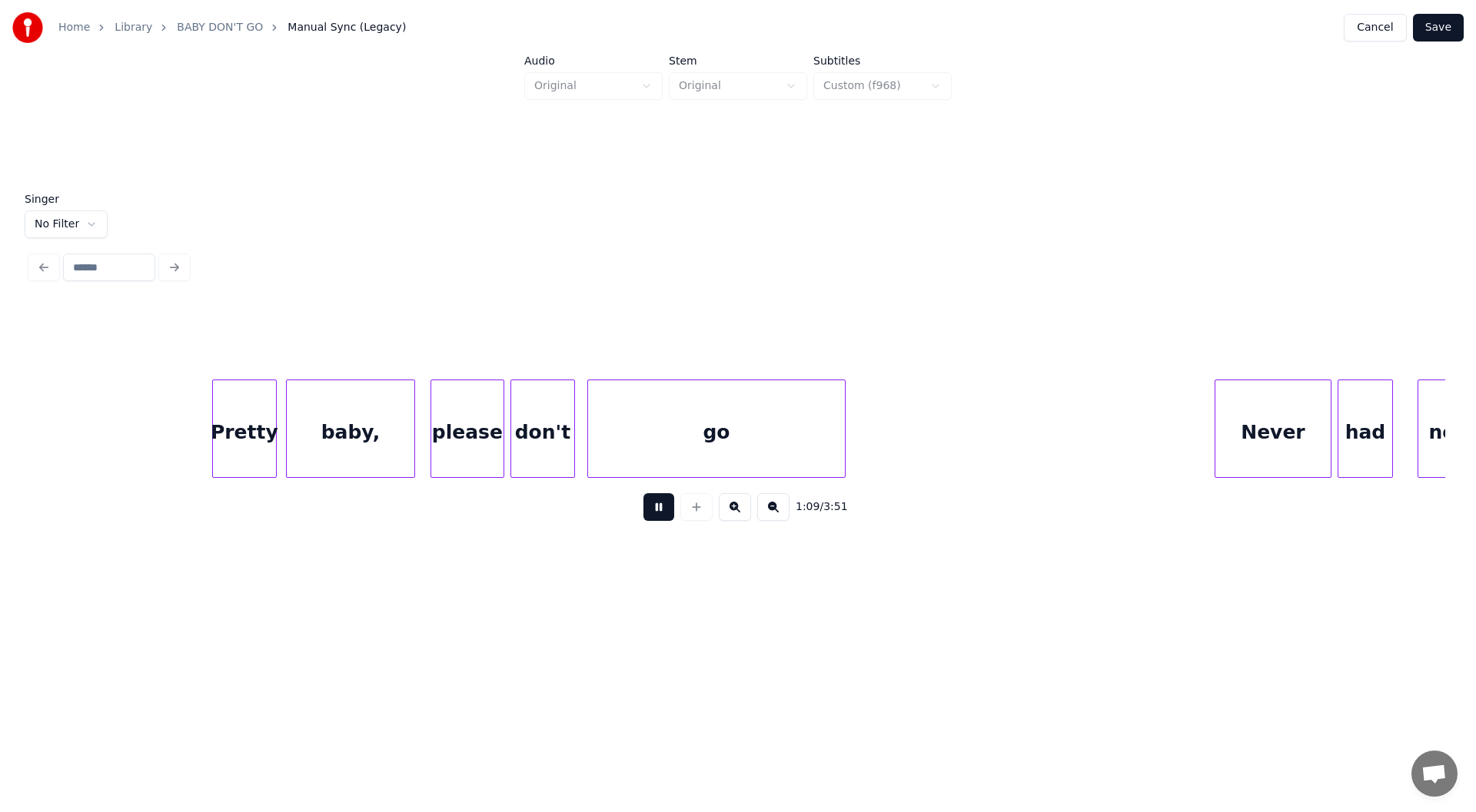
scroll to position [0, 10753]
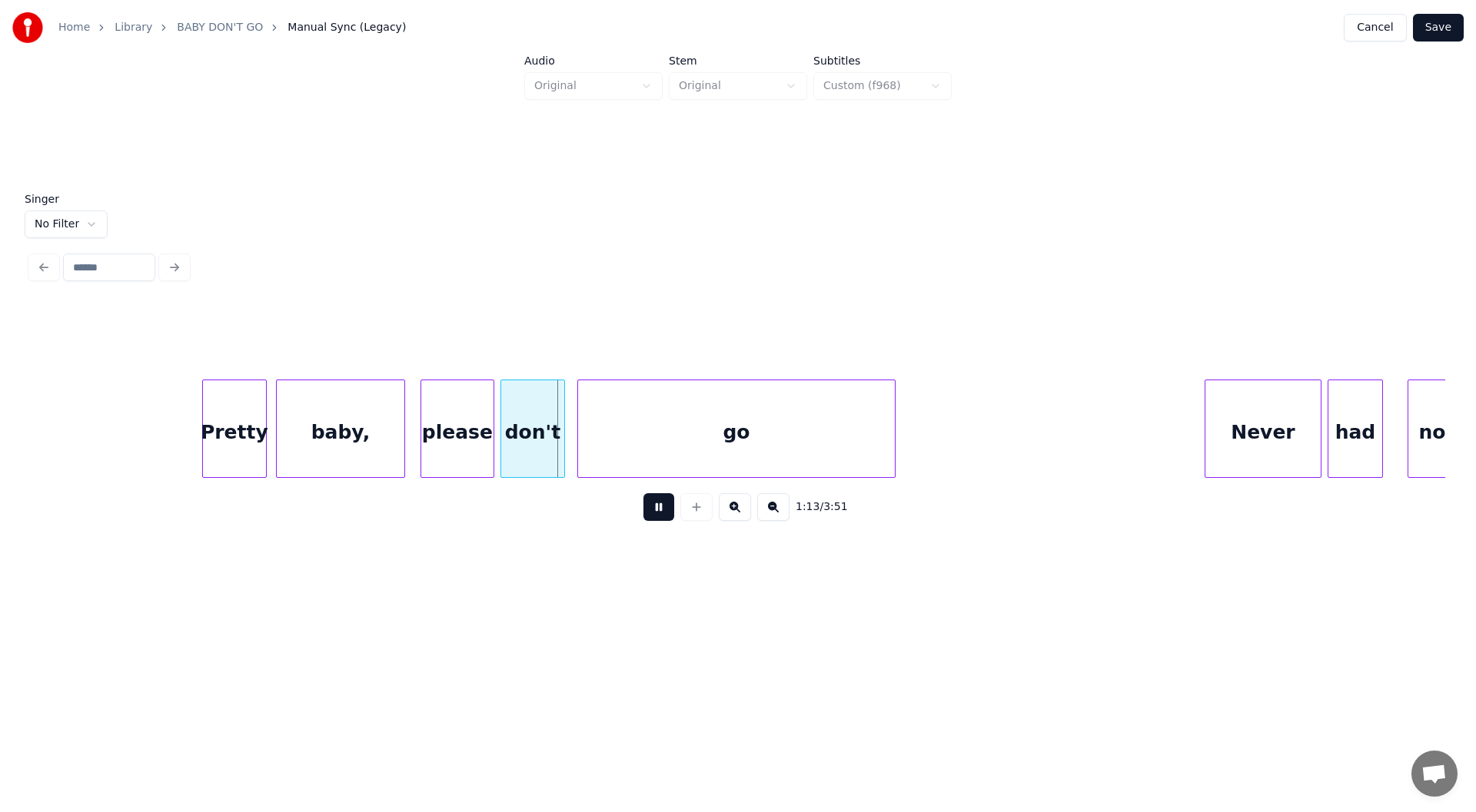
click at [892, 441] on div at bounding box center [892, 428] width 5 height 97
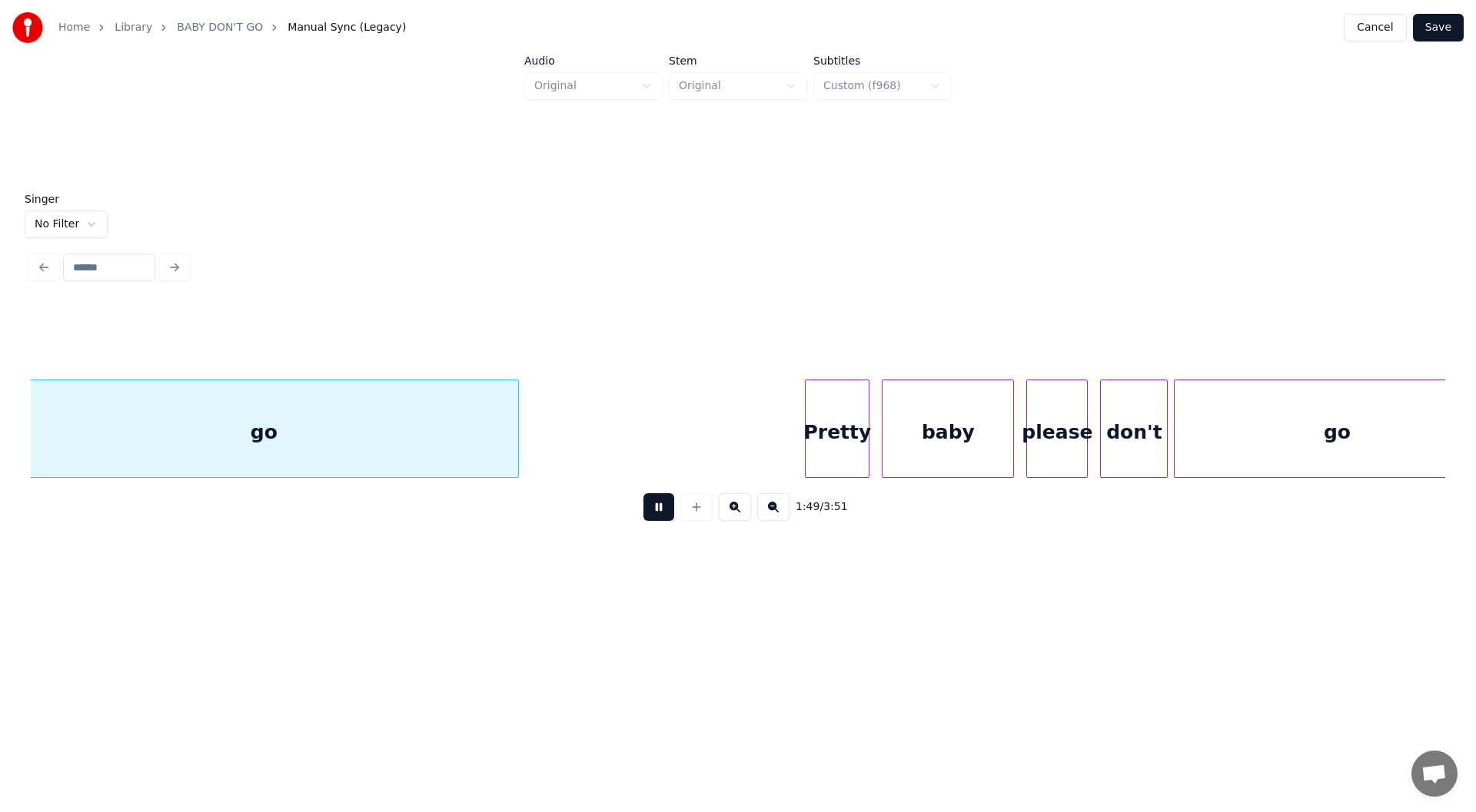
scroll to position [0, 16806]
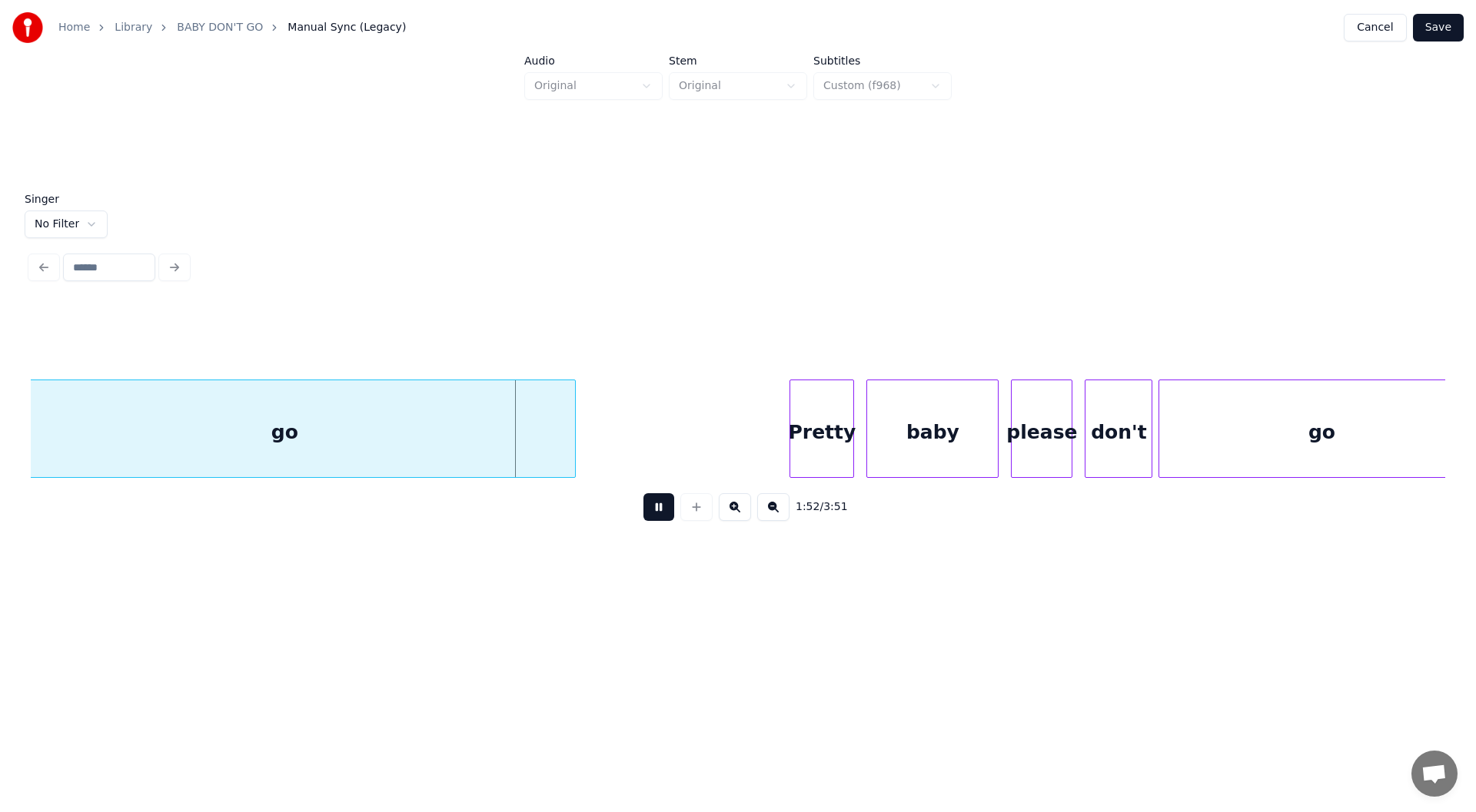
click at [574, 441] on div at bounding box center [572, 428] width 5 height 97
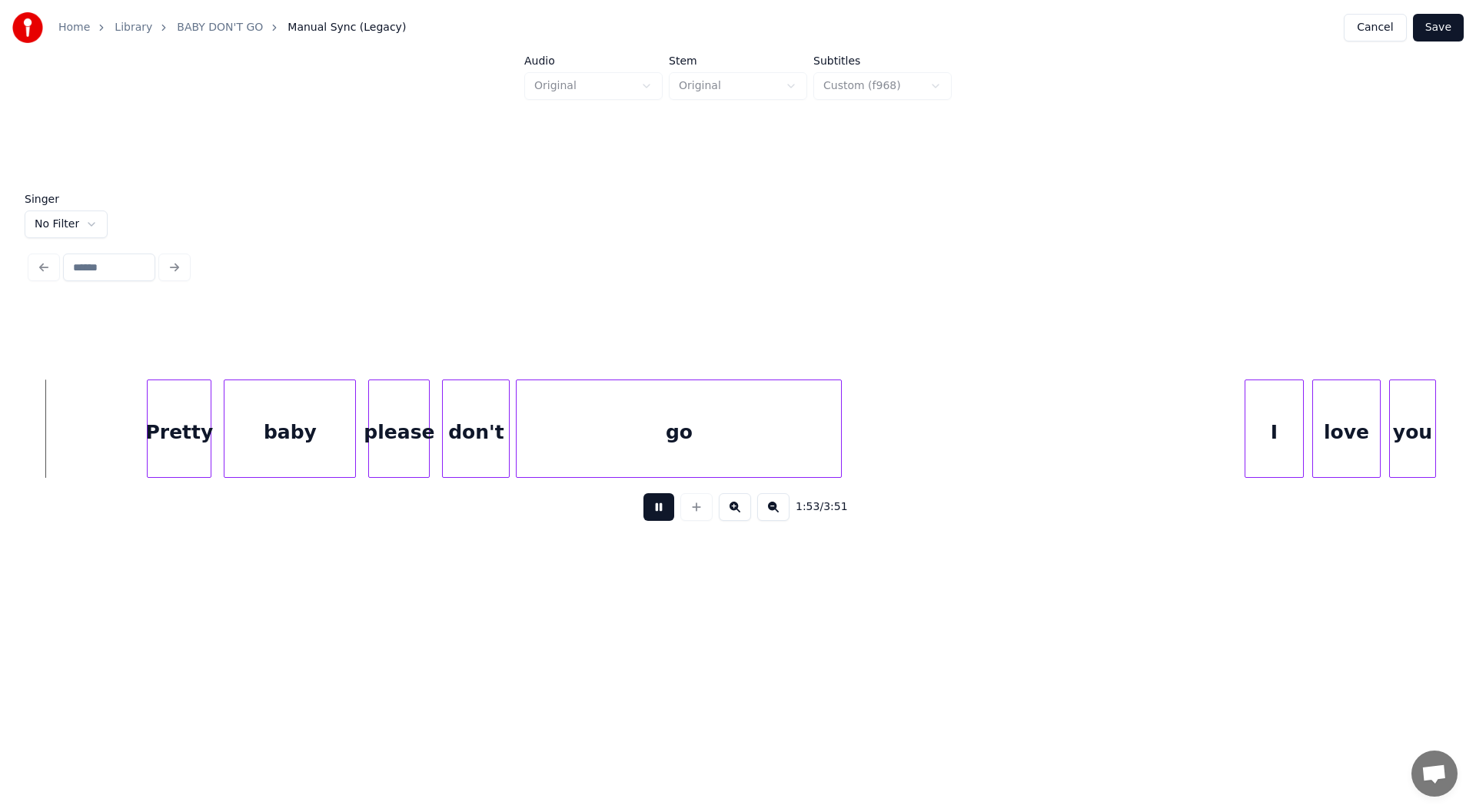
scroll to position [0, 17448]
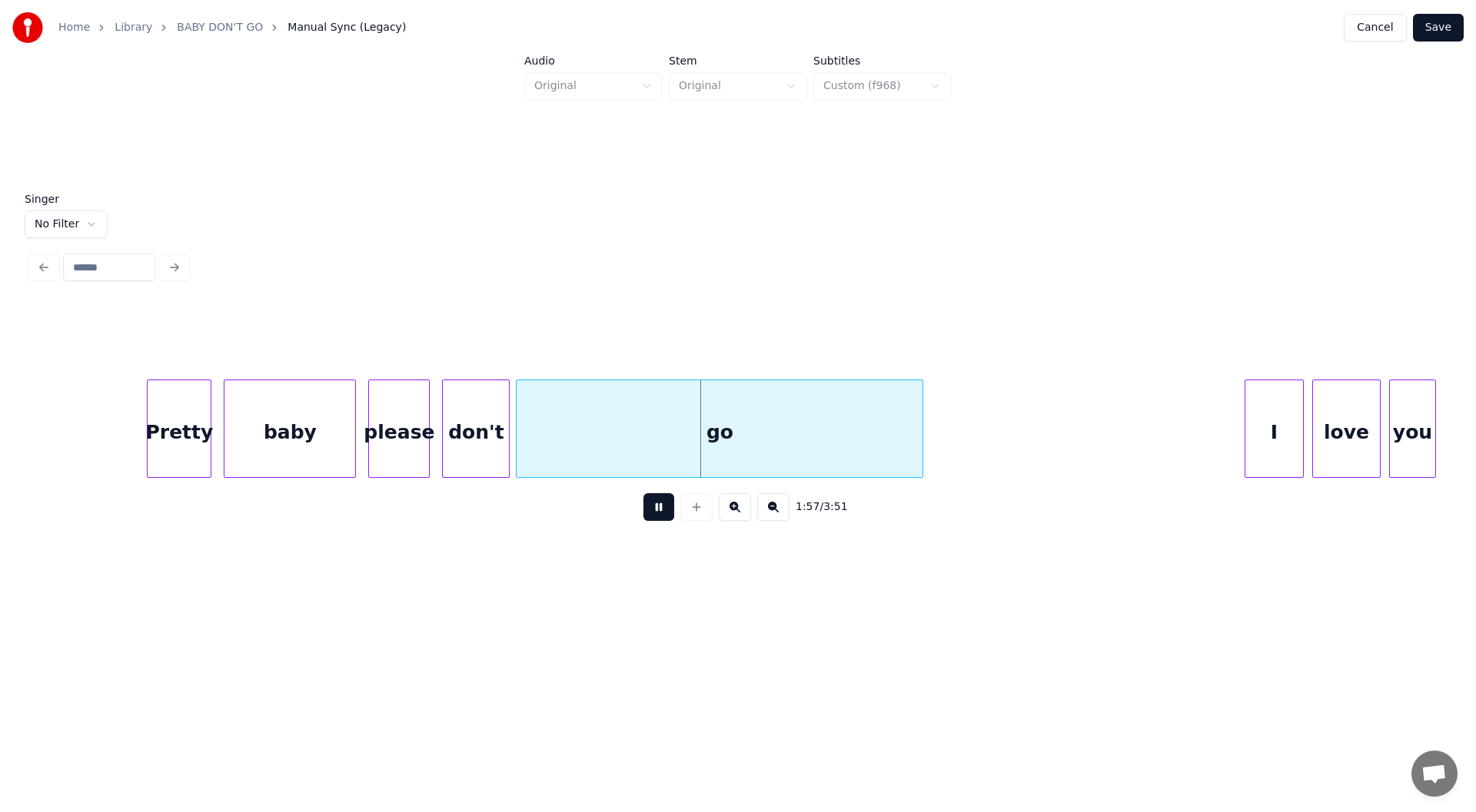
click at [920, 446] on div at bounding box center [920, 428] width 5 height 97
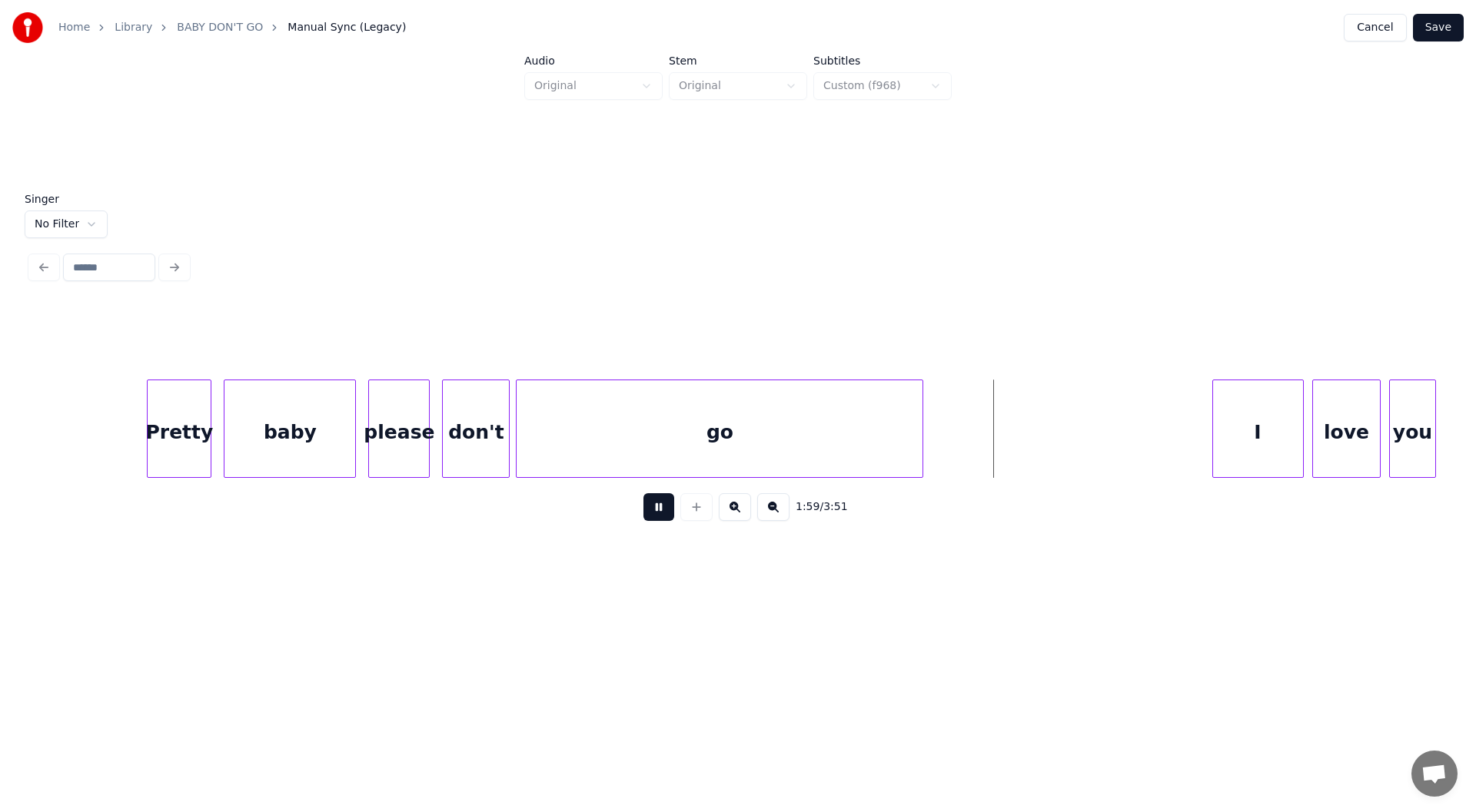
click at [1213, 446] on div at bounding box center [1215, 428] width 5 height 97
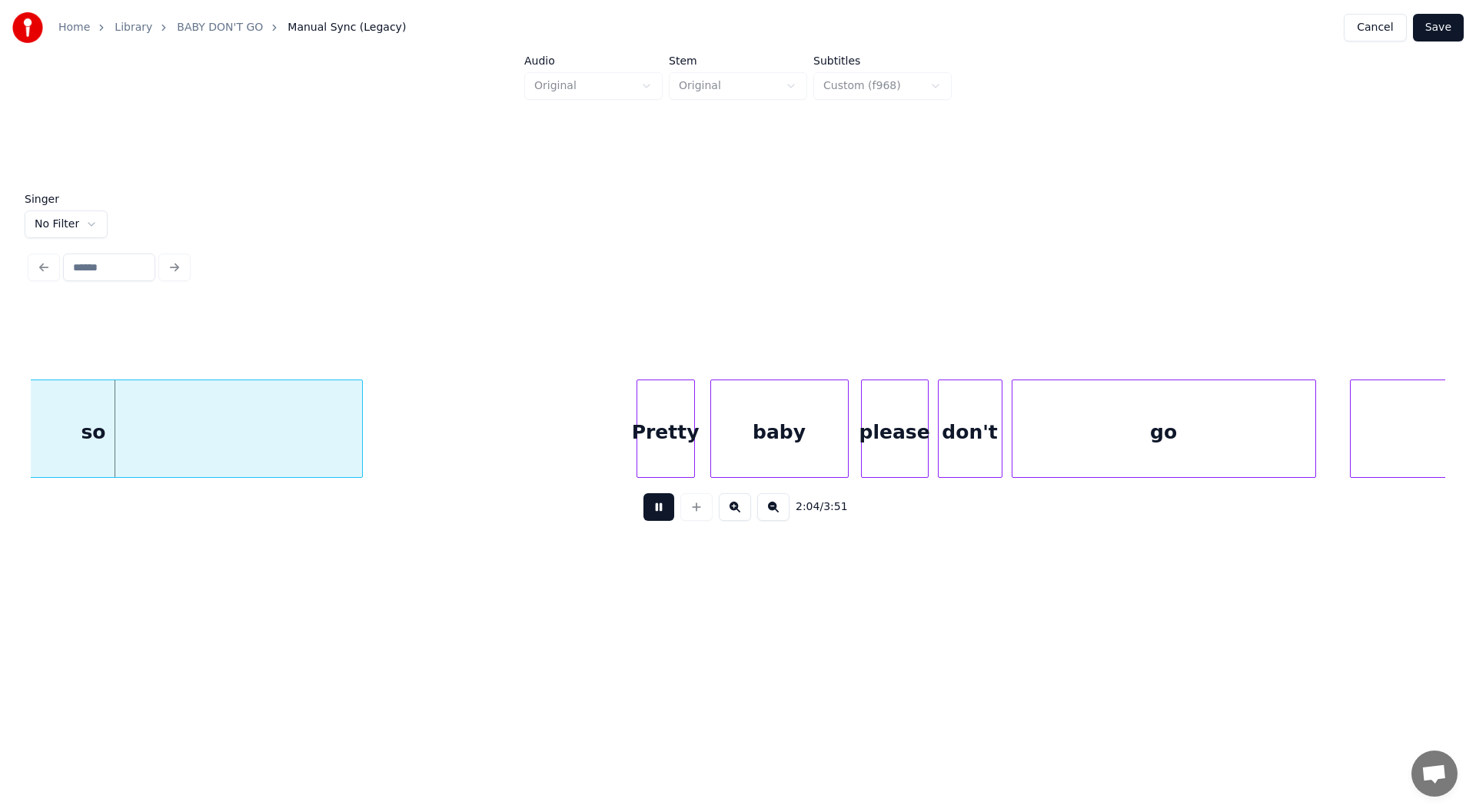
scroll to position [0, 19109]
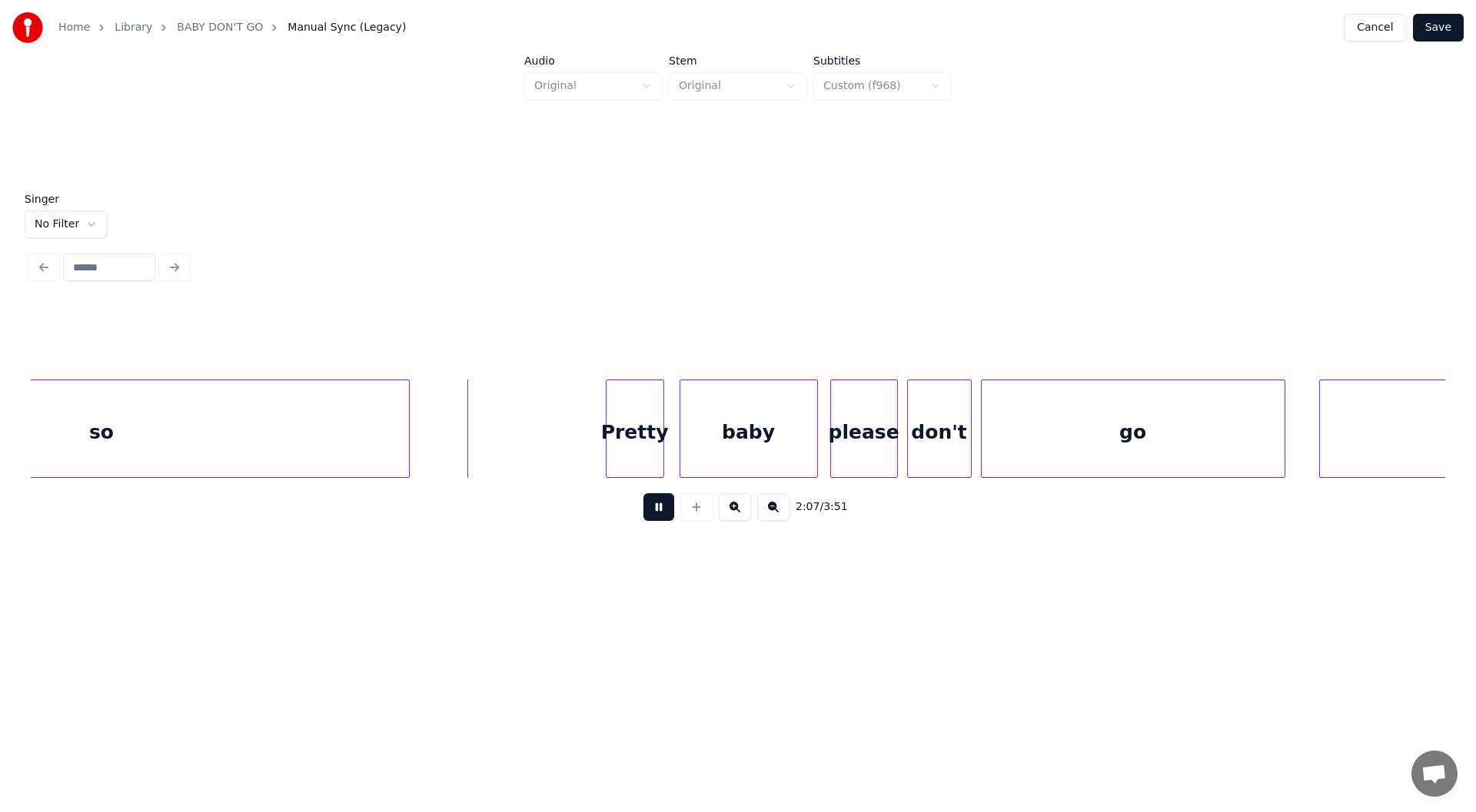
click at [407, 435] on div at bounding box center [407, 428] width 5 height 97
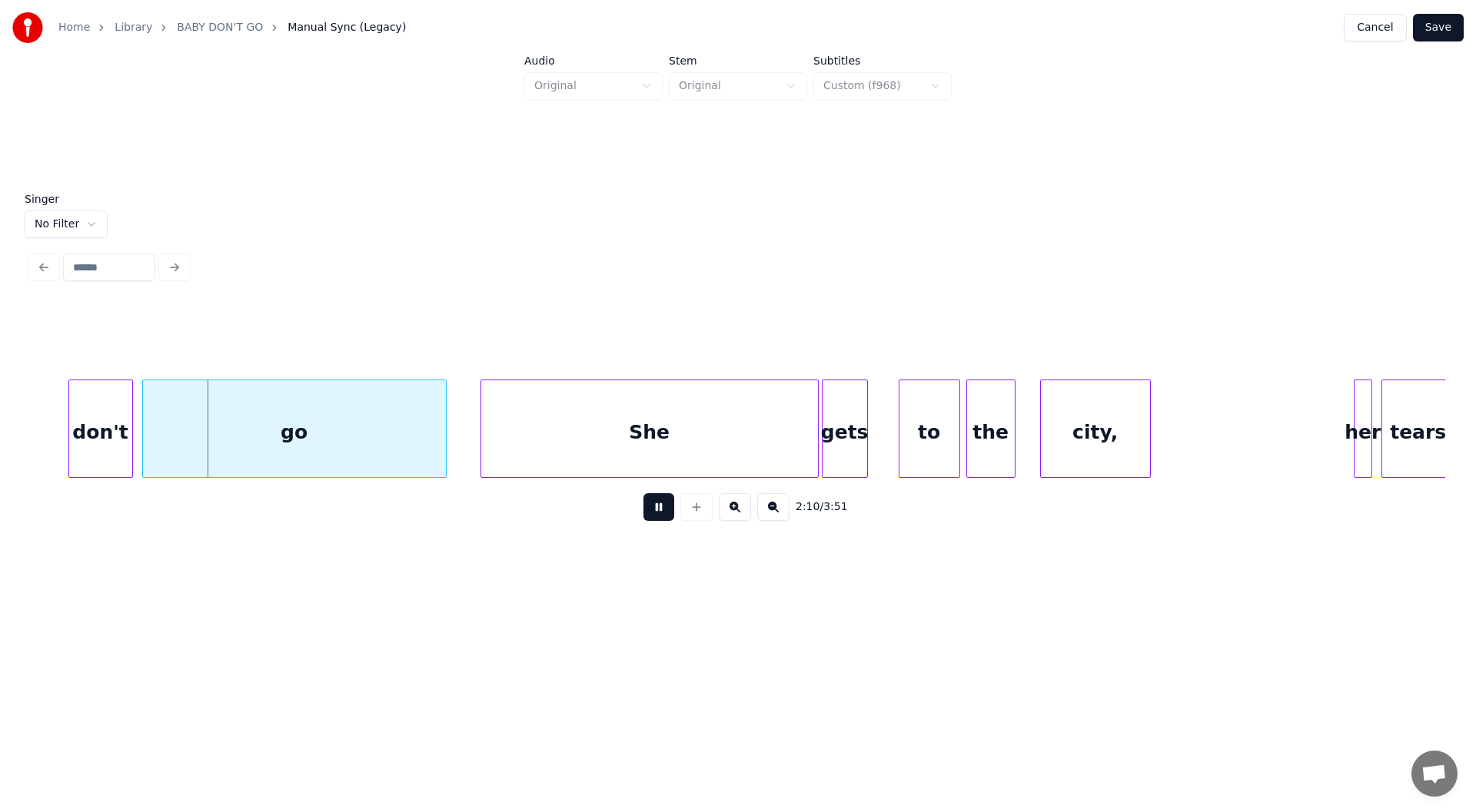
scroll to position [0, 20009]
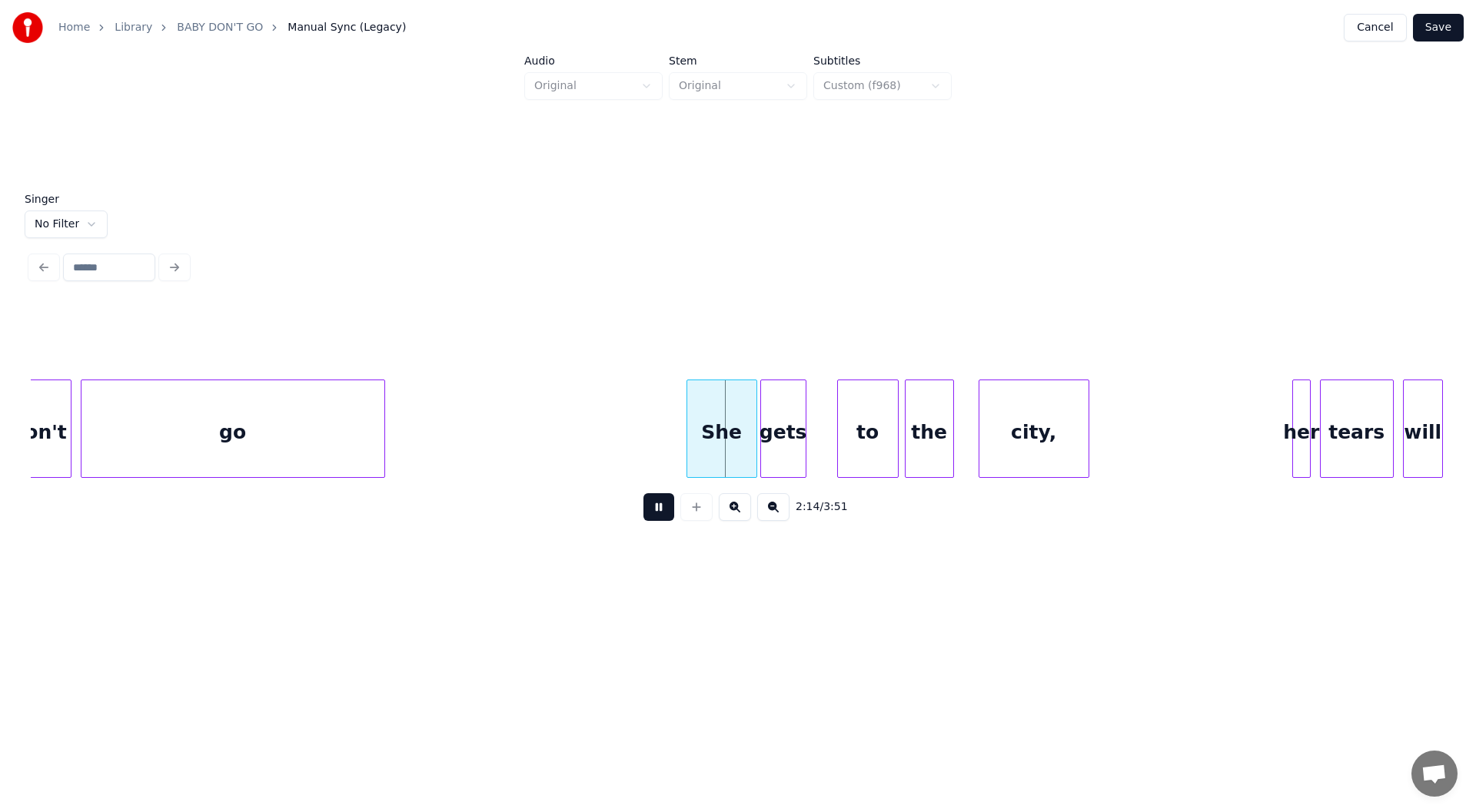
click at [690, 462] on div at bounding box center [689, 428] width 5 height 97
click at [711, 456] on div at bounding box center [710, 428] width 5 height 97
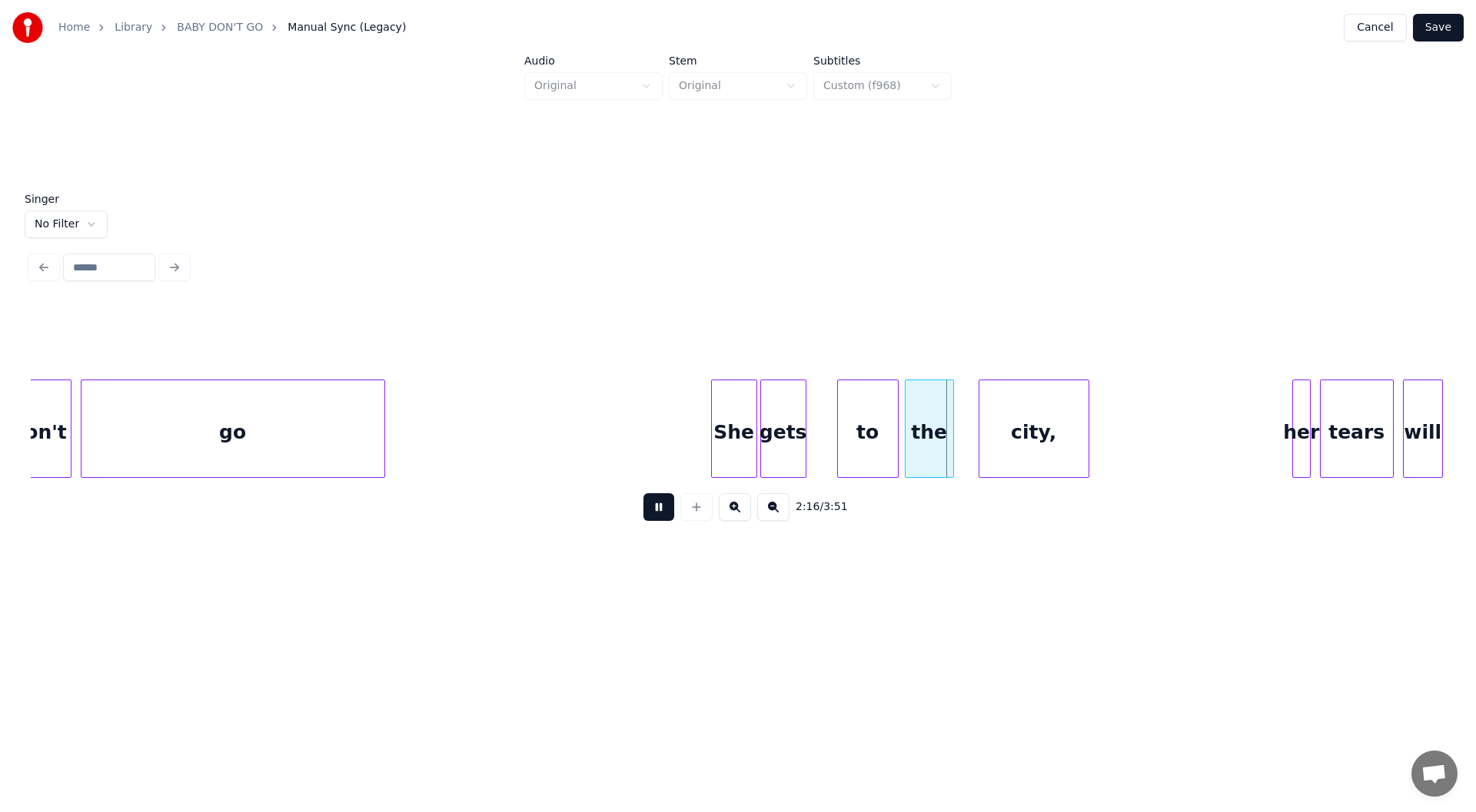
click at [714, 454] on div at bounding box center [714, 428] width 5 height 97
click at [441, 438] on div at bounding box center [439, 428] width 5 height 97
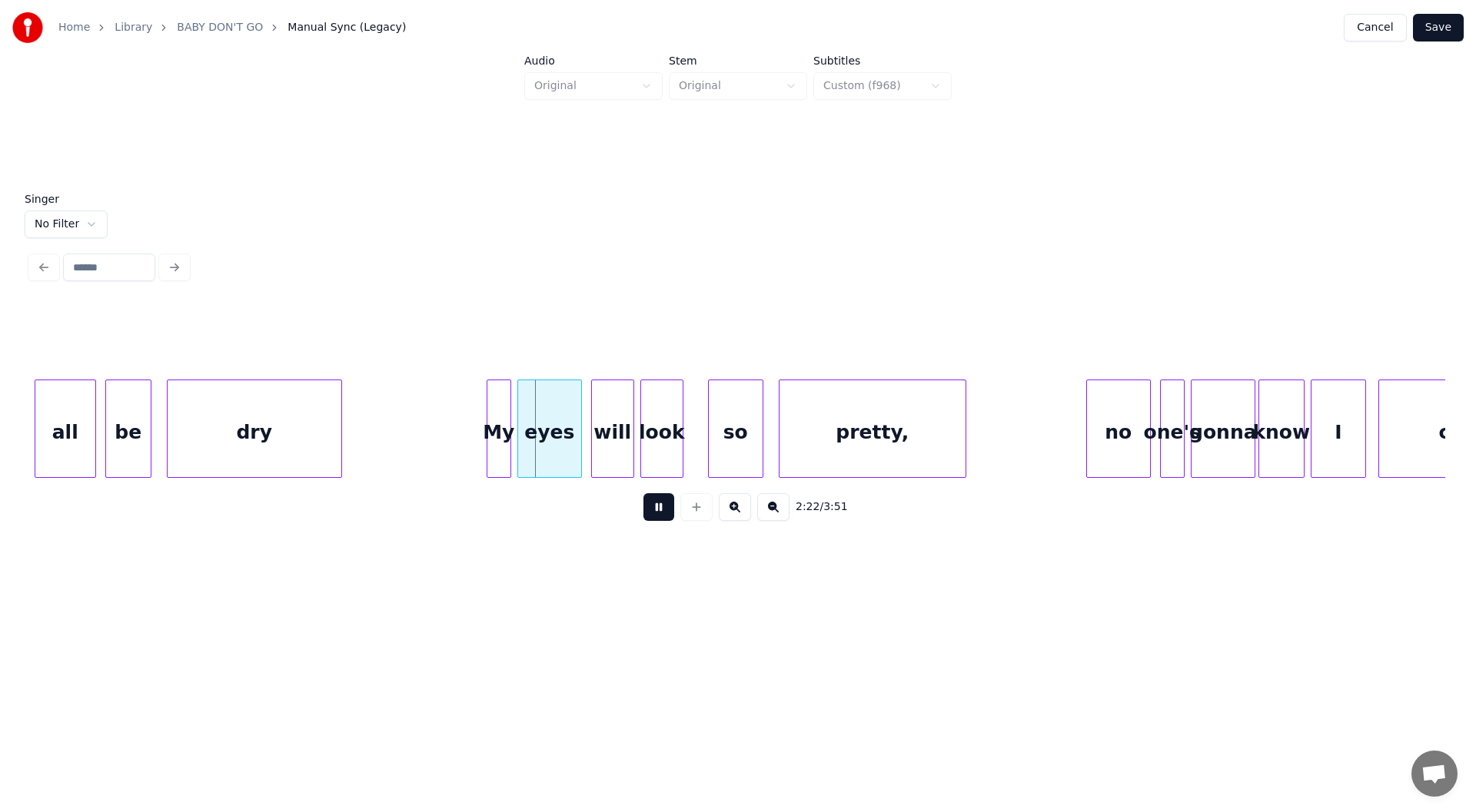
scroll to position [0, 21485]
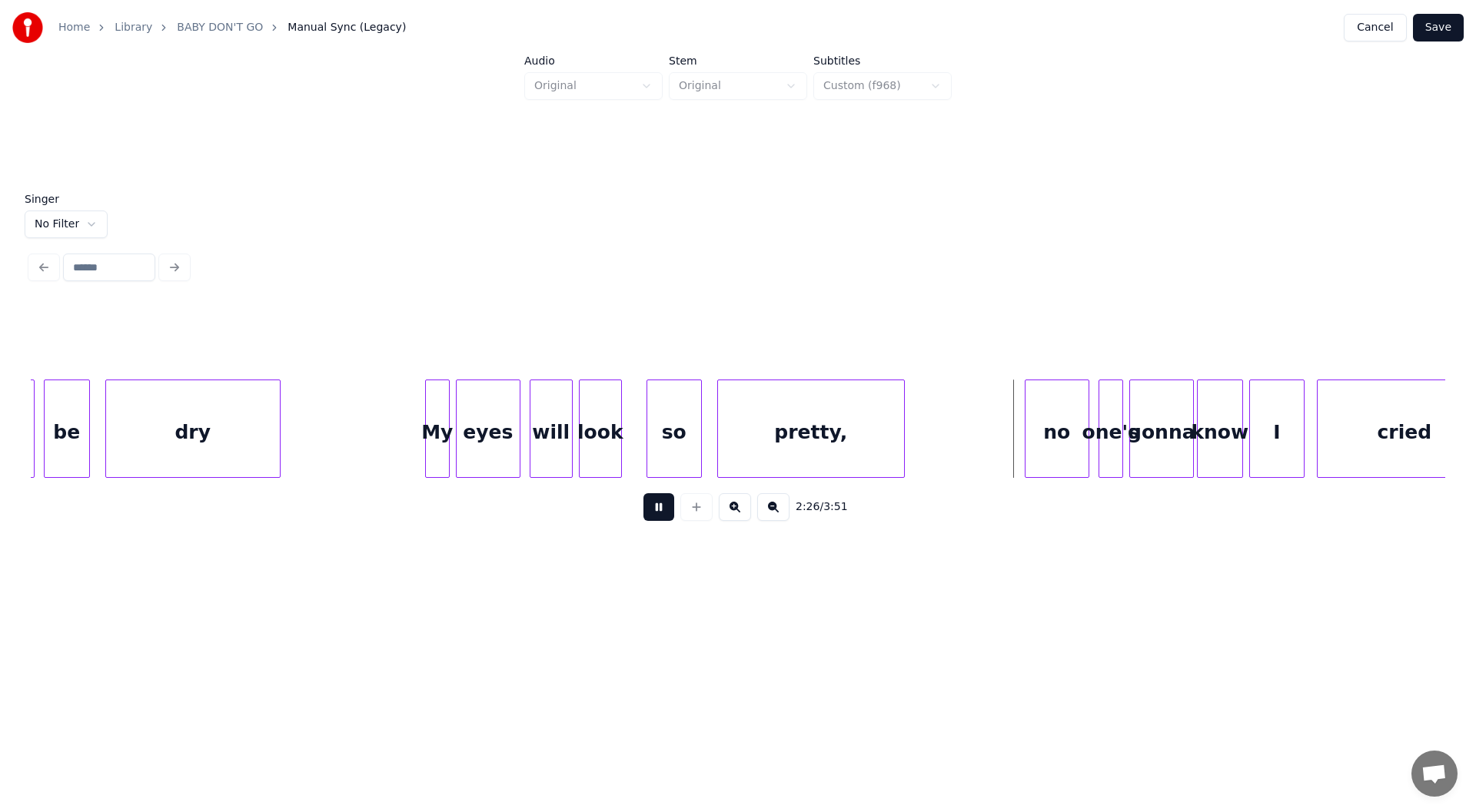
click at [802, 444] on div "pretty," at bounding box center [810, 432] width 186 height 104
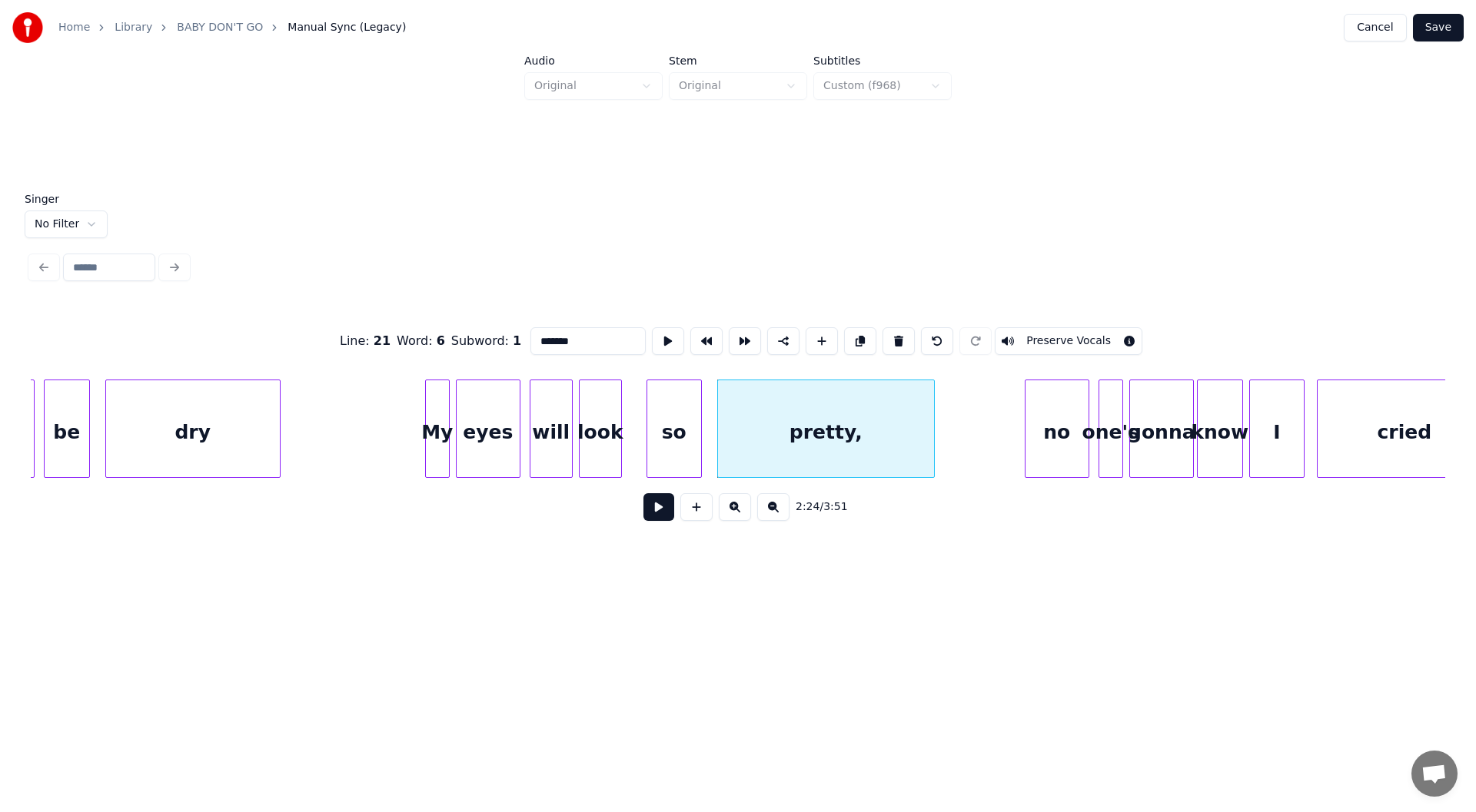
click at [932, 445] on div at bounding box center [932, 428] width 5 height 97
click at [656, 511] on button at bounding box center [659, 507] width 31 height 28
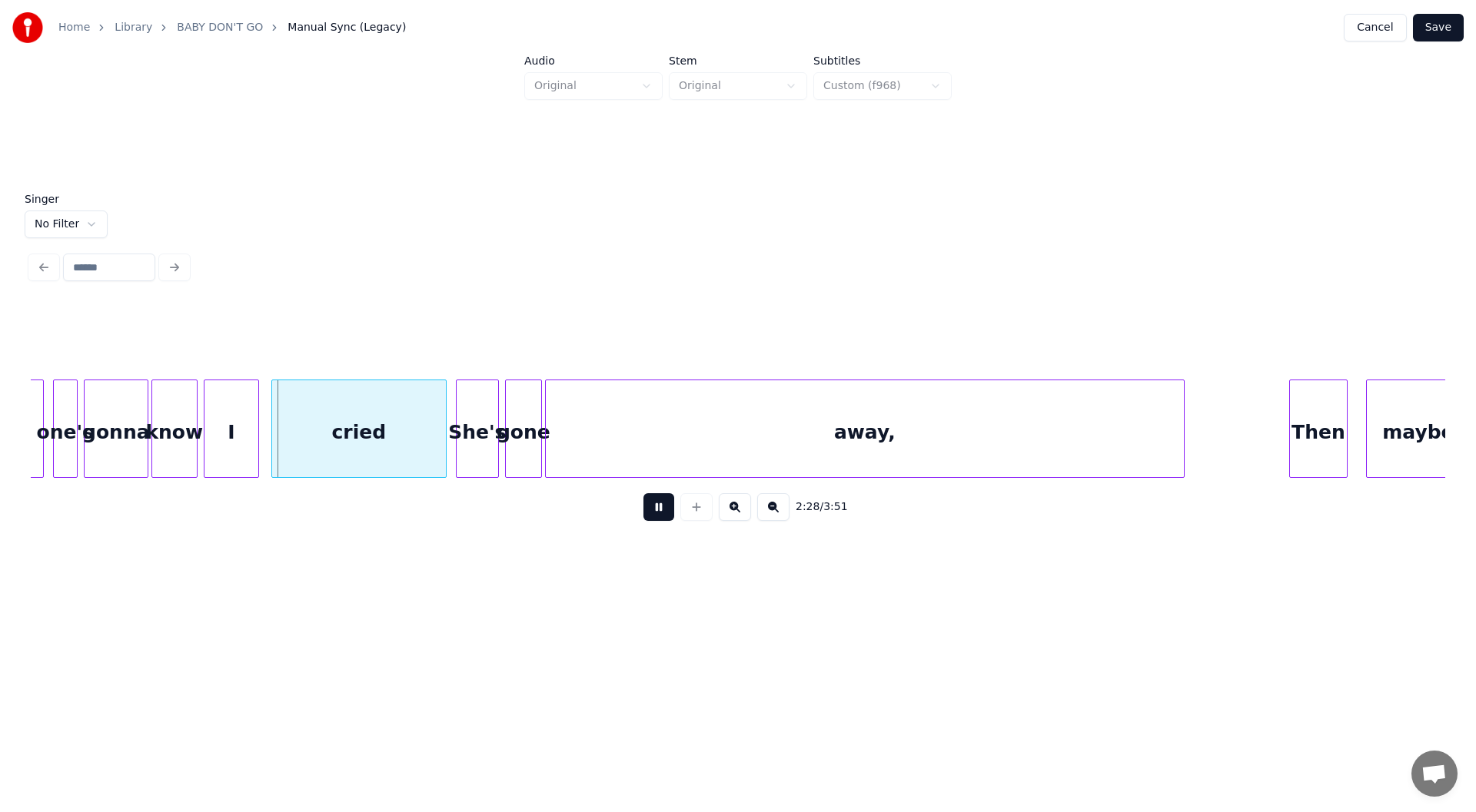
scroll to position [0, 22624]
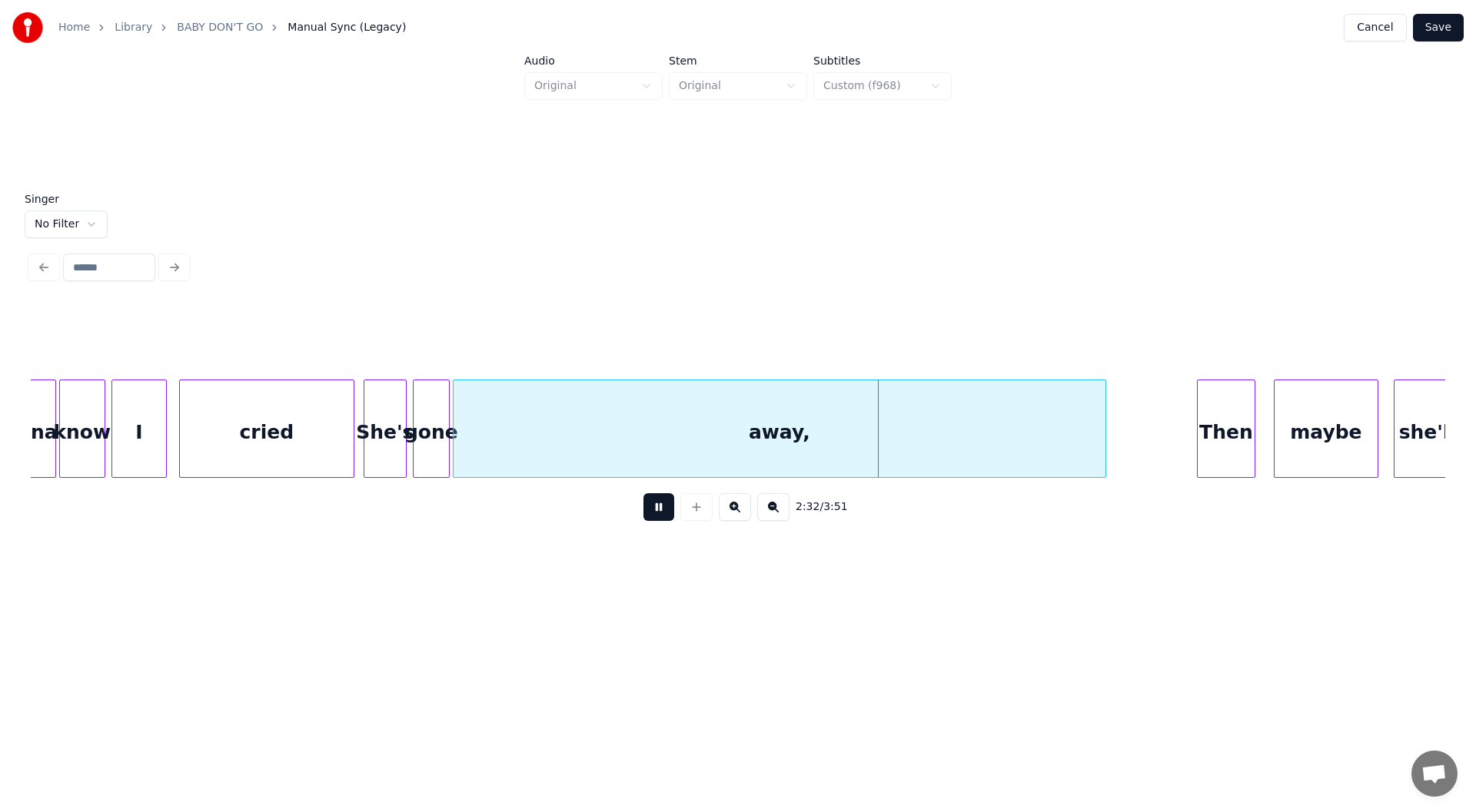
click at [1104, 435] on div at bounding box center [1103, 428] width 5 height 97
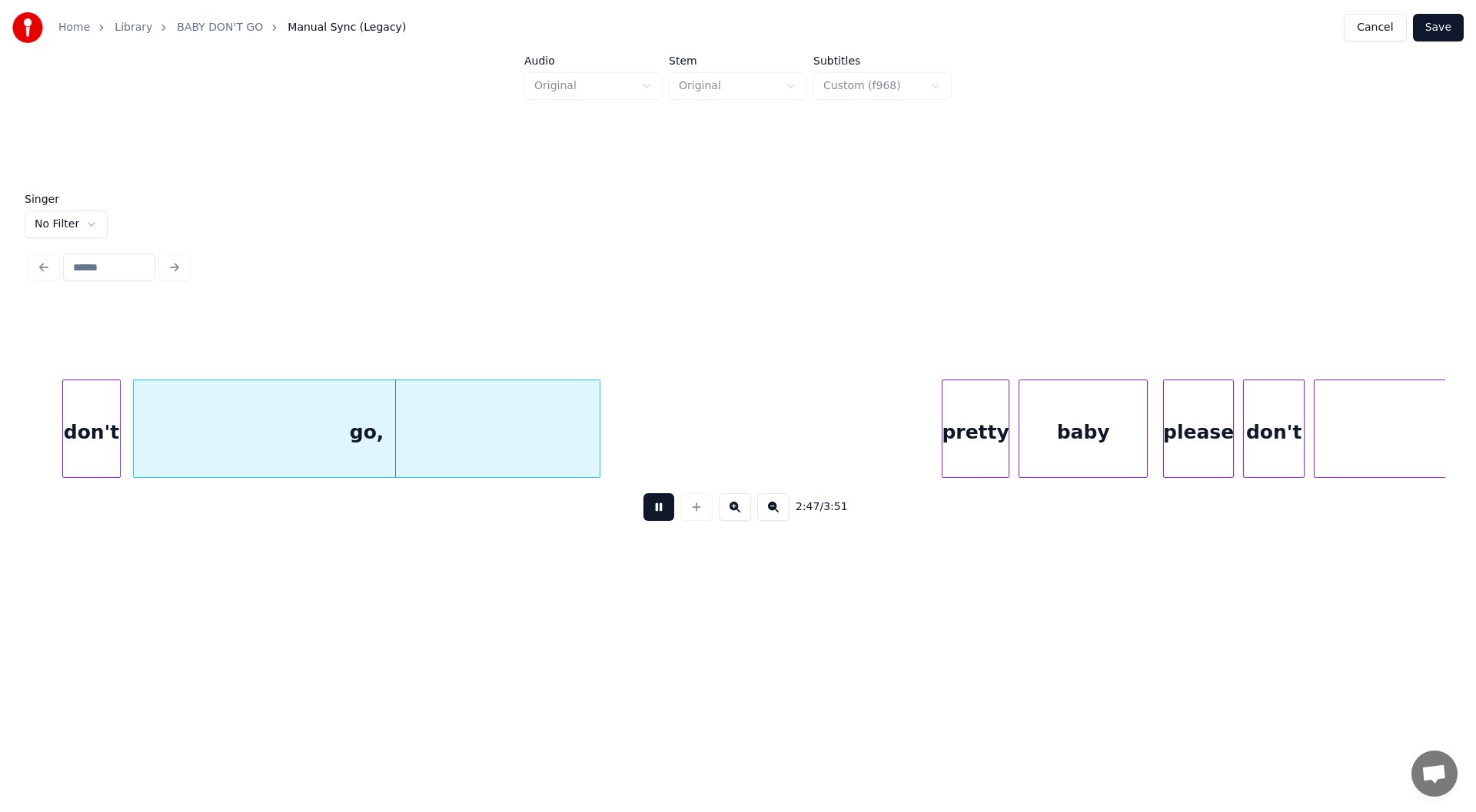
scroll to position [0, 25453]
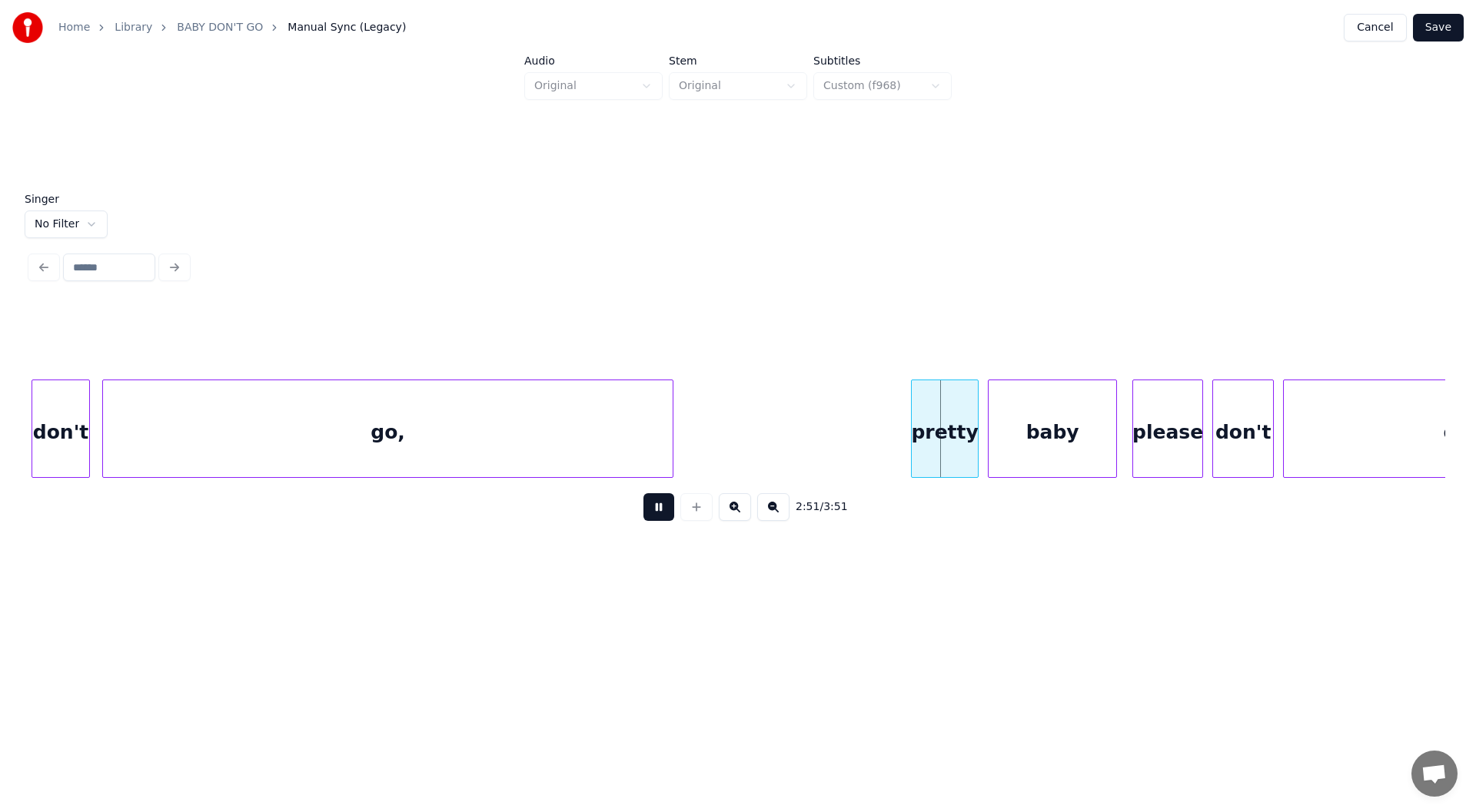
click at [673, 428] on div at bounding box center [670, 428] width 5 height 97
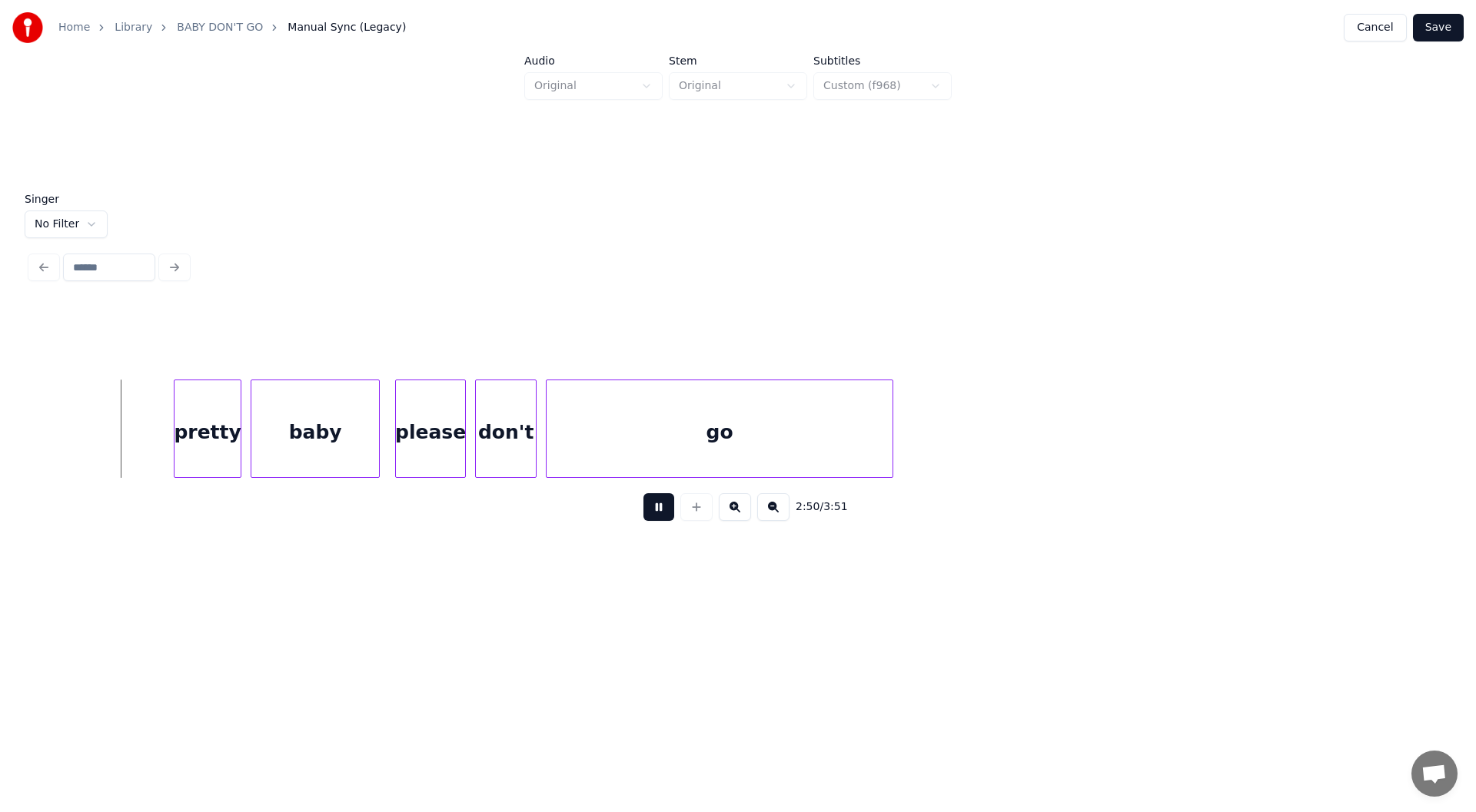
scroll to position [0, 26252]
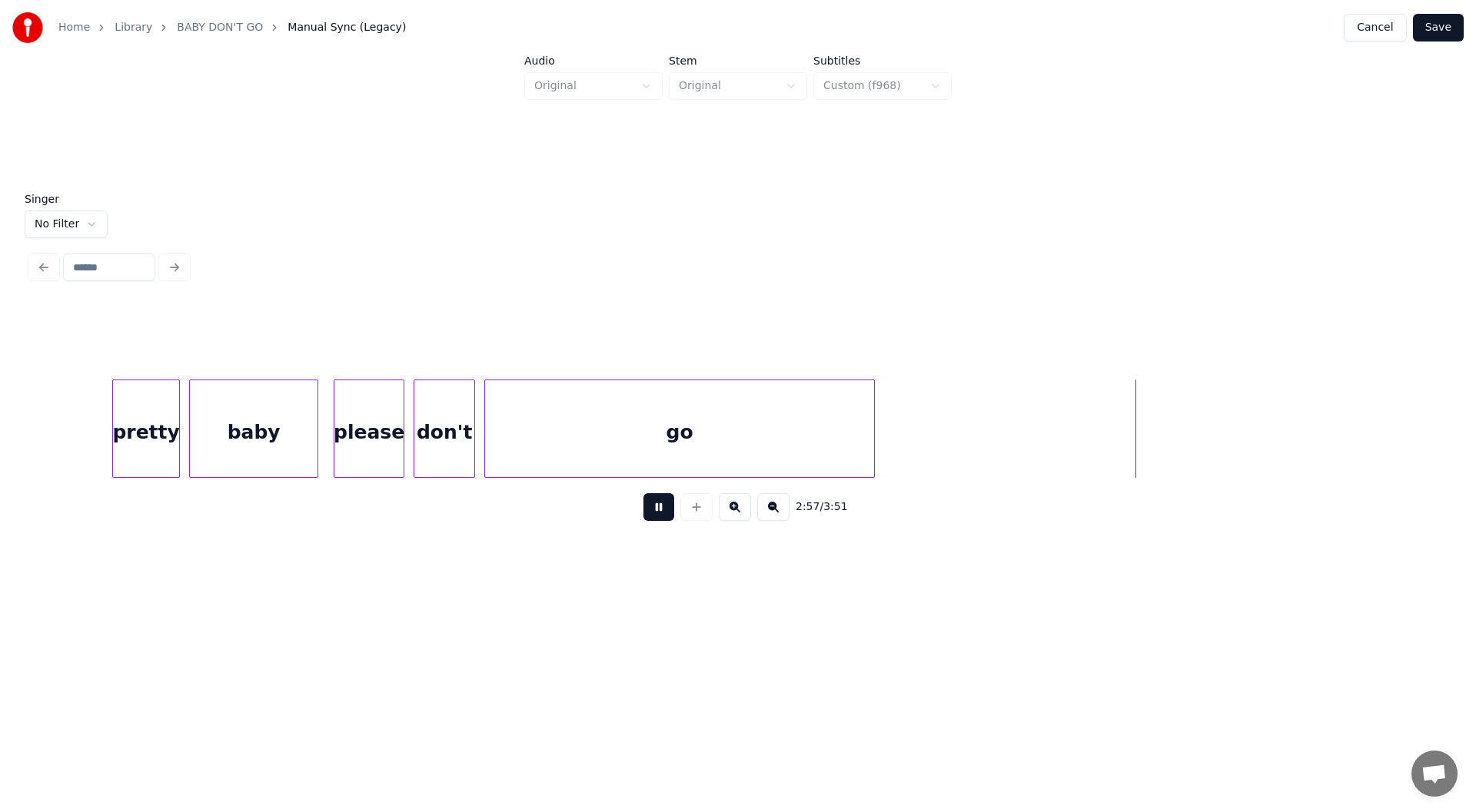
click at [873, 438] on div at bounding box center [871, 428] width 5 height 97
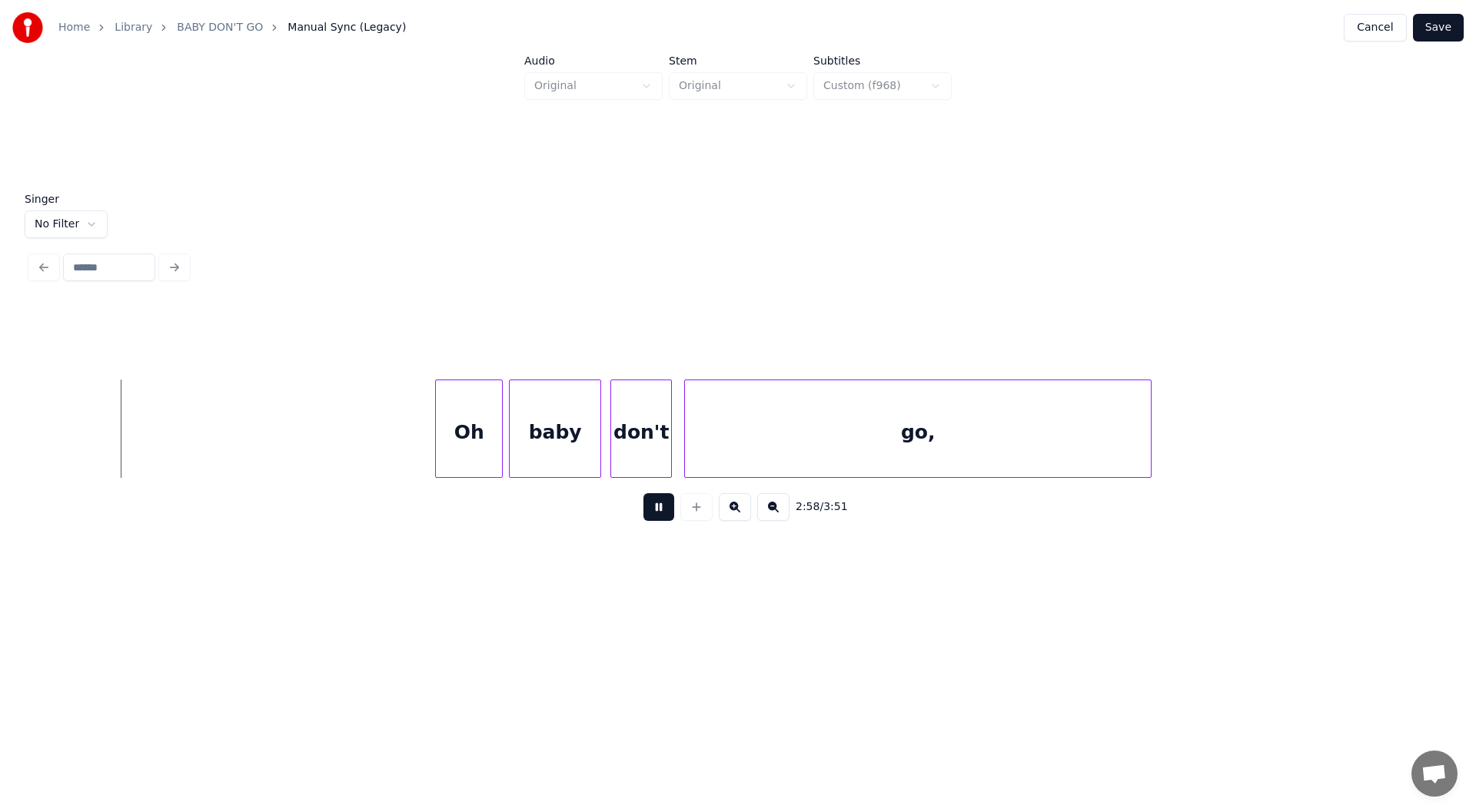
scroll to position [0, 27405]
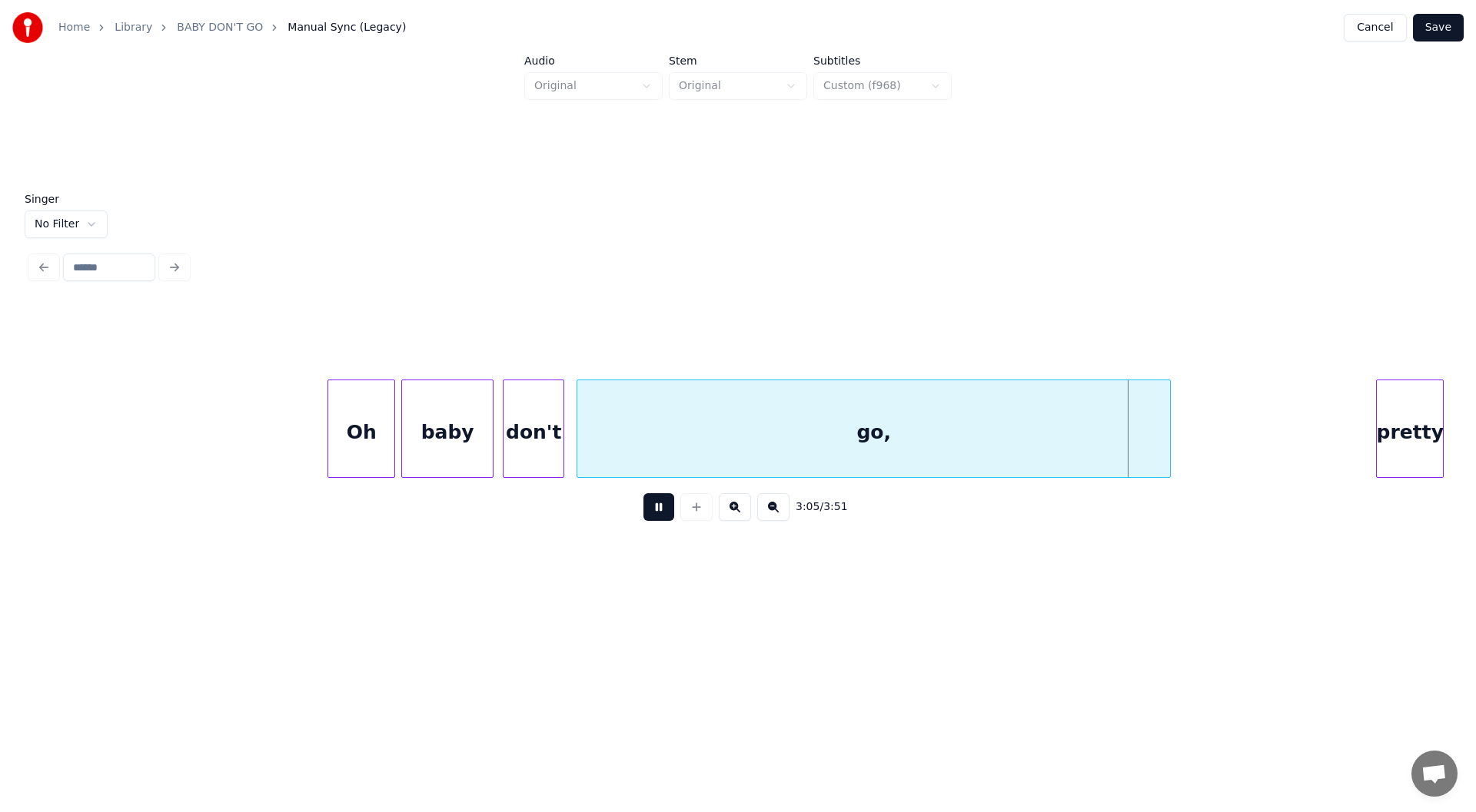
click at [1167, 437] on div at bounding box center [1167, 428] width 5 height 97
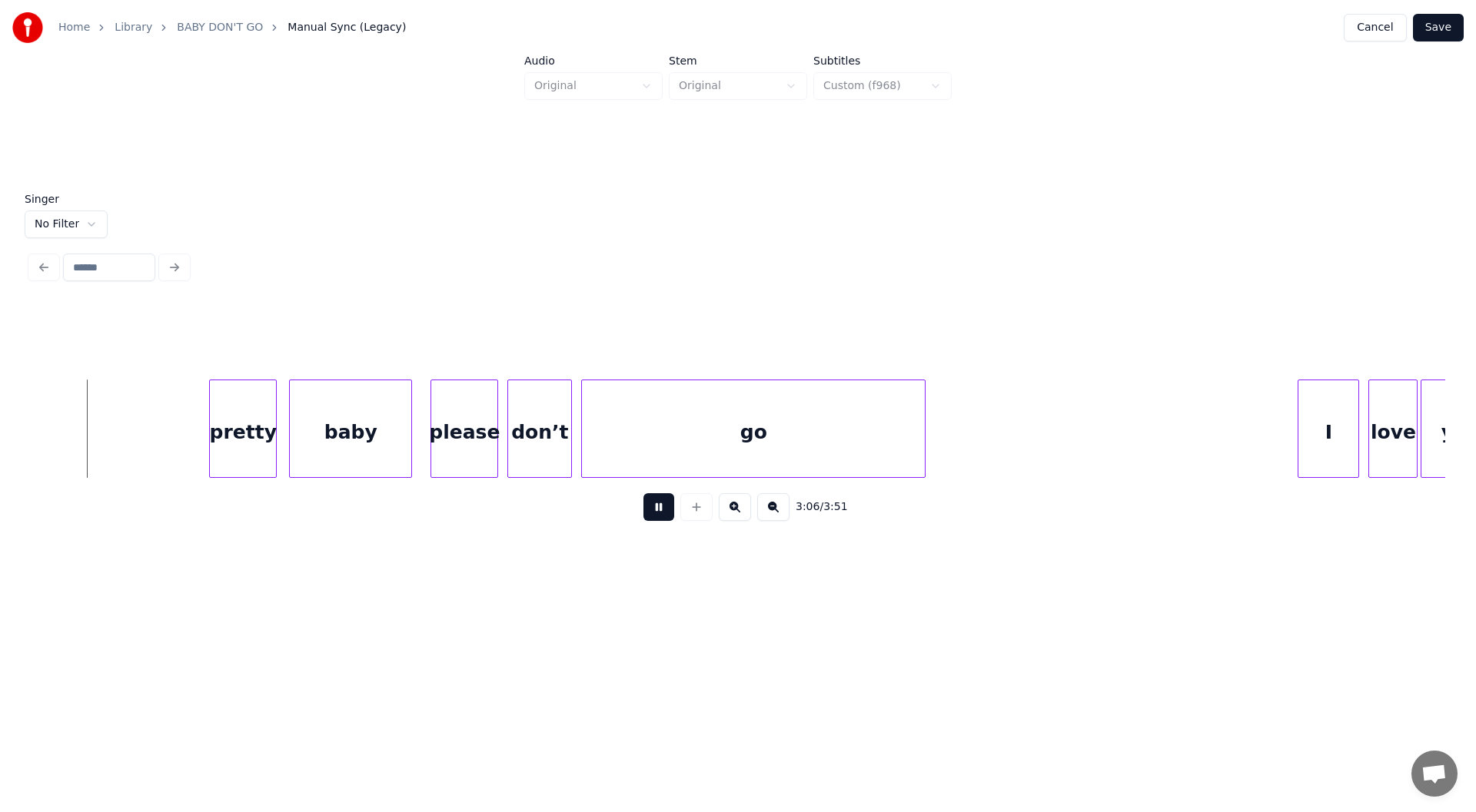
scroll to position [0, 28603]
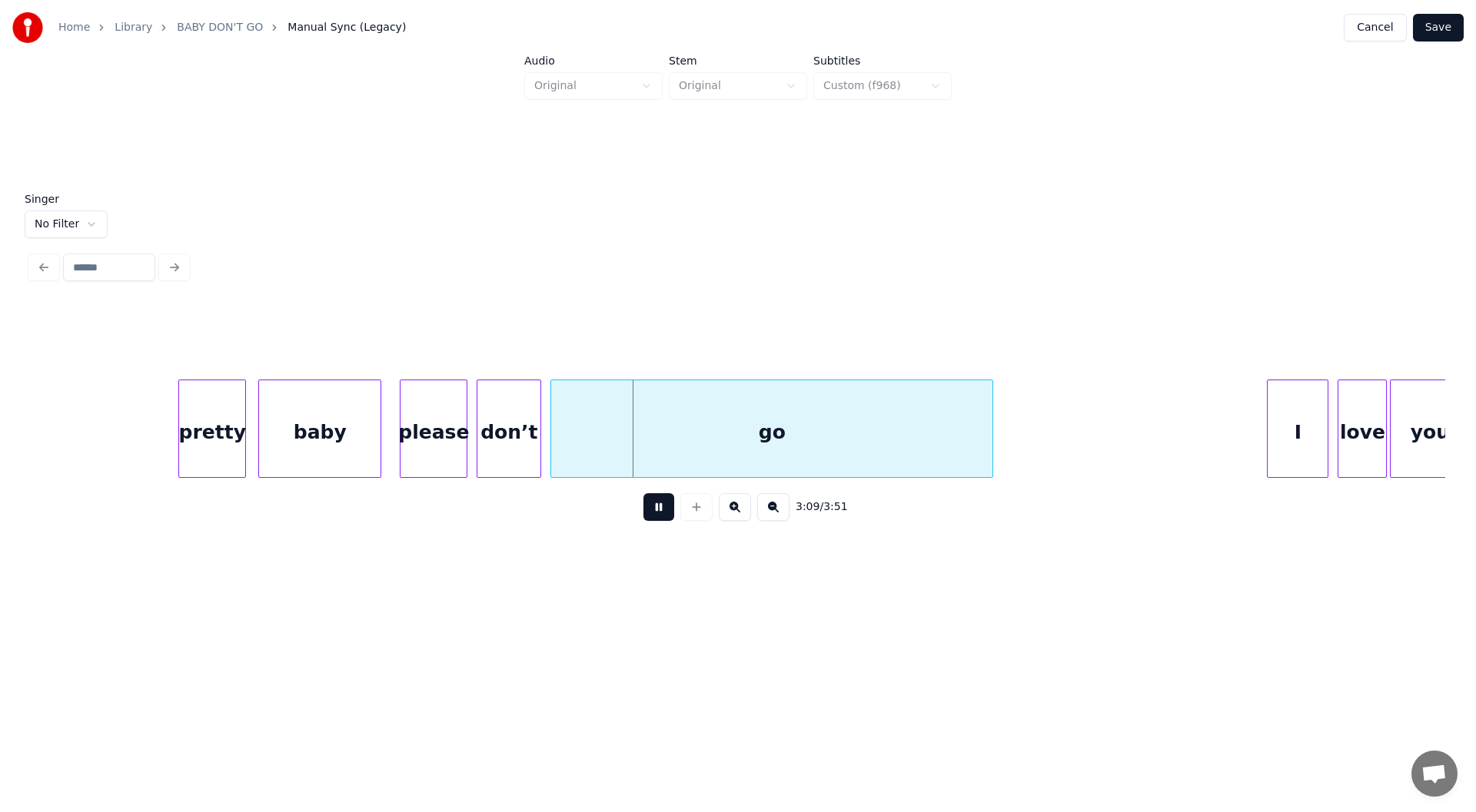
click at [990, 428] on div at bounding box center [990, 428] width 5 height 97
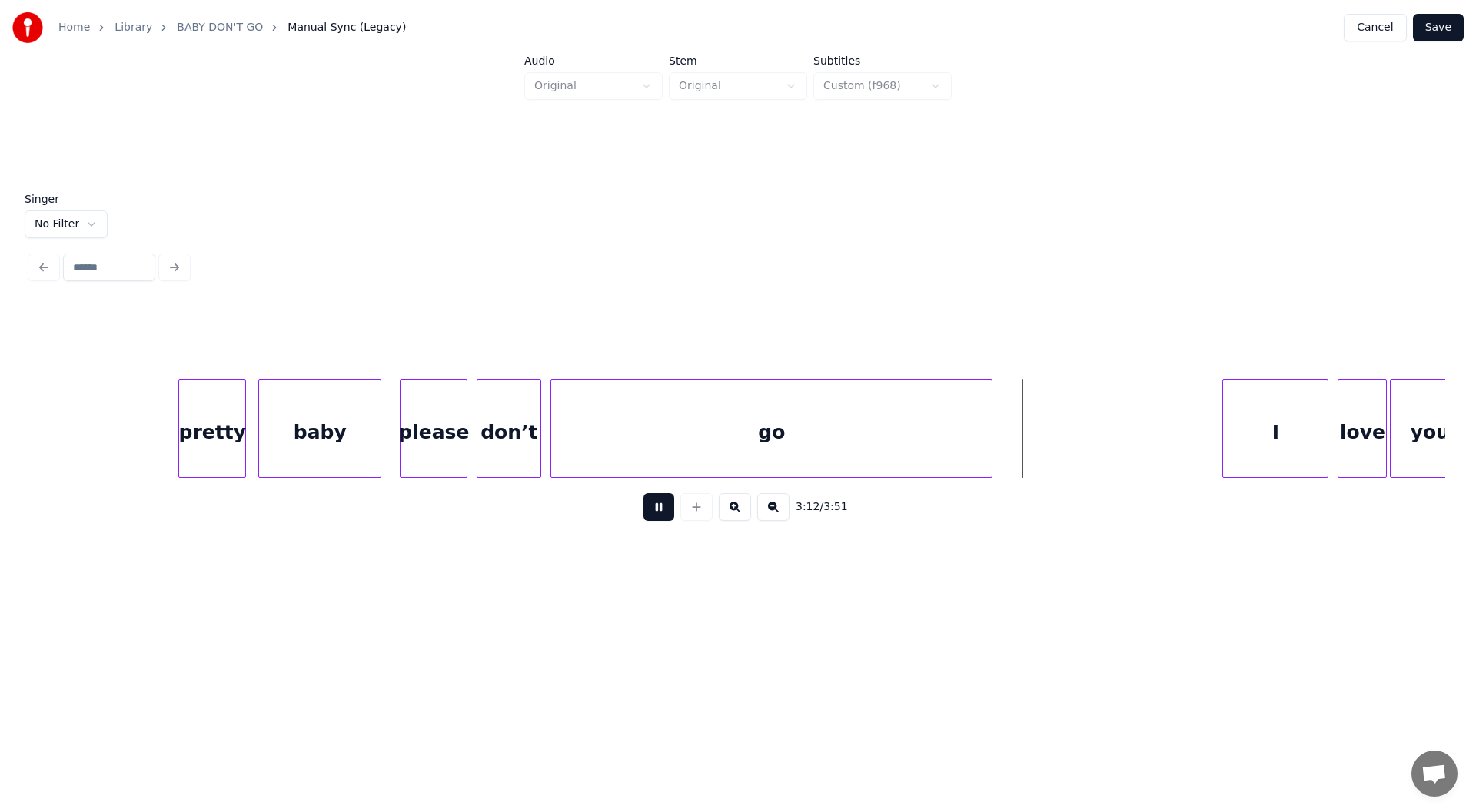
click at [1223, 451] on div at bounding box center [1225, 428] width 5 height 97
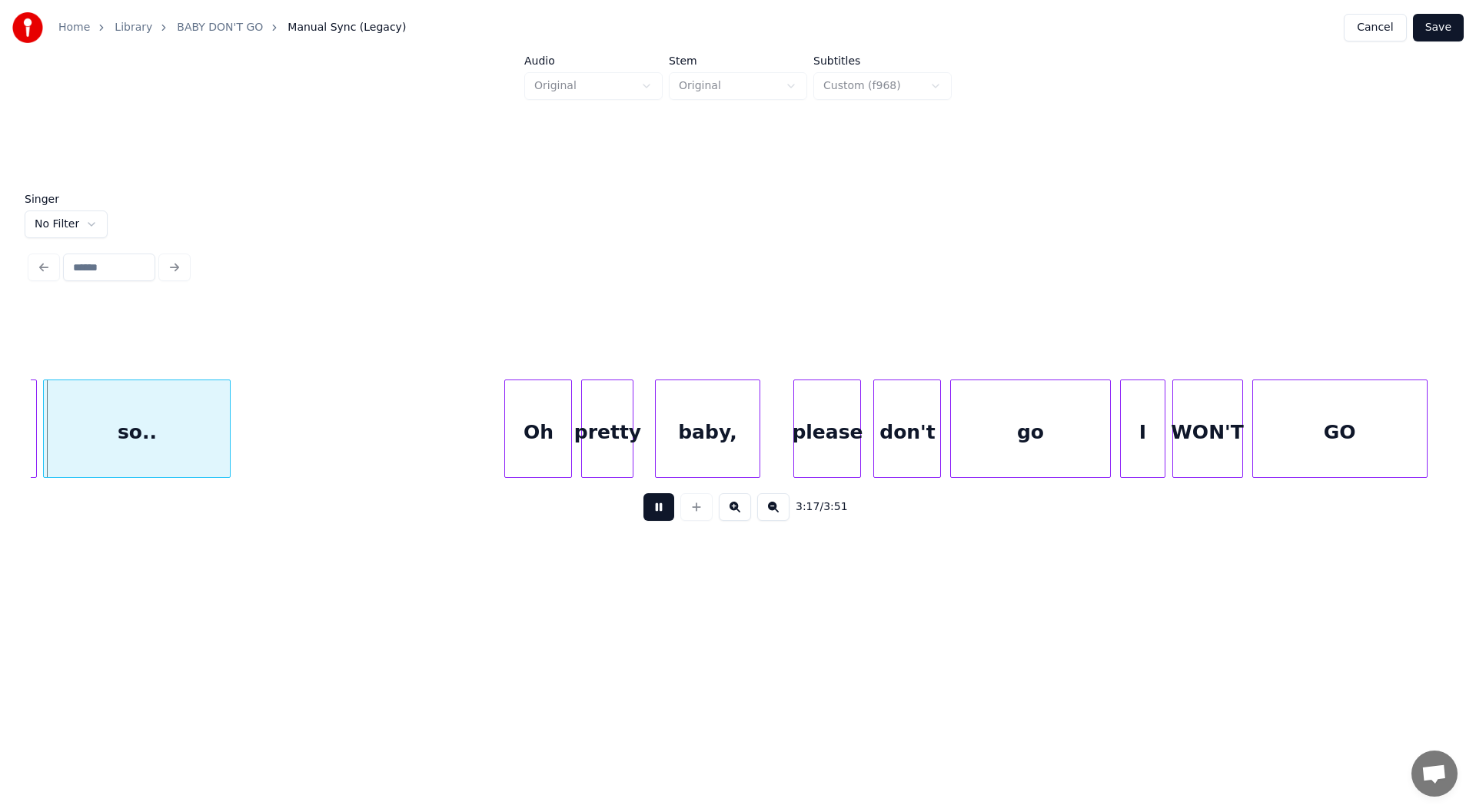
scroll to position [0, 30354]
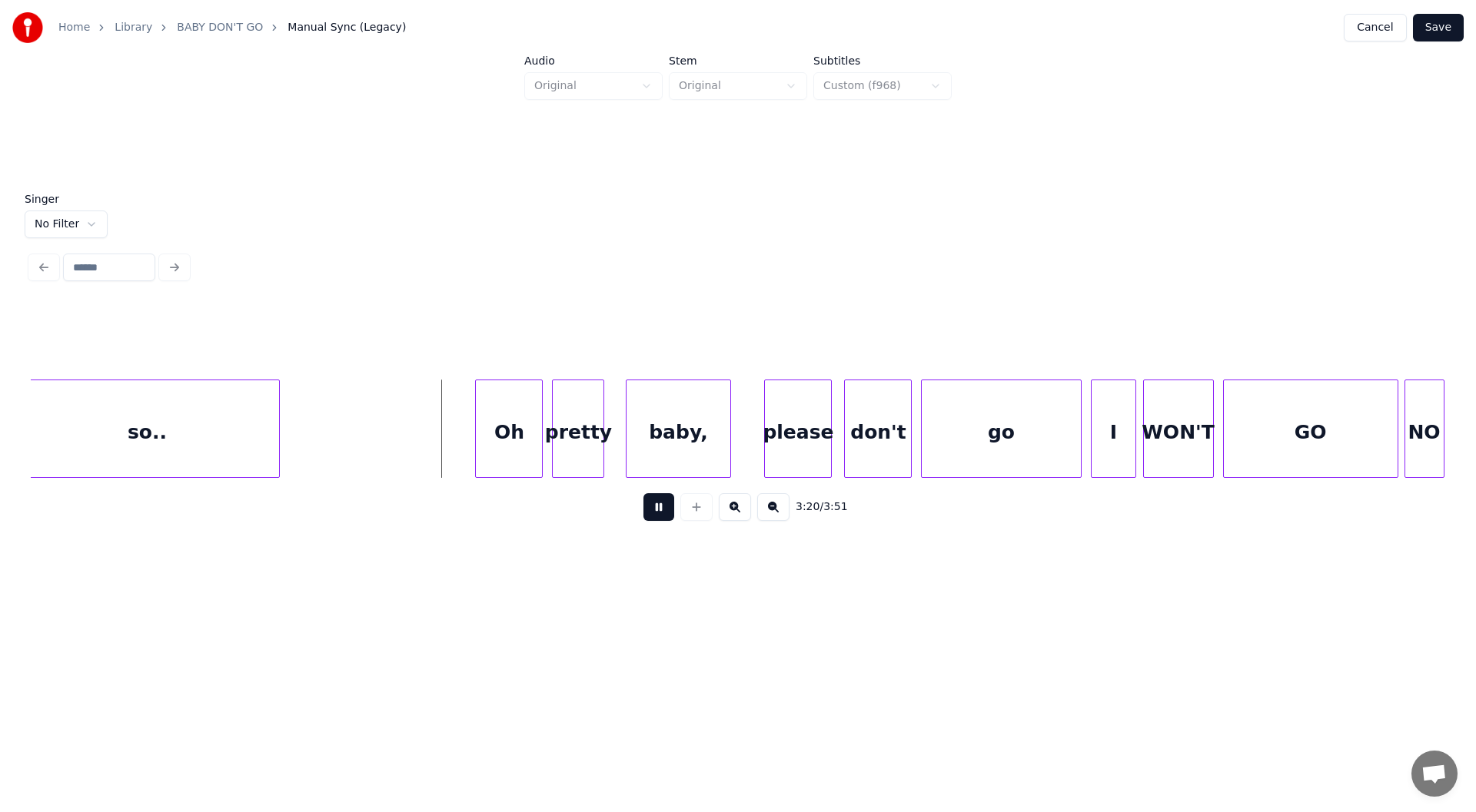
click at [276, 448] on div at bounding box center [276, 428] width 5 height 97
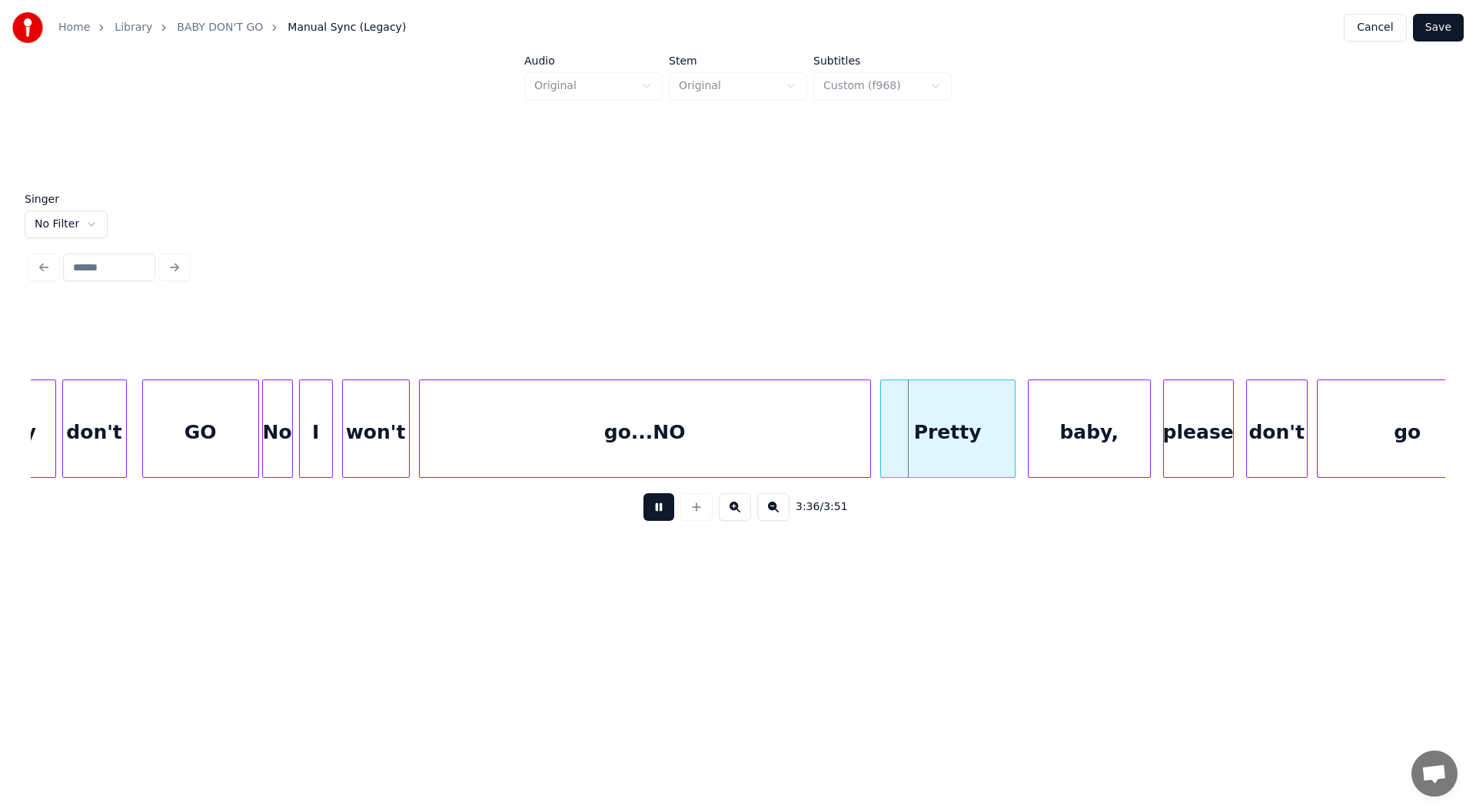
scroll to position [0, 32429]
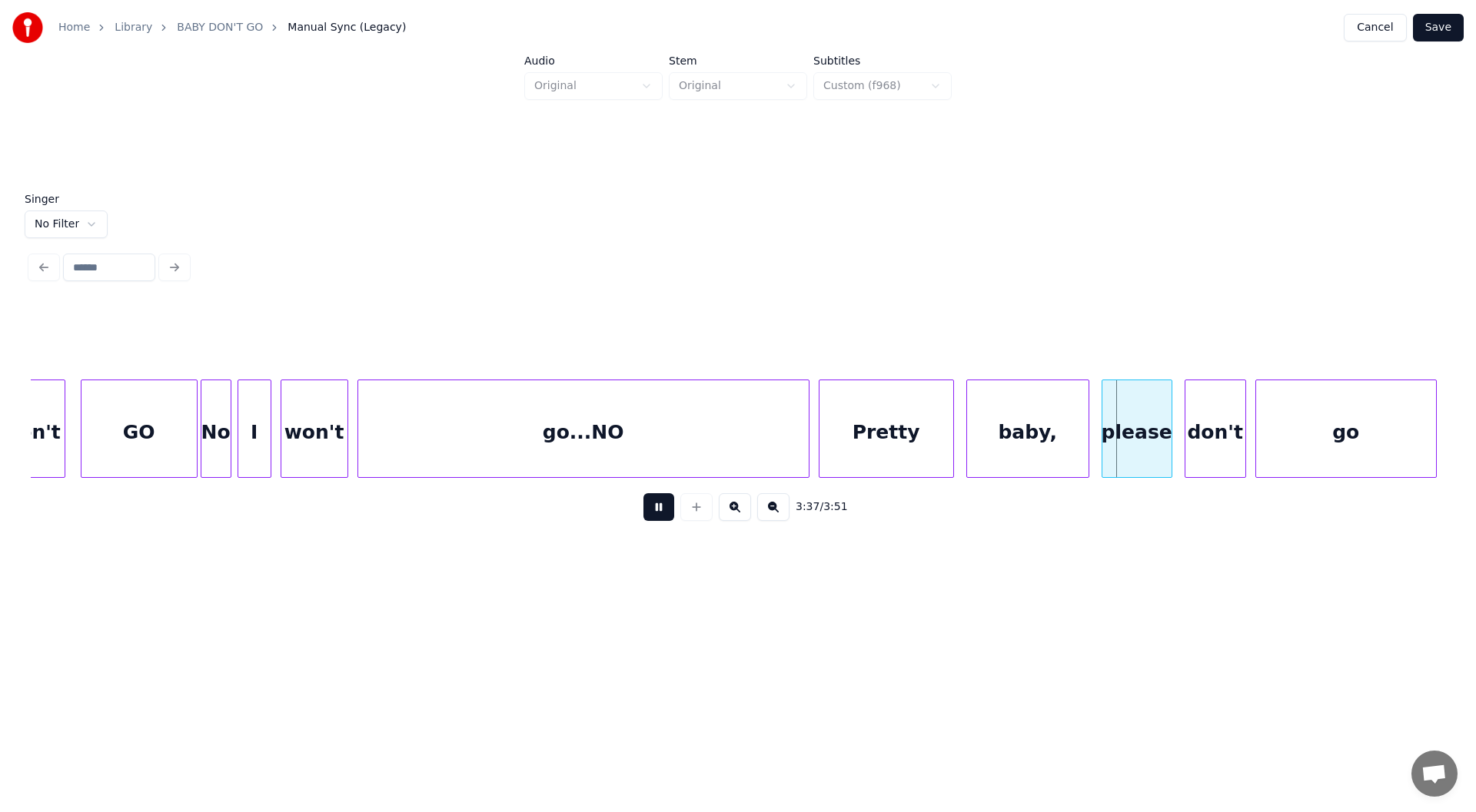
click at [651, 517] on button at bounding box center [659, 507] width 31 height 28
click at [802, 430] on div at bounding box center [803, 428] width 5 height 97
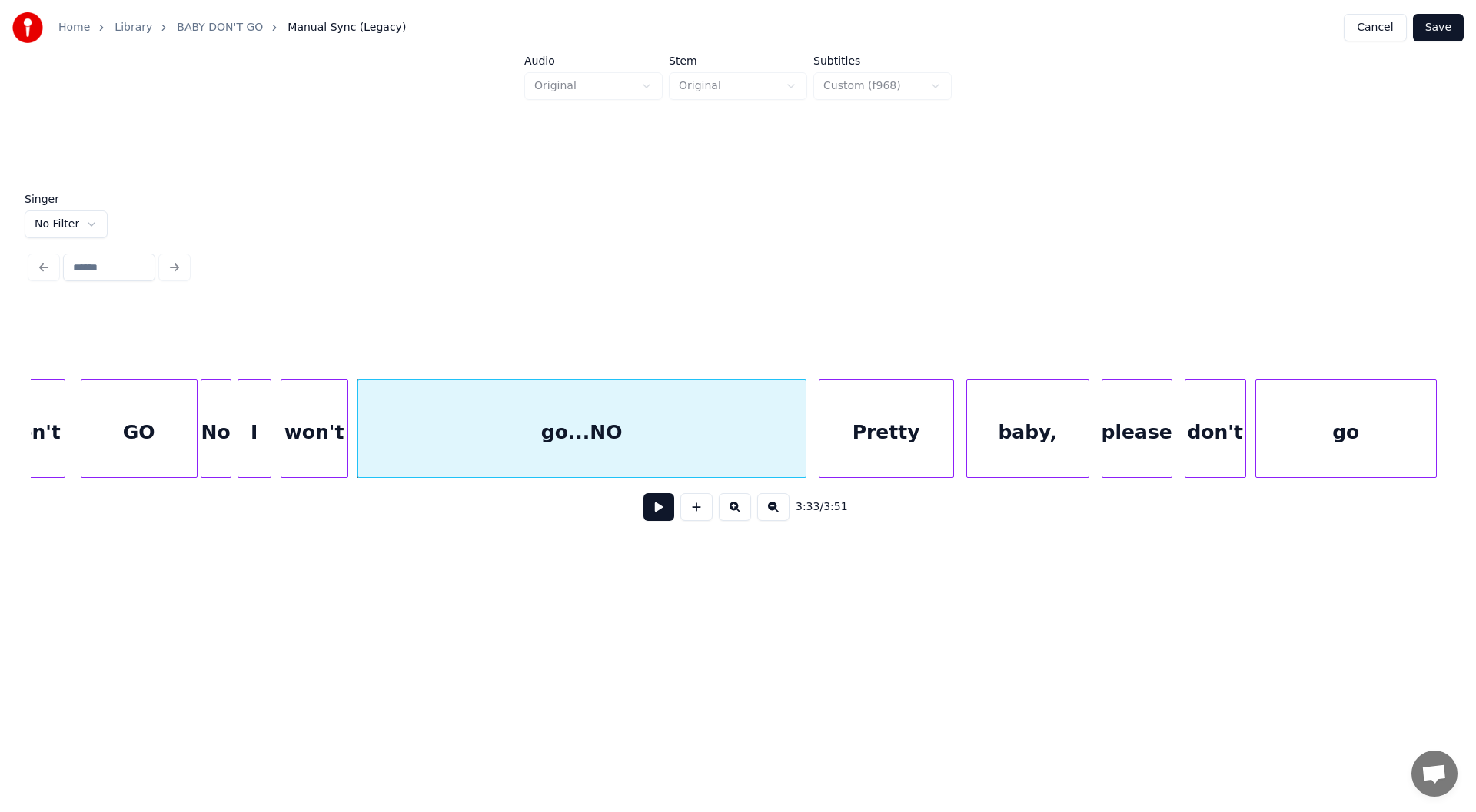
click at [303, 422] on div "won't" at bounding box center [314, 432] width 66 height 104
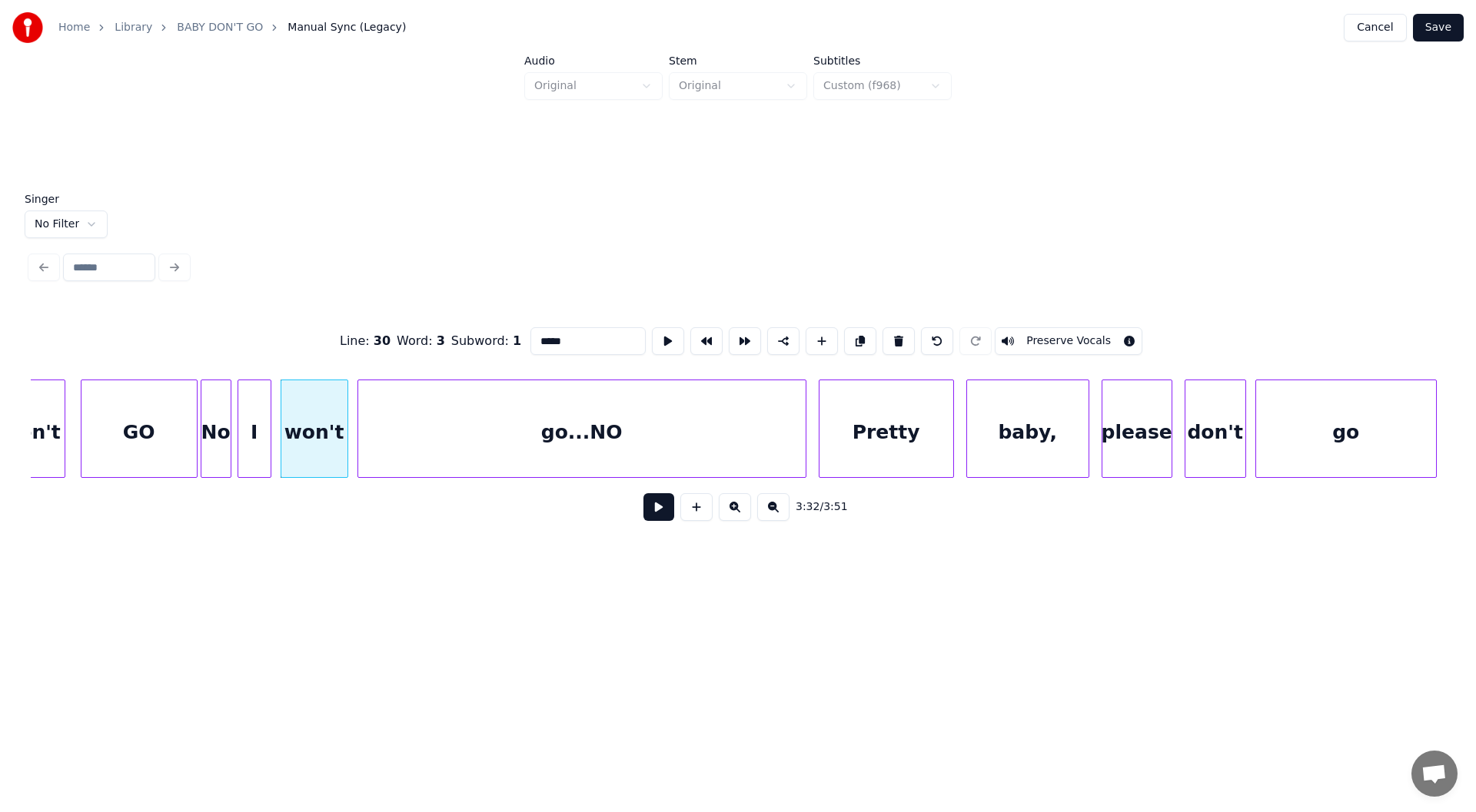
click at [656, 511] on button at bounding box center [659, 507] width 31 height 28
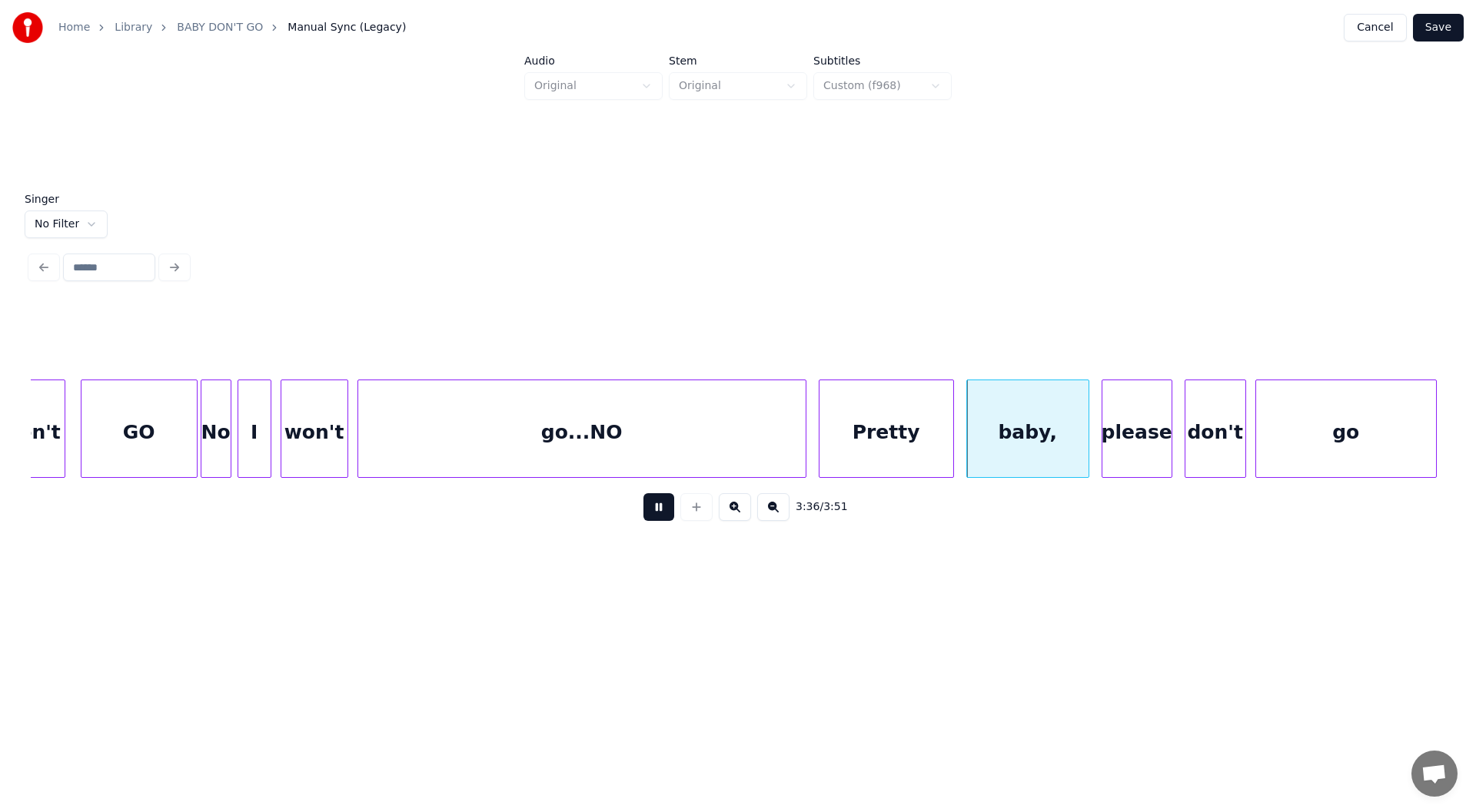
click at [656, 511] on button at bounding box center [659, 507] width 31 height 28
click at [587, 439] on div "go...NO" at bounding box center [582, 432] width 447 height 104
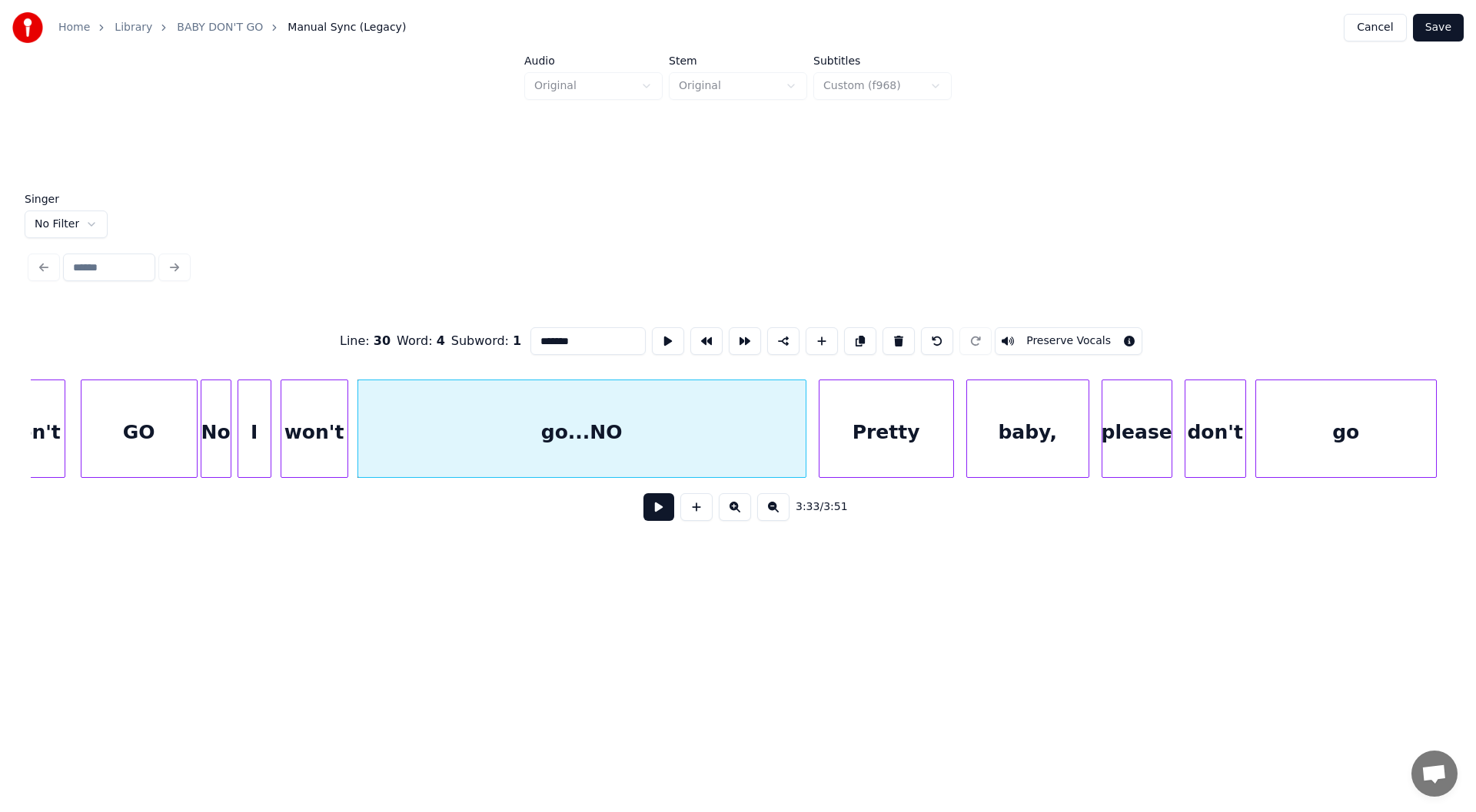
drag, startPoint x: 545, startPoint y: 337, endPoint x: 621, endPoint y: 334, distance: 76.1
click at [622, 335] on input "*******" at bounding box center [588, 341] width 115 height 28
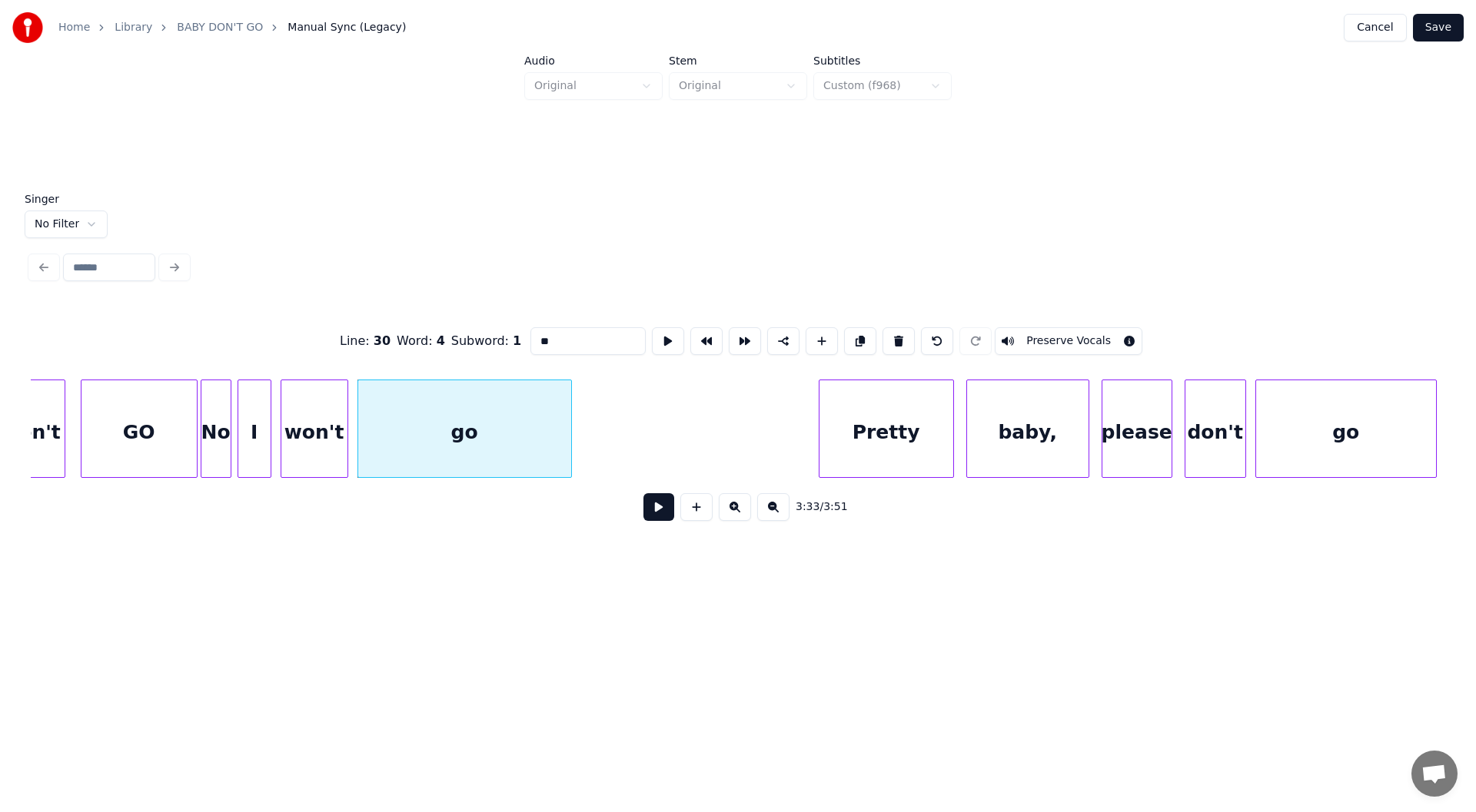
click at [568, 442] on div at bounding box center [569, 428] width 5 height 97
type input "**"
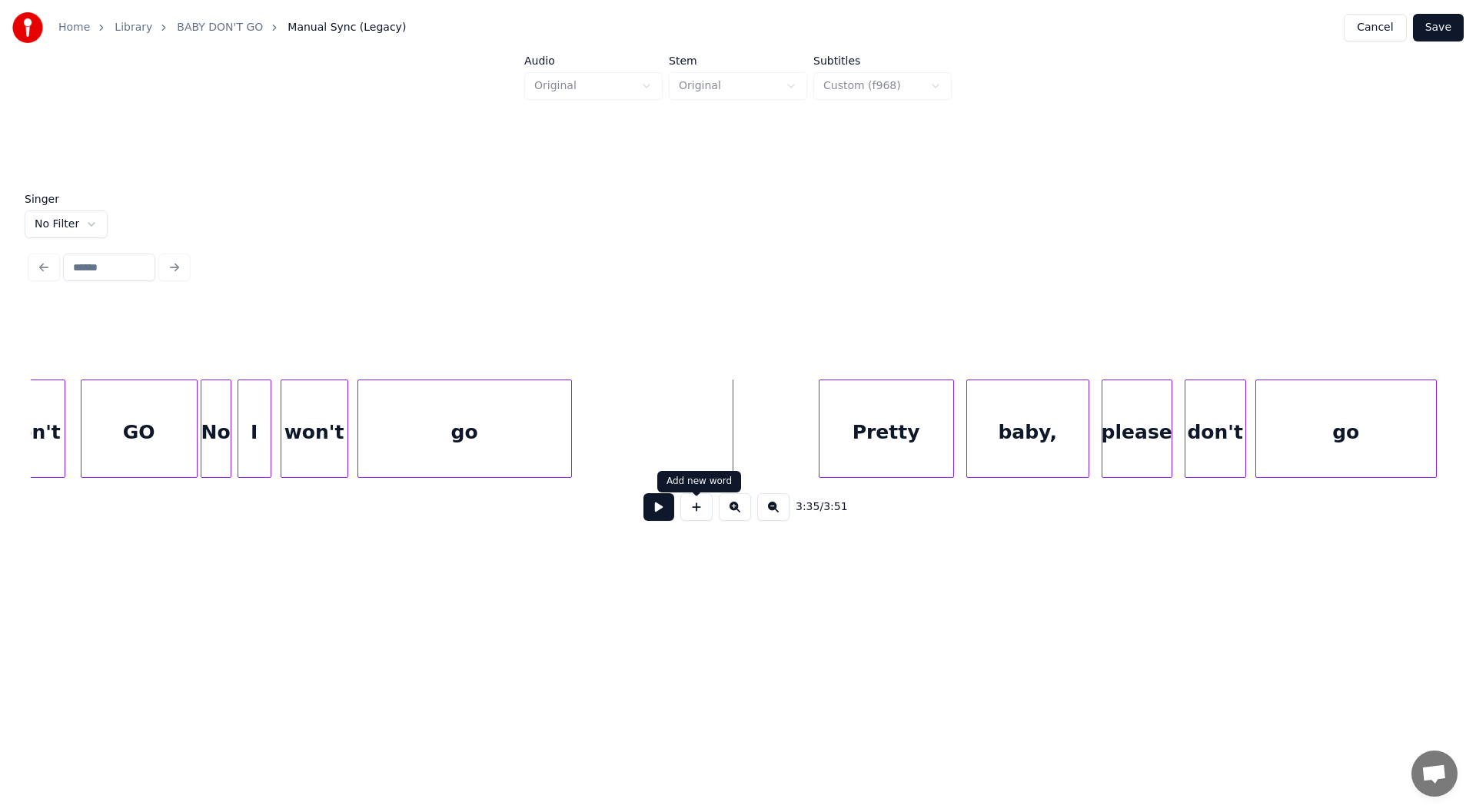
click at [695, 514] on button at bounding box center [696, 507] width 33 height 28
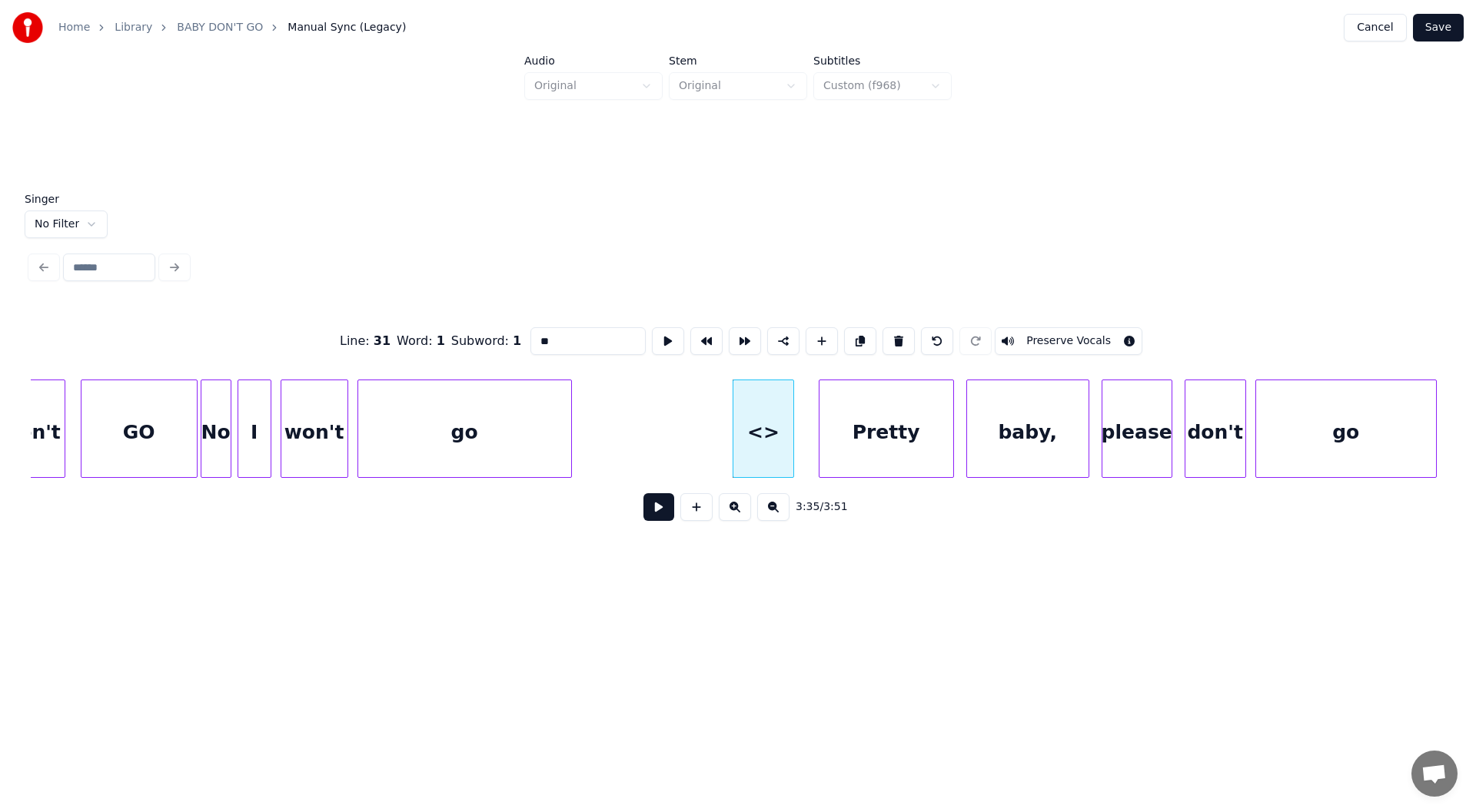
drag, startPoint x: 547, startPoint y: 335, endPoint x: 494, endPoint y: 343, distance: 53.6
click at [494, 343] on div "Line : 31 Word : 1 Subword : 1 ** Preserve Vocals" at bounding box center [738, 341] width 1414 height 77
click at [434, 428] on div "go" at bounding box center [465, 432] width 213 height 104
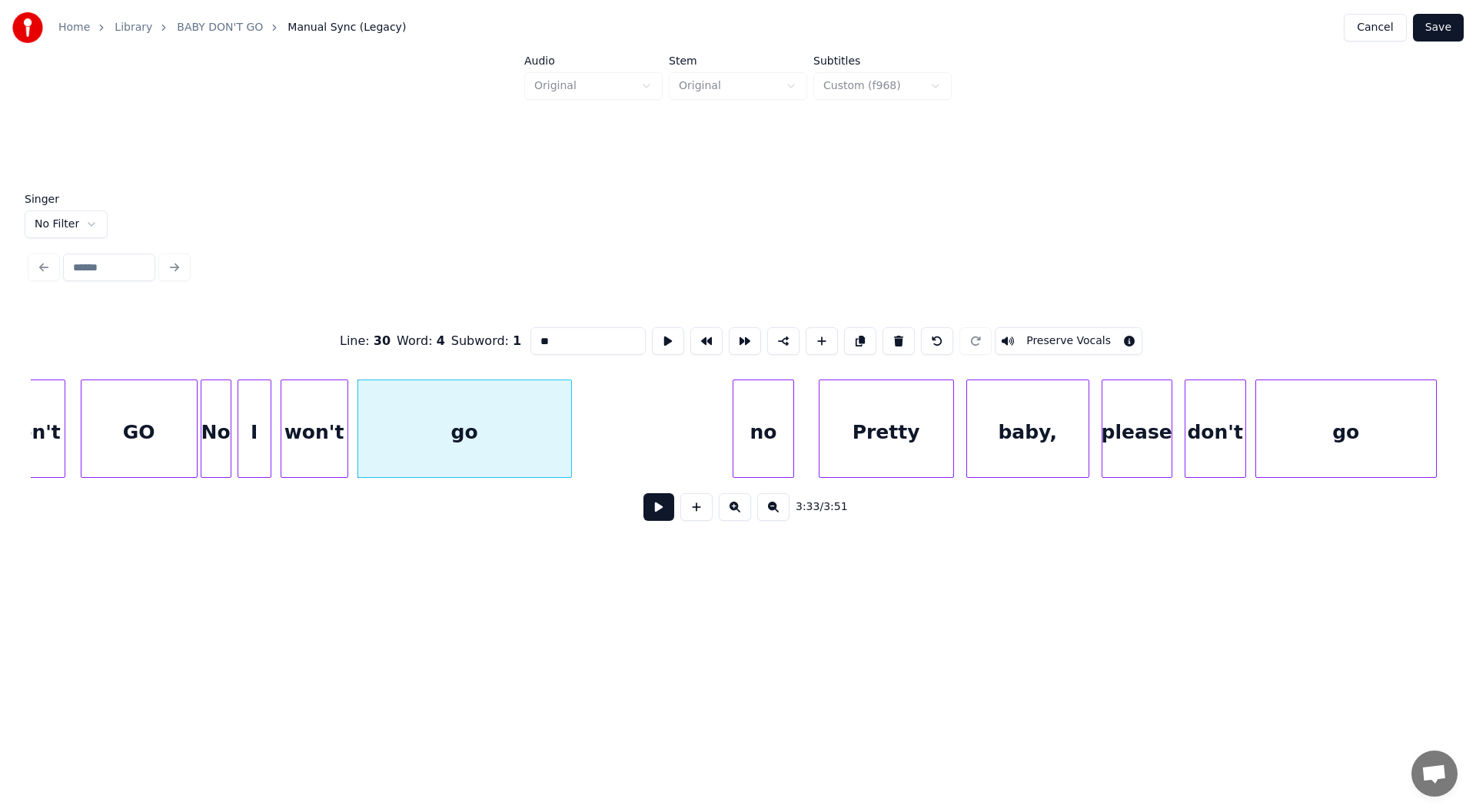
type input "**"
click at [656, 517] on button at bounding box center [659, 507] width 31 height 28
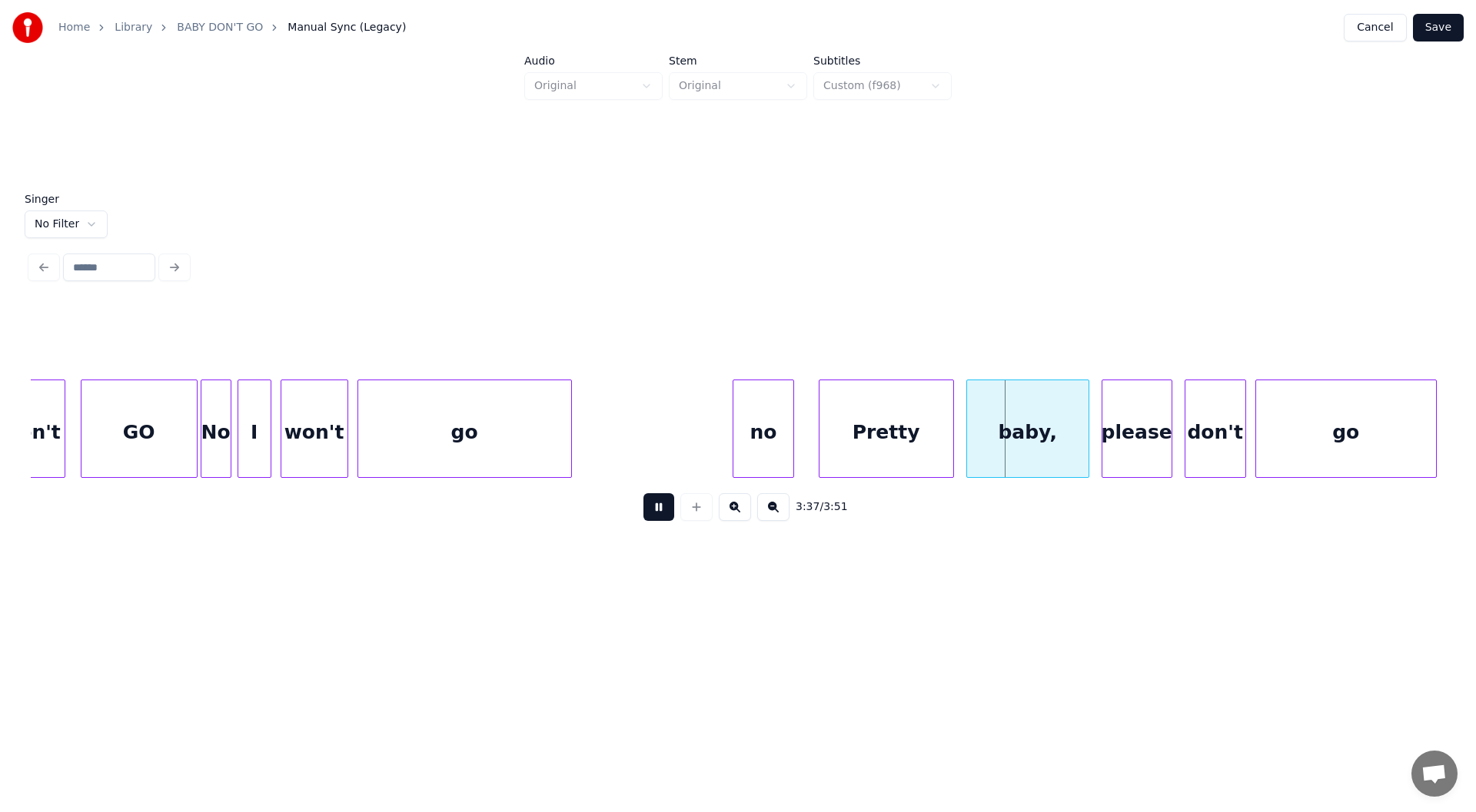
click at [657, 507] on button at bounding box center [659, 507] width 31 height 28
click at [883, 439] on div at bounding box center [885, 428] width 5 height 97
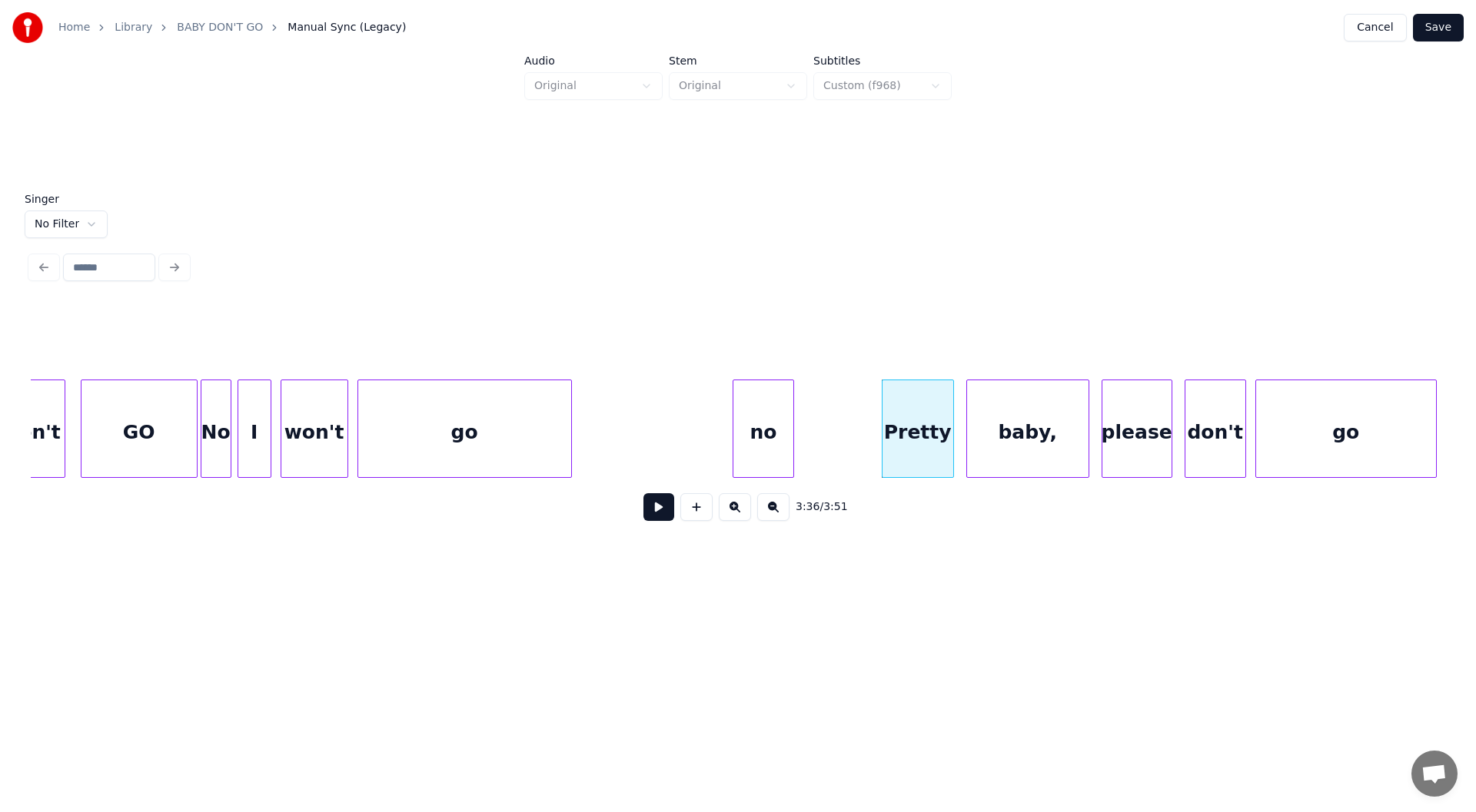
click at [657, 514] on button at bounding box center [659, 507] width 31 height 28
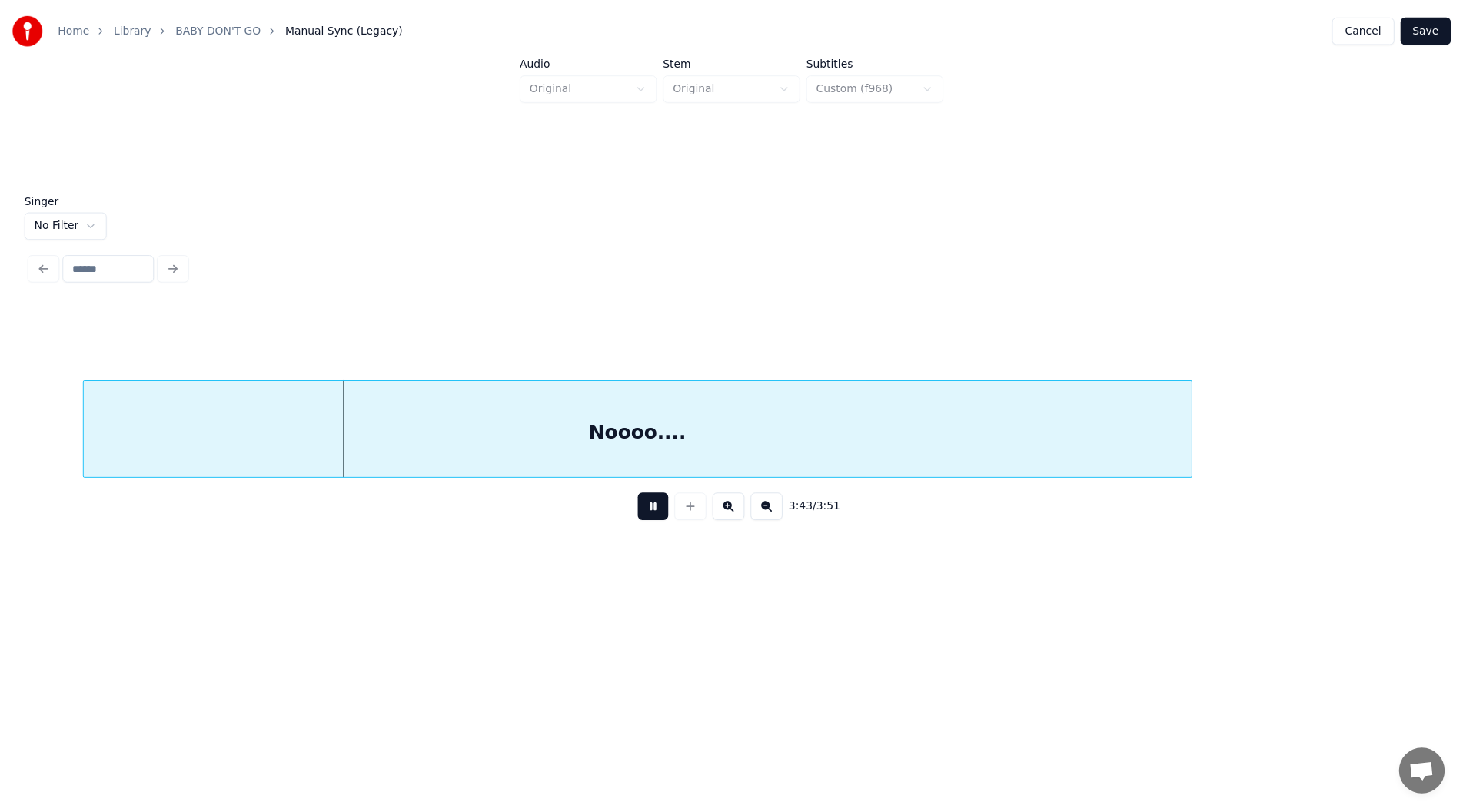
scroll to position [0, 34125]
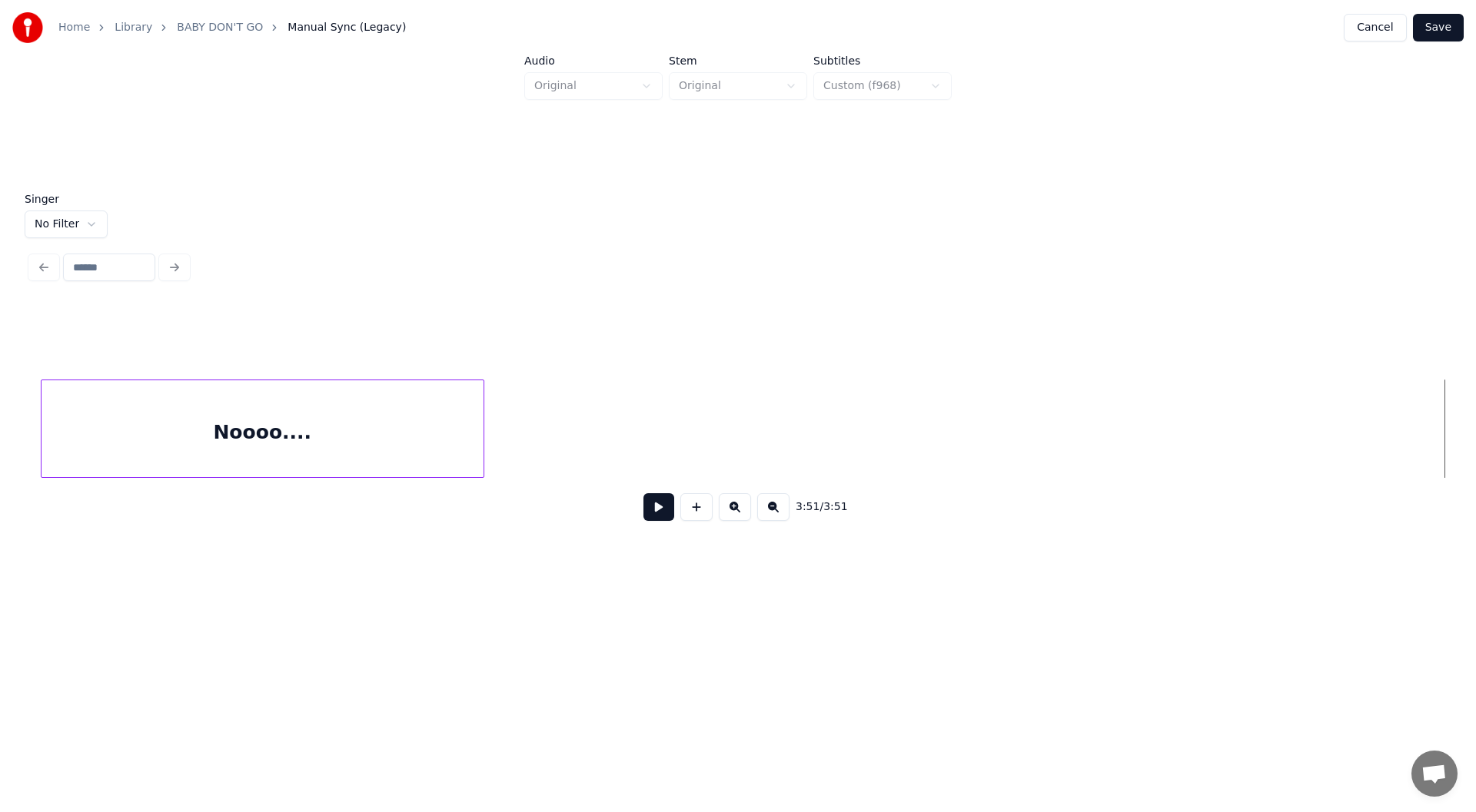
click at [482, 432] on div at bounding box center [481, 428] width 5 height 97
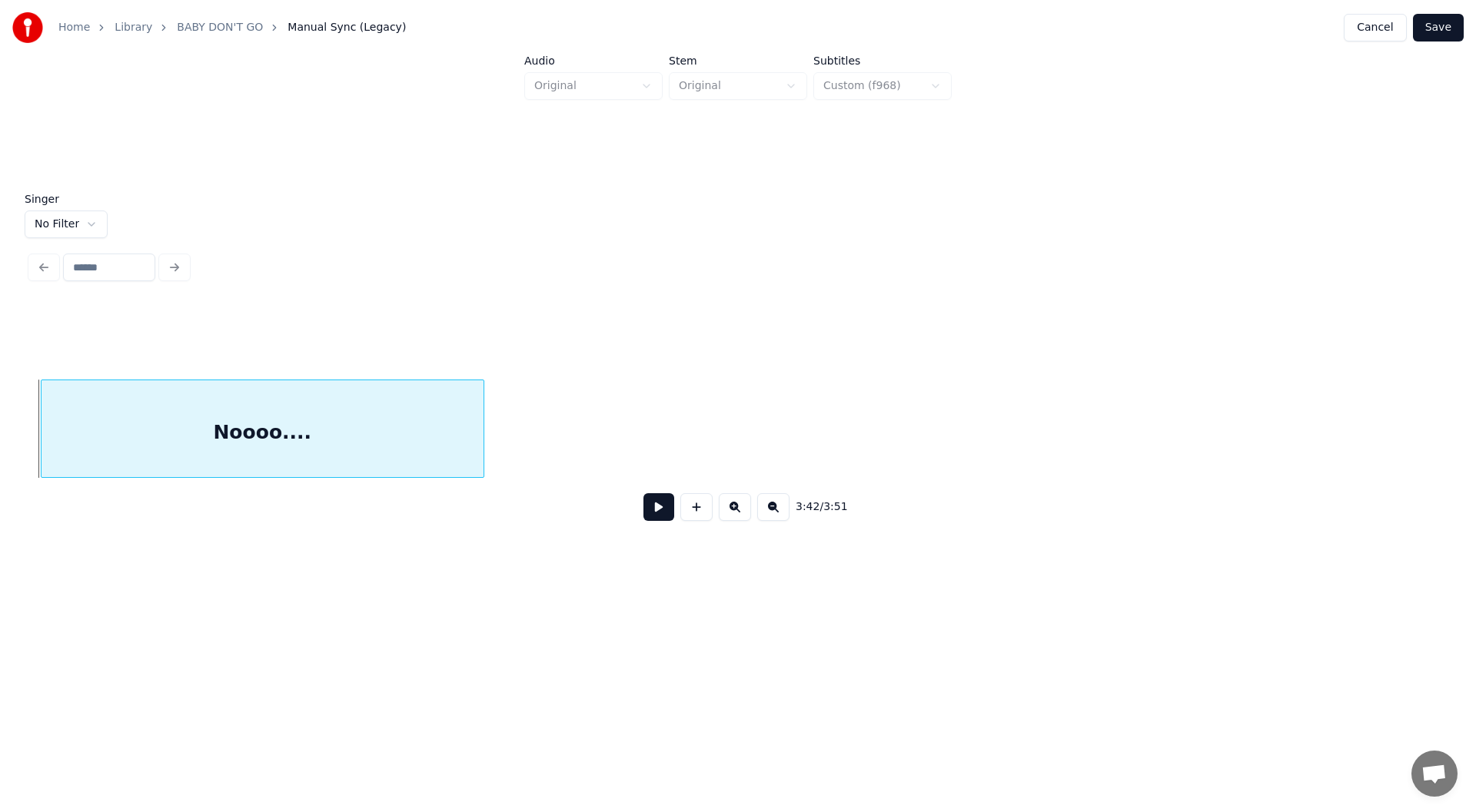
click at [659, 503] on button at bounding box center [659, 507] width 31 height 28
click at [658, 512] on button at bounding box center [659, 507] width 31 height 28
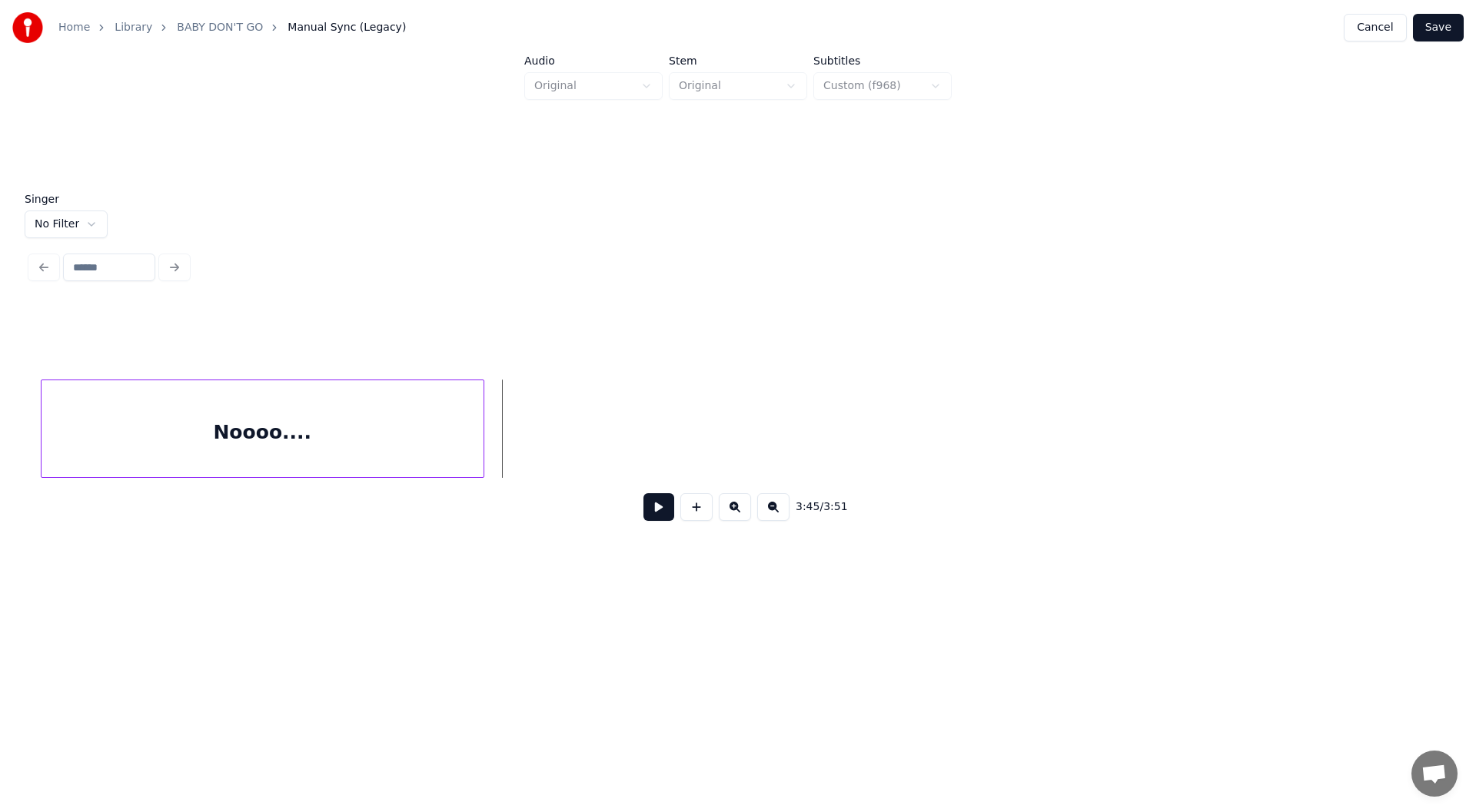
click at [1442, 26] on button "Save" at bounding box center [1439, 27] width 51 height 28
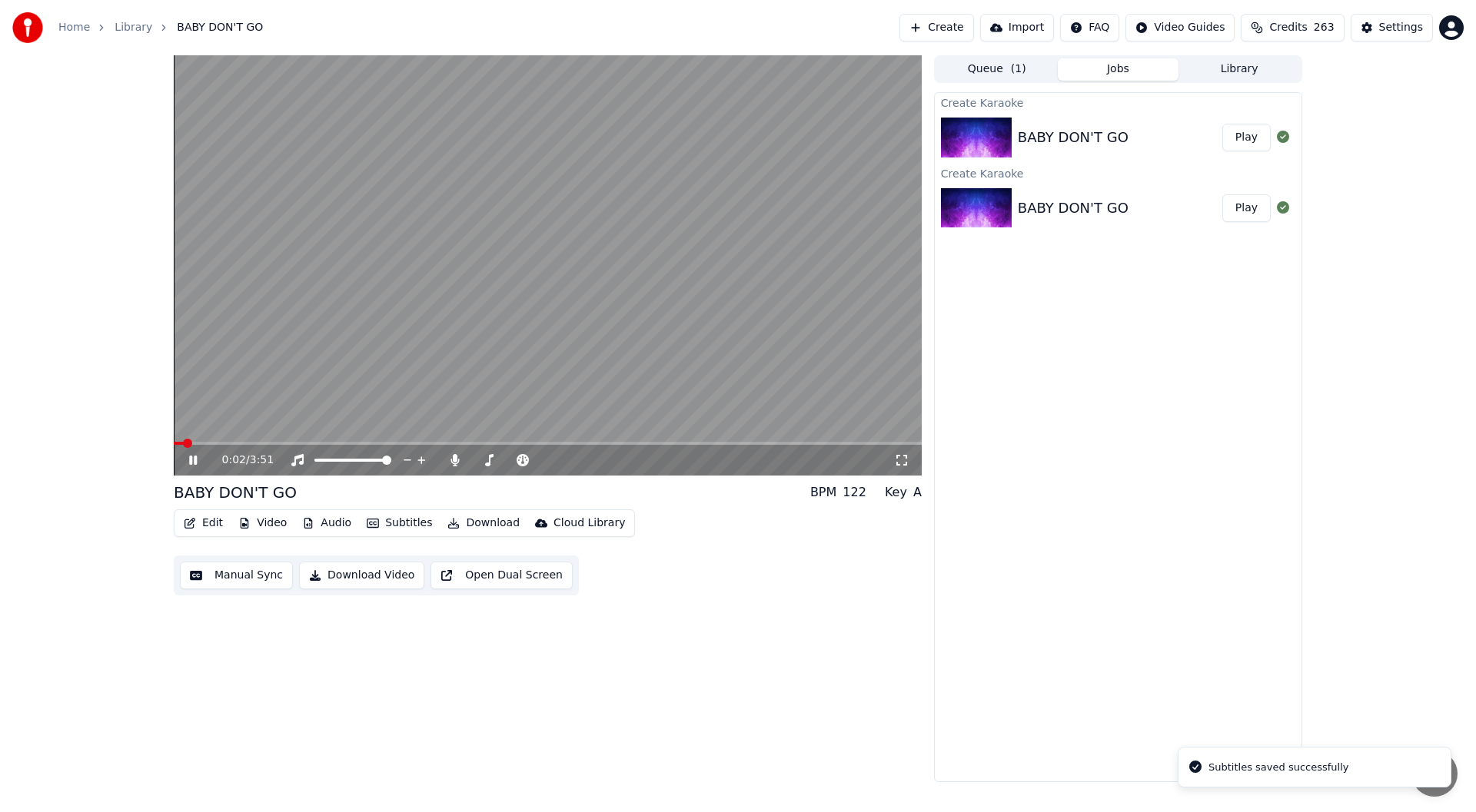
click at [191, 457] on icon at bounding box center [193, 461] width 7 height 9
click at [206, 517] on button "Edit" at bounding box center [203, 523] width 52 height 22
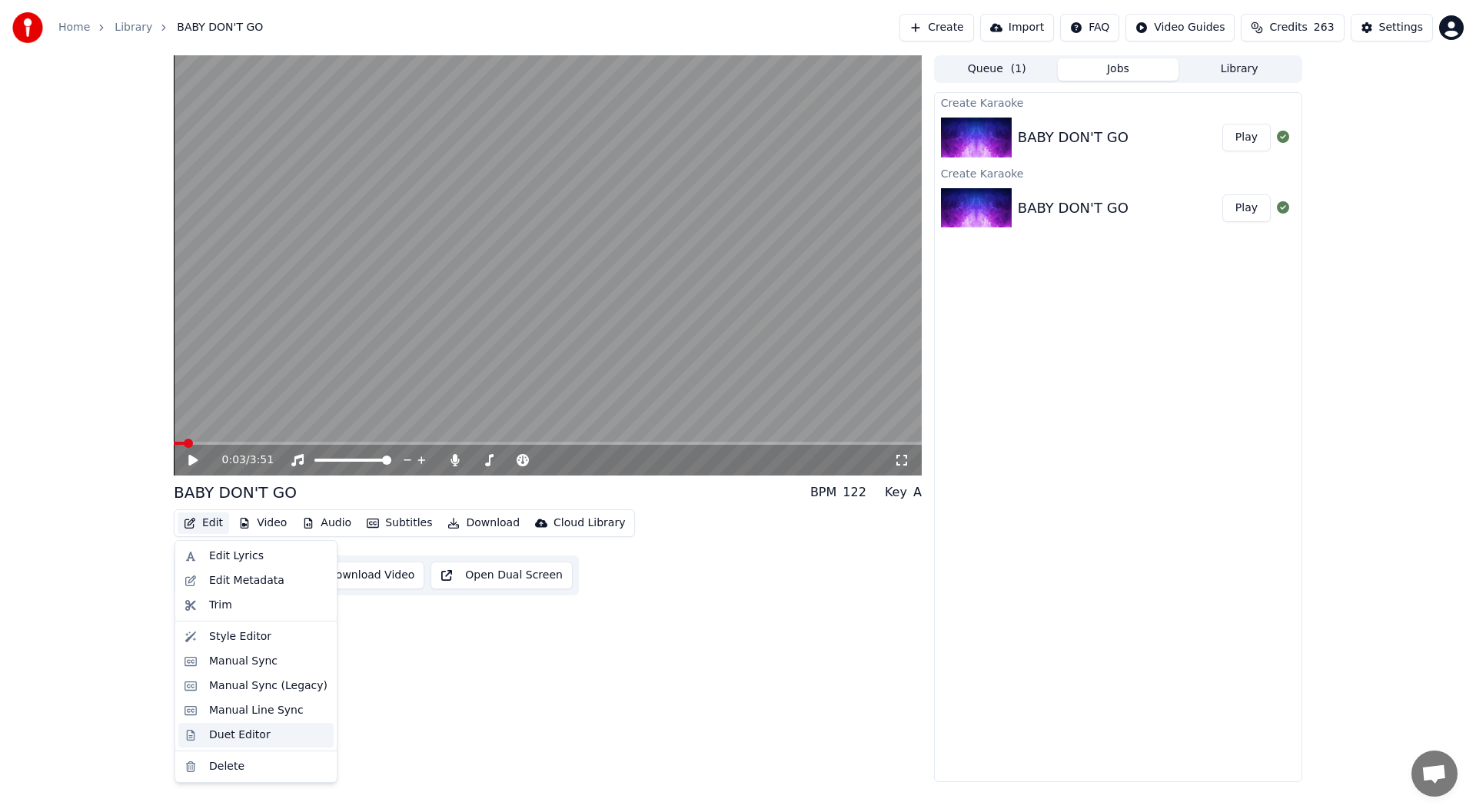
click at [222, 731] on div "Duet Editor" at bounding box center [240, 735] width 62 height 15
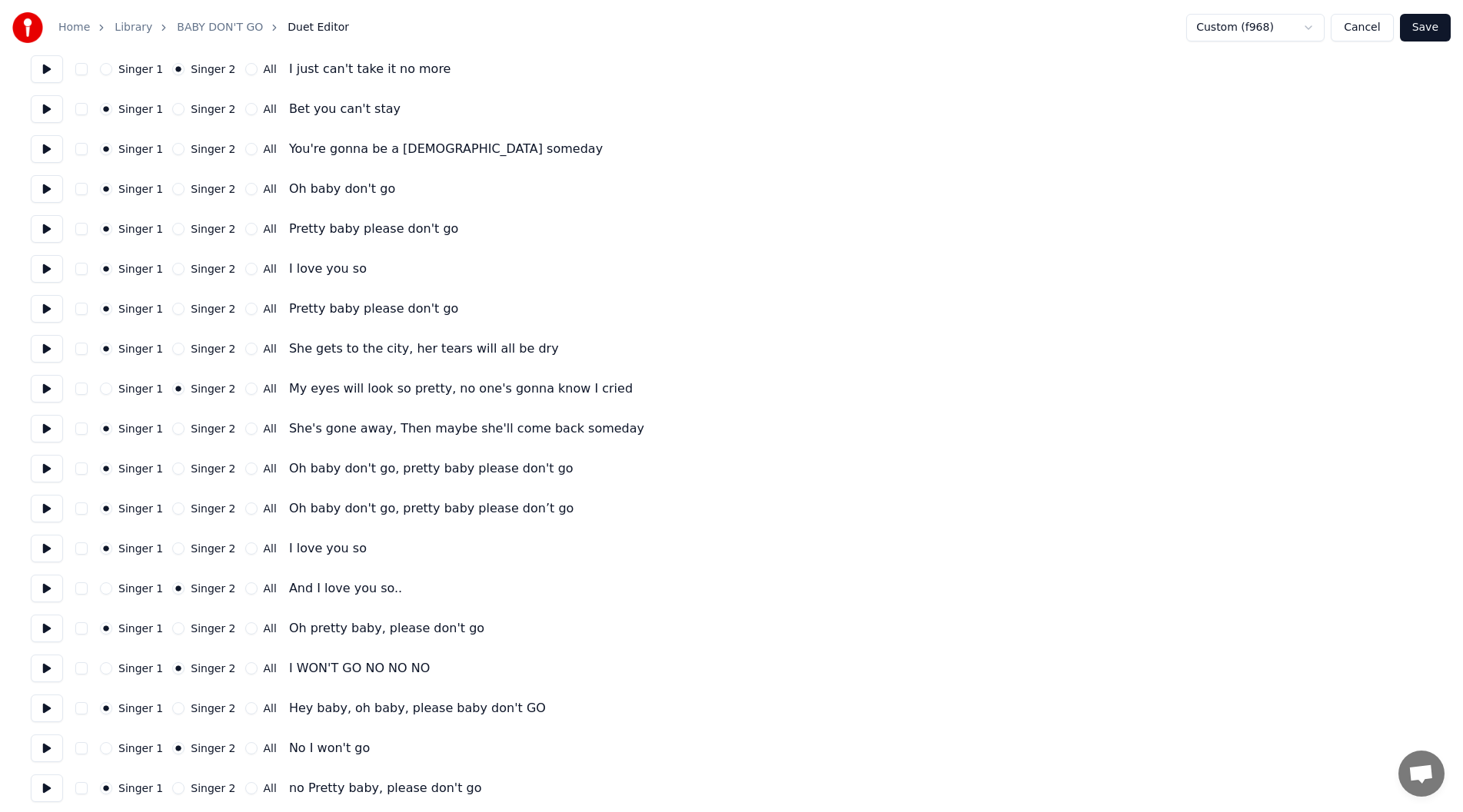
scroll to position [660, 0]
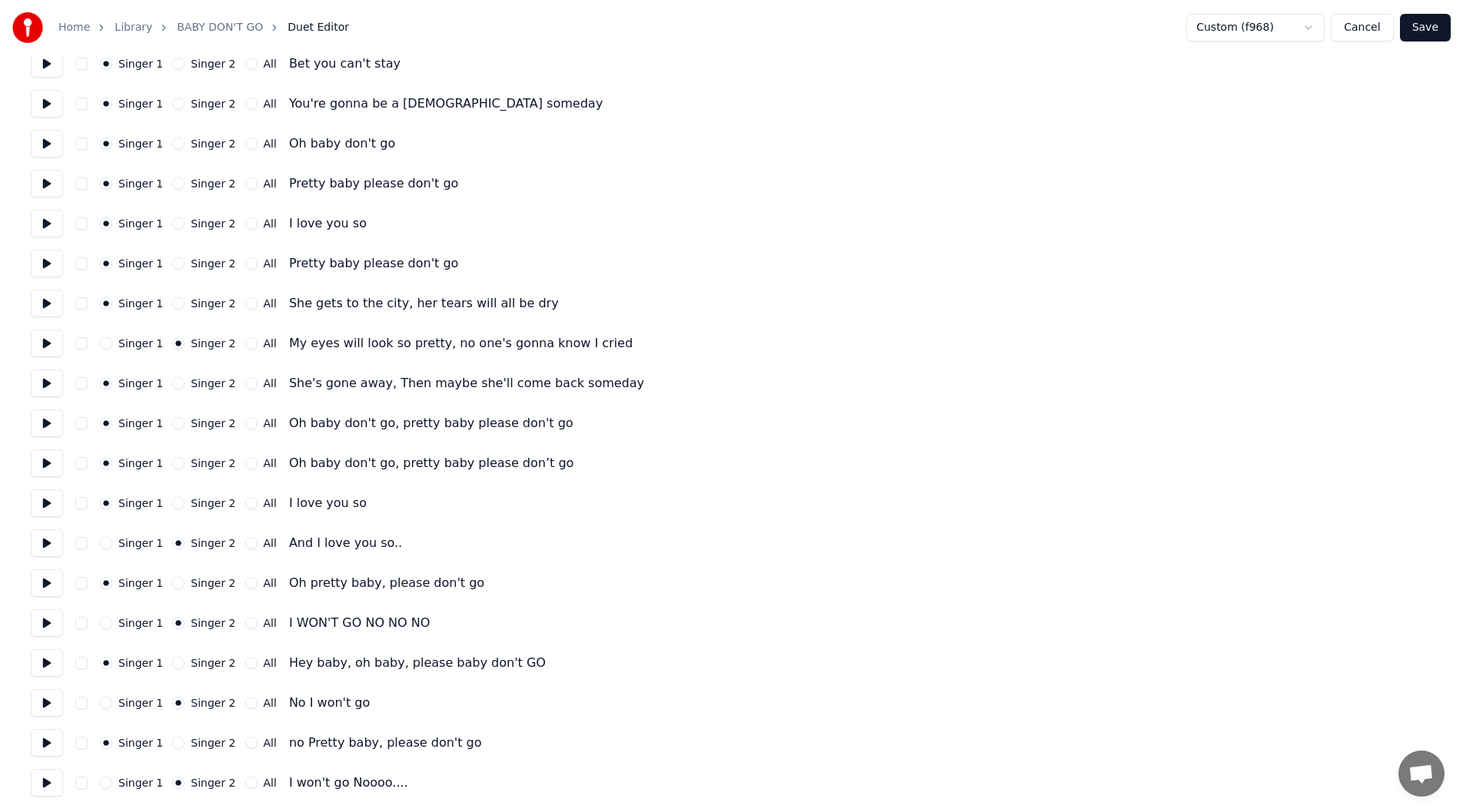
click at [1424, 23] on button "Save" at bounding box center [1425, 27] width 51 height 28
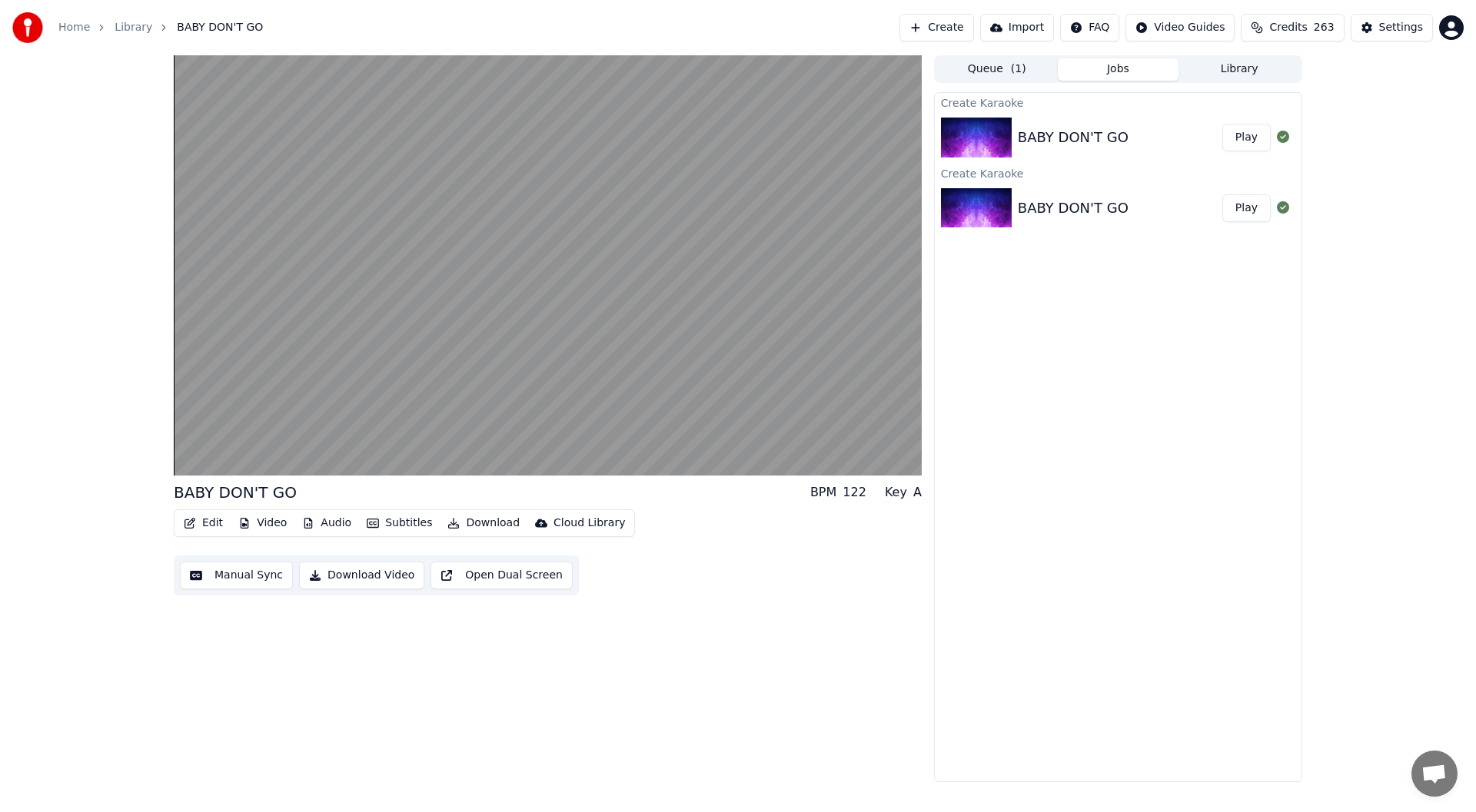
click at [201, 521] on button "Edit" at bounding box center [203, 523] width 52 height 22
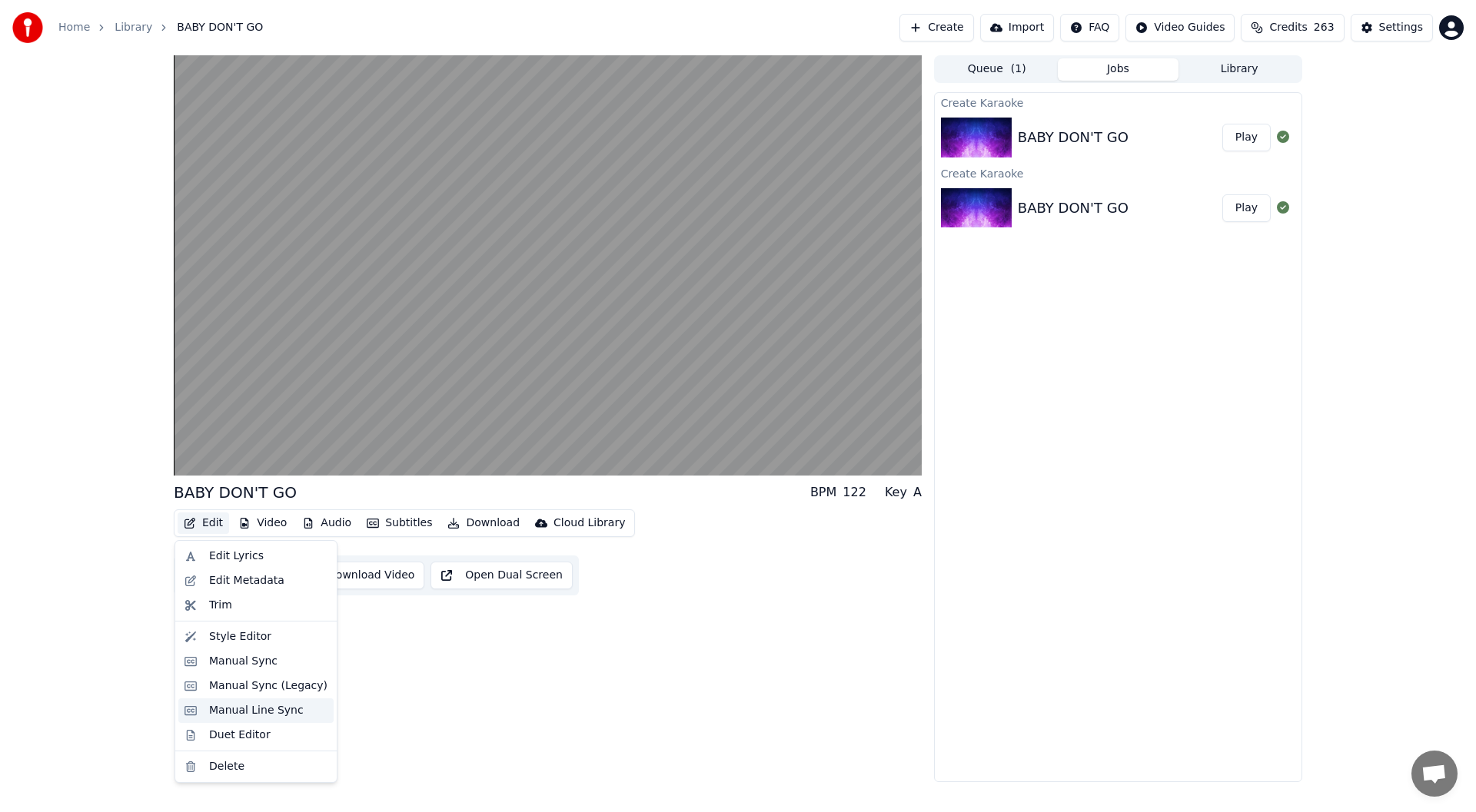
click at [257, 711] on div "Manual Line Sync" at bounding box center [256, 711] width 94 height 15
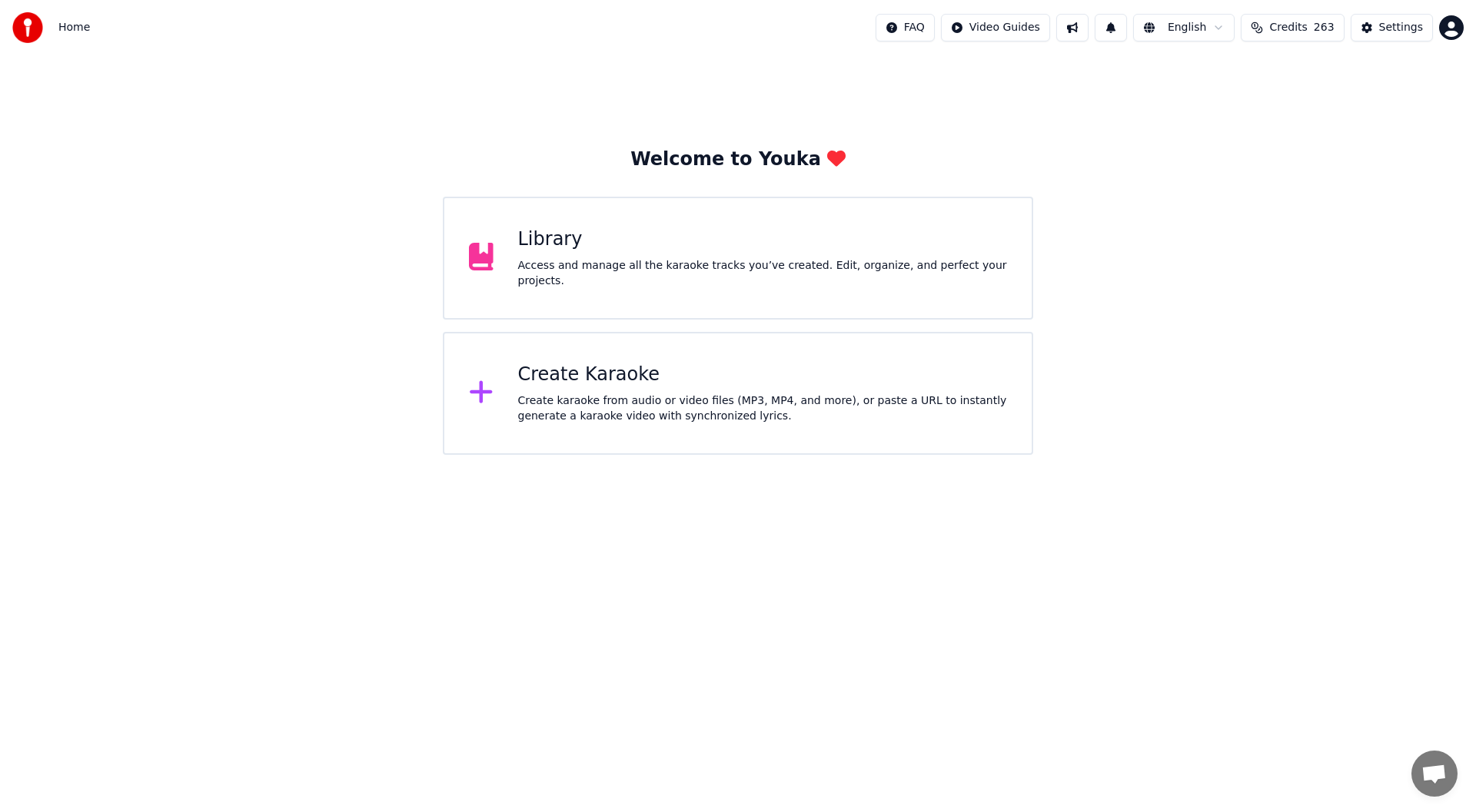
click at [716, 242] on div "Library" at bounding box center [762, 239] width 490 height 24
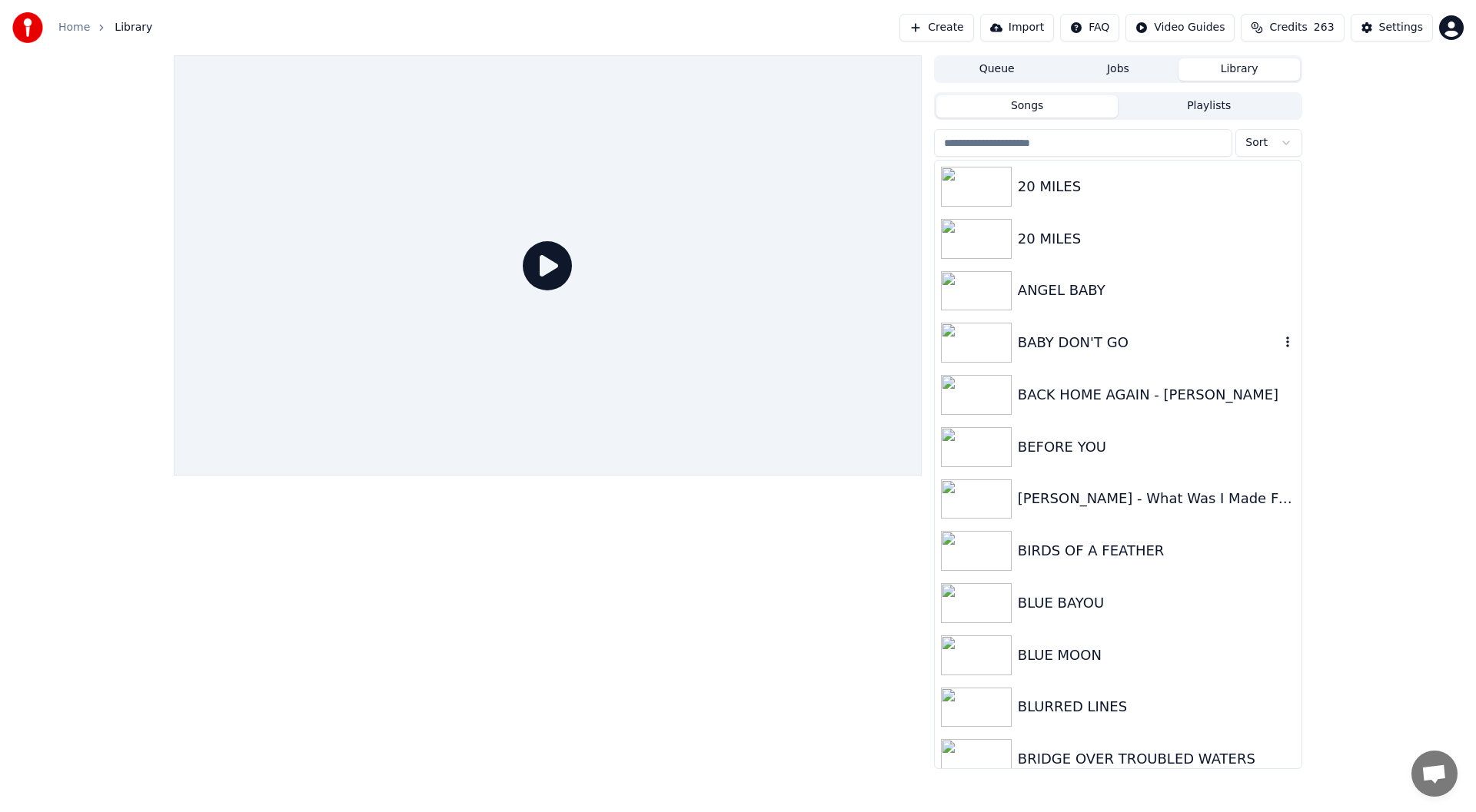
click at [1114, 330] on div "BABY DON'T GO" at bounding box center [1117, 343] width 367 height 53
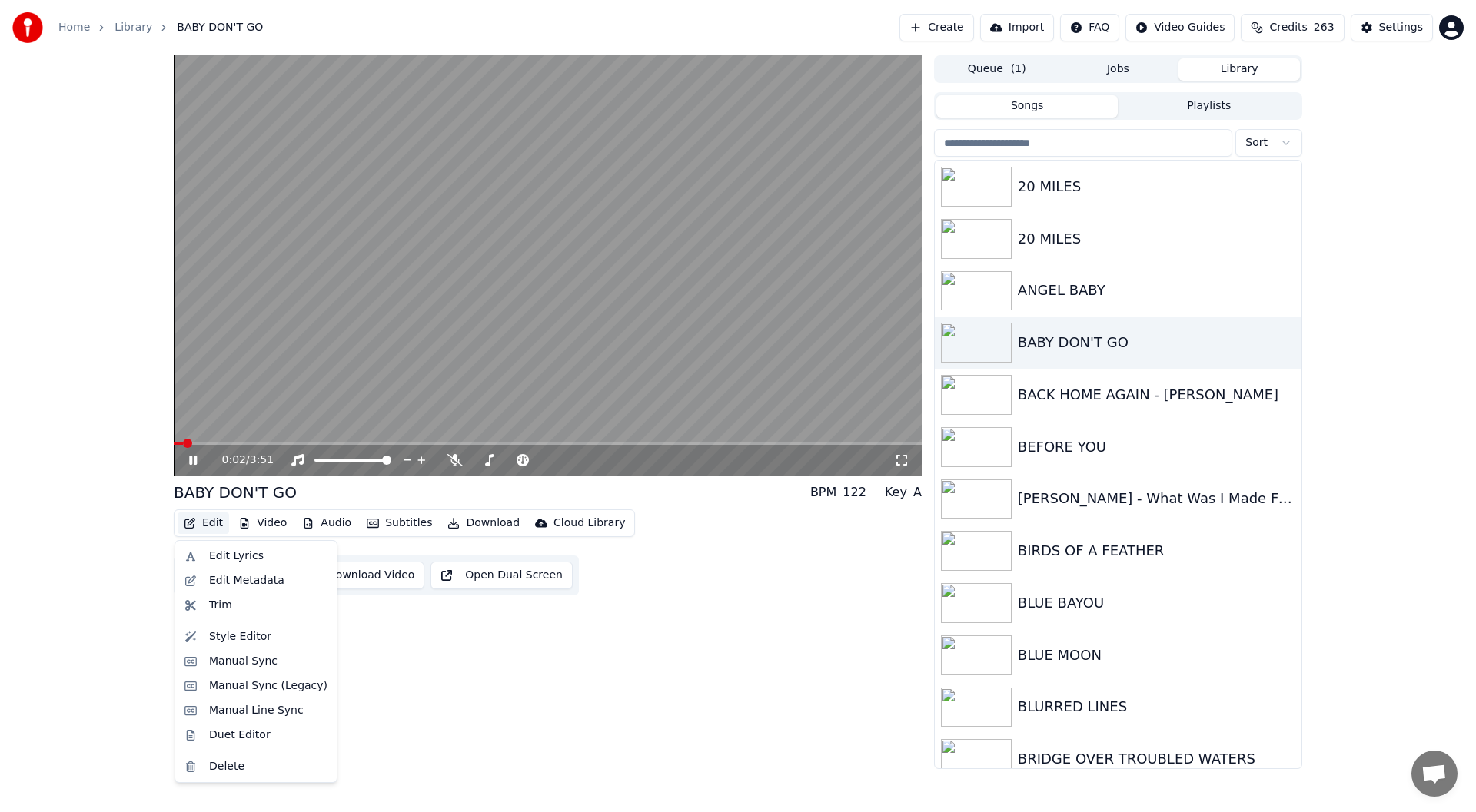
click at [201, 522] on button "Edit" at bounding box center [203, 523] width 52 height 22
click at [274, 683] on div "Manual Sync (Legacy)" at bounding box center [268, 686] width 119 height 15
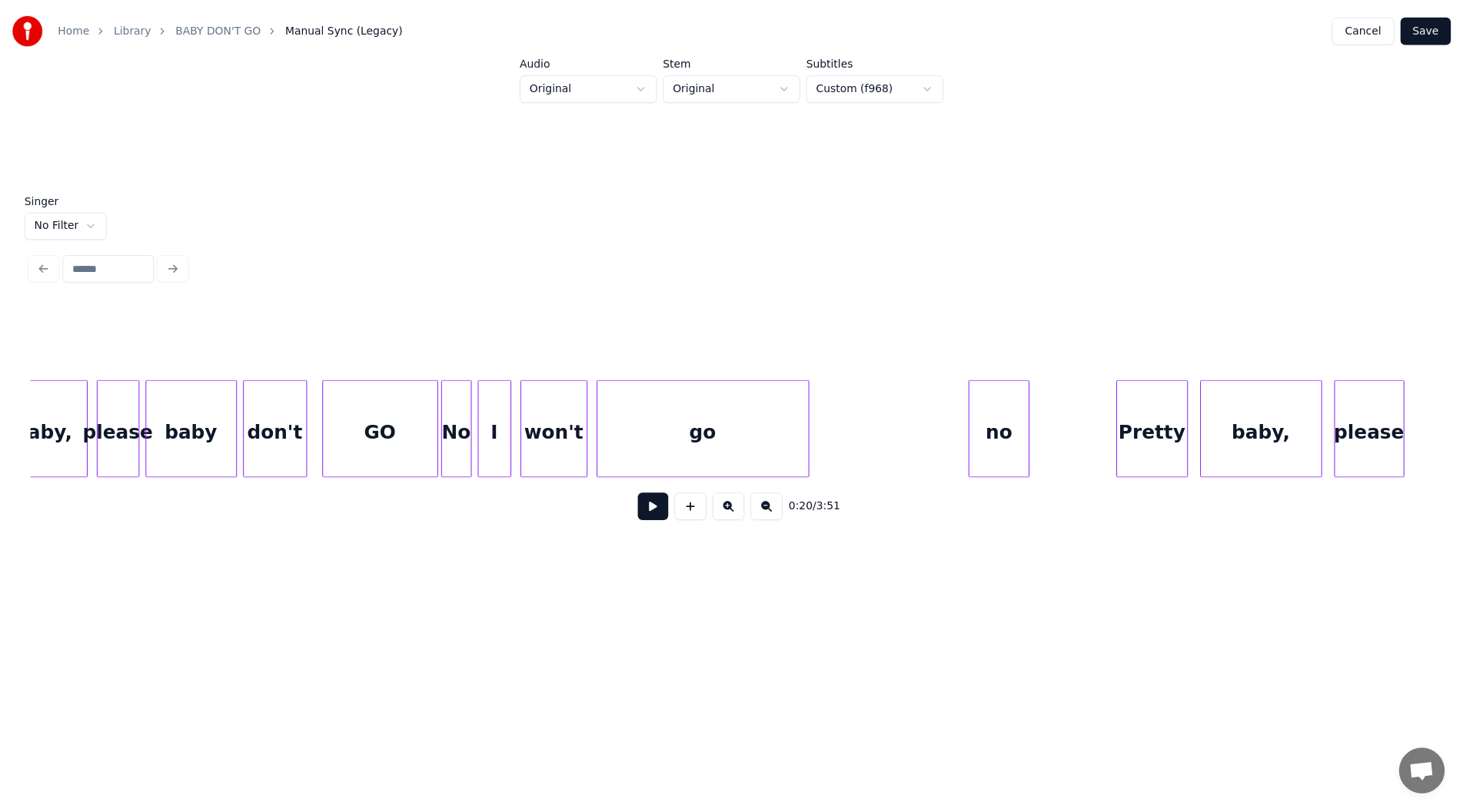
scroll to position [0, 32000]
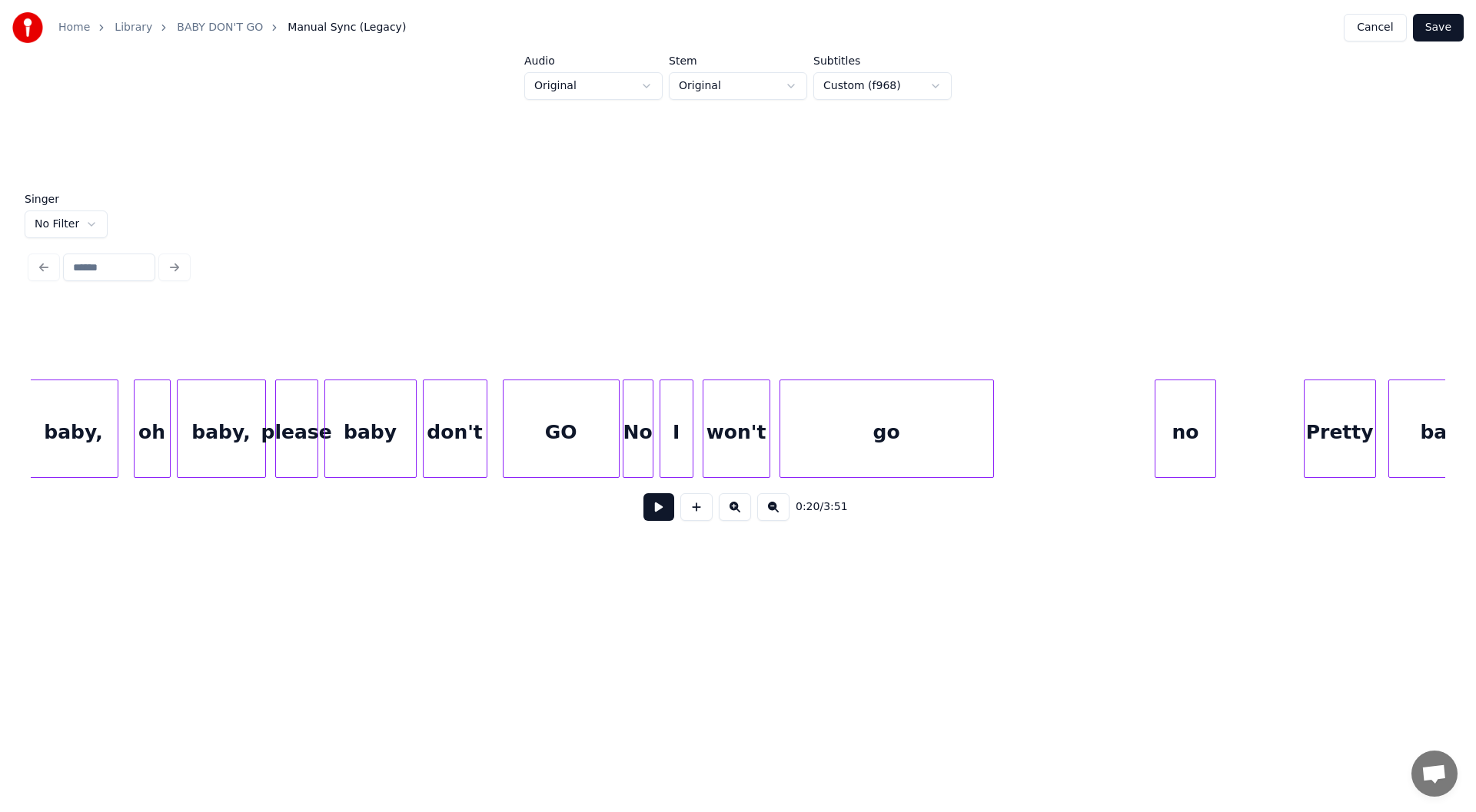
click at [1184, 437] on div "no" at bounding box center [1185, 432] width 60 height 104
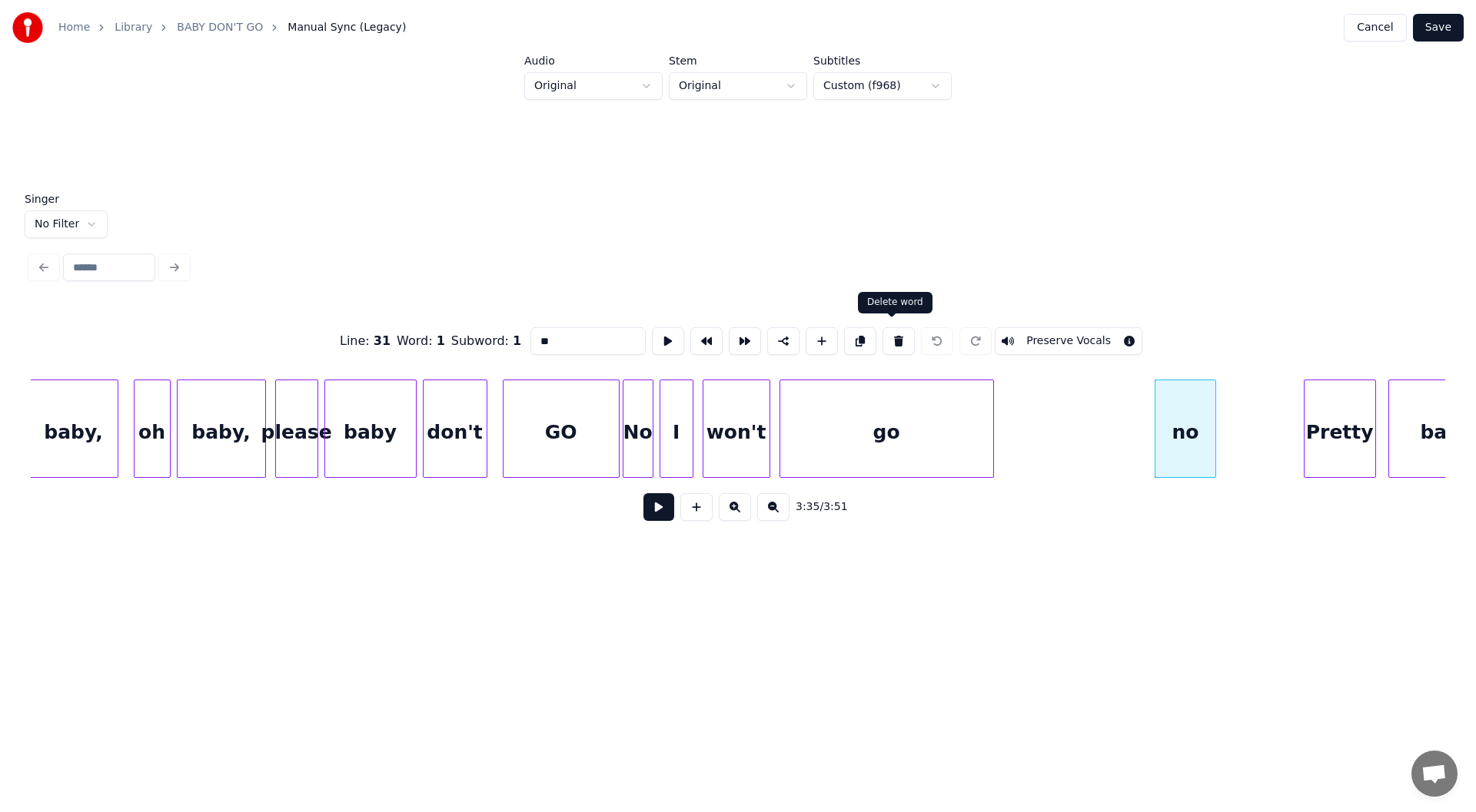
click at [892, 331] on button at bounding box center [899, 341] width 33 height 28
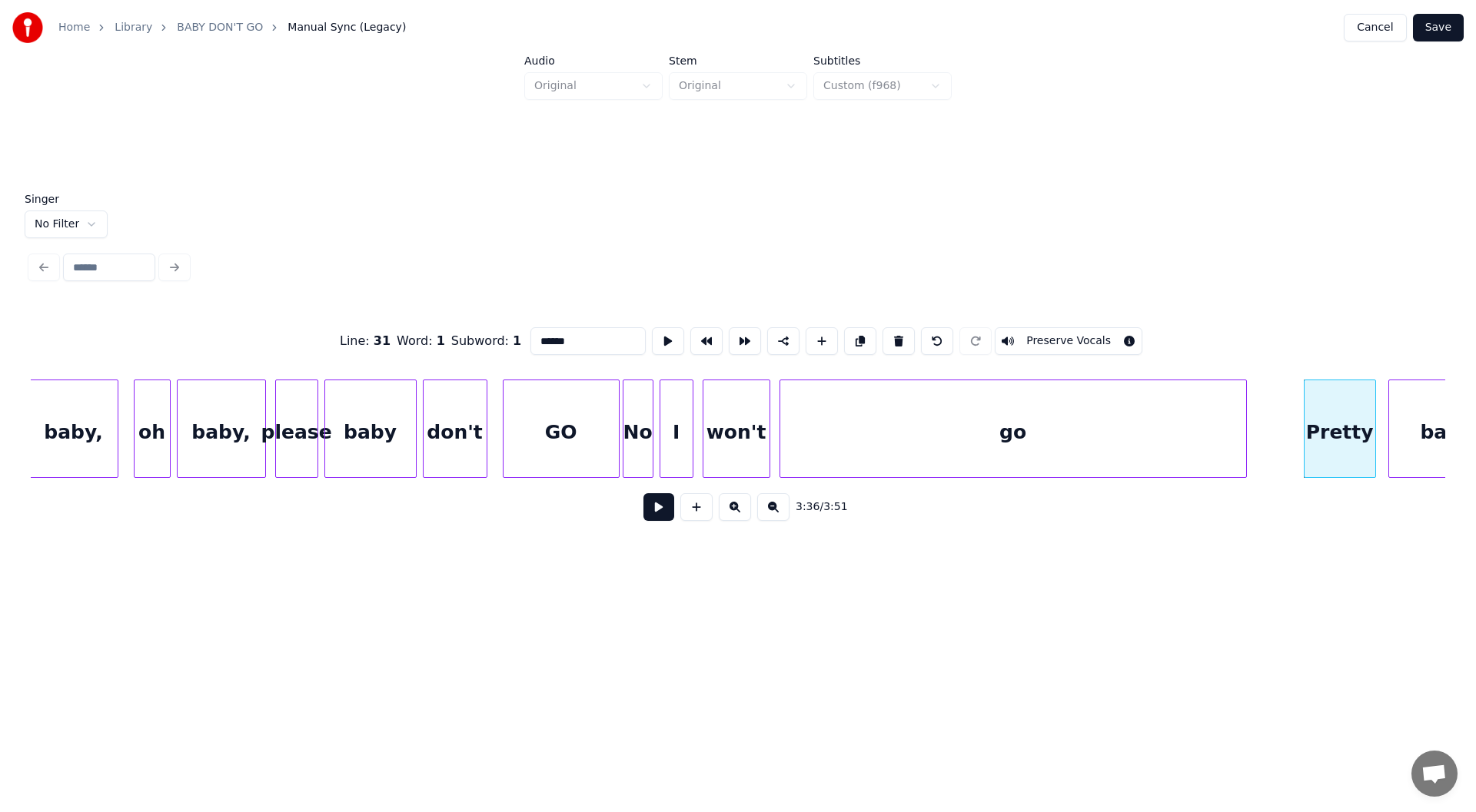
click at [1245, 447] on div at bounding box center [1243, 428] width 5 height 97
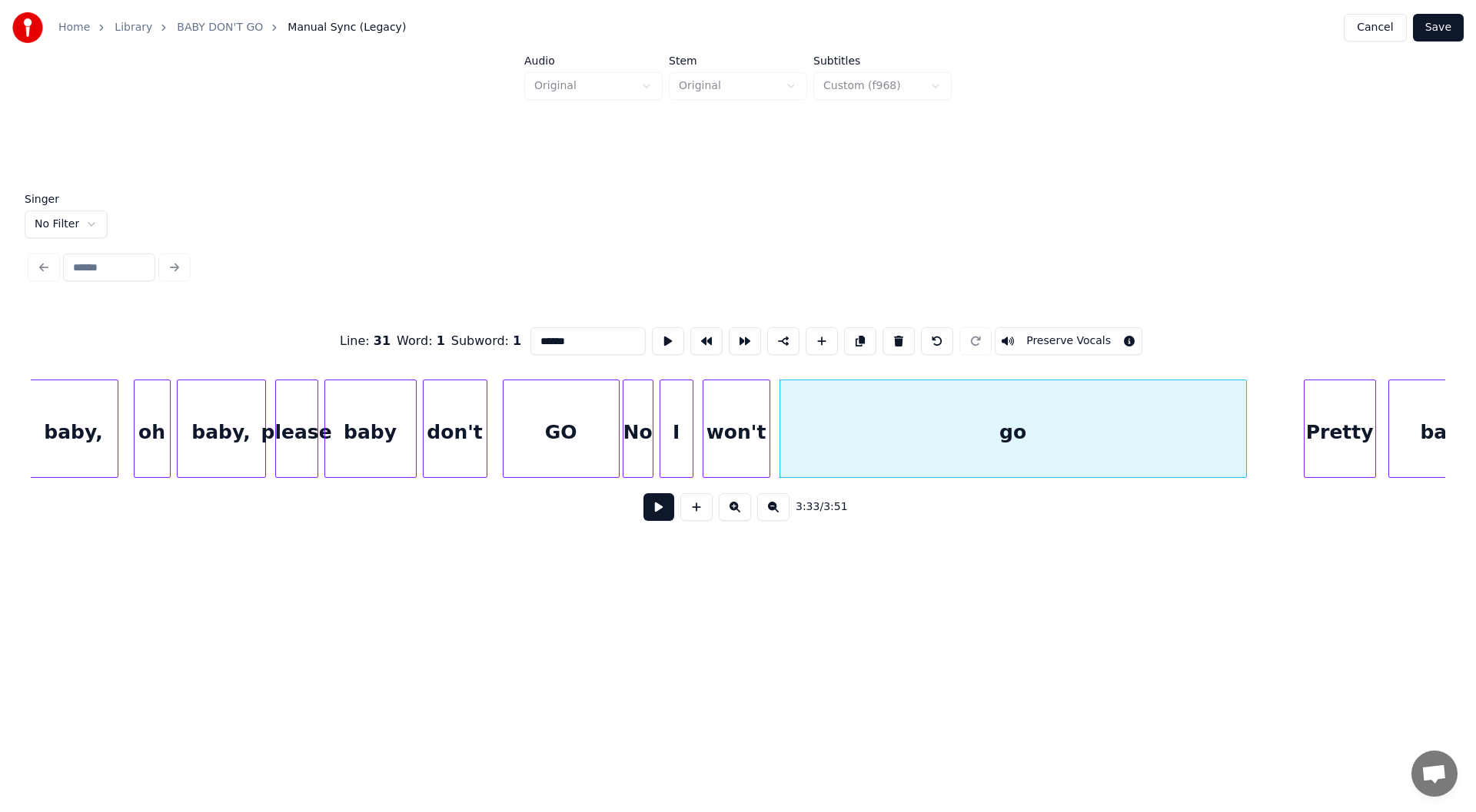
click at [1036, 435] on div "go" at bounding box center [1013, 432] width 466 height 104
click at [551, 333] on input "**" at bounding box center [588, 341] width 115 height 28
type input "********"
click at [1436, 31] on button "Save" at bounding box center [1439, 27] width 51 height 28
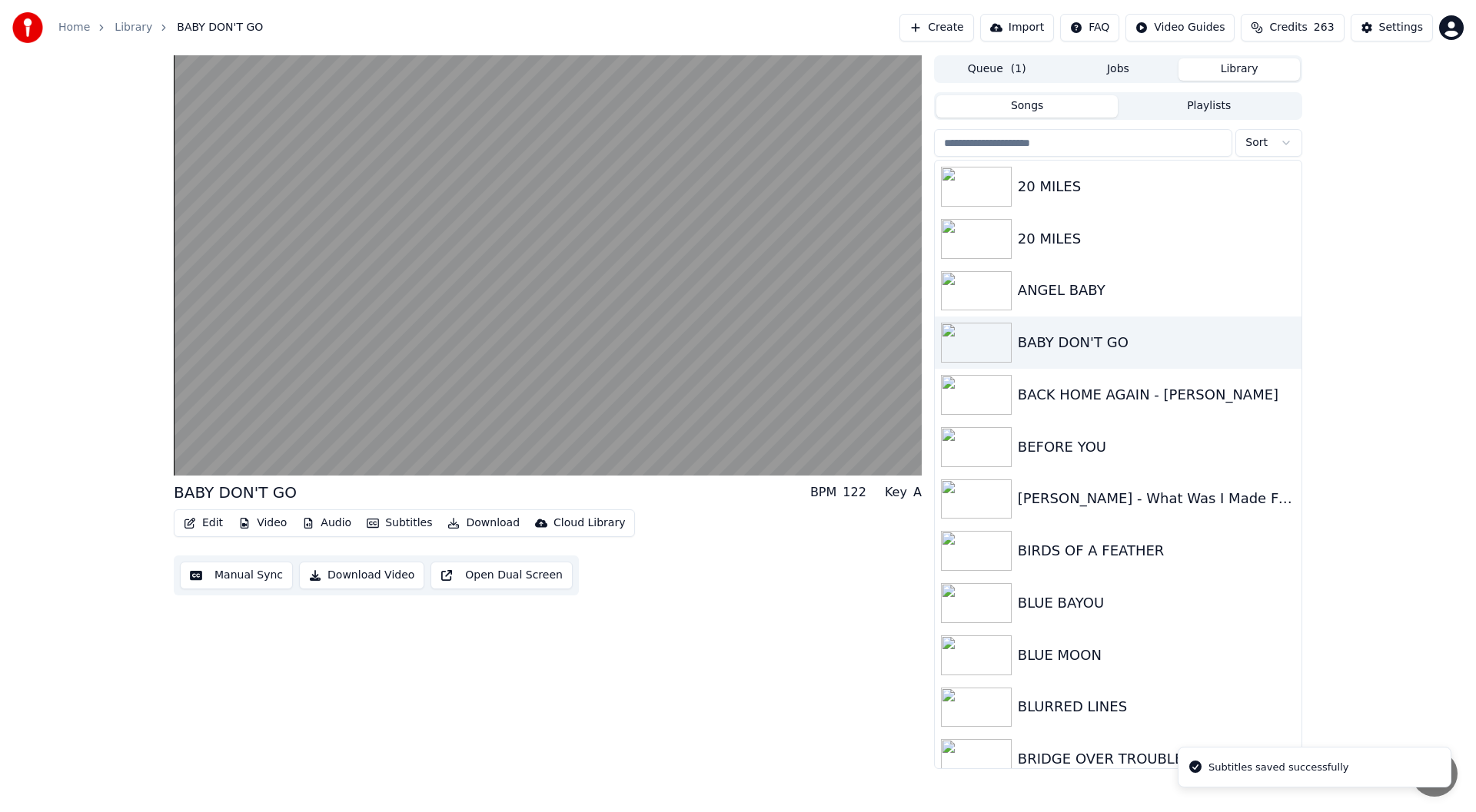
click at [206, 521] on button "Edit" at bounding box center [203, 523] width 52 height 22
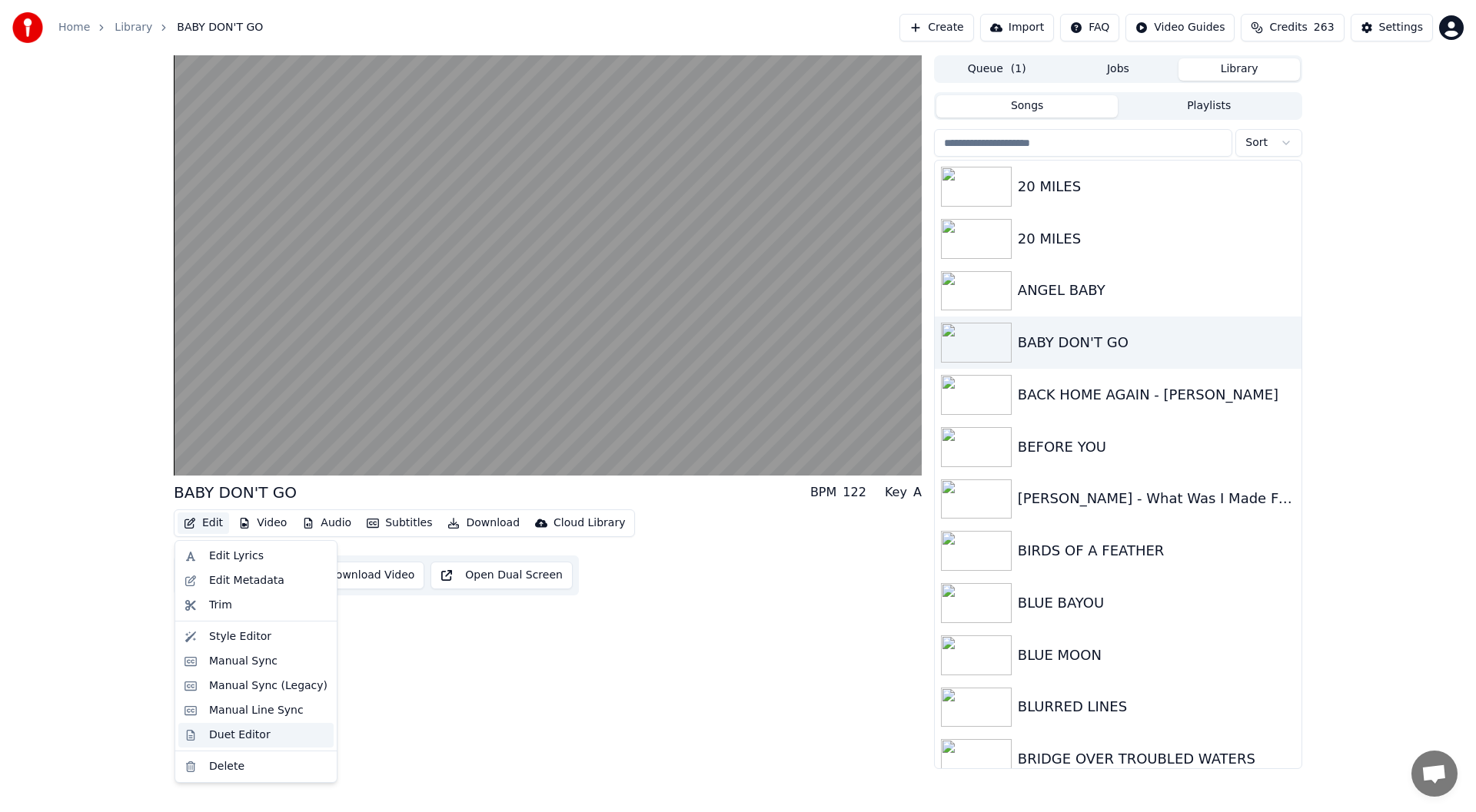
click at [248, 740] on div "Duet Editor" at bounding box center [240, 735] width 62 height 15
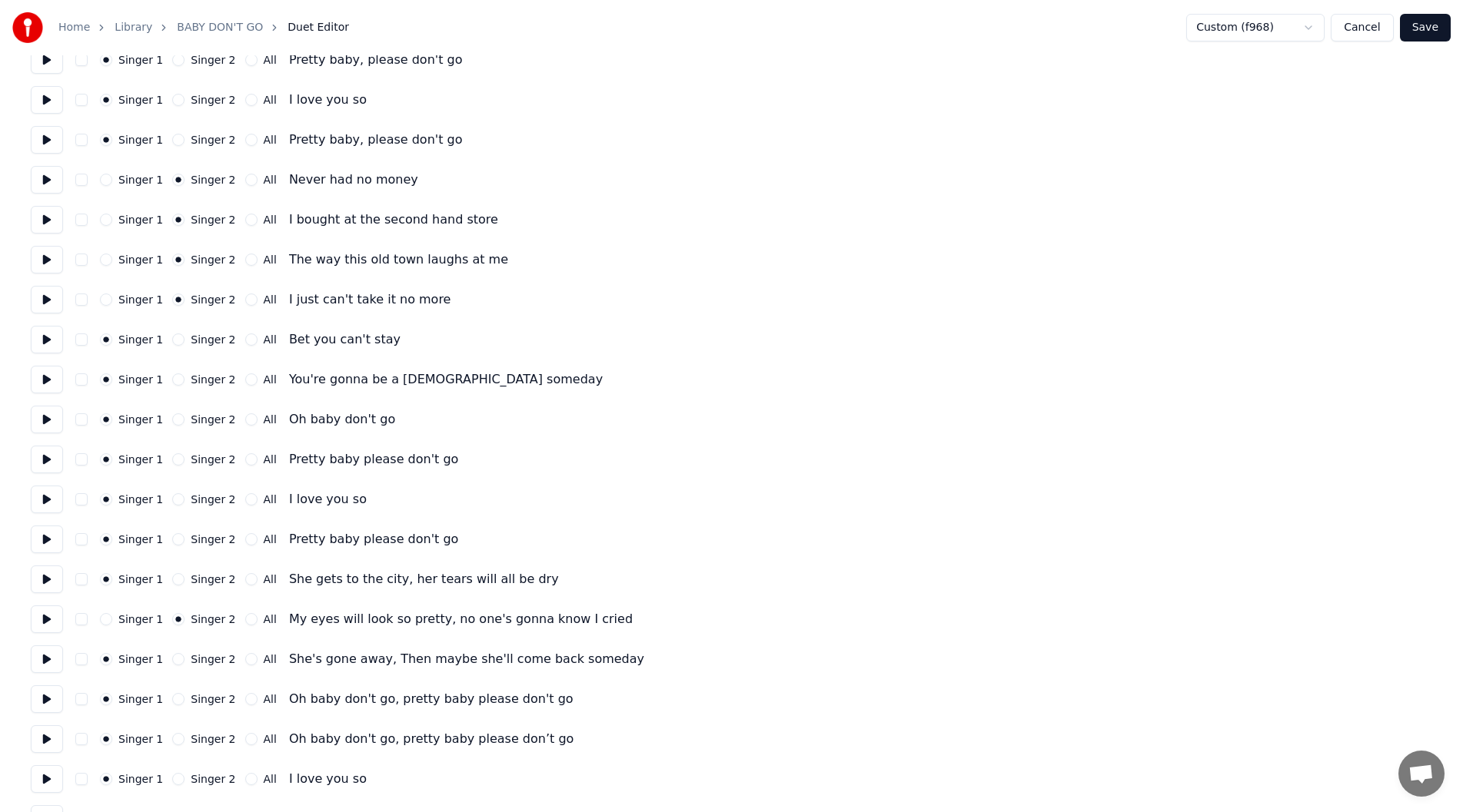
scroll to position [660, 0]
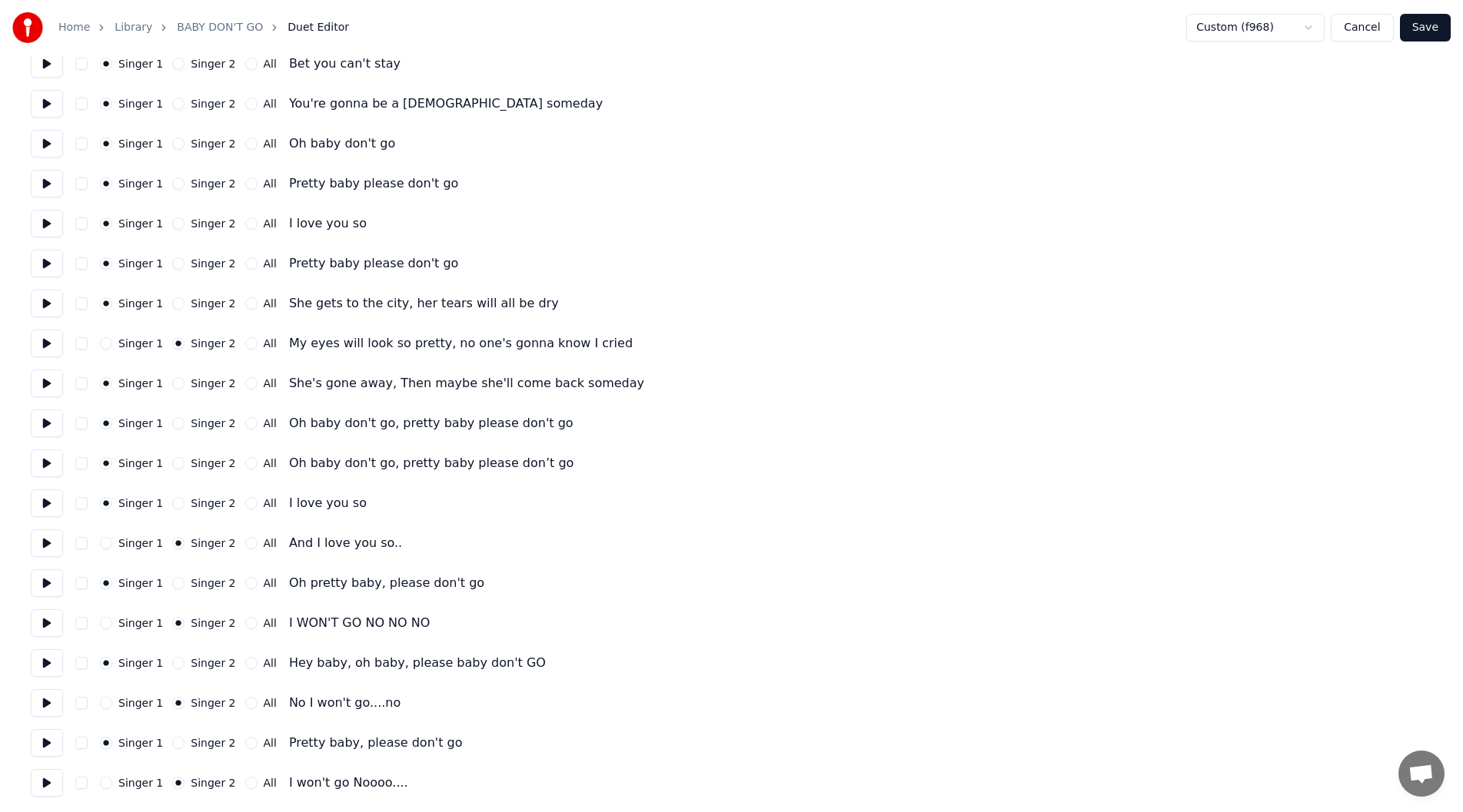
click at [1428, 33] on button "Save" at bounding box center [1425, 27] width 51 height 28
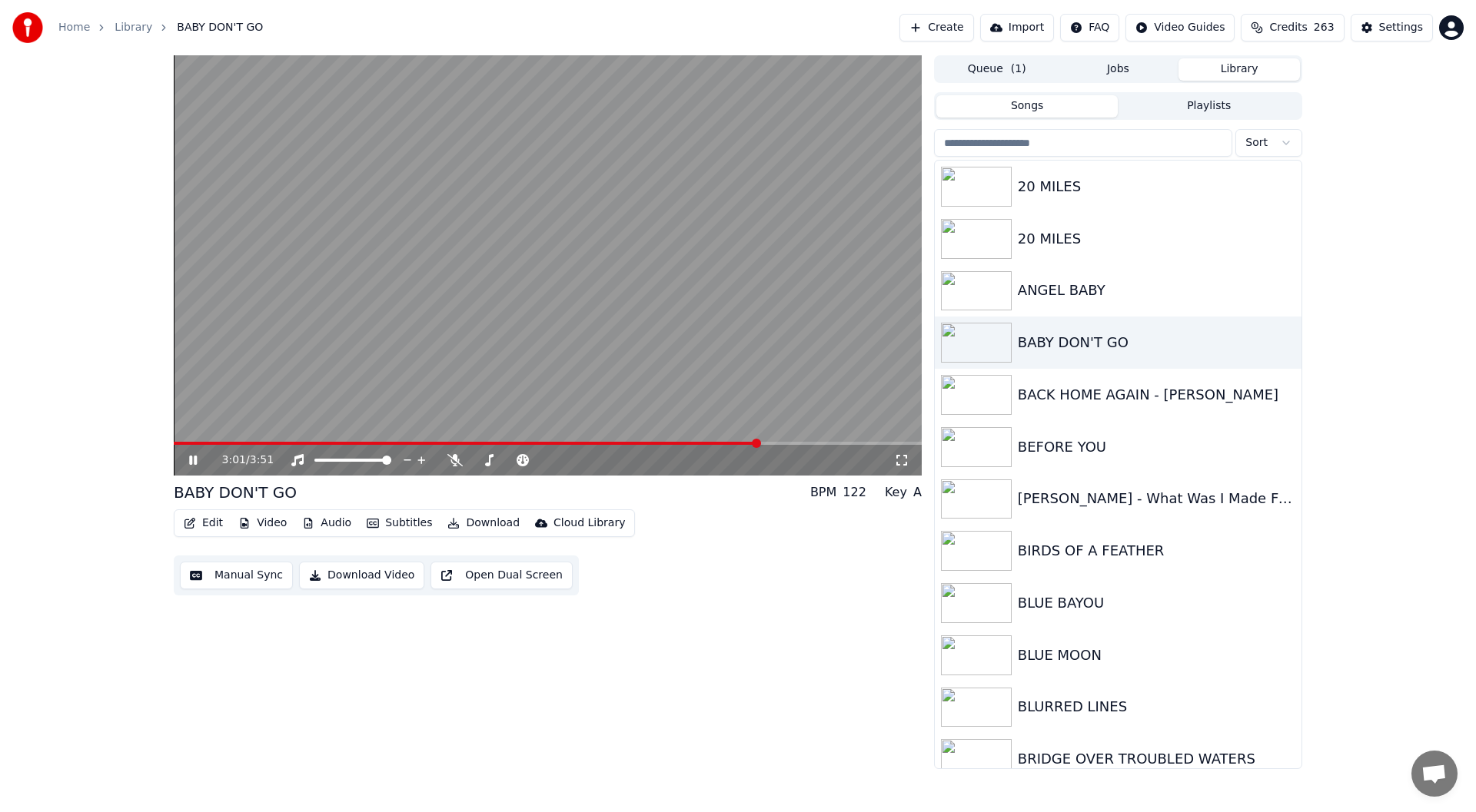
click at [759, 443] on span at bounding box center [548, 443] width 748 height 3
click at [900, 457] on icon at bounding box center [901, 461] width 15 height 13
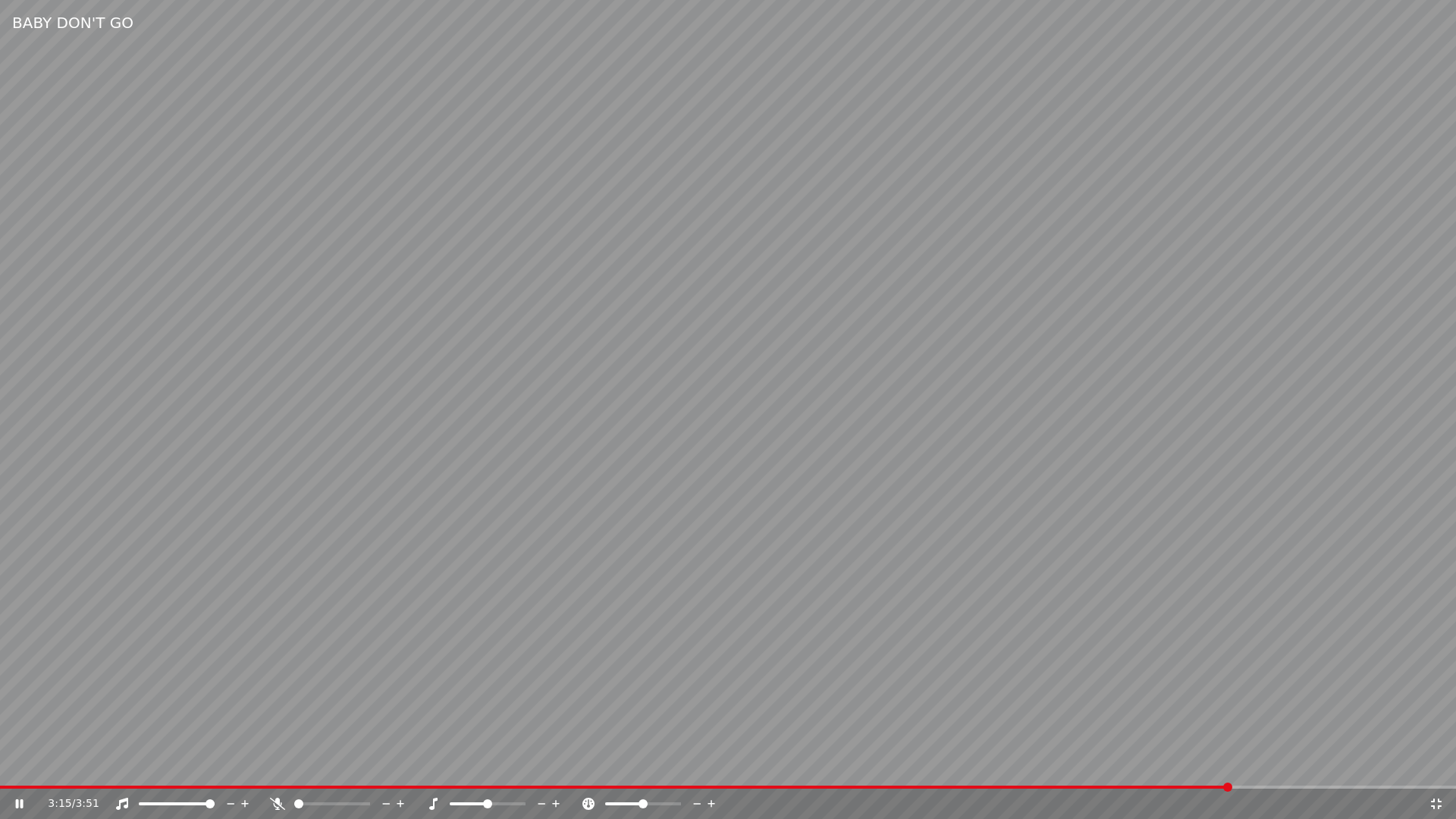
click at [280, 801] on icon at bounding box center [277, 804] width 15 height 13
click at [16, 801] on icon at bounding box center [20, 804] width 9 height 11
click at [1435, 801] on icon at bounding box center [1436, 804] width 11 height 11
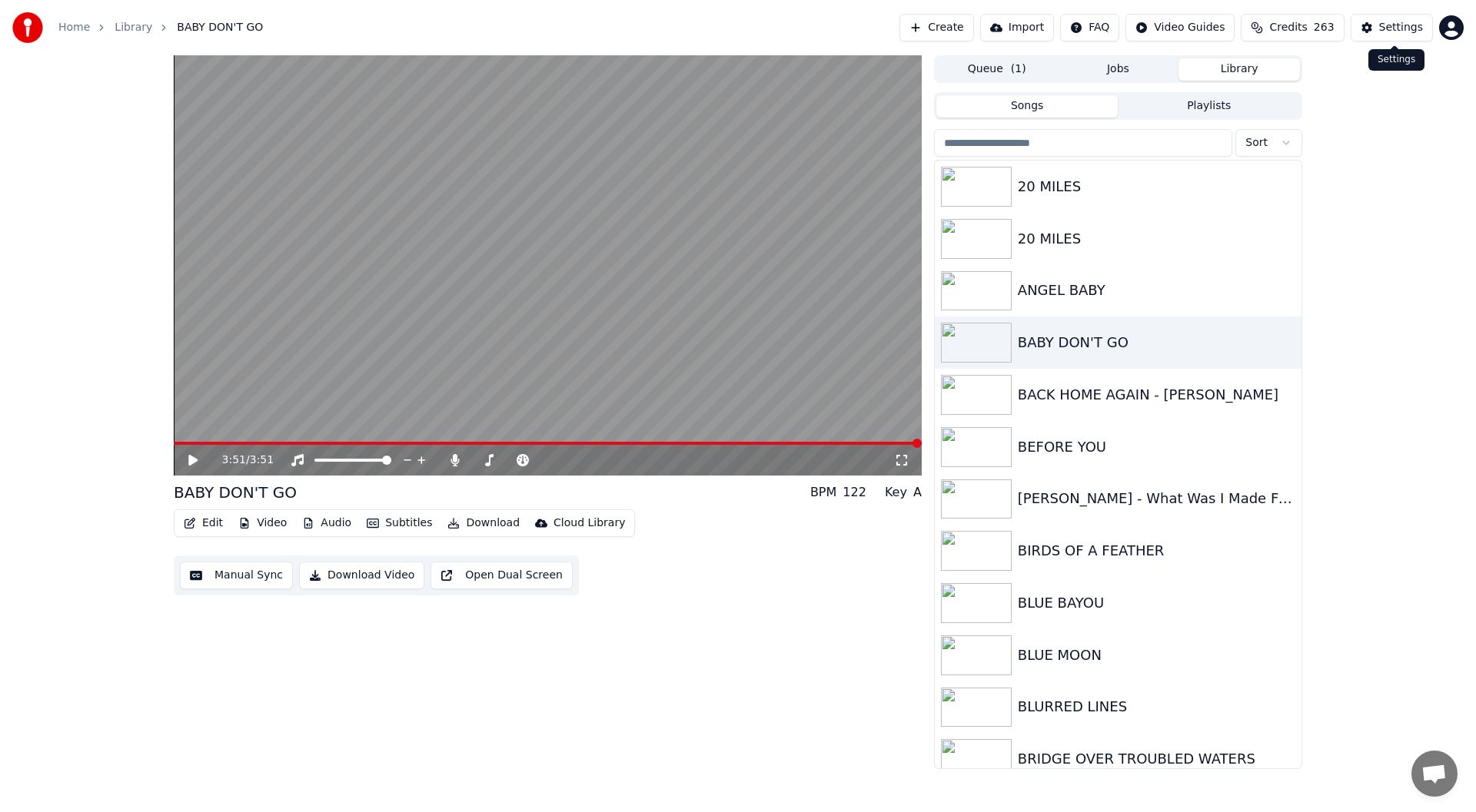
click at [1389, 20] on div "Settings" at bounding box center [1401, 27] width 43 height 15
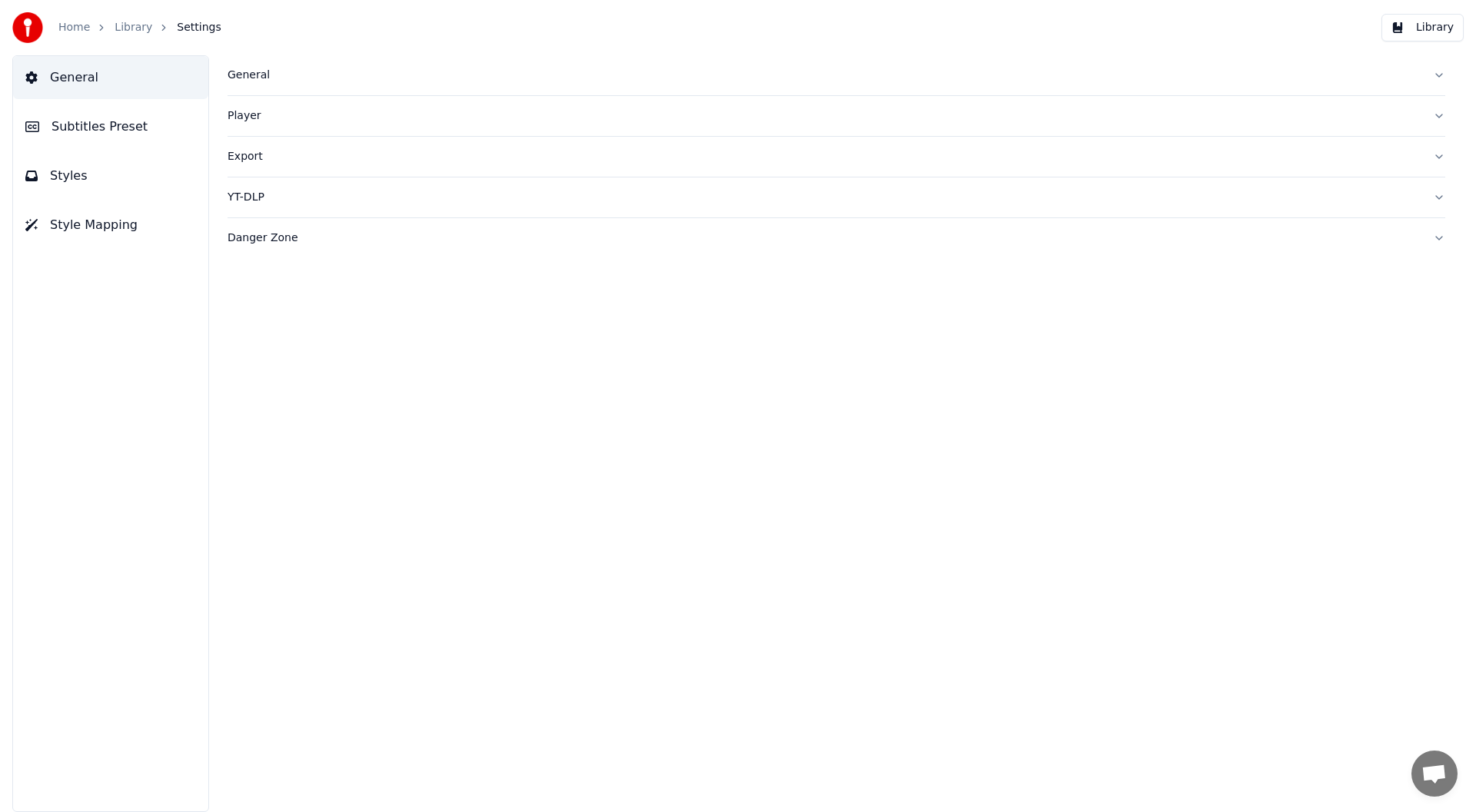
click at [232, 70] on div "General" at bounding box center [824, 75] width 1193 height 15
click at [96, 128] on span "Subtitles Preset" at bounding box center [100, 127] width 96 height 18
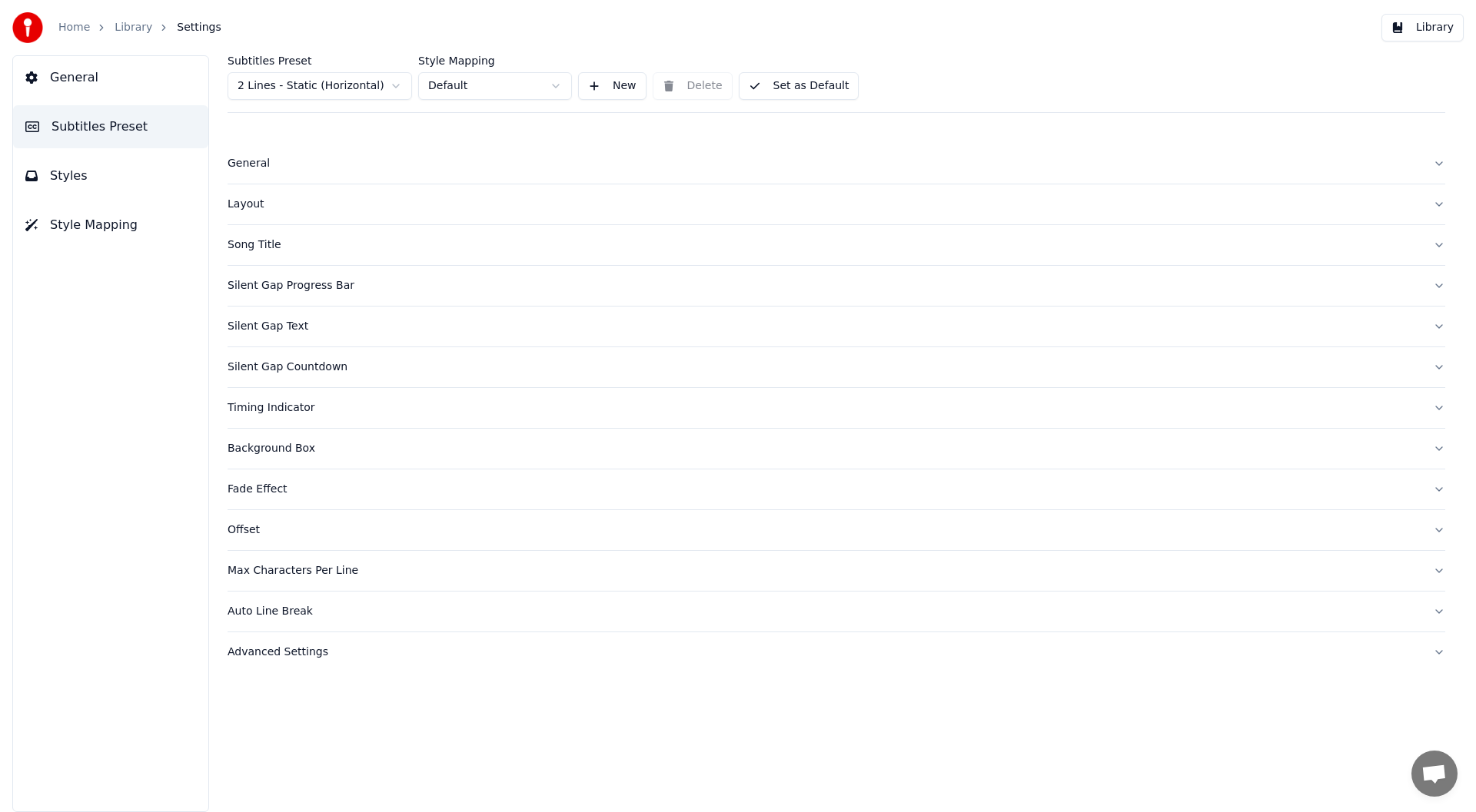
click at [264, 405] on div "Timing Indicator" at bounding box center [824, 407] width 1193 height 15
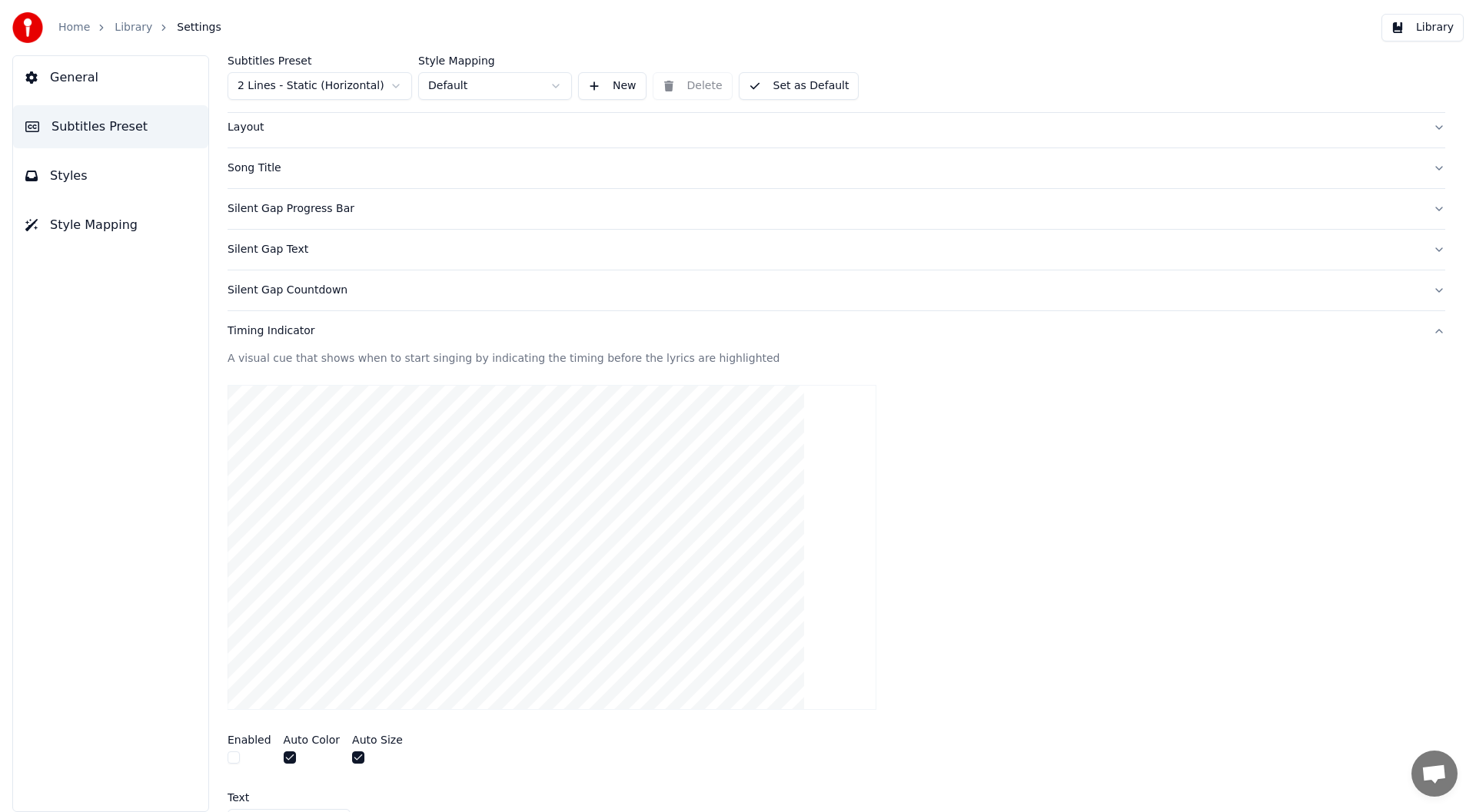
click at [232, 756] on button "button" at bounding box center [234, 758] width 13 height 13
click at [1424, 19] on button "Library" at bounding box center [1423, 27] width 82 height 28
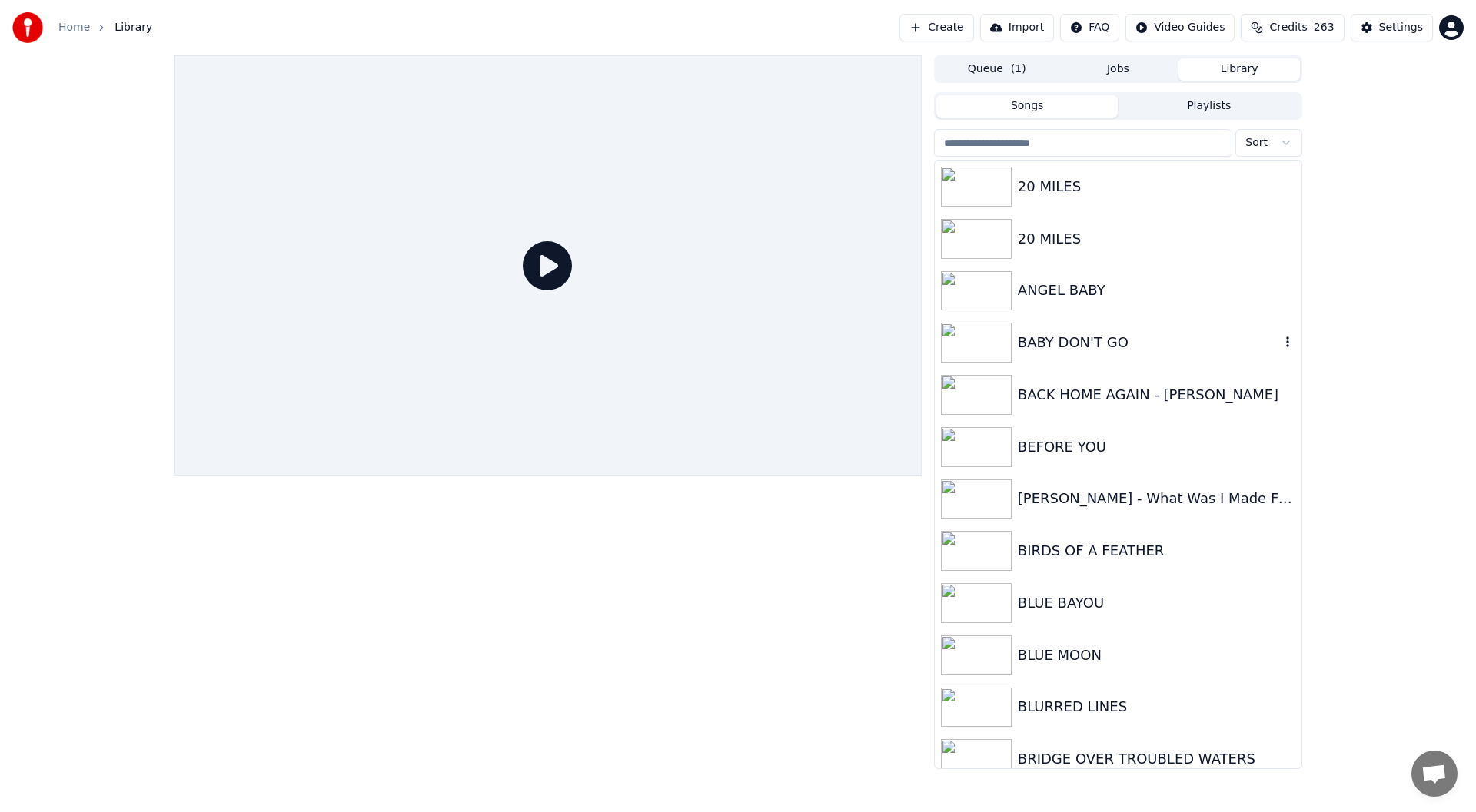
click at [1081, 332] on div "BABY DON'T GO" at bounding box center [1149, 343] width 263 height 22
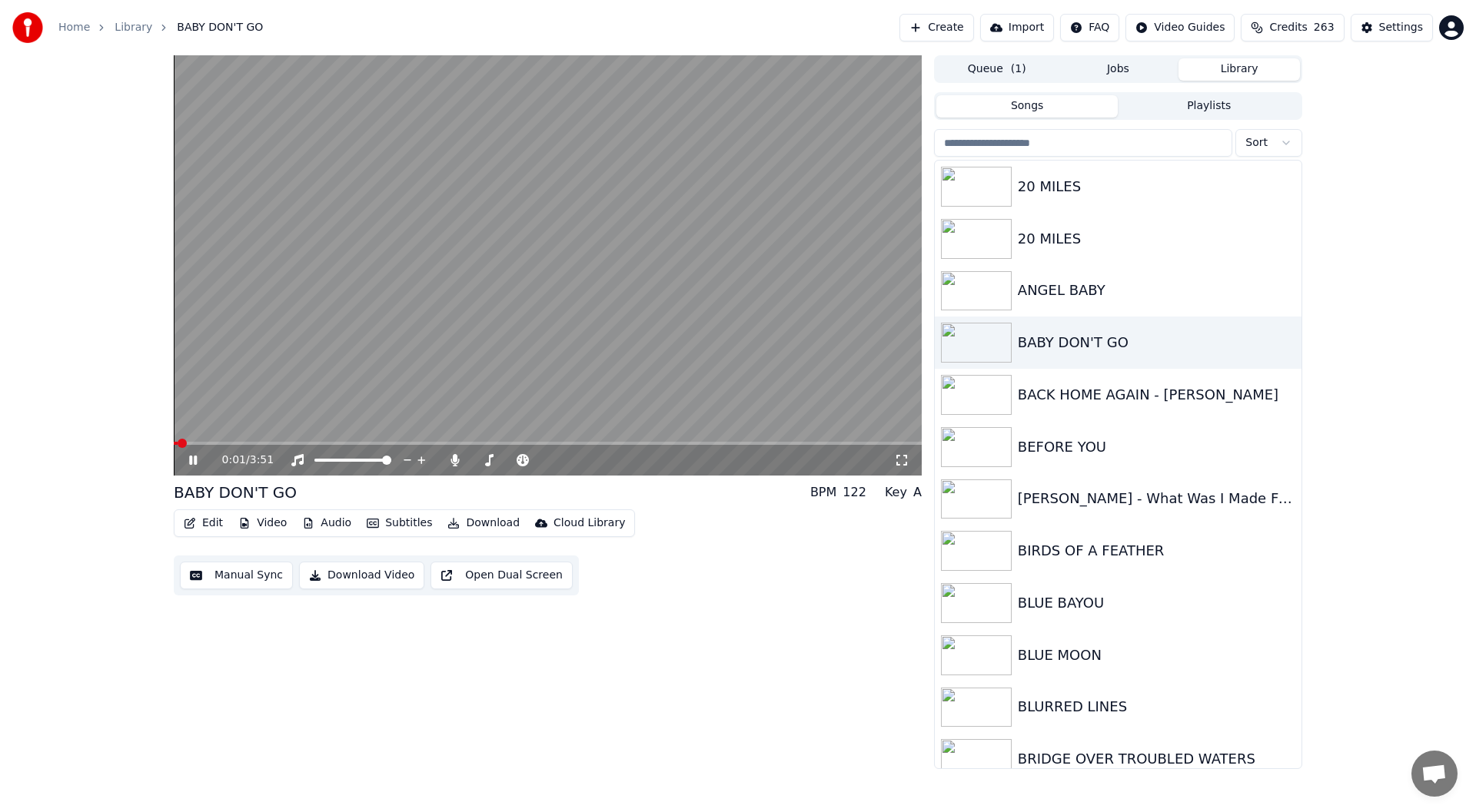
click at [900, 463] on icon at bounding box center [901, 461] width 15 height 13
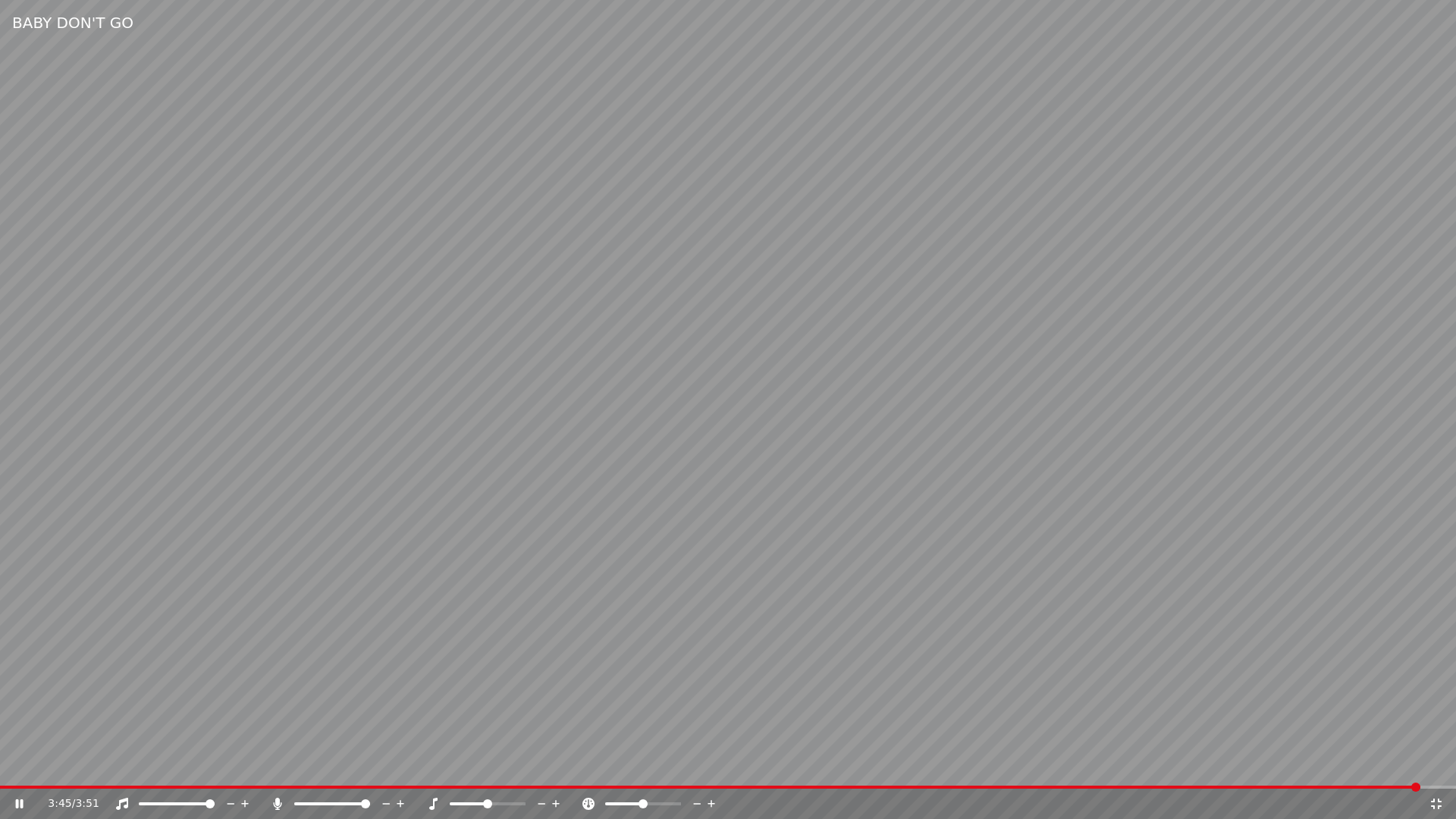
click at [1440, 801] on icon at bounding box center [1436, 804] width 11 height 11
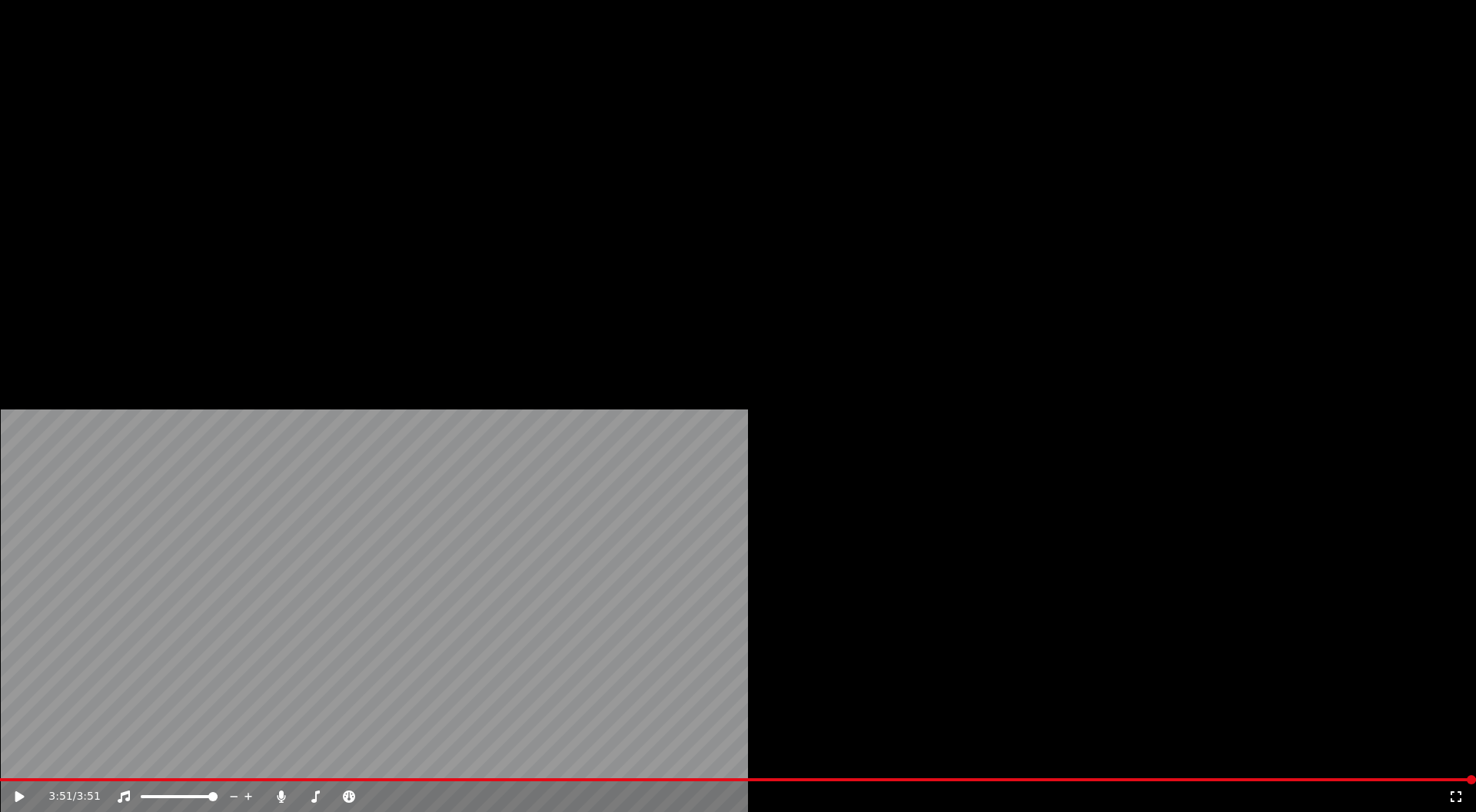
click at [471, 114] on button "Download" at bounding box center [483, 103] width 84 height 22
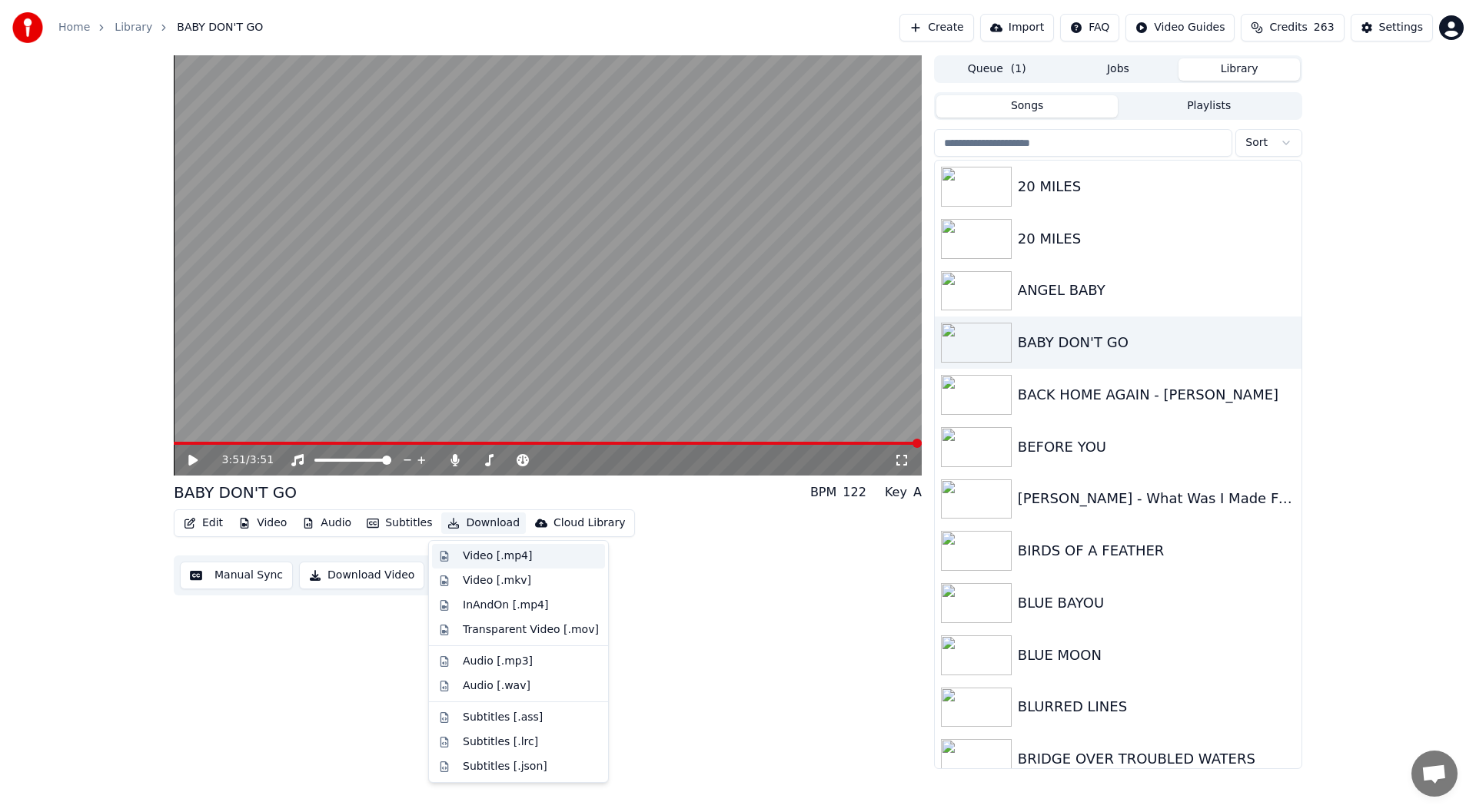
click at [497, 555] on div "Video [.mp4]" at bounding box center [497, 556] width 69 height 15
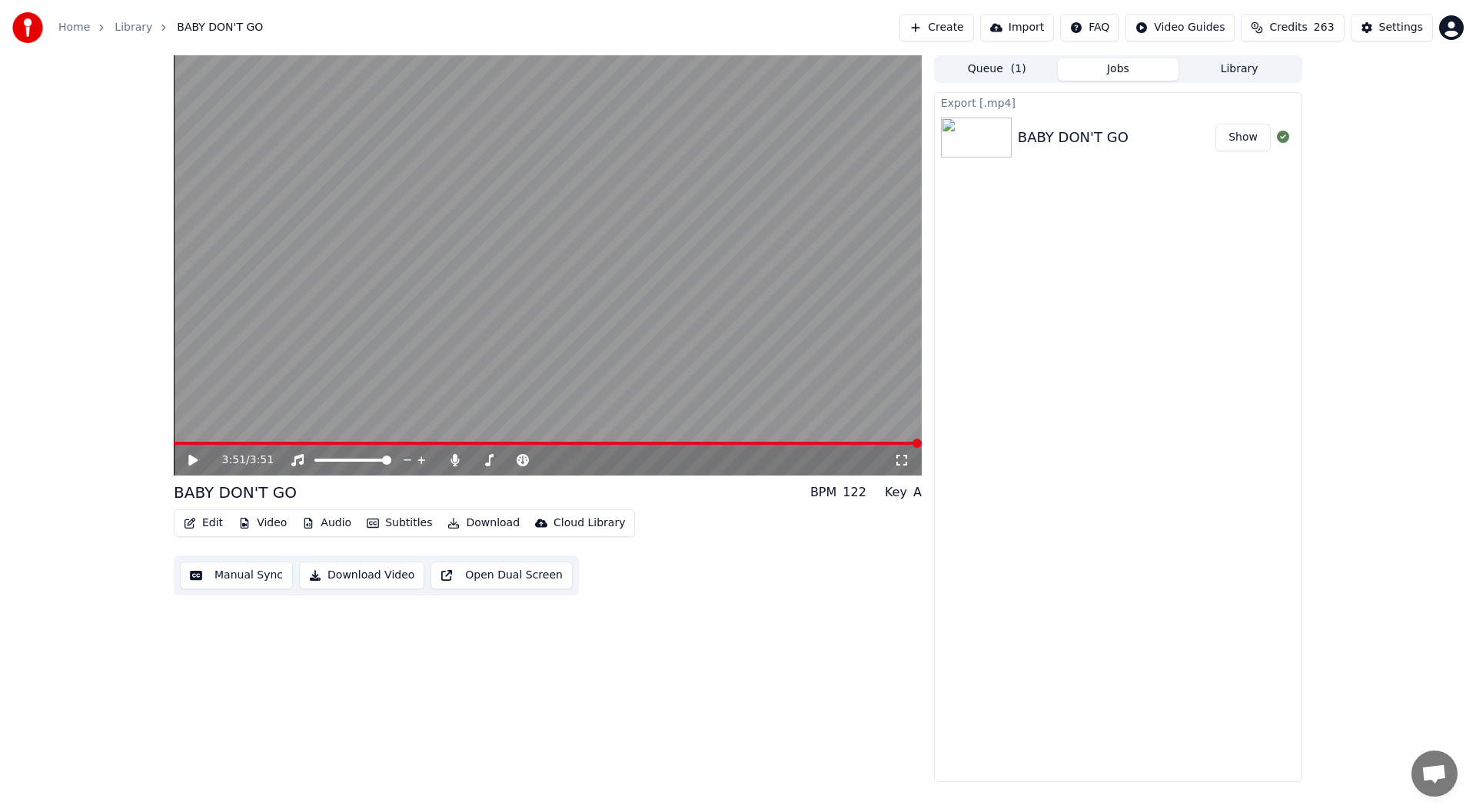
click at [1246, 135] on button "Show" at bounding box center [1242, 138] width 55 height 28
